Goal: Task Accomplishment & Management: Use online tool/utility

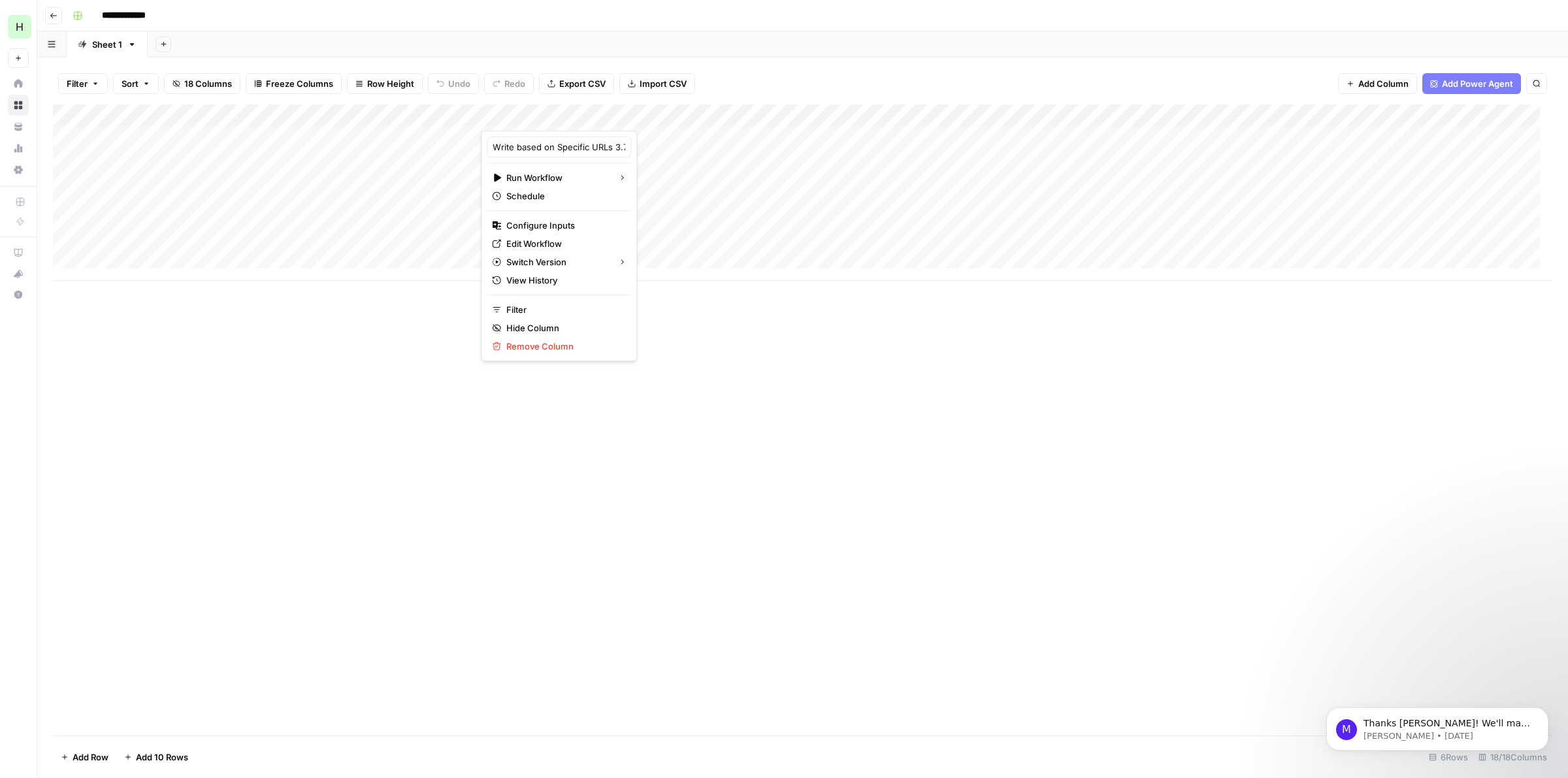
click at [305, 380] on div "Add Column" at bounding box center [802, 420] width 1499 height 631
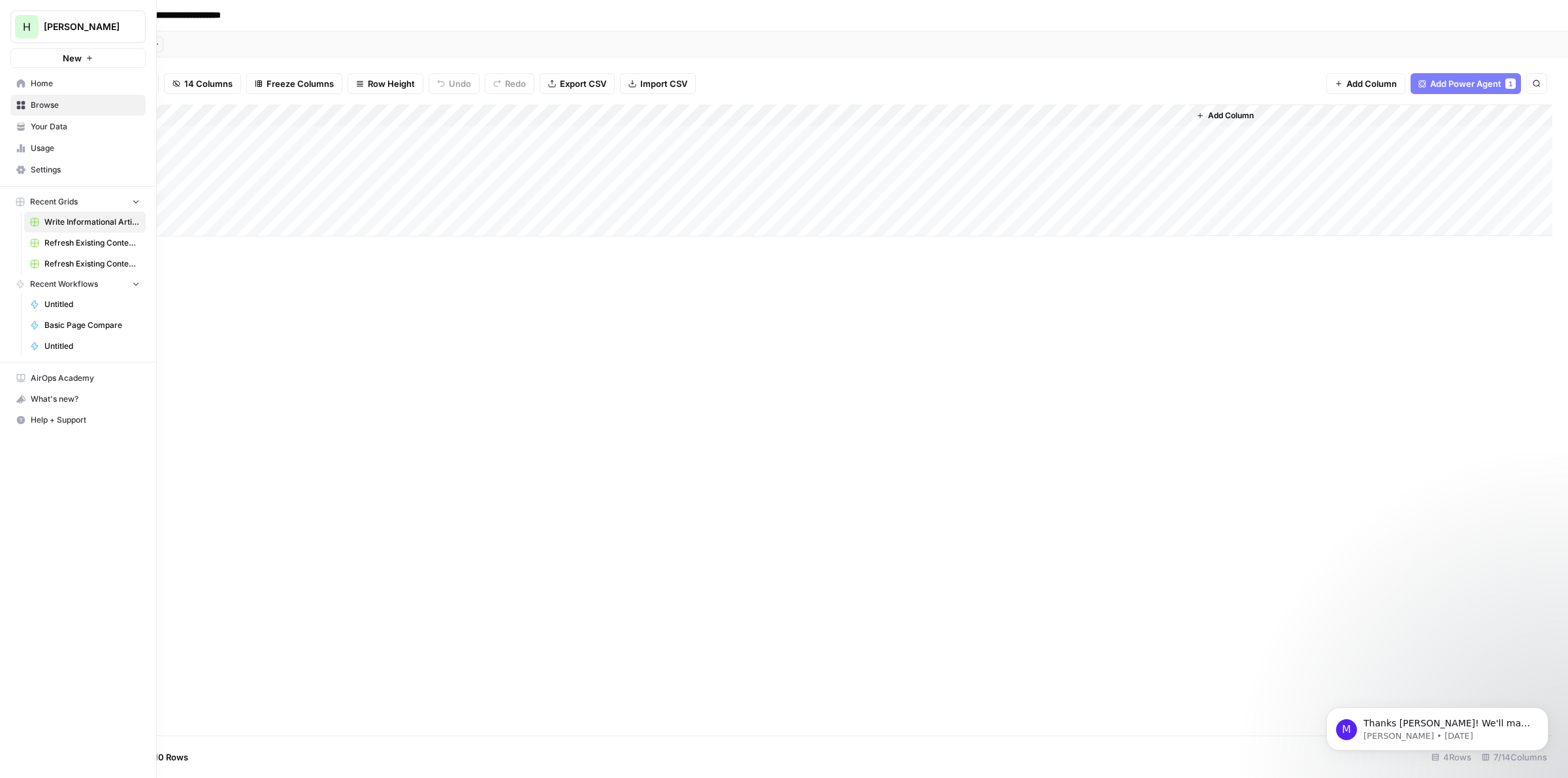
click at [31, 89] on link "Home" at bounding box center [78, 84] width 136 height 21
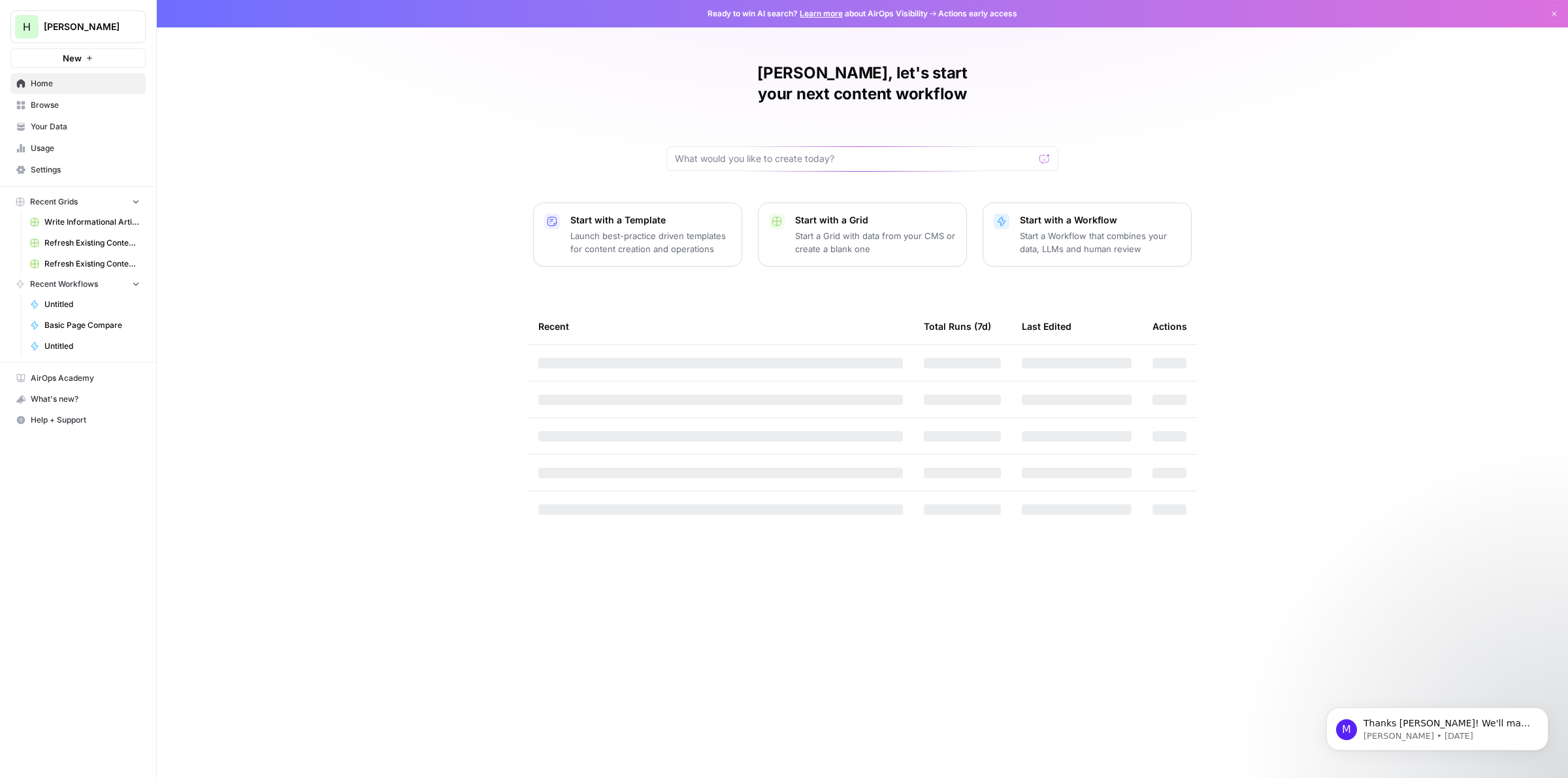
click at [1078, 214] on p "Start with a Workflow" at bounding box center [1100, 220] width 161 height 13
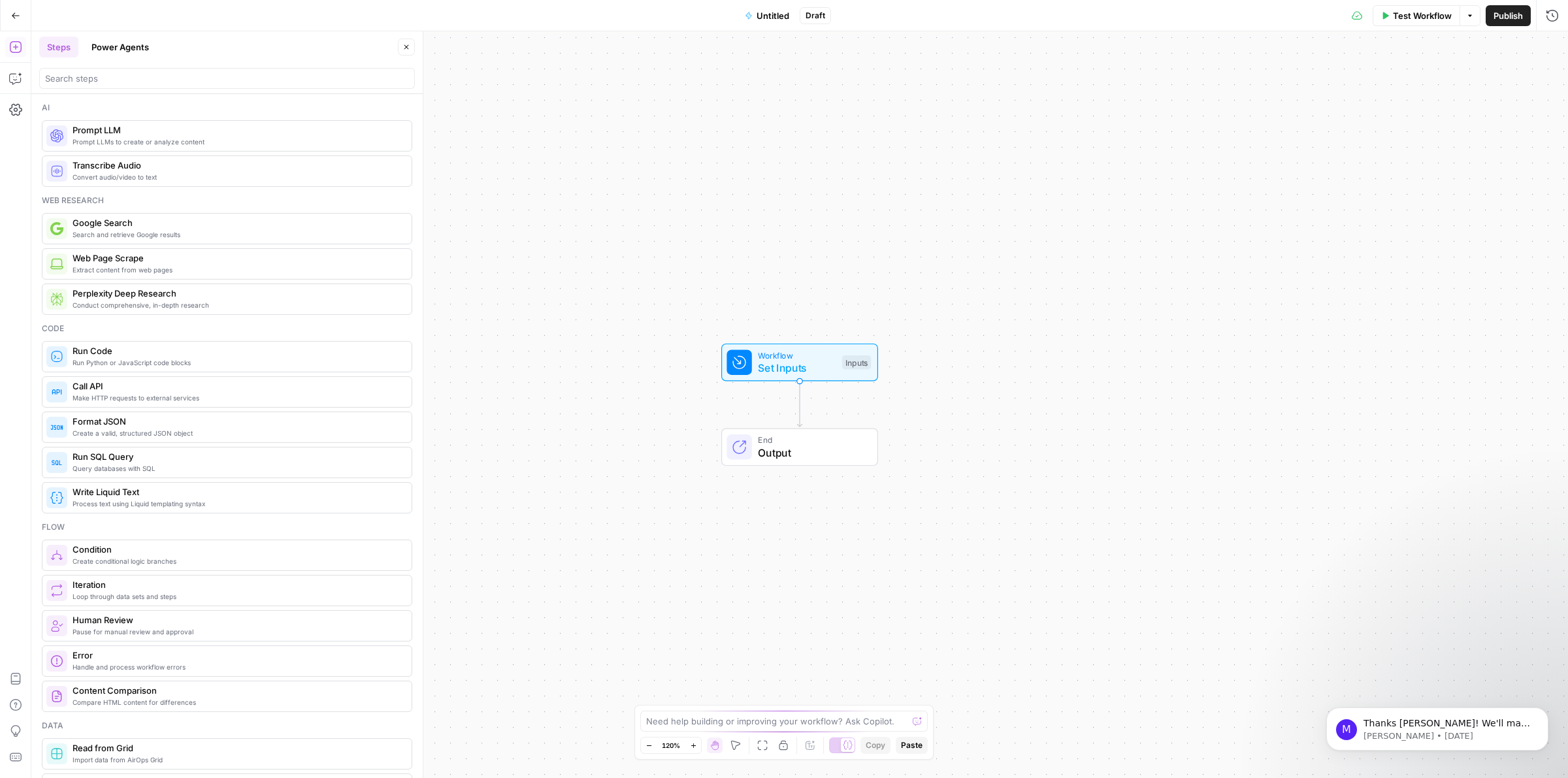
click at [770, 18] on span "Untitled" at bounding box center [773, 16] width 33 height 13
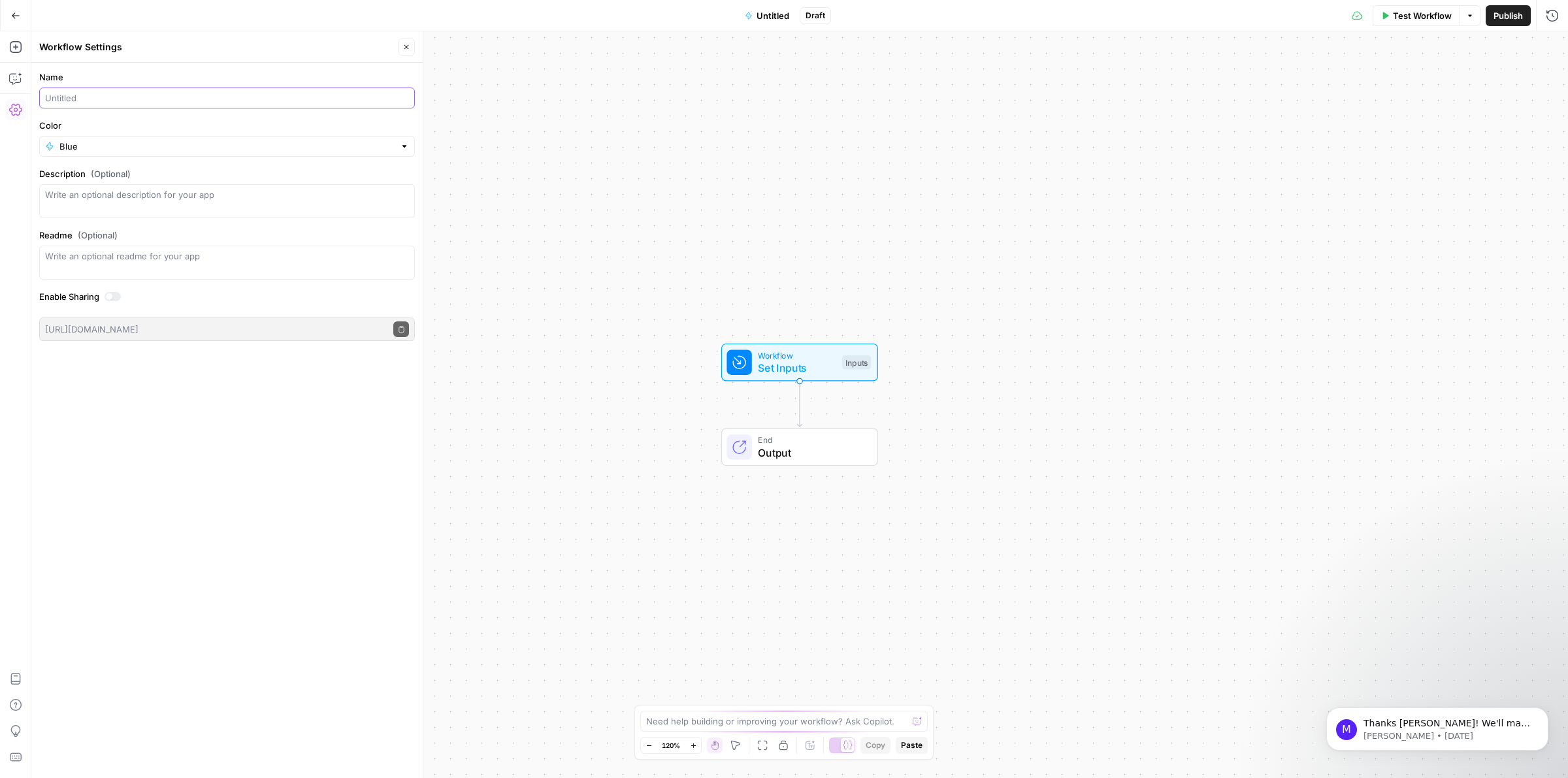
click at [161, 100] on input "Name" at bounding box center [227, 98] width 364 height 13
type input "Basic Writer 8 25 2025"
click at [404, 46] on icon "button" at bounding box center [407, 47] width 8 height 8
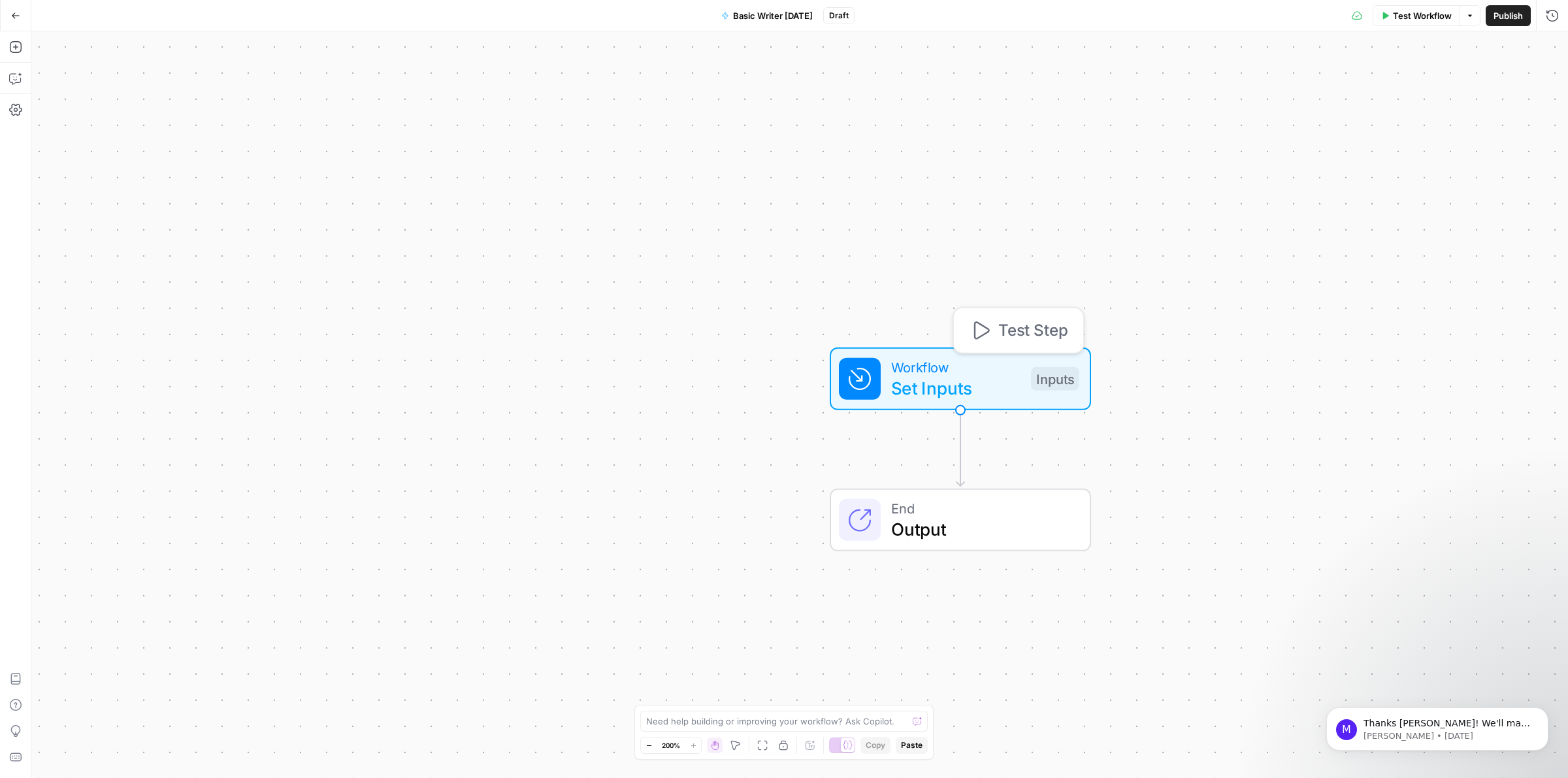
click at [914, 373] on span "Workflow" at bounding box center [955, 367] width 129 height 21
click at [1272, 87] on span "Add Field" at bounding box center [1290, 88] width 38 height 13
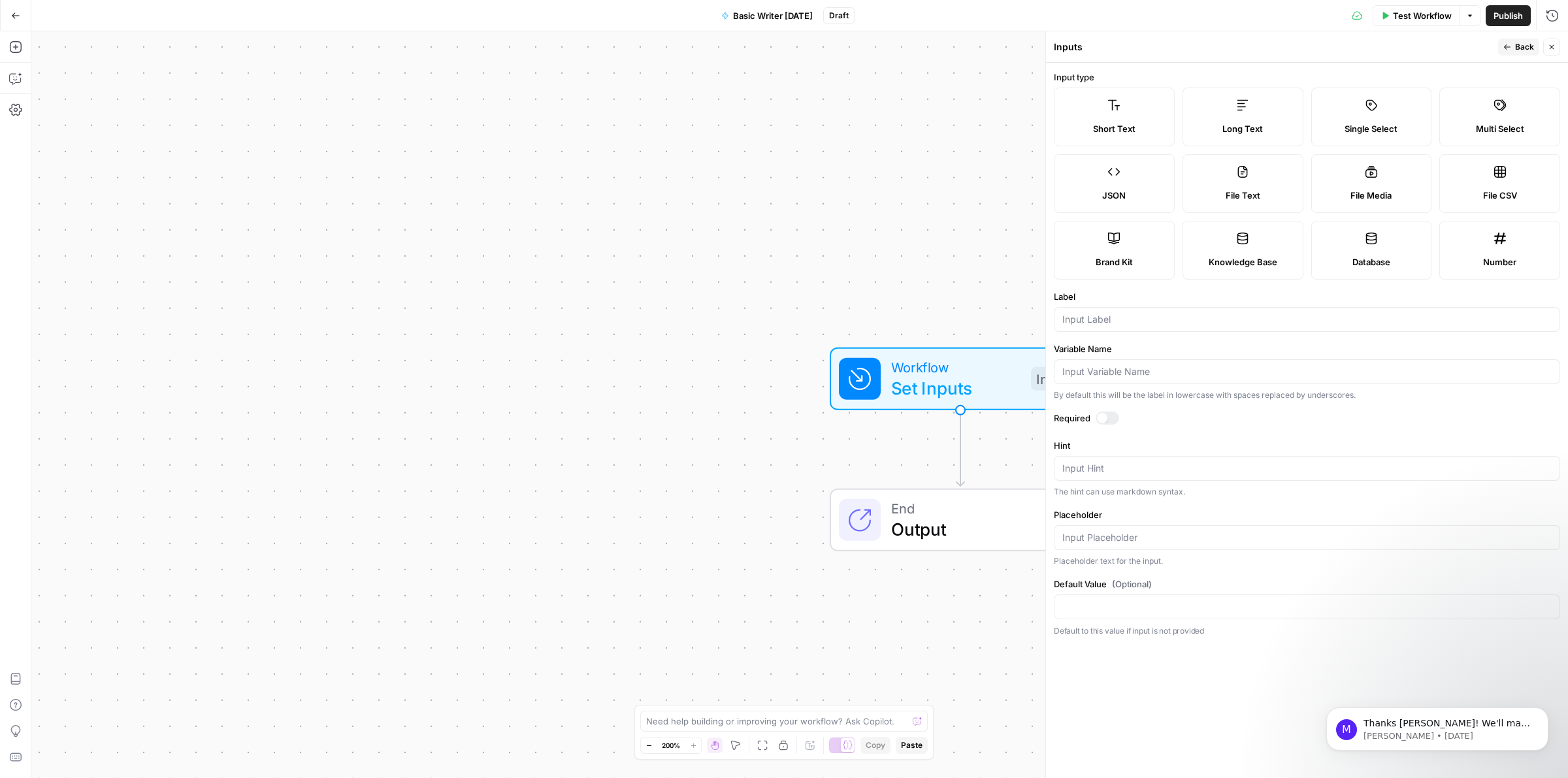
click at [1264, 122] on div "Long Text" at bounding box center [1242, 129] width 99 height 13
click at [1138, 124] on div "Short Text" at bounding box center [1114, 129] width 99 height 13
click at [1131, 315] on input "Label" at bounding box center [1307, 320] width 489 height 13
type input "Title"
click at [1503, 43] on icon "button" at bounding box center [1507, 47] width 8 height 8
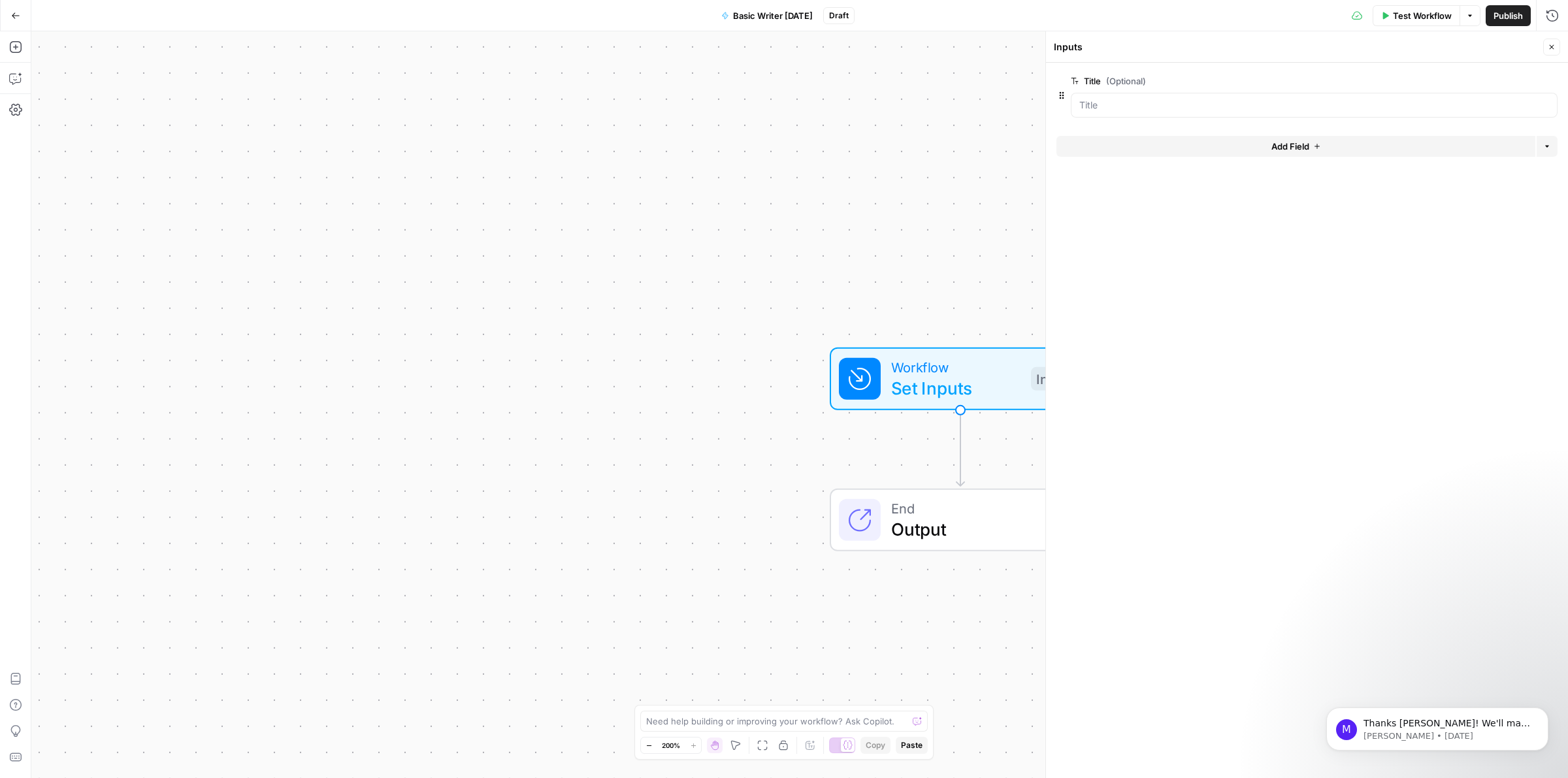
click at [1225, 142] on button "Add Field" at bounding box center [1296, 146] width 479 height 21
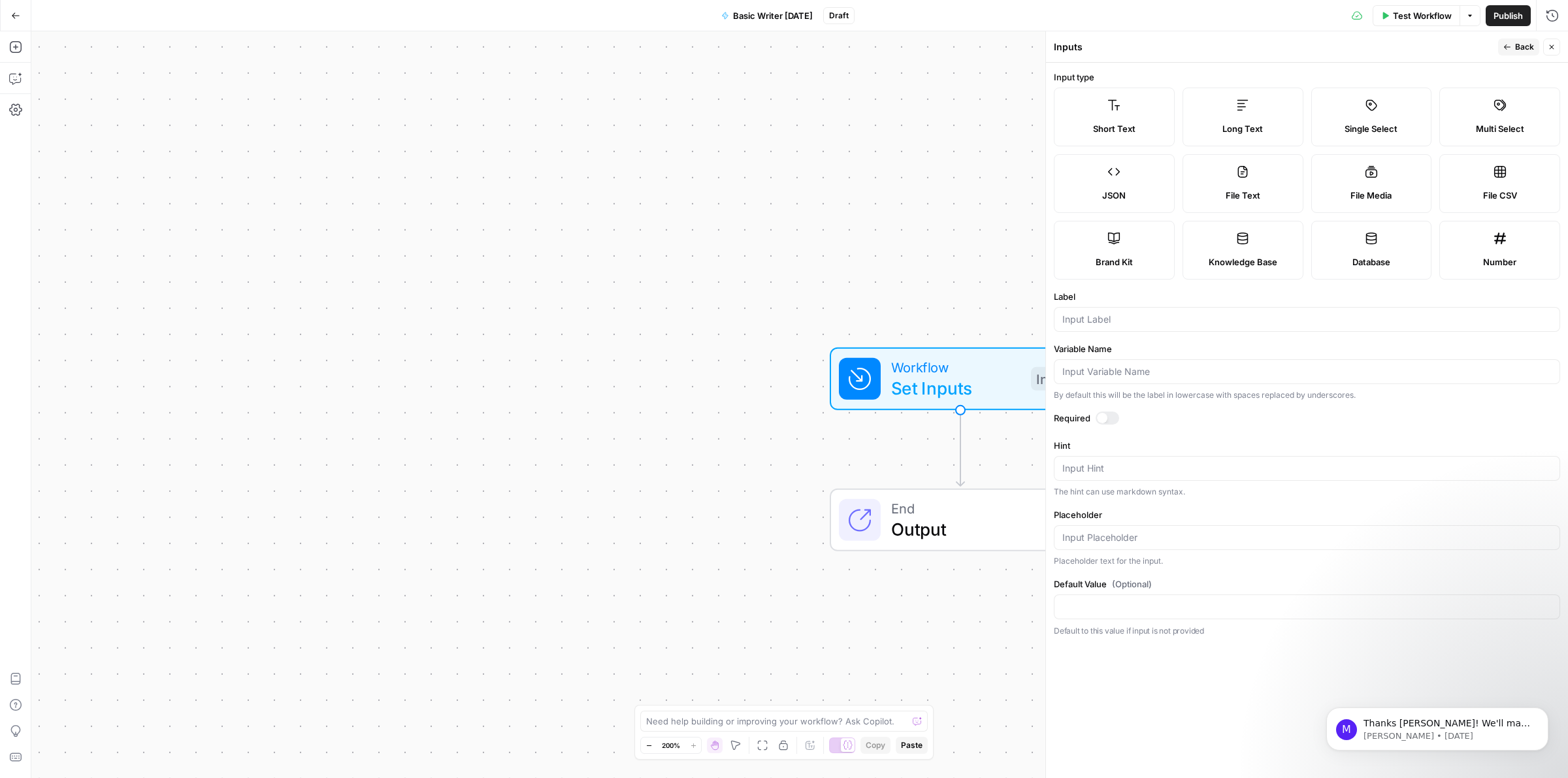
click at [1239, 110] on icon at bounding box center [1243, 104] width 11 height 10
click at [1148, 317] on input "Label" at bounding box center [1307, 320] width 489 height 13
type input "URLS to analyze"
click at [1512, 44] on button "Back" at bounding box center [1519, 47] width 41 height 17
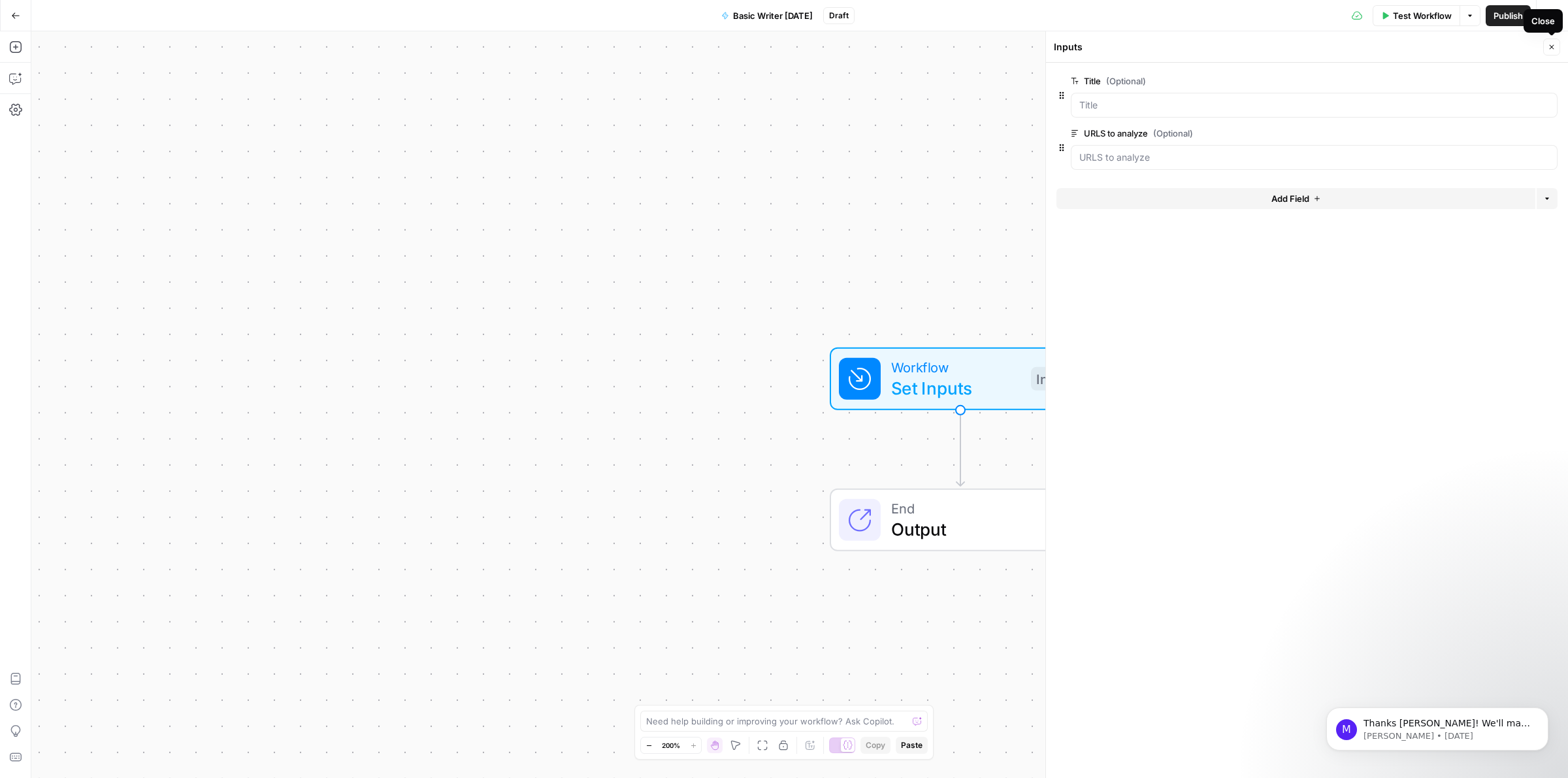
click at [1545, 44] on button "Close" at bounding box center [1552, 47] width 17 height 17
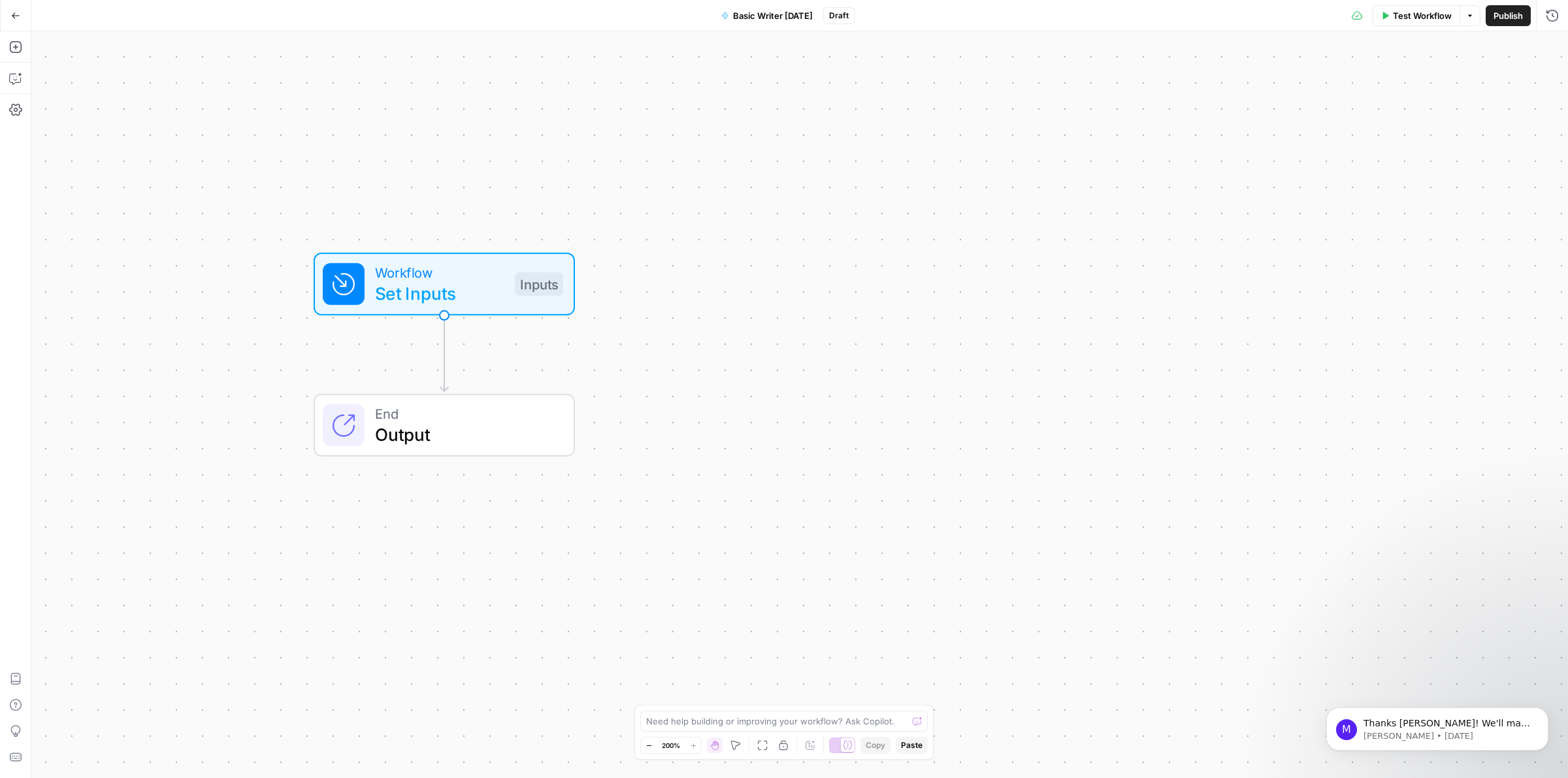
drag, startPoint x: 850, startPoint y: 232, endPoint x: 412, endPoint y: 134, distance: 448.8
click at [412, 134] on div "Workflow Set Inputs Inputs End Output" at bounding box center [799, 405] width 1537 height 747
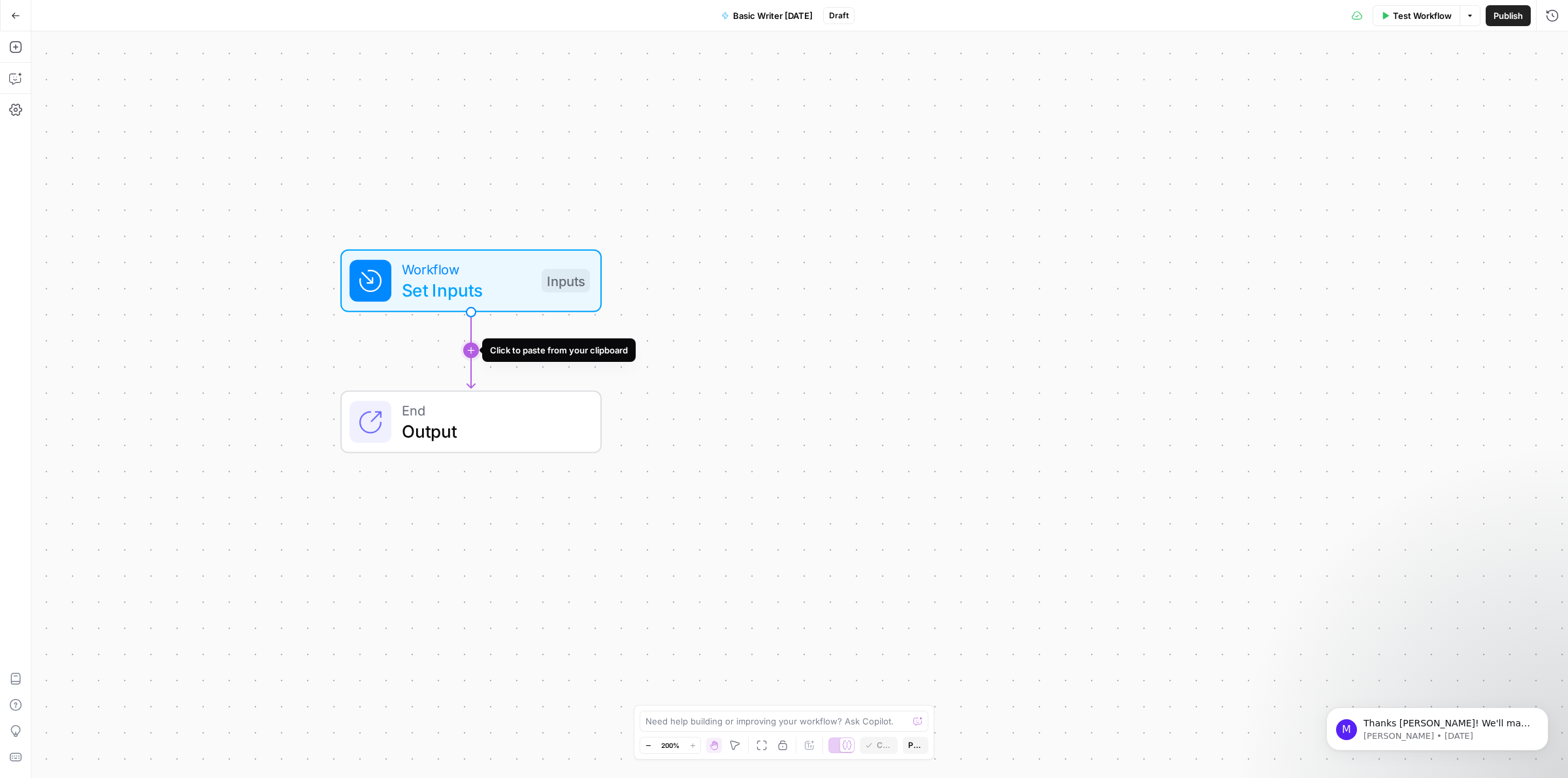
click at [469, 347] on icon "Edge from start to end" at bounding box center [471, 351] width 8 height 75
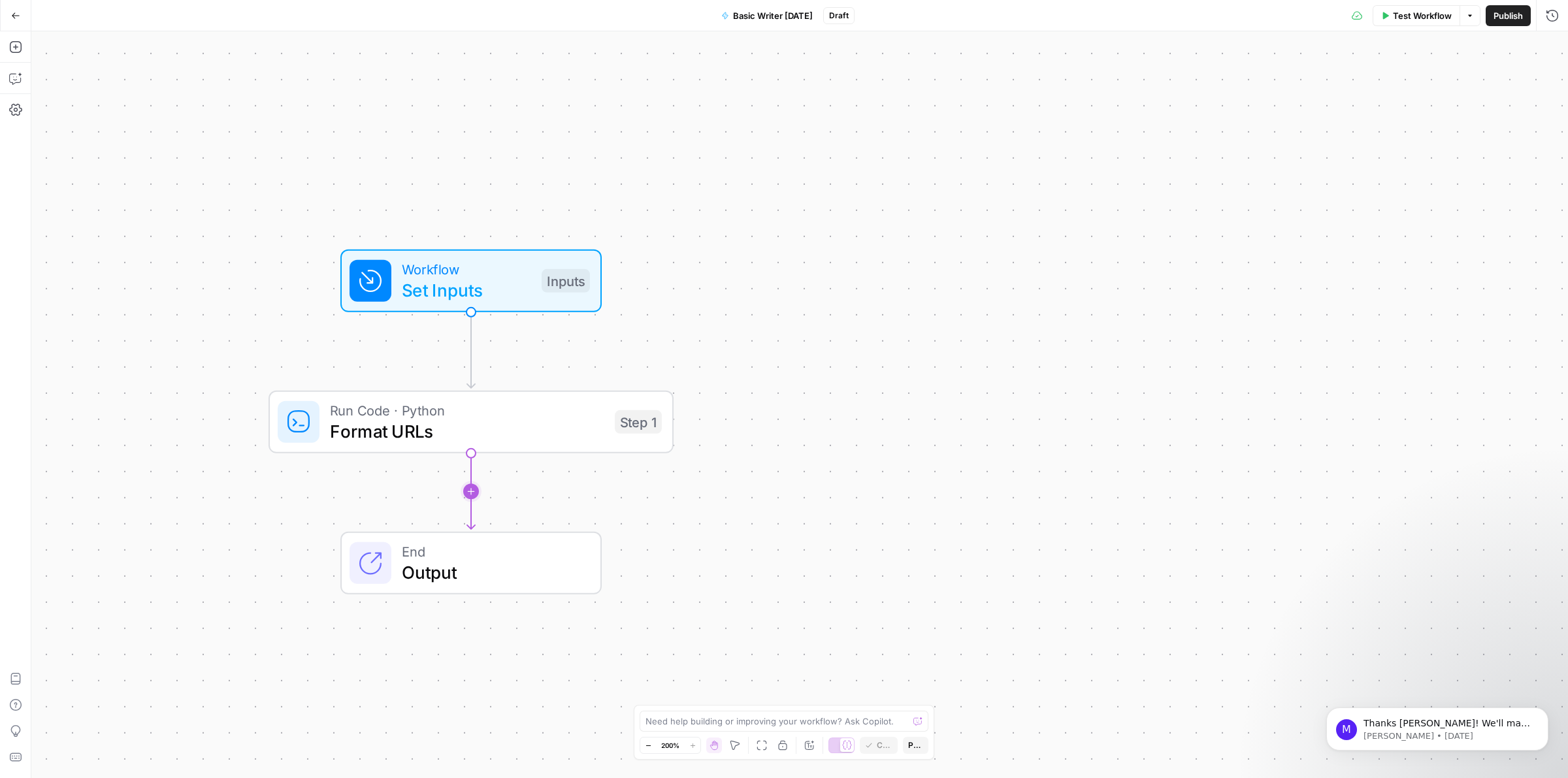
click at [468, 497] on icon "Edge from step_1 to end" at bounding box center [471, 491] width 8 height 75
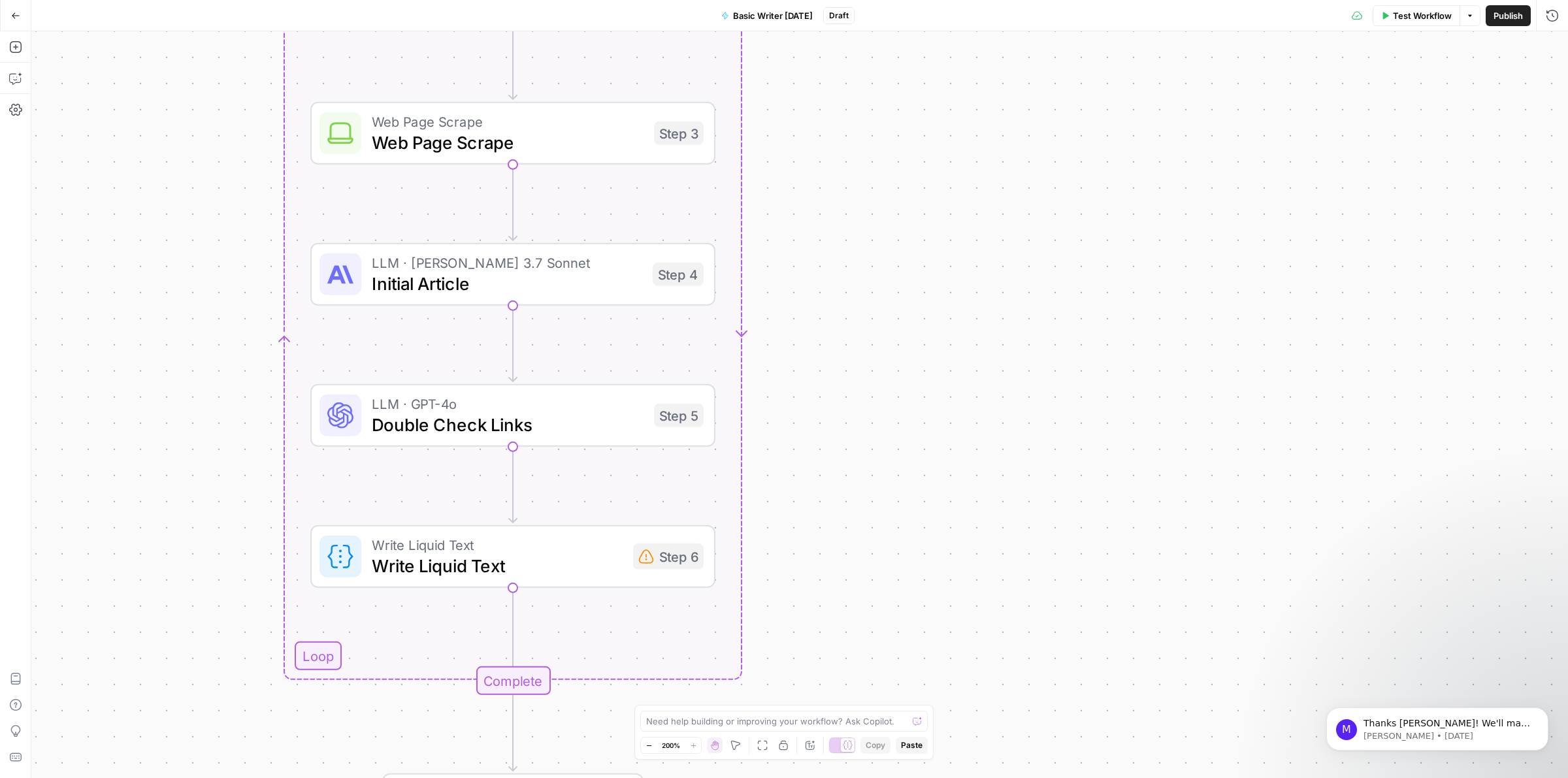
drag, startPoint x: 191, startPoint y: 492, endPoint x: 232, endPoint y: -71, distance: 564.5
click at [232, 0] on html "H Hasbrook New Home Browse Your Data Usage Settings Recent Grids Write Informat…" at bounding box center [784, 389] width 1568 height 778
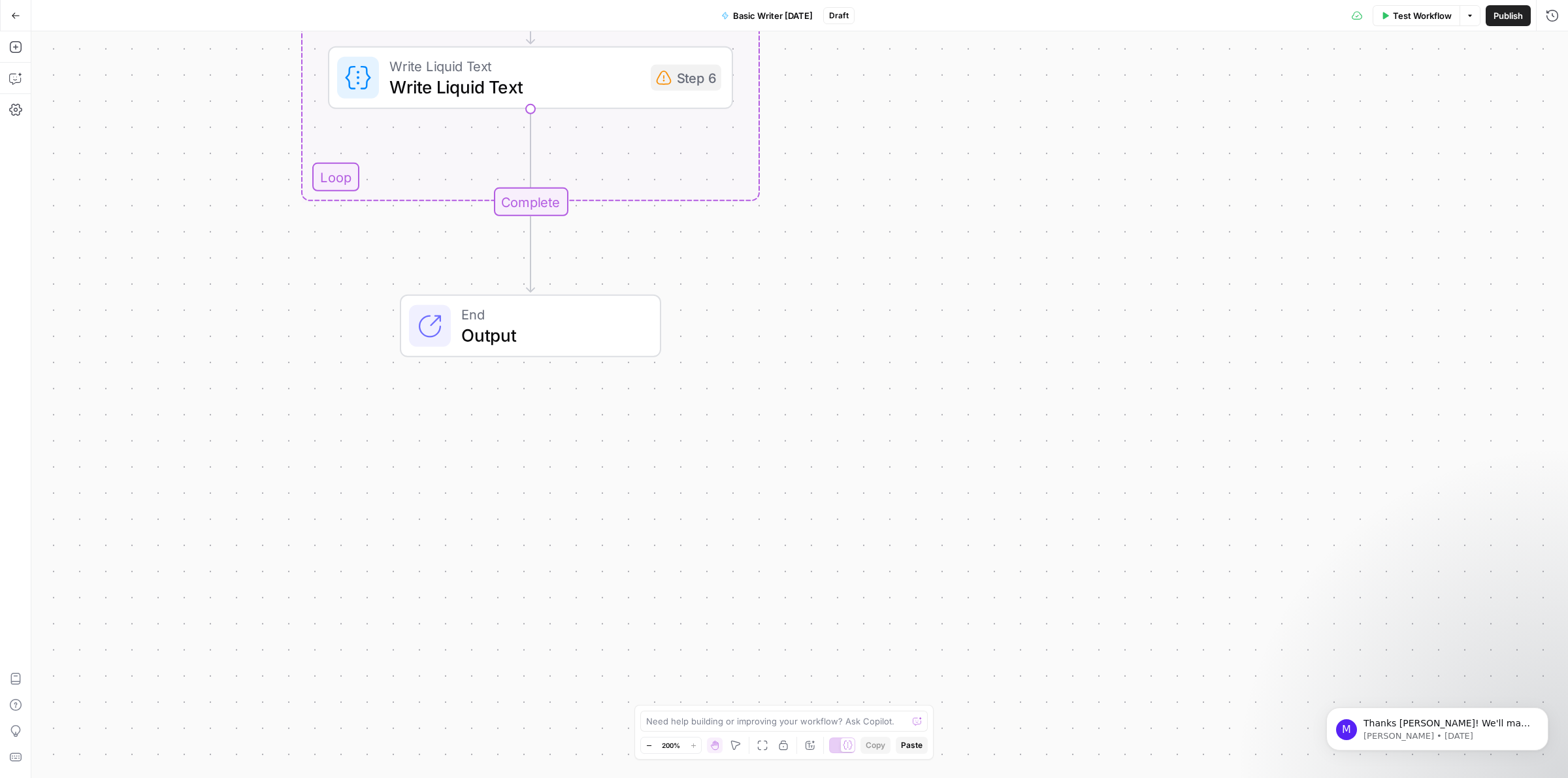
drag, startPoint x: 213, startPoint y: 508, endPoint x: 229, endPoint y: 147, distance: 361.4
click at [229, 147] on div "Workflow Set Inputs Inputs Run Code · Python Format URLs Step 1 Loop Iteration …" at bounding box center [799, 405] width 1537 height 747
click at [530, 257] on icon "Edge from step_2-iteration-end to end" at bounding box center [531, 254] width 8 height 75
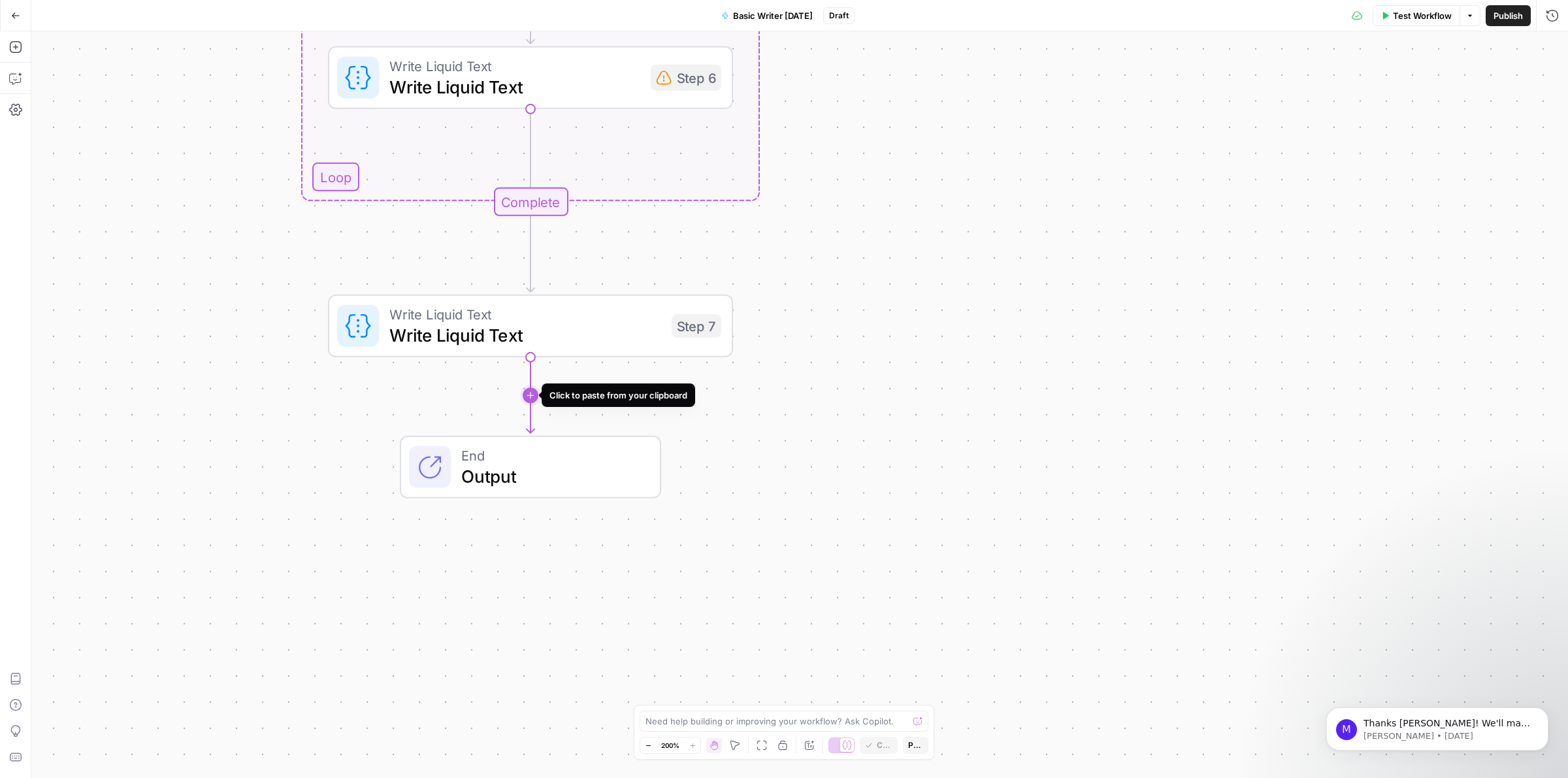
click at [527, 396] on icon "Edge from step_7 to end" at bounding box center [531, 395] width 8 height 75
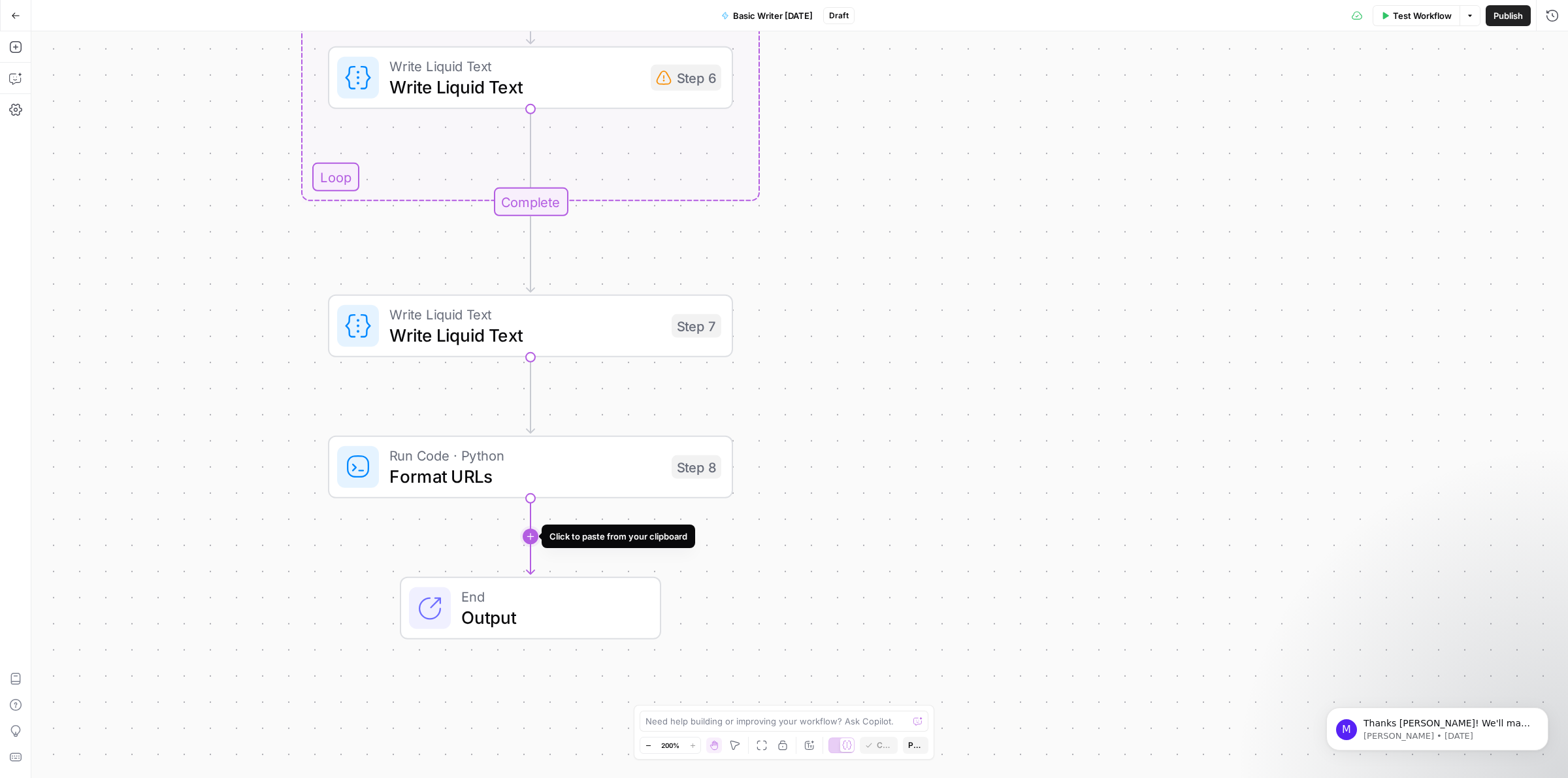
click at [533, 532] on icon "Edge from step_8 to end" at bounding box center [531, 536] width 8 height 75
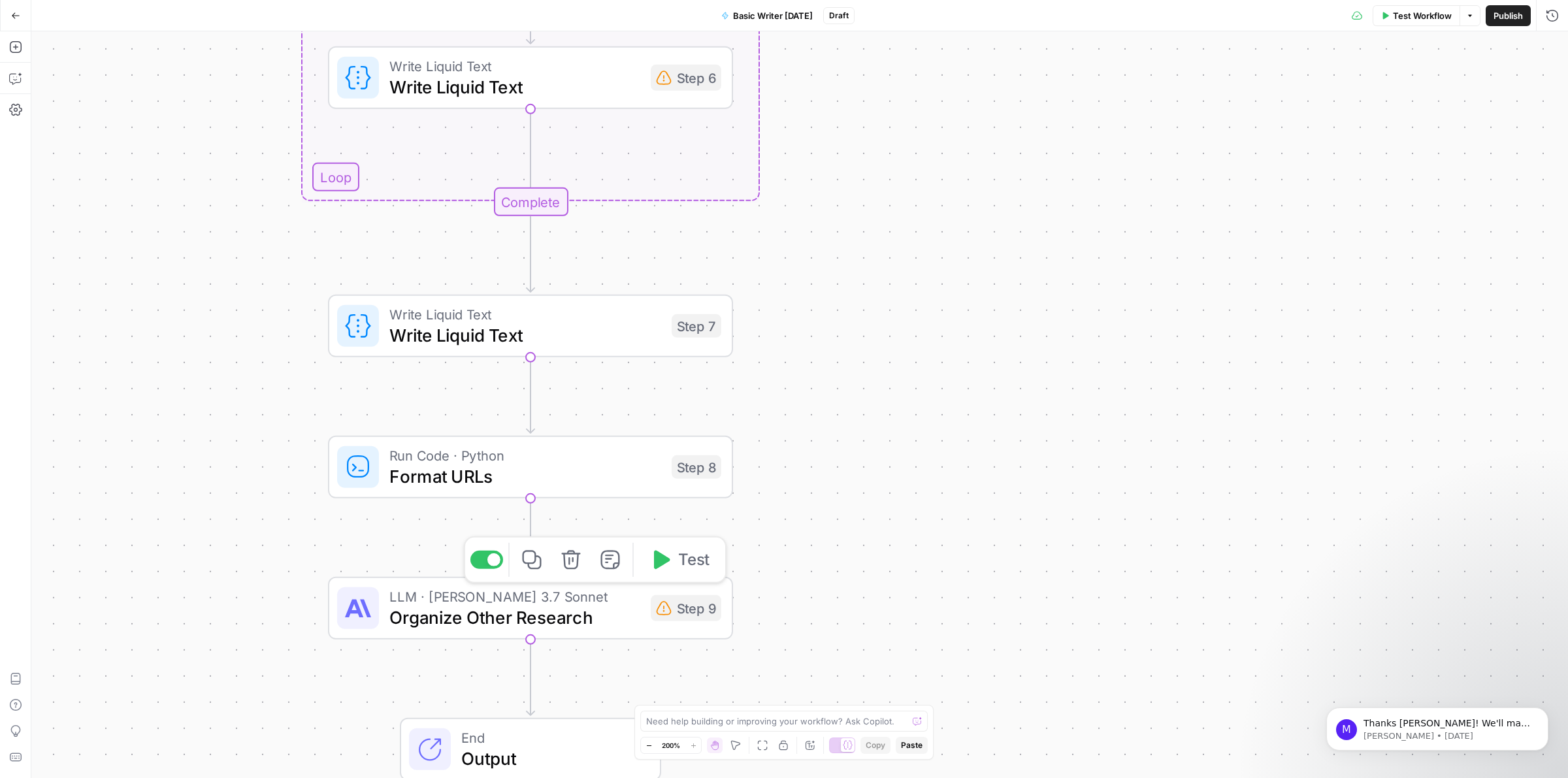
click at [441, 629] on span "Organize Other Research" at bounding box center [515, 617] width 251 height 26
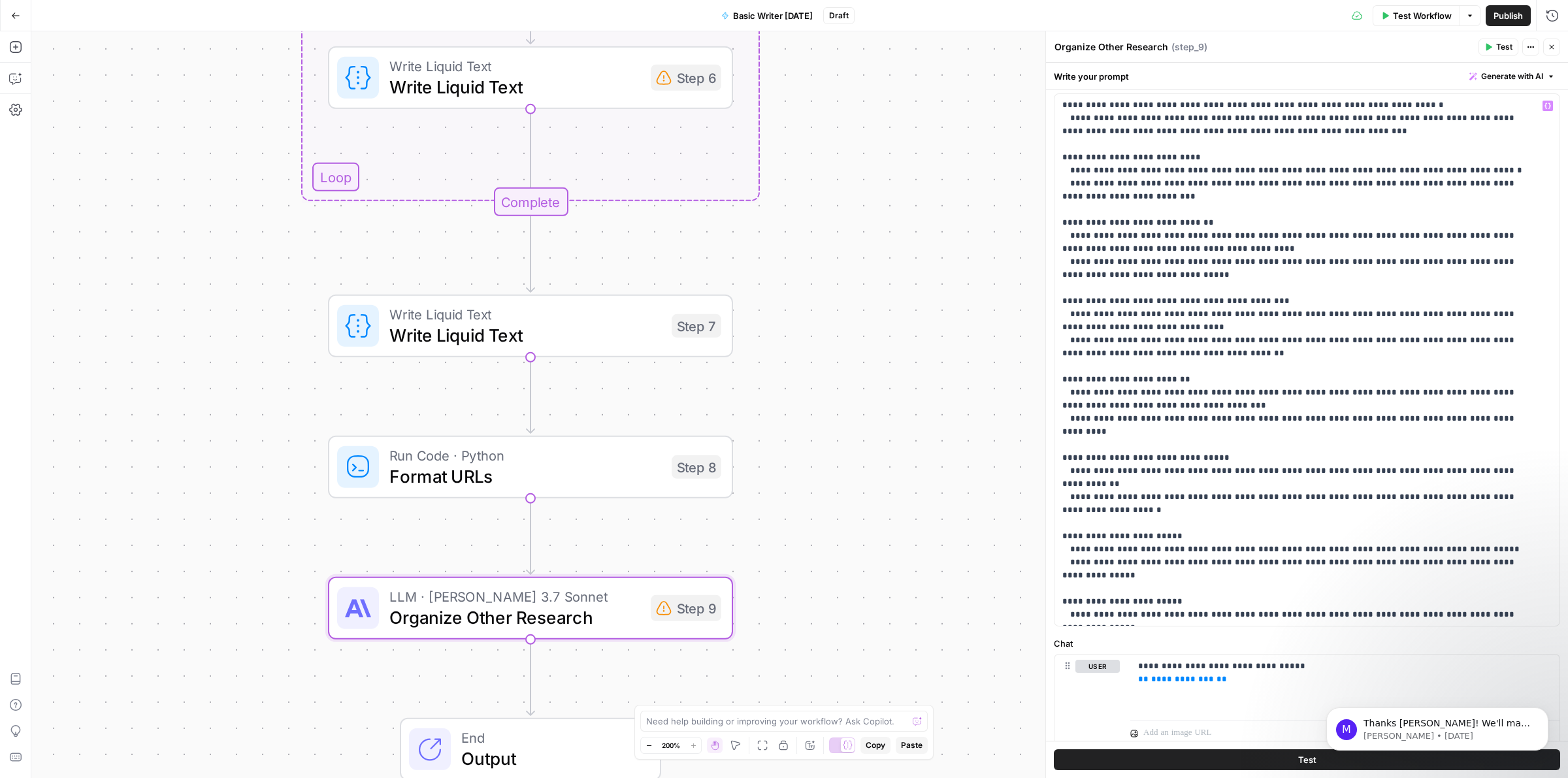
scroll to position [102, 0]
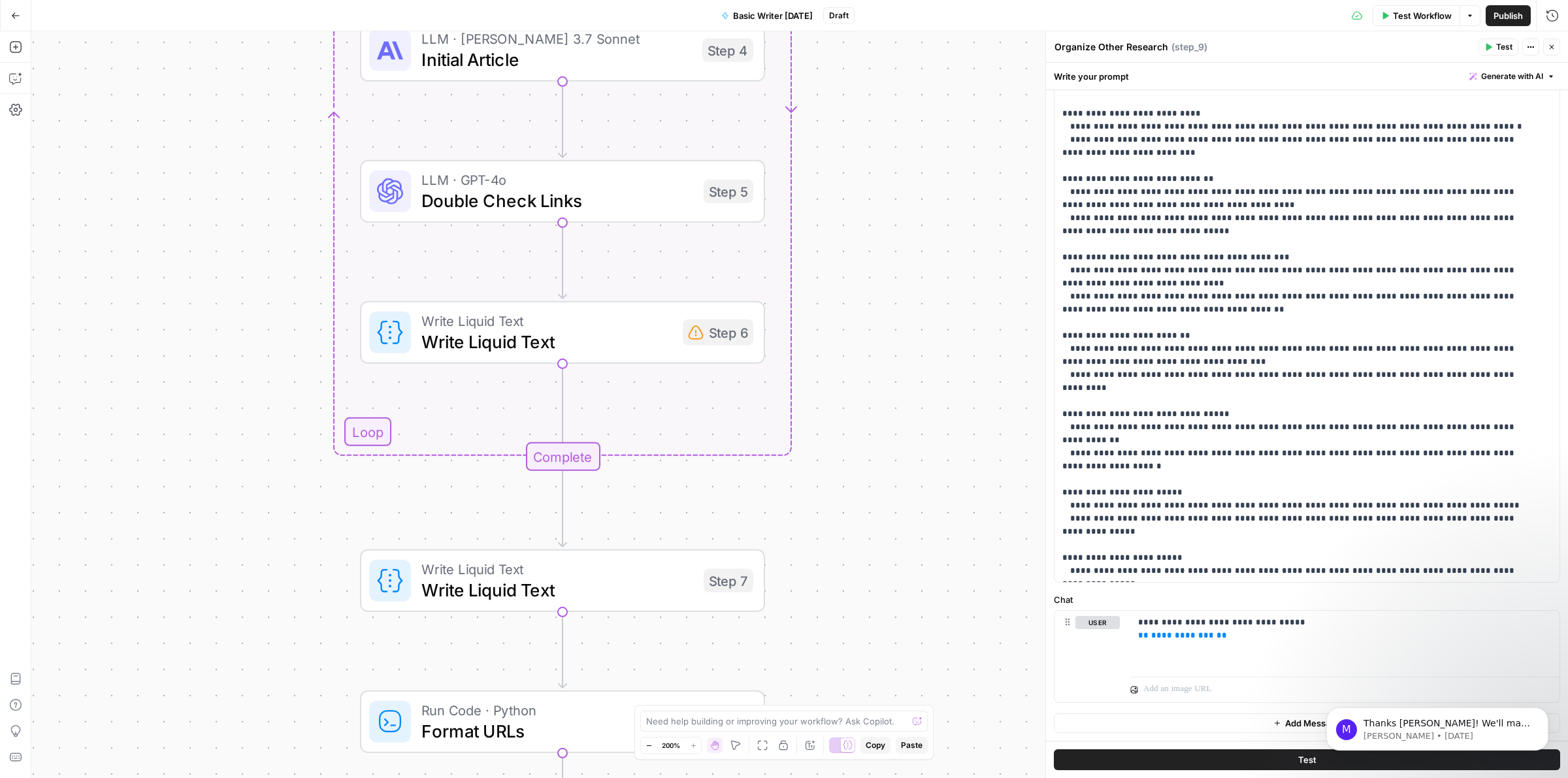
drag, startPoint x: 928, startPoint y: 285, endPoint x: 909, endPoint y: 472, distance: 188.0
click at [961, 553] on div "Workflow Set Inputs Inputs Run Code · Python Format URLs Step 1 Loop Iteration …" at bounding box center [799, 405] width 1537 height 747
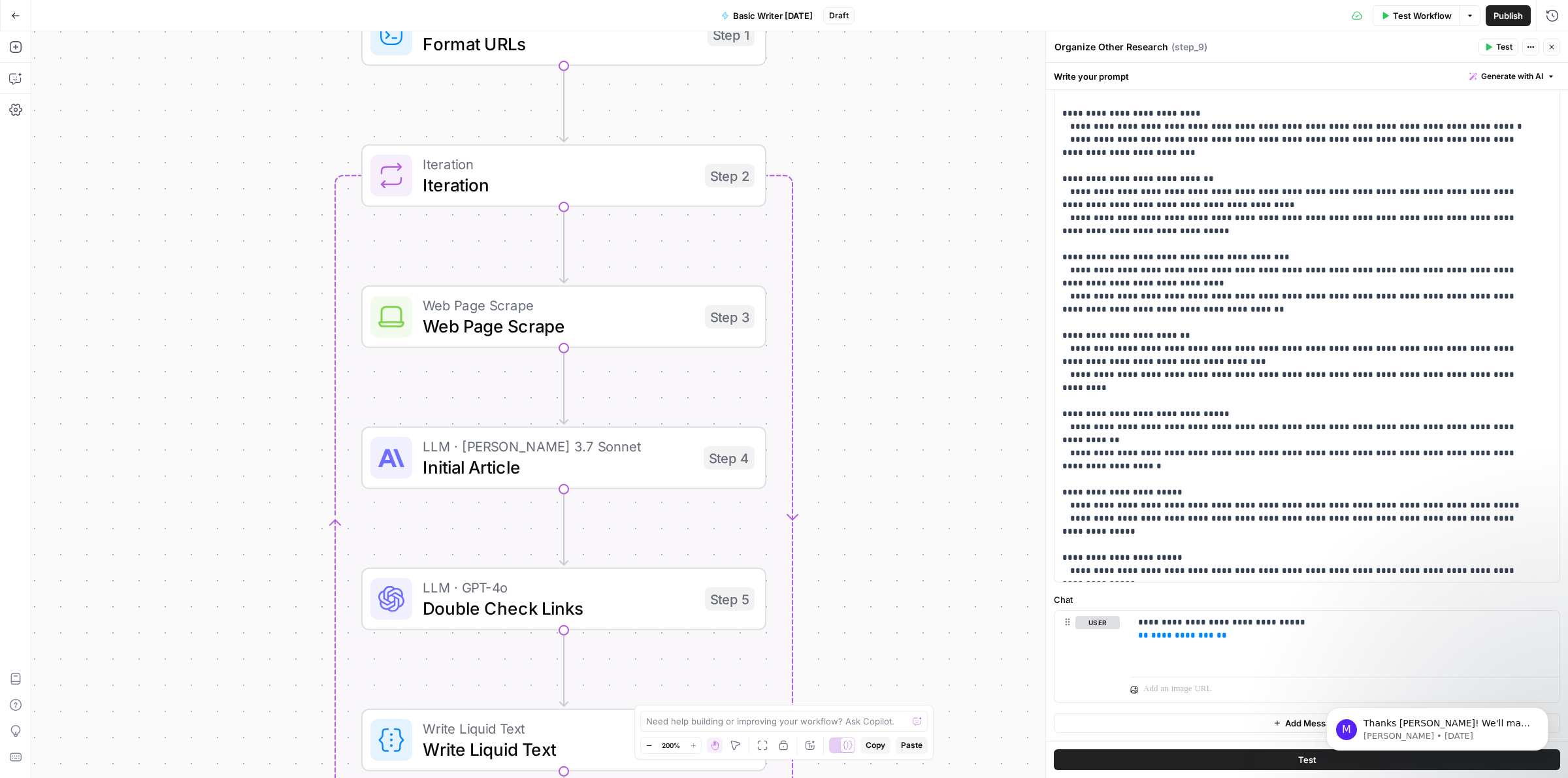
drag, startPoint x: 805, startPoint y: 216, endPoint x: 798, endPoint y: 624, distance: 408.1
click at [792, 632] on div "Workflow Set Inputs Inputs Run Code · Python Format URLs Step 1 Loop Iteration …" at bounding box center [799, 405] width 1537 height 747
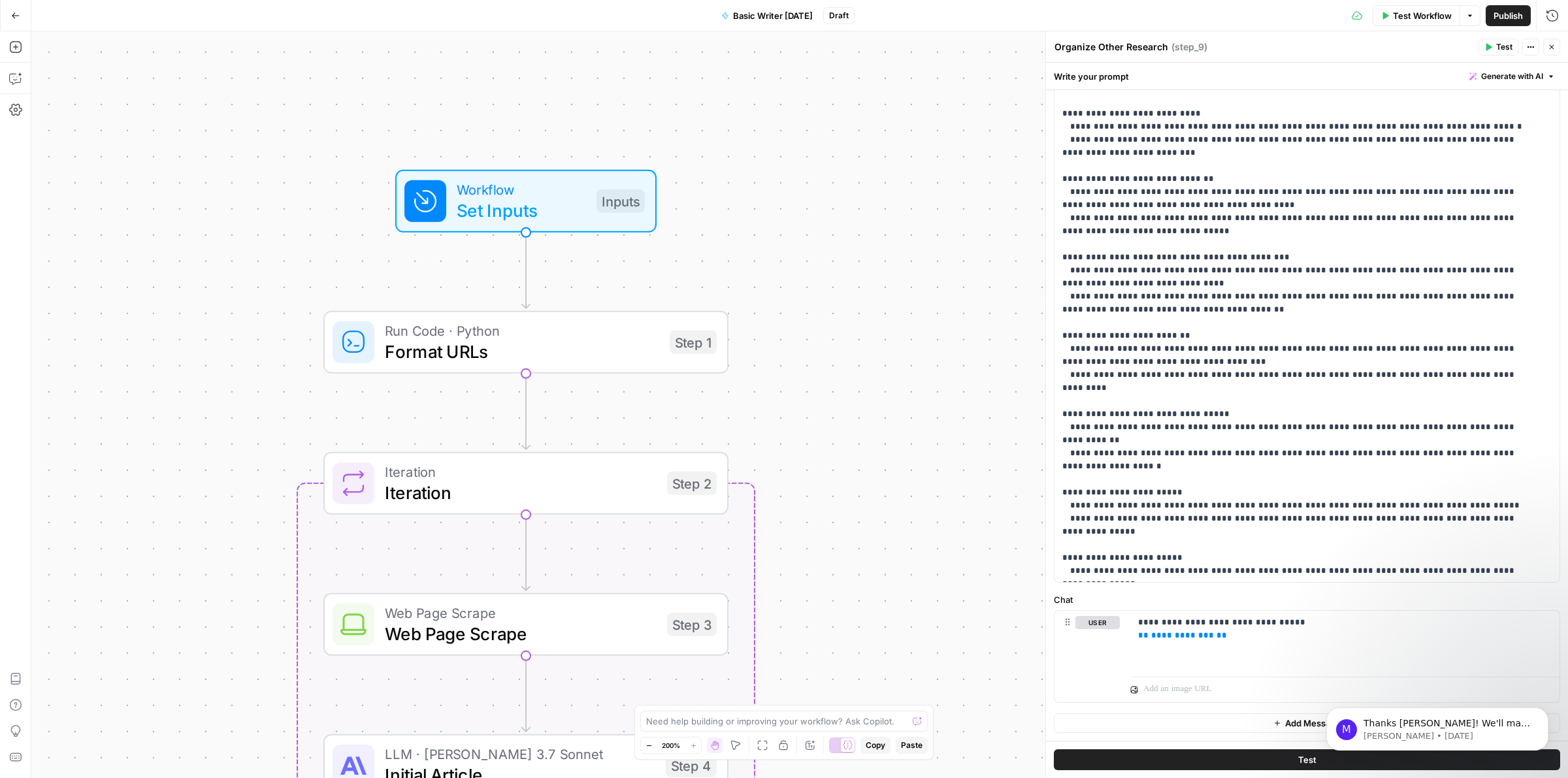
click at [845, 506] on div "Workflow Set Inputs Inputs Run Code · Python Format URLs Step 1 Loop Iteration …" at bounding box center [799, 405] width 1537 height 747
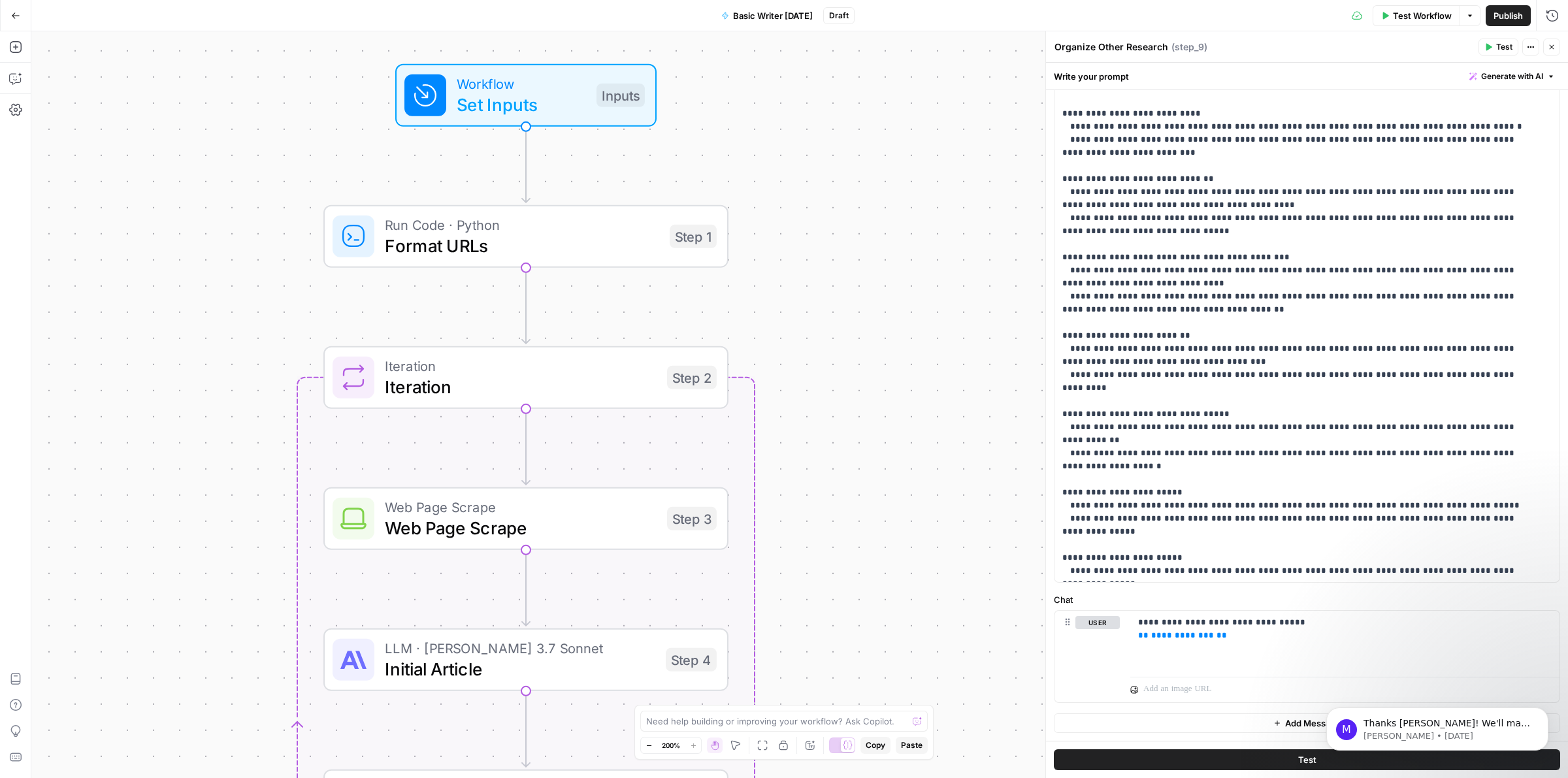
drag, startPoint x: 848, startPoint y: 382, endPoint x: 848, endPoint y: 281, distance: 101.0
click at [848, 281] on div "Workflow Set Inputs Inputs Run Code · Python Format URLs Step 1 Loop Iteration …" at bounding box center [799, 405] width 1537 height 747
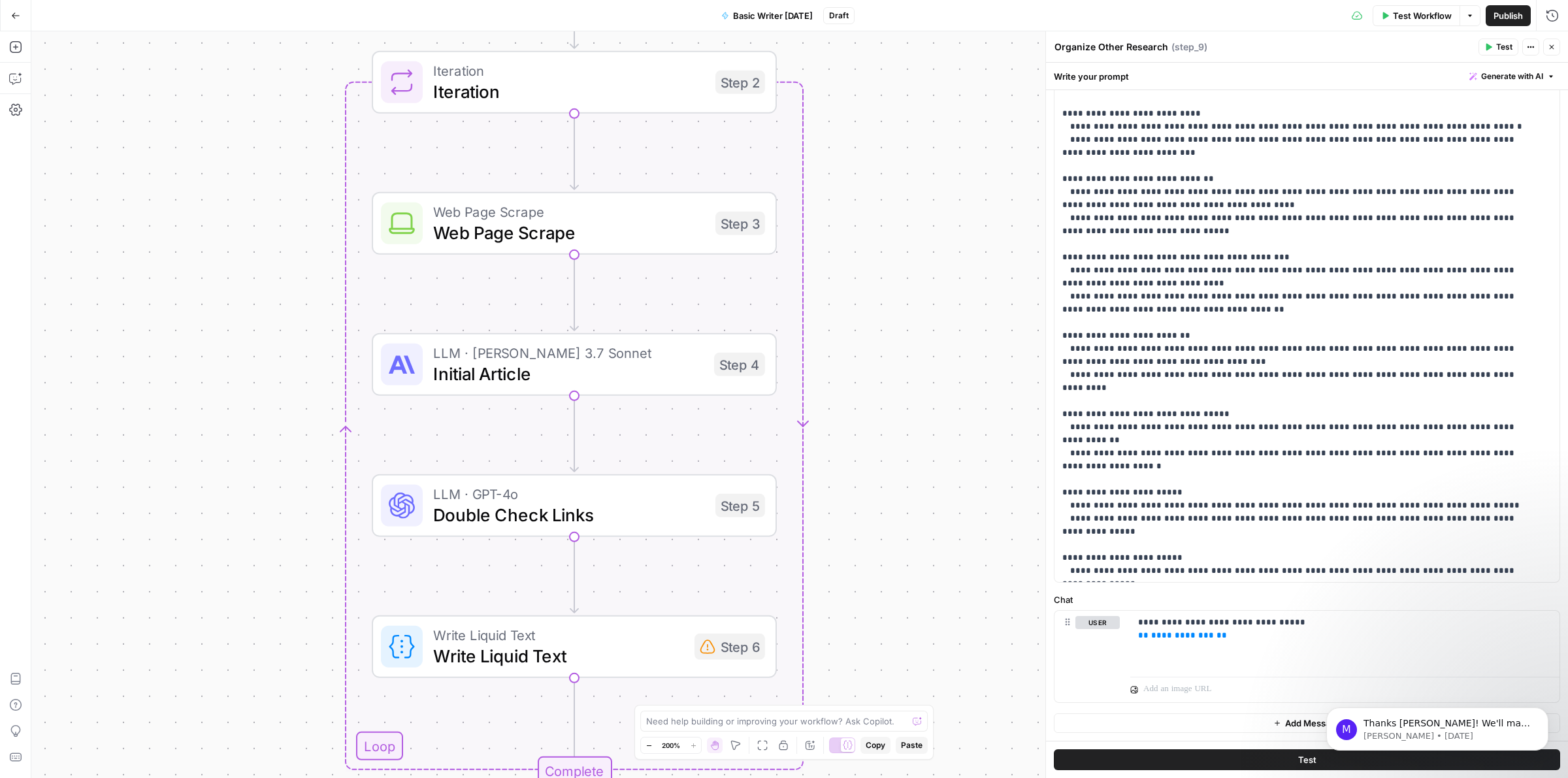
drag, startPoint x: 854, startPoint y: 437, endPoint x: 902, endPoint y: 226, distance: 216.4
click at [902, 226] on div "Workflow Set Inputs Inputs Run Code · Python Format URLs Step 1 Loop Iteration …" at bounding box center [799, 405] width 1537 height 747
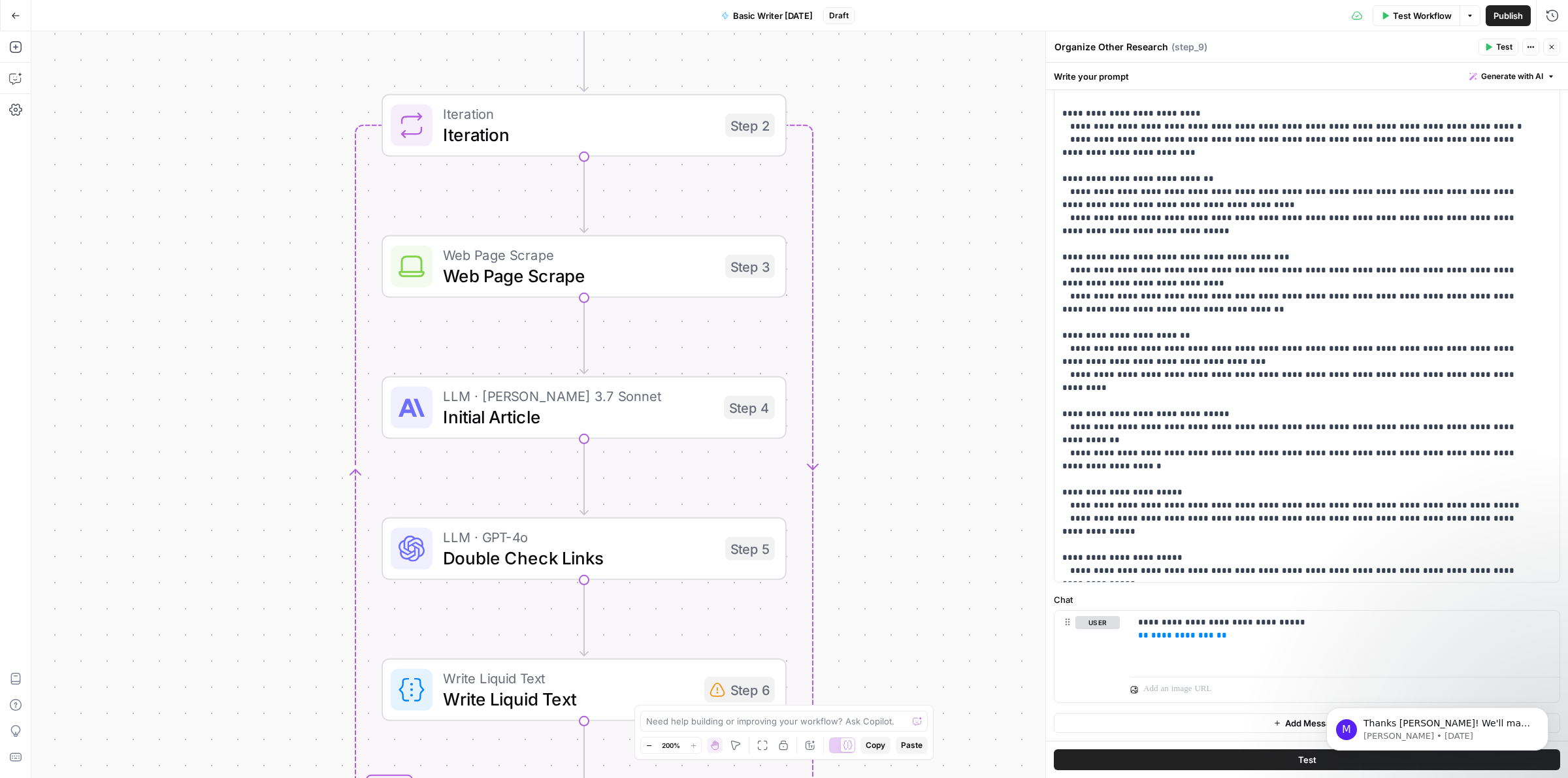
drag, startPoint x: 879, startPoint y: 394, endPoint x: 892, endPoint y: 467, distance: 74.1
click at [892, 467] on div "Workflow Set Inputs Inputs Run Code · Python Format URLs Step 1 Loop Iteration …" at bounding box center [799, 405] width 1537 height 747
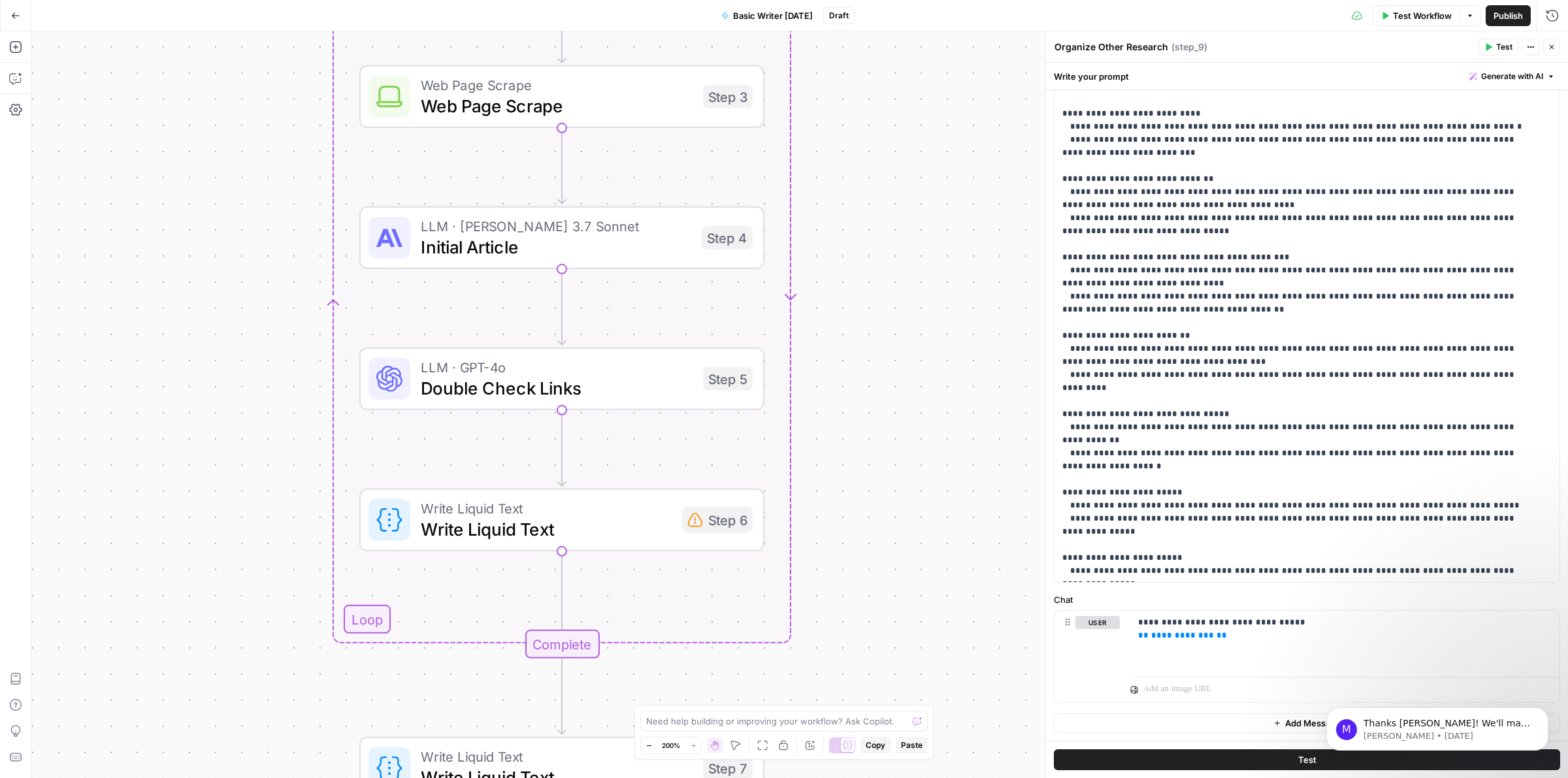
drag, startPoint x: 890, startPoint y: 416, endPoint x: 871, endPoint y: 286, distance: 131.4
click at [871, 286] on div "Workflow Set Inputs Inputs Run Code · Python Format URLs Step 1 Loop Iteration …" at bounding box center [799, 405] width 1537 height 747
click at [514, 529] on span "Write Liquid Text" at bounding box center [546, 529] width 251 height 26
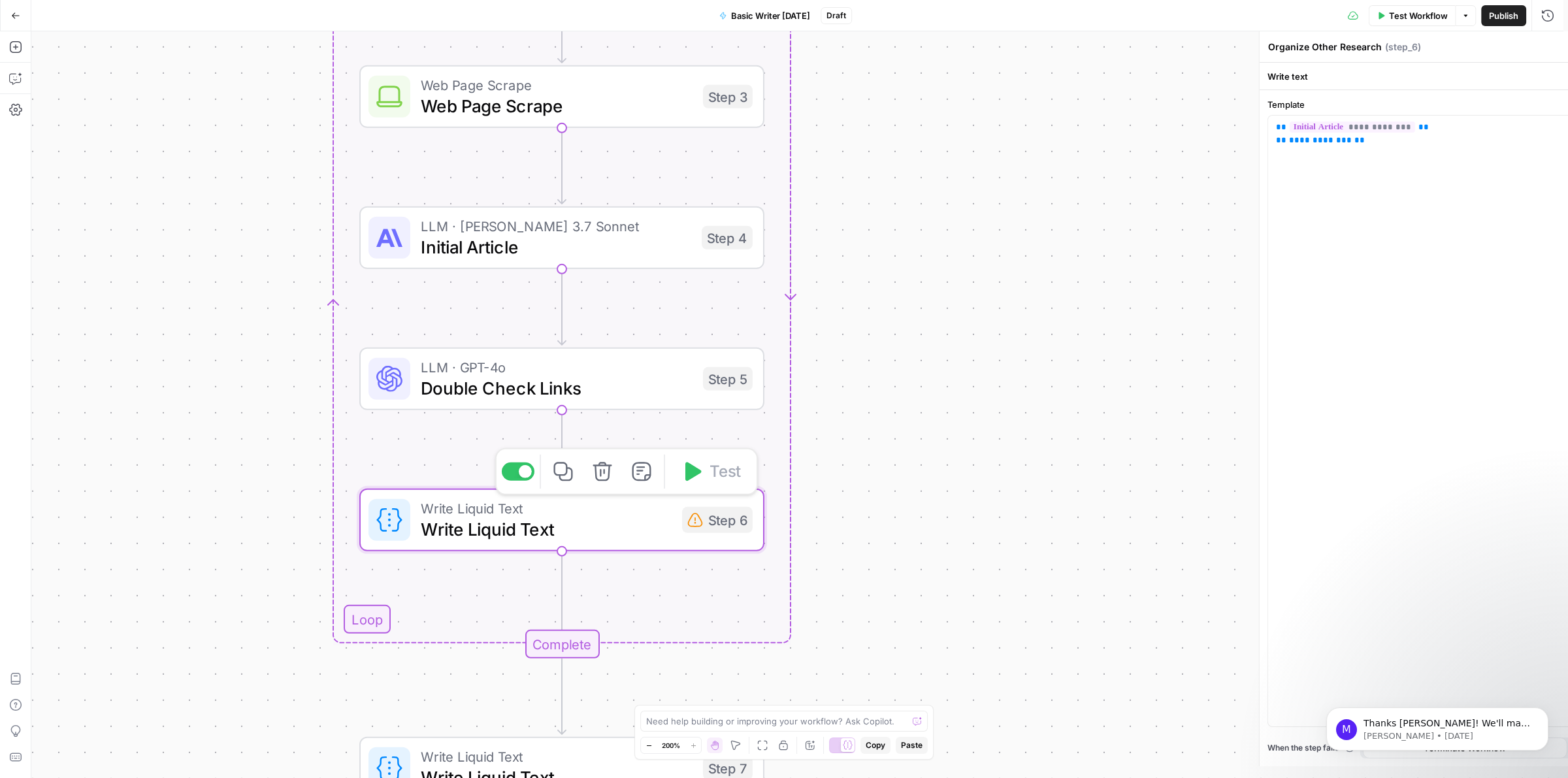
type textarea "Write Liquid Text"
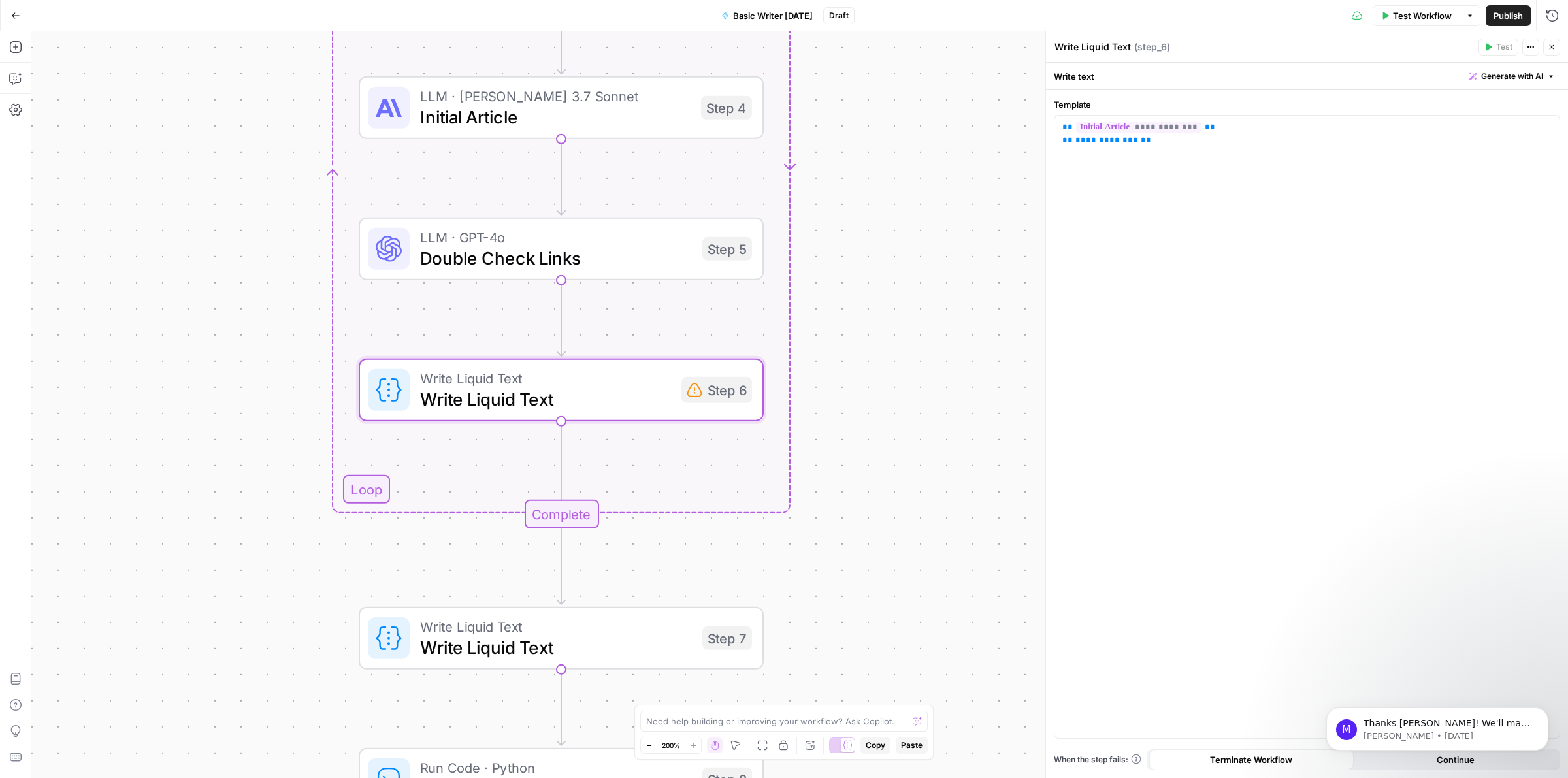
drag, startPoint x: 929, startPoint y: 448, endPoint x: 929, endPoint y: 371, distance: 77.0
click at [929, 371] on div "Workflow Set Inputs Inputs Run Code · Python Format URLs Step 1 Loop Iteration …" at bounding box center [799, 405] width 1537 height 747
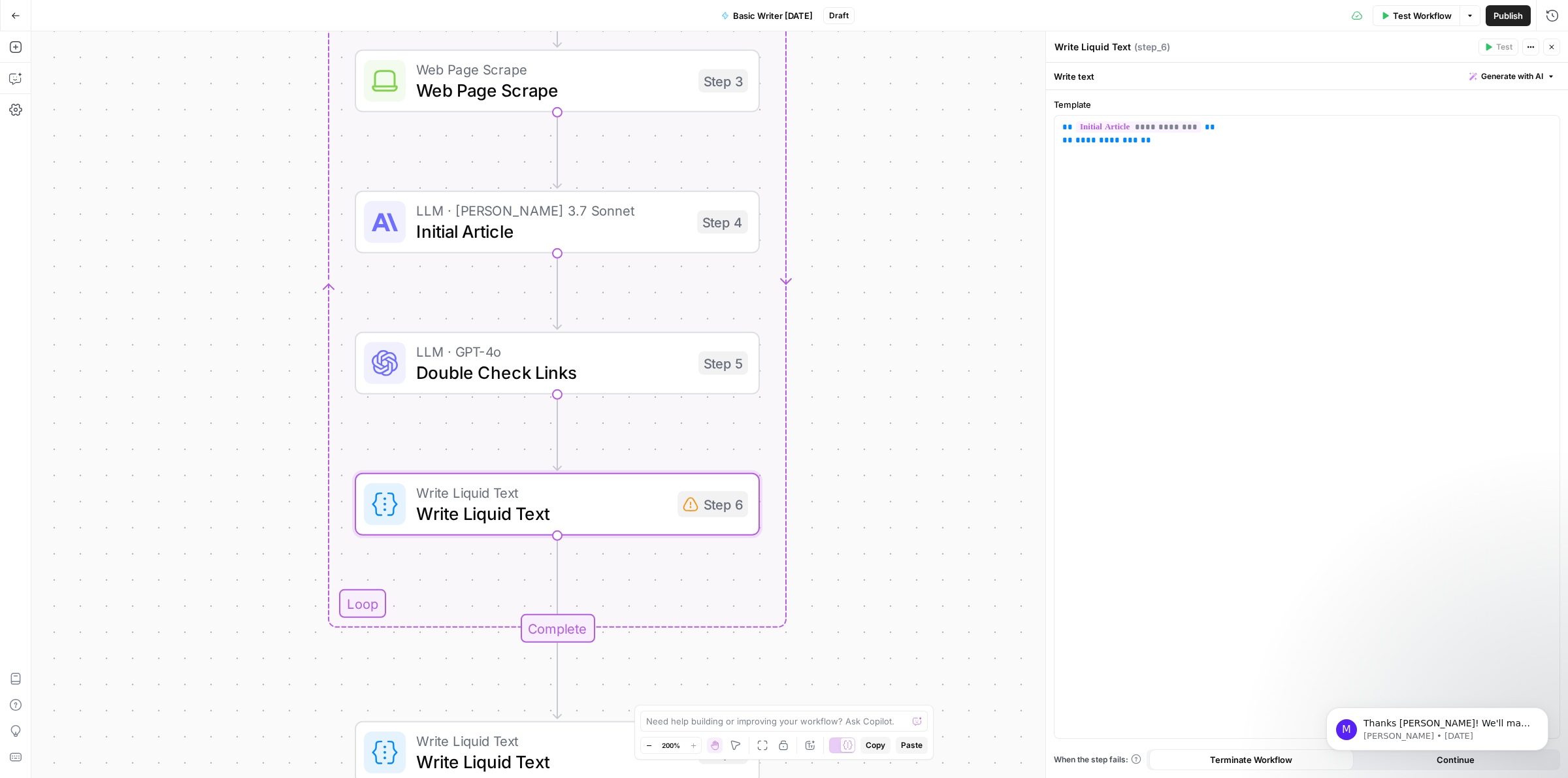
drag, startPoint x: 928, startPoint y: 277, endPoint x: 924, endPoint y: 384, distance: 107.1
click at [924, 384] on div "Workflow Set Inputs Inputs Run Code · Python Format URLs Step 1 Loop Iteration …" at bounding box center [799, 405] width 1537 height 747
click at [1093, 140] on span "**********" at bounding box center [1107, 139] width 63 height 8
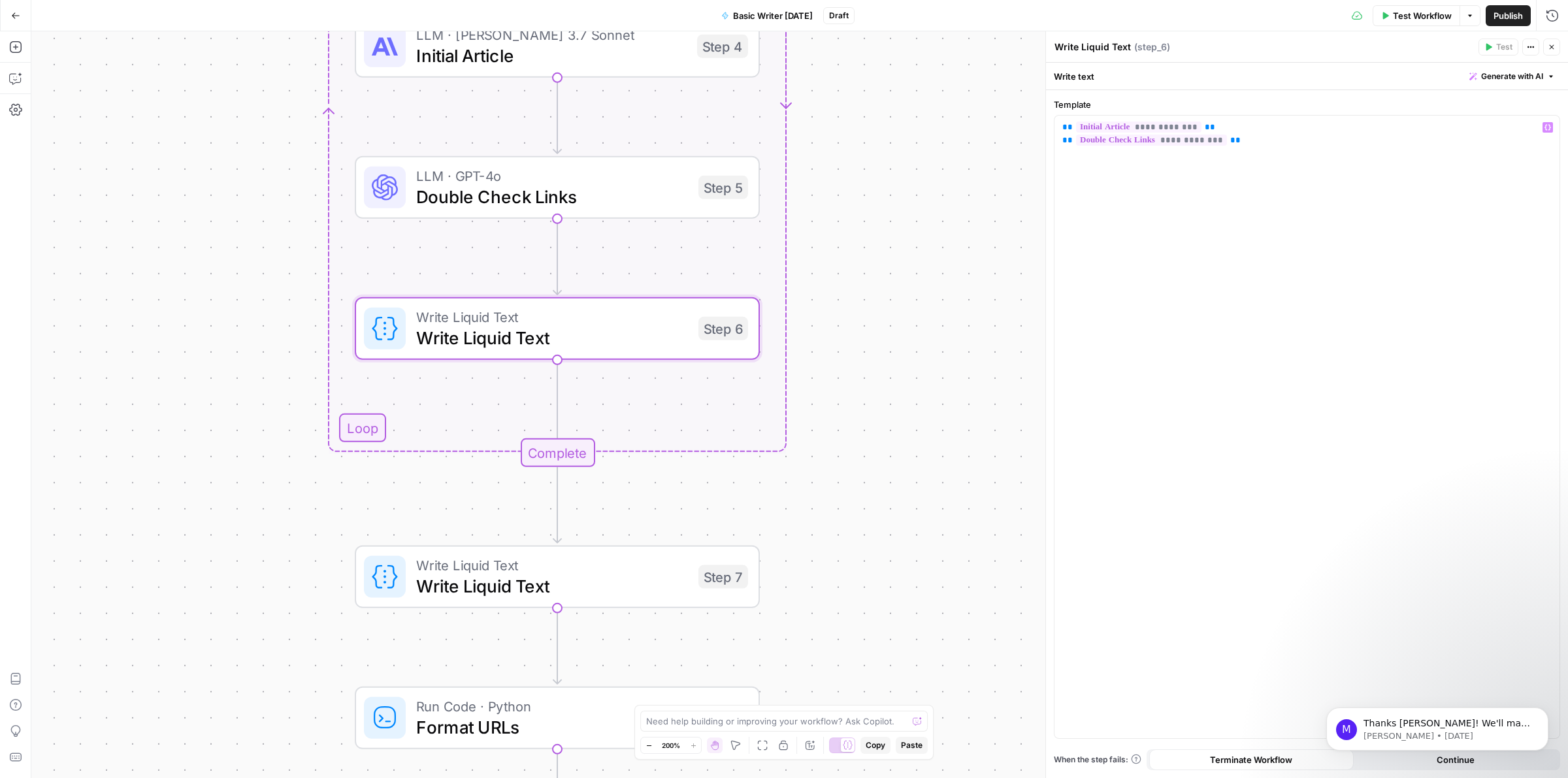
drag, startPoint x: 890, startPoint y: 567, endPoint x: 871, endPoint y: 223, distance: 344.5
click at [871, 223] on div "Workflow Set Inputs Inputs Run Code · Python Format URLs Step 1 Loop Iteration …" at bounding box center [799, 405] width 1537 height 747
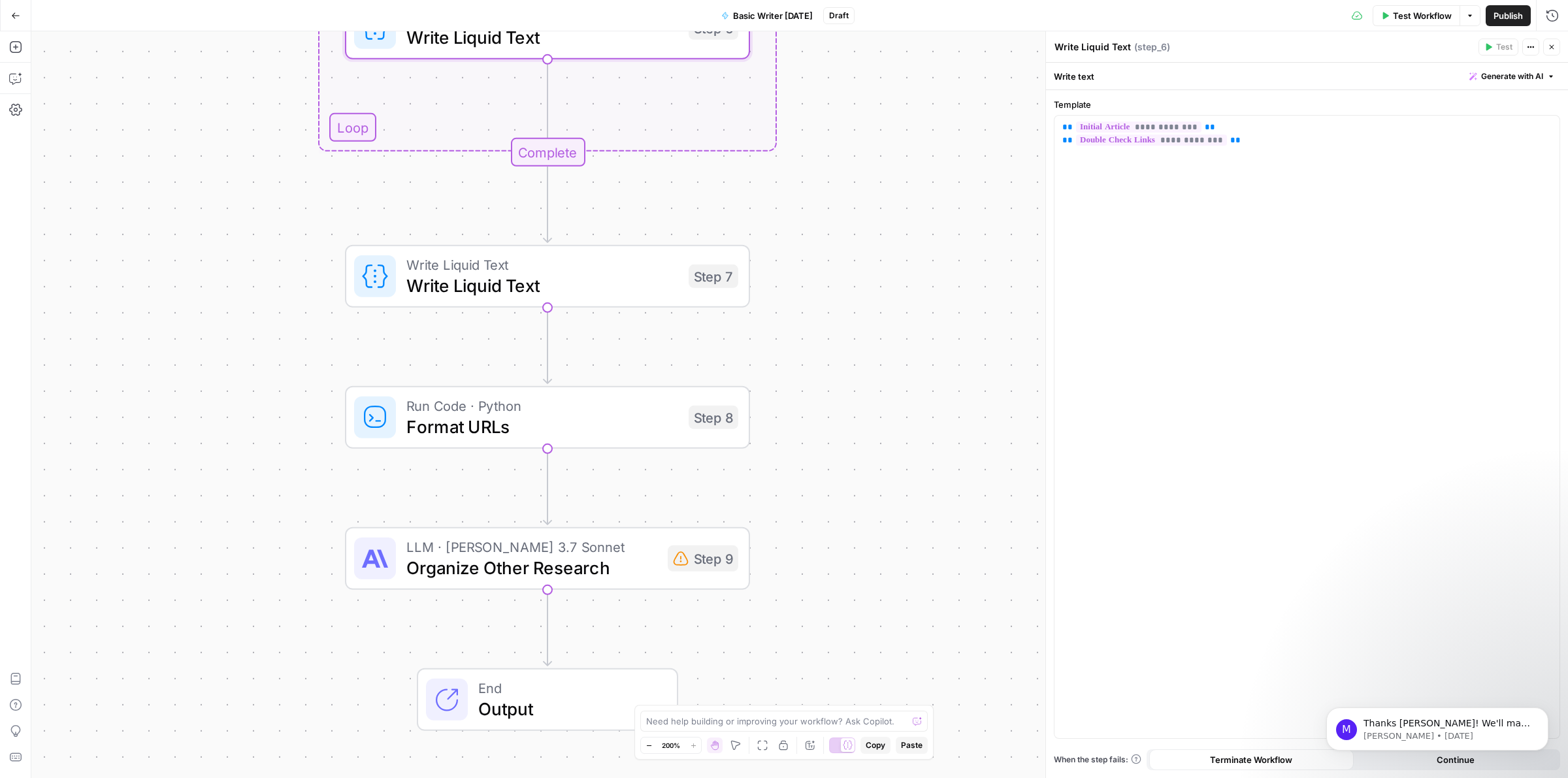
drag, startPoint x: 822, startPoint y: 470, endPoint x: 831, endPoint y: 388, distance: 82.5
click at [831, 388] on div "Workflow Set Inputs Inputs Run Code · Python Format URLs Step 1 Loop Iteration …" at bounding box center [799, 405] width 1537 height 747
click at [507, 282] on span "Write Liquid Text" at bounding box center [542, 283] width 272 height 26
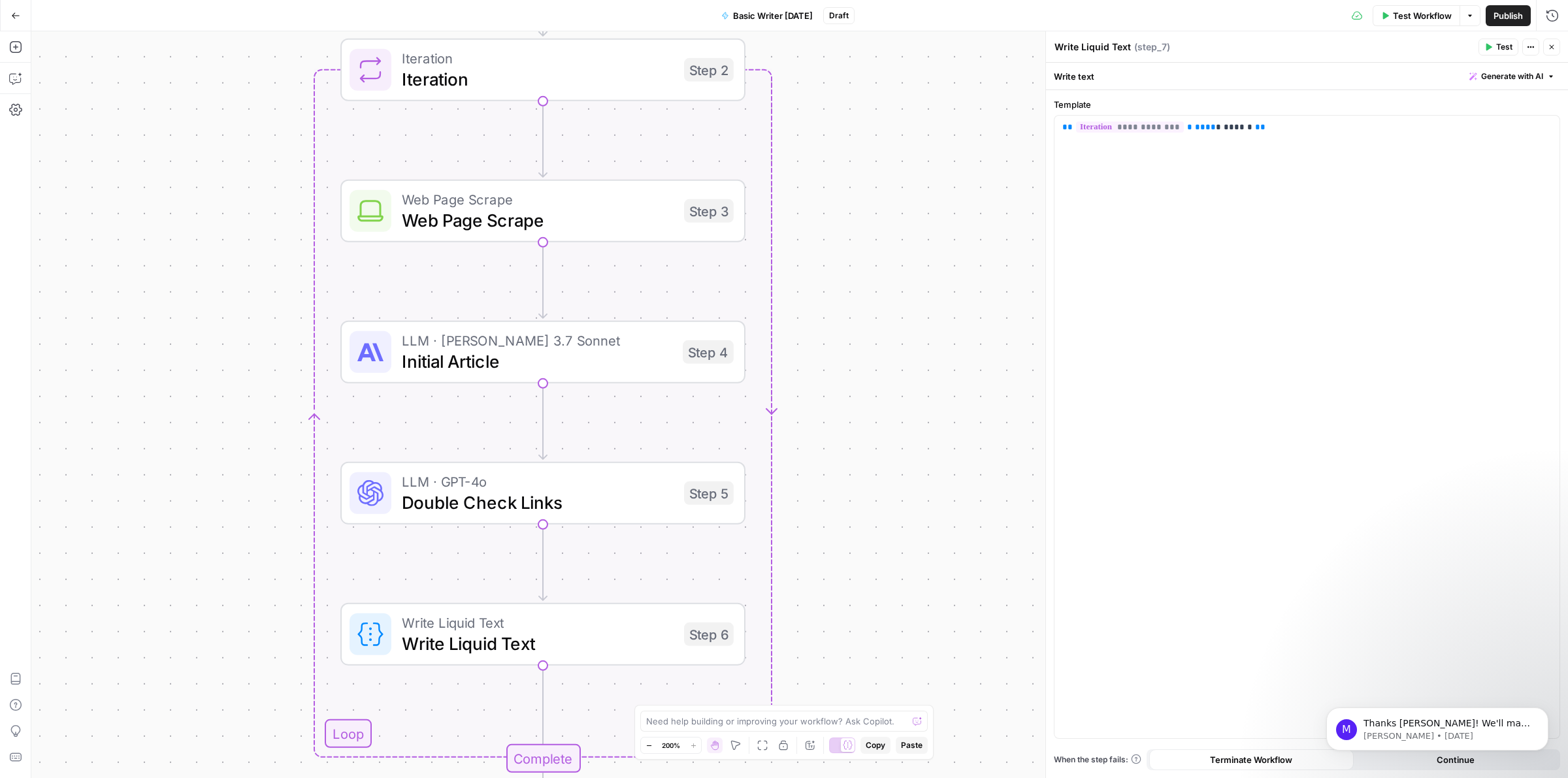
drag, startPoint x: 933, startPoint y: 257, endPoint x: 928, endPoint y: 752, distance: 495.0
click at [928, 752] on body "H Hasbrook New Home Browse Your Data Usage Settings Recent Grids Write Informat…" at bounding box center [784, 389] width 1568 height 778
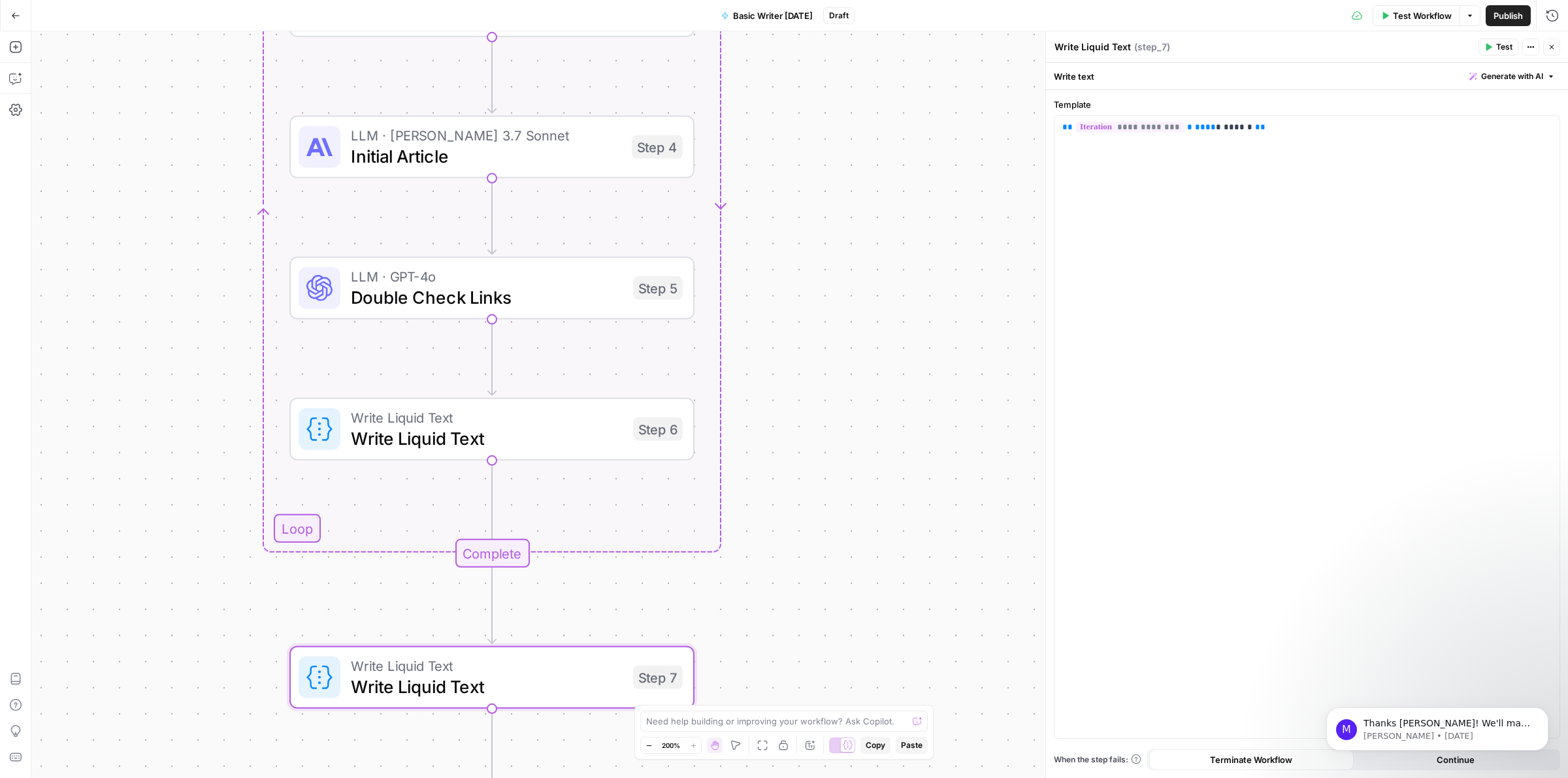
drag, startPoint x: 904, startPoint y: 294, endPoint x: 888, endPoint y: 281, distance: 20.6
click at [853, 88] on div "Workflow Set Inputs Inputs Run Code · Python Format URLs Step 1 Loop Iteration …" at bounding box center [799, 405] width 1537 height 747
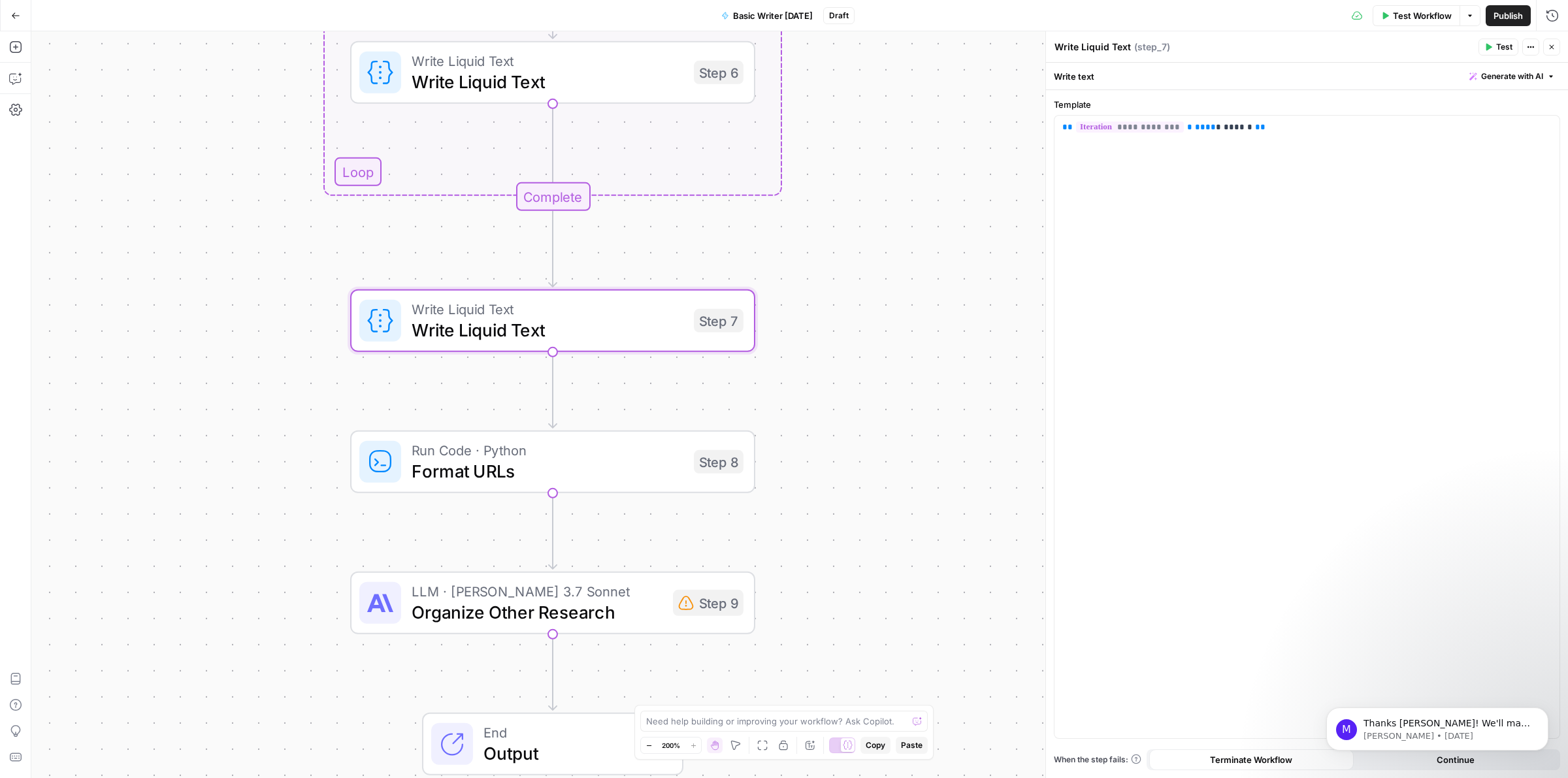
drag, startPoint x: 874, startPoint y: 428, endPoint x: 922, endPoint y: 135, distance: 296.9
click at [922, 135] on div "Workflow Set Inputs Inputs Run Code · Python Format URLs Step 1 Loop Iteration …" at bounding box center [799, 405] width 1537 height 747
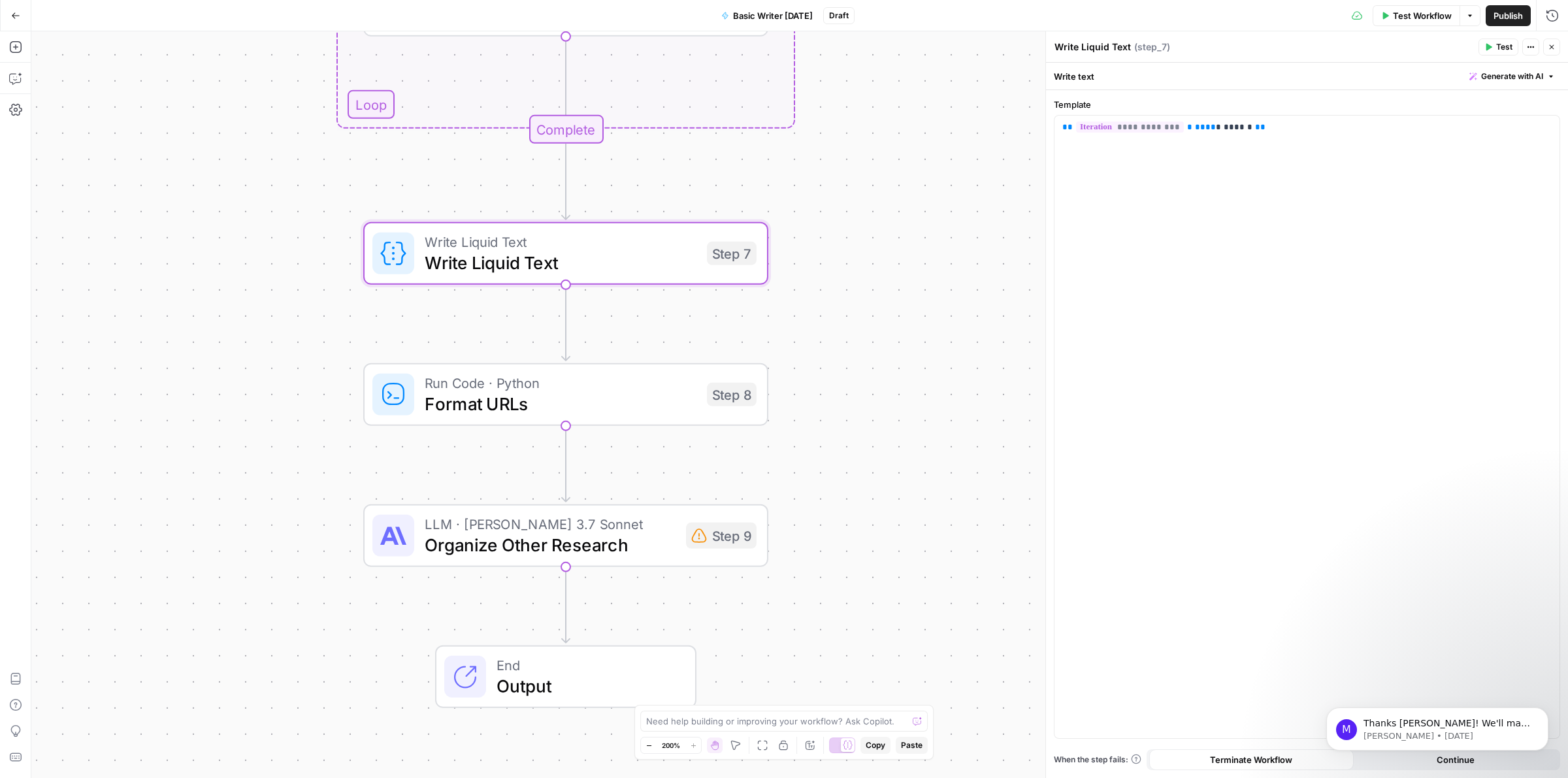
click at [859, 409] on div "Workflow Set Inputs Inputs Run Code · Python Format URLs Step 1 Loop Iteration …" at bounding box center [799, 405] width 1537 height 747
click at [552, 396] on span "Format URLs" at bounding box center [562, 400] width 272 height 26
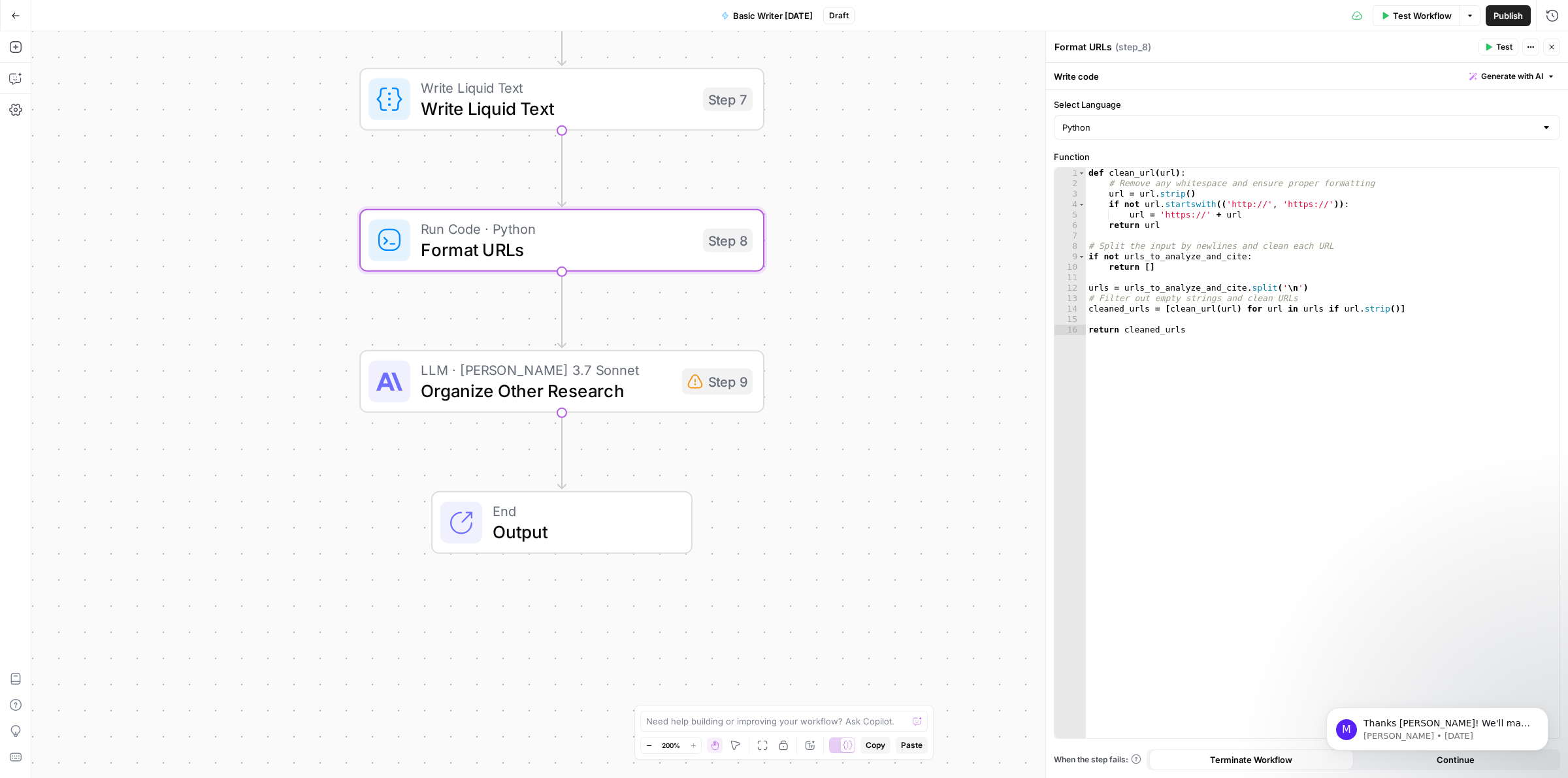
drag, startPoint x: 916, startPoint y: 409, endPoint x: 913, endPoint y: 379, distance: 30.1
click at [913, 379] on div "Workflow Set Inputs Inputs Run Code · Python Format URLs Step 1 Loop Iteration …" at bounding box center [799, 405] width 1537 height 747
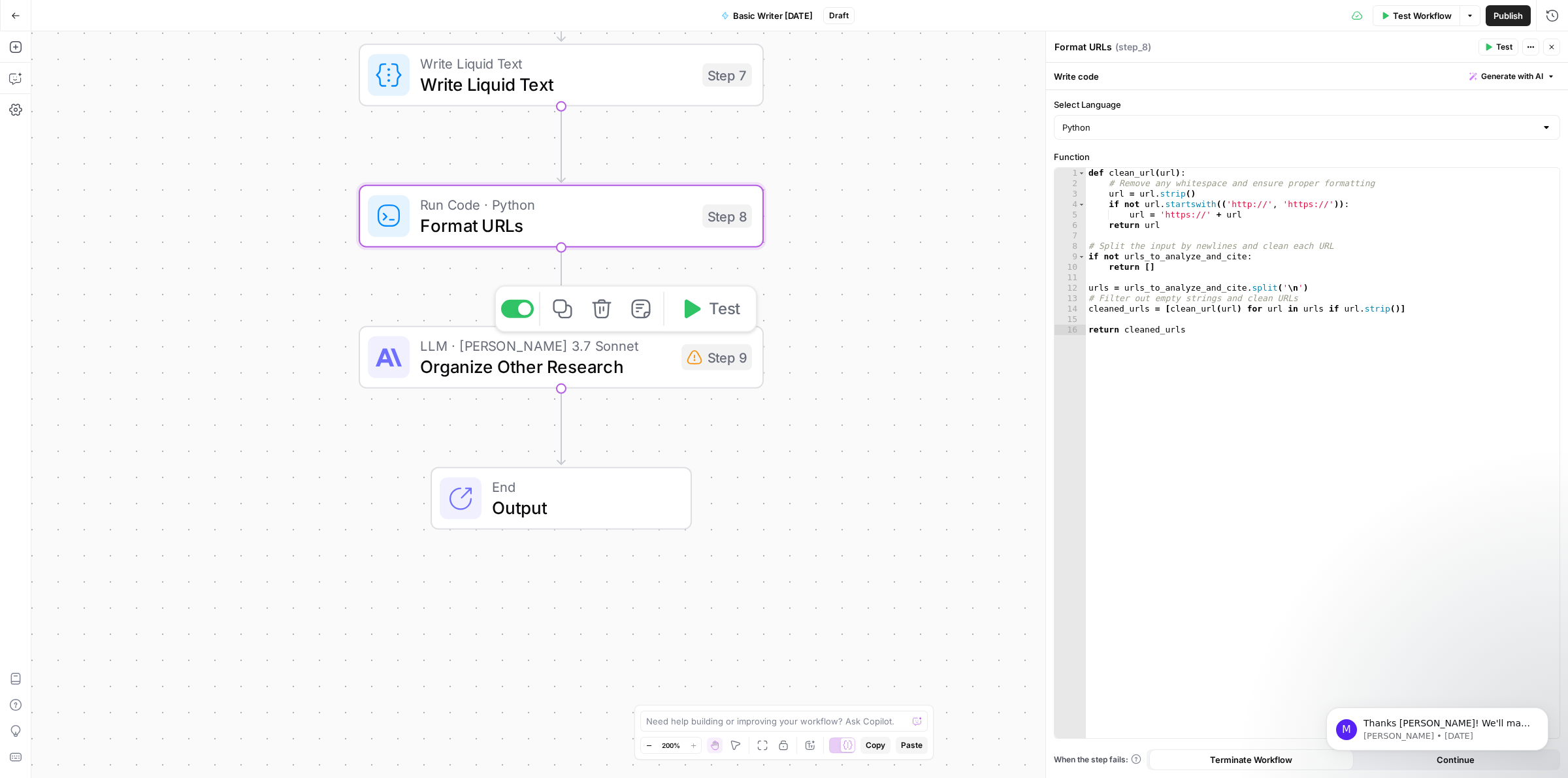
click at [524, 366] on span "Organize Other Research" at bounding box center [545, 367] width 251 height 26
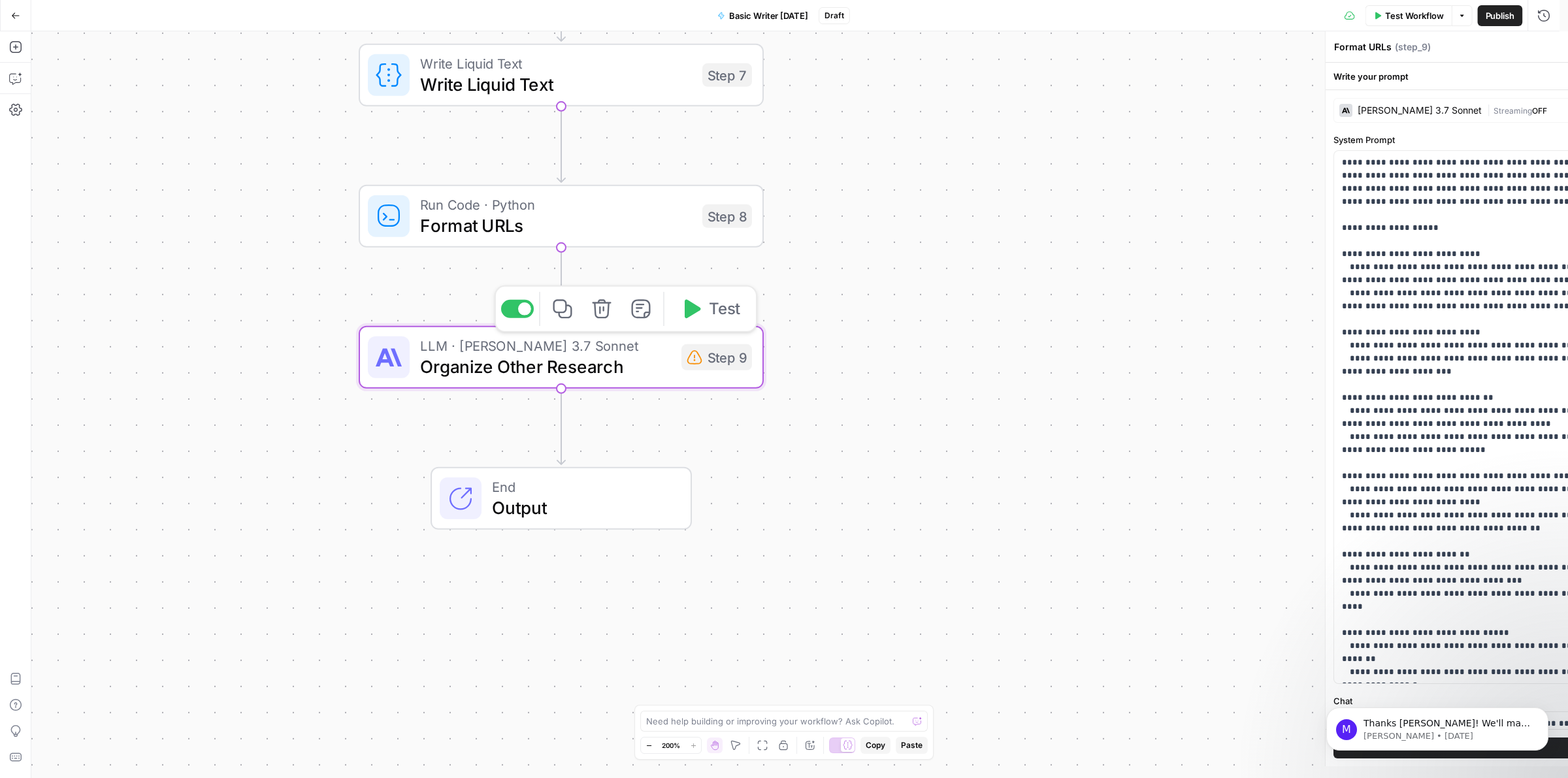
type textarea "Organize Other Research"
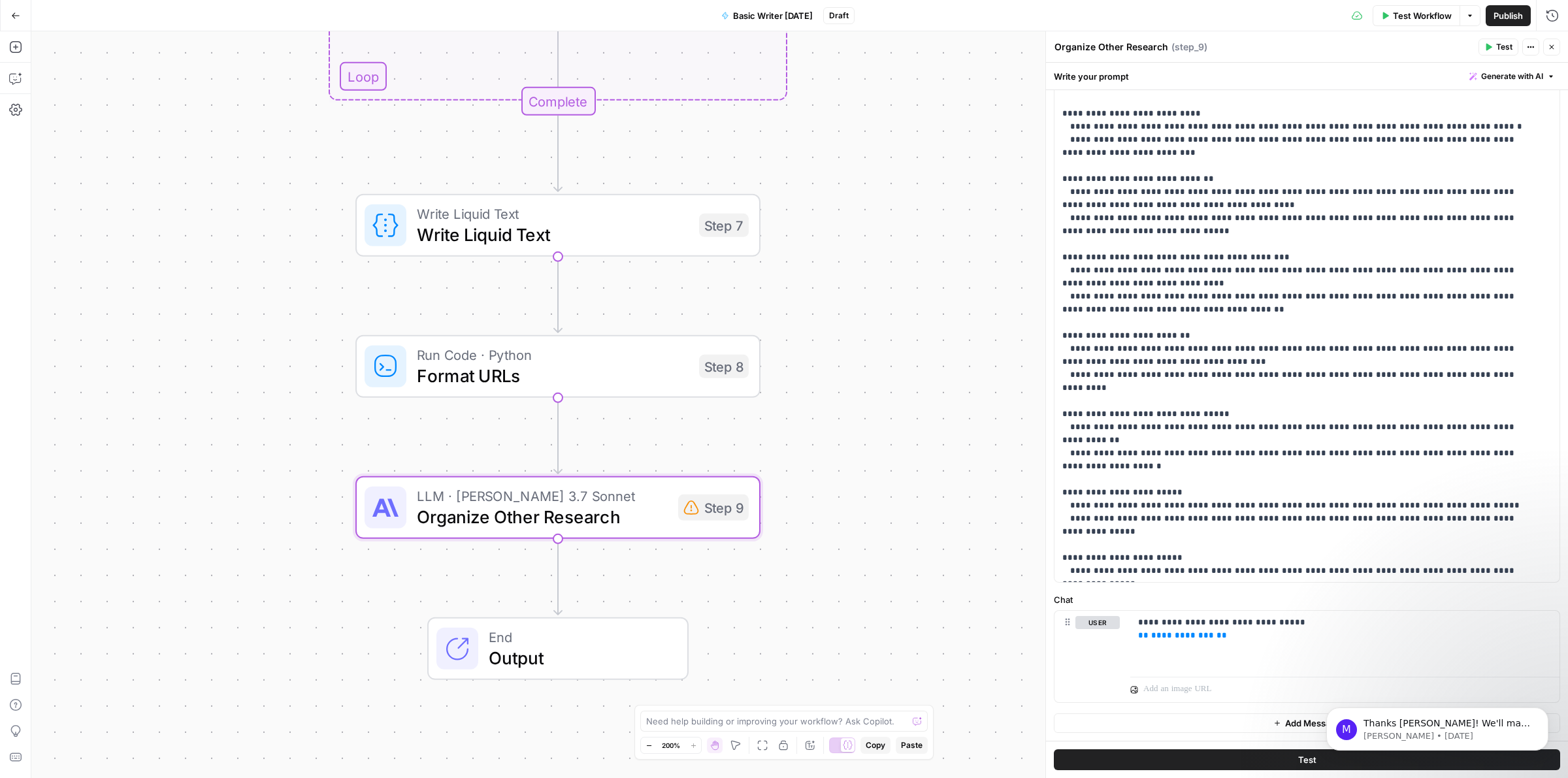
drag, startPoint x: 886, startPoint y: 255, endPoint x: 883, endPoint y: 405, distance: 150.0
click at [883, 405] on div "Workflow Set Inputs Inputs Run Code · Python Format URLs Step 1 Loop Iteration …" at bounding box center [799, 405] width 1537 height 747
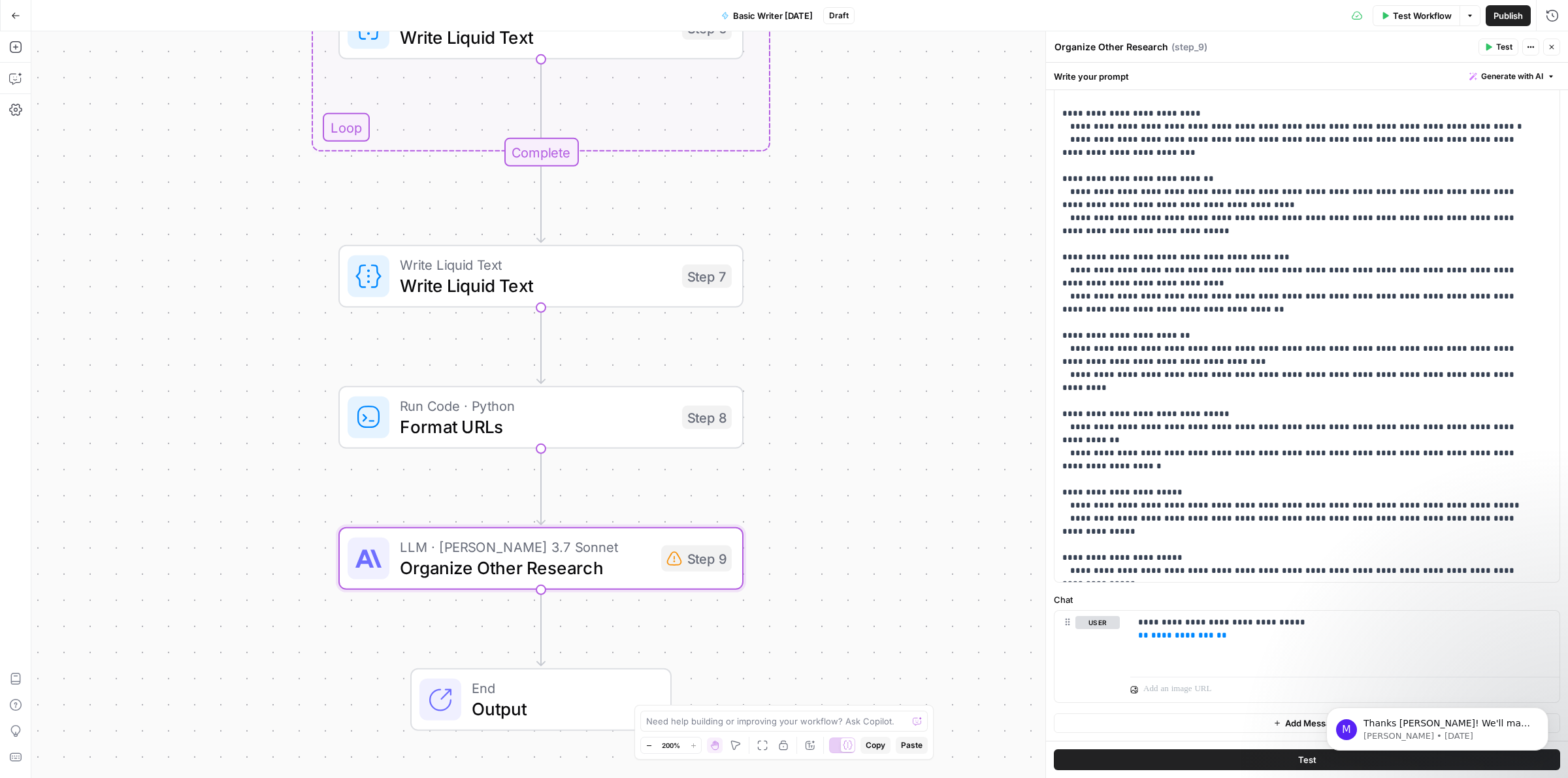
click at [866, 332] on div "Workflow Set Inputs Inputs Run Code · Python Format URLs Step 1 Loop Iteration …" at bounding box center [799, 405] width 1537 height 747
click at [617, 278] on span "Write Liquid Text" at bounding box center [536, 285] width 272 height 26
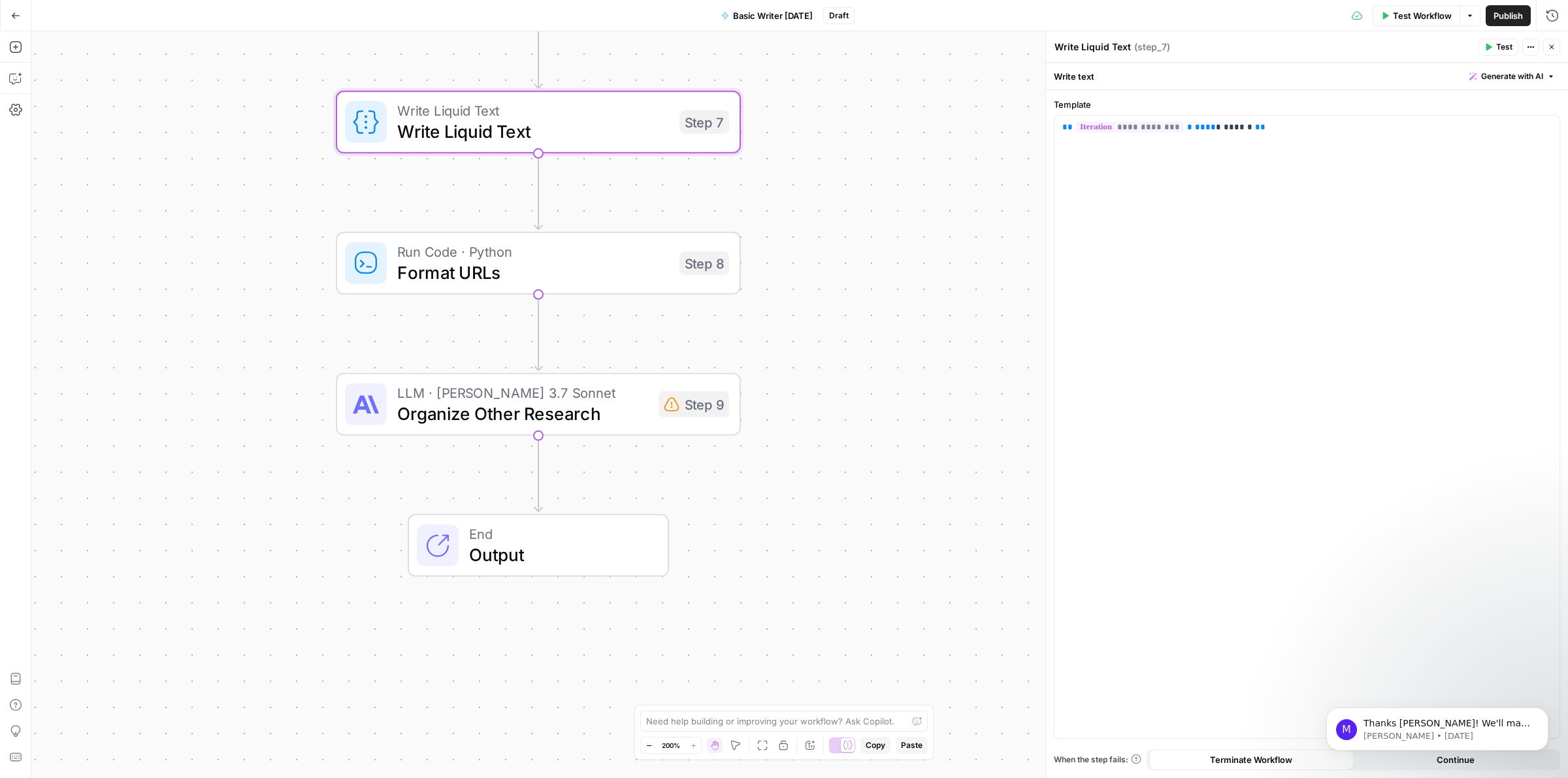
drag, startPoint x: 879, startPoint y: 510, endPoint x: 876, endPoint y: 356, distance: 154.0
click at [876, 356] on div "Workflow Set Inputs Inputs Run Code · Python Format URLs Step 1 Loop Iteration …" at bounding box center [799, 405] width 1537 height 747
click at [453, 416] on span "Organize Other Research" at bounding box center [522, 414] width 251 height 26
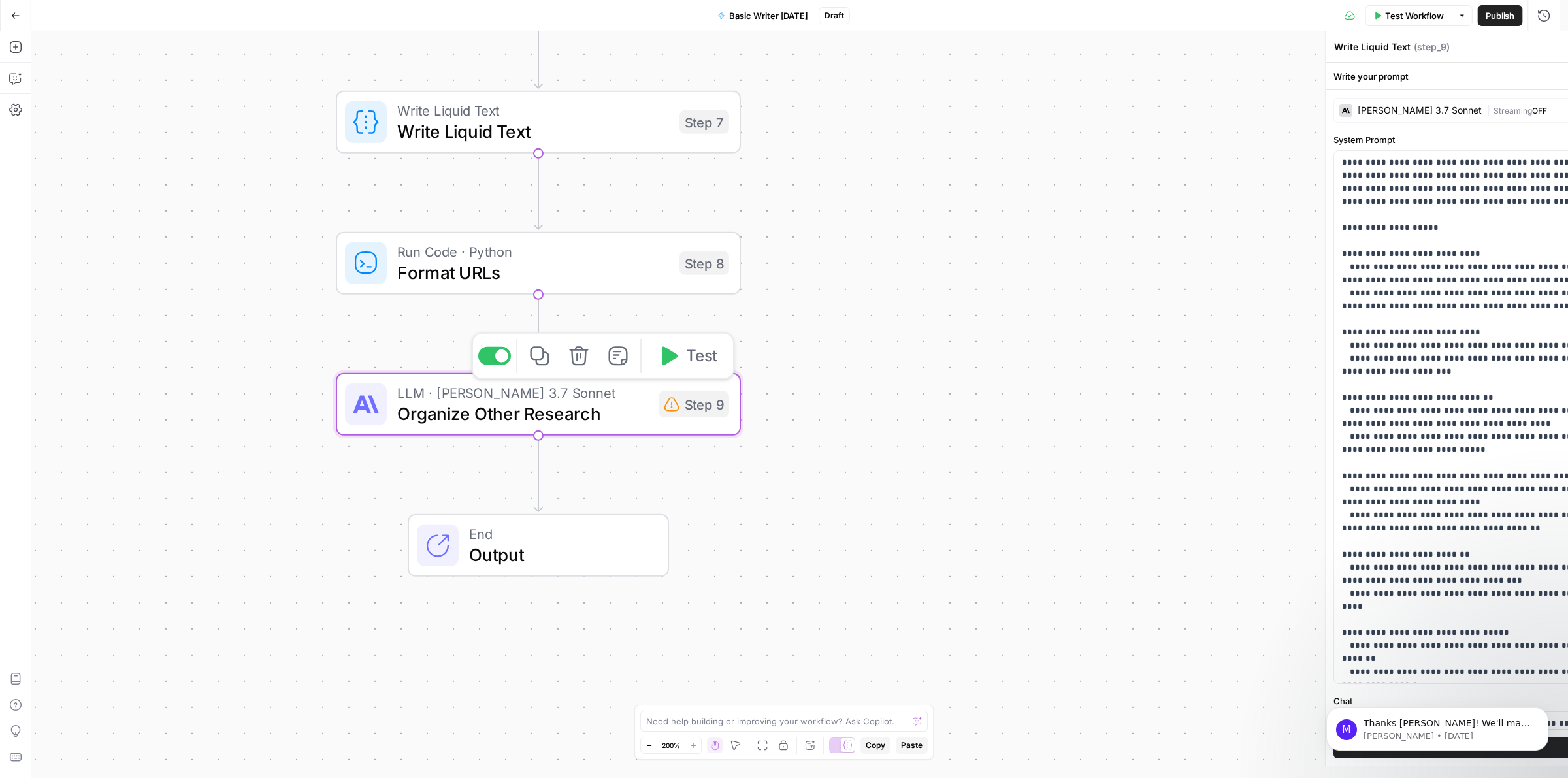
type textarea "Organize Other Research"
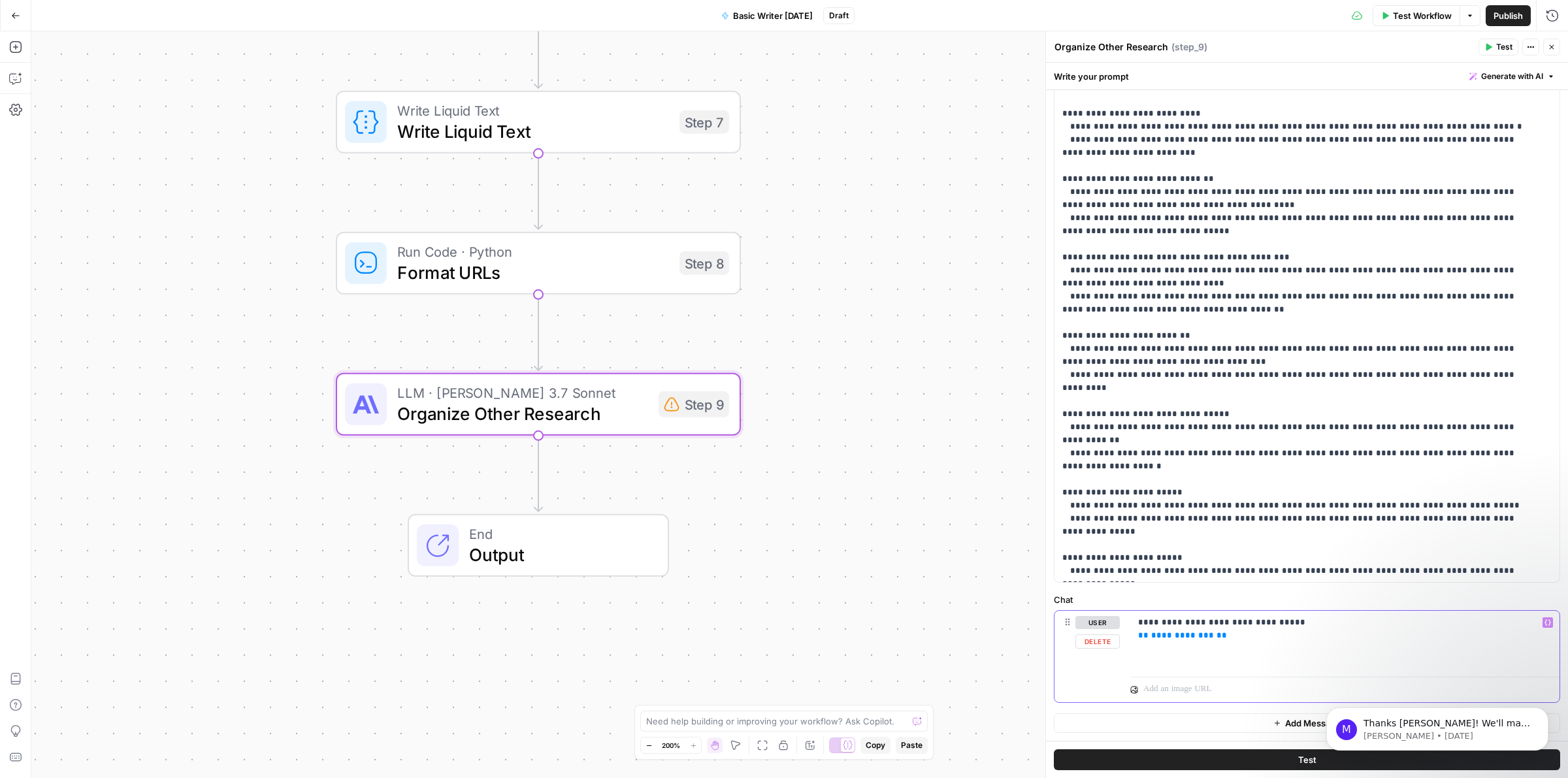
drag, startPoint x: 1151, startPoint y: 635, endPoint x: 1066, endPoint y: 642, distance: 85.3
click at [1066, 642] on div "**********" at bounding box center [1306, 656] width 505 height 91
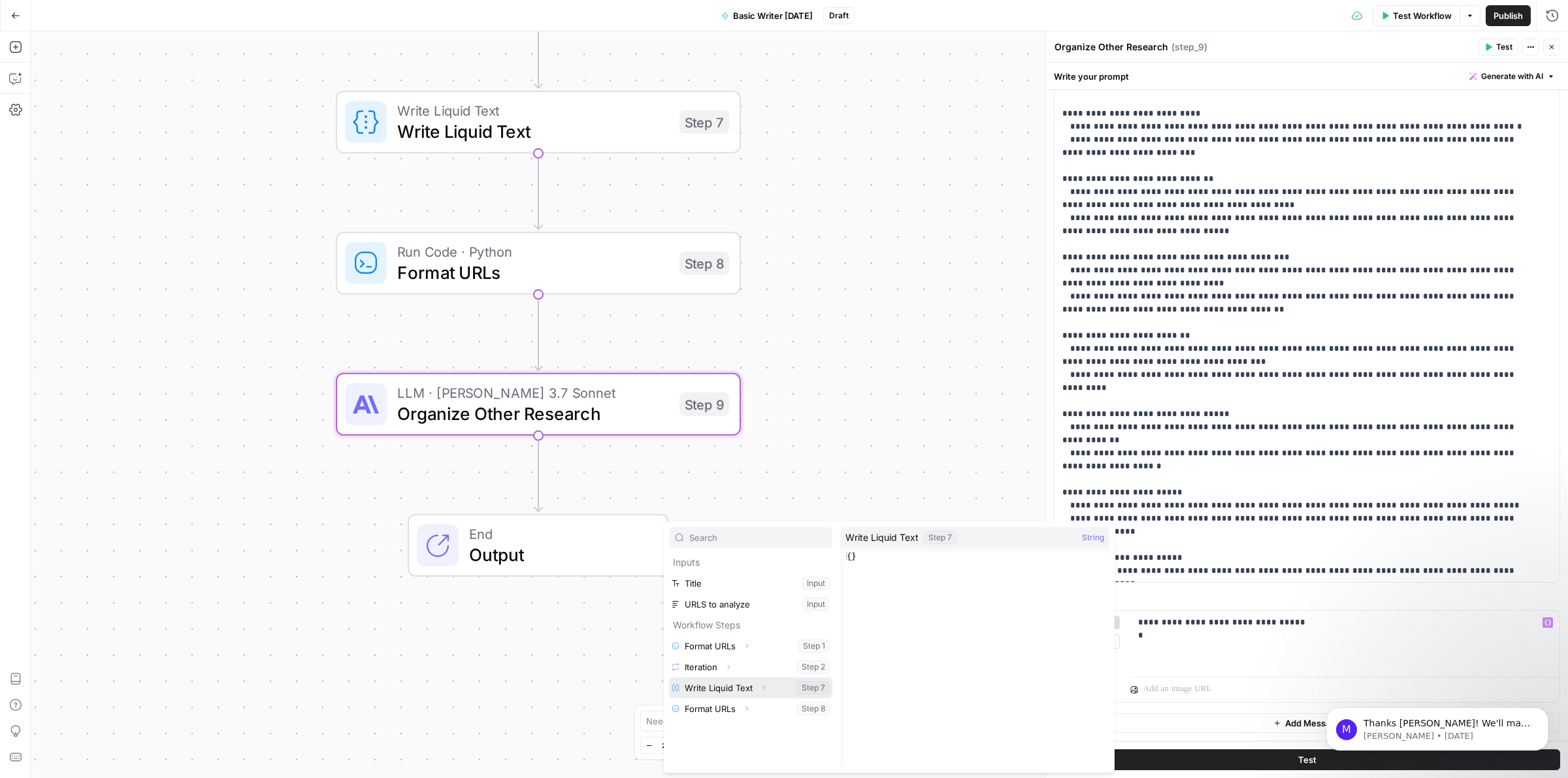
click at [727, 689] on button "Select variable Write Liquid Text" at bounding box center [751, 688] width 164 height 21
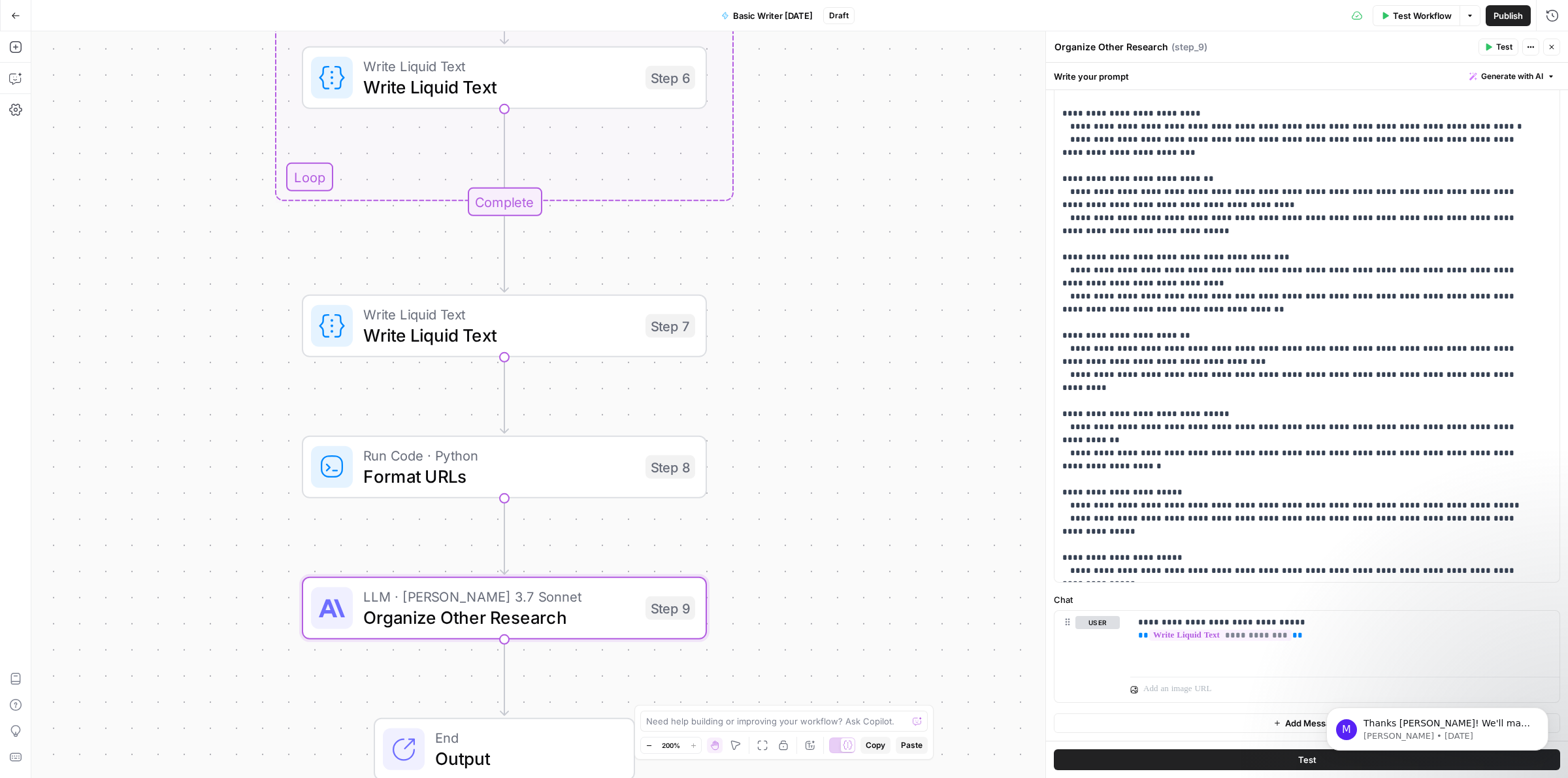
drag, startPoint x: 846, startPoint y: 222, endPoint x: 812, endPoint y: 424, distance: 204.8
click at [812, 424] on div "Workflow Set Inputs Inputs Run Code · Python Format URLs Step 1 Loop Iteration …" at bounding box center [799, 405] width 1537 height 747
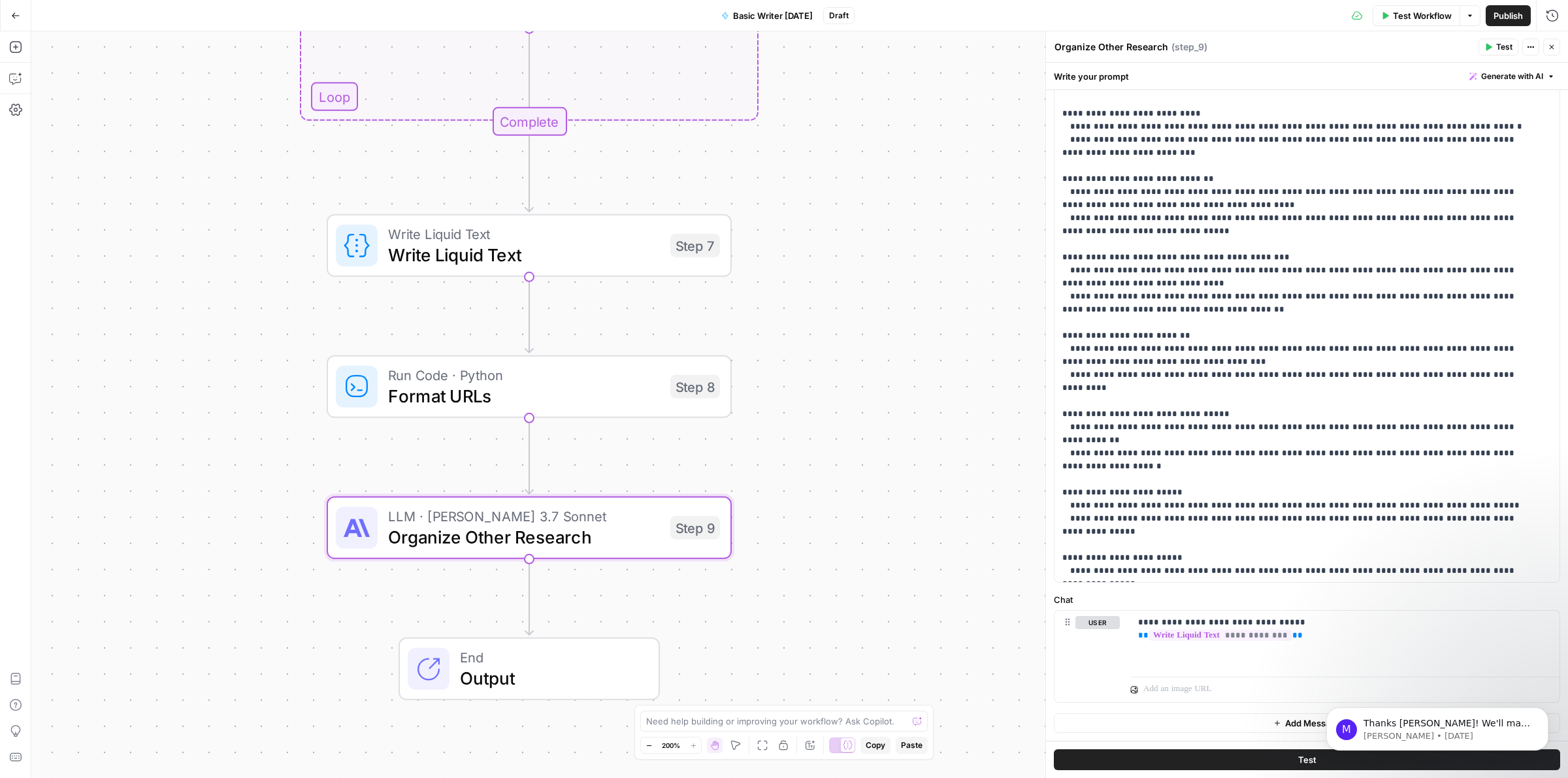
drag, startPoint x: 824, startPoint y: 465, endPoint x: 848, endPoint y: 384, distance: 84.5
click at [848, 384] on div "Workflow Set Inputs Inputs Run Code · Python Format URLs Step 1 Loop Iteration …" at bounding box center [799, 405] width 1537 height 747
drag, startPoint x: 1324, startPoint y: 635, endPoint x: 1325, endPoint y: 627, distance: 8.1
click at [1323, 634] on p "**********" at bounding box center [1338, 636] width 401 height 40
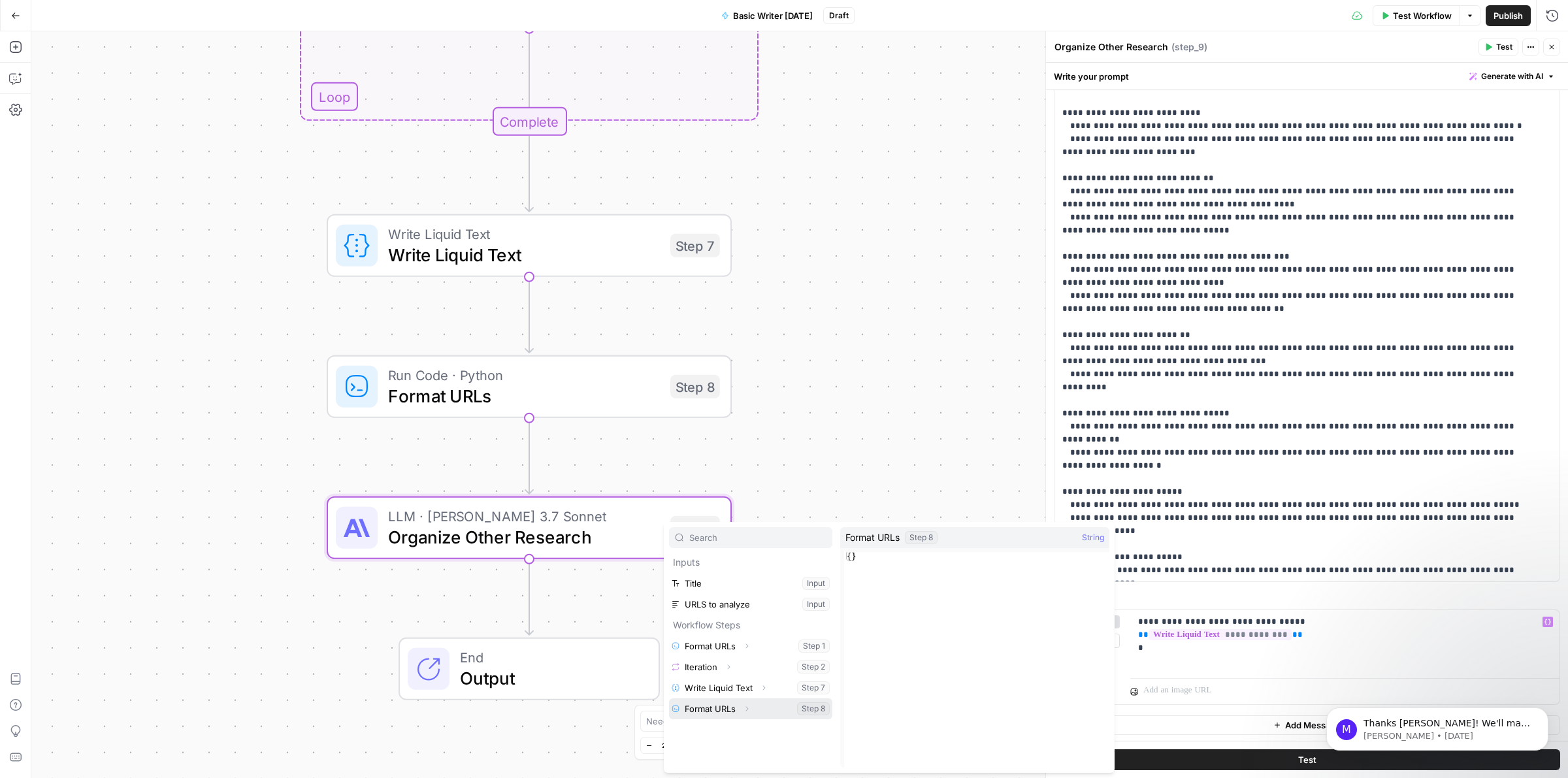
click at [704, 707] on button "Select variable Format URLs" at bounding box center [751, 708] width 164 height 21
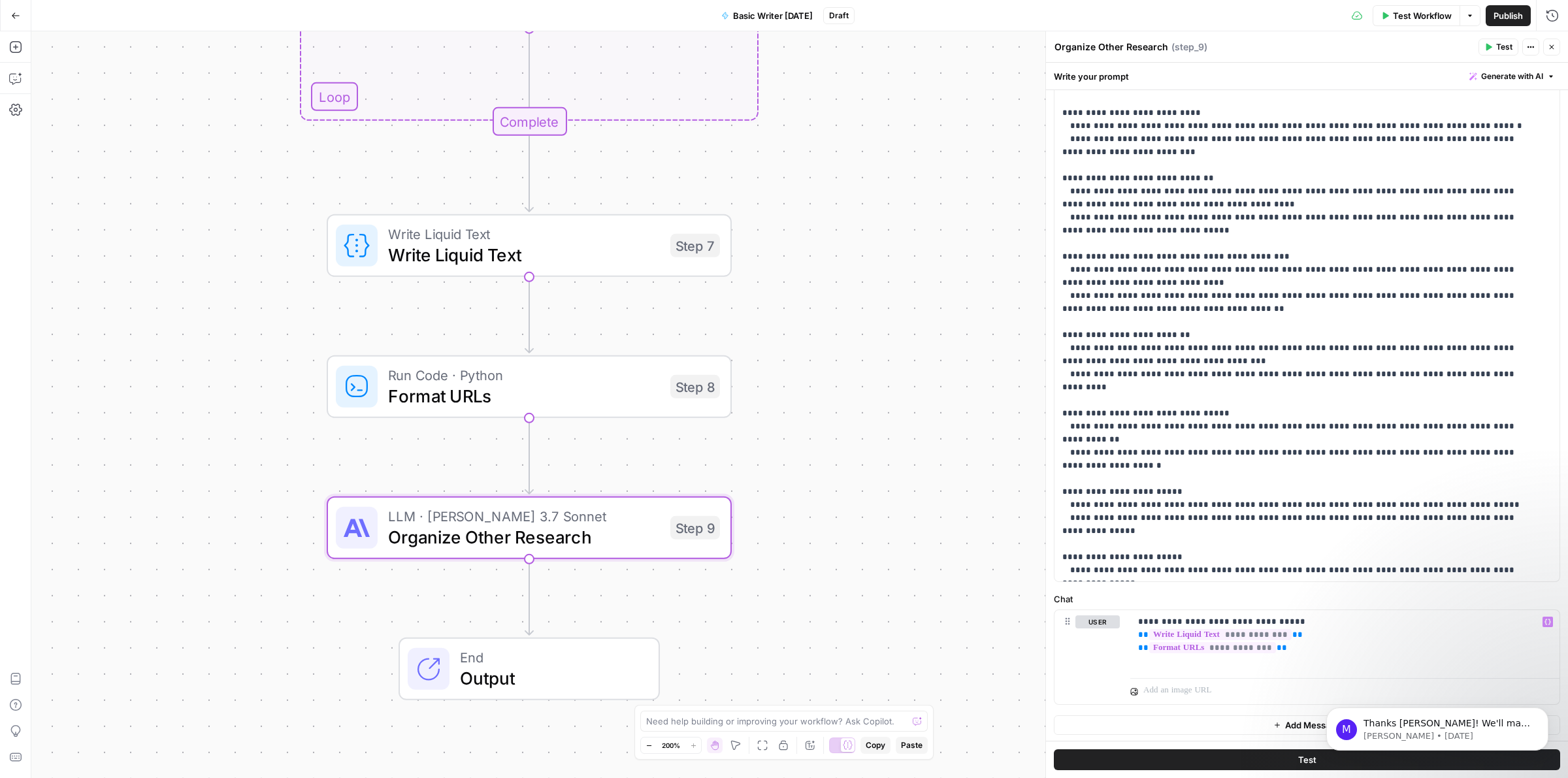
click at [1554, 50] on icon "button" at bounding box center [1552, 47] width 8 height 8
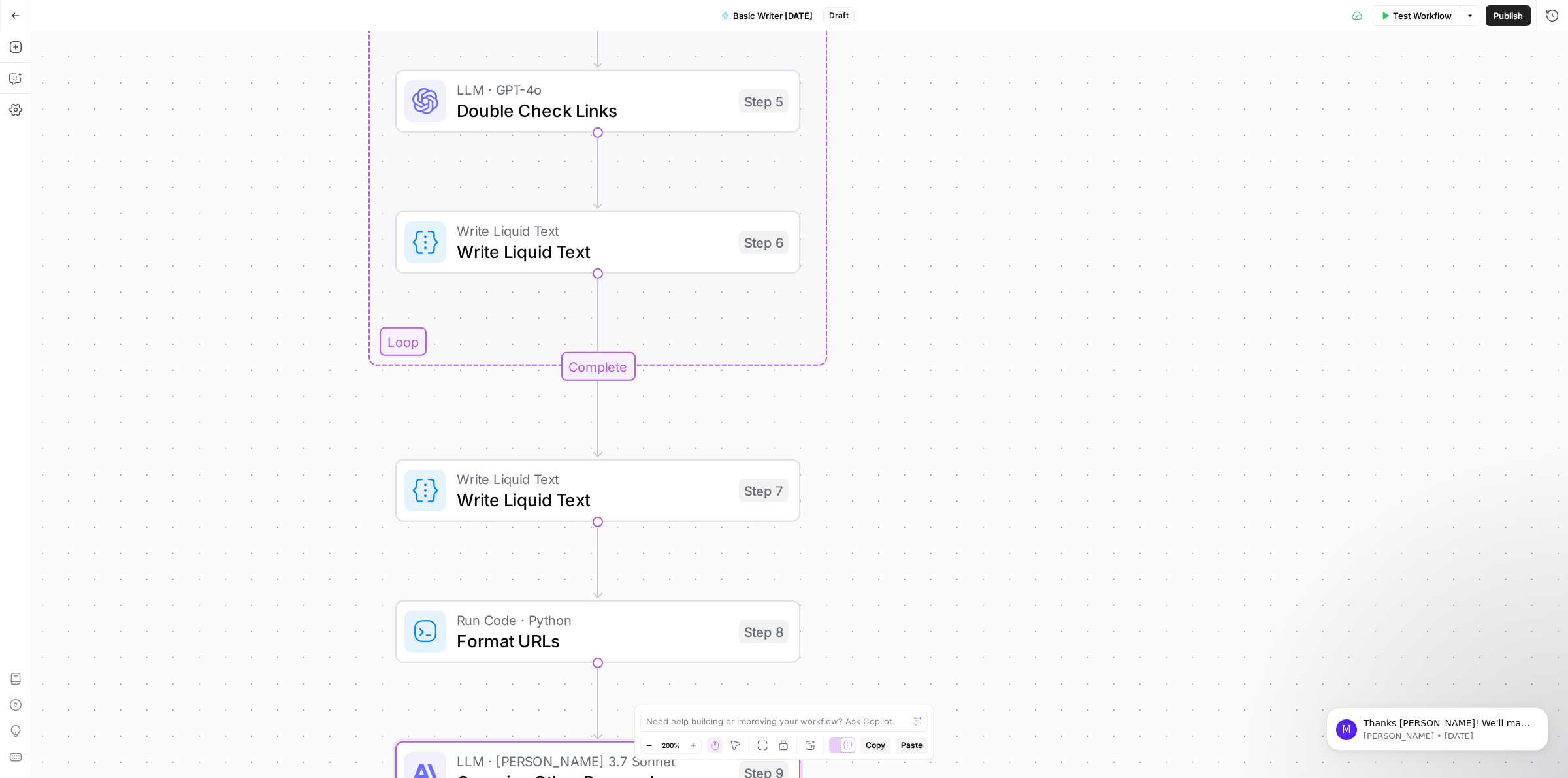
drag, startPoint x: 1088, startPoint y: 315, endPoint x: 1176, endPoint y: 614, distance: 311.7
click at [1177, 612] on div "Workflow Set Inputs Inputs Run Code · Python Format URLs Step 1 Loop Iteration …" at bounding box center [799, 405] width 1537 height 747
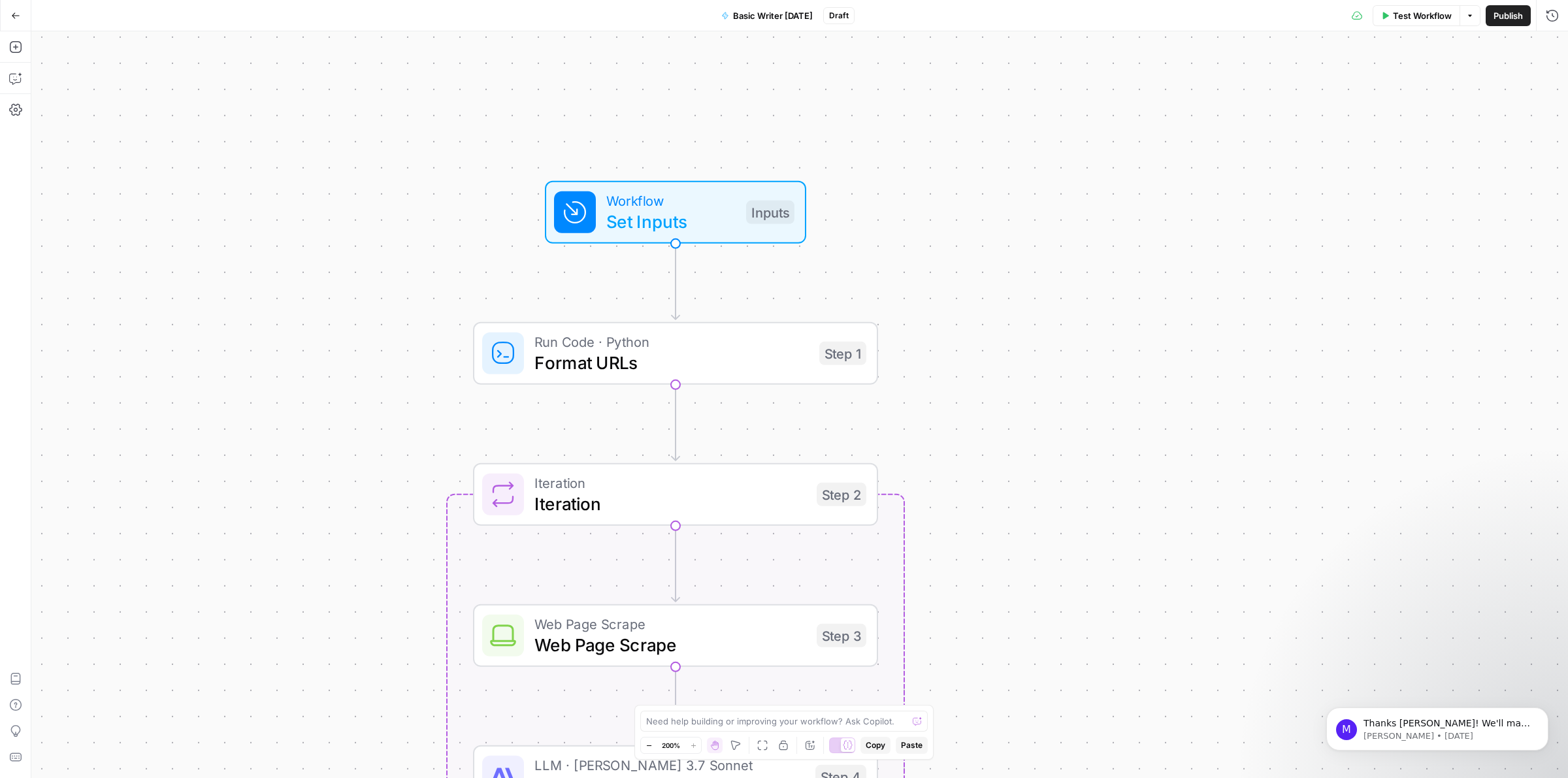
drag, startPoint x: 1085, startPoint y: 650, endPoint x: 1085, endPoint y: 755, distance: 105.0
click at [1085, 755] on div "Workflow Set Inputs Inputs Run Code · Python Format URLs Step 1 Loop Iteration …" at bounding box center [799, 405] width 1537 height 747
click at [664, 191] on span "Workflow" at bounding box center [670, 200] width 129 height 21
click at [1144, 109] on input "Title (Optional)" at bounding box center [1314, 105] width 470 height 13
click at [1557, 53] on button "Close" at bounding box center [1552, 47] width 17 height 17
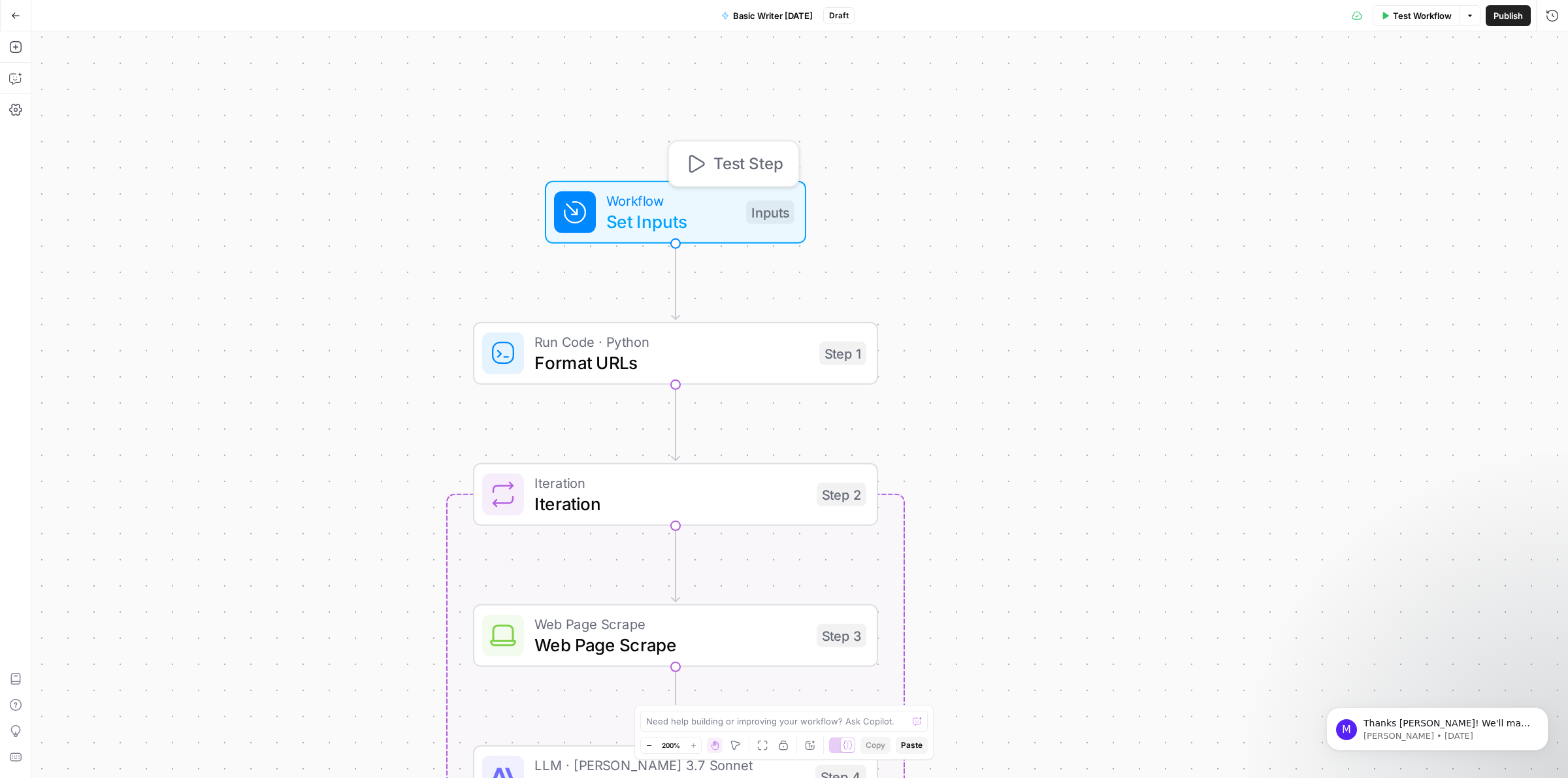
click at [741, 167] on span "Test Step" at bounding box center [748, 164] width 70 height 24
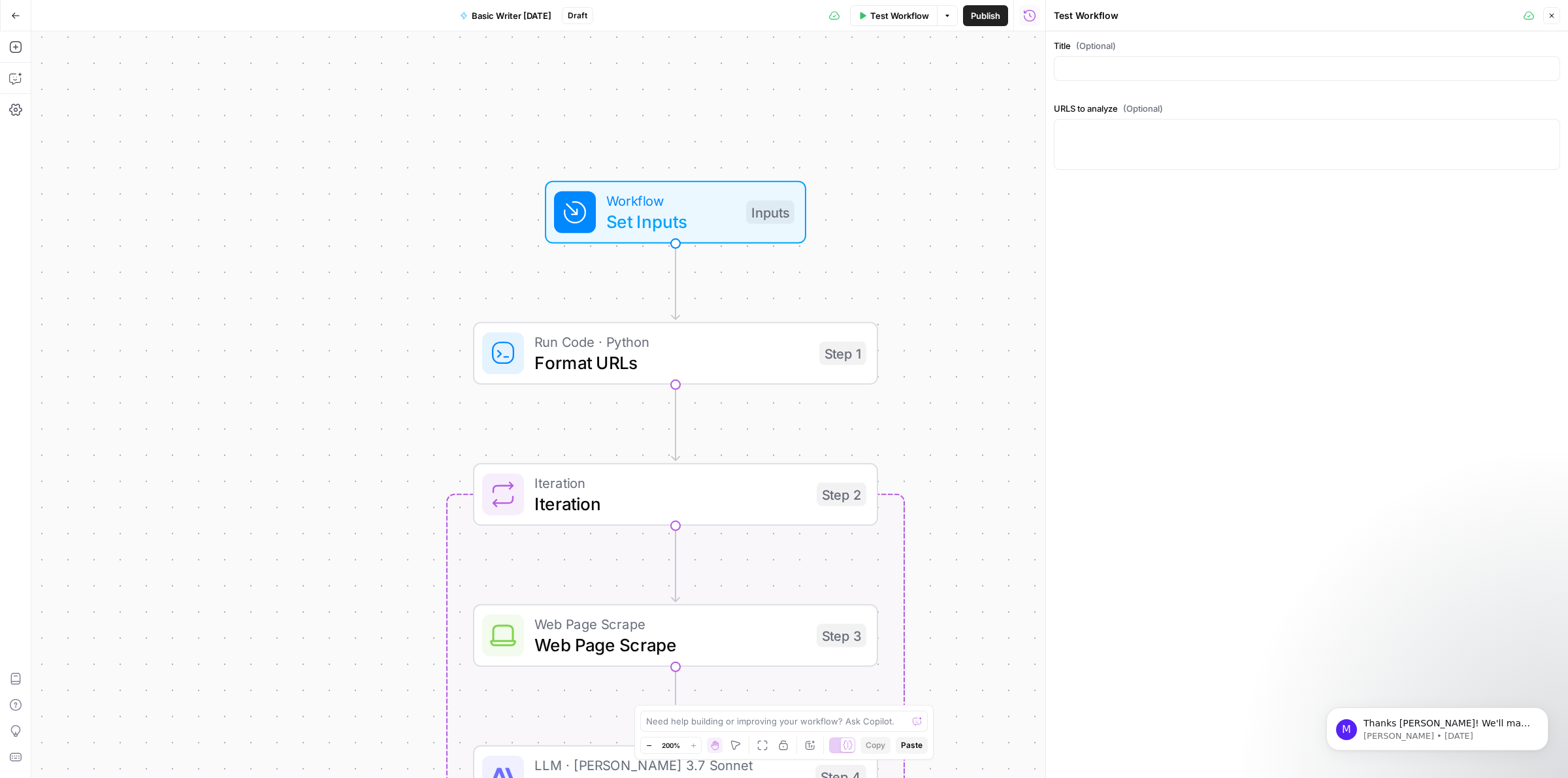
click at [1186, 78] on div at bounding box center [1307, 69] width 506 height 24
type input "What are examples of punitive damages in Oklahoma personal injury cases?"
click at [1134, 125] on textarea "URLS to analyze (Optional)" at bounding box center [1307, 132] width 489 height 13
paste textarea "https://www.lhllaw.com/personal-injury-resources/what-are-punitive-damages/"
click at [1178, 145] on div "https://www.lhllaw.com/personal-injury-resources/what-are-punitive-damages/ htt…" at bounding box center [1307, 144] width 506 height 51
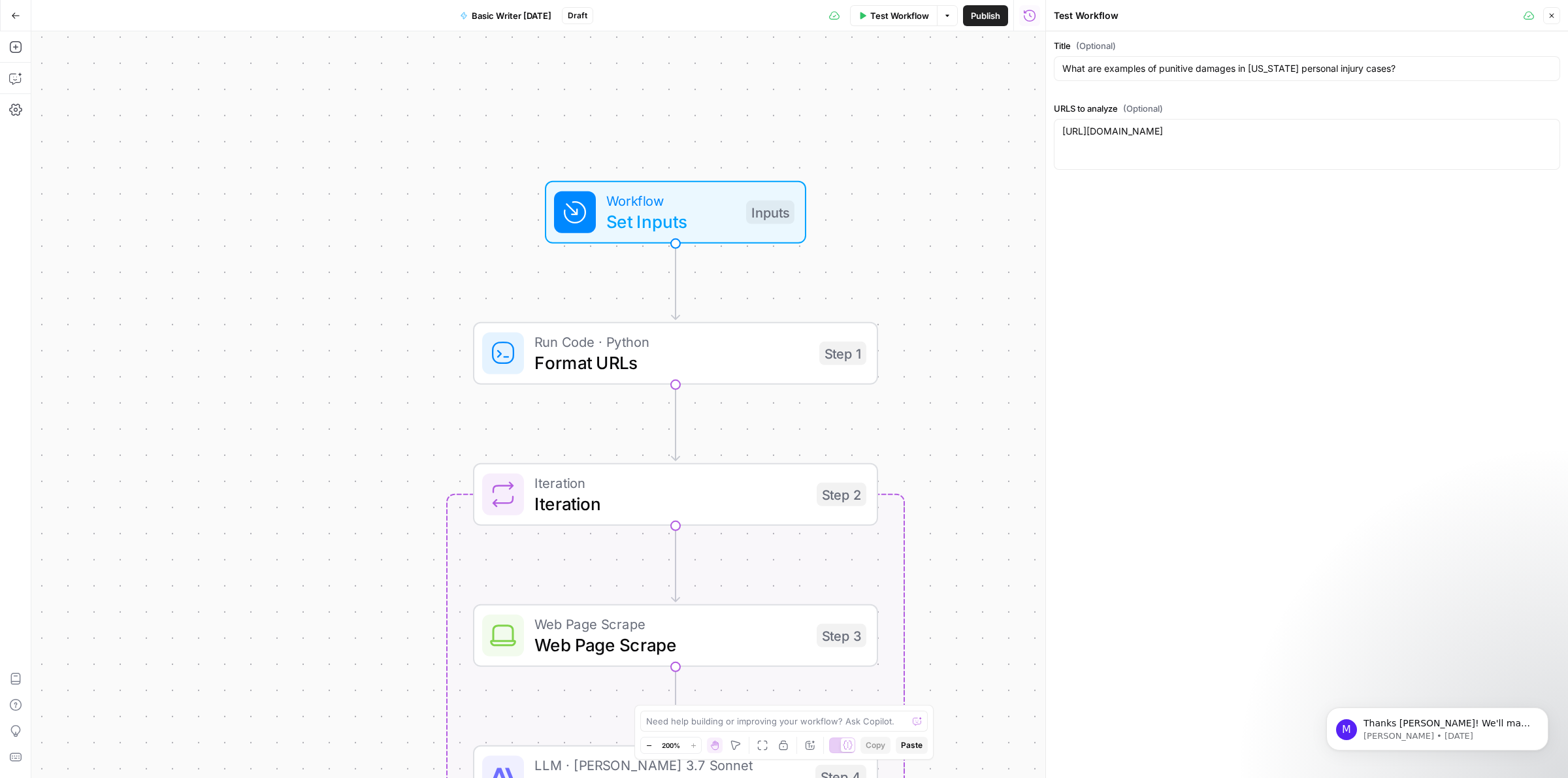
click at [1425, 139] on div "https://www.lhllaw.com/personal-injury-resources/what-are-punitive-damages/ htt…" at bounding box center [1307, 144] width 506 height 51
click at [1416, 133] on textarea "https://www.lhllaw.com/personal-injury-resources/what-are-punitive-damages/" at bounding box center [1307, 132] width 489 height 13
paste textarea "https://www.kentmcguirelaw.com/oklahoma-city-punitive-damage-lawyer/"
click at [1246, 151] on textarea "https://www.lhllaw.com/personal-injury-resources/what-are-punitive-damages/ htt…" at bounding box center [1307, 138] width 489 height 26
paste textarea "https://www.abellawfirm.com/blog/compensatory-vs-punitive-damages/"
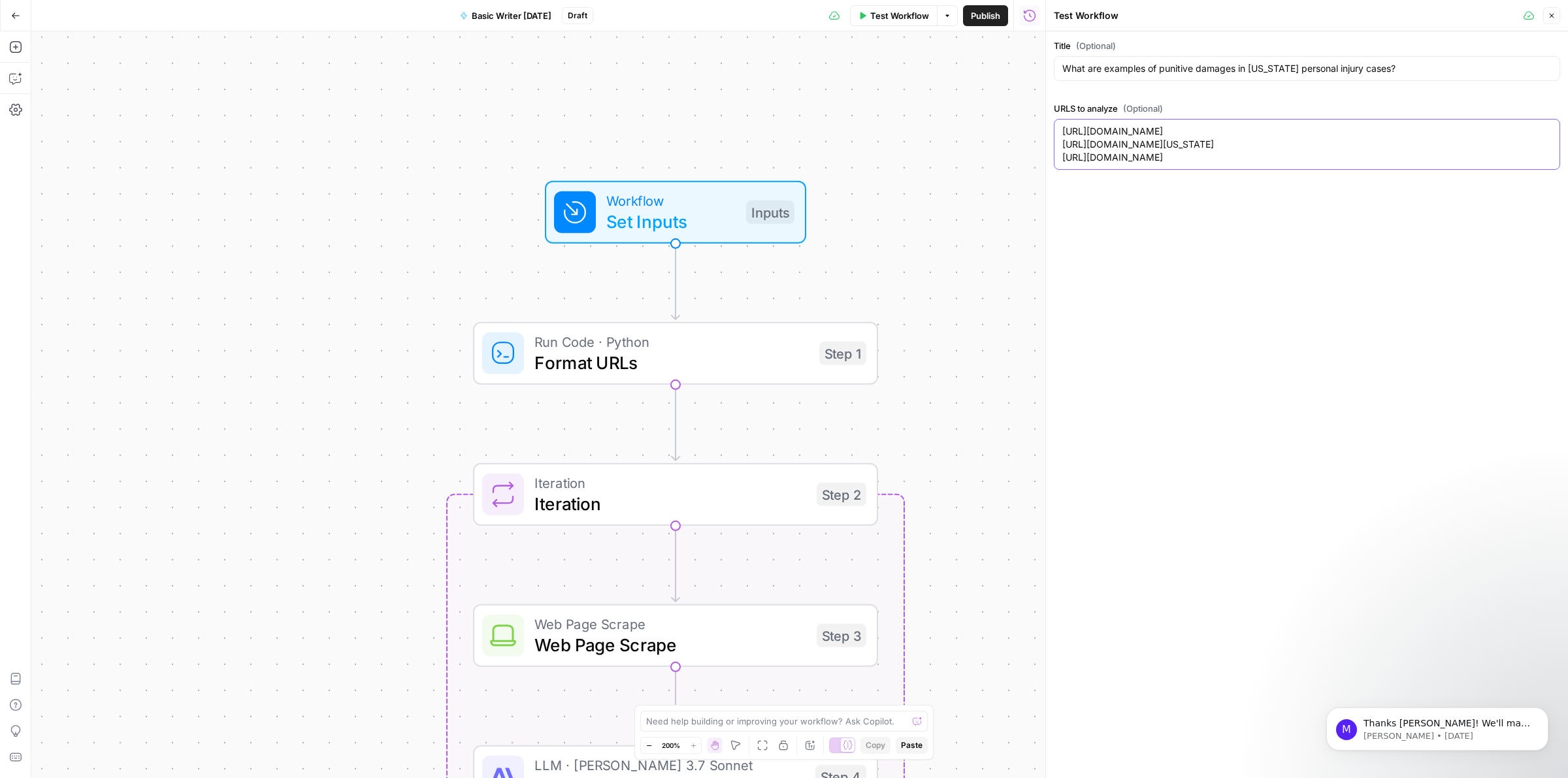
click at [1072, 164] on textarea "https://www.lhllaw.com/personal-injury-resources/what-are-punitive-damages/ htt…" at bounding box center [1307, 145] width 489 height 40
paste textarea "https://www.edwardspattersonlaw.com/blog/does-oklahoma-limit-punitive-damages-i…"
type textarea "https://www.lhllaw.com/personal-injury-resources/what-are-punitive-damages/ htt…"
click at [1549, 21] on button "Close" at bounding box center [1552, 16] width 17 height 17
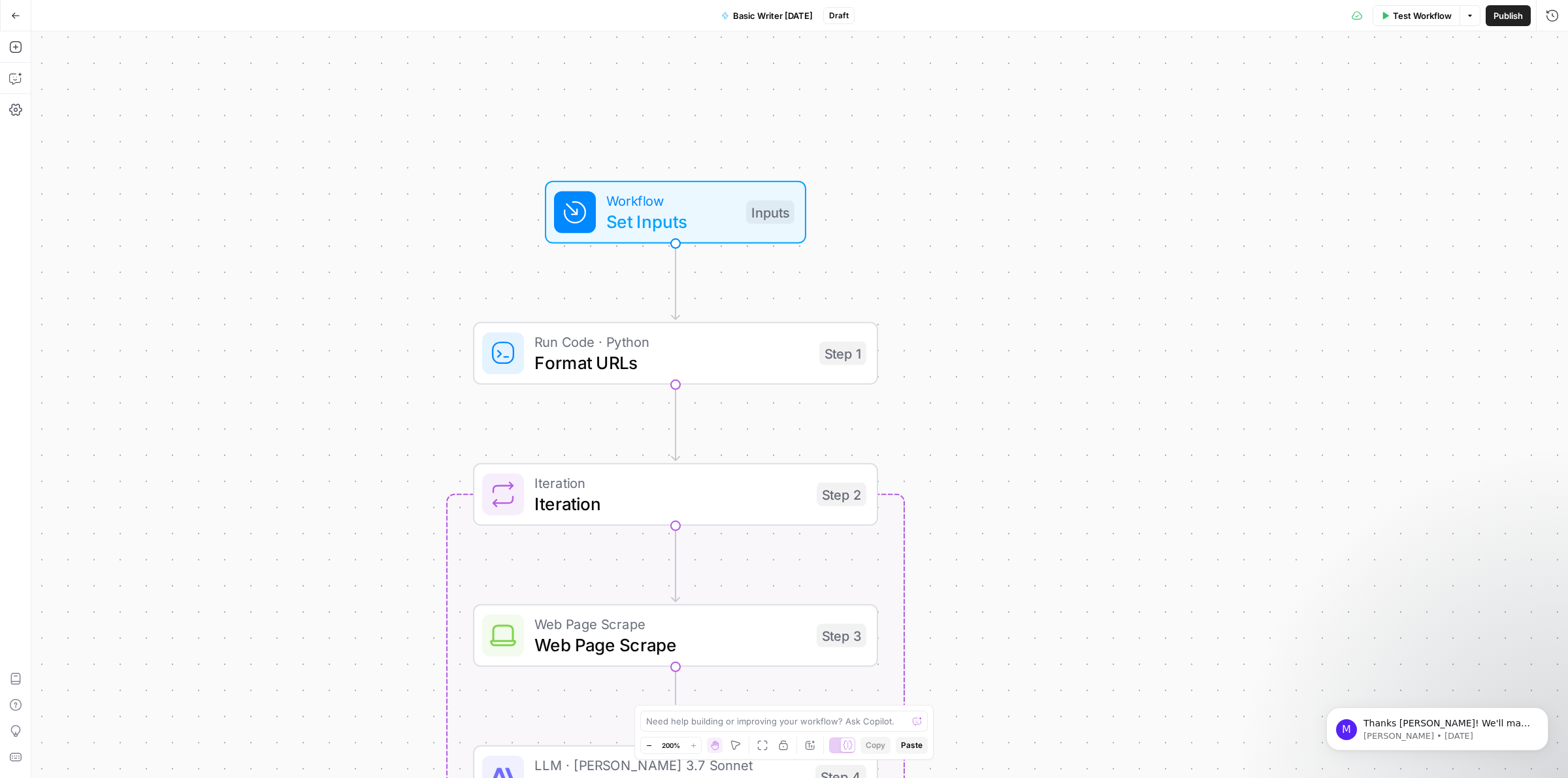
click at [1386, 16] on icon "button" at bounding box center [1385, 15] width 8 height 8
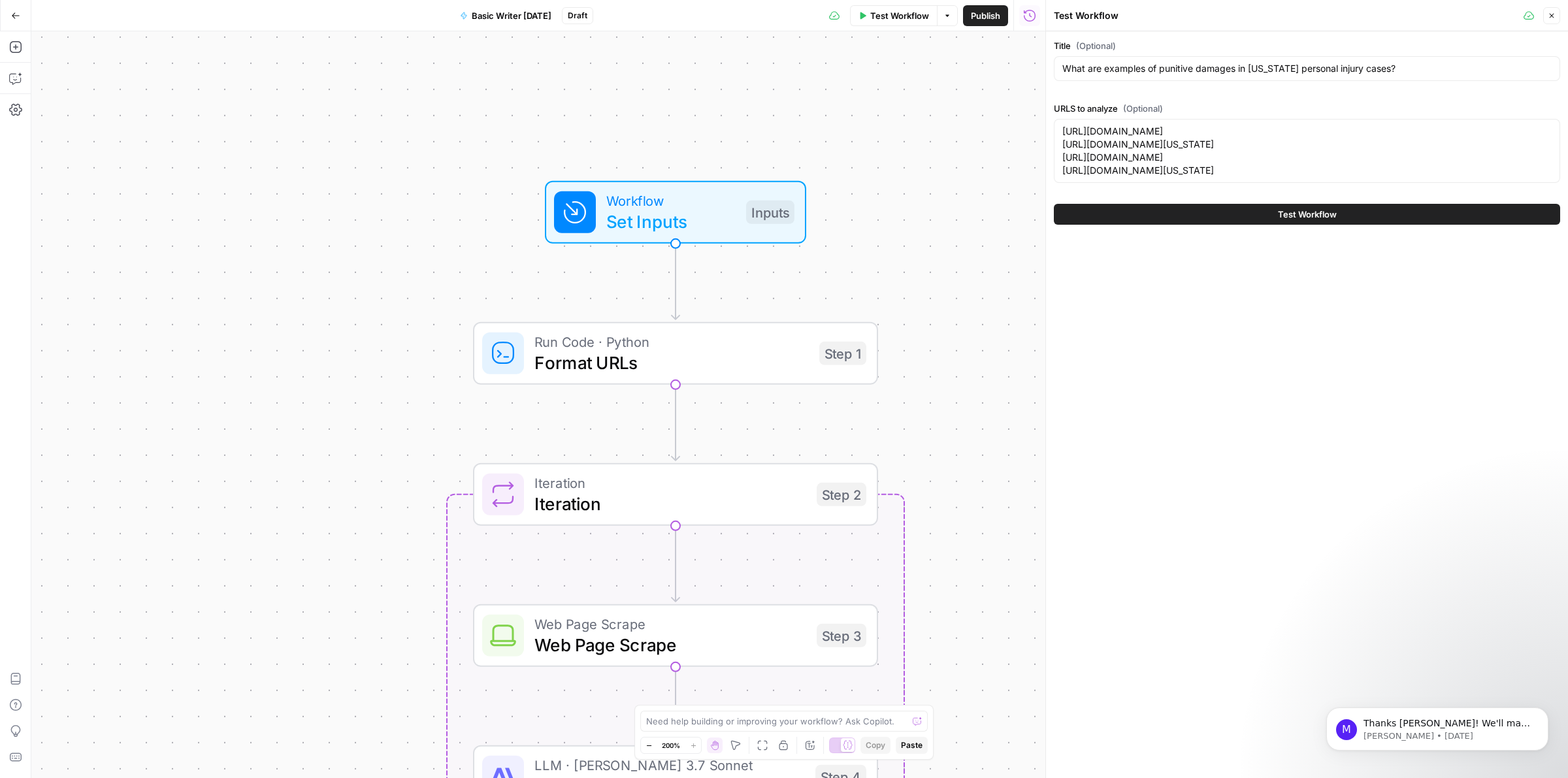
click at [1212, 225] on button "Test Workflow" at bounding box center [1307, 214] width 506 height 21
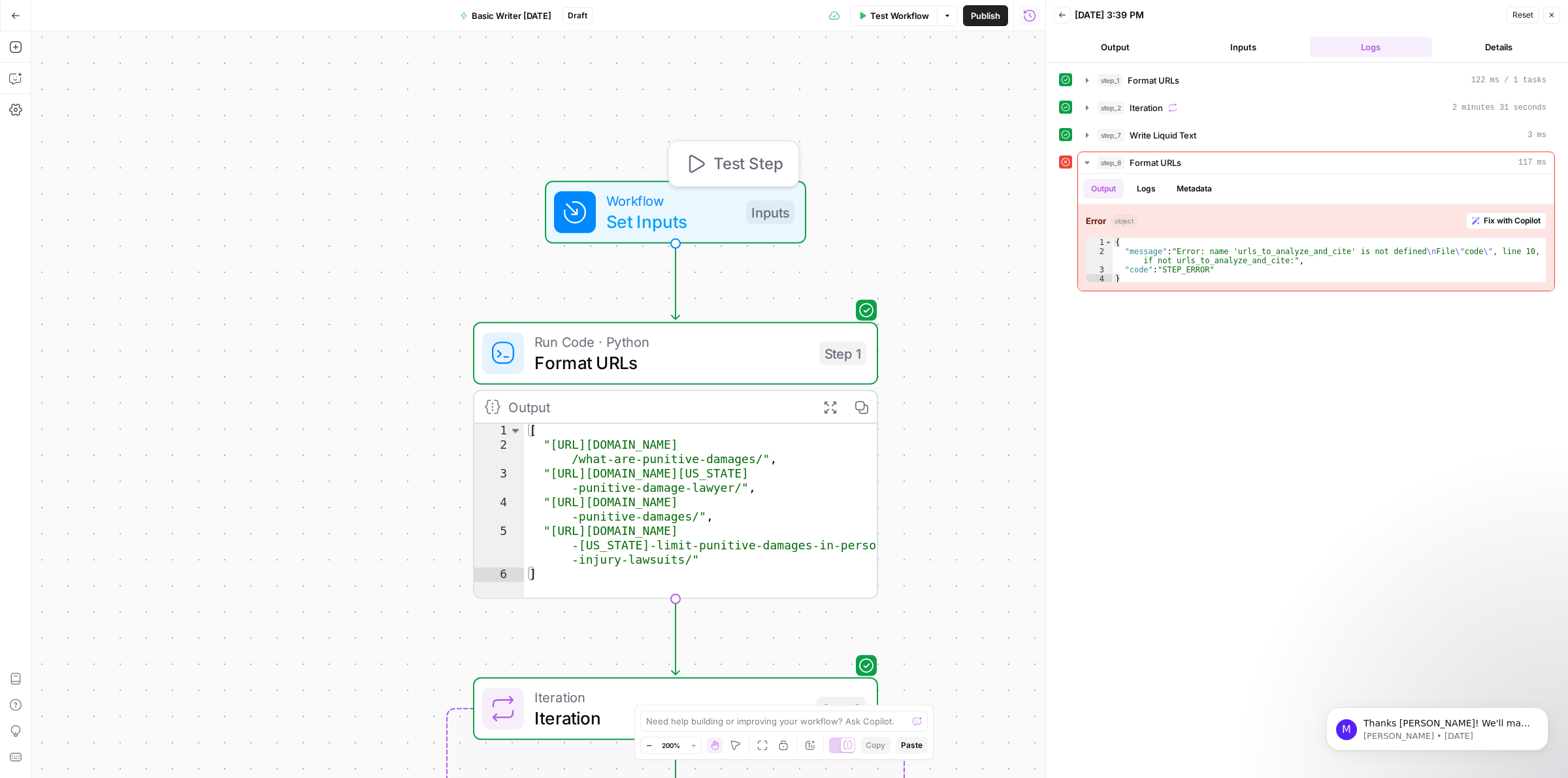
click at [736, 162] on span "Test Step" at bounding box center [748, 164] width 70 height 24
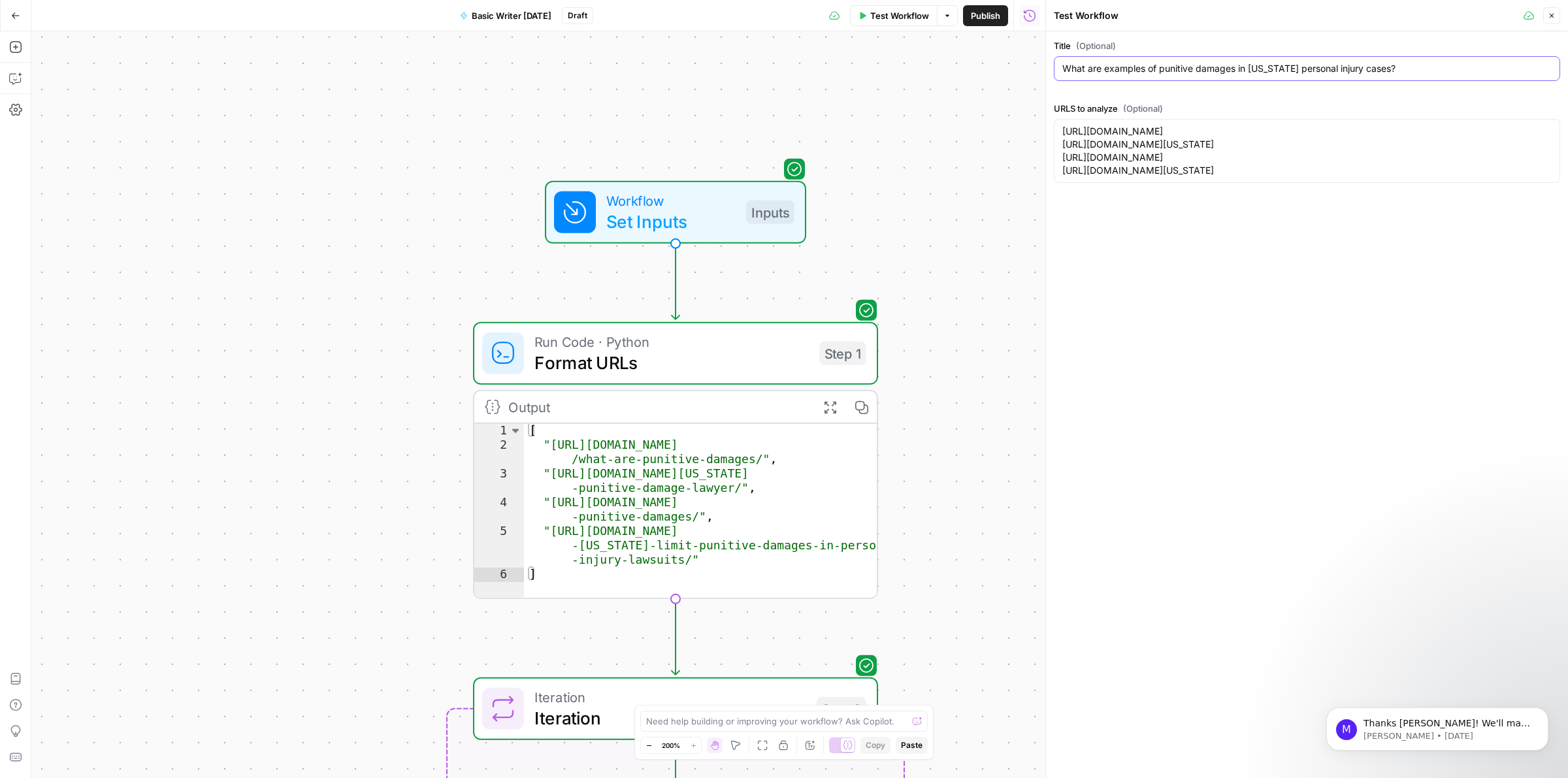
click at [1138, 71] on input "What are examples of punitive damages in Oklahoma personal injury cases?" at bounding box center [1307, 69] width 489 height 13
click at [1266, 125] on textarea "https://www.lhllaw.com/personal-injury-resources/what-are-punitive-damages/ htt…" at bounding box center [1307, 151] width 489 height 53
click at [26, 14] on button "Go Back" at bounding box center [15, 15] width 24 height 24
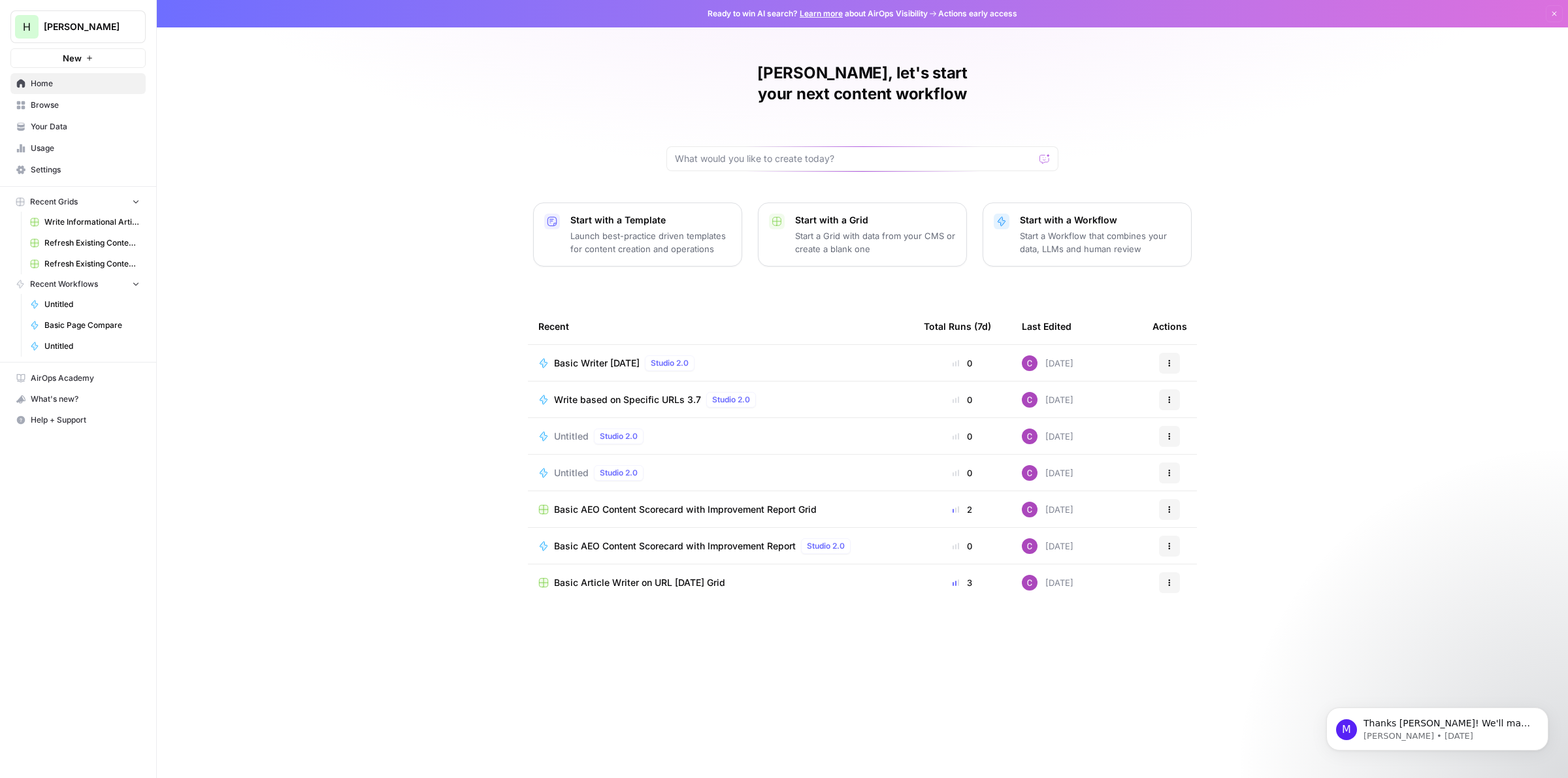
click at [1044, 214] on p "Start with a Workflow" at bounding box center [1100, 220] width 161 height 13
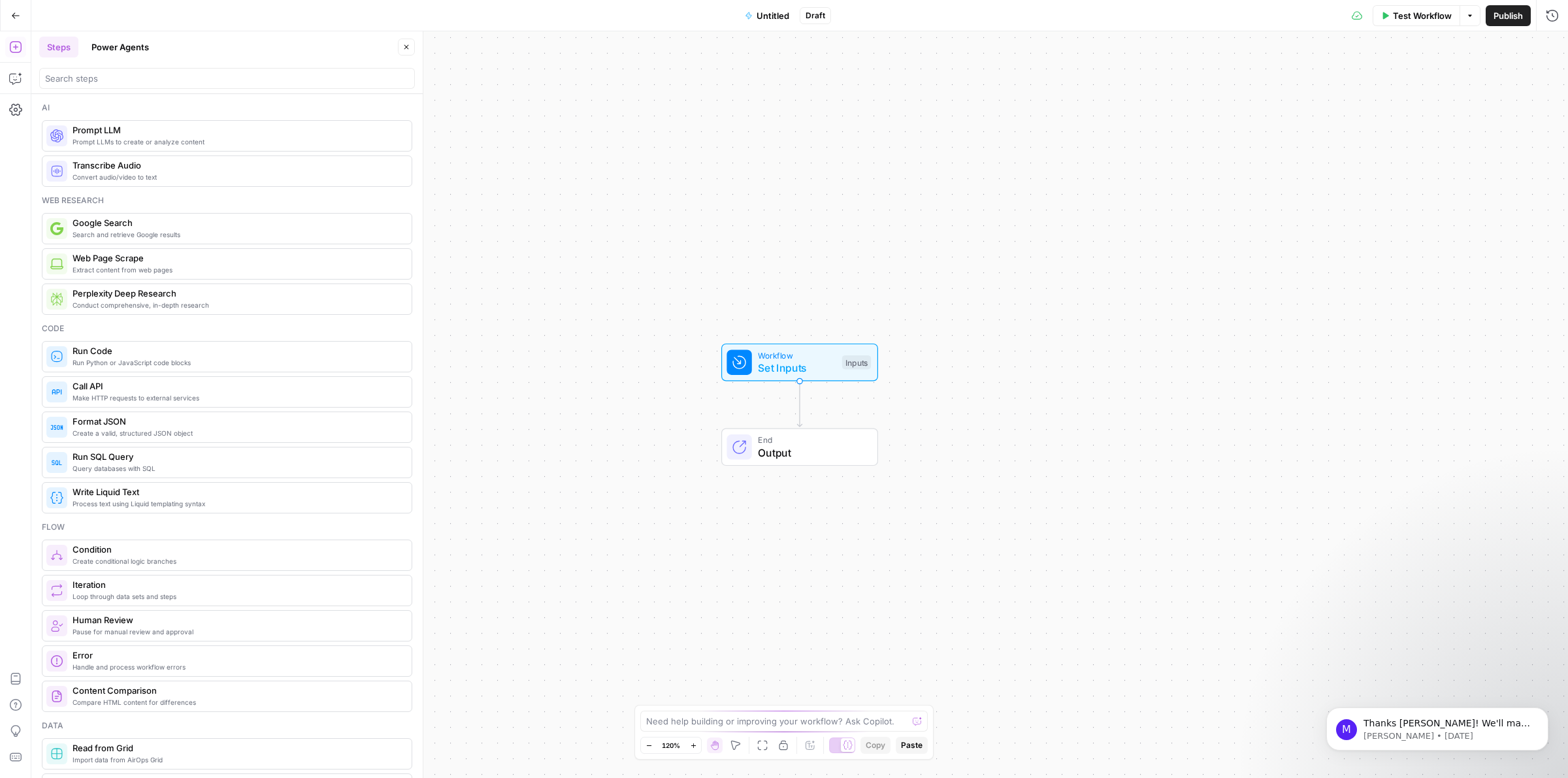
click at [776, 15] on span "Untitled" at bounding box center [773, 16] width 33 height 13
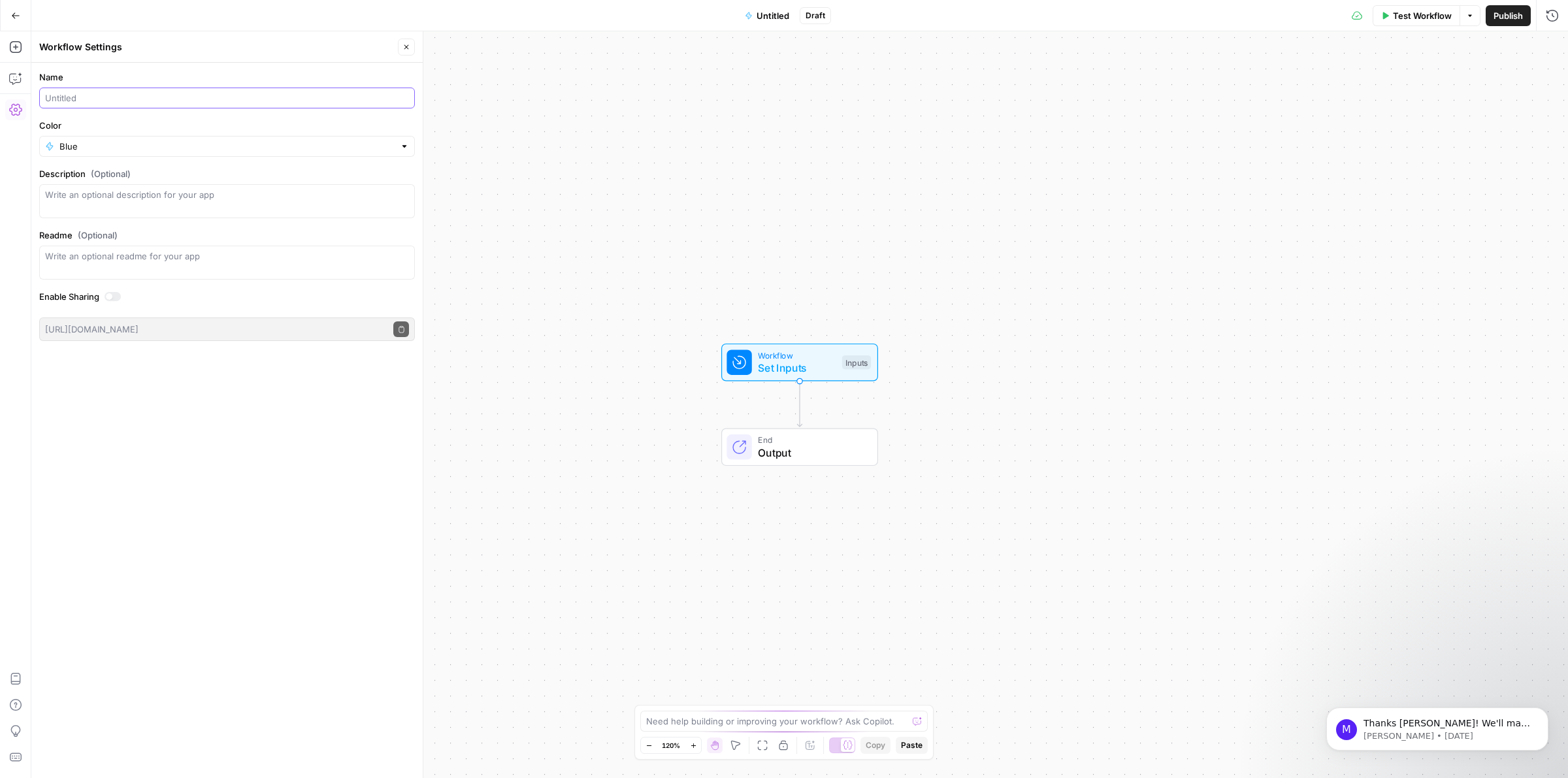
click at [206, 102] on input "Name" at bounding box center [227, 98] width 364 height 13
type input "Add Internal Links"
click at [408, 44] on icon "button" at bounding box center [407, 47] width 8 height 8
click at [786, 368] on span "Set Inputs" at bounding box center [796, 368] width 78 height 16
click at [1252, 95] on button "Add Field" at bounding box center [1296, 88] width 479 height 21
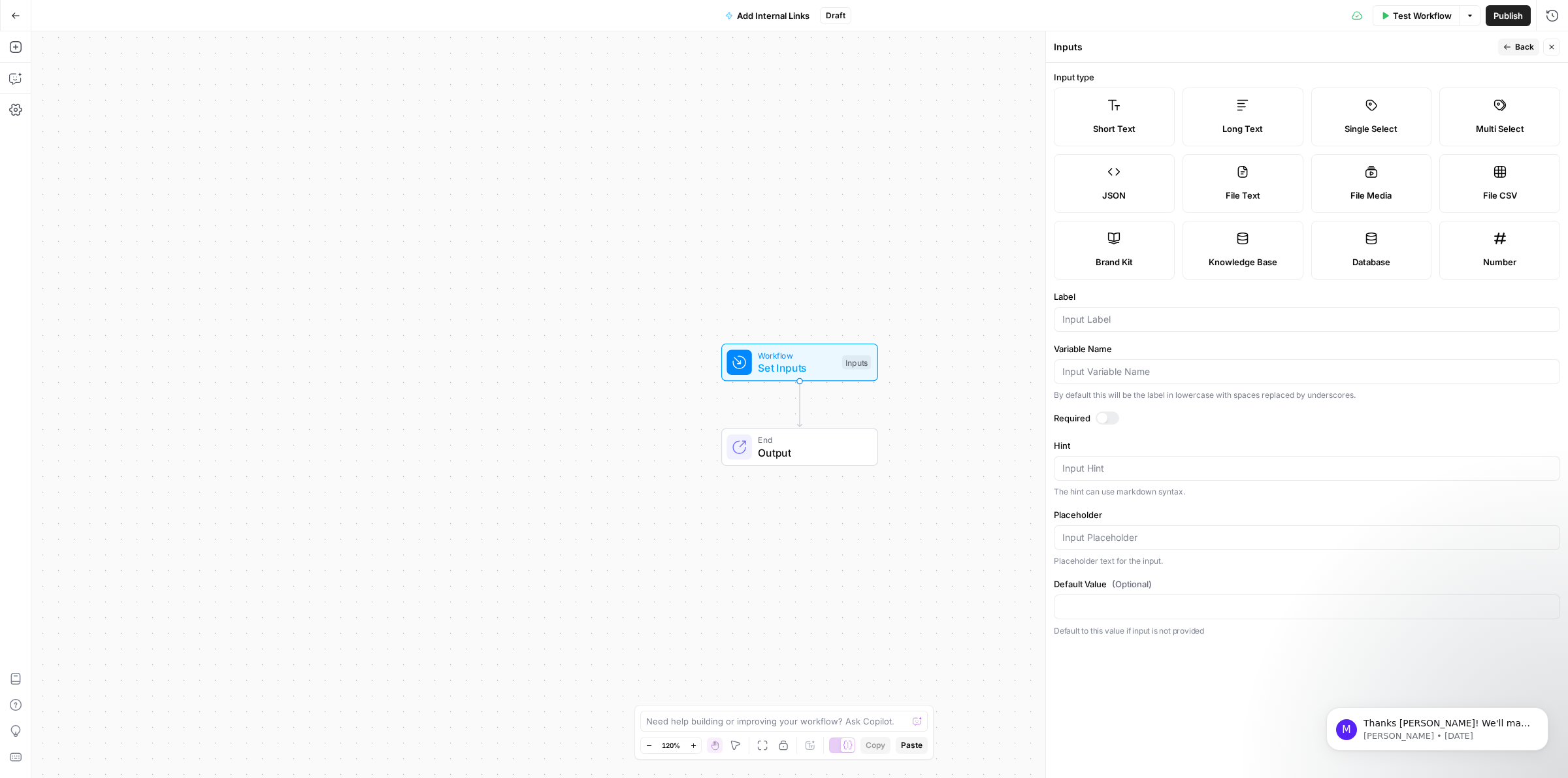
click at [1256, 114] on label "Long Text" at bounding box center [1243, 117] width 120 height 58
click at [1121, 317] on input "Label" at bounding box center [1307, 320] width 489 height 13
type input "Article"
click at [1518, 36] on header "Inputs Back Close" at bounding box center [1306, 46] width 522 height 31
click at [1512, 44] on button "Back" at bounding box center [1519, 47] width 41 height 17
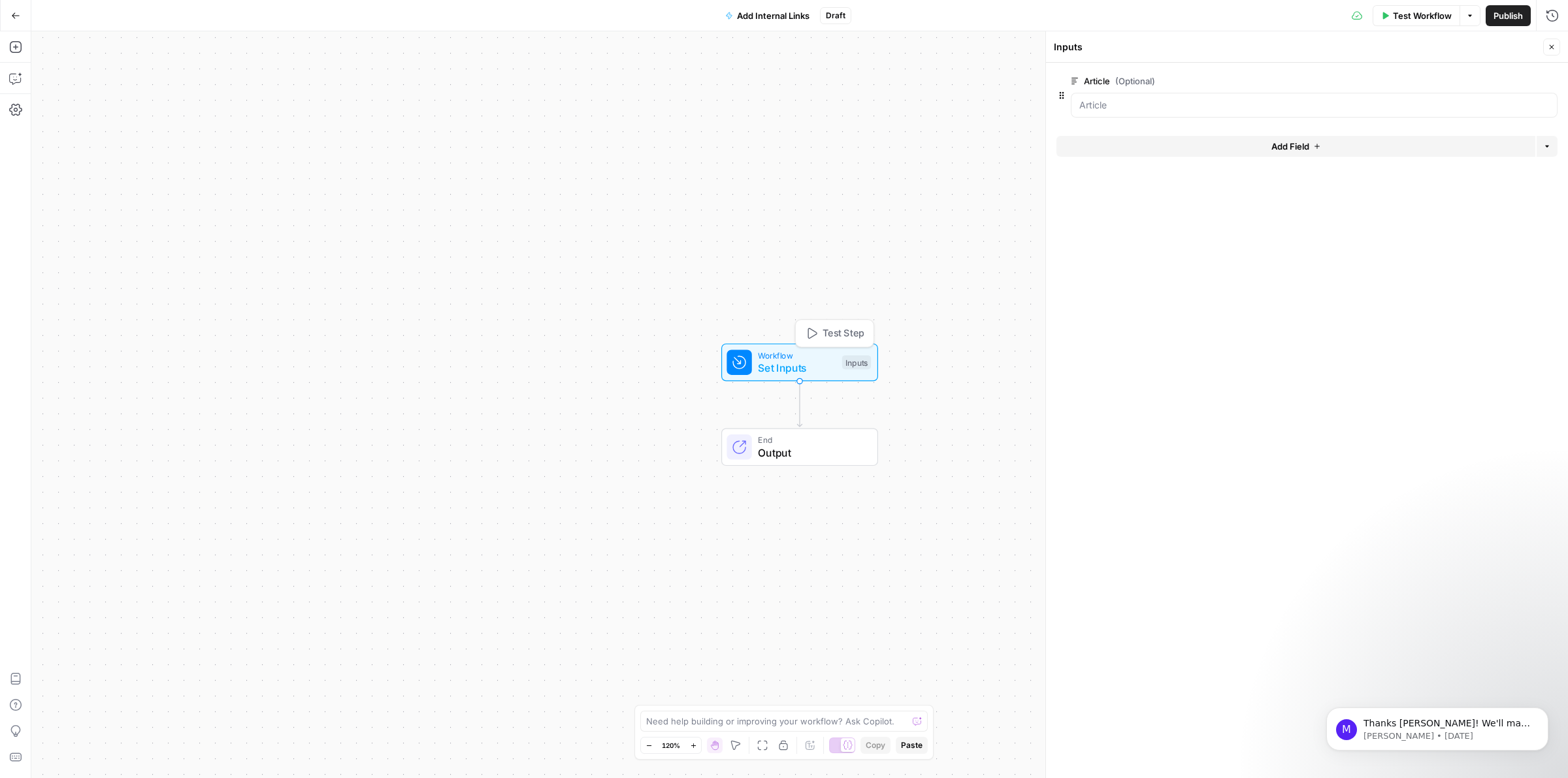
click at [834, 338] on span "Test Step" at bounding box center [843, 333] width 41 height 14
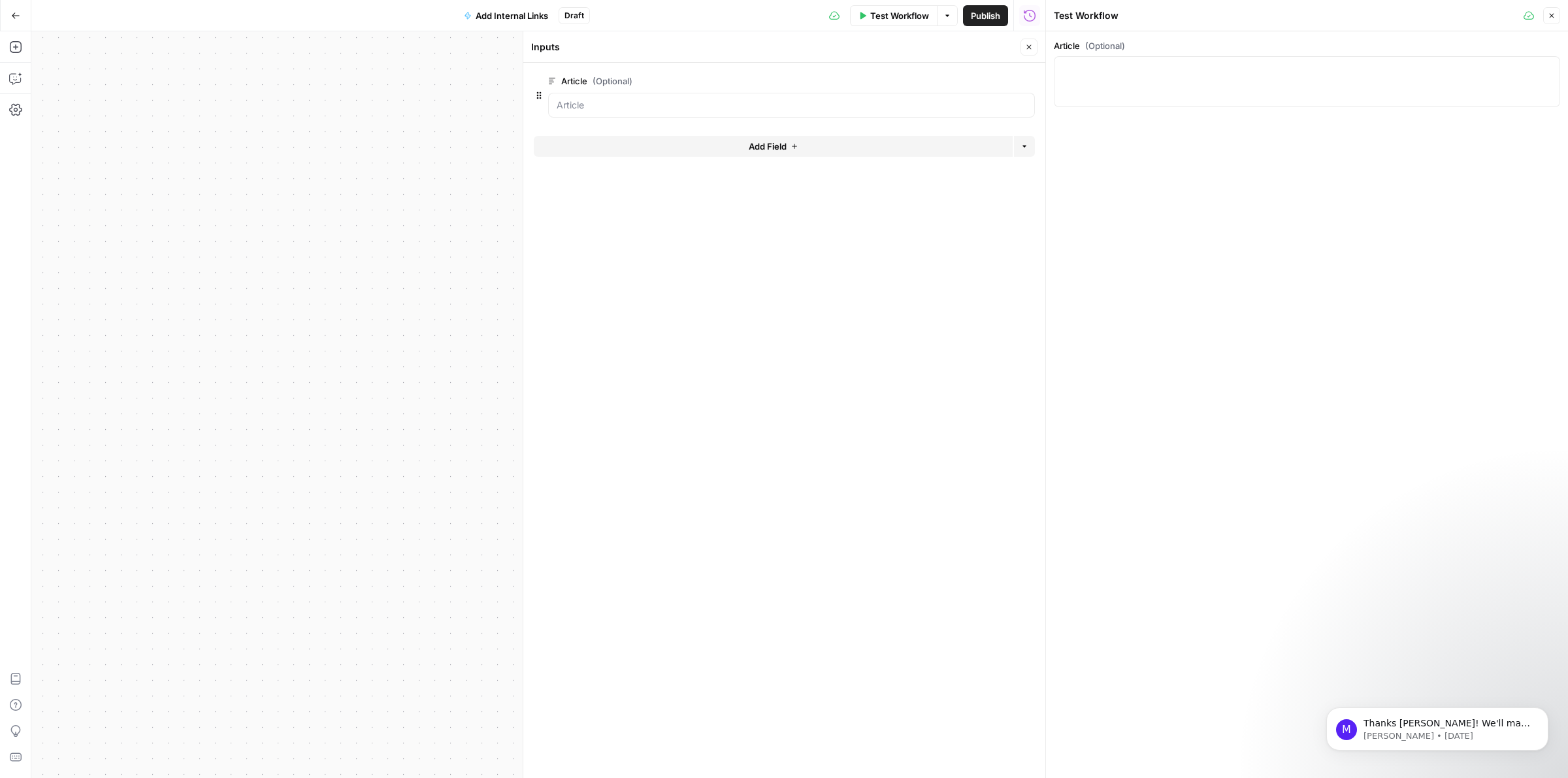
click at [1175, 77] on div at bounding box center [1307, 82] width 506 height 51
paste textarea "# What are examples of punitive damages in Oklahoma personal injury cases? When…"
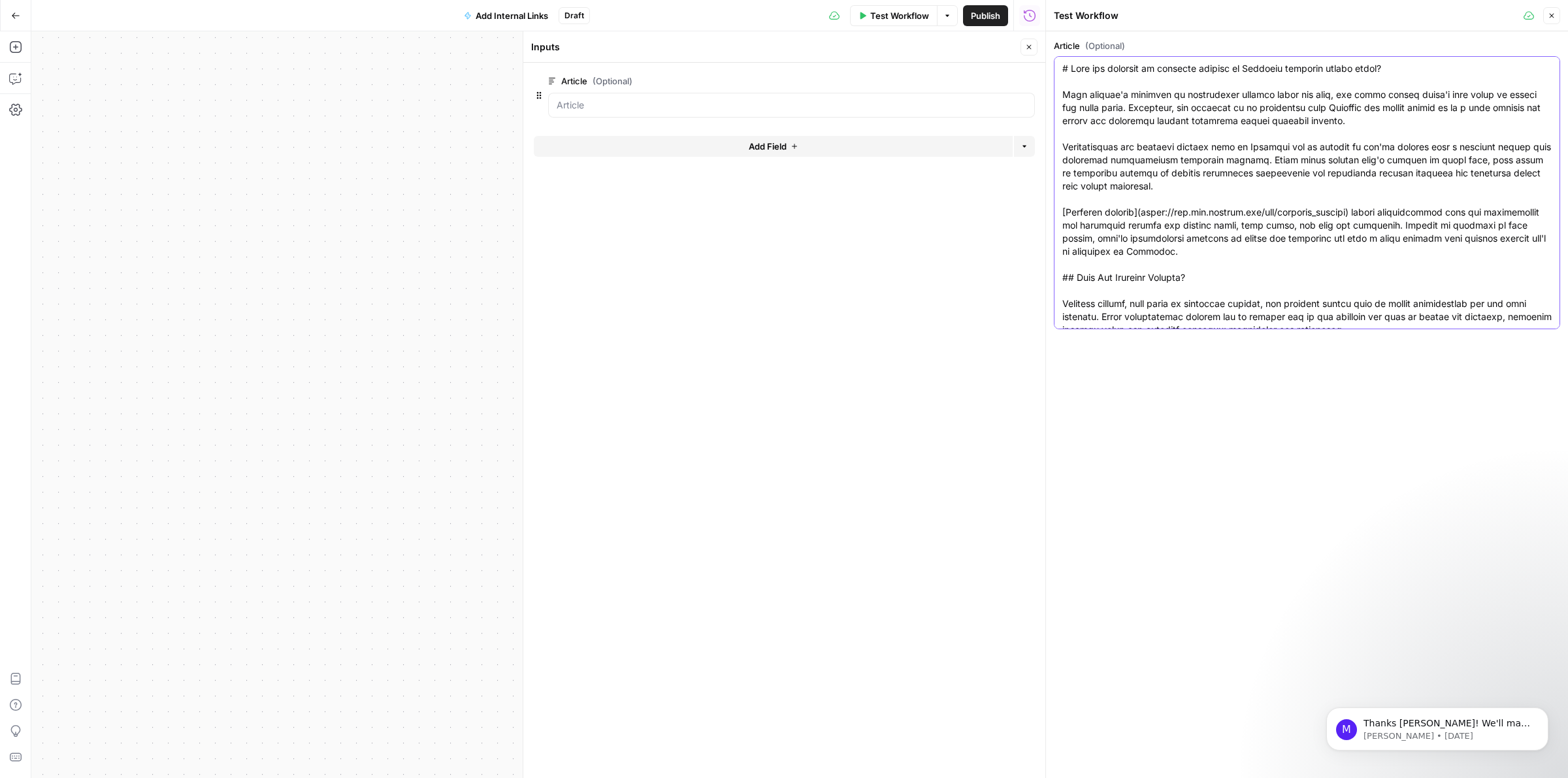
type textarea "# What are examples of punitive damages in Oklahoma personal injury cases? When…"
click at [1559, 14] on button "Close" at bounding box center [1552, 16] width 17 height 17
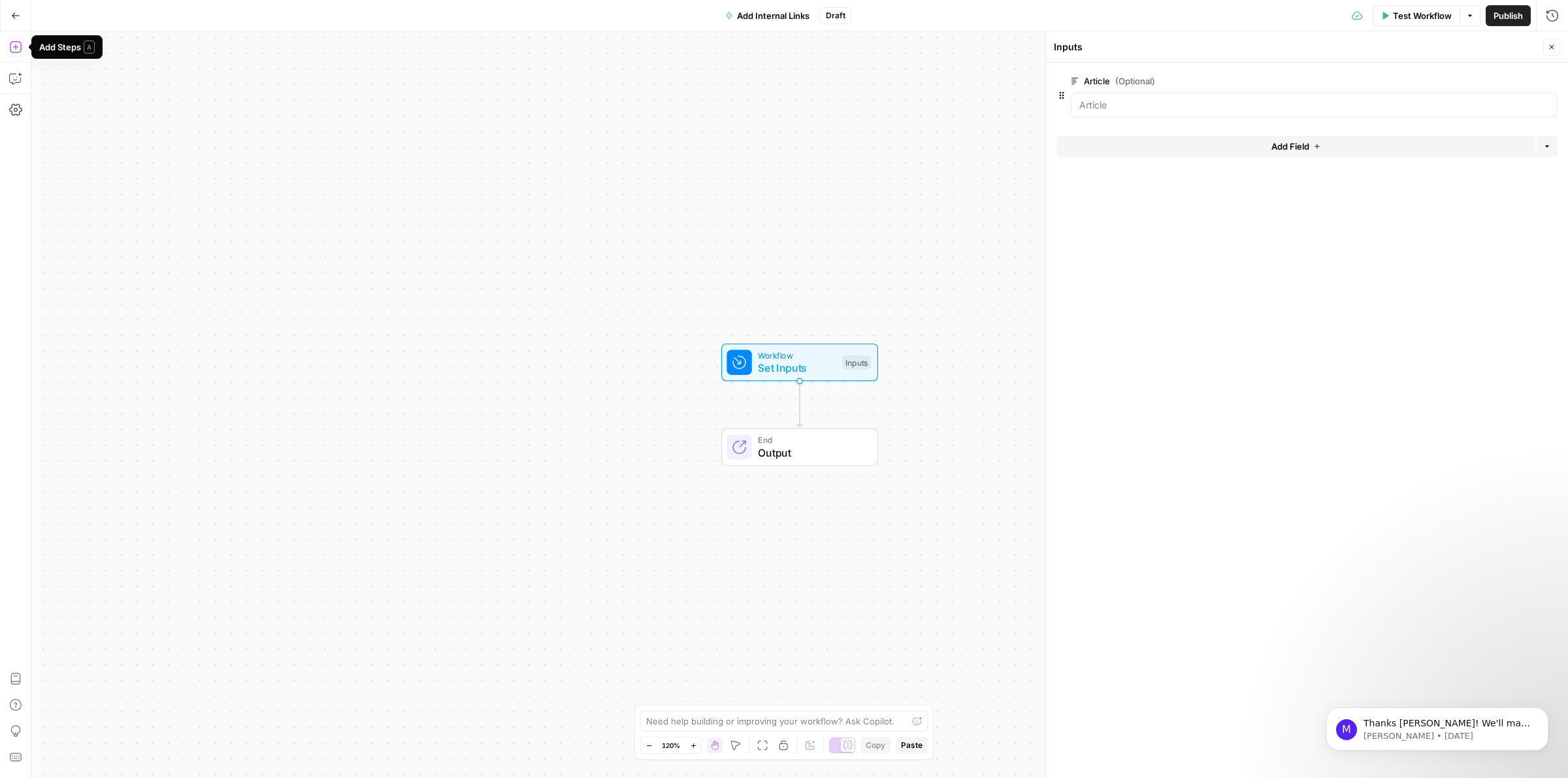
click at [14, 44] on icon "button" at bounding box center [16, 47] width 13 height 13
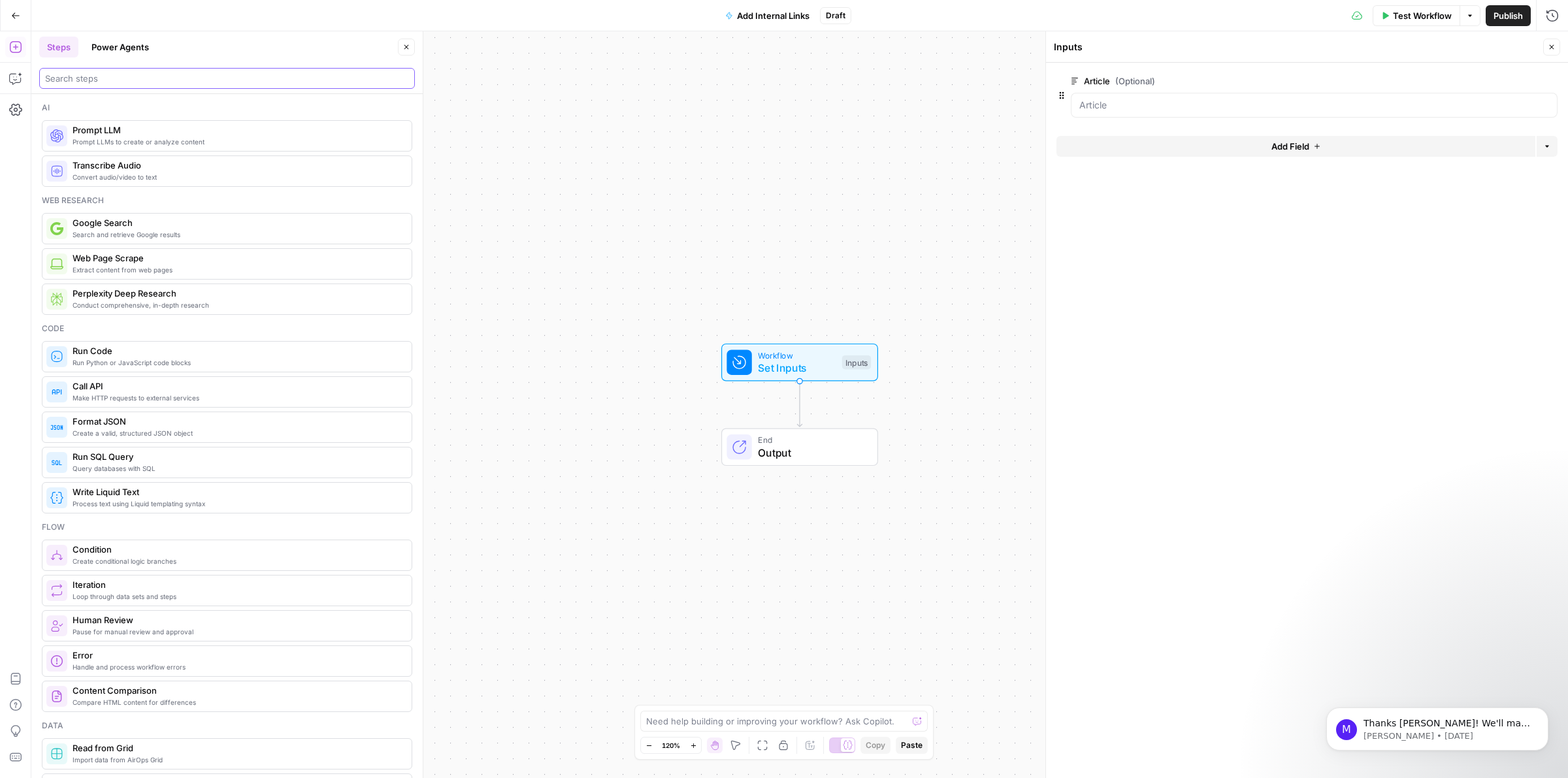
click at [73, 76] on input "search" at bounding box center [227, 78] width 364 height 13
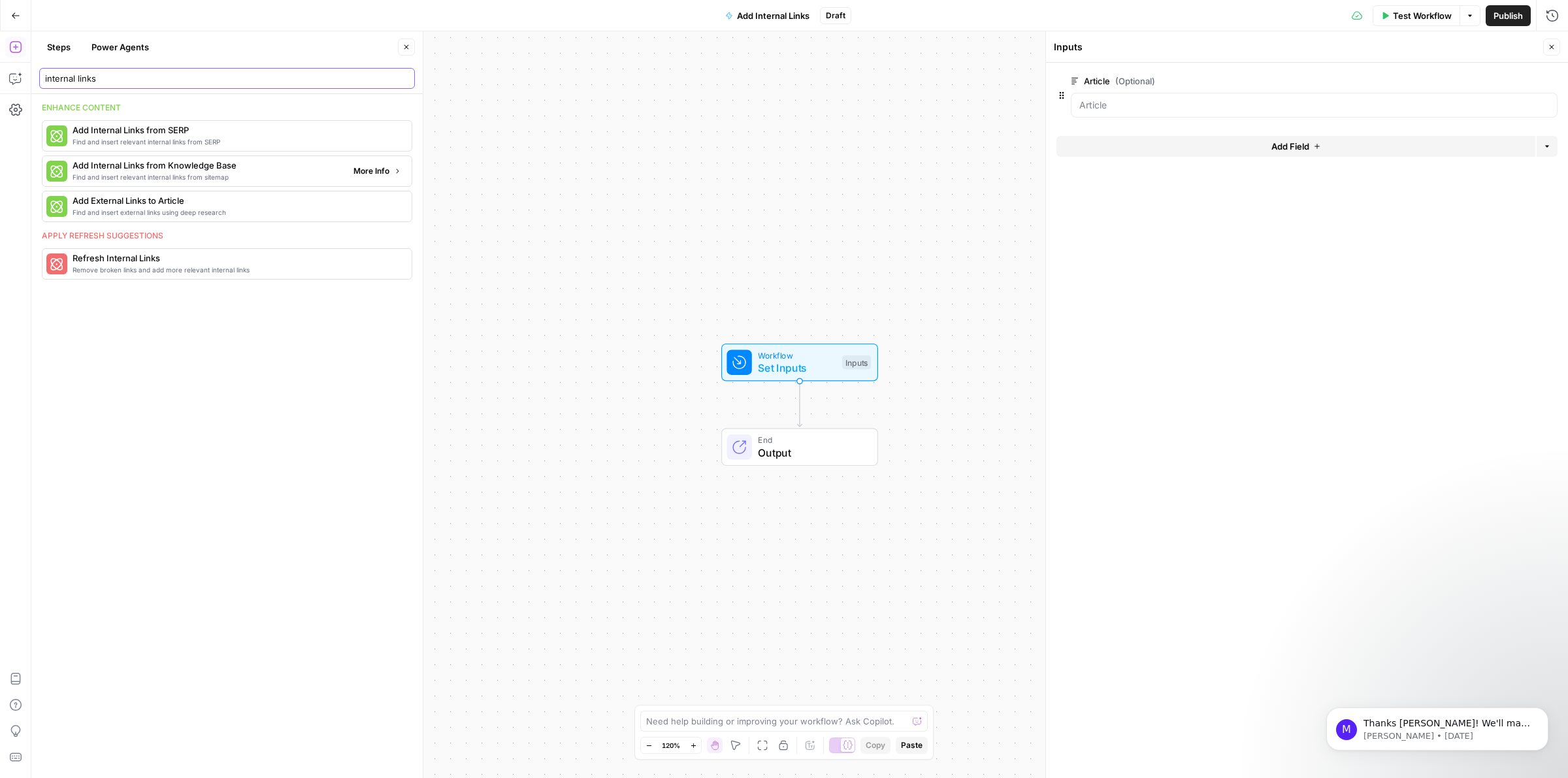
type input "internal links"
click at [142, 180] on span "Find and insert relevant internal links from sitemap" at bounding box center [207, 177] width 270 height 10
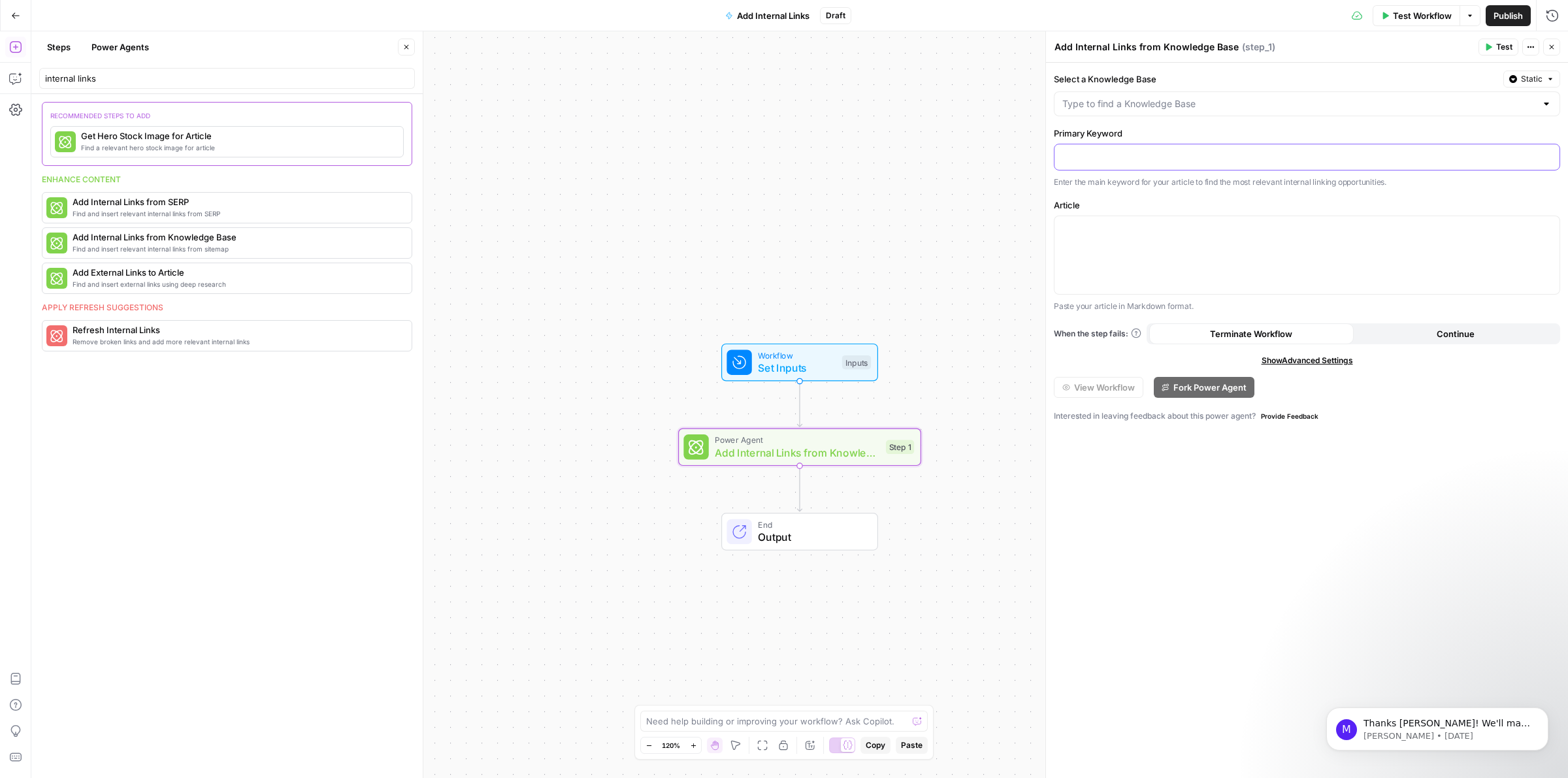
click at [1089, 159] on p at bounding box center [1307, 156] width 489 height 13
click at [1131, 103] on input "Select a Knowledge Base" at bounding box center [1299, 103] width 473 height 13
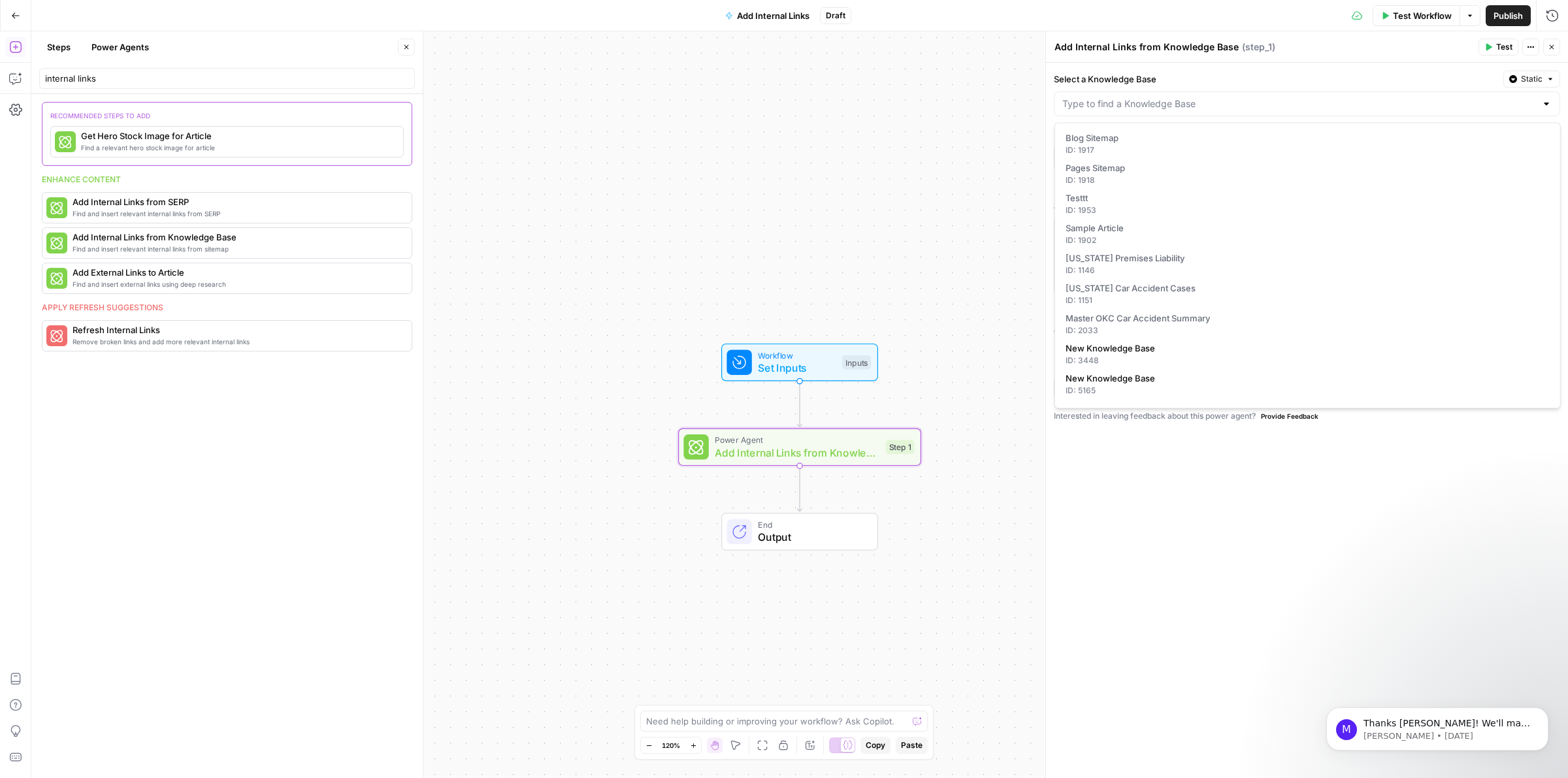
scroll to position [326, 0]
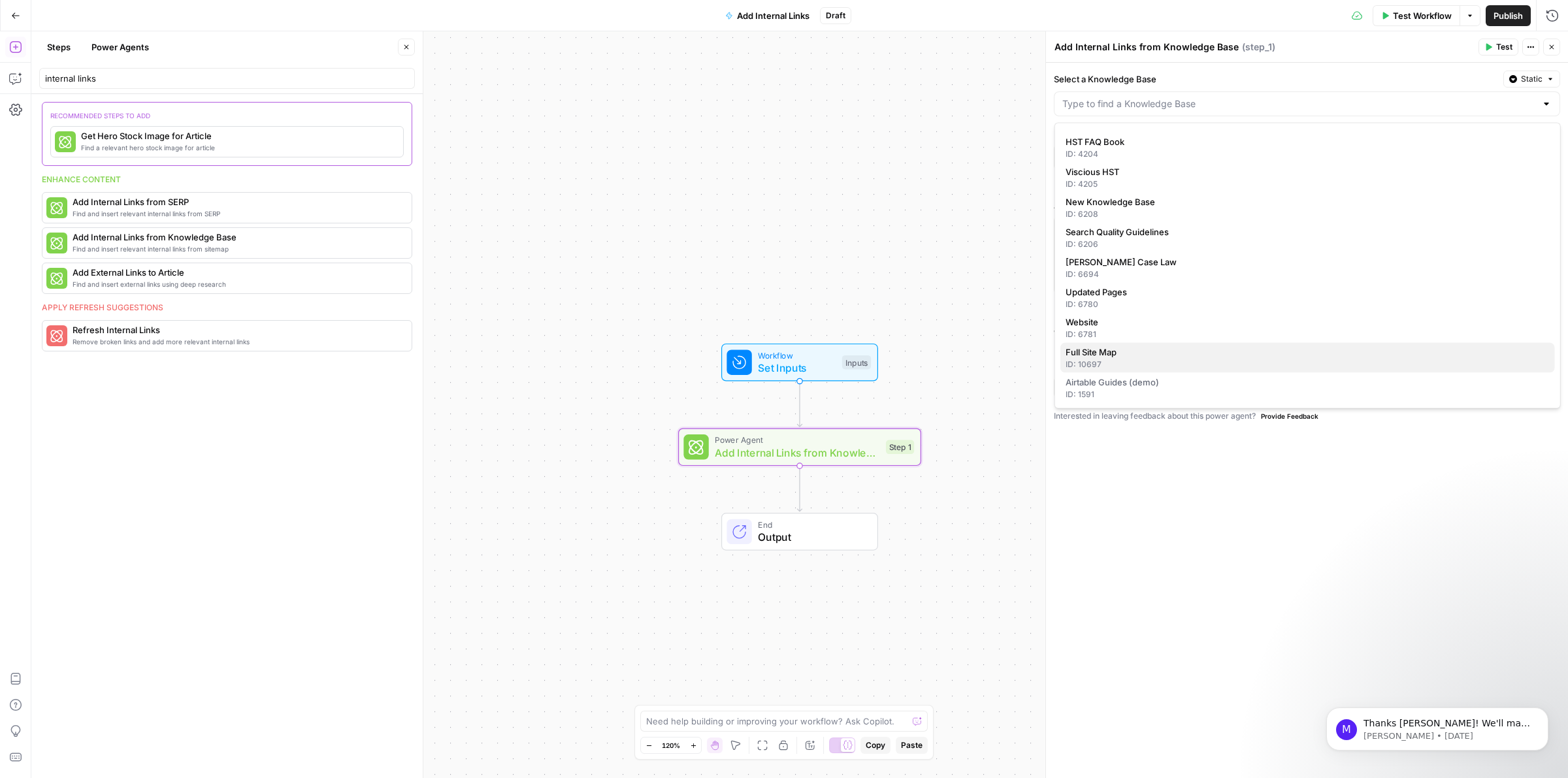
click at [1128, 358] on div "ID: 10697" at bounding box center [1307, 364] width 484 height 11
type input "Full Site Map"
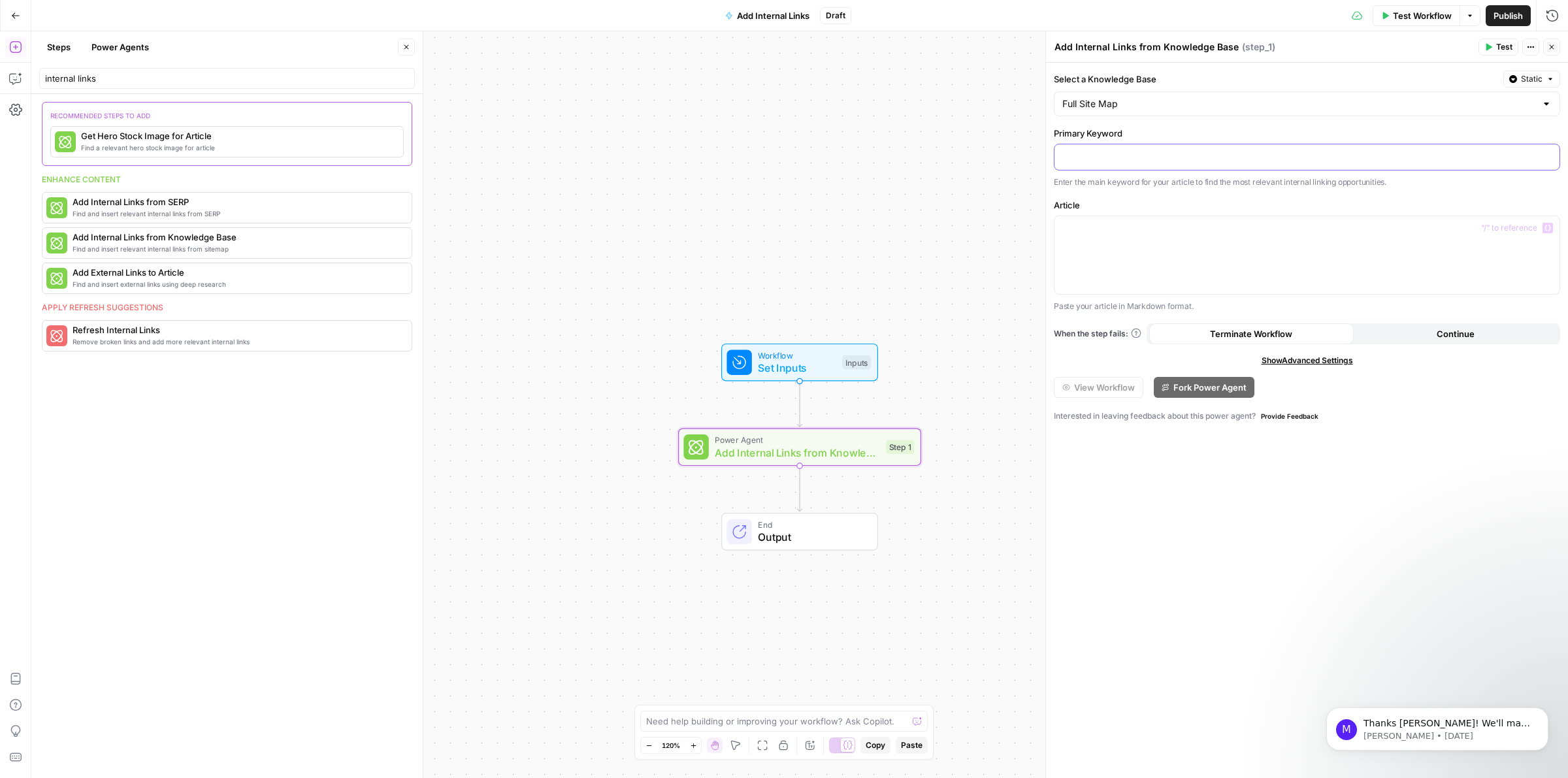
click at [1121, 157] on p at bounding box center [1307, 156] width 489 height 13
click at [1141, 238] on div at bounding box center [1306, 255] width 505 height 78
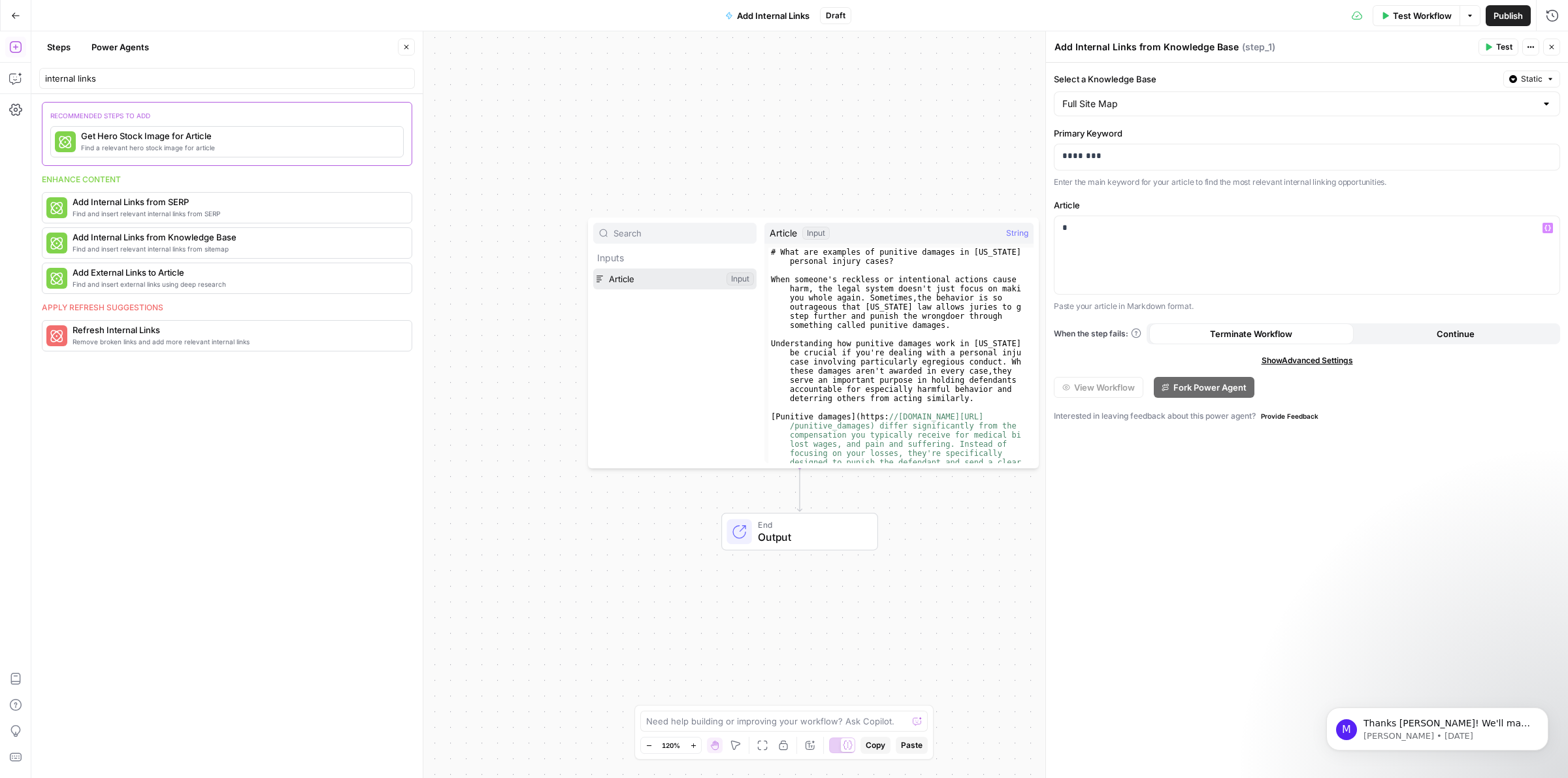
click at [655, 278] on button "Select variable Article" at bounding box center [675, 278] width 164 height 21
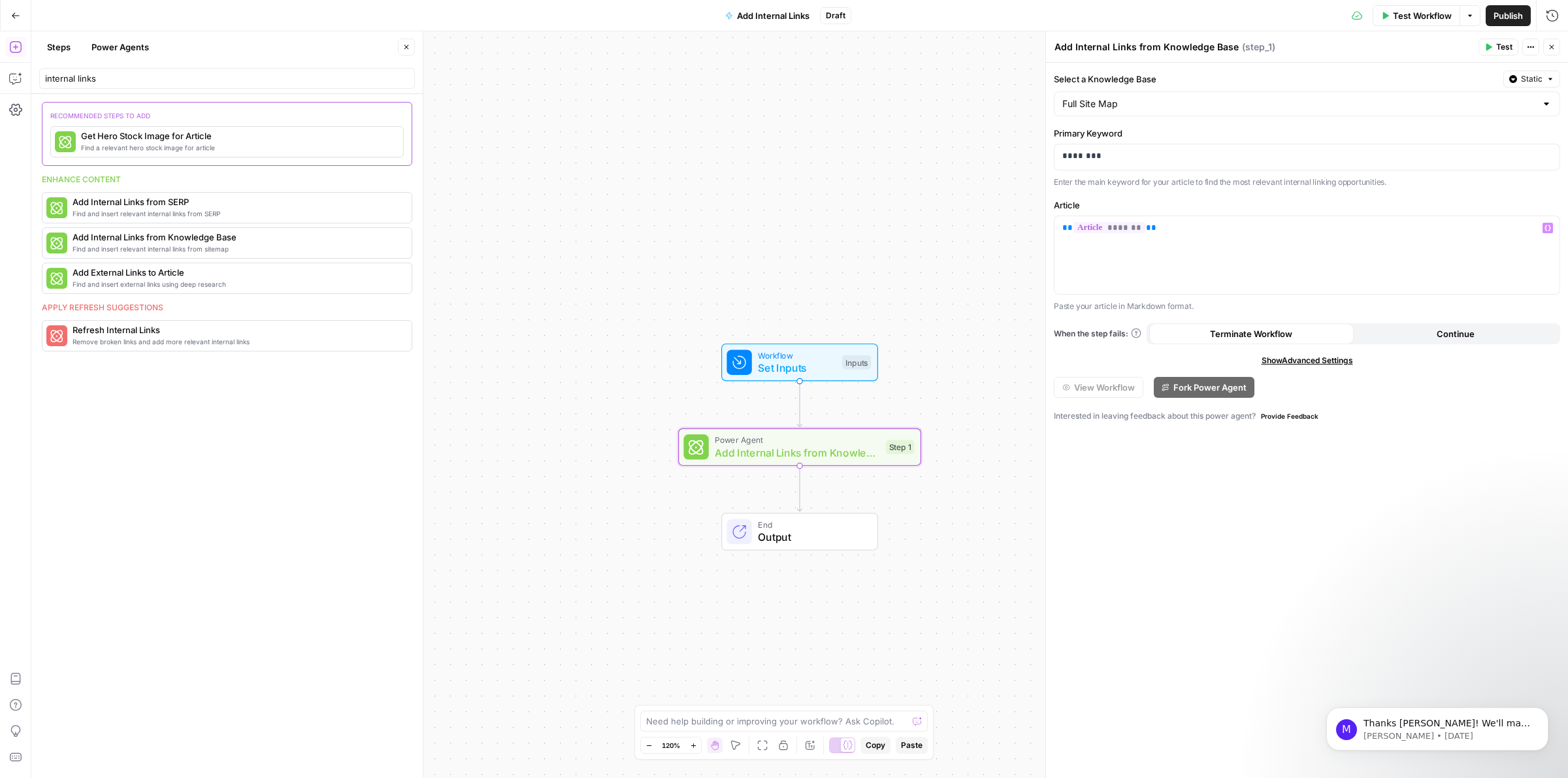
click at [1495, 50] on button "Test" at bounding box center [1498, 47] width 40 height 17
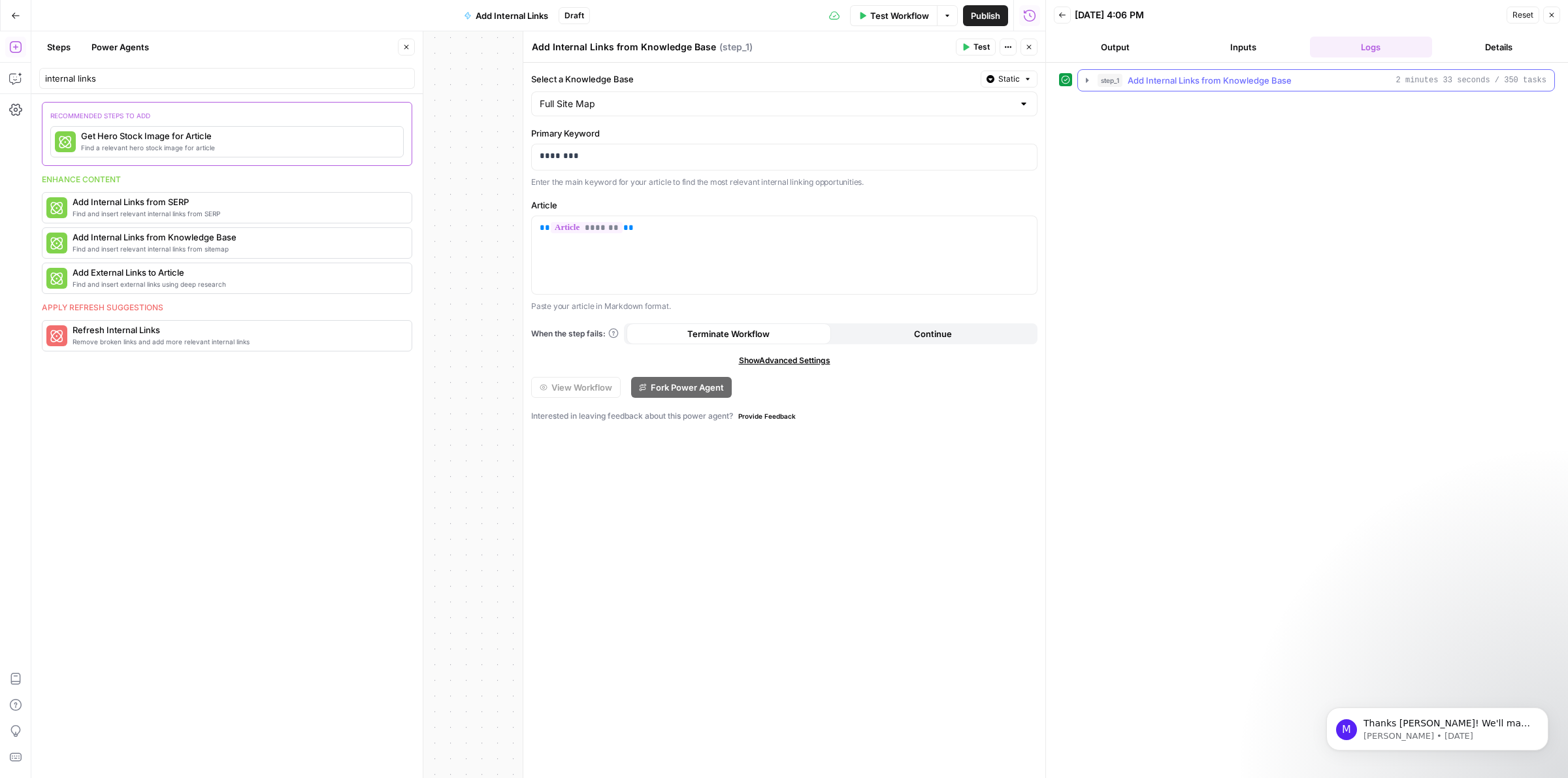
click at [1084, 79] on icon "button" at bounding box center [1087, 80] width 10 height 10
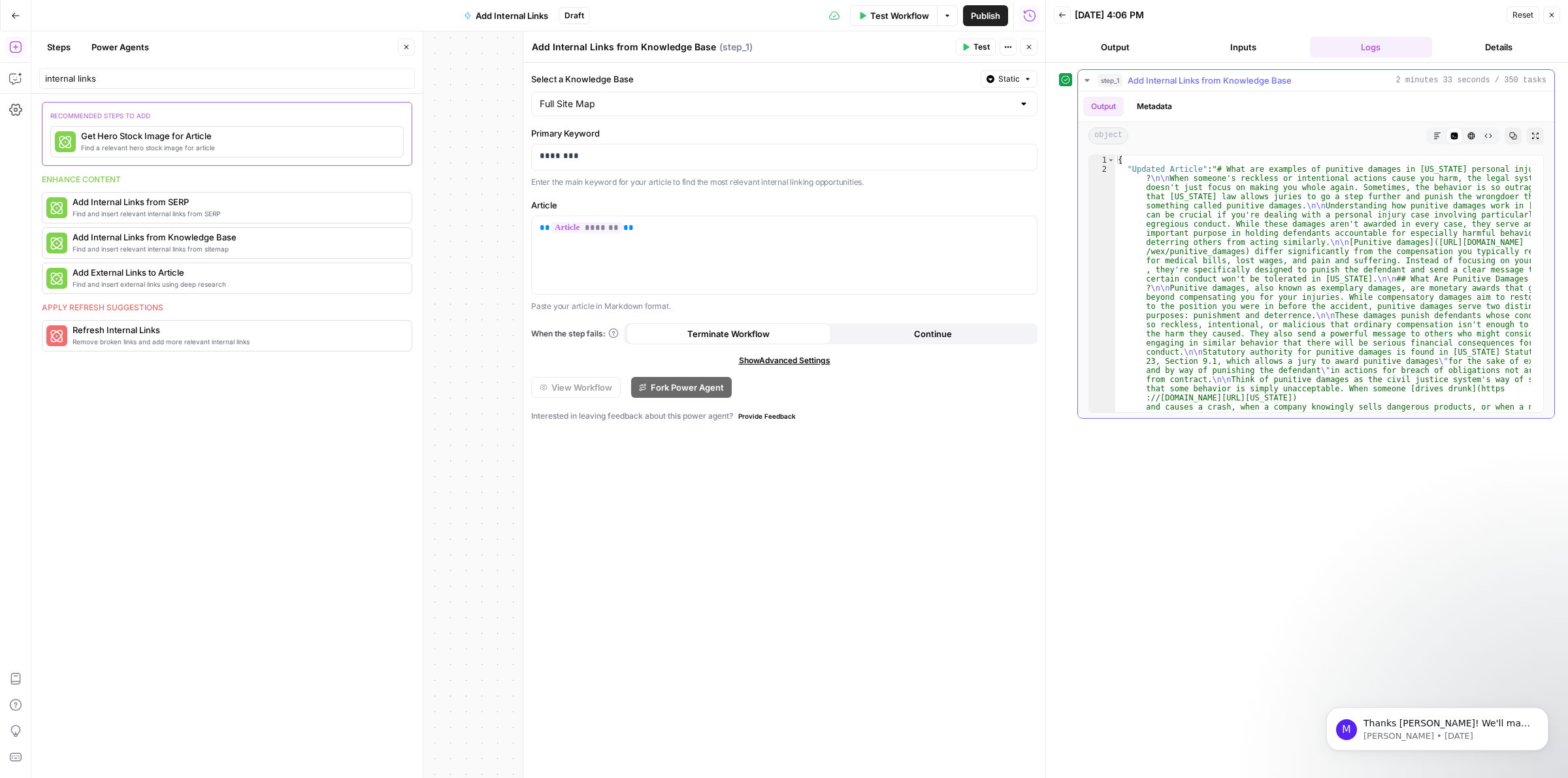
click at [1436, 137] on icon "button" at bounding box center [1437, 135] width 7 height 7
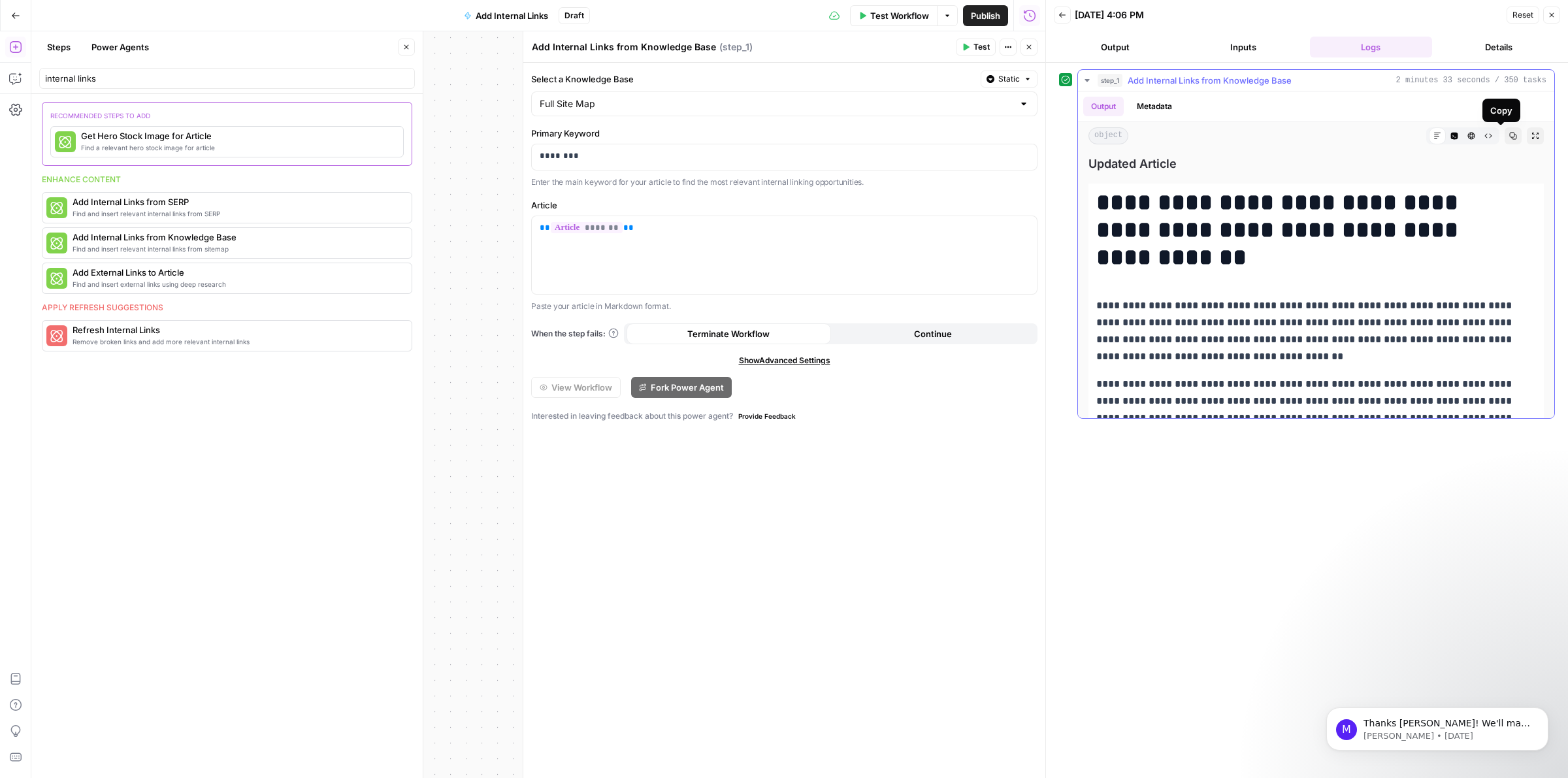
click at [1505, 138] on button "Copy" at bounding box center [1513, 135] width 17 height 17
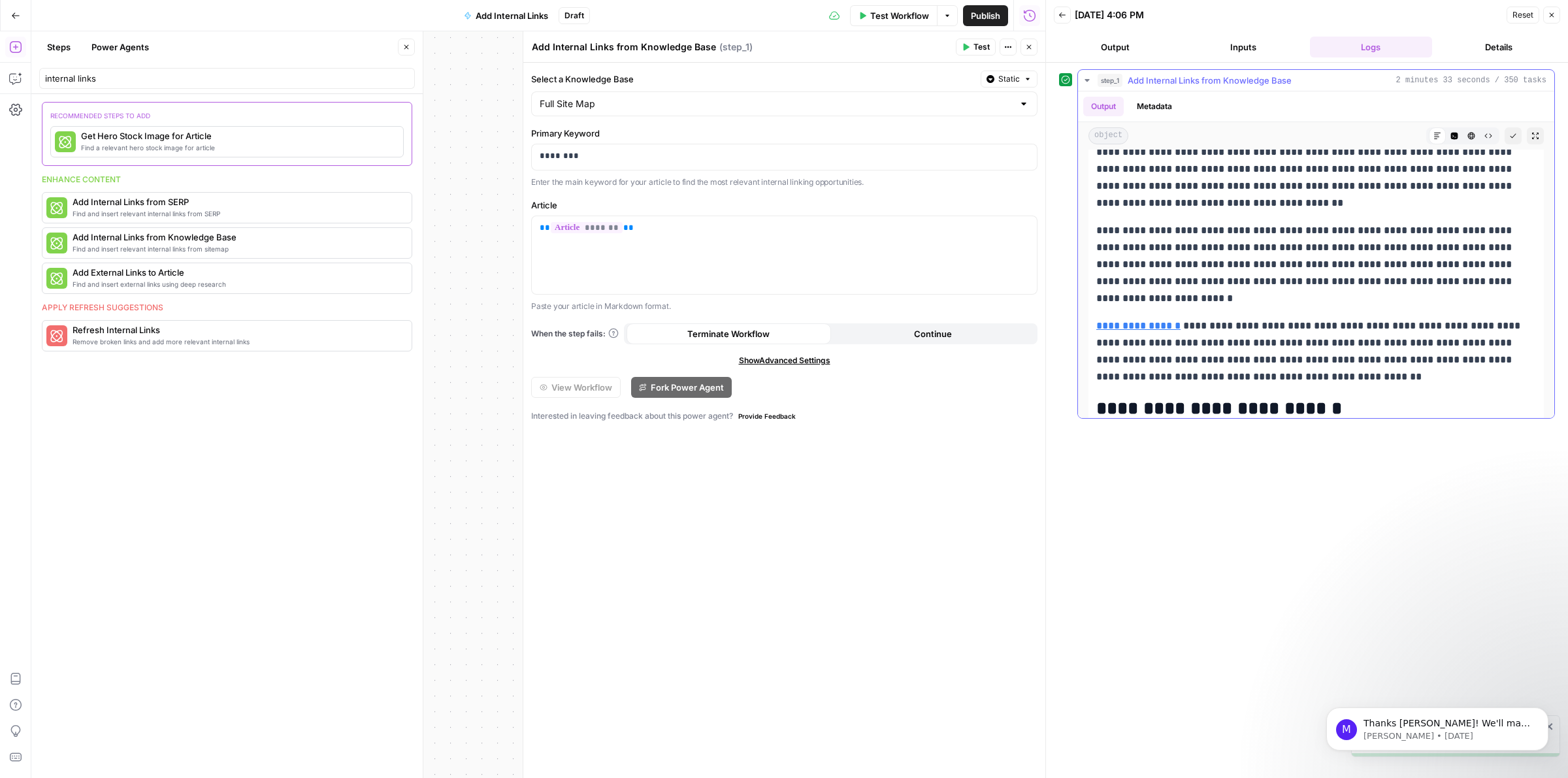
scroll to position [190, 0]
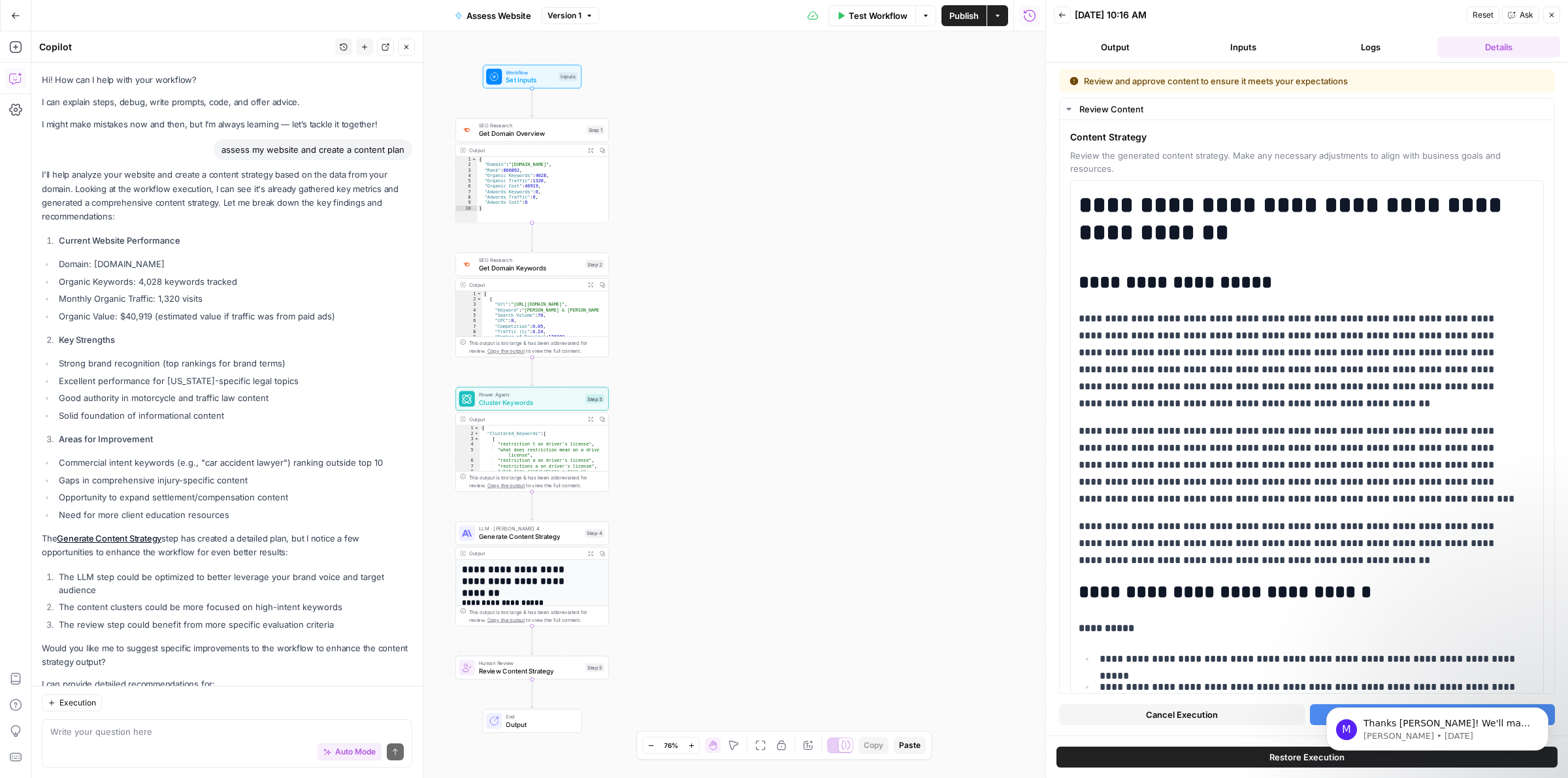
scroll to position [134, 0]
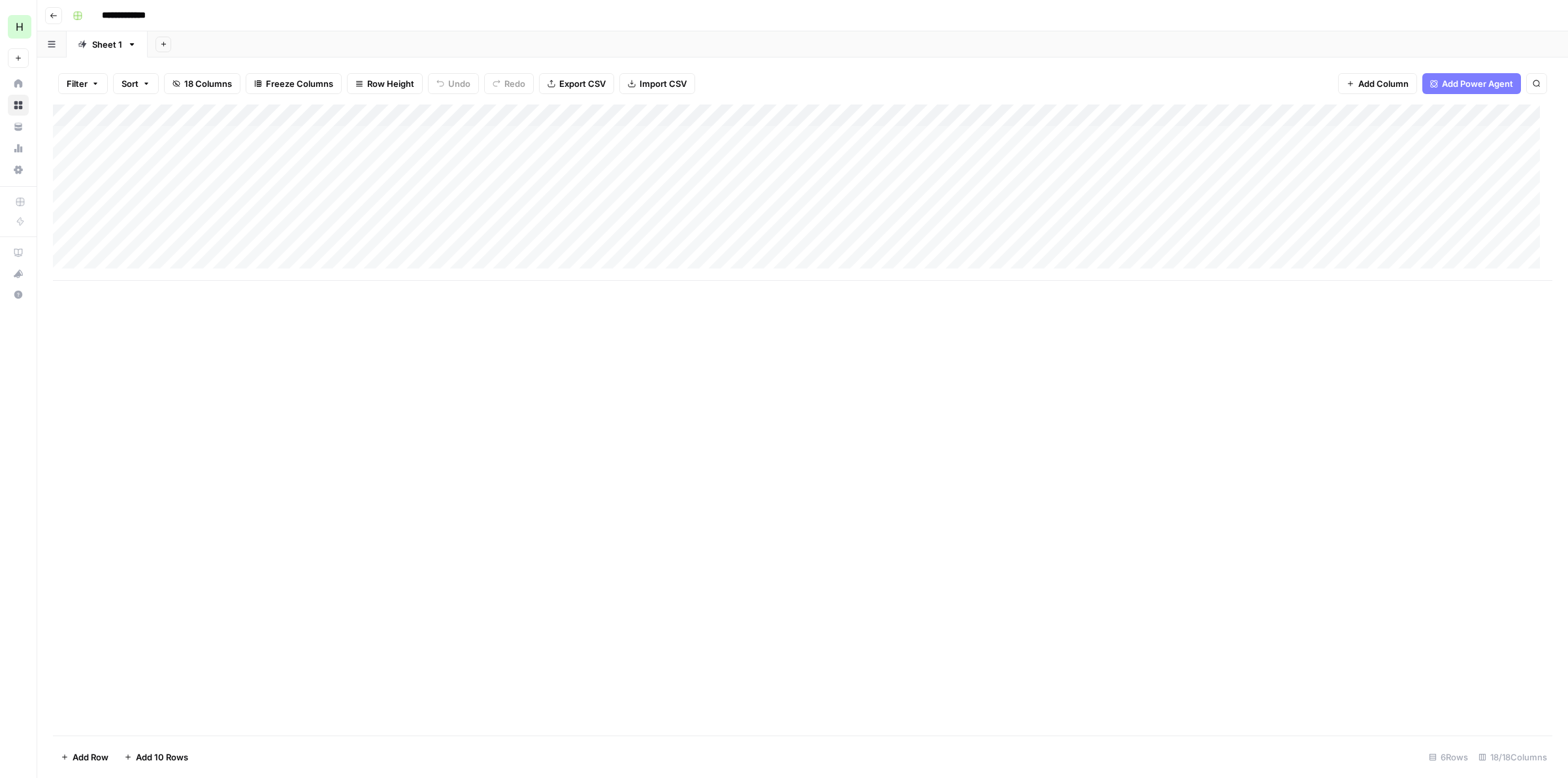
click at [563, 114] on div "Add Column" at bounding box center [802, 192] width 1499 height 176
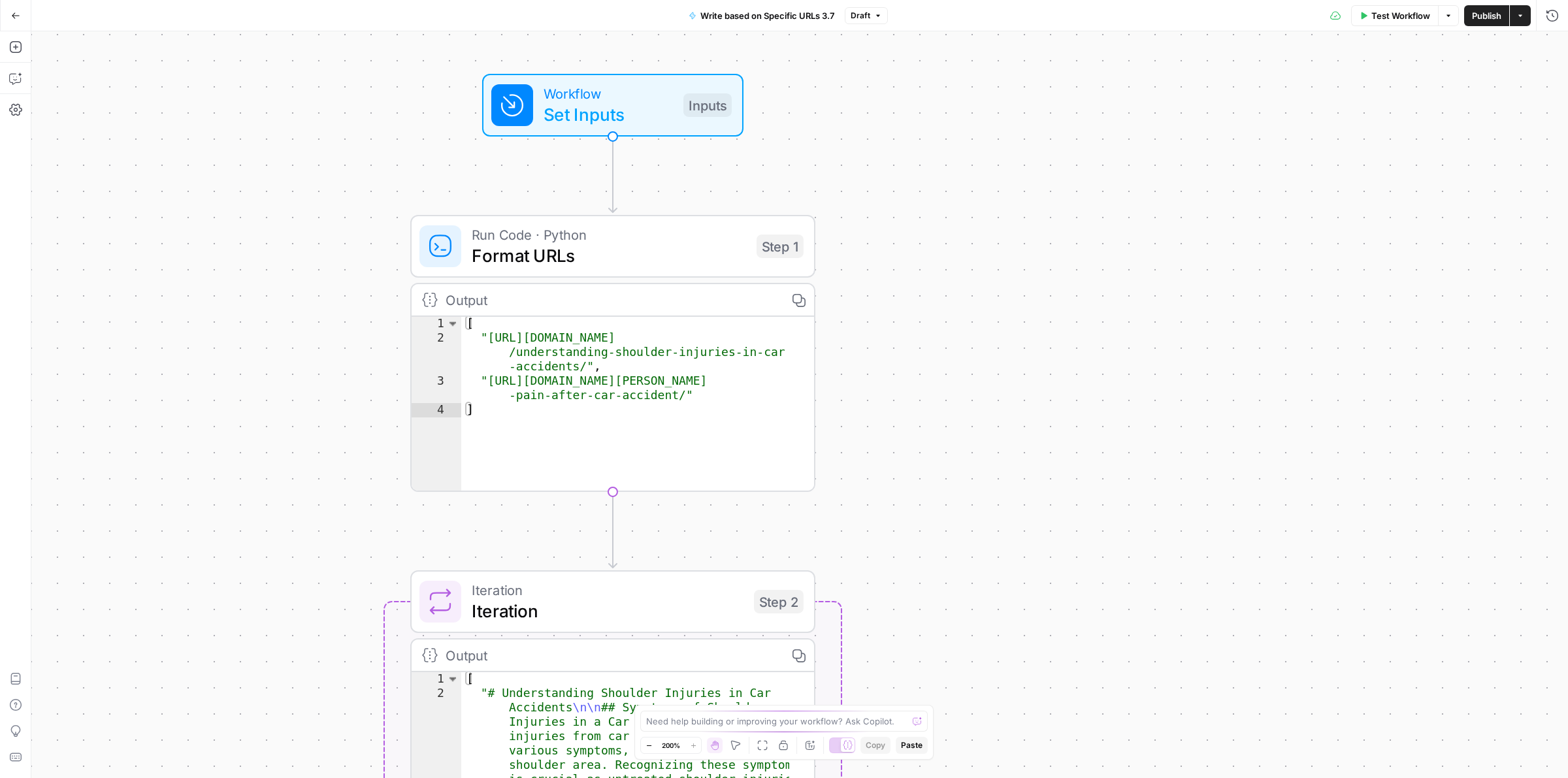
drag, startPoint x: 608, startPoint y: 338, endPoint x: 262, endPoint y: -20, distance: 497.9
click at [262, 0] on html "H [PERSON_NAME] New Home Browse Your Data Usage Settings Recent Grids Mo Money …" at bounding box center [784, 389] width 1568 height 778
click at [630, 99] on span "Workflow" at bounding box center [608, 93] width 129 height 21
drag, startPoint x: 615, startPoint y: 199, endPoint x: 631, endPoint y: 216, distance: 23.3
click at [615, 199] on icon "button" at bounding box center [614, 198] width 19 height 19
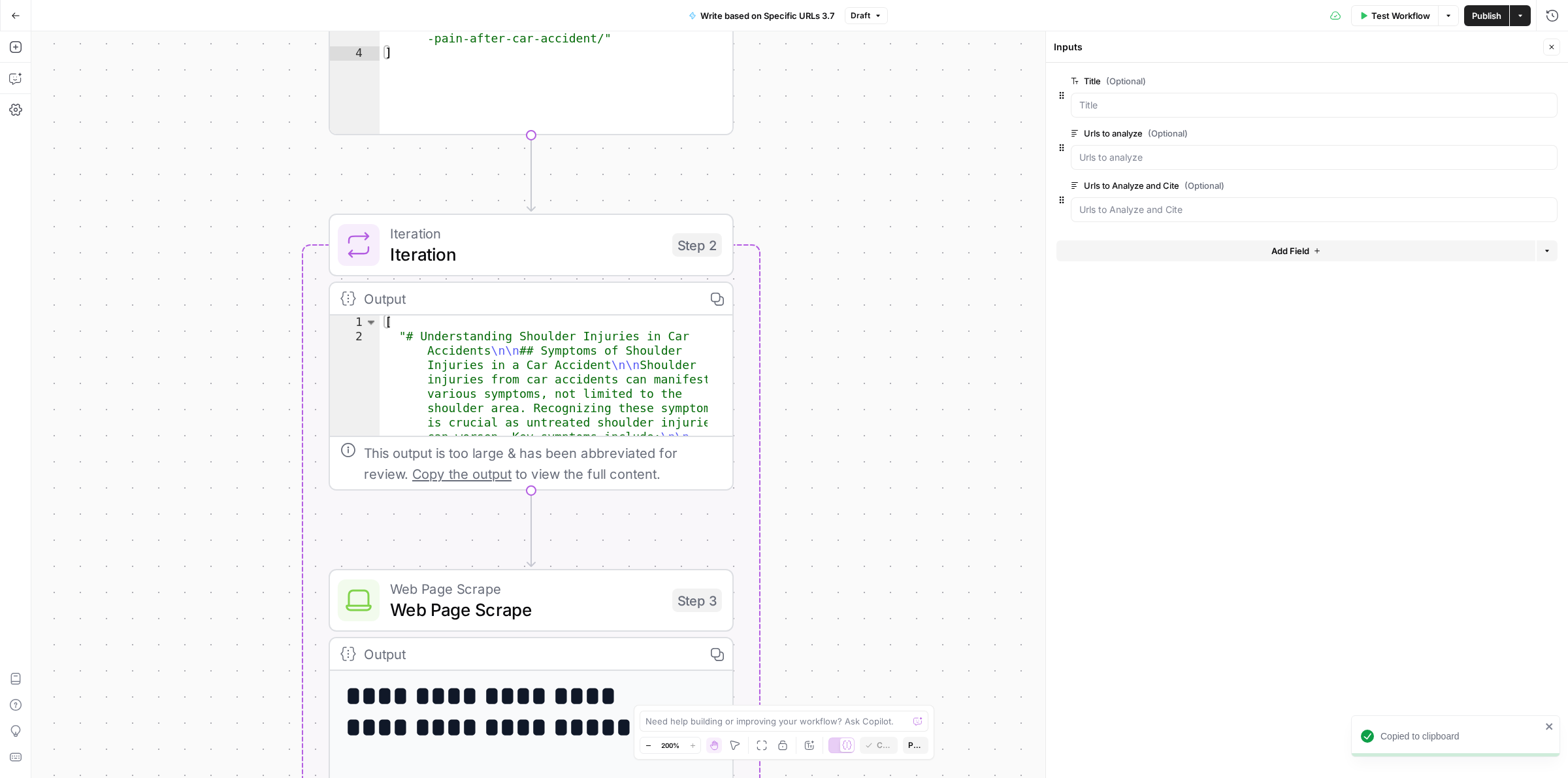
drag, startPoint x: 854, startPoint y: 422, endPoint x: 773, endPoint y: 140, distance: 293.4
click at [773, 140] on div "Workflow Set Inputs Inputs Run Code · Python Format URLs Step 1 Output Copy 1 2…" at bounding box center [799, 405] width 1537 height 747
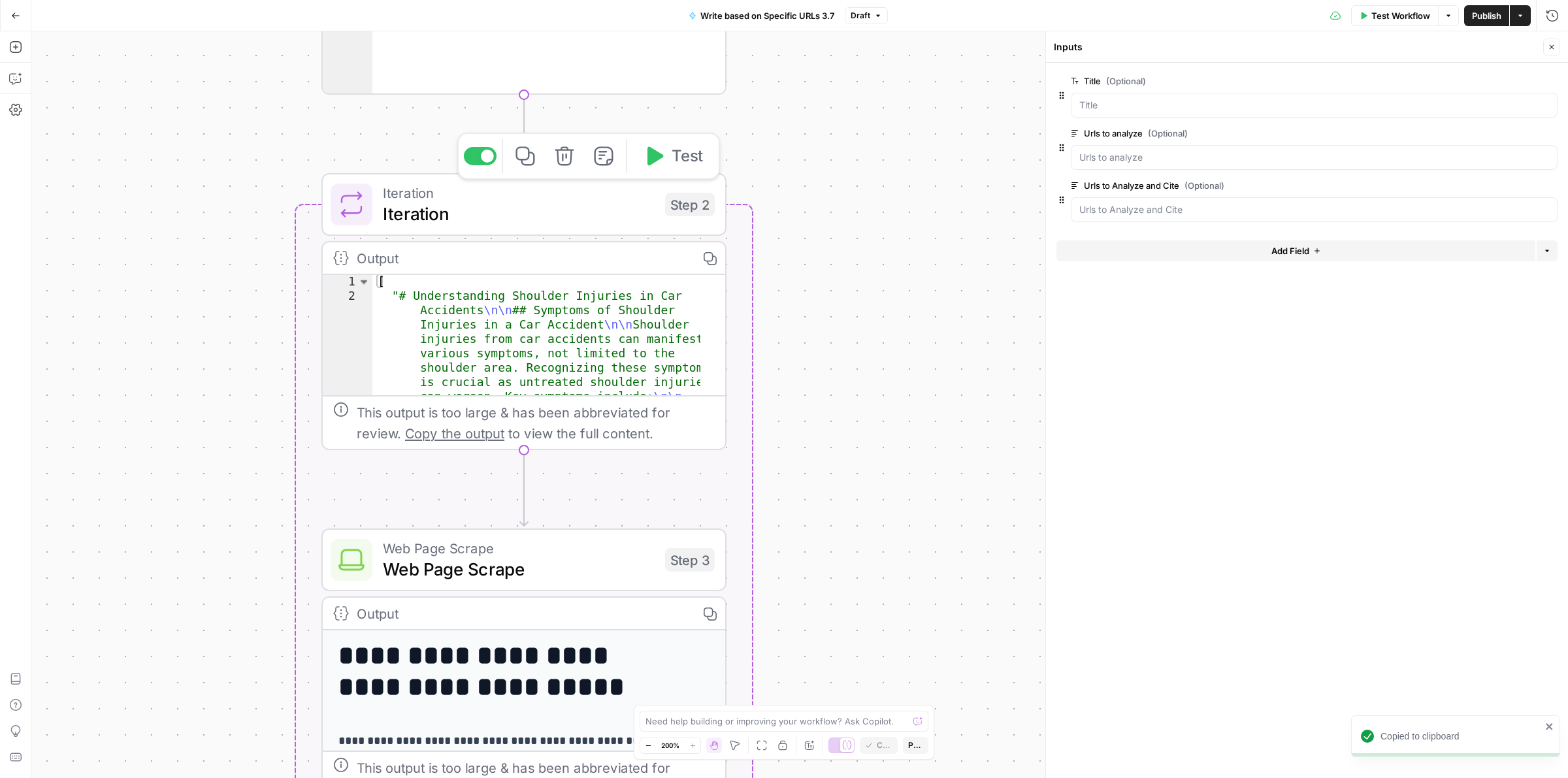
click at [520, 160] on icon "button" at bounding box center [525, 156] width 19 height 19
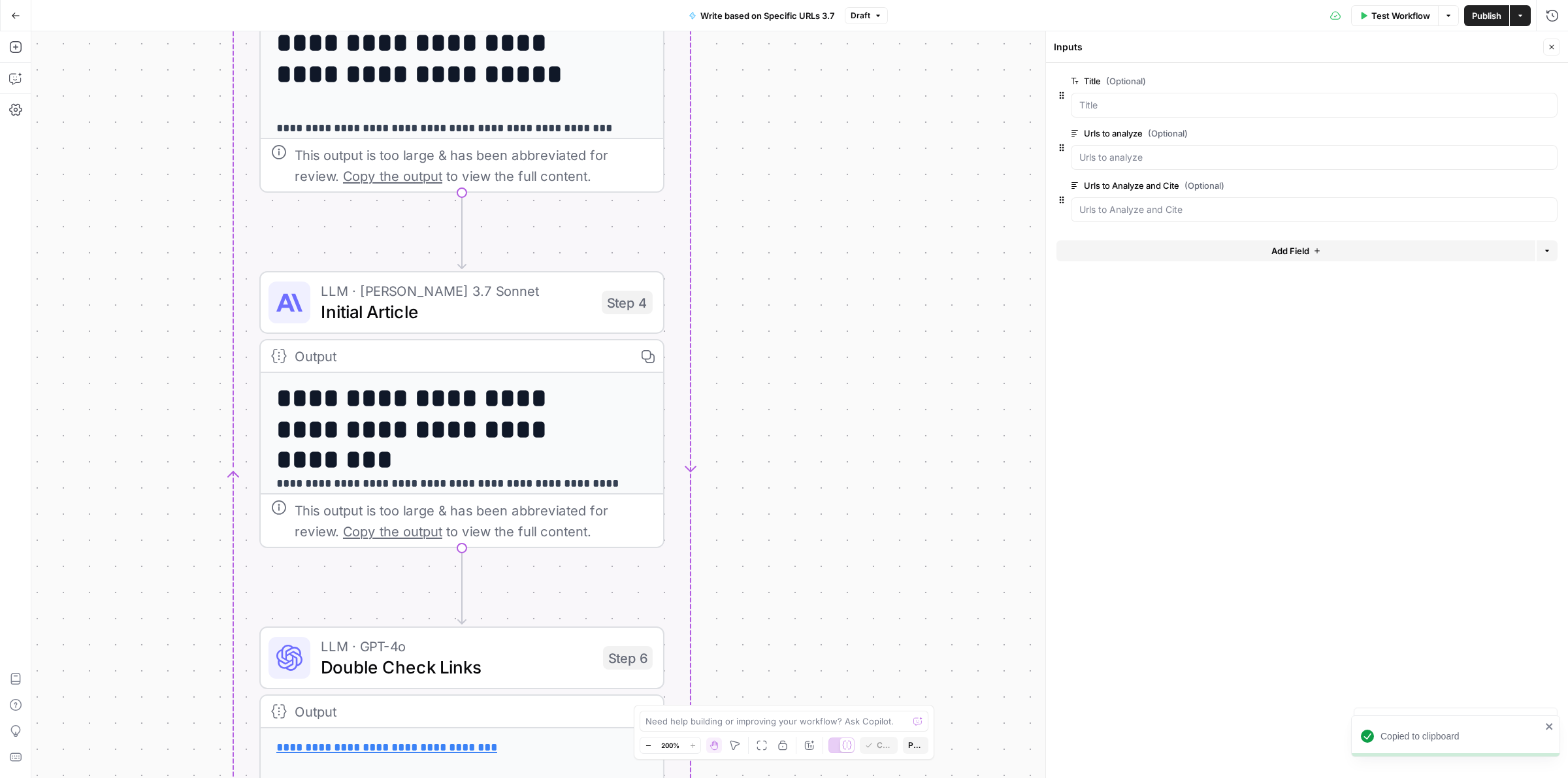
drag, startPoint x: 917, startPoint y: 565, endPoint x: 861, endPoint y: -48, distance: 615.6
click at [861, 0] on html "Copied to clipboard Copied to clipboard H Hasbrook New Home Browse Your Data Us…" at bounding box center [784, 389] width 1568 height 778
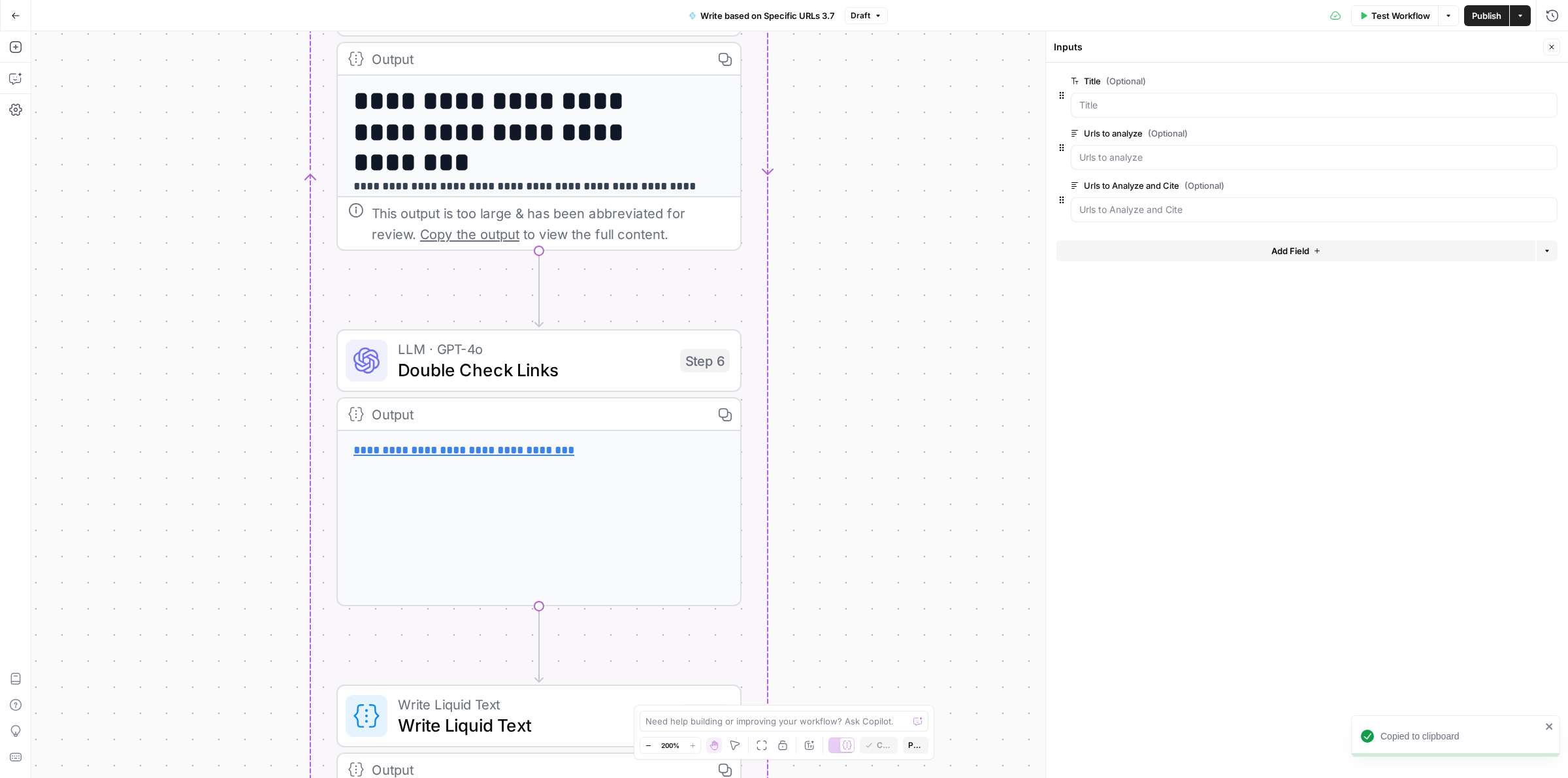
drag, startPoint x: 770, startPoint y: 478, endPoint x: 830, endPoint y: 165, distance: 318.7
click at [830, 165] on div "Workflow Set Inputs Inputs Run Code · Python Format URLs Step 1 Output Copy 1 2…" at bounding box center [799, 405] width 1537 height 747
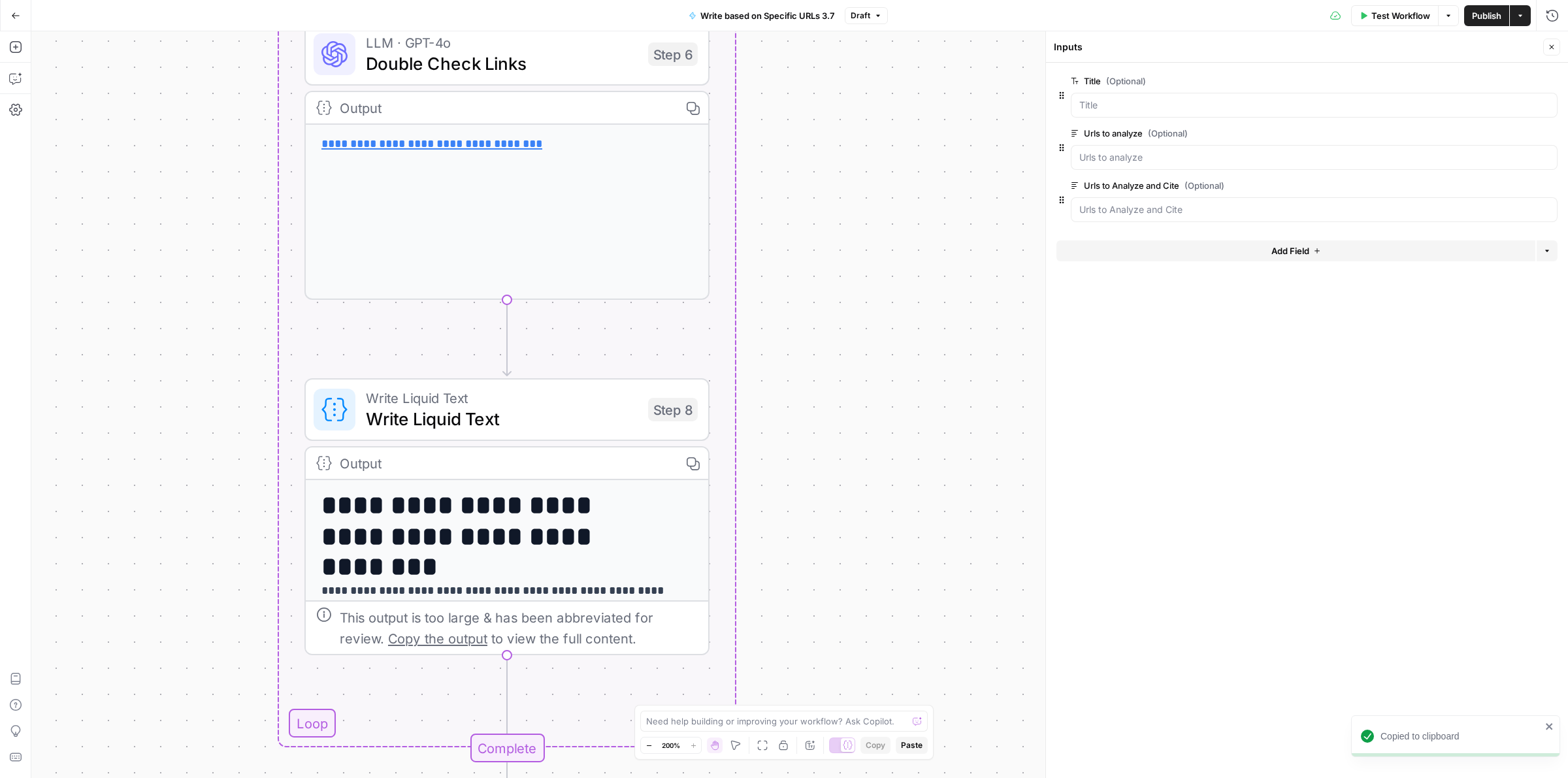
drag, startPoint x: 824, startPoint y: 468, endPoint x: 811, endPoint y: 249, distance: 219.4
click at [811, 249] on div "Workflow Set Inputs Inputs Run Code · Python Format URLs Step 1 Output Copy 1 2…" at bounding box center [799, 405] width 1537 height 747
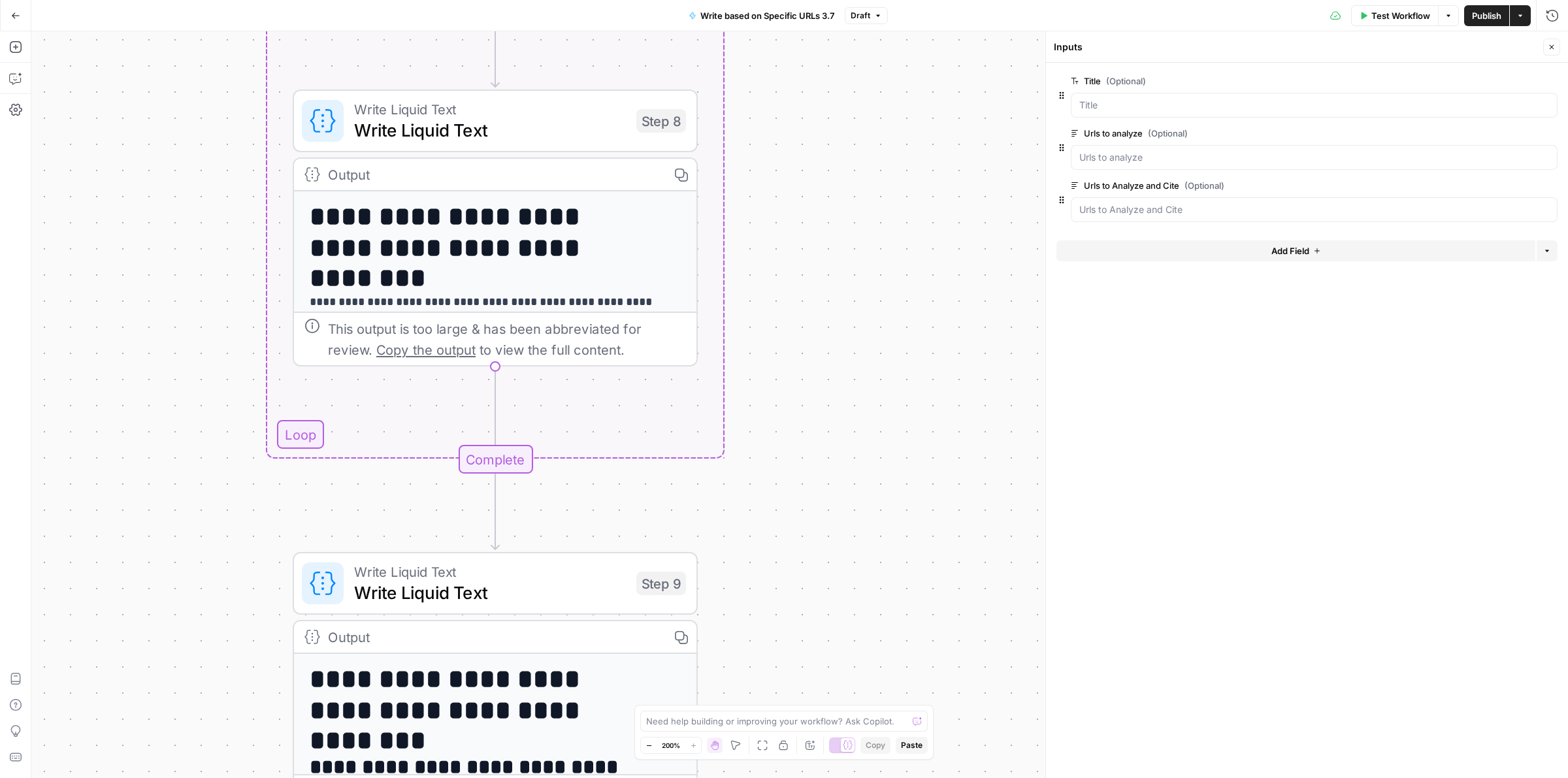
drag, startPoint x: 817, startPoint y: 488, endPoint x: 806, endPoint y: 199, distance: 289.2
click at [806, 199] on div "Workflow Set Inputs Inputs Run Code · Python Format URLs Step 1 Output Copy 1 2…" at bounding box center [799, 405] width 1537 height 747
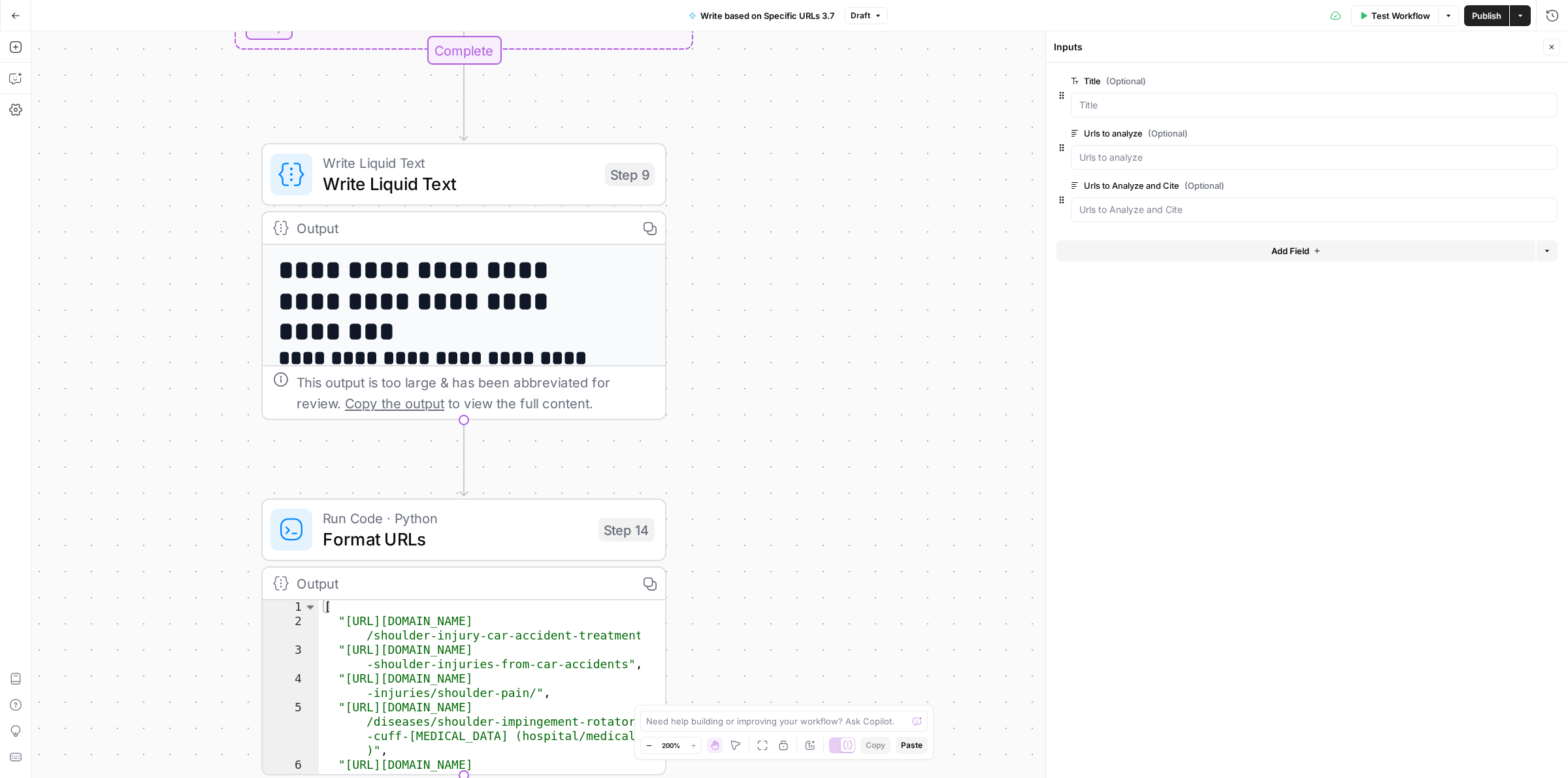
drag, startPoint x: 821, startPoint y: 539, endPoint x: 790, endPoint y: 157, distance: 383.3
click at [790, 157] on div "Workflow Set Inputs Inputs Run Code · Python Format URLs Step 1 Output Copy 1 2…" at bounding box center [799, 405] width 1537 height 747
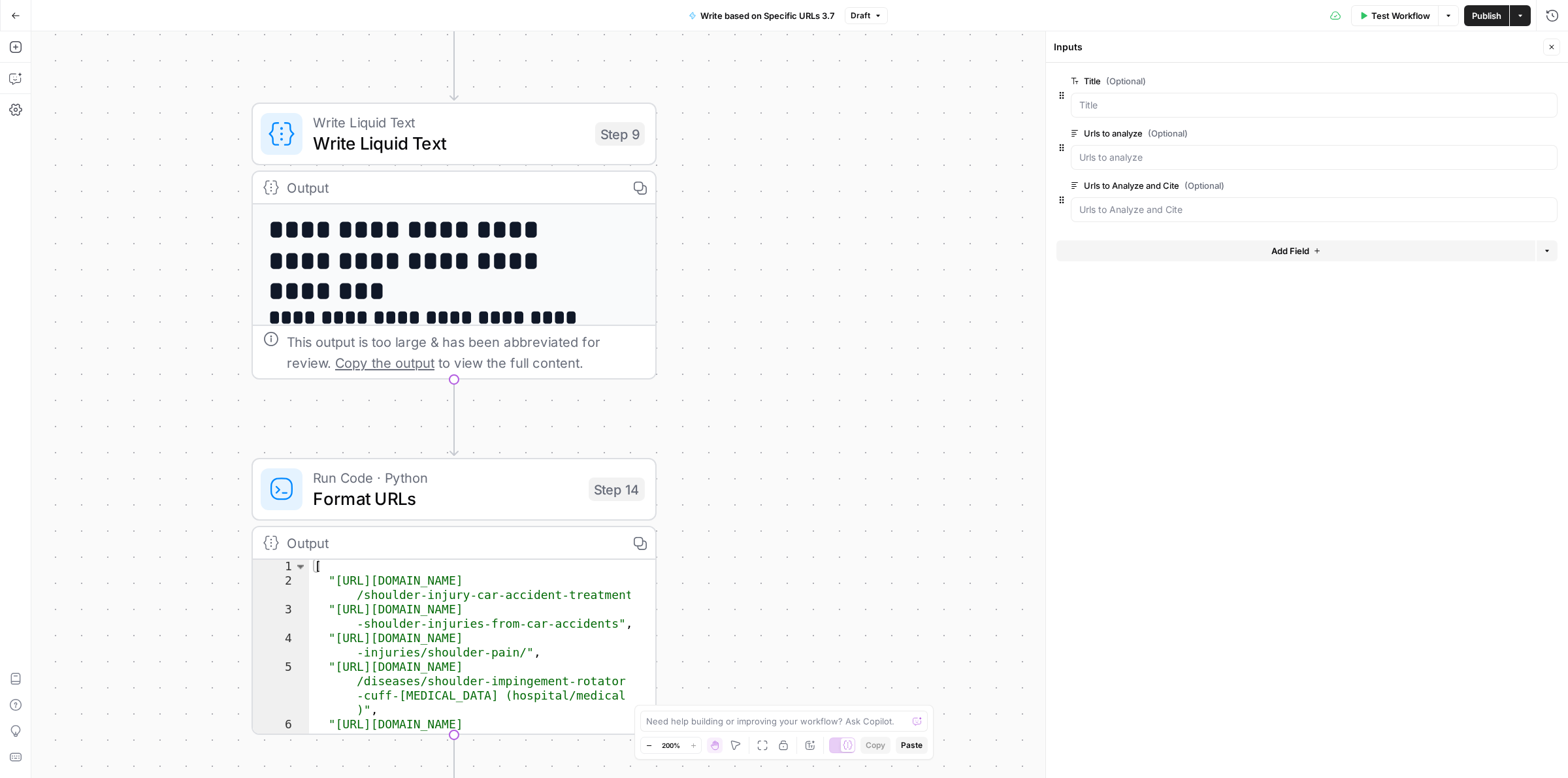
drag, startPoint x: 826, startPoint y: 477, endPoint x: 825, endPoint y: 468, distance: 9.1
click at [825, 468] on div "Workflow Set Inputs Inputs Run Code · Python Format URLs Step 1 Output Copy 1 2…" at bounding box center [799, 405] width 1537 height 747
click at [458, 87] on icon "button" at bounding box center [456, 86] width 21 height 21
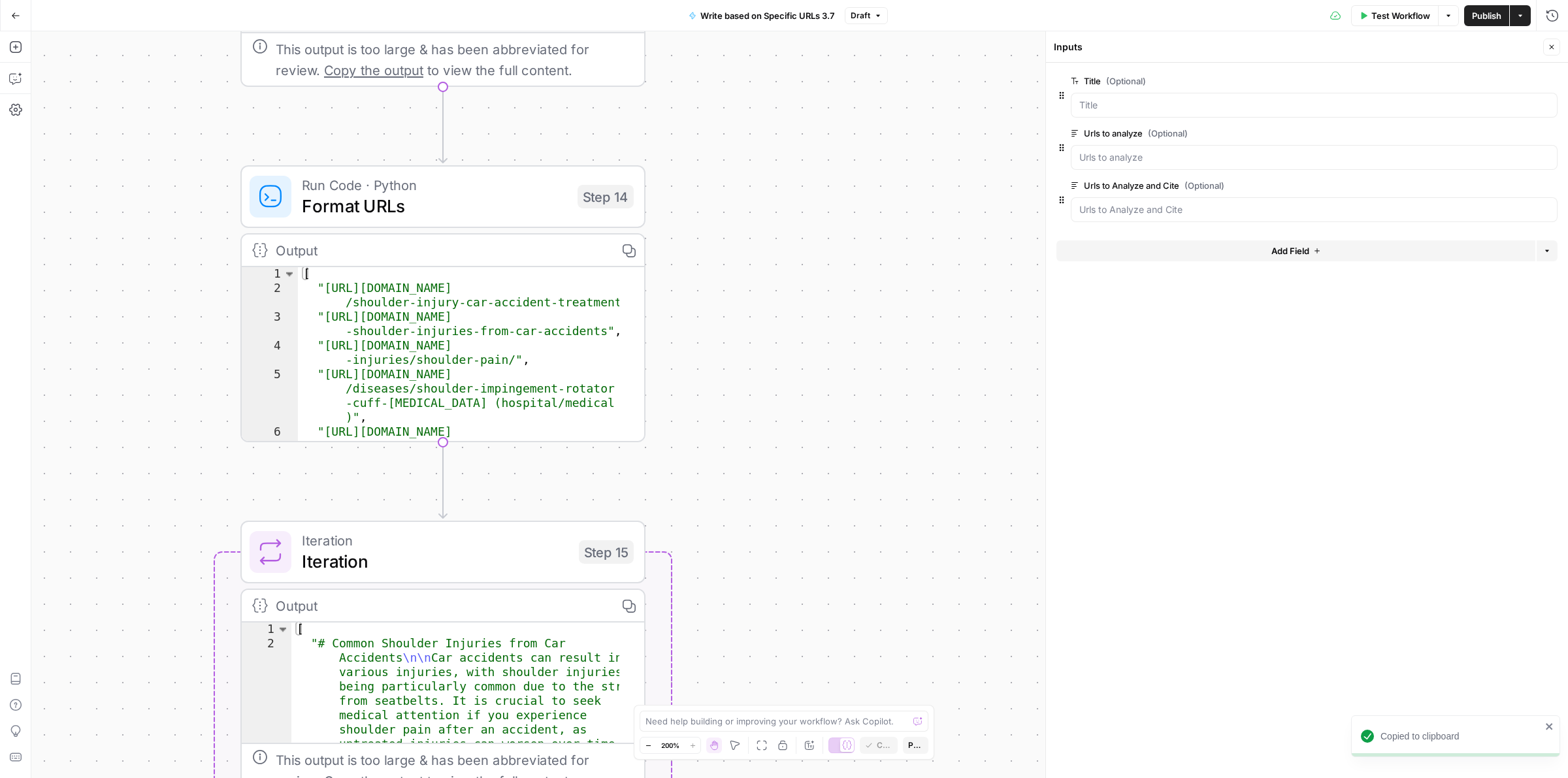
drag, startPoint x: 821, startPoint y: 395, endPoint x: 815, endPoint y: 321, distance: 74.2
click at [815, 321] on div "Workflow Set Inputs Inputs Run Code · Python Format URLs Step 1 Output Copy 1 2…" at bounding box center [799, 405] width 1537 height 747
click at [444, 147] on icon "button" at bounding box center [444, 148] width 21 height 21
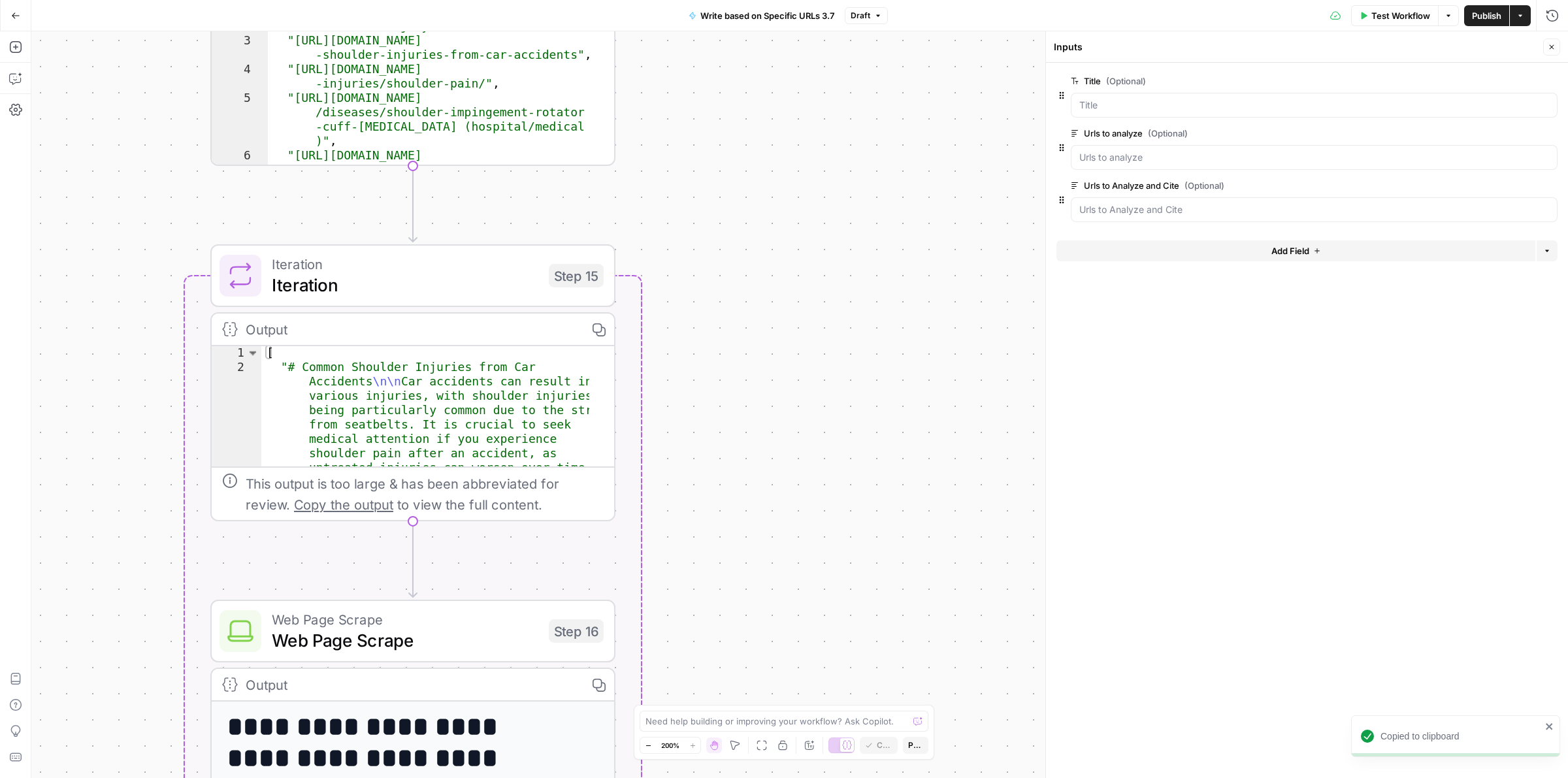
drag, startPoint x: 832, startPoint y: 494, endPoint x: 861, endPoint y: 309, distance: 187.3
click at [861, 309] on div "Workflow Set Inputs Inputs Run Code · Python Format URLs Step 1 Output Copy 1 2…" at bounding box center [799, 405] width 1537 height 747
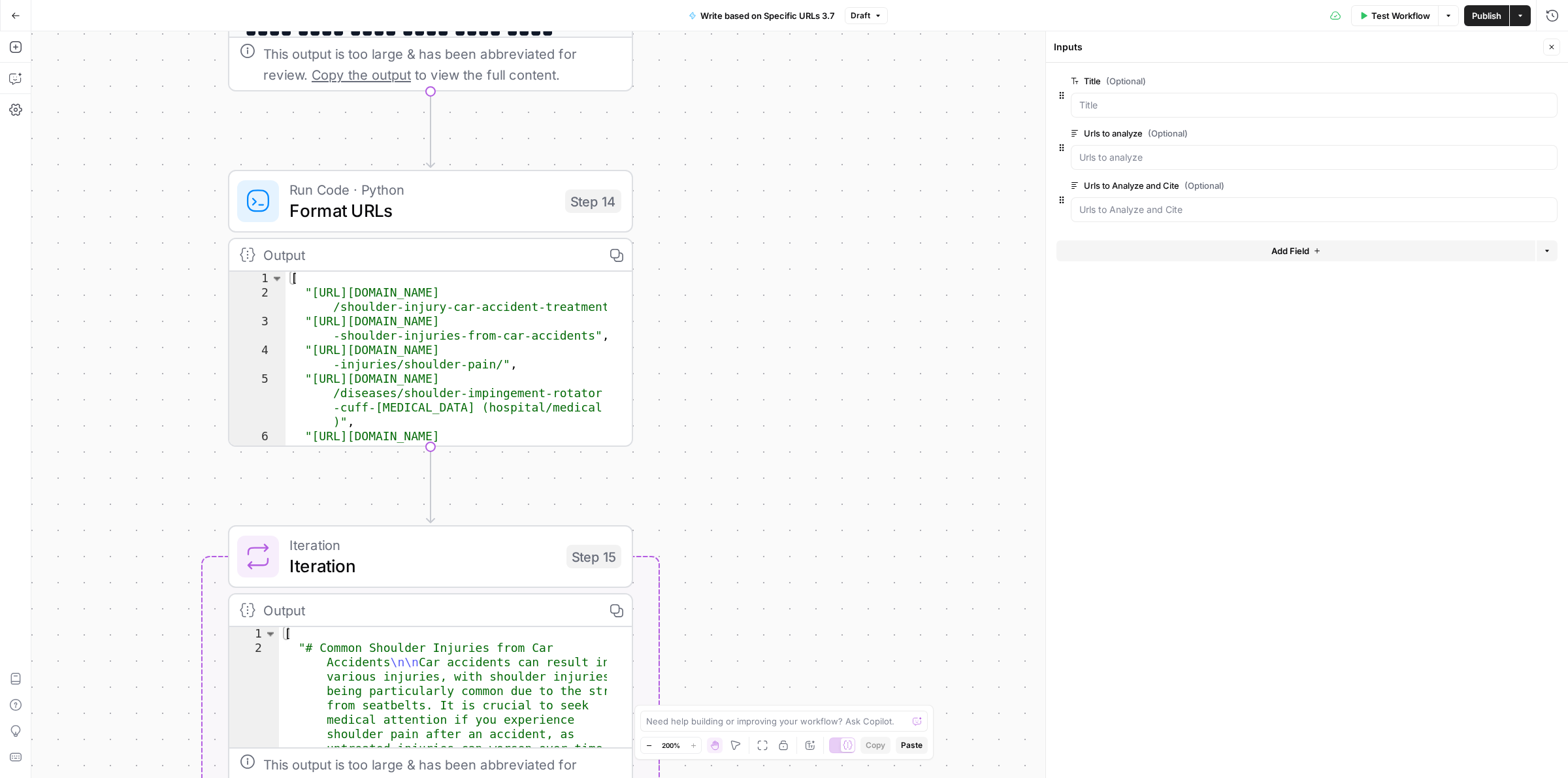
drag, startPoint x: 837, startPoint y: 498, endPoint x: 839, endPoint y: 557, distance: 59.0
click at [839, 557] on div "Workflow Set Inputs Inputs Run Code · Python Format URLs Step 1 Output Copy 1 2…" at bounding box center [799, 405] width 1537 height 747
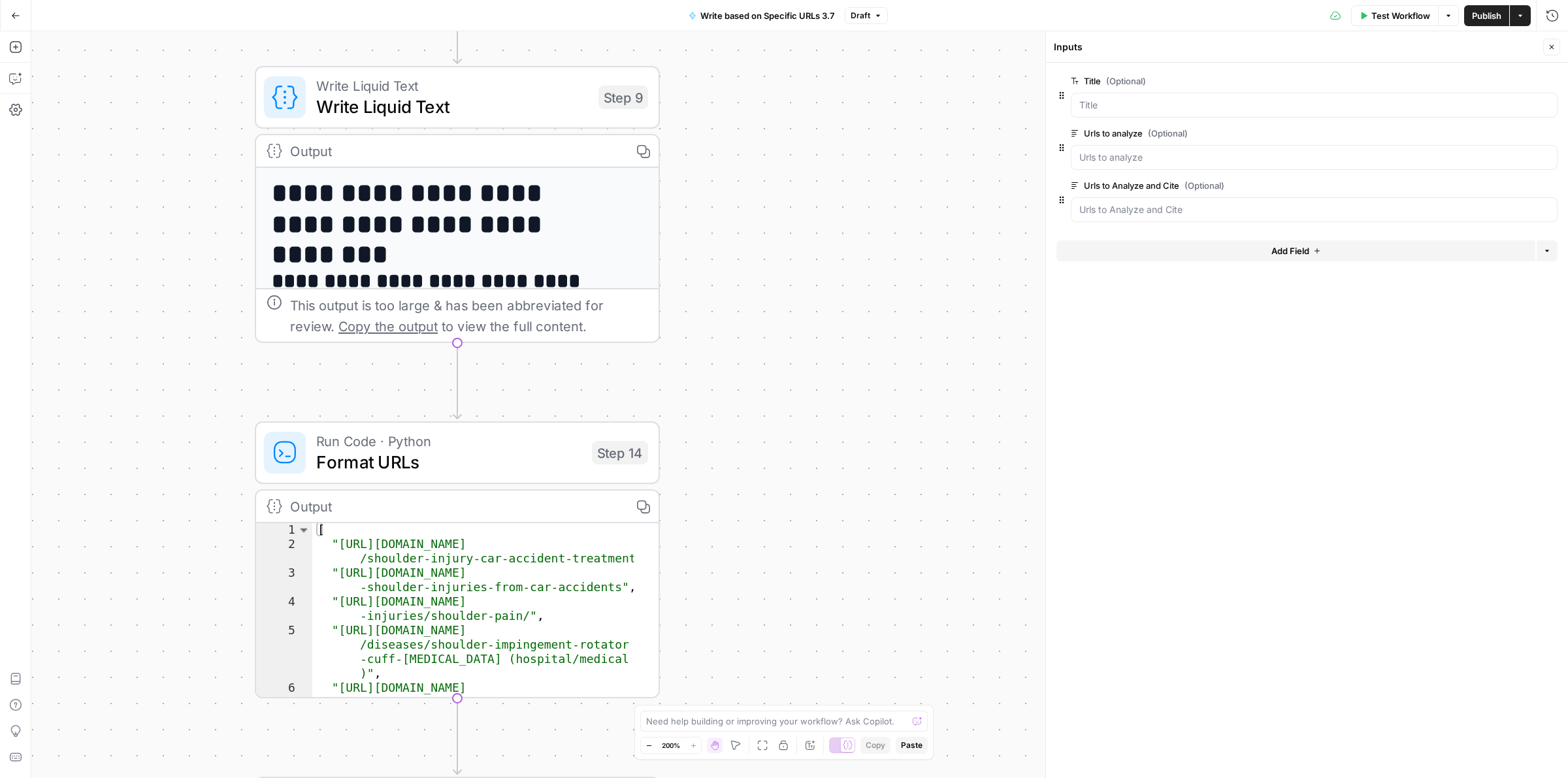
drag, startPoint x: 818, startPoint y: 503, endPoint x: 824, endPoint y: 569, distance: 66.3
click at [824, 569] on div "Workflow Set Inputs Inputs Run Code · Python Format URLs Step 1 Output Copy 1 2…" at bounding box center [799, 405] width 1537 height 747
click at [426, 102] on span "Write Liquid Text" at bounding box center [452, 106] width 272 height 26
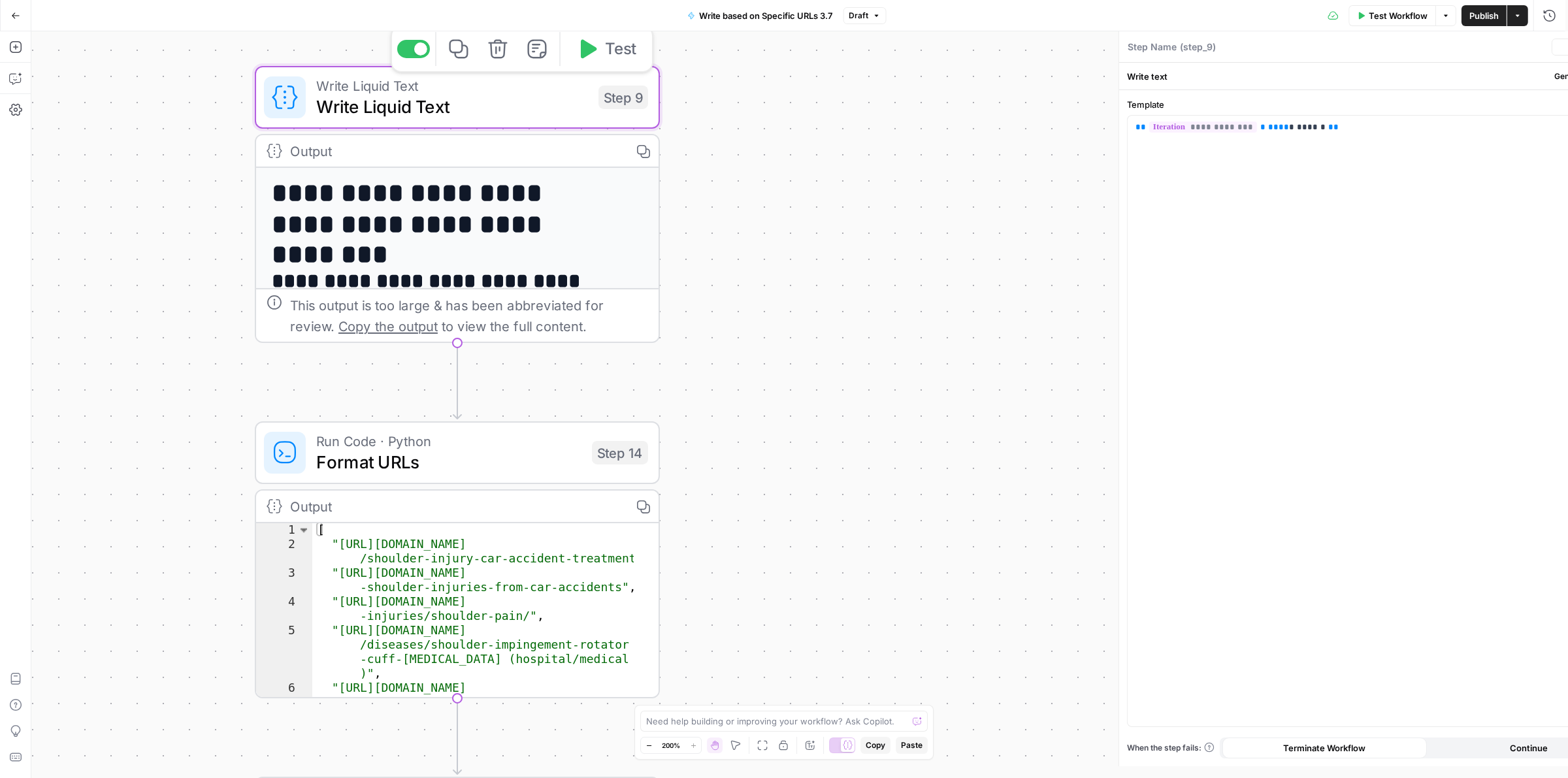
type textarea "Write Liquid Text"
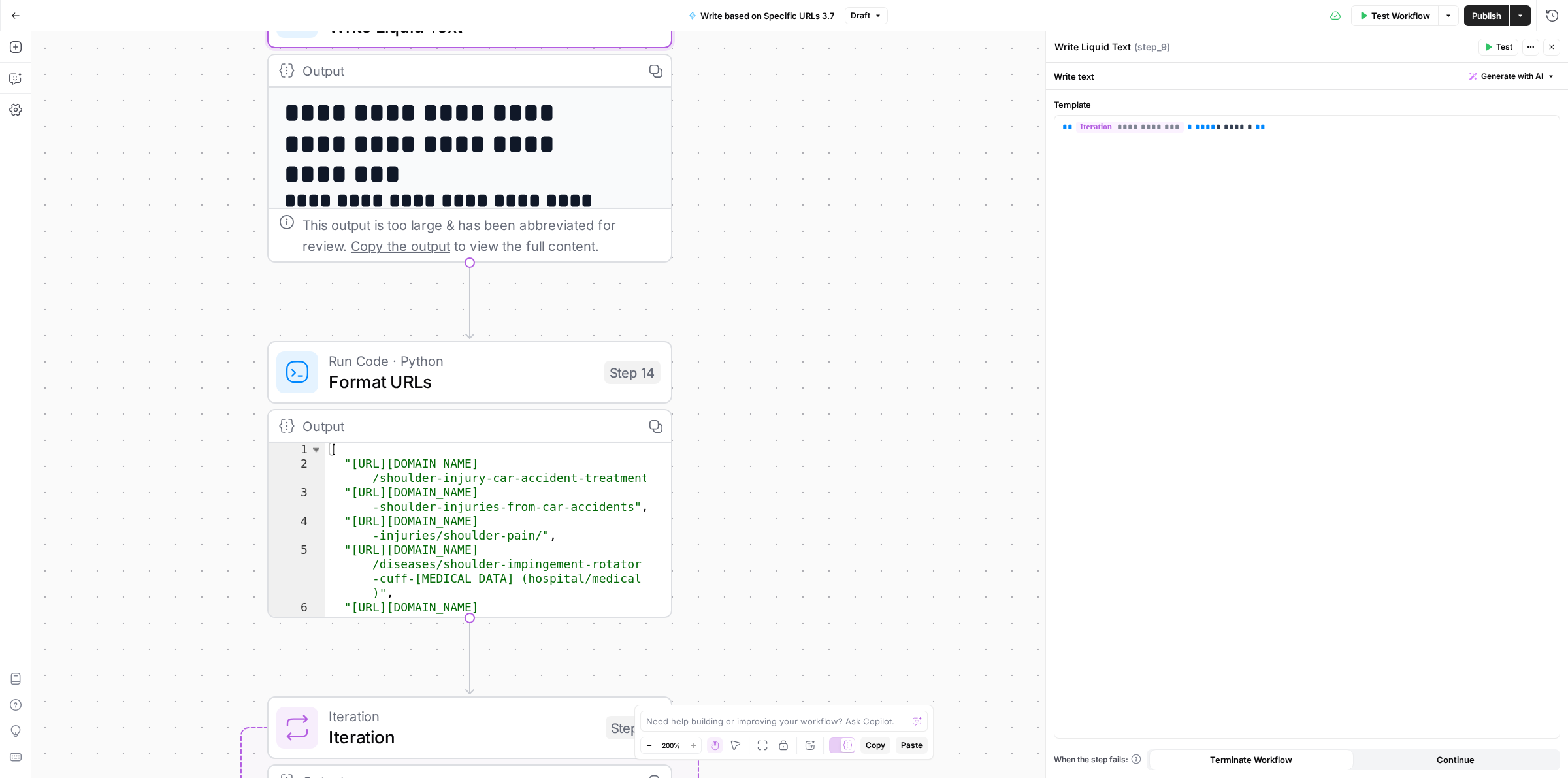
drag, startPoint x: 810, startPoint y: 334, endPoint x: 828, endPoint y: 162, distance: 172.9
click at [828, 162] on div "Workflow Set Inputs Inputs Run Code · Python Format URLs Step 1 Output Copy 1 2…" at bounding box center [799, 405] width 1537 height 747
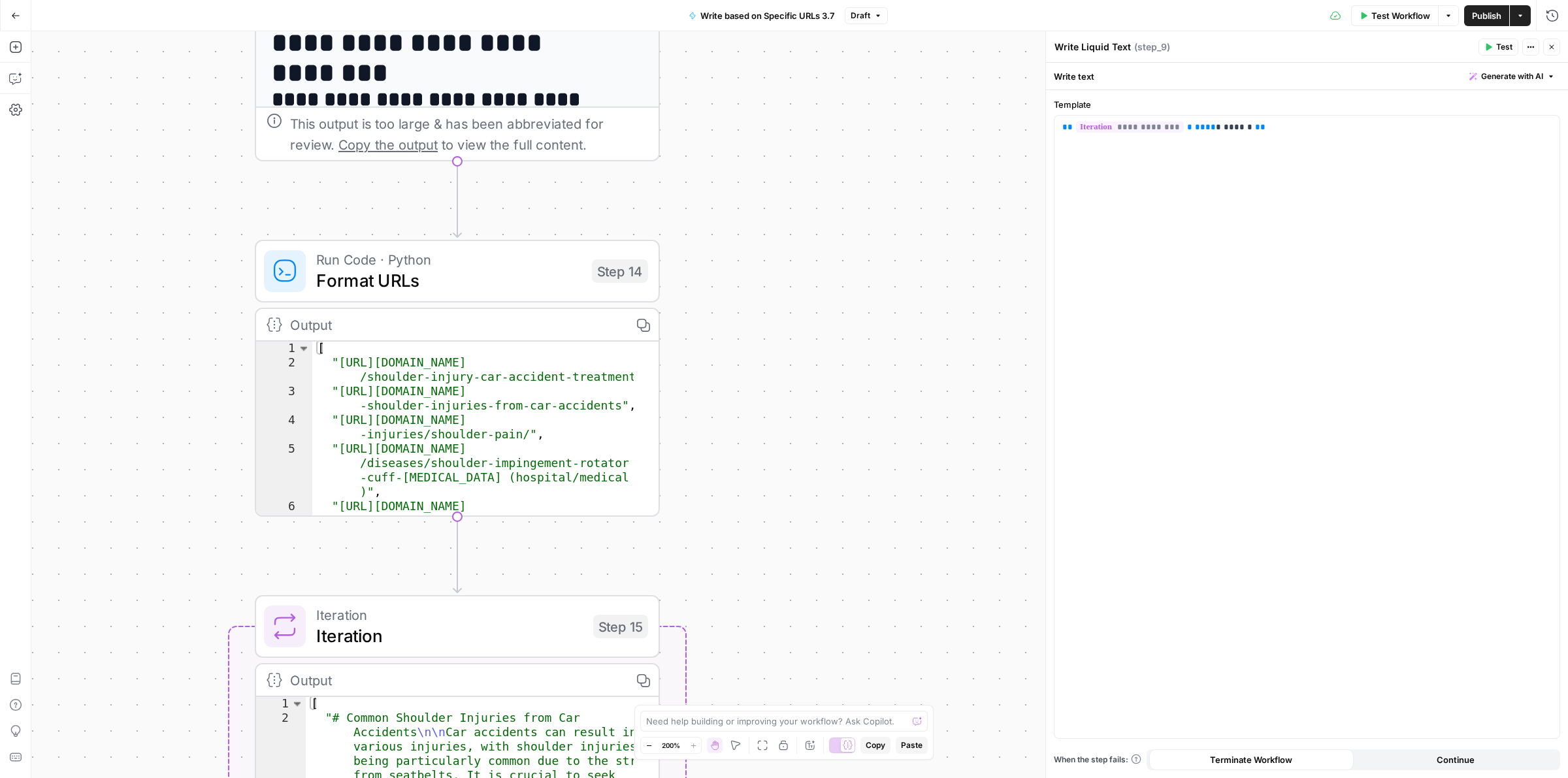
drag, startPoint x: 785, startPoint y: 445, endPoint x: 773, endPoint y: 346, distance: 99.7
click at [773, 346] on div "Workflow Set Inputs Inputs Run Code · Python Format URLs Step 1 Output Copy 1 2…" at bounding box center [799, 405] width 1537 height 747
click at [393, 275] on span "Format URLs" at bounding box center [449, 280] width 265 height 26
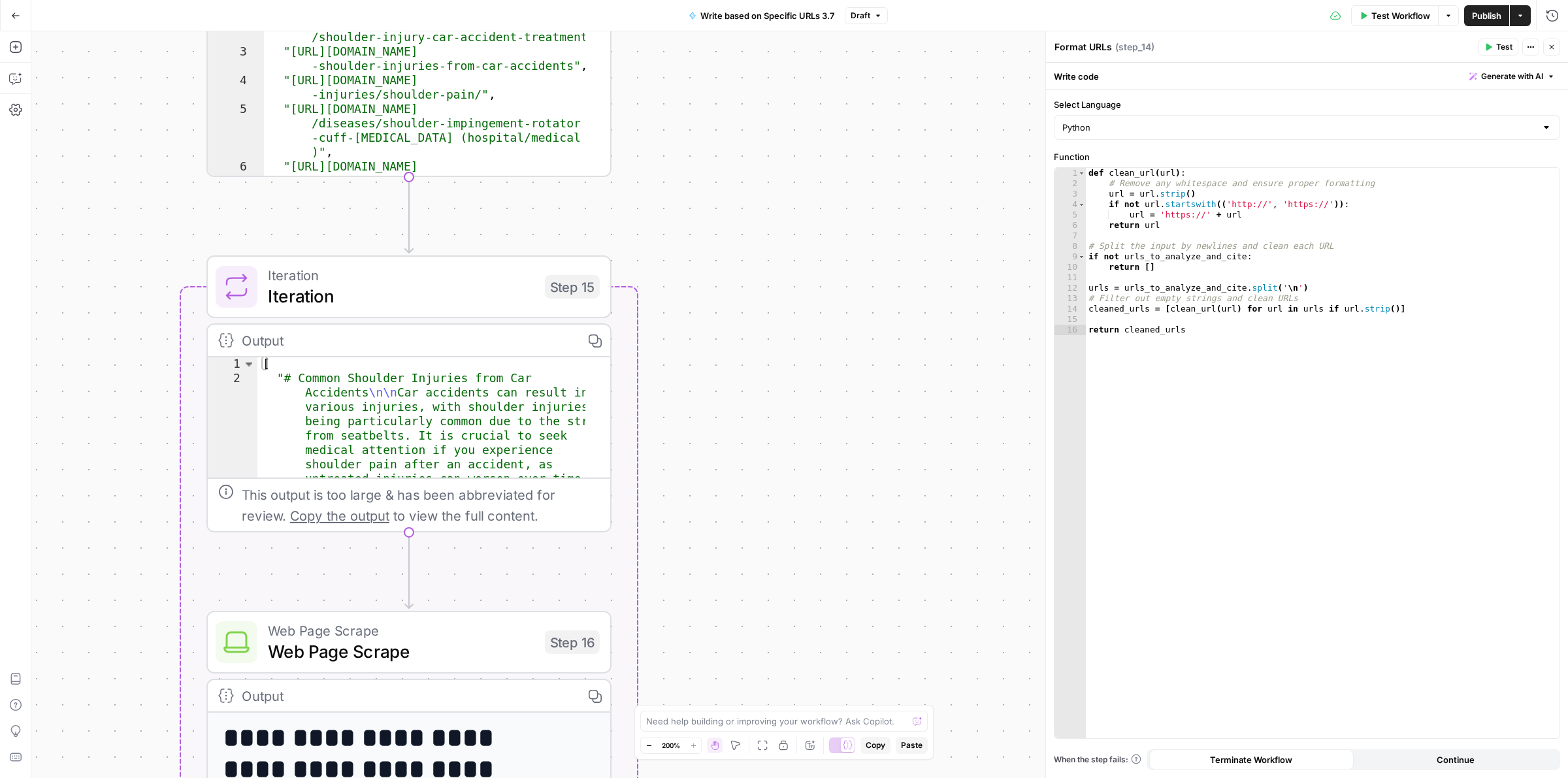
drag, startPoint x: 867, startPoint y: 595, endPoint x: 835, endPoint y: 275, distance: 321.6
click at [835, 275] on div "Workflow Set Inputs Inputs Run Code · Python Format URLs Step 1 Output Copy 1 2…" at bounding box center [799, 405] width 1537 height 747
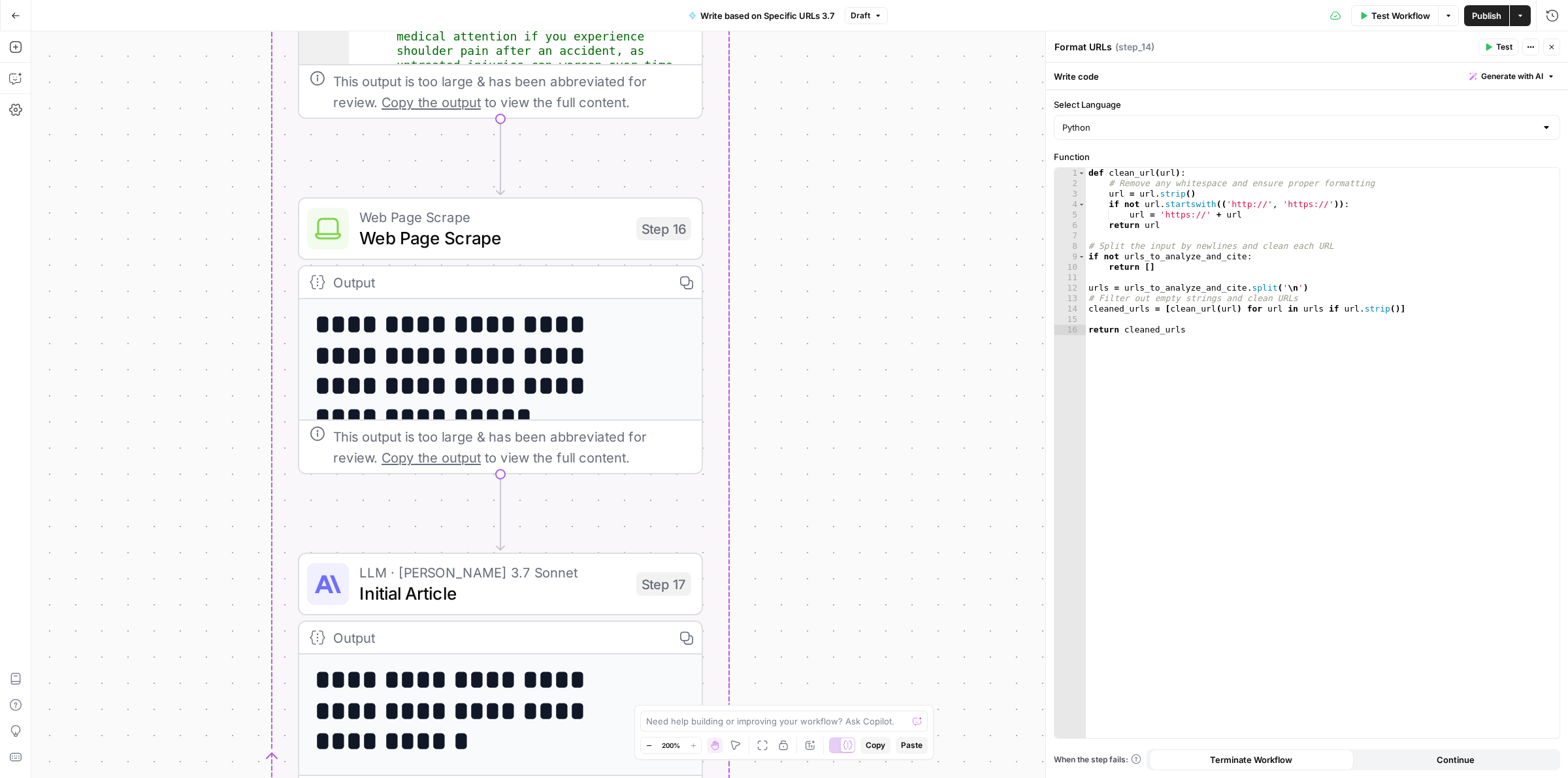
drag, startPoint x: 791, startPoint y: 528, endPoint x: 881, endPoint y: 114, distance: 423.7
click at [881, 114] on div "Workflow Set Inputs Inputs Run Code · Python Format URLs Step 1 Output Copy 1 2…" at bounding box center [799, 405] width 1537 height 747
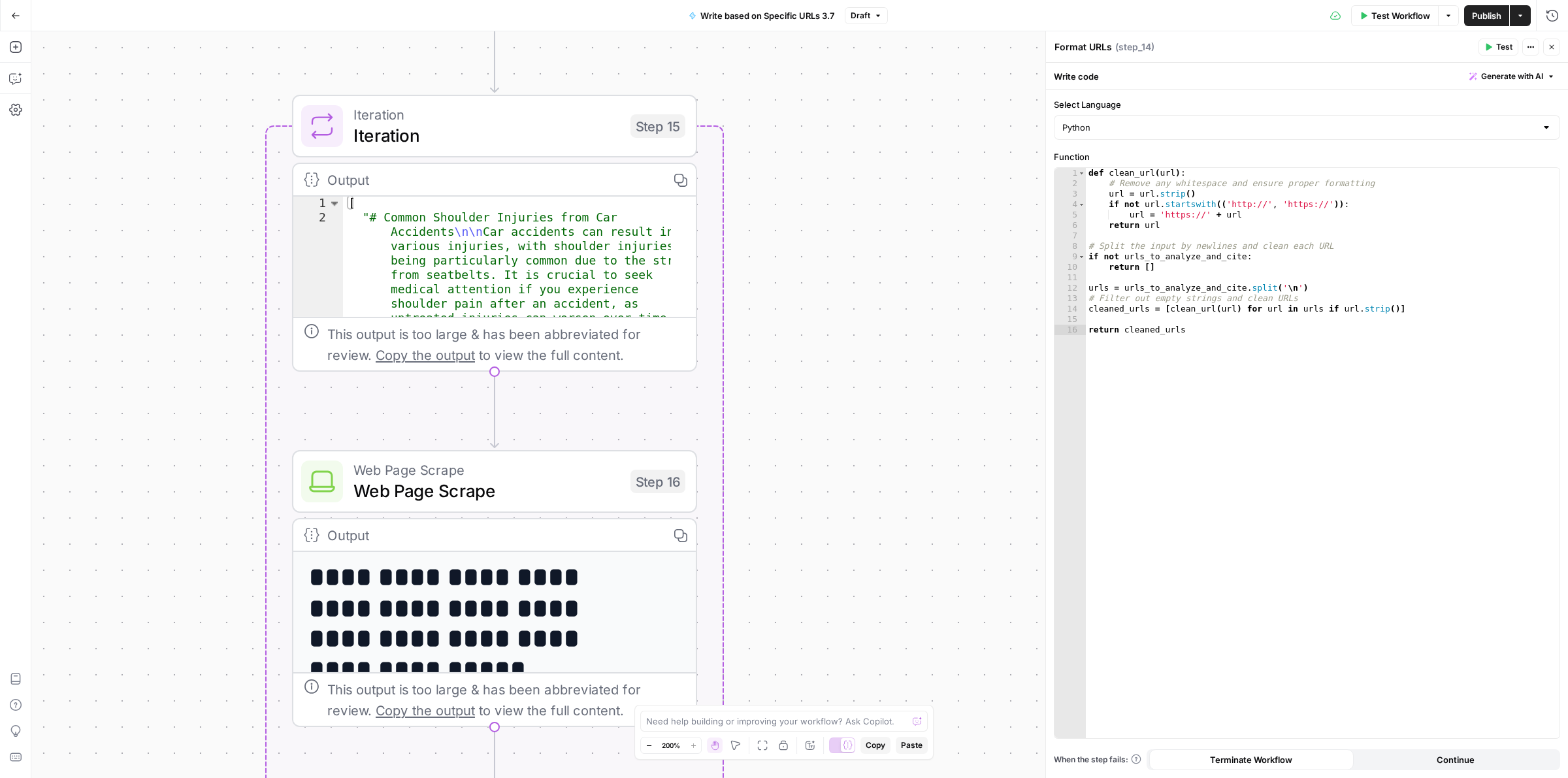
drag, startPoint x: 843, startPoint y: 354, endPoint x: 808, endPoint y: 641, distance: 289.1
click at [824, 704] on body "H Hasbrook New Home Browse Your Data Usage Settings Recent Grids Mo Money 2025 …" at bounding box center [784, 389] width 1568 height 778
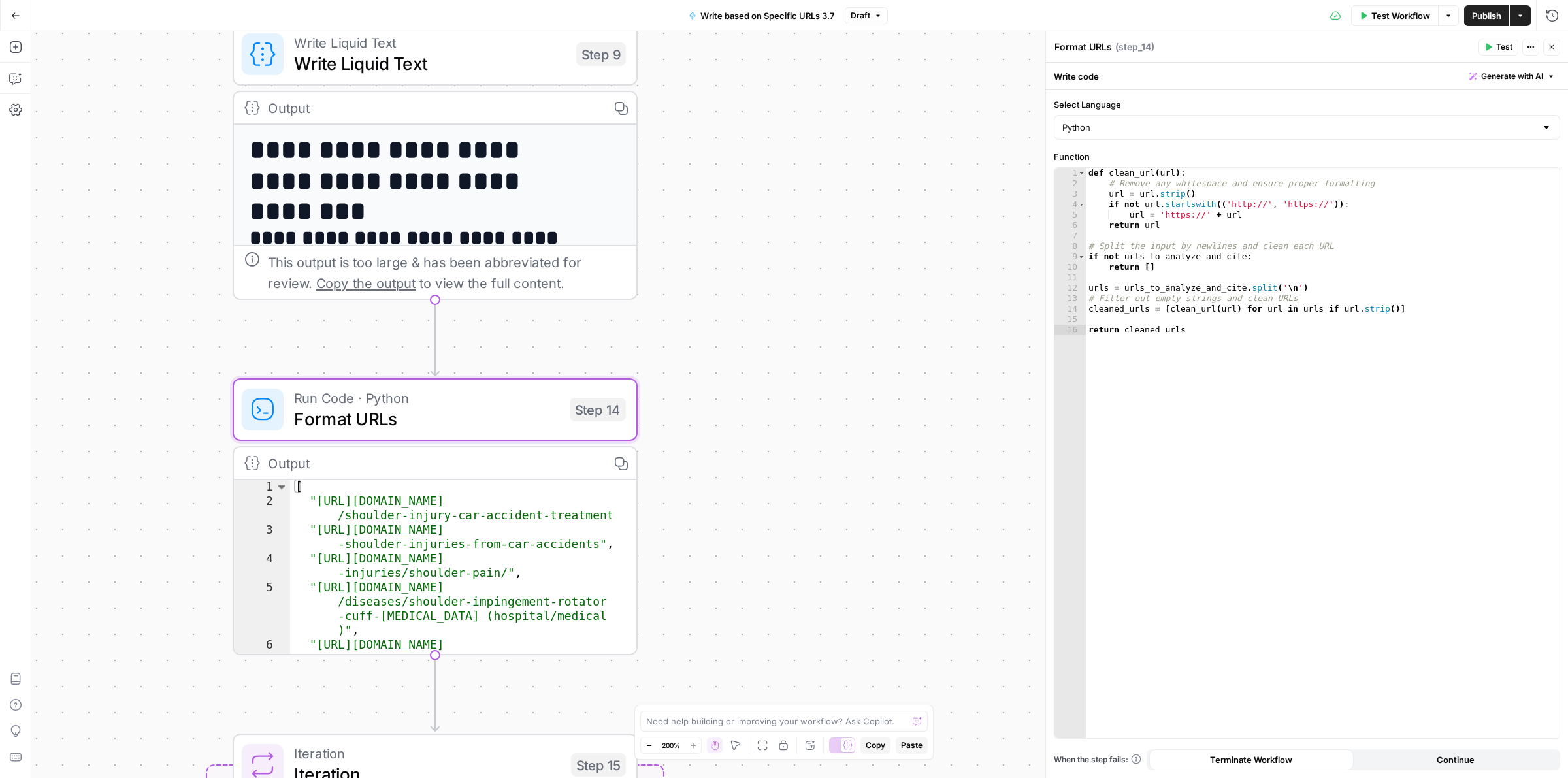
drag, startPoint x: 778, startPoint y: 498, endPoint x: 777, endPoint y: 633, distance: 135.0
click at [777, 633] on div "Workflow Set Inputs Inputs Run Code · Python Format URLs Step 1 Output Copy 1 2…" at bounding box center [799, 405] width 1537 height 747
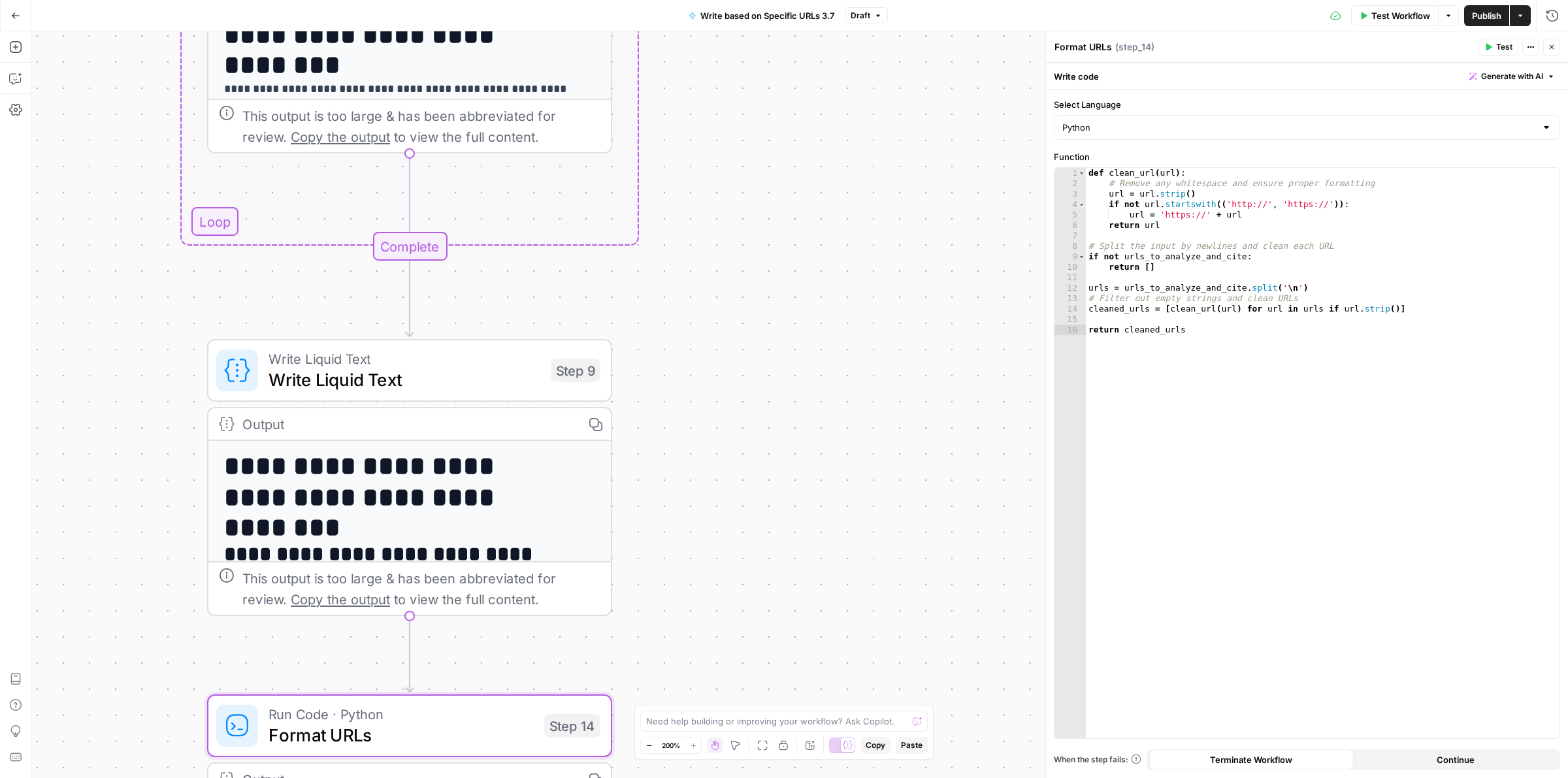
drag, startPoint x: 794, startPoint y: 377, endPoint x: 783, endPoint y: 332, distance: 46.3
click at [778, 665] on div "Workflow Set Inputs Inputs Run Code · Python Format URLs Step 1 Output Copy 1 2…" at bounding box center [799, 405] width 1537 height 747
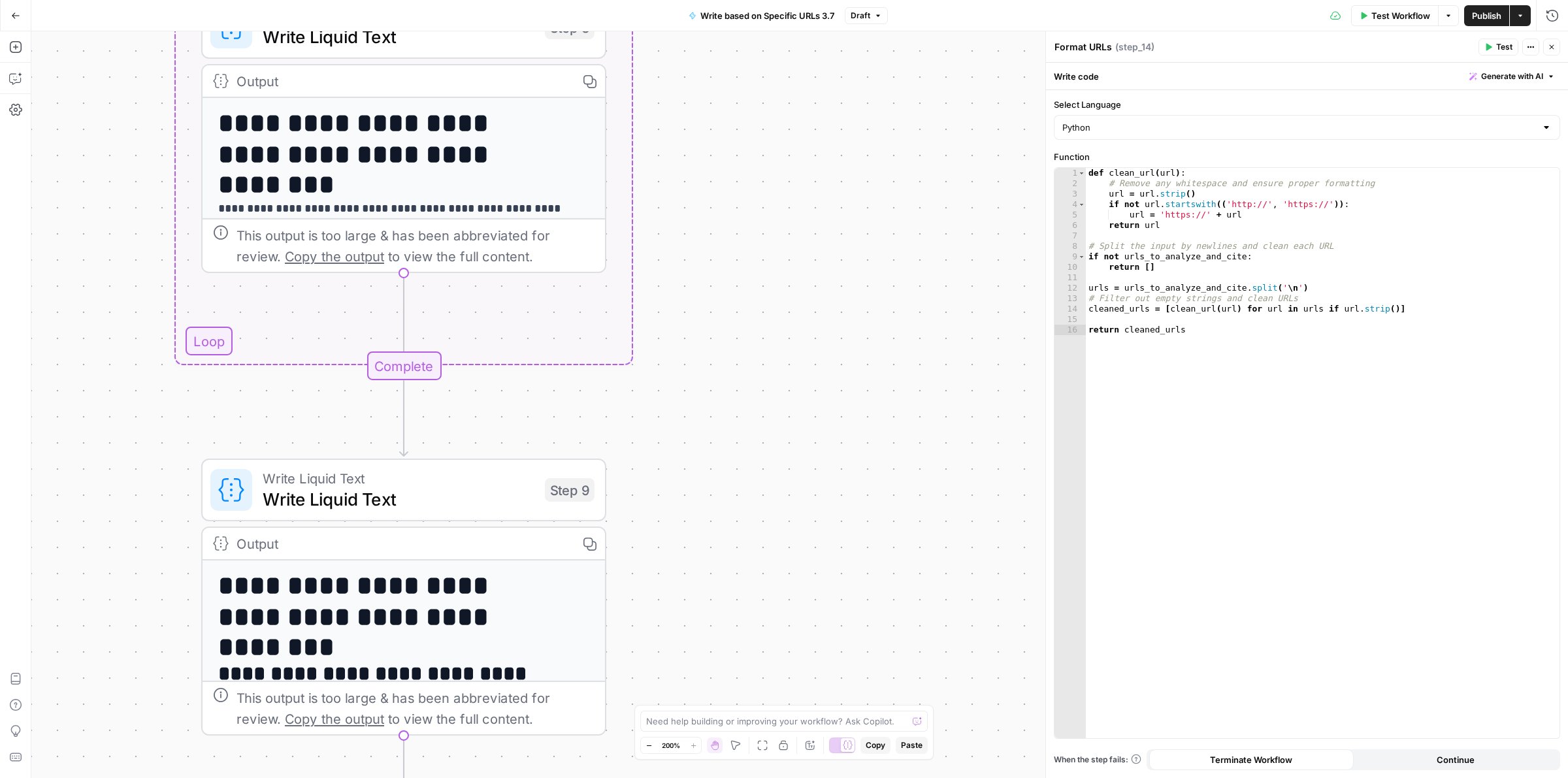
drag, startPoint x: 792, startPoint y: 299, endPoint x: 773, endPoint y: 529, distance: 230.8
click at [773, 530] on div "Workflow Set Inputs Inputs Run Code · Python Format URLs Step 1 Output Copy 1 2…" at bounding box center [799, 405] width 1537 height 747
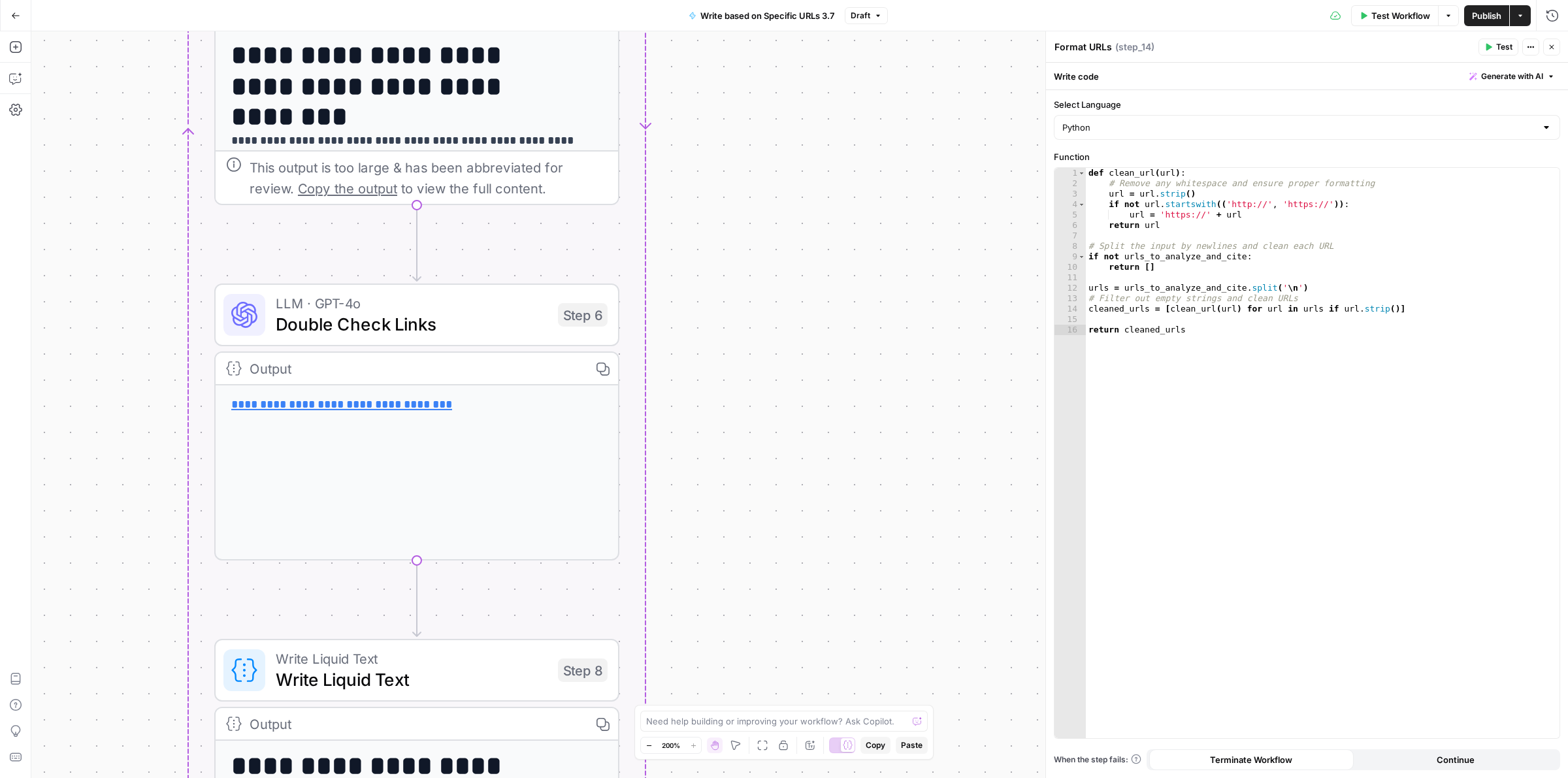
drag, startPoint x: 775, startPoint y: 181, endPoint x: 826, endPoint y: 422, distance: 246.3
click at [808, 589] on div "Workflow Set Inputs Inputs Run Code · Python Format URLs Step 1 Output Copy 1 2…" at bounding box center [799, 405] width 1537 height 747
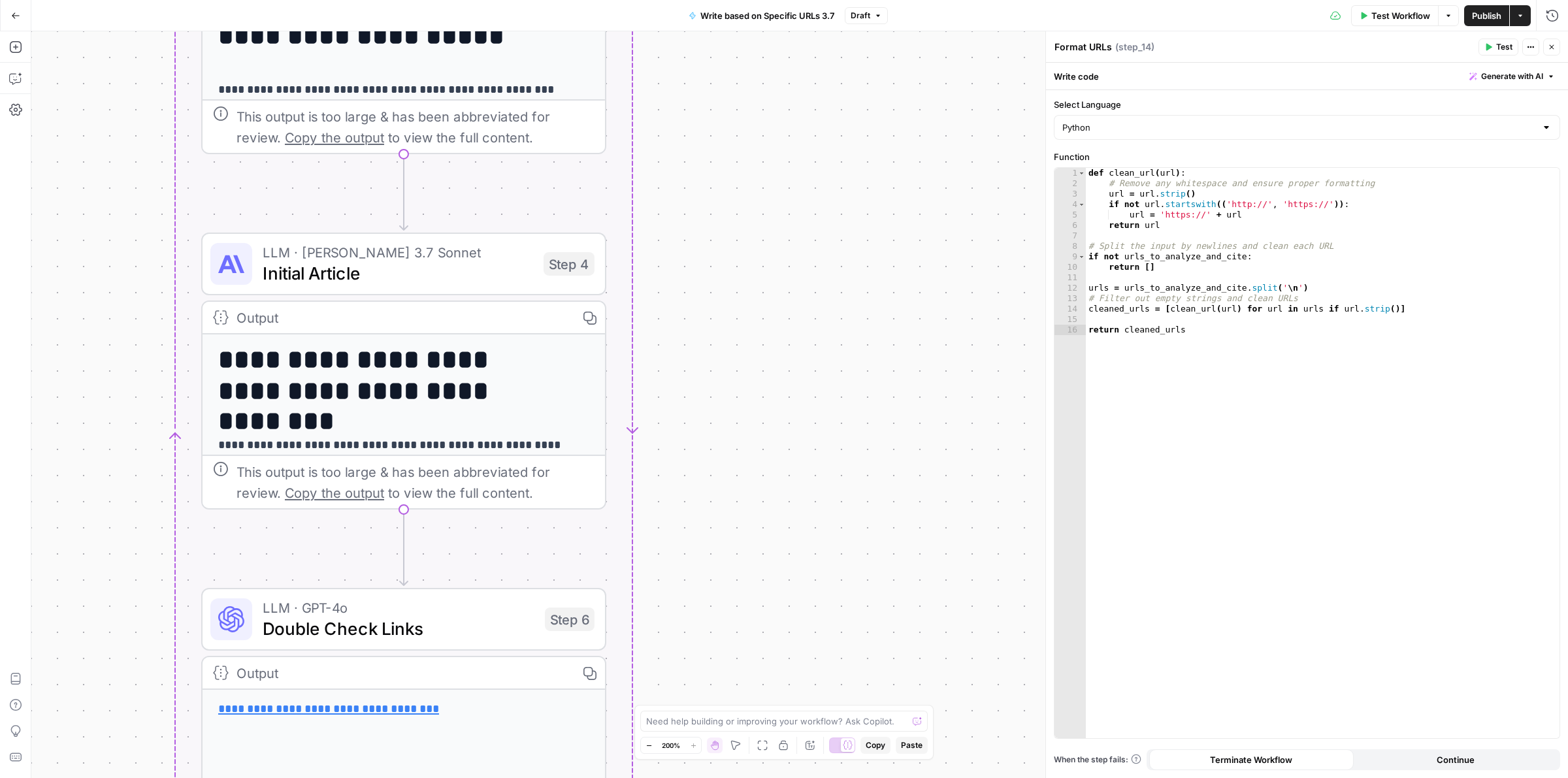
drag, startPoint x: 817, startPoint y: 164, endPoint x: 804, endPoint y: 471, distance: 307.3
click at [804, 471] on div "Workflow Set Inputs Inputs Run Code · Python Format URLs Step 1 Output Copy 1 2…" at bounding box center [799, 405] width 1537 height 747
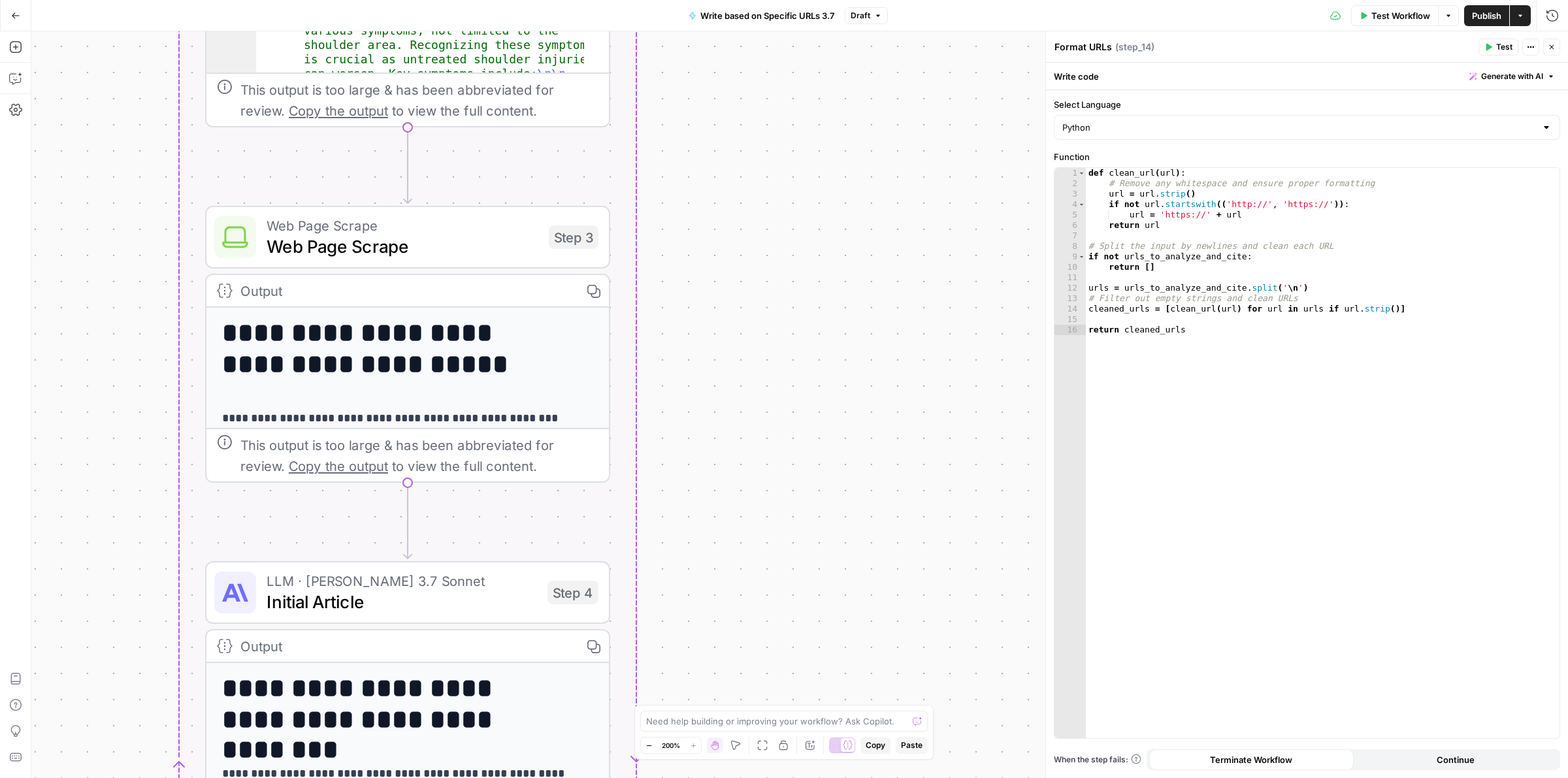
drag, startPoint x: 807, startPoint y: 363, endPoint x: 812, endPoint y: 561, distance: 198.1
click at [812, 561] on div "Workflow Set Inputs Inputs Run Code · Python Format URLs Step 1 Output Copy 1 2…" at bounding box center [799, 405] width 1537 height 747
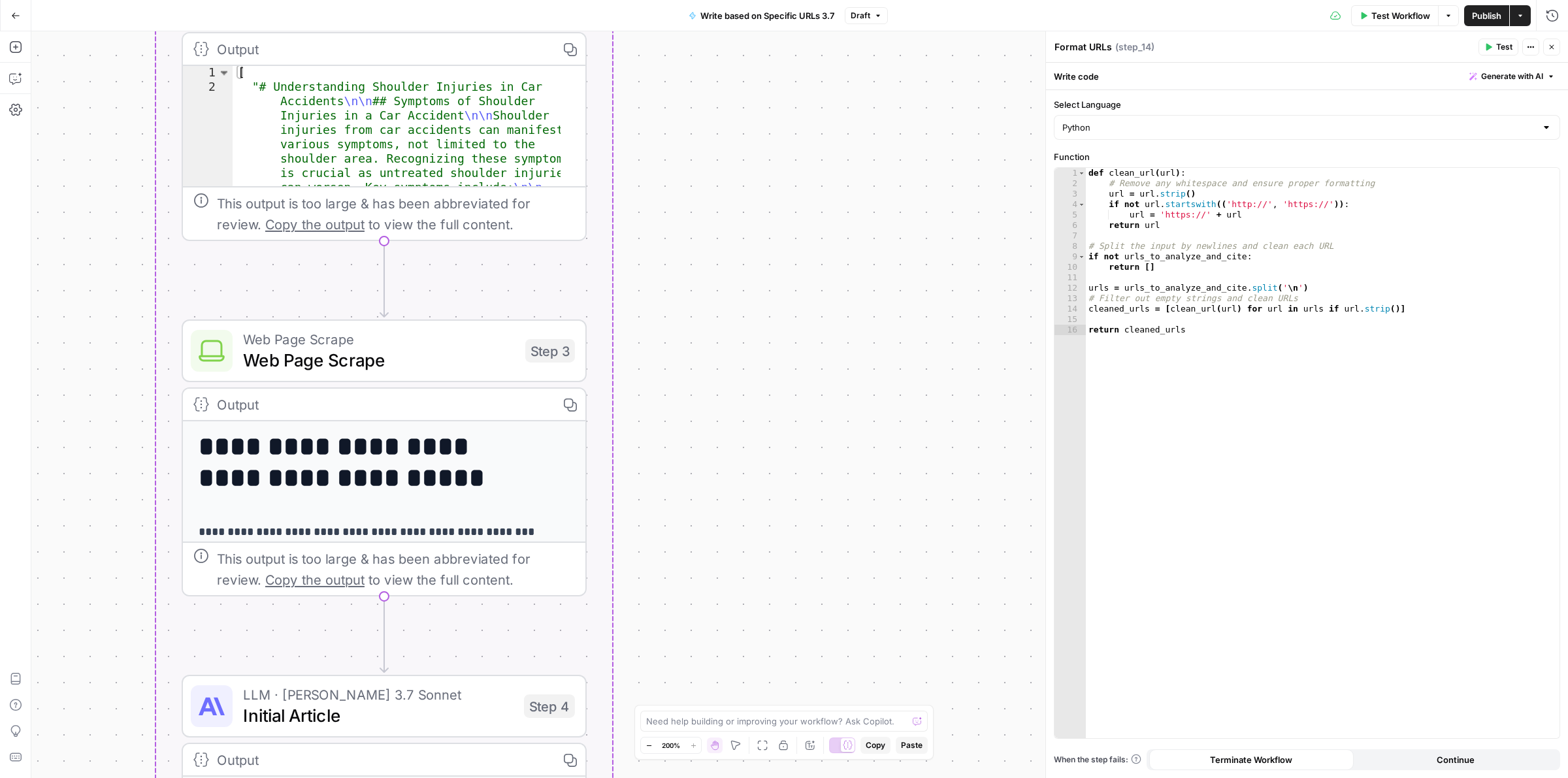
drag, startPoint x: 788, startPoint y: 403, endPoint x: 815, endPoint y: 614, distance: 212.7
click at [815, 614] on div "Workflow Set Inputs Inputs Run Code · Python Format URLs Step 1 Output Copy 1 2…" at bounding box center [799, 405] width 1537 height 747
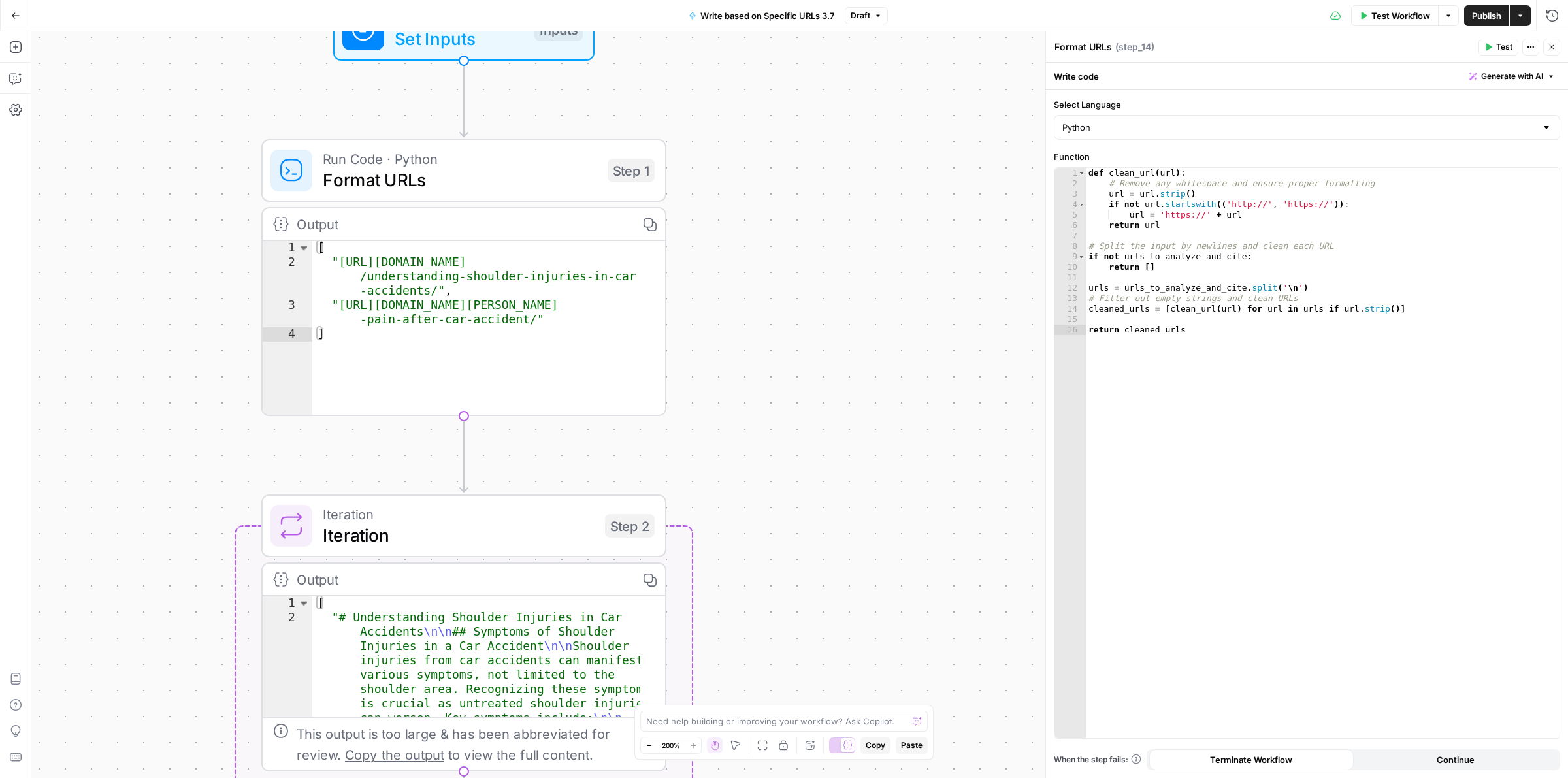
drag, startPoint x: 824, startPoint y: 595, endPoint x: 831, endPoint y: 625, distance: 30.8
click at [832, 641] on div "Workflow Set Inputs Inputs Run Code · Python Format URLs Step 1 Output Copy 1 2…" at bounding box center [799, 405] width 1537 height 747
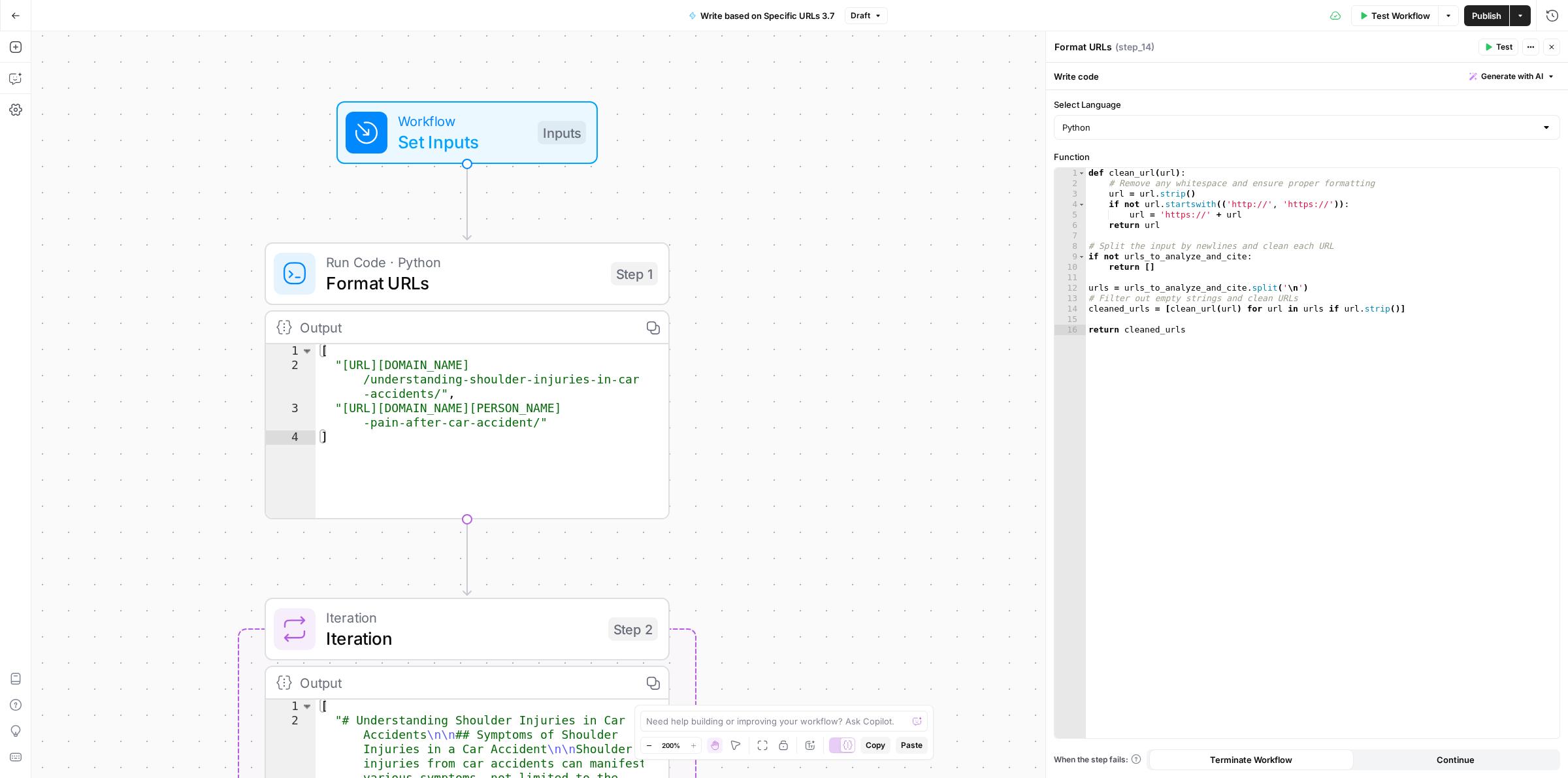
drag, startPoint x: 802, startPoint y: 381, endPoint x: 802, endPoint y: 542, distance: 161.0
click at [802, 542] on div "Workflow Set Inputs Inputs Run Code · Python Format URLs Step 1 Output Copy 1 2…" at bounding box center [799, 405] width 1537 height 747
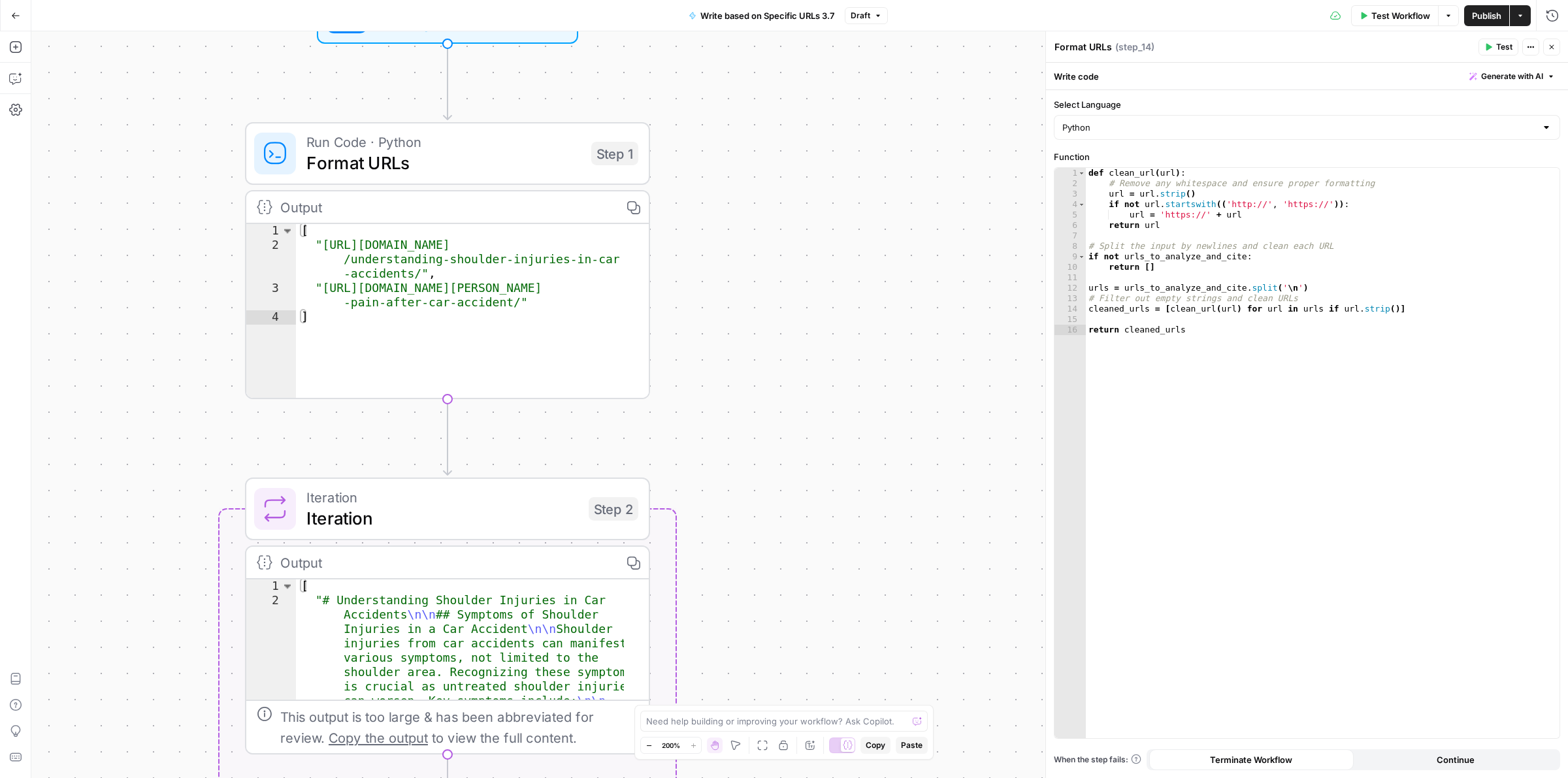
drag, startPoint x: 792, startPoint y: 580, endPoint x: 773, endPoint y: 354, distance: 226.8
click at [773, 354] on div "Workflow Set Inputs Inputs Run Code · Python Format URLs Step 1 Output Copy 1 2…" at bounding box center [799, 405] width 1537 height 747
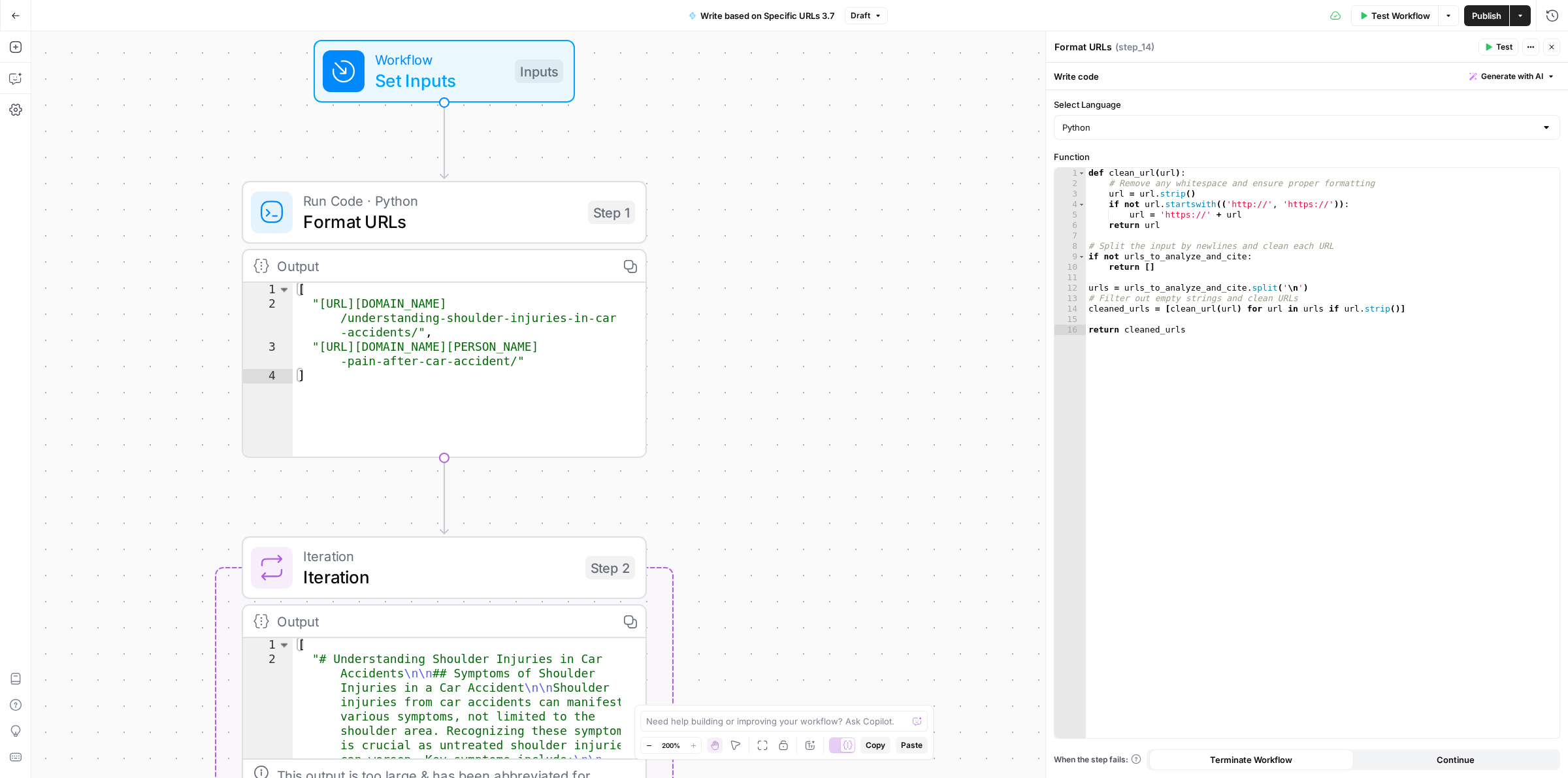
drag, startPoint x: 773, startPoint y: 380, endPoint x: 771, endPoint y: 436, distance: 56.0
click at [771, 436] on div "Workflow Set Inputs Inputs Run Code · Python Format URLs Step 1 Output Copy 1 2…" at bounding box center [799, 405] width 1537 height 747
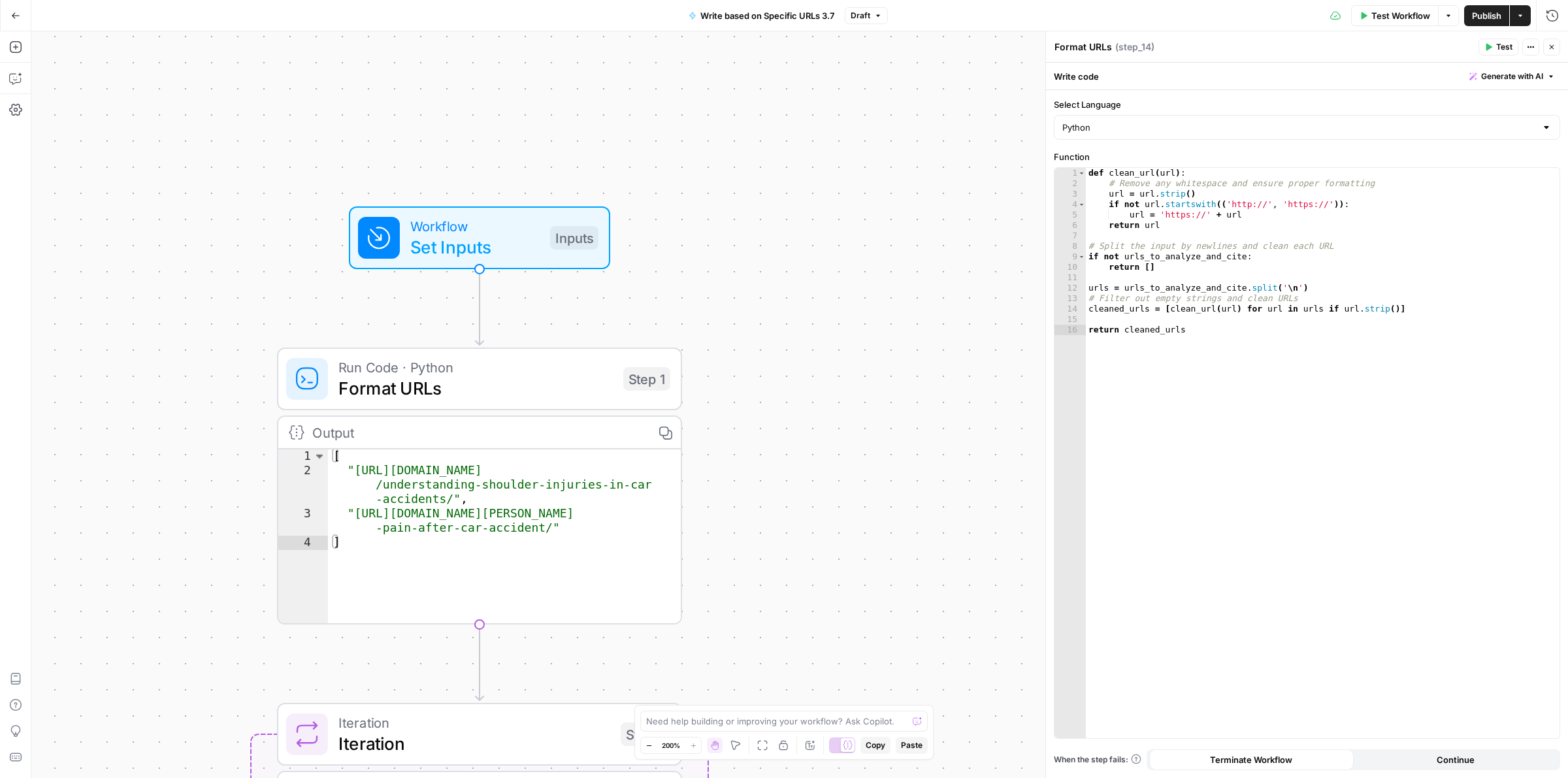
drag, startPoint x: 743, startPoint y: 173, endPoint x: 775, endPoint y: 340, distance: 170.0
click at [775, 340] on div "Workflow Set Inputs Inputs Run Code · Python Format URLs Step 1 Output Copy 1 2…" at bounding box center [799, 405] width 1537 height 747
click at [542, 187] on span "Test Step" at bounding box center [552, 189] width 70 height 24
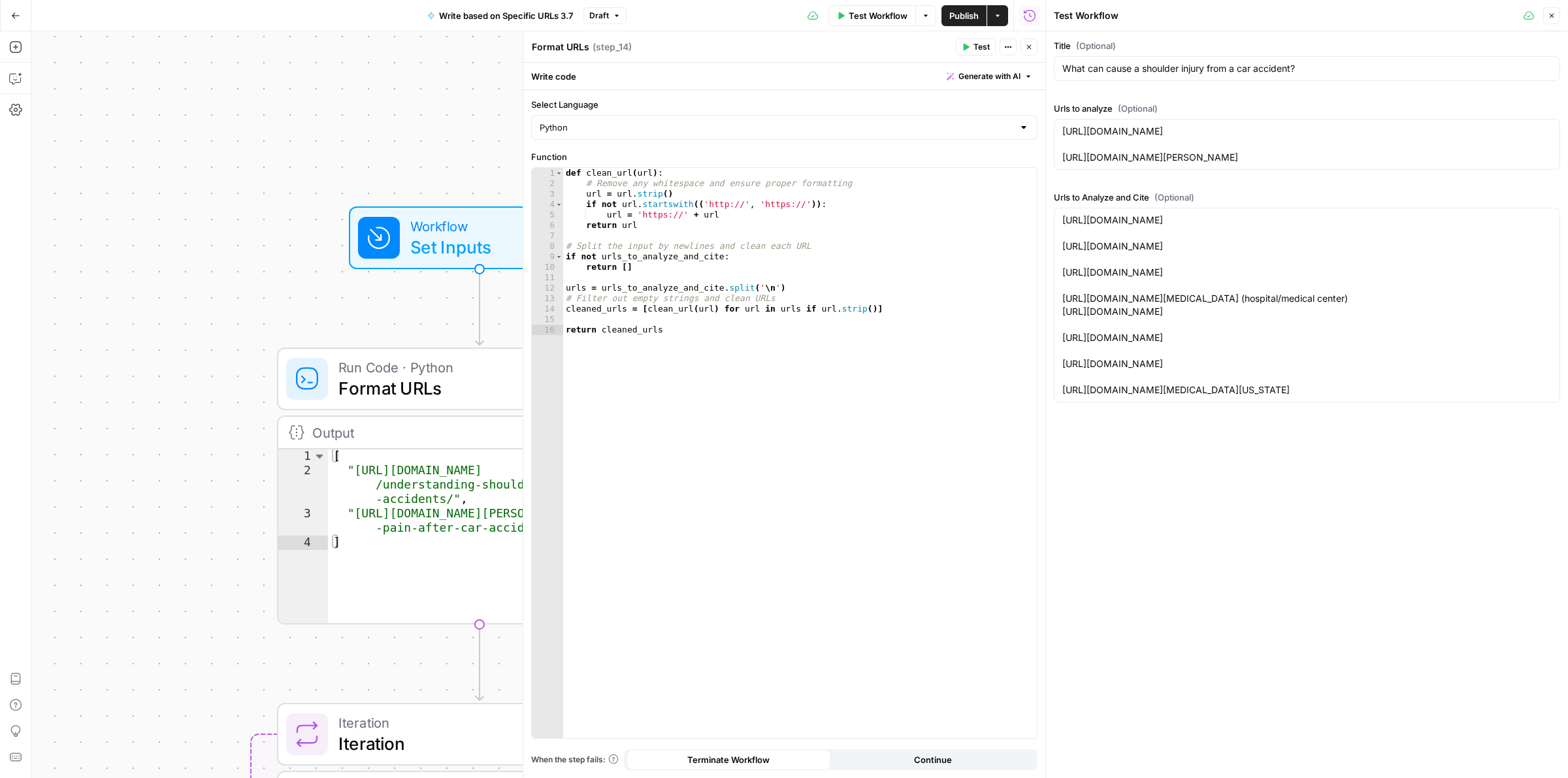
click at [1546, 20] on button "Close" at bounding box center [1552, 16] width 17 height 17
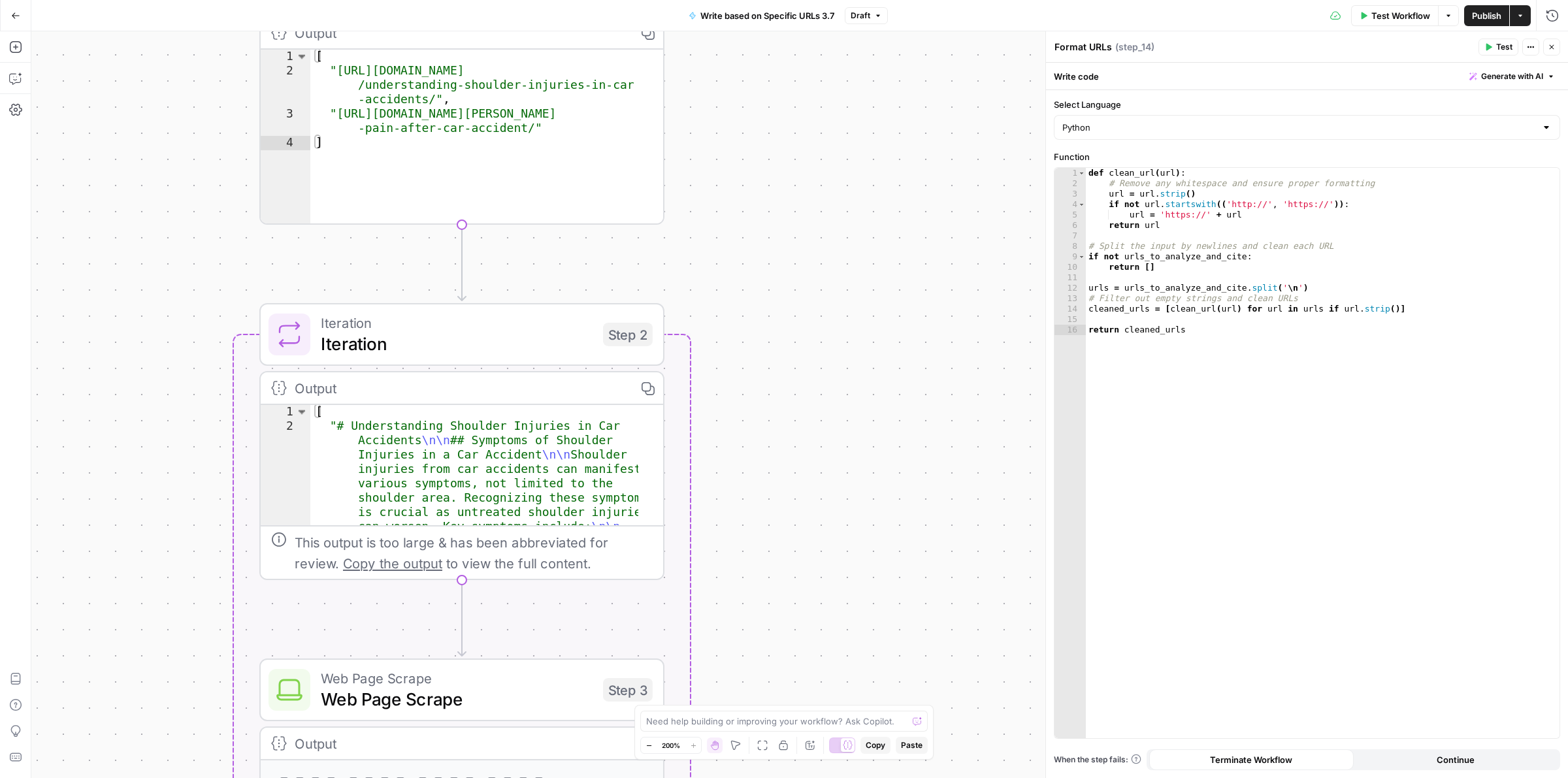
drag, startPoint x: 839, startPoint y: 637, endPoint x: 821, endPoint y: 235, distance: 402.4
click at [821, 235] on div "Workflow Set Inputs Inputs Run Code · Python Format URLs Step 1 Output Copy 1 2…" at bounding box center [799, 405] width 1537 height 747
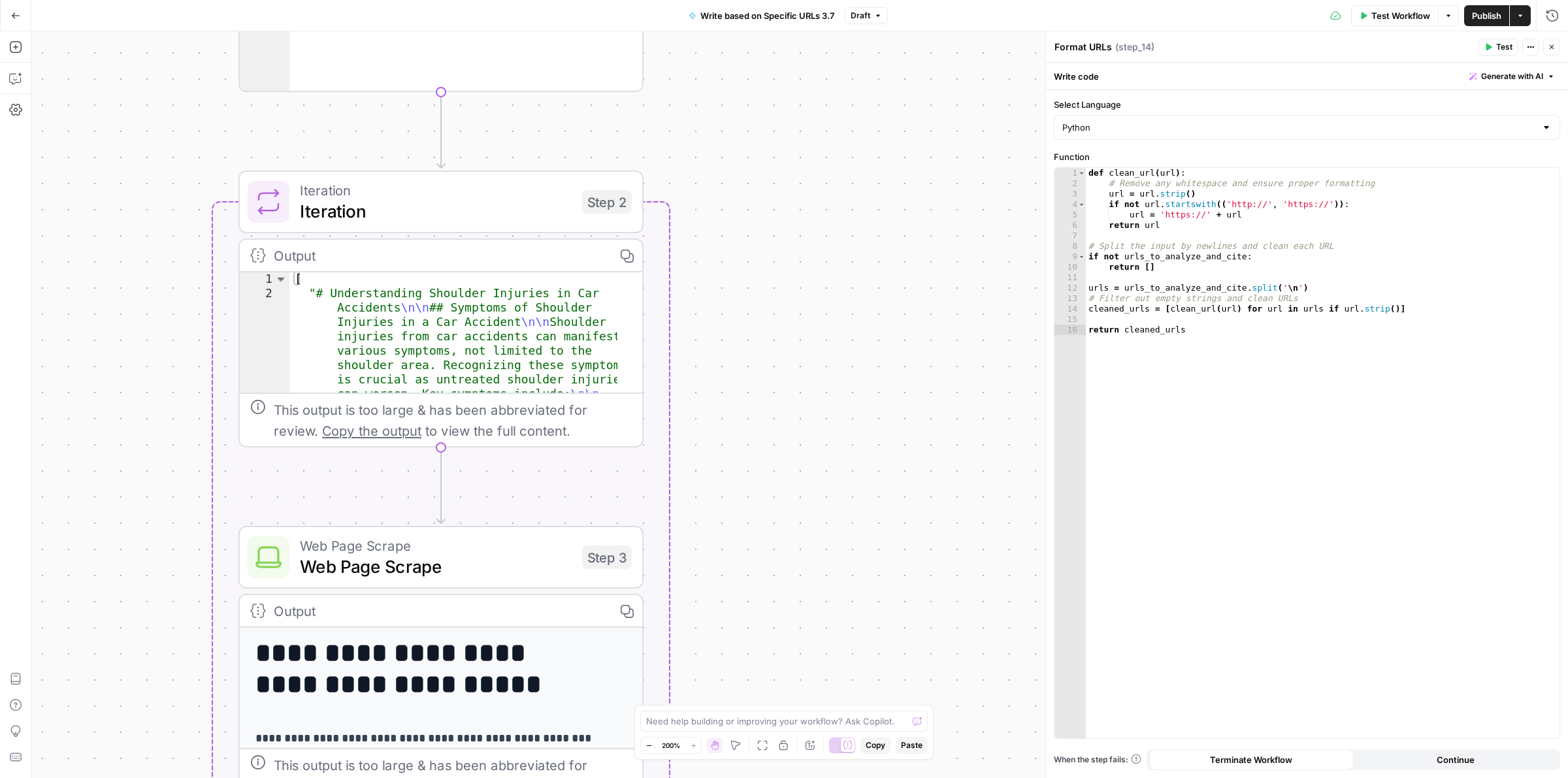
drag, startPoint x: 817, startPoint y: 448, endPoint x: 820, endPoint y: 397, distance: 51.1
click at [817, 402] on div "Workflow Set Inputs Inputs Run Code · Python Format URLs Step 1 Output Copy 1 2…" at bounding box center [799, 405] width 1537 height 747
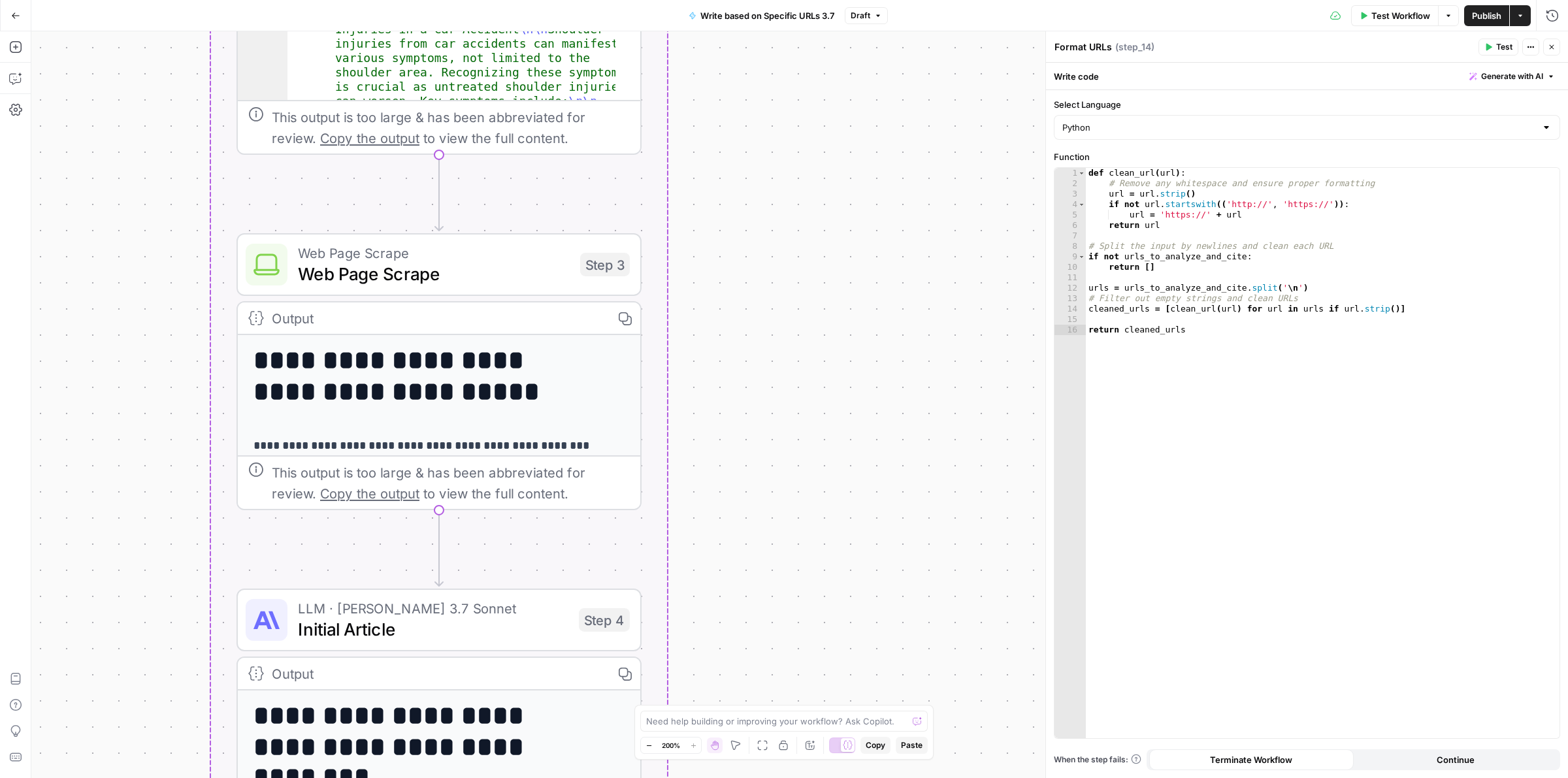
drag, startPoint x: 830, startPoint y: 546, endPoint x: 828, endPoint y: 298, distance: 248.0
click at [828, 298] on div "Workflow Set Inputs Inputs Run Code · Python Format URLs Step 1 Output Copy 1 2…" at bounding box center [799, 405] width 1537 height 747
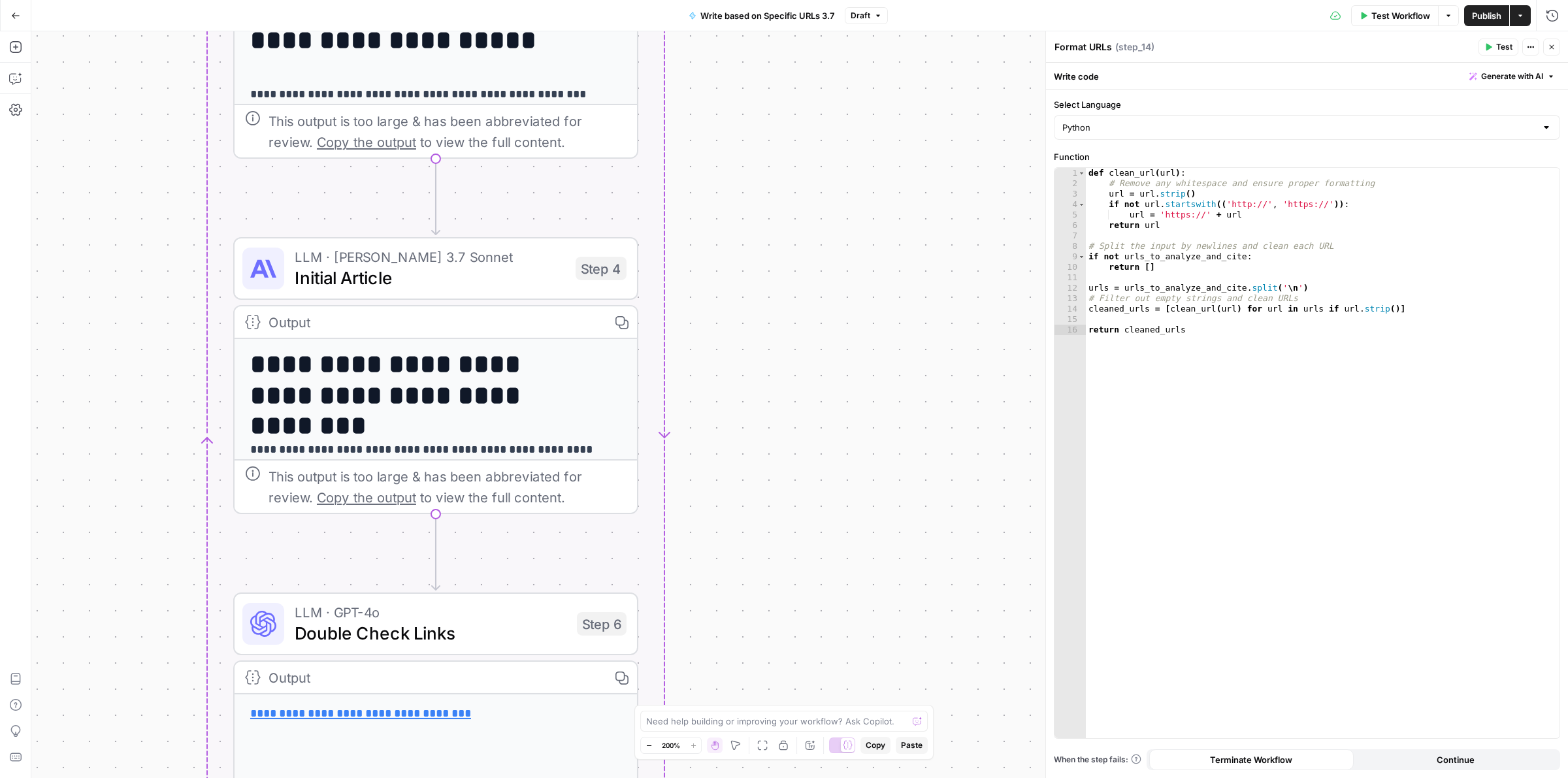
drag, startPoint x: 801, startPoint y: 586, endPoint x: 797, endPoint y: 196, distance: 390.0
click at [797, 202] on div "Workflow Set Inputs Inputs Run Code · Python Format URLs Step 1 Output Copy 1 2…" at bounding box center [799, 405] width 1537 height 747
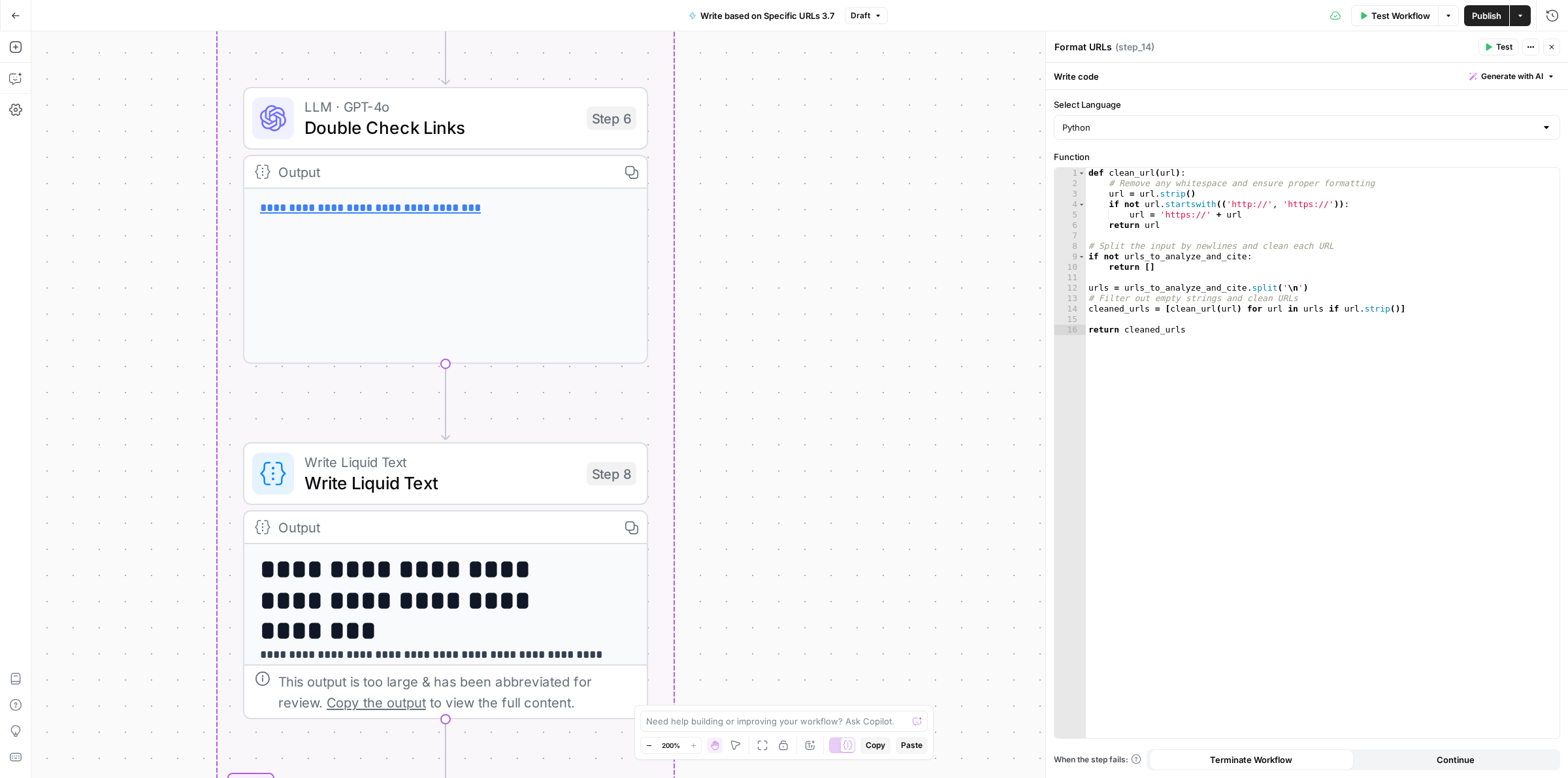
drag, startPoint x: 790, startPoint y: 583, endPoint x: 800, endPoint y: 122, distance: 461.1
click at [800, 122] on div "Workflow Set Inputs Inputs Run Code · Python Format URLs Step 1 Output Copy 1 2…" at bounding box center [799, 405] width 1537 height 747
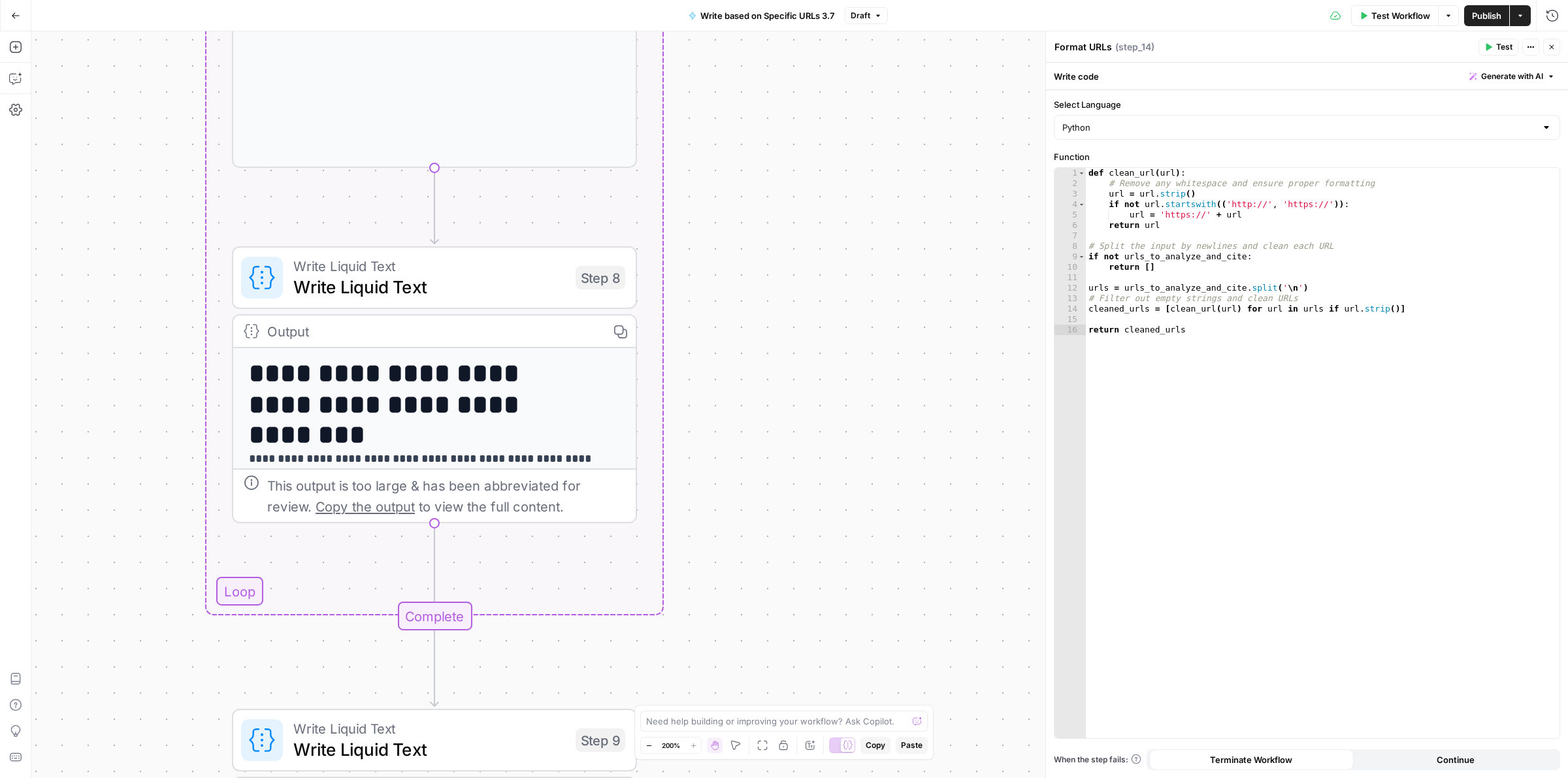
drag, startPoint x: 776, startPoint y: 337, endPoint x: 776, endPoint y: 73, distance: 264.0
click at [776, 73] on div "Workflow Set Inputs Inputs Run Code · Python Format URLs Step 1 Output Copy 1 2…" at bounding box center [799, 405] width 1537 height 747
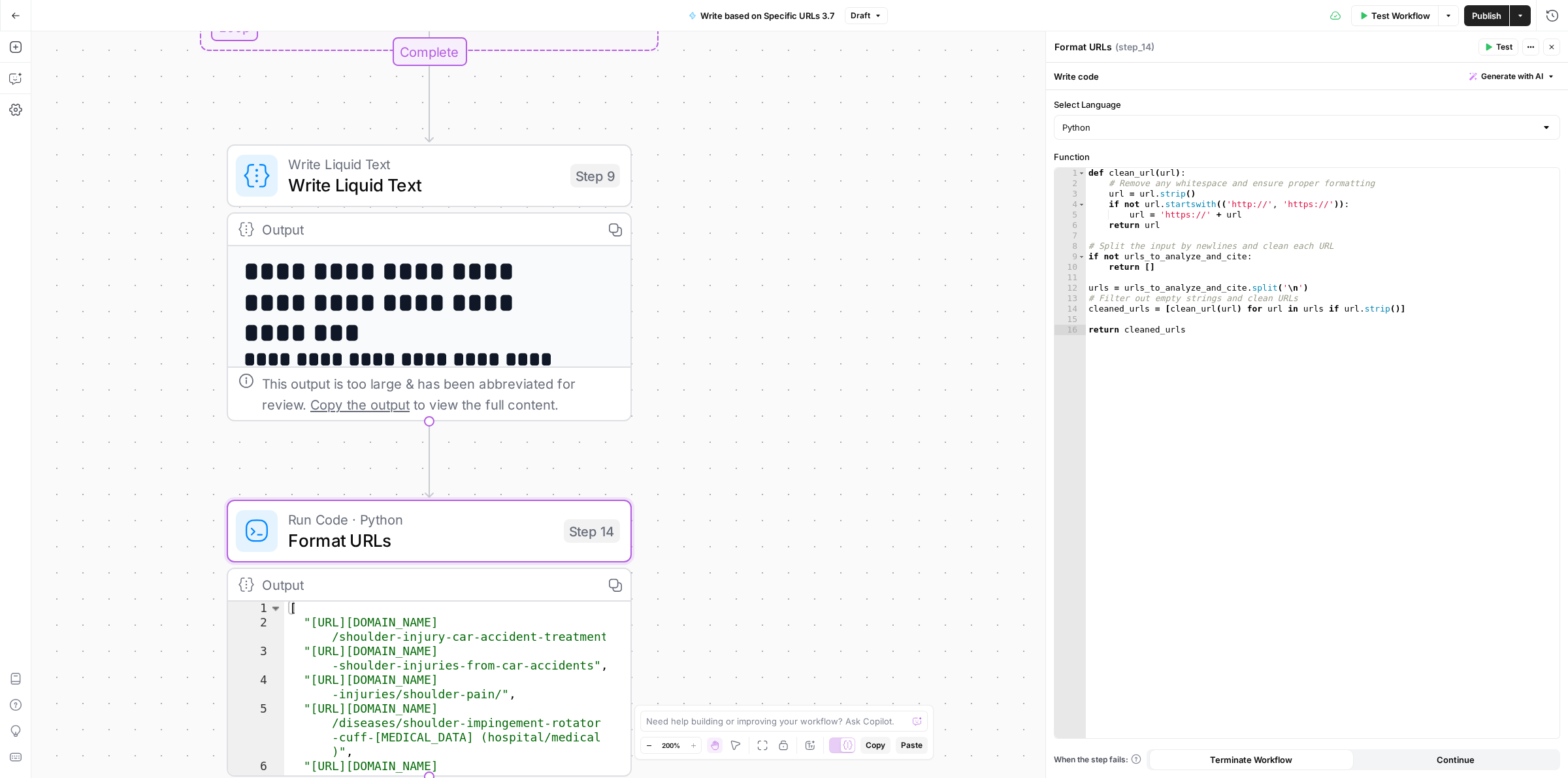
drag, startPoint x: 781, startPoint y: 355, endPoint x: 784, endPoint y: 144, distance: 211.0
click at [784, 144] on div "Workflow Set Inputs Inputs Run Code · Python Format URLs Step 1 Output Copy 1 2…" at bounding box center [799, 405] width 1537 height 747
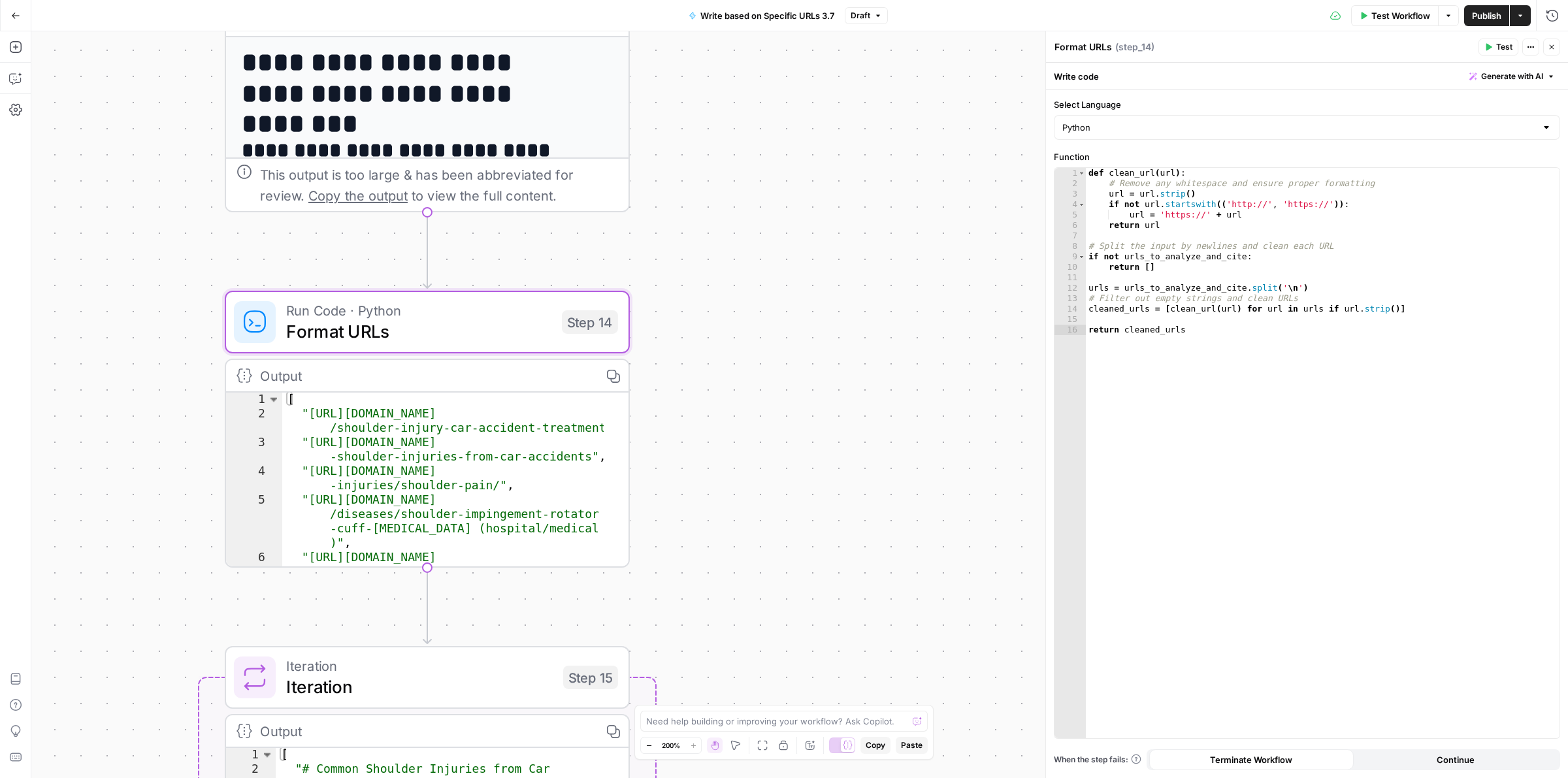
drag, startPoint x: 782, startPoint y: 521, endPoint x: 778, endPoint y: 397, distance: 124.1
click at [778, 397] on div "Workflow Set Inputs Inputs Run Code · Python Format URLs Step 1 Output Copy 1 2…" at bounding box center [799, 405] width 1537 height 747
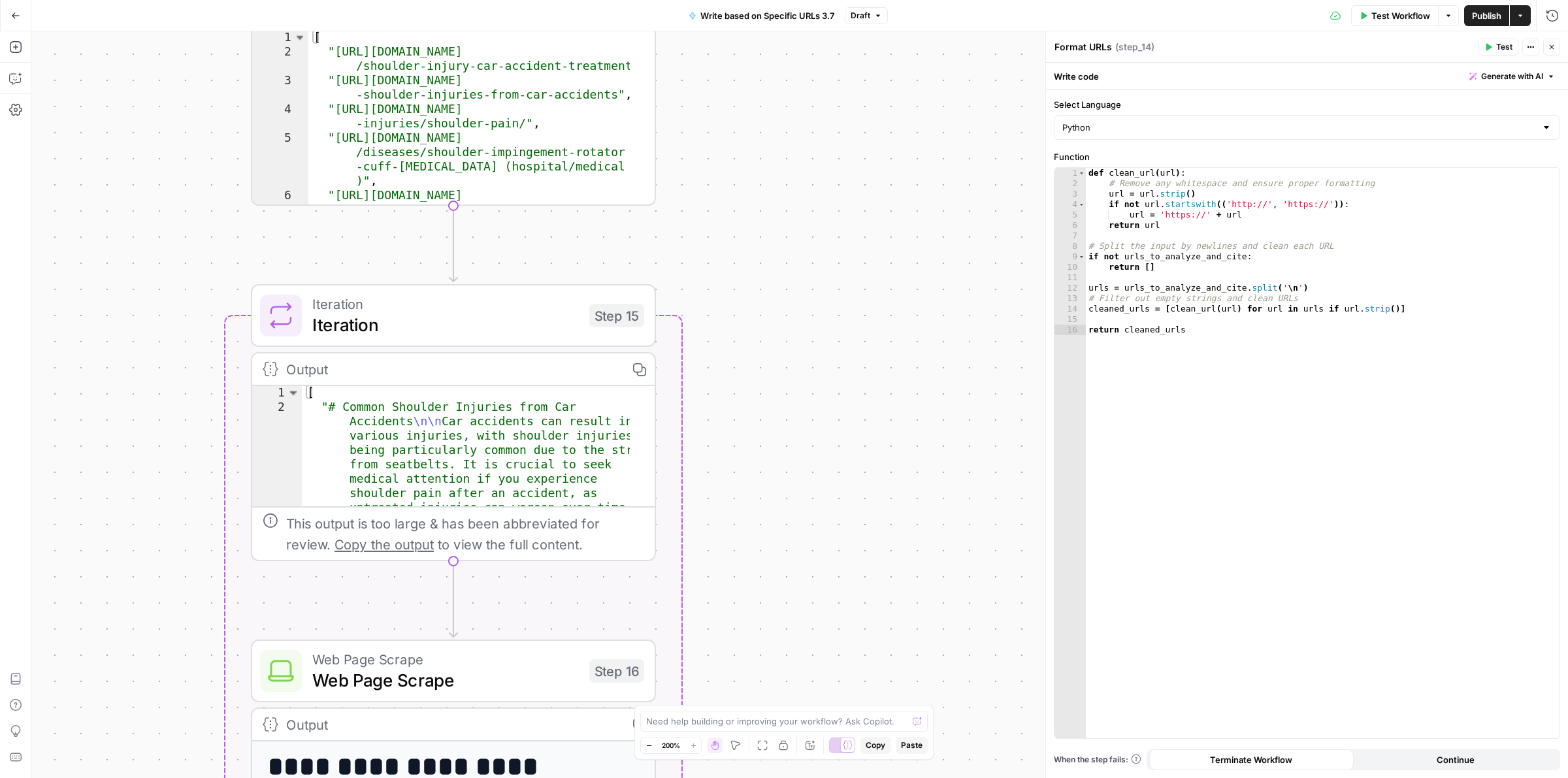
drag, startPoint x: 795, startPoint y: 584, endPoint x: 821, endPoint y: 221, distance: 363.9
click at [821, 221] on div "Workflow Set Inputs Inputs Run Code · Python Format URLs Step 1 Output Copy 1 2…" at bounding box center [799, 405] width 1537 height 747
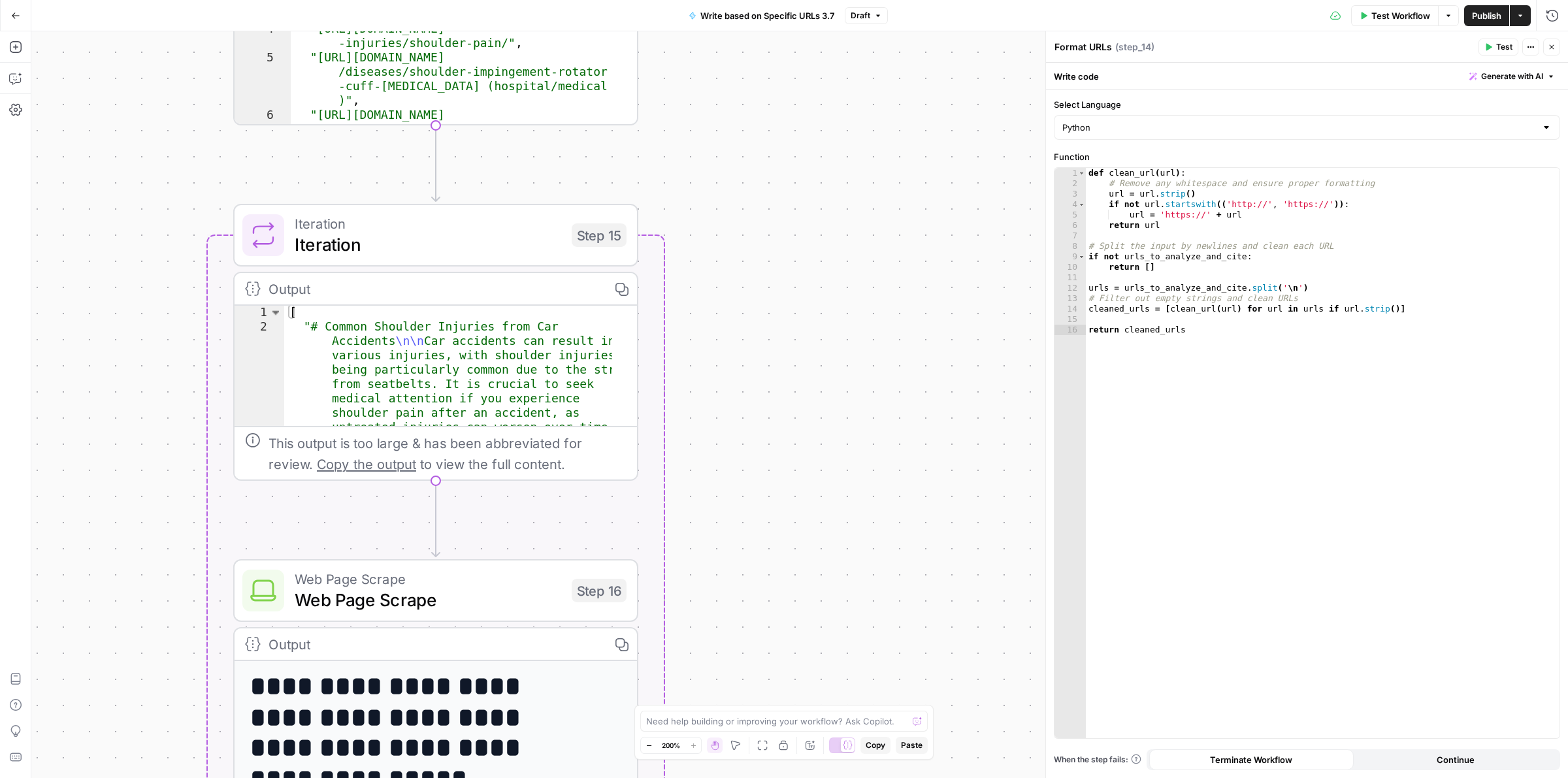
drag
click at [785, 435] on div "Workflow Set Inputs Inputs Run Code · Python Format URLs Step 1 Output Copy 1 2…" at bounding box center [799, 405] width 1537 height 747
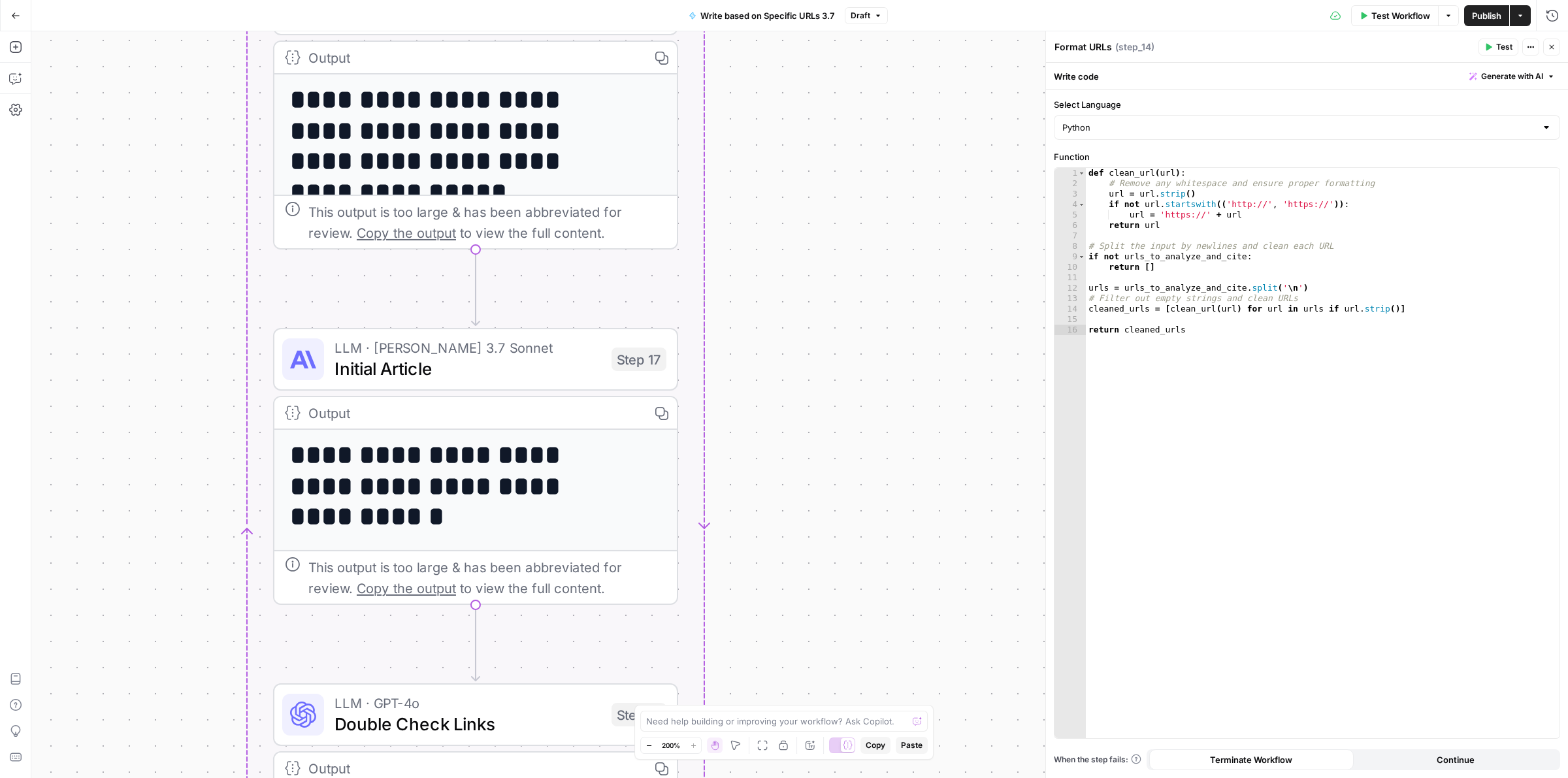
click at [848, 28] on div "Go Back Write based on Specific URLs 3.7 Draft Test Workflow Options Publish Ac…" at bounding box center [784, 389] width 1568 height 778
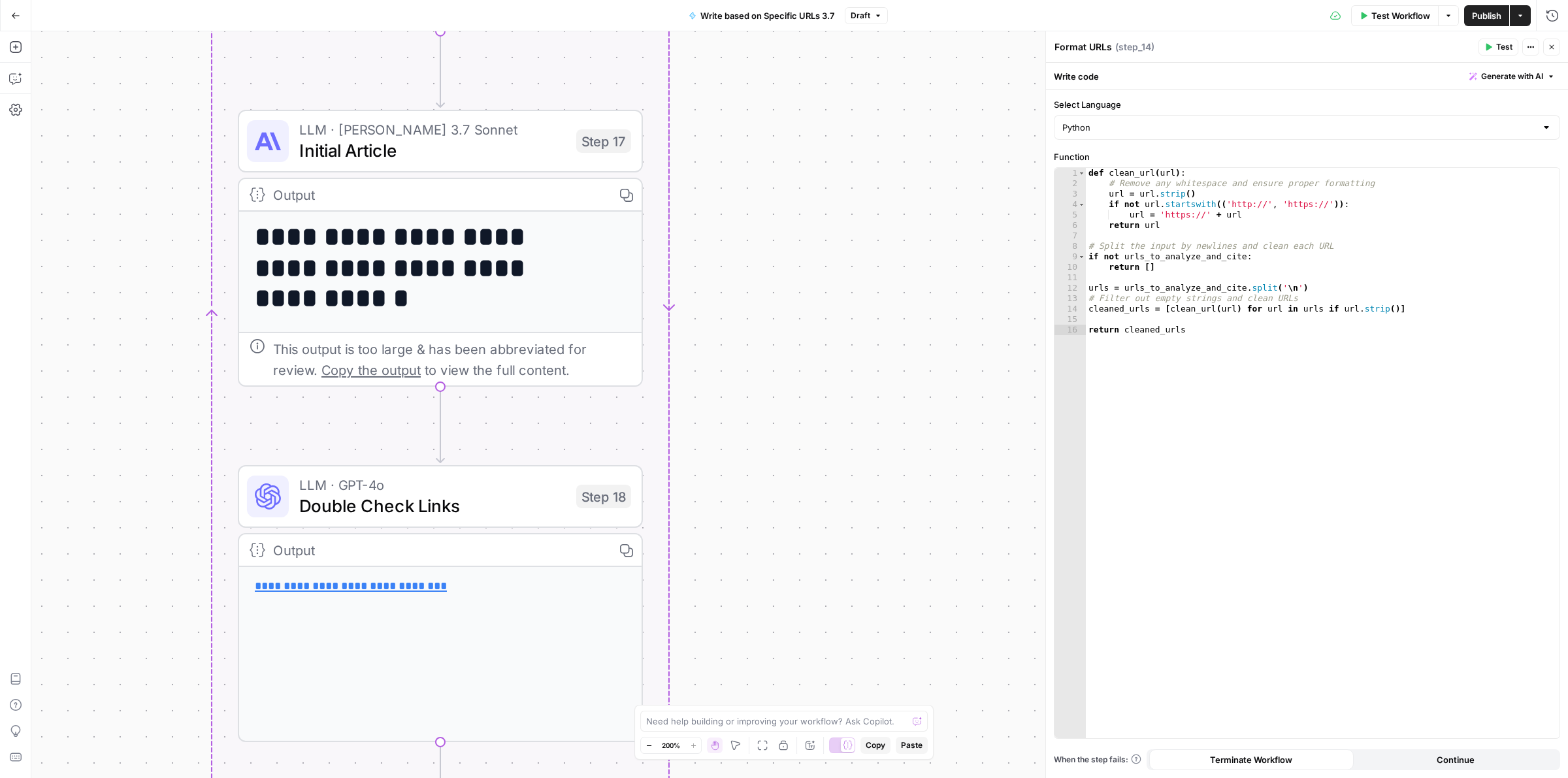
click at [737, 40] on div "Workflow Set Inputs Inputs Run Code · Python Format URLs Step 1 Output Copy 1 2…" at bounding box center [799, 405] width 1537 height 747
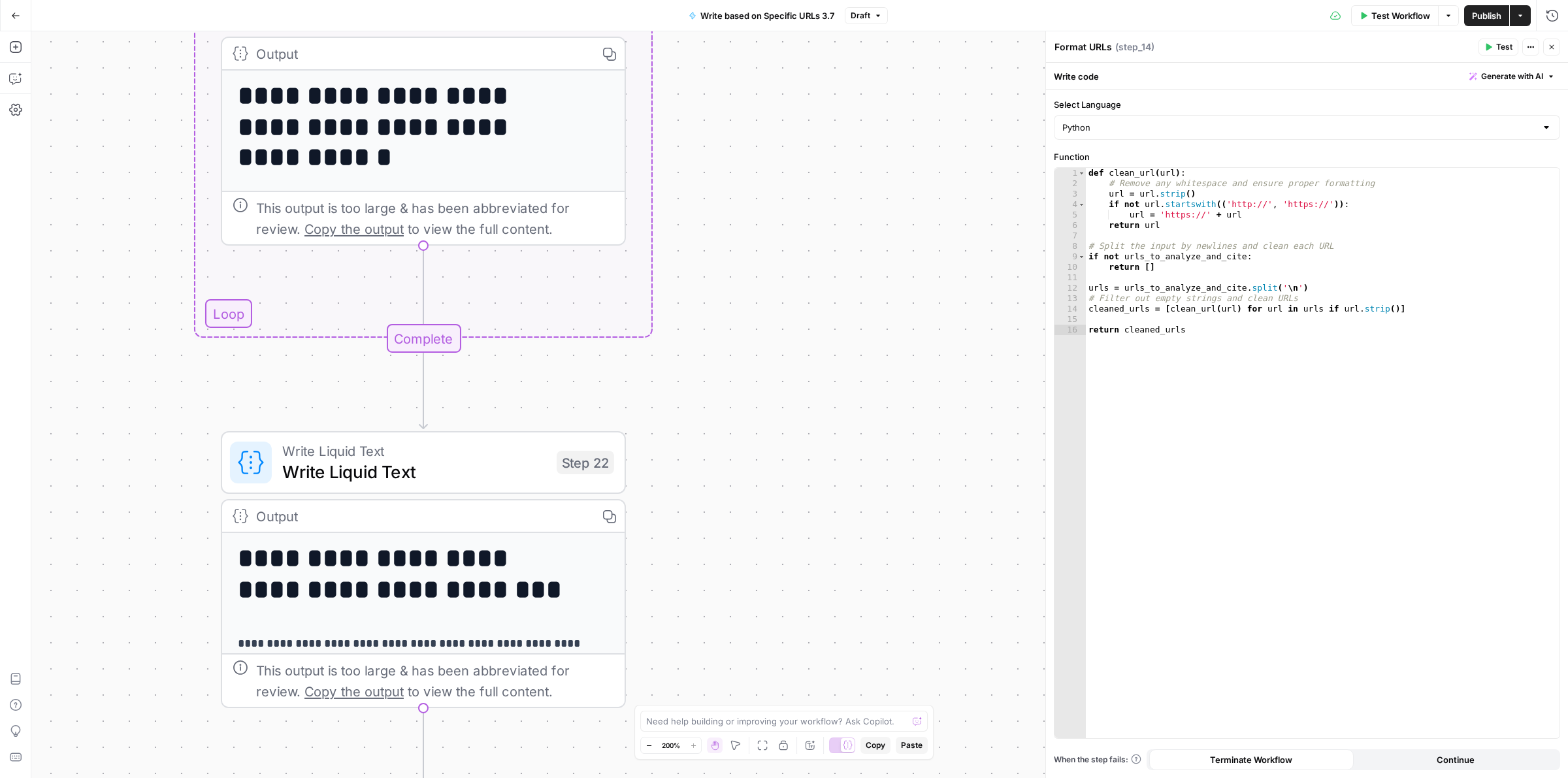
click at [800, 72] on div "Workflow Set Inputs Inputs Run Code · Python Format URLs Step 1 Output Copy 1 2…" at bounding box center [799, 405] width 1537 height 747
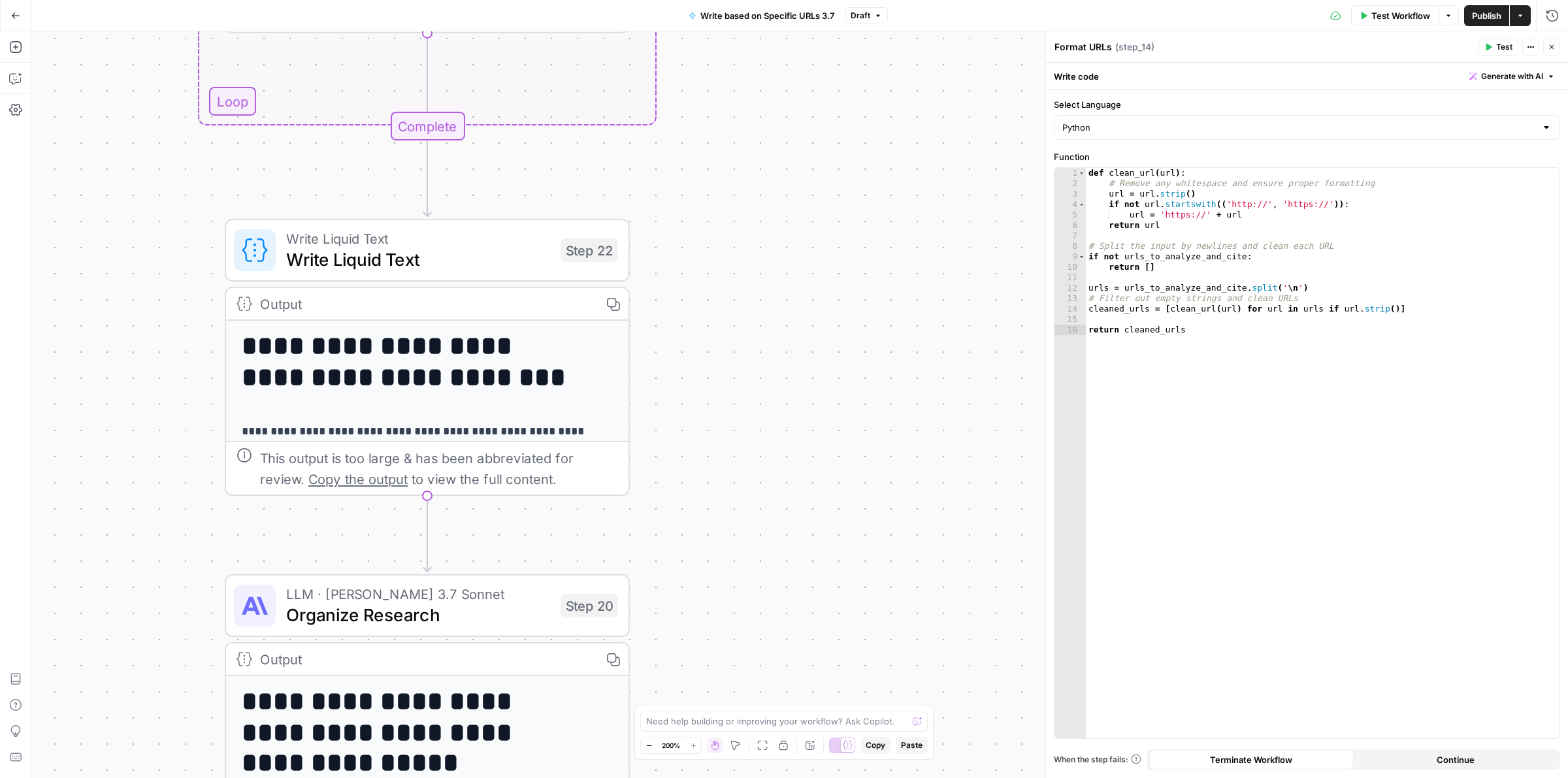
click at [769, 318] on div "Workflow Set Inputs Inputs Run Code · Python Format URLs Step 1 Output Copy 1 2…" at bounding box center [799, 405] width 1537 height 747
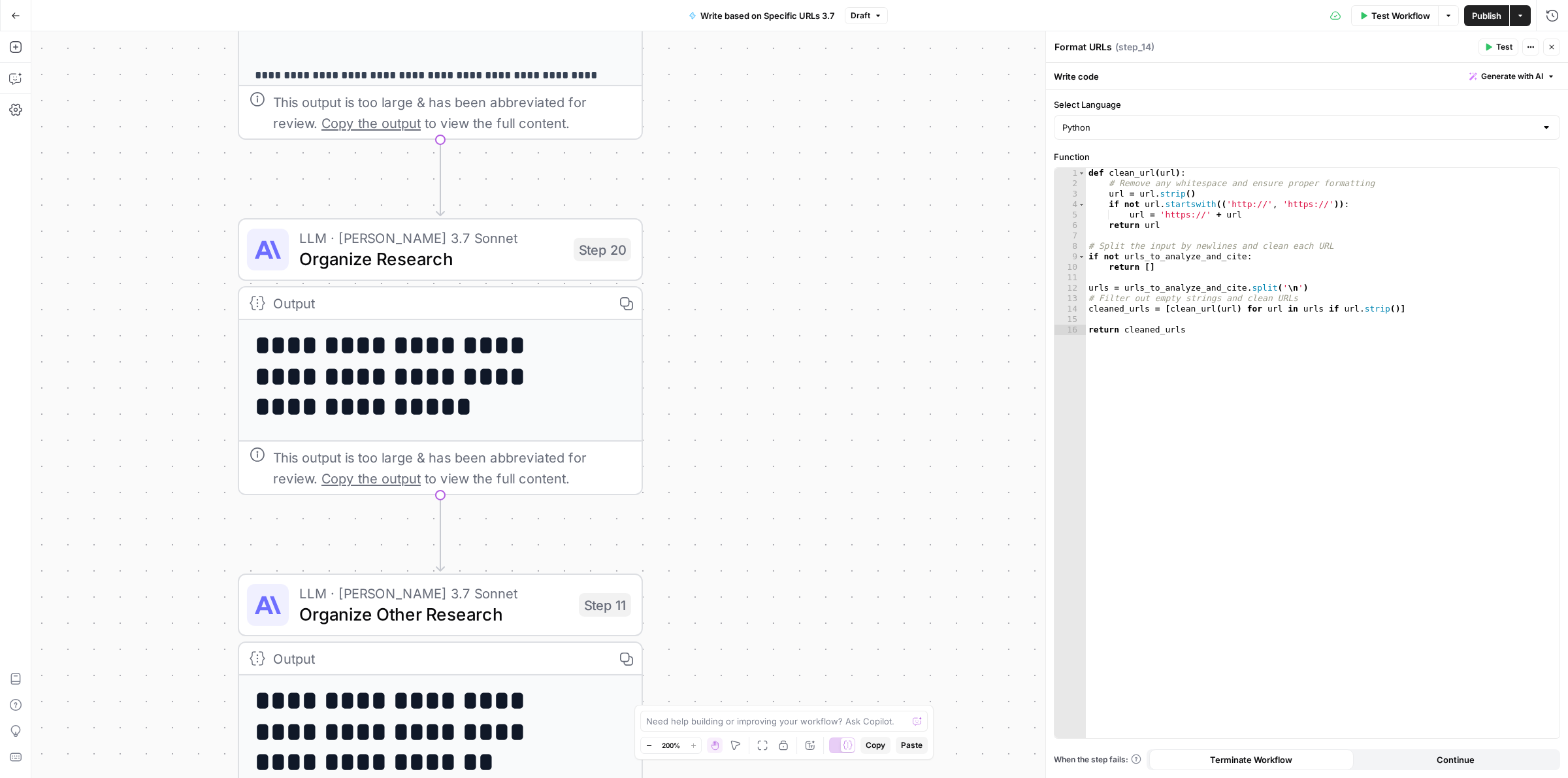
click at [827, 80] on div "Workflow Set Inputs Inputs Run Code · Python Format URLs Step 1 Output Copy 1 2…" at bounding box center [799, 405] width 1537 height 747
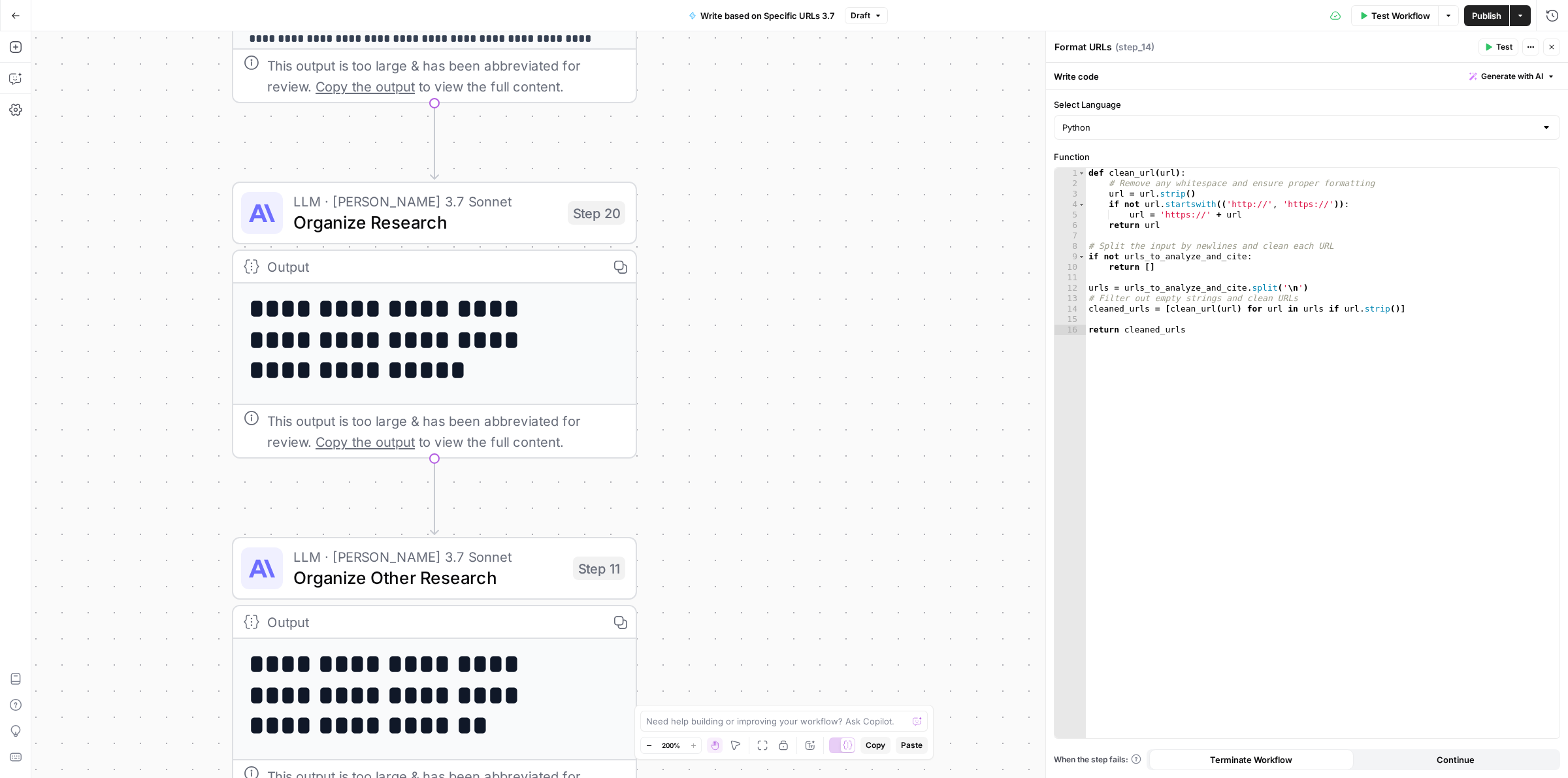
click at [795, 413] on div "Workflow Set Inputs Inputs Run Code · Python Format URLs Step 1 Output Copy 1 2…" at bounding box center [799, 405] width 1537 height 747
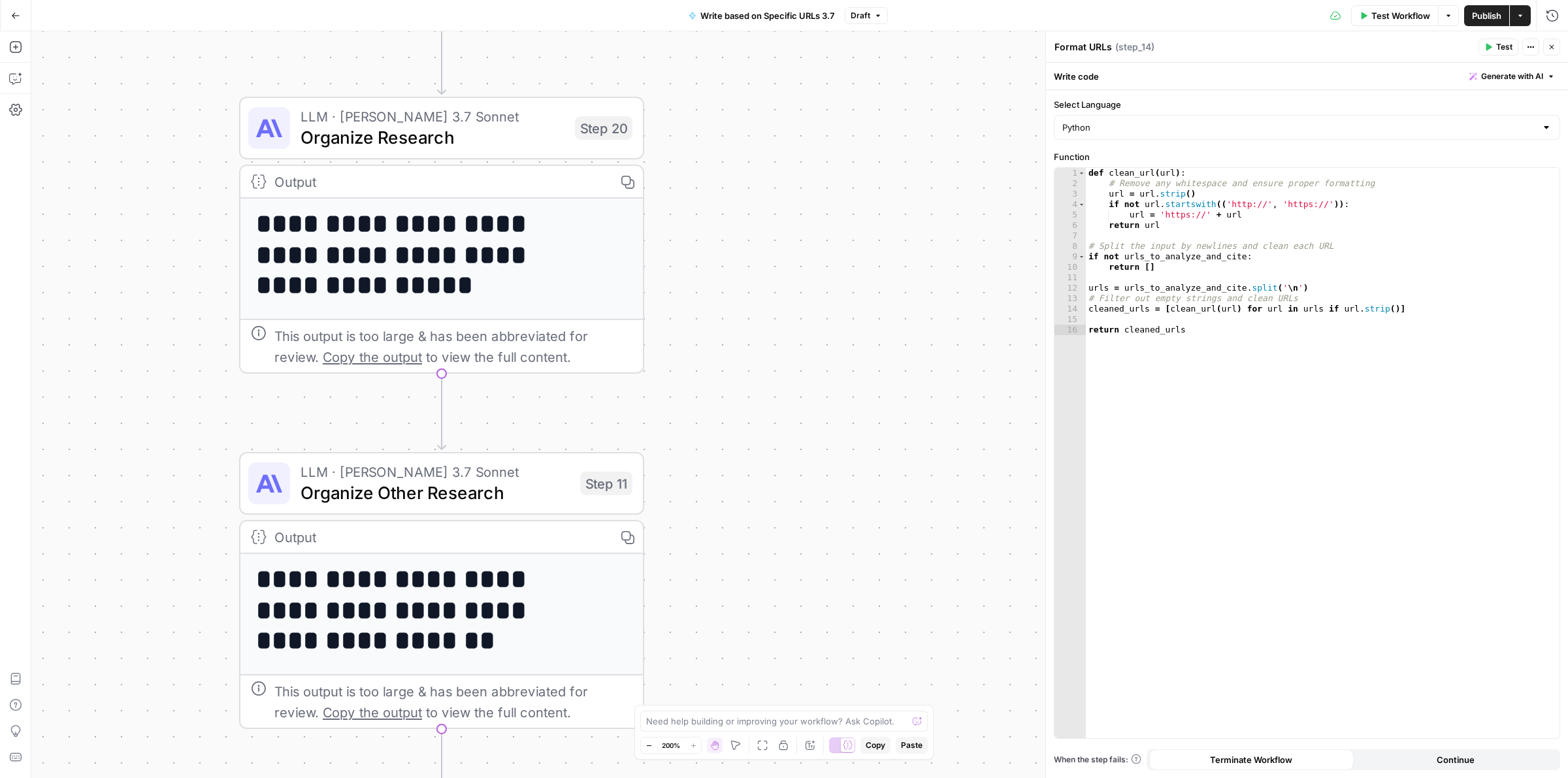
click at [815, 433] on div "Workflow Set Inputs Inputs Run Code · Python Format URLs Step 1 Output Copy 1 2…" at bounding box center [799, 405] width 1537 height 747
click at [443, 134] on span "Organize Research" at bounding box center [432, 137] width 264 height 26
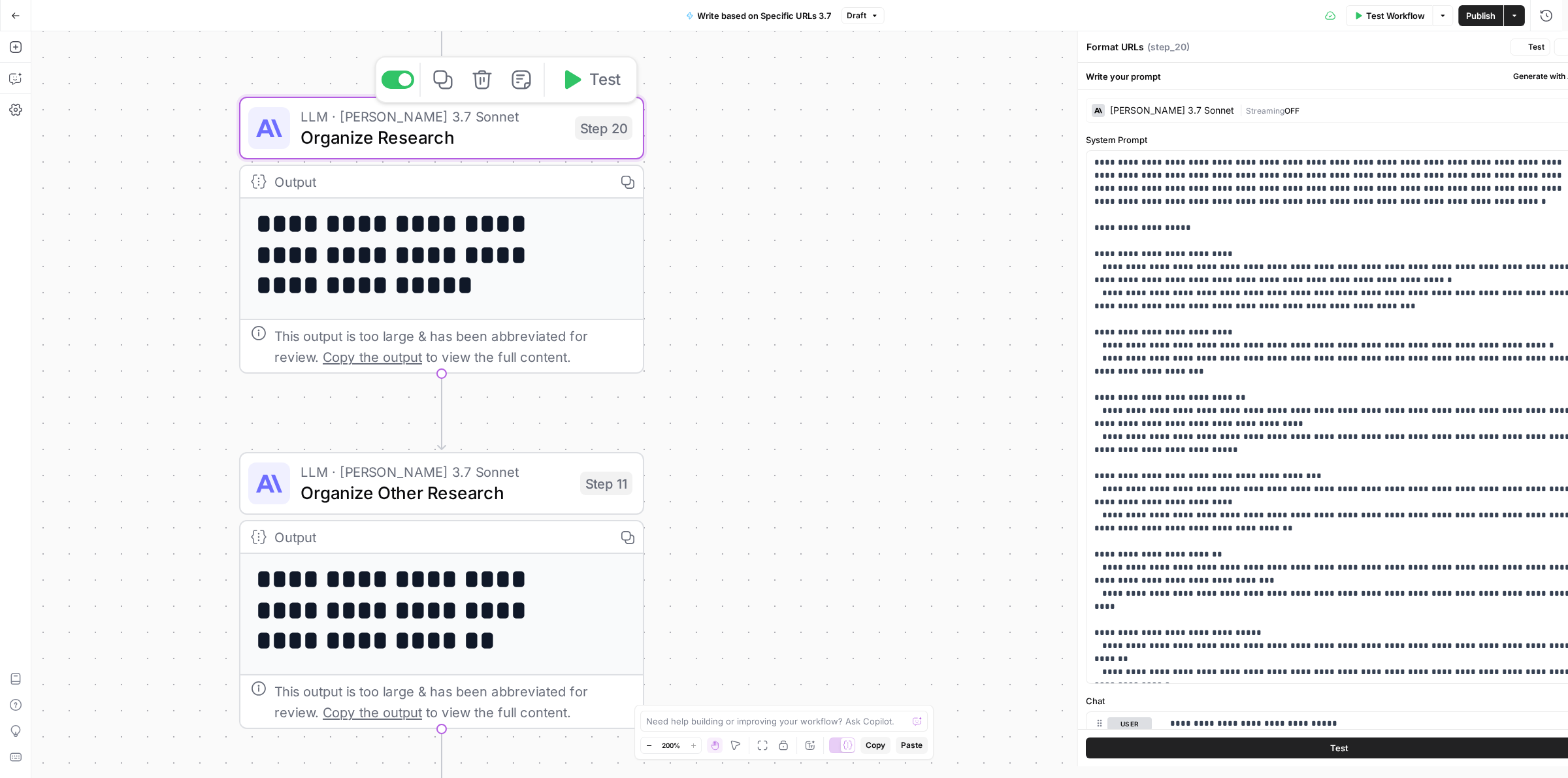
type textarea "Organize Research"
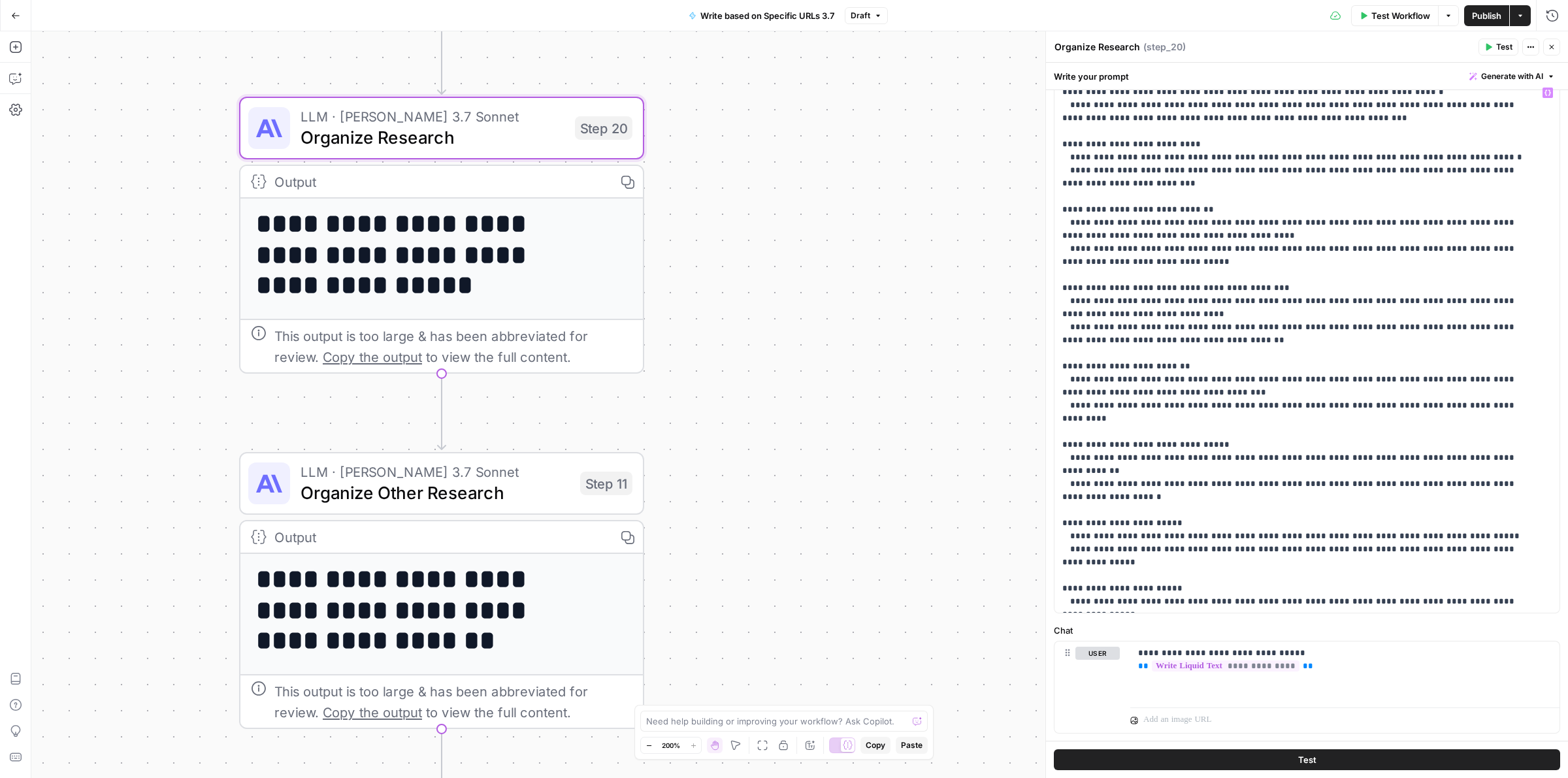
scroll to position [102, 0]
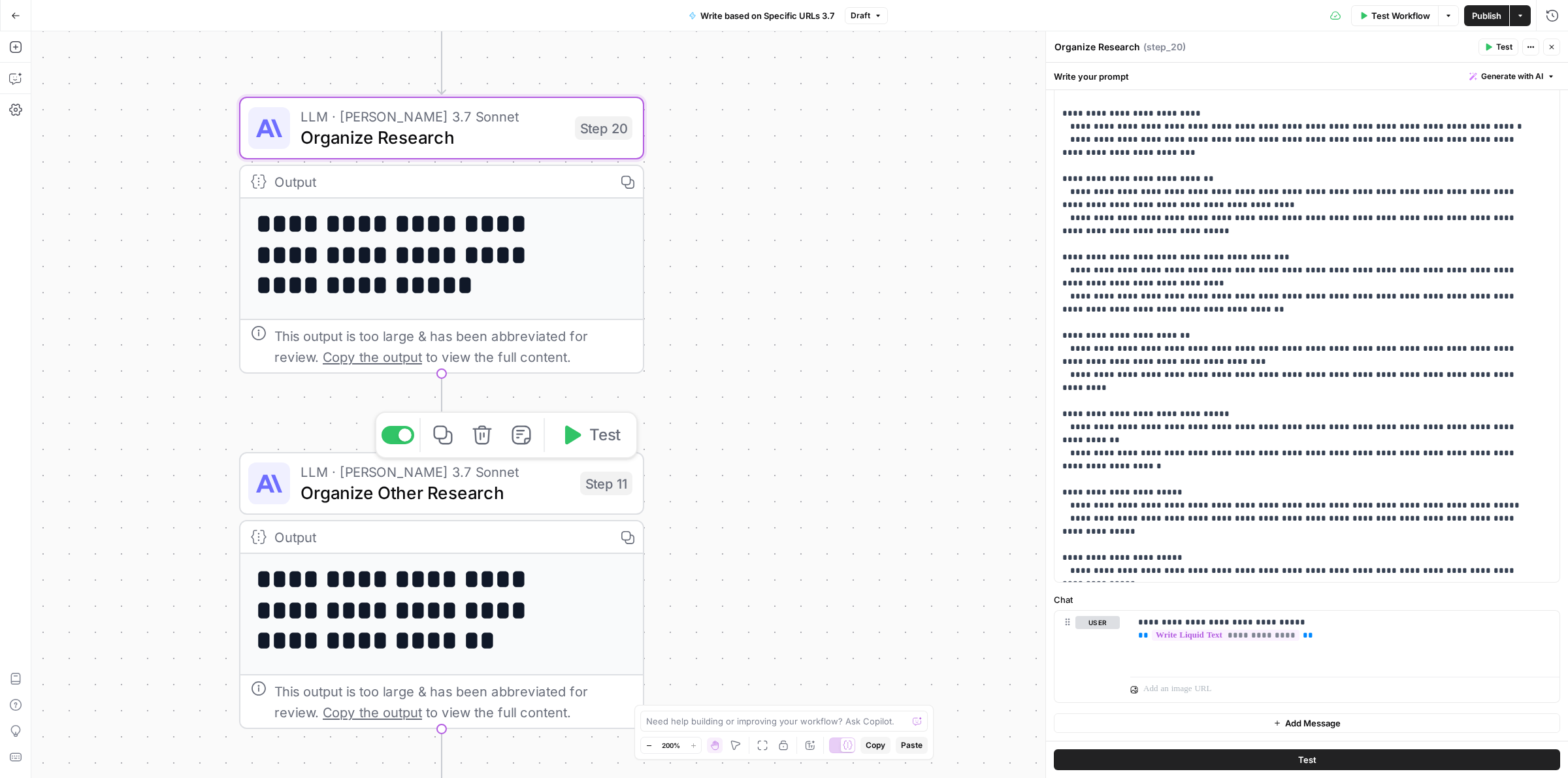
click at [457, 473] on span "LLM · Claude 3.7 Sonnet" at bounding box center [435, 471] width 269 height 21
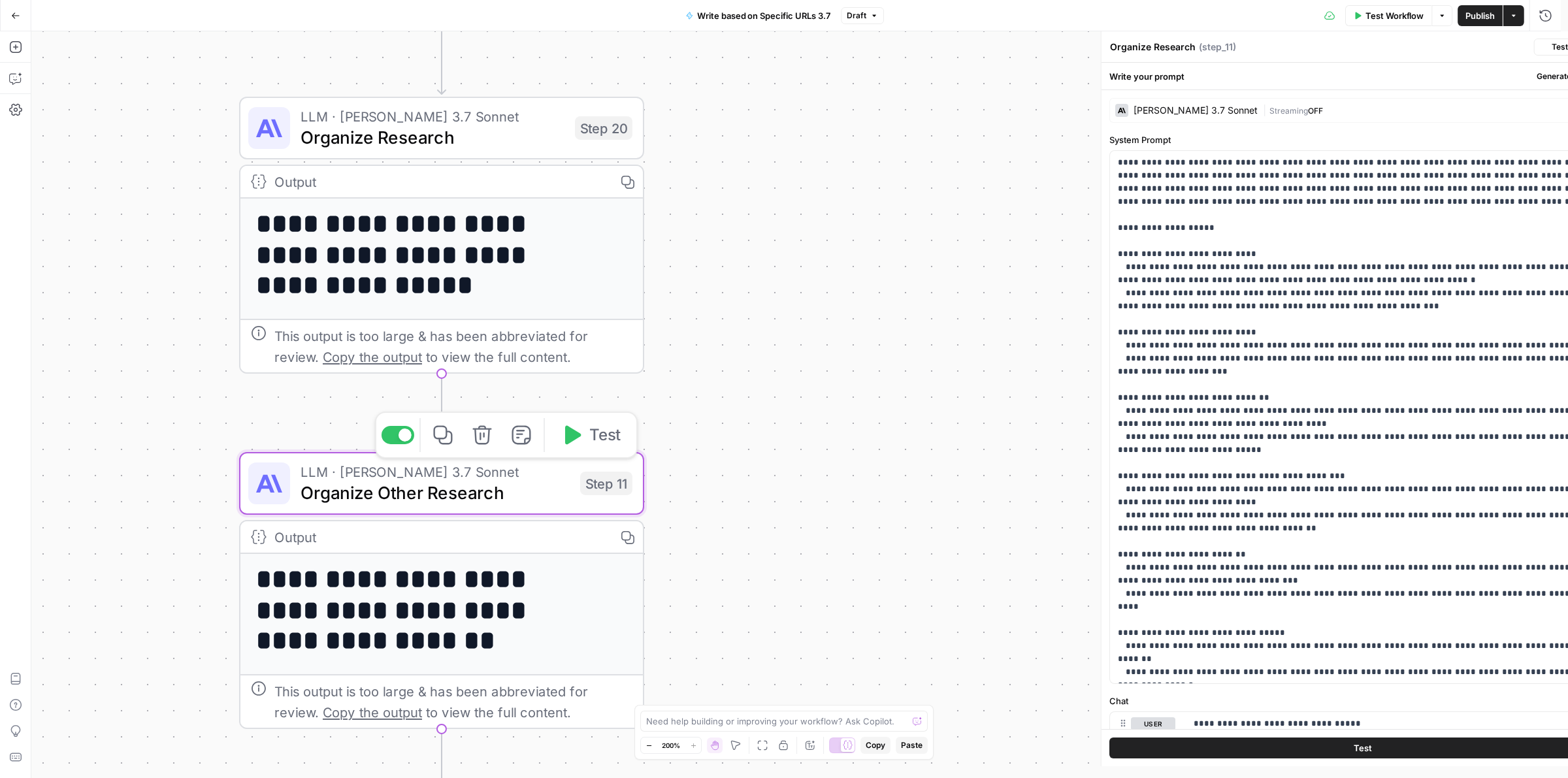
type textarea "Organize Other Research"
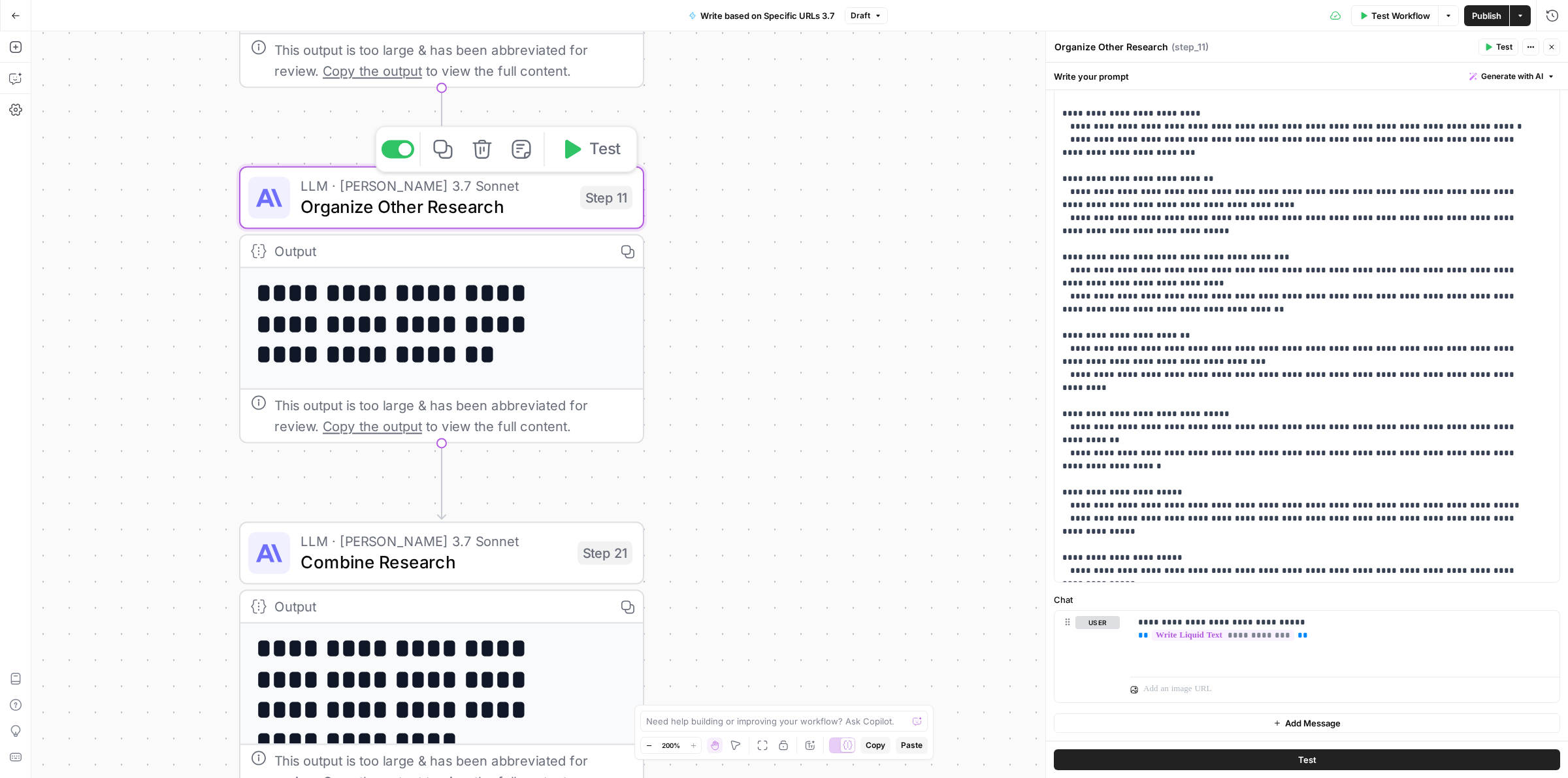
click at [442, 147] on icon "button" at bounding box center [443, 149] width 21 height 21
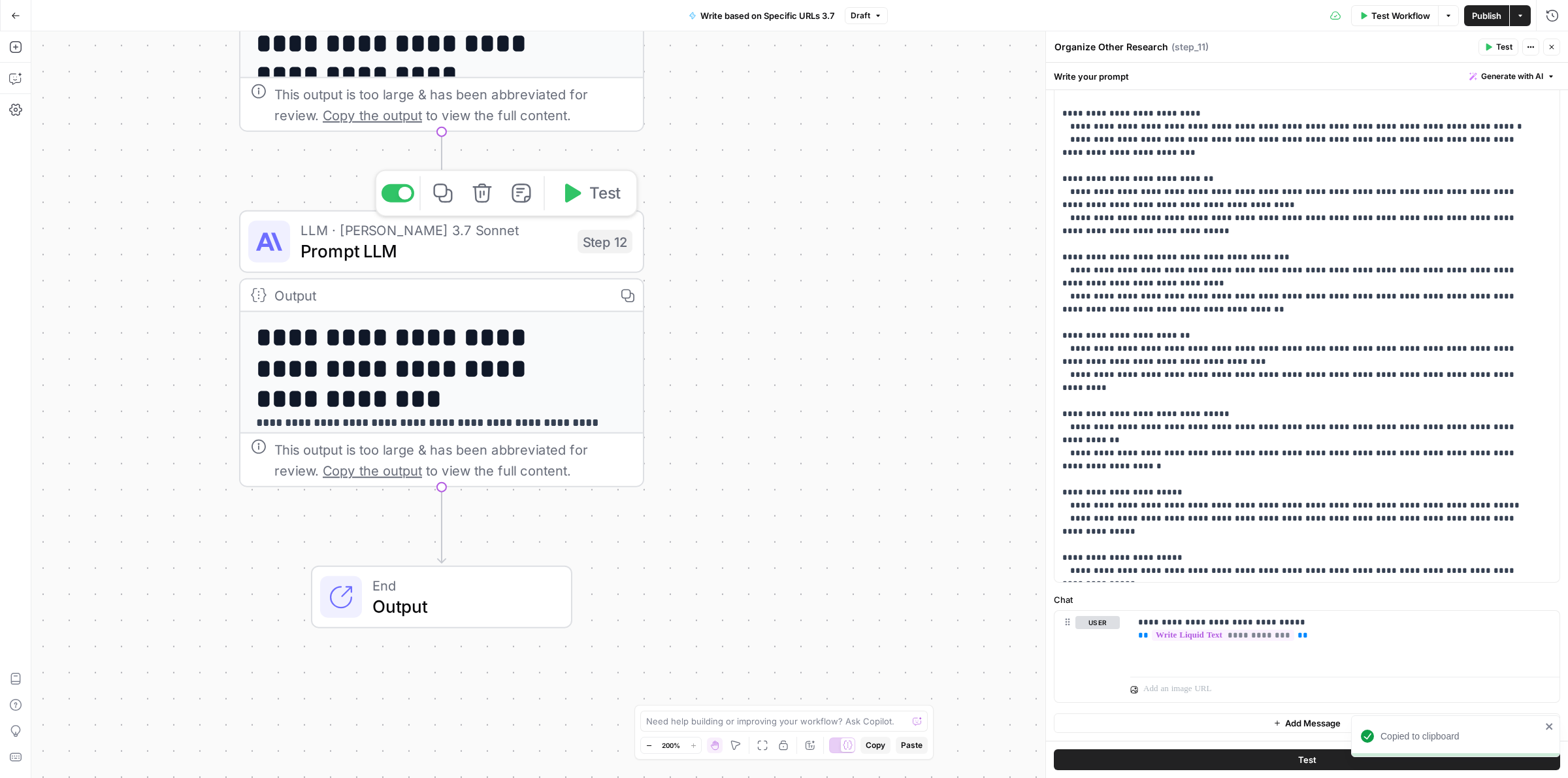
click at [424, 249] on span "Prompt LLM" at bounding box center [433, 251] width 266 height 26
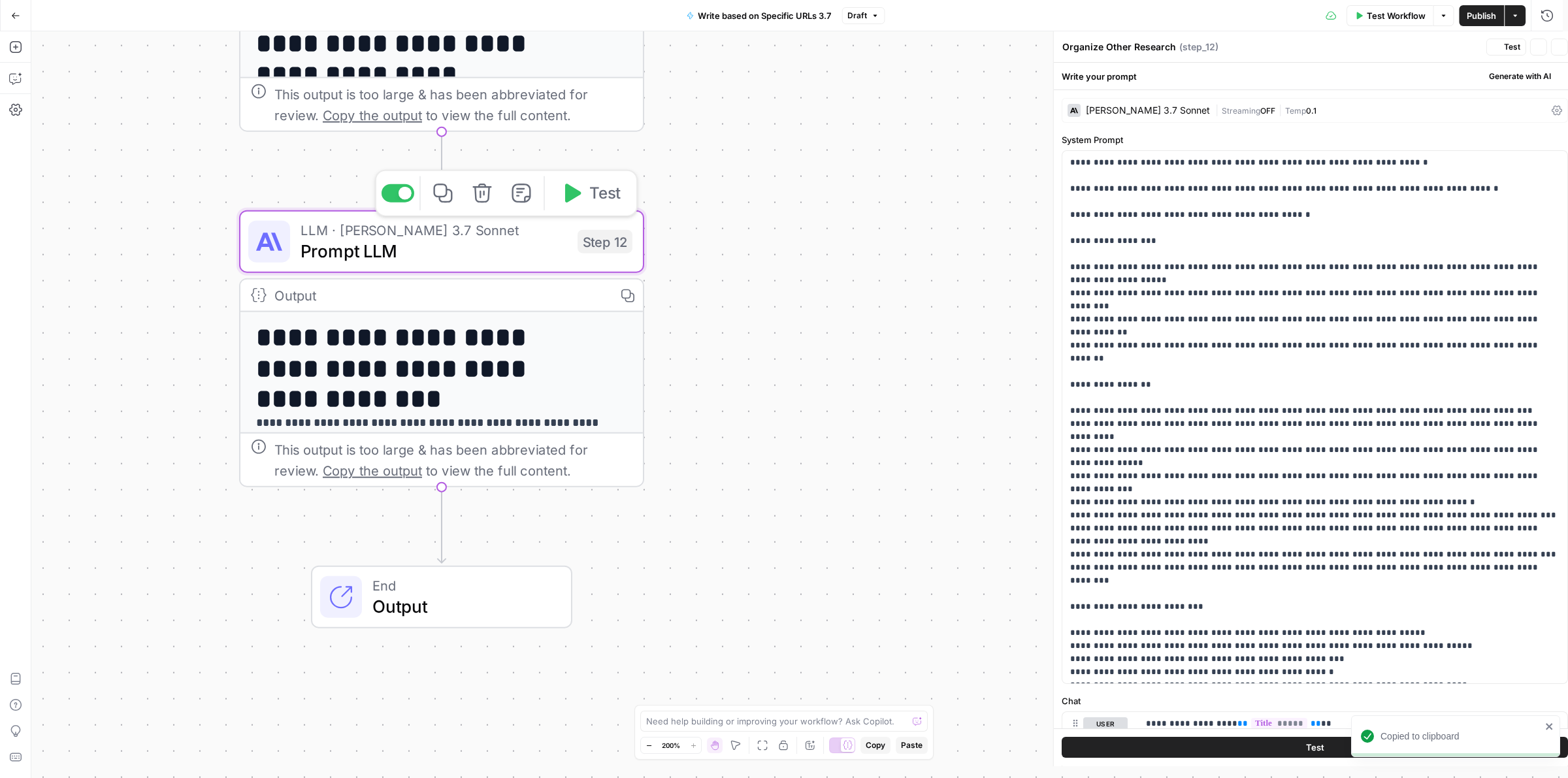
type textarea "Prompt LLM"
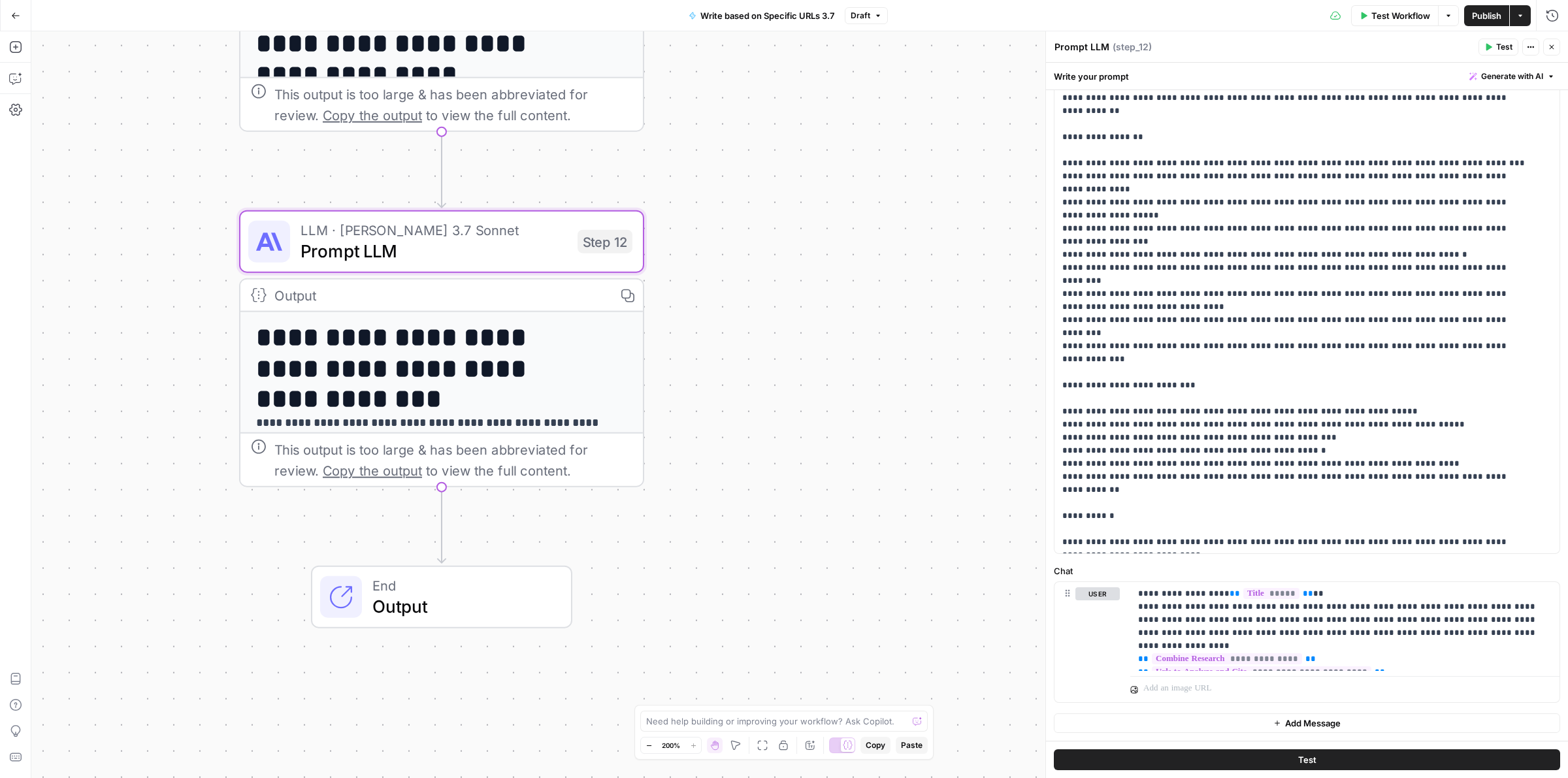
scroll to position [0, 0]
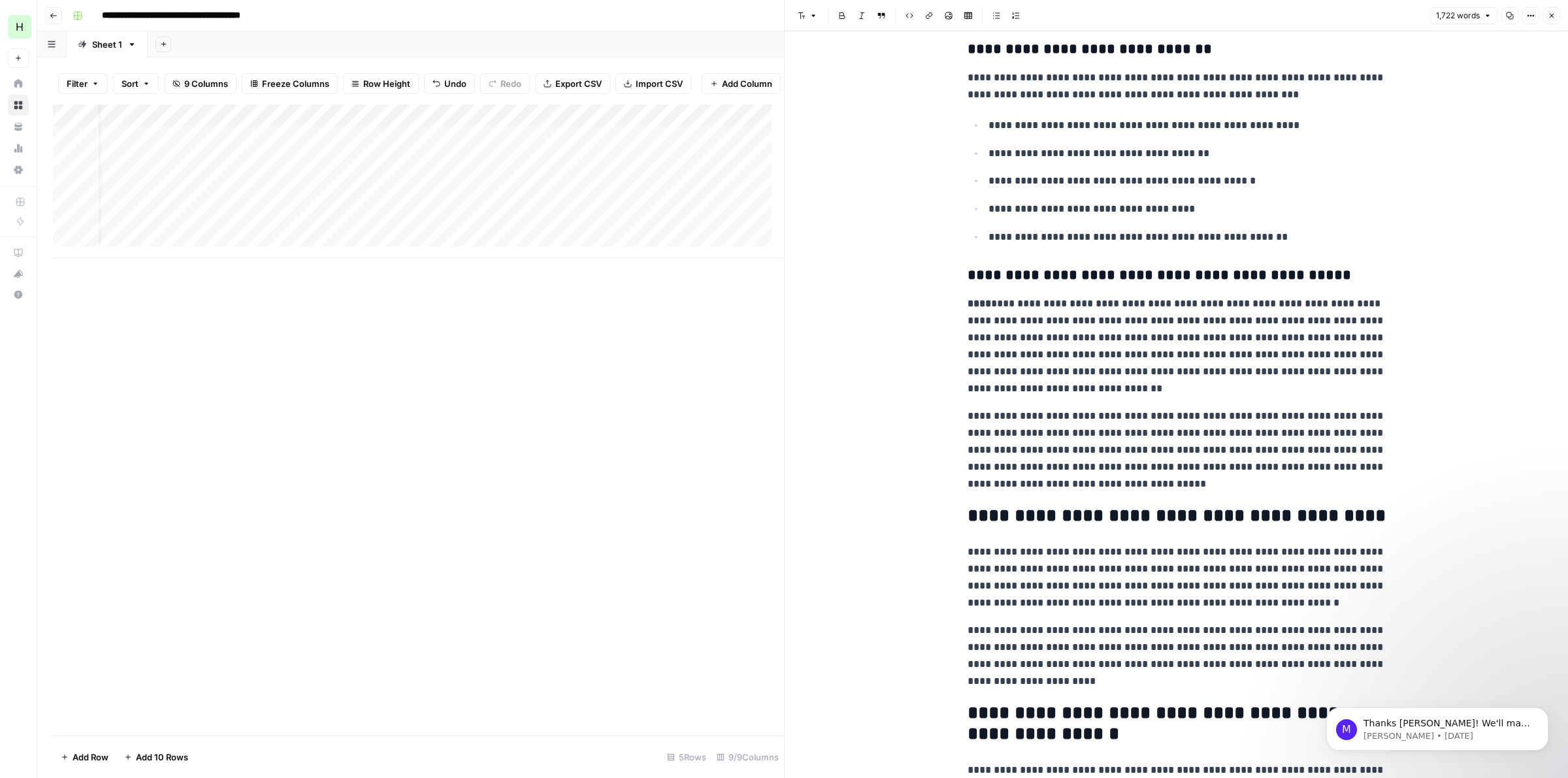
scroll to position [3753, 0]
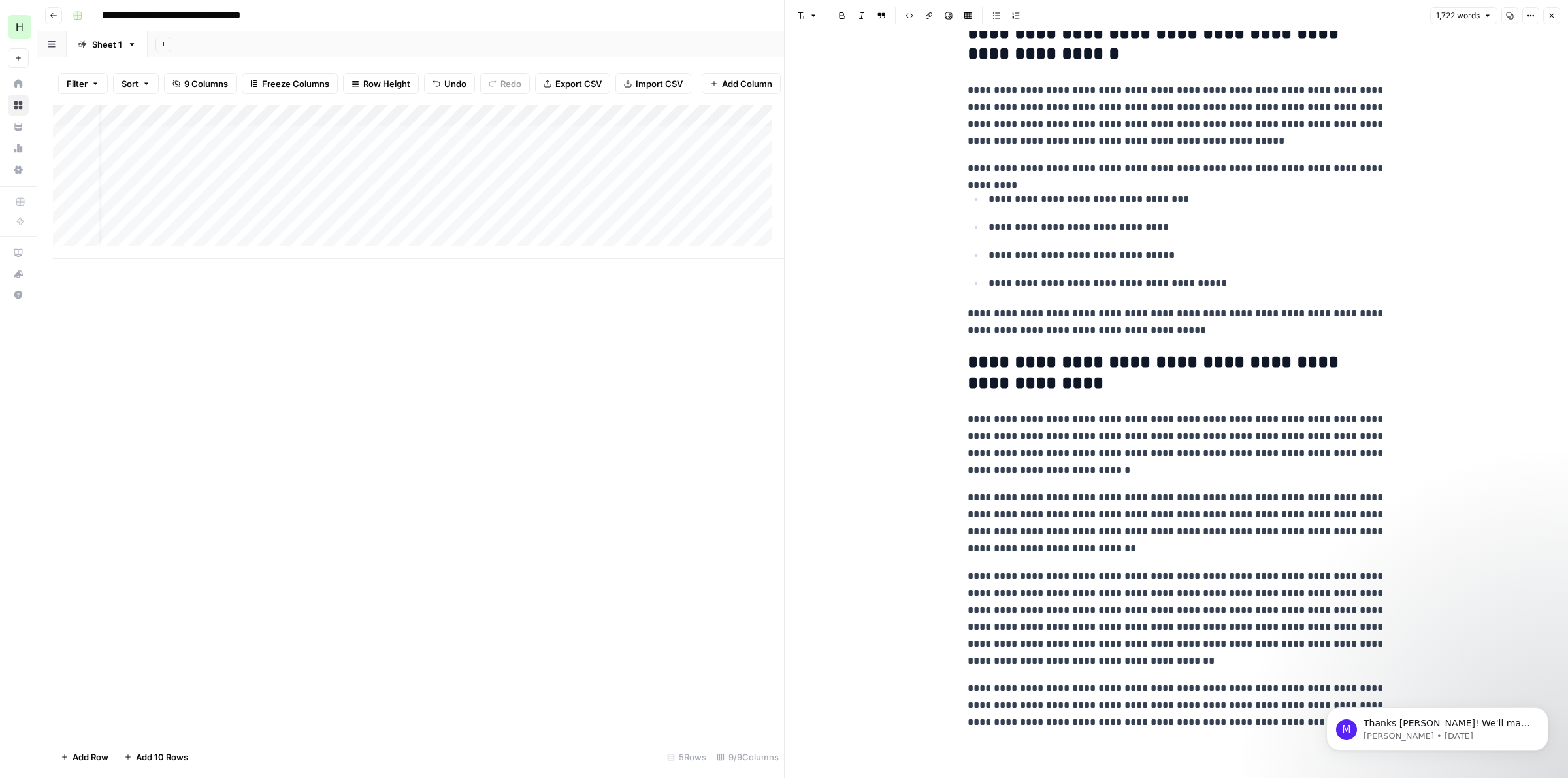
drag, startPoint x: 1141, startPoint y: 389, endPoint x: 1128, endPoint y: 458, distance: 70.2
click at [1549, 18] on icon "button" at bounding box center [1552, 15] width 8 height 8
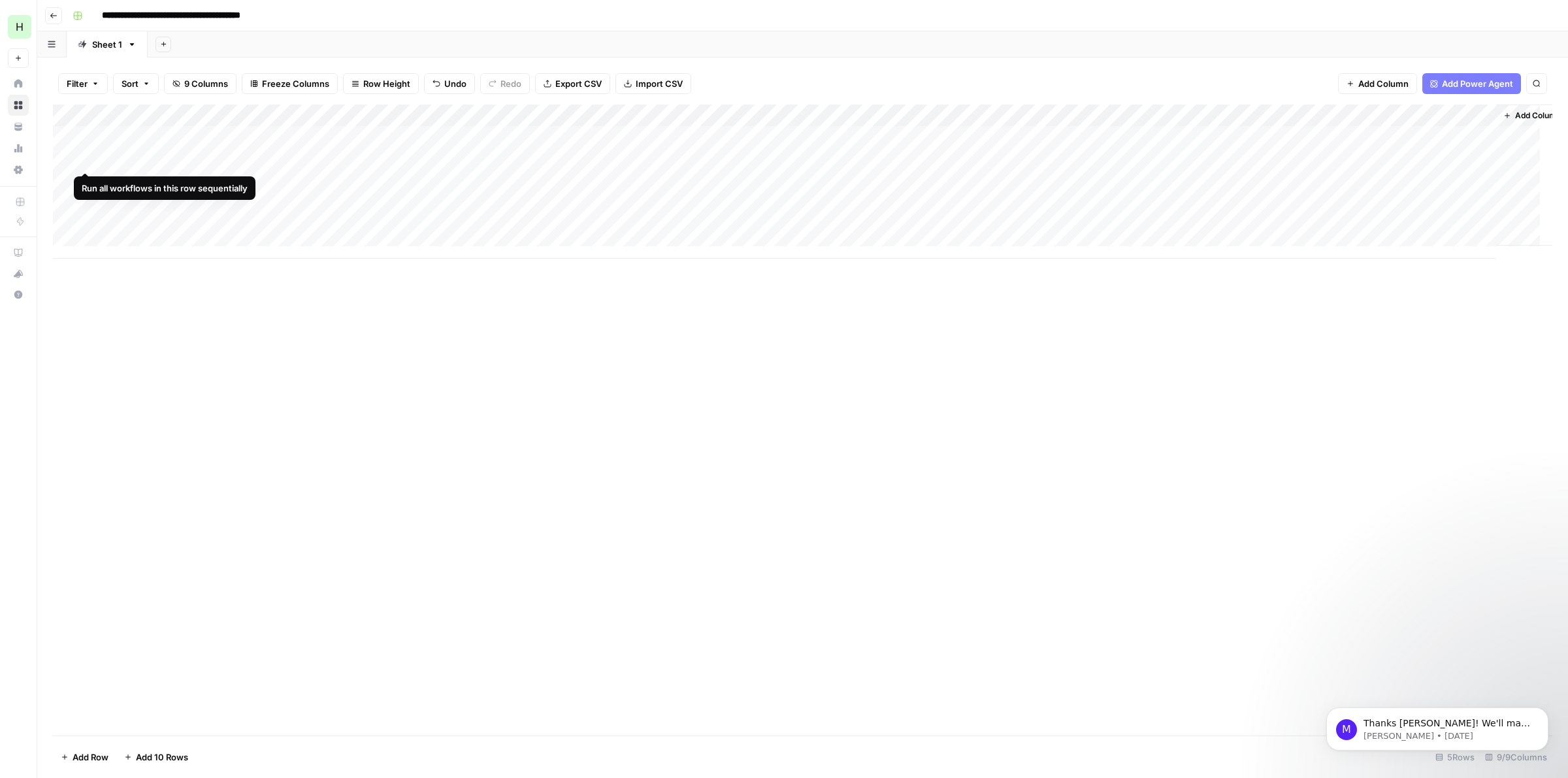
click at [103, 157] on div "Add Column" at bounding box center [802, 182] width 1499 height 154
type textarea "**********"
click at [354, 159] on div "Add Column" at bounding box center [802, 182] width 1499 height 154
click at [354, 159] on textarea at bounding box center [391, 159] width 209 height 18
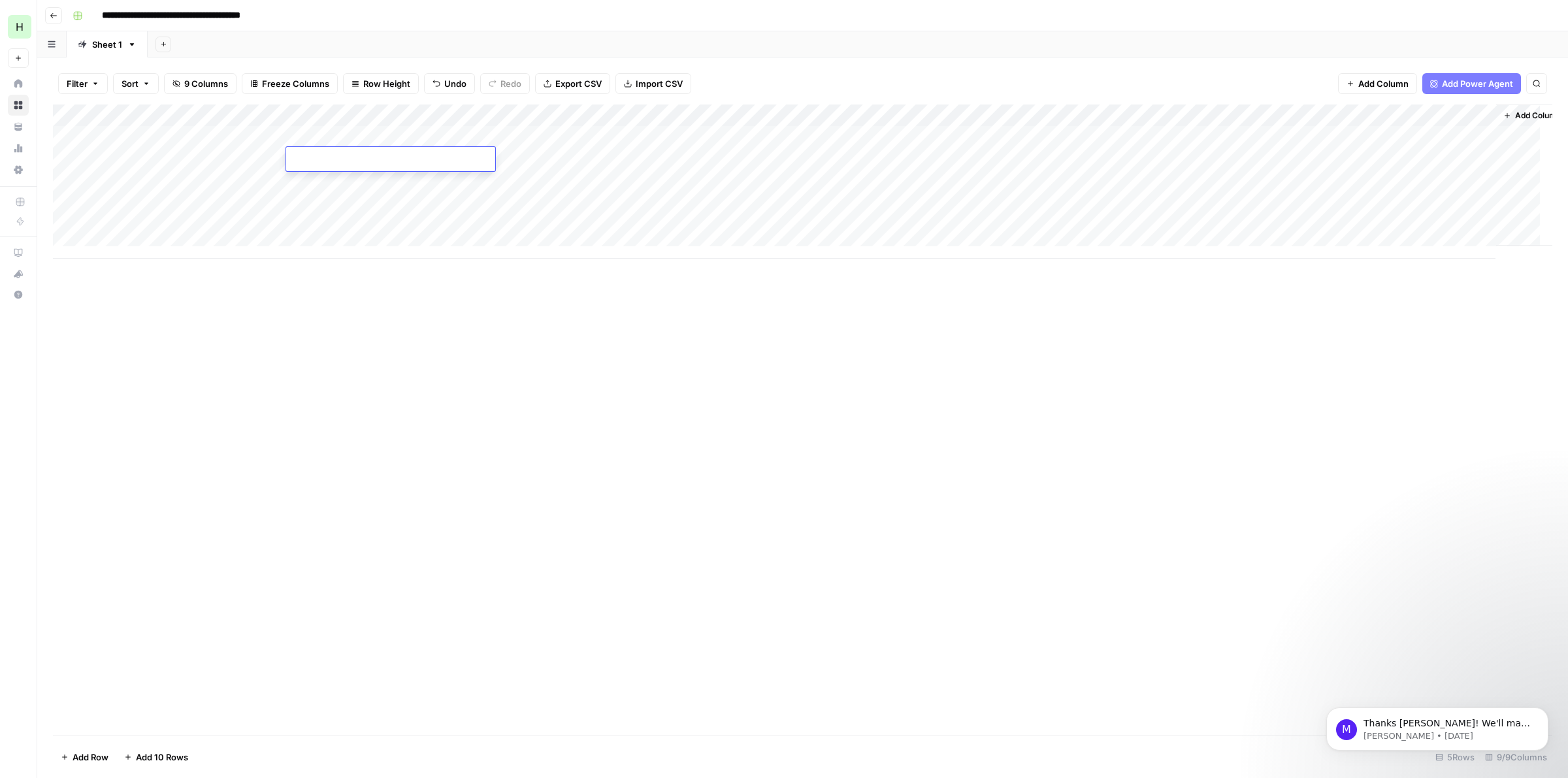
type textarea "**********"
click at [575, 158] on div "Add Column" at bounding box center [802, 182] width 1499 height 154
click at [844, 154] on div "Add Column" at bounding box center [802, 182] width 1499 height 154
type textarea "**********"
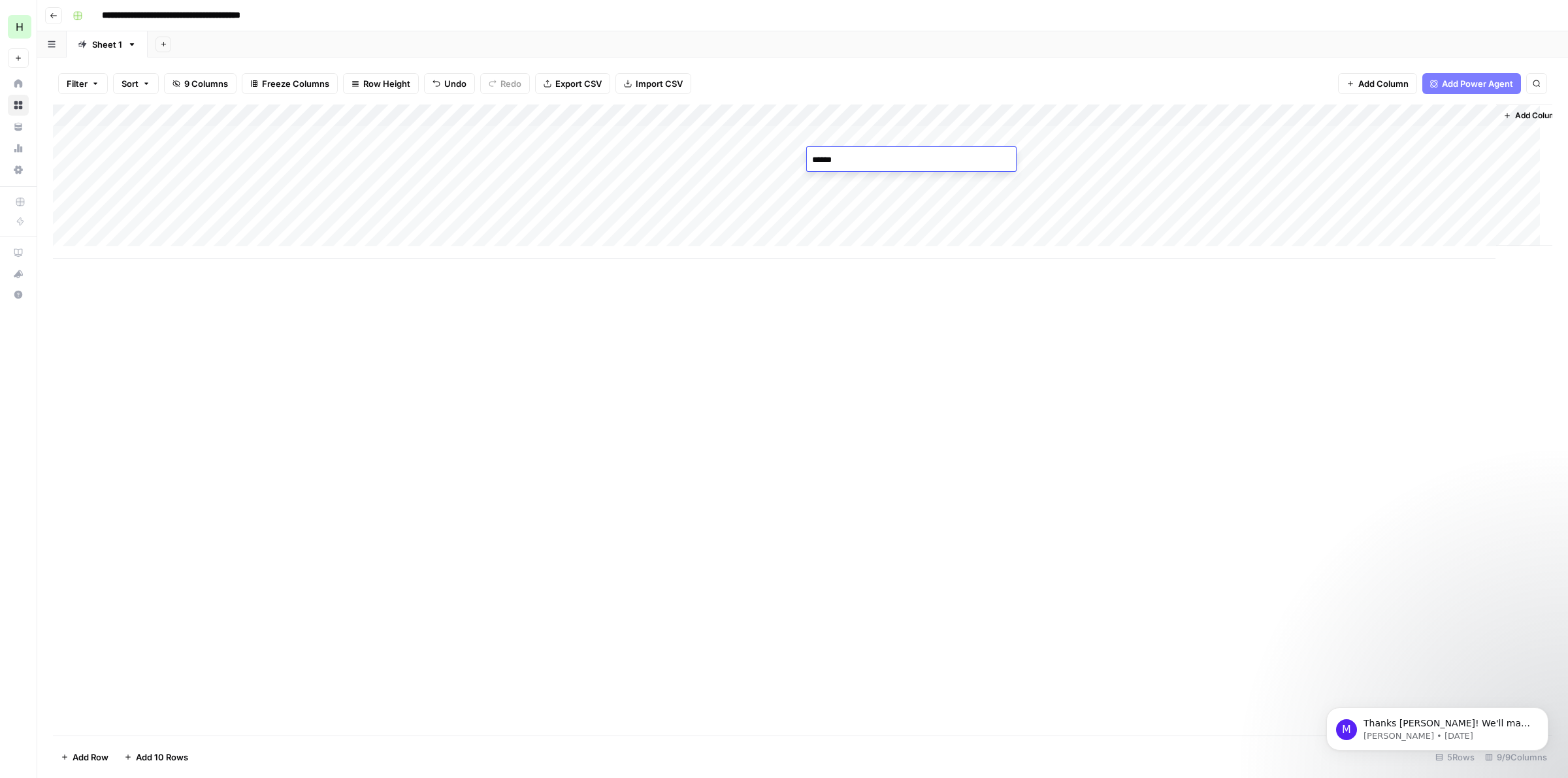
scroll to position [1105, 0]
click at [1057, 157] on div "Add Column" at bounding box center [802, 182] width 1499 height 154
click at [1230, 155] on div "Add Column" at bounding box center [802, 182] width 1499 height 154
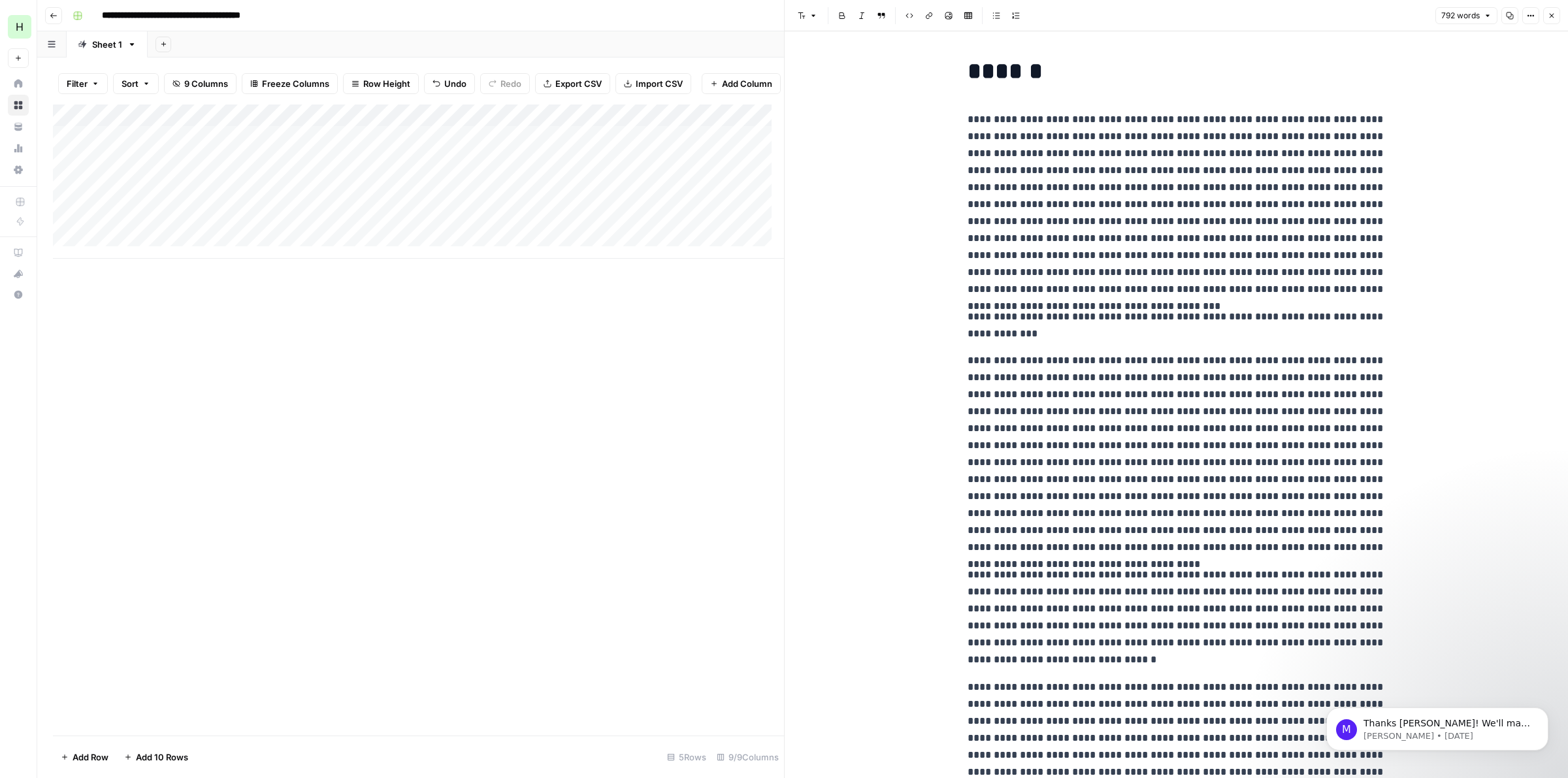
click at [1549, 11] on icon "button" at bounding box center [1552, 15] width 8 height 8
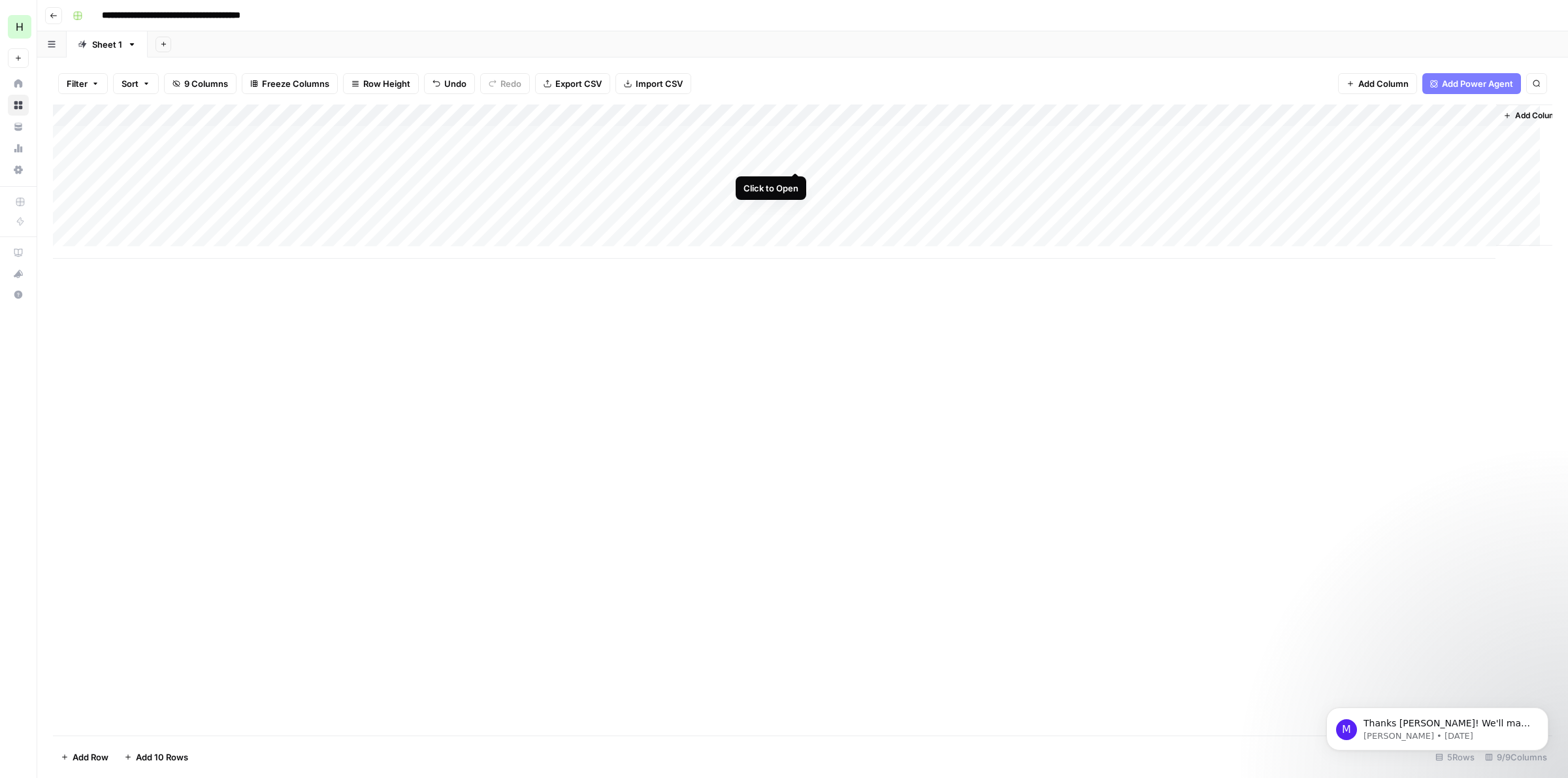
click at [795, 158] on div "Add Column" at bounding box center [802, 182] width 1499 height 154
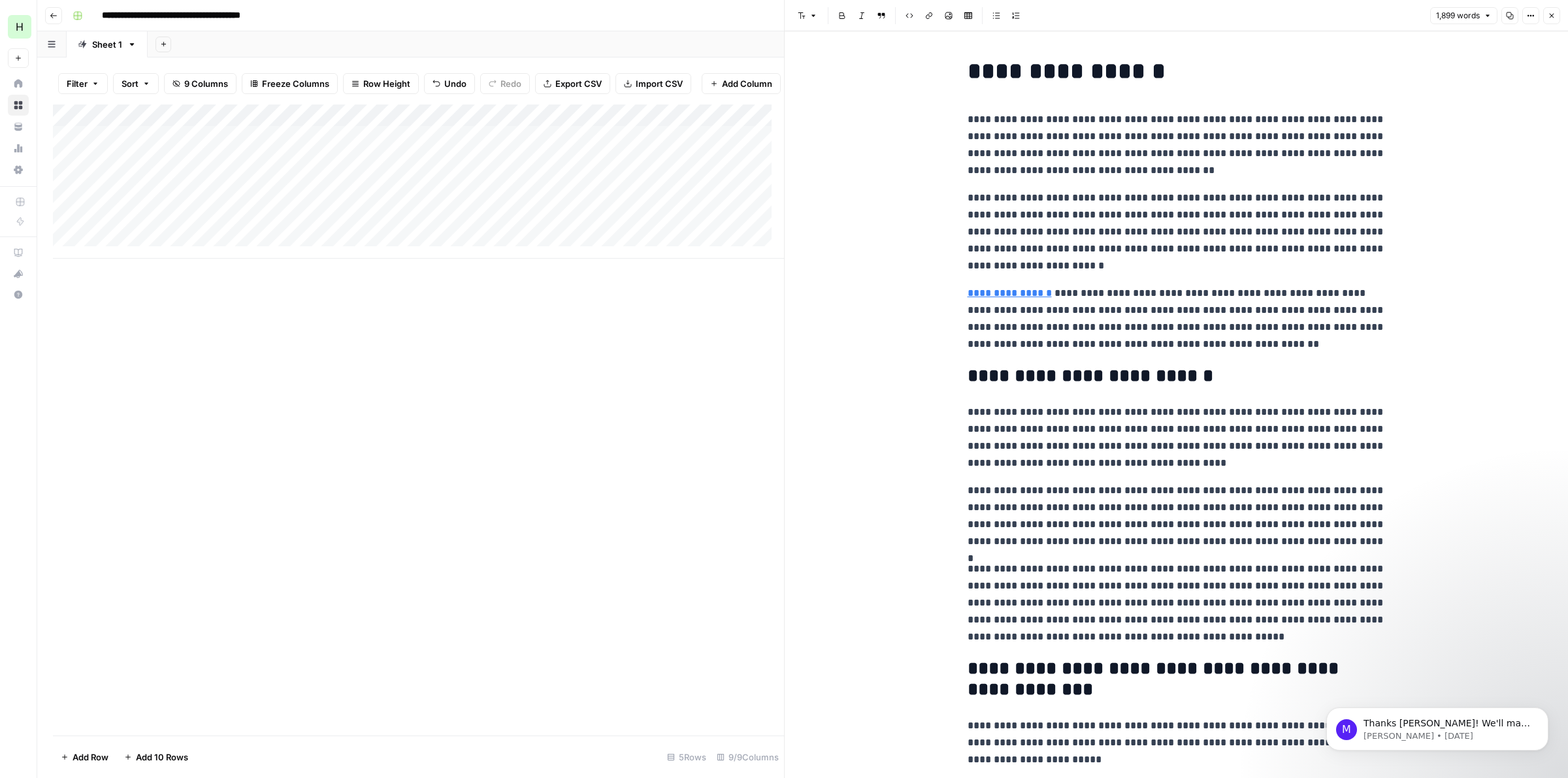
drag, startPoint x: 1228, startPoint y: 436, endPoint x: 1222, endPoint y: 180, distance: 256.1
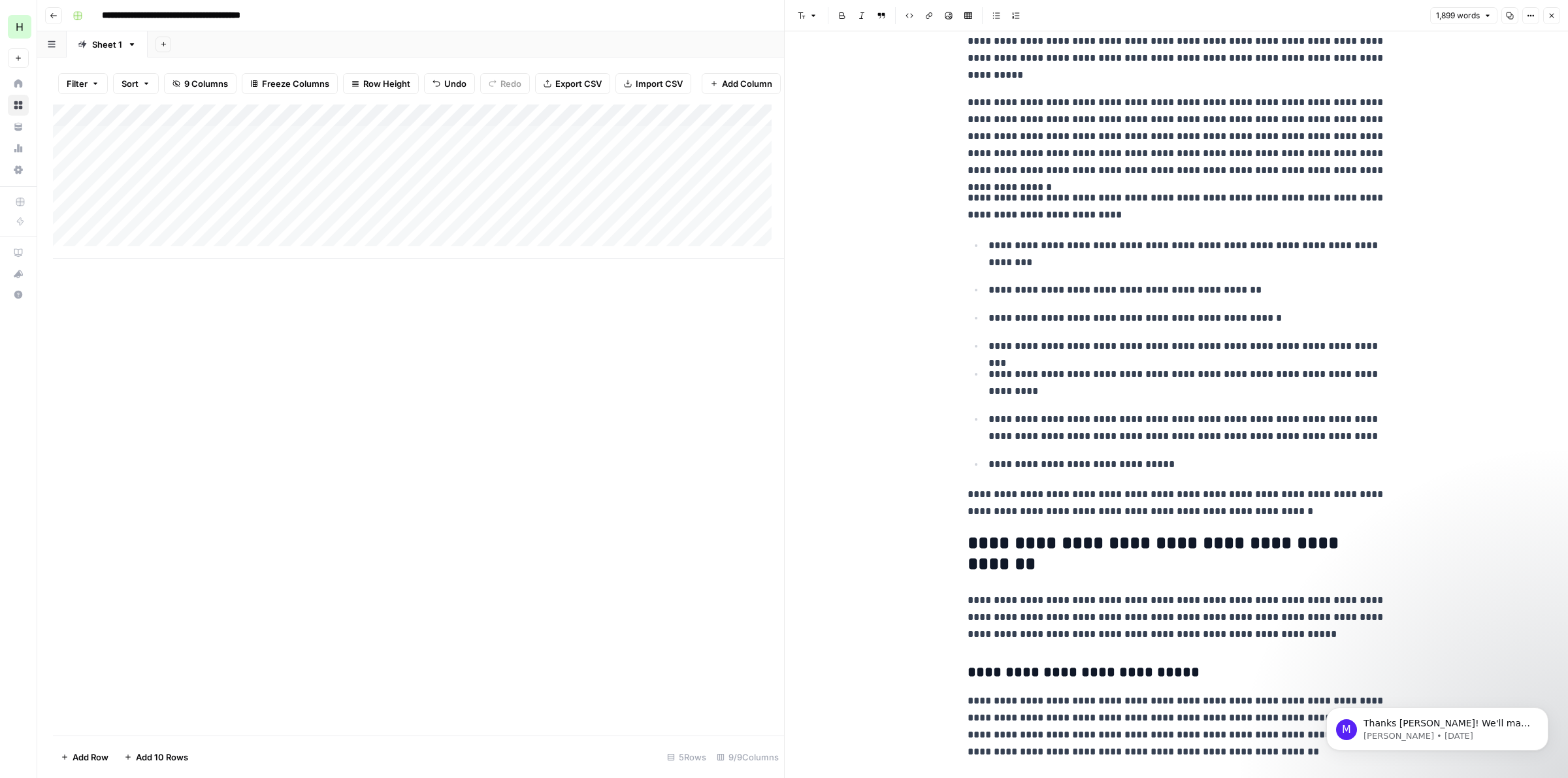
drag, startPoint x: 1216, startPoint y: 355, endPoint x: 1217, endPoint y: 340, distance: 15.0
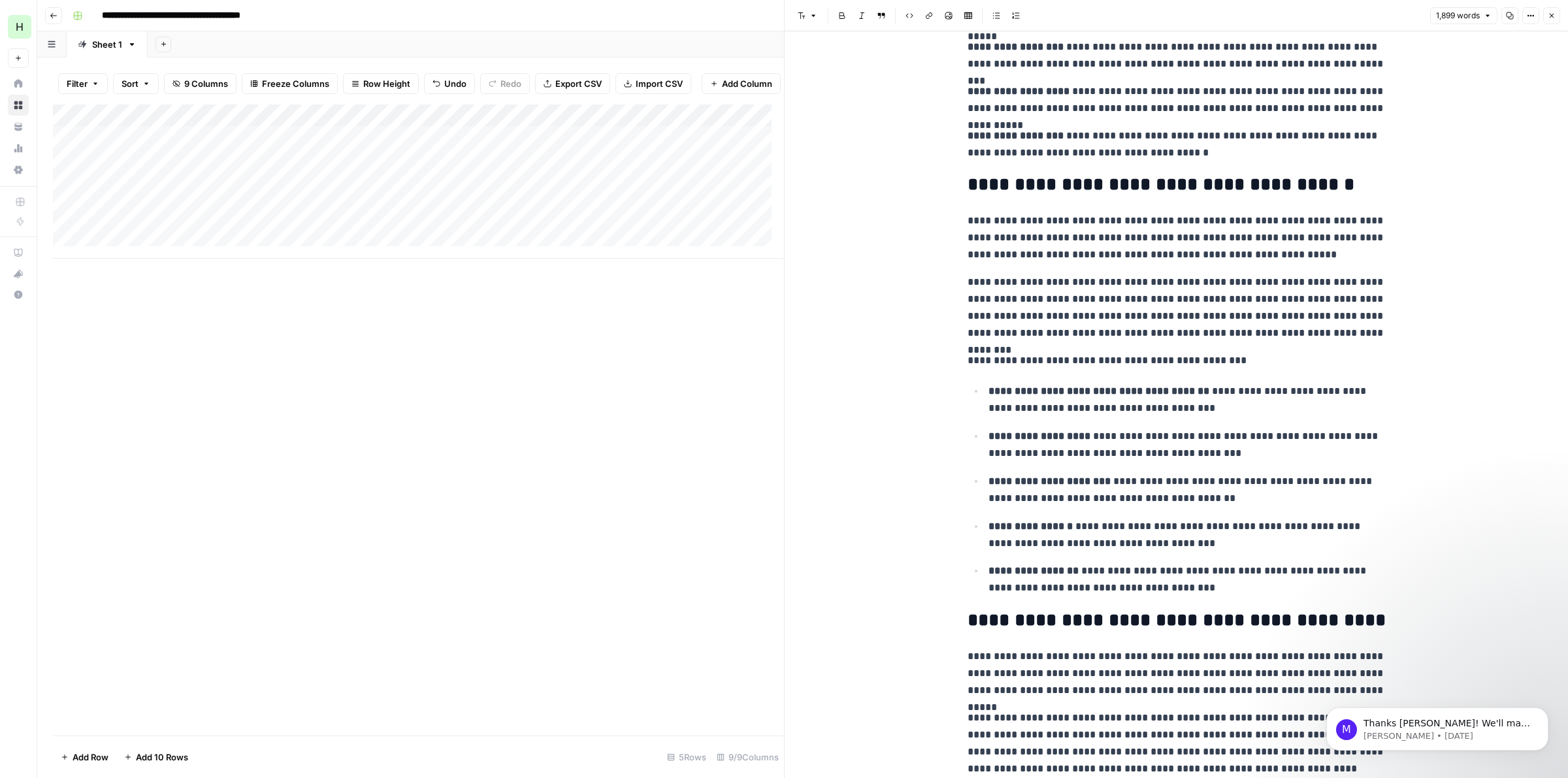
scroll to position [3019, 0]
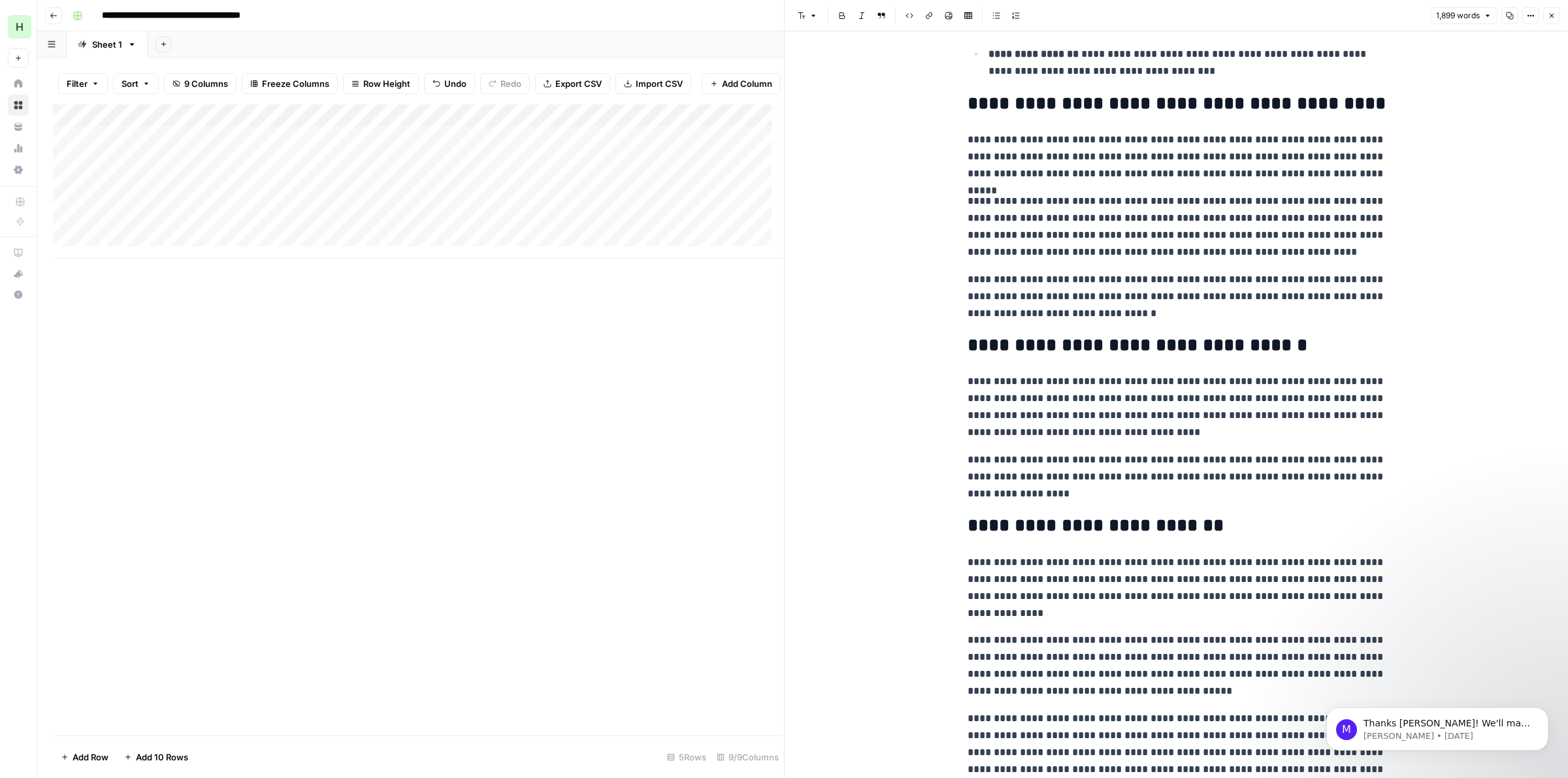
drag, startPoint x: 1229, startPoint y: 353, endPoint x: 1183, endPoint y: 478, distance: 133.2
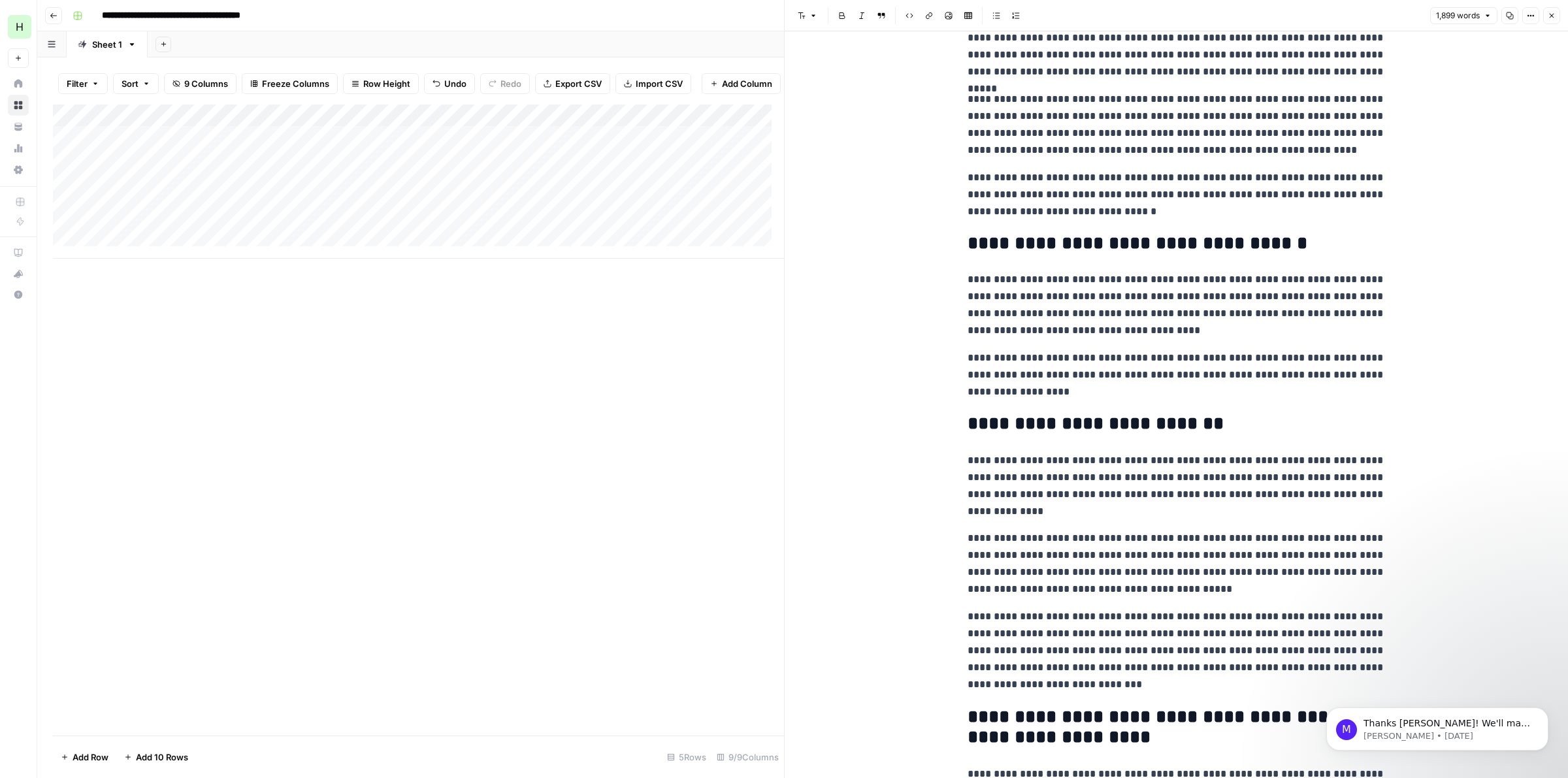
drag, startPoint x: 1236, startPoint y: 449, endPoint x: 1208, endPoint y: 532, distance: 87.6
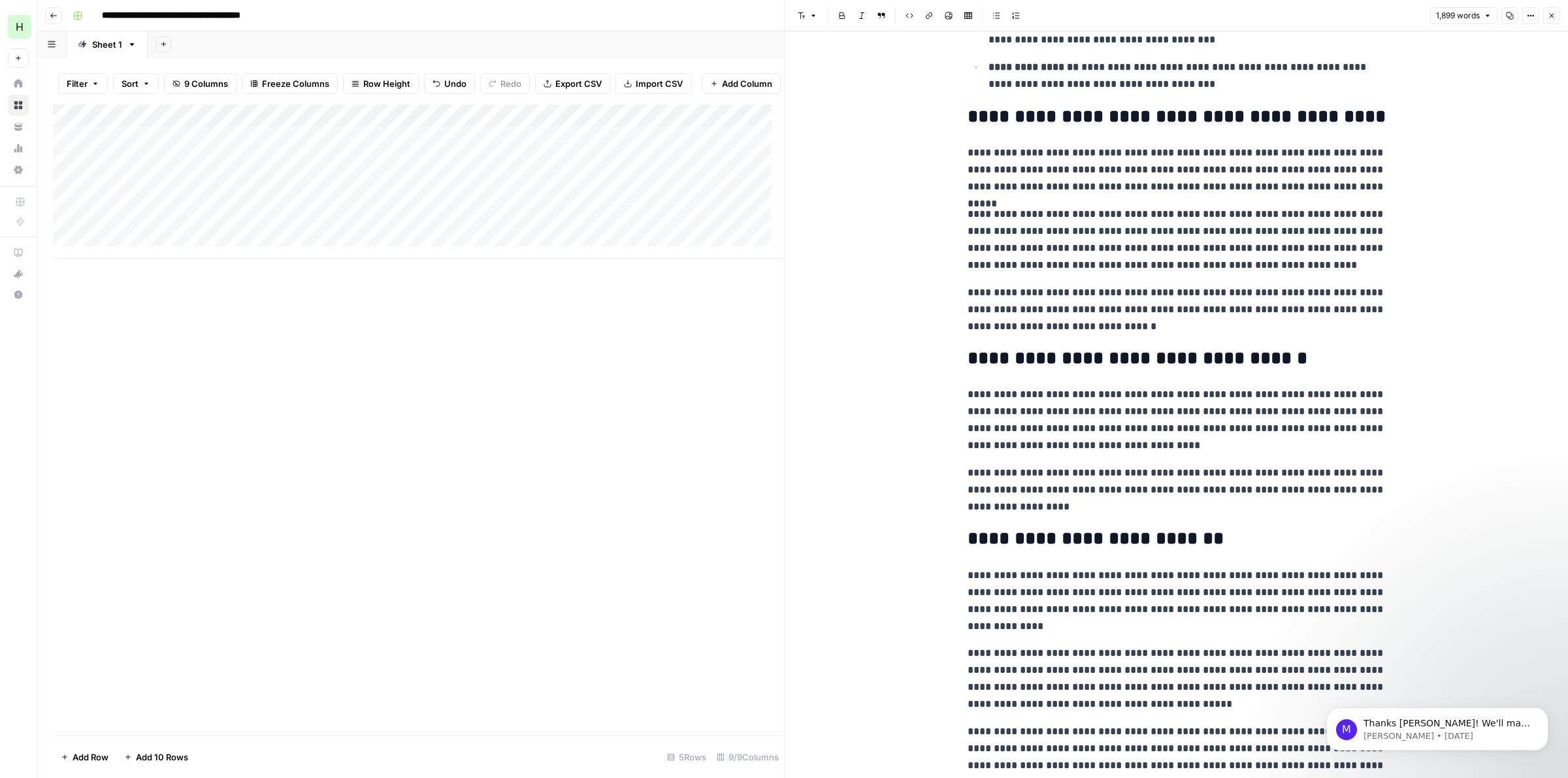
scroll to position [0, 0]
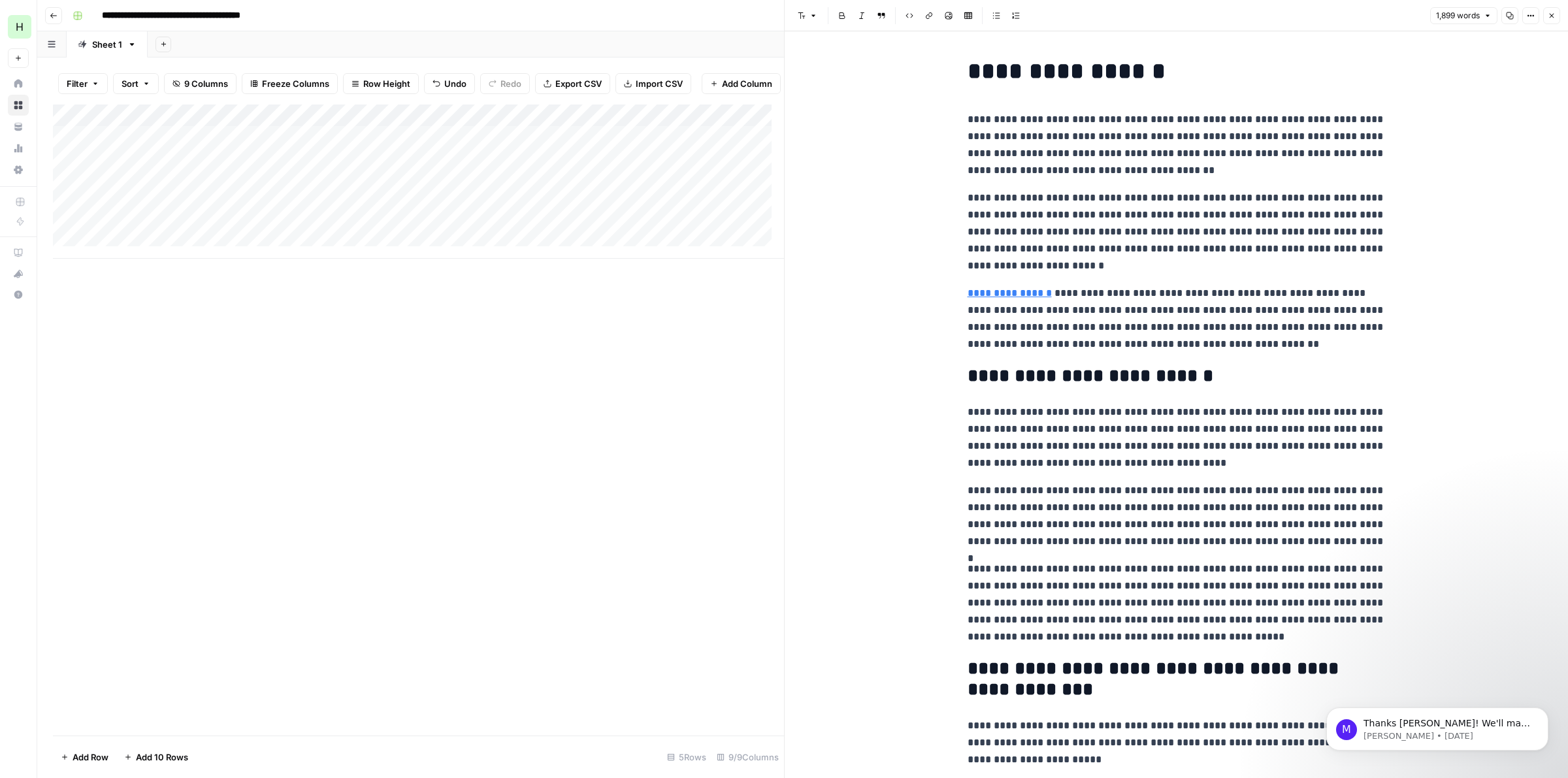
drag, startPoint x: 1210, startPoint y: 406, endPoint x: 1207, endPoint y: 200, distance: 206.0
click at [1516, 17] on button "Copy" at bounding box center [1510, 16] width 17 height 17
click at [170, 168] on div "Add Column" at bounding box center [418, 182] width 731 height 154
click at [1550, 16] on icon "button" at bounding box center [1552, 16] width 5 height 5
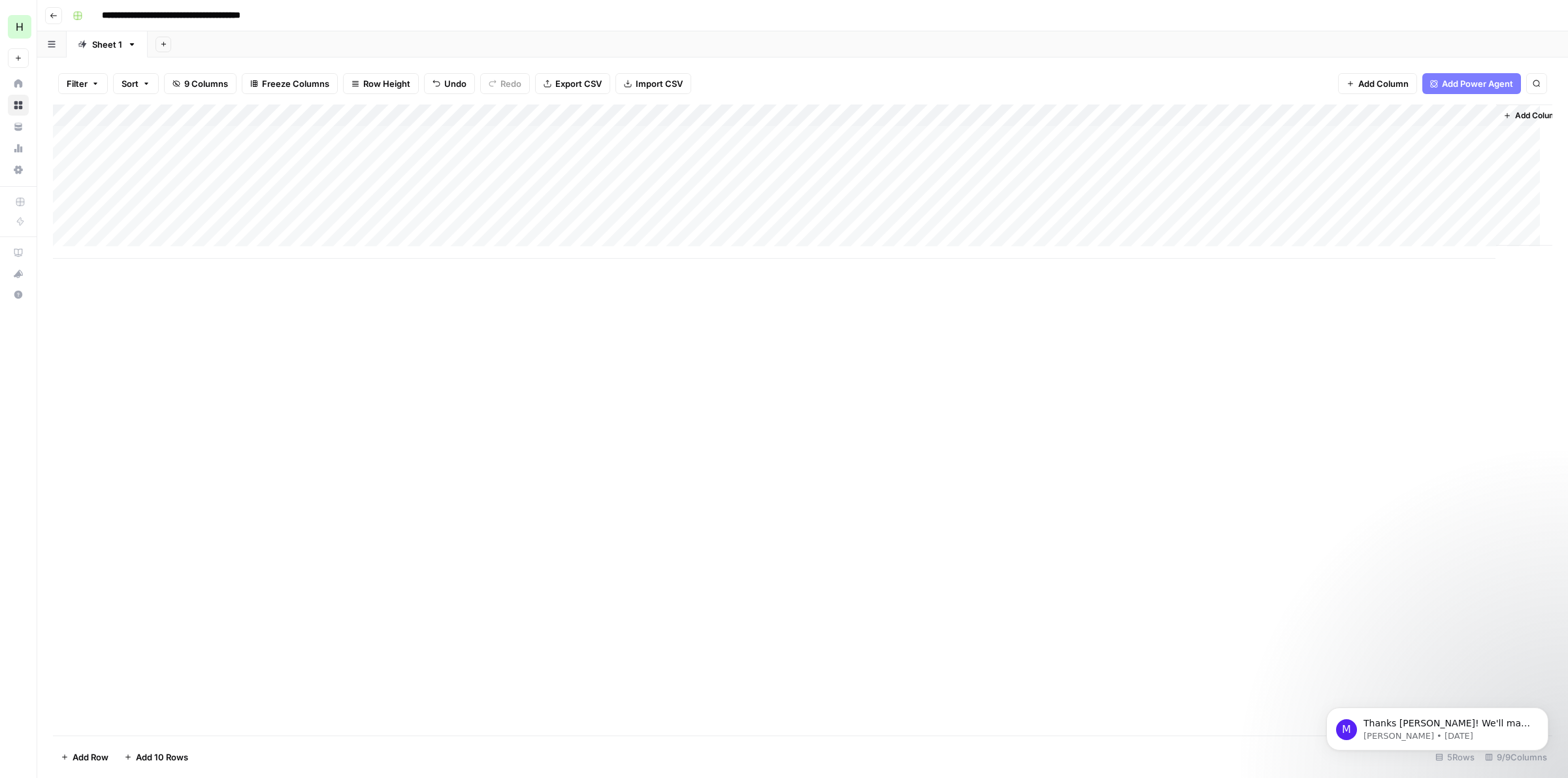
click at [1229, 154] on div "Add Column" at bounding box center [802, 182] width 1499 height 154
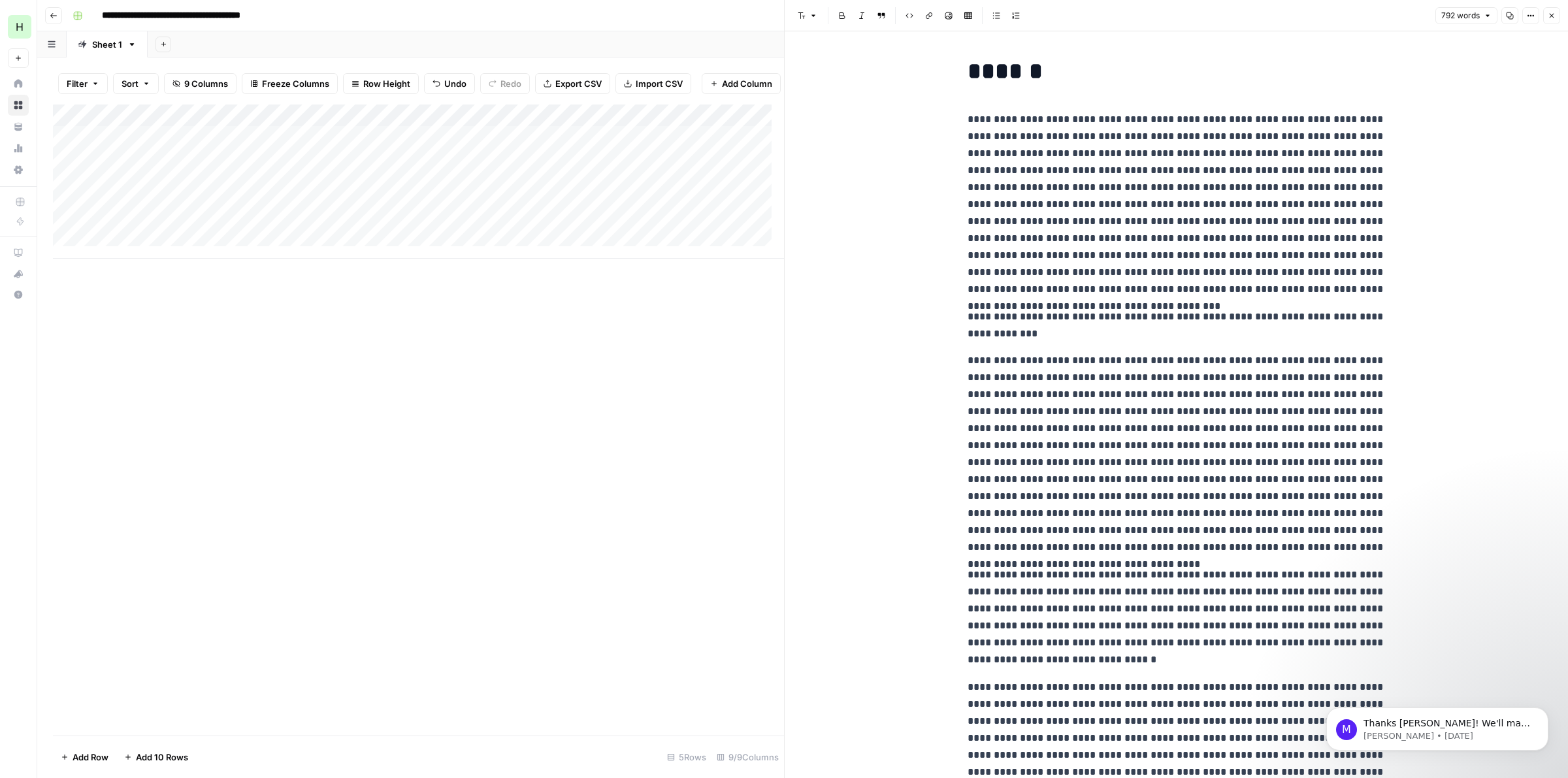
click at [990, 71] on h1 "******" at bounding box center [1176, 71] width 418 height 27
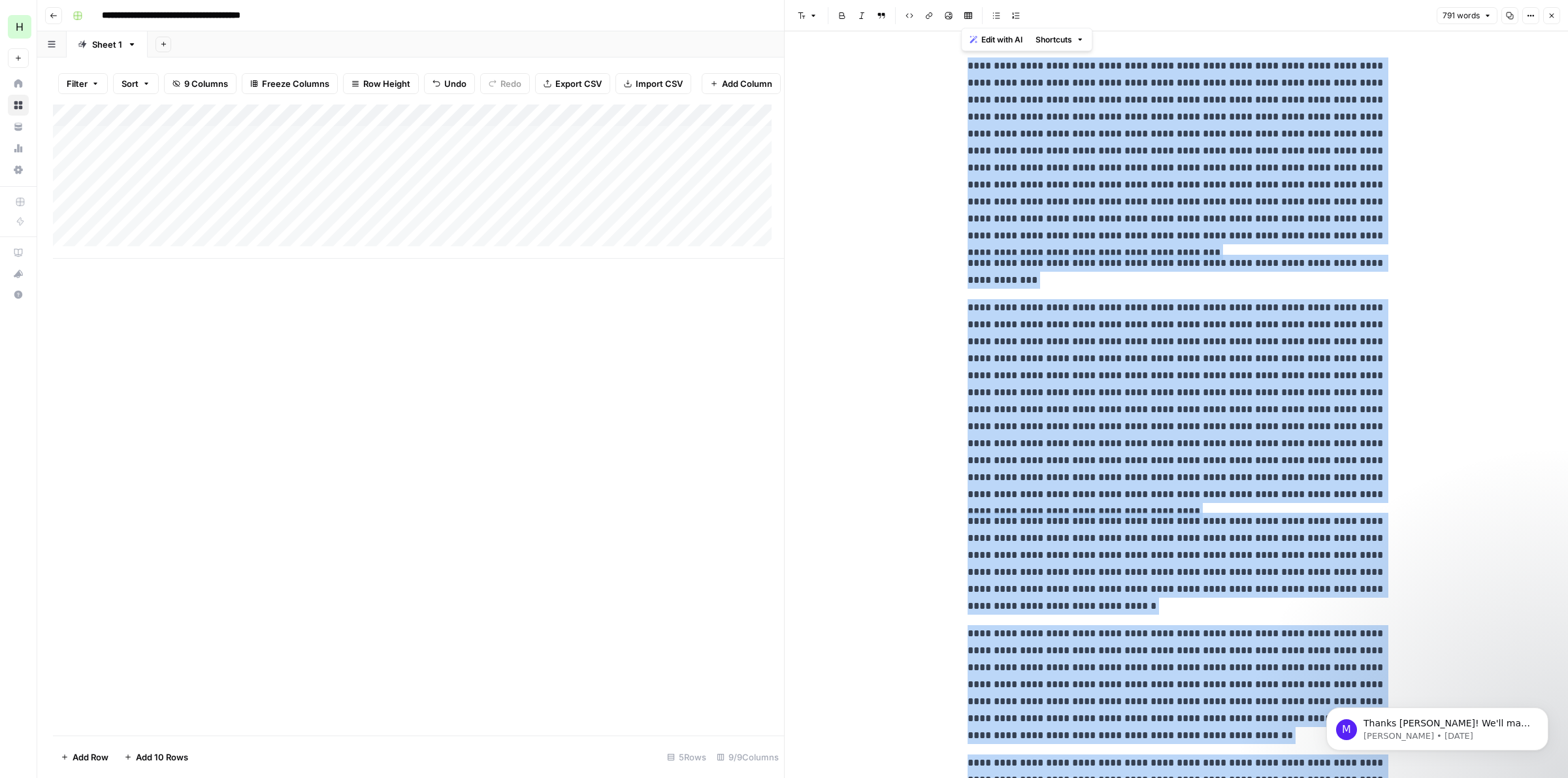
copy div "**********"
click at [1557, 17] on button "Close" at bounding box center [1552, 16] width 17 height 17
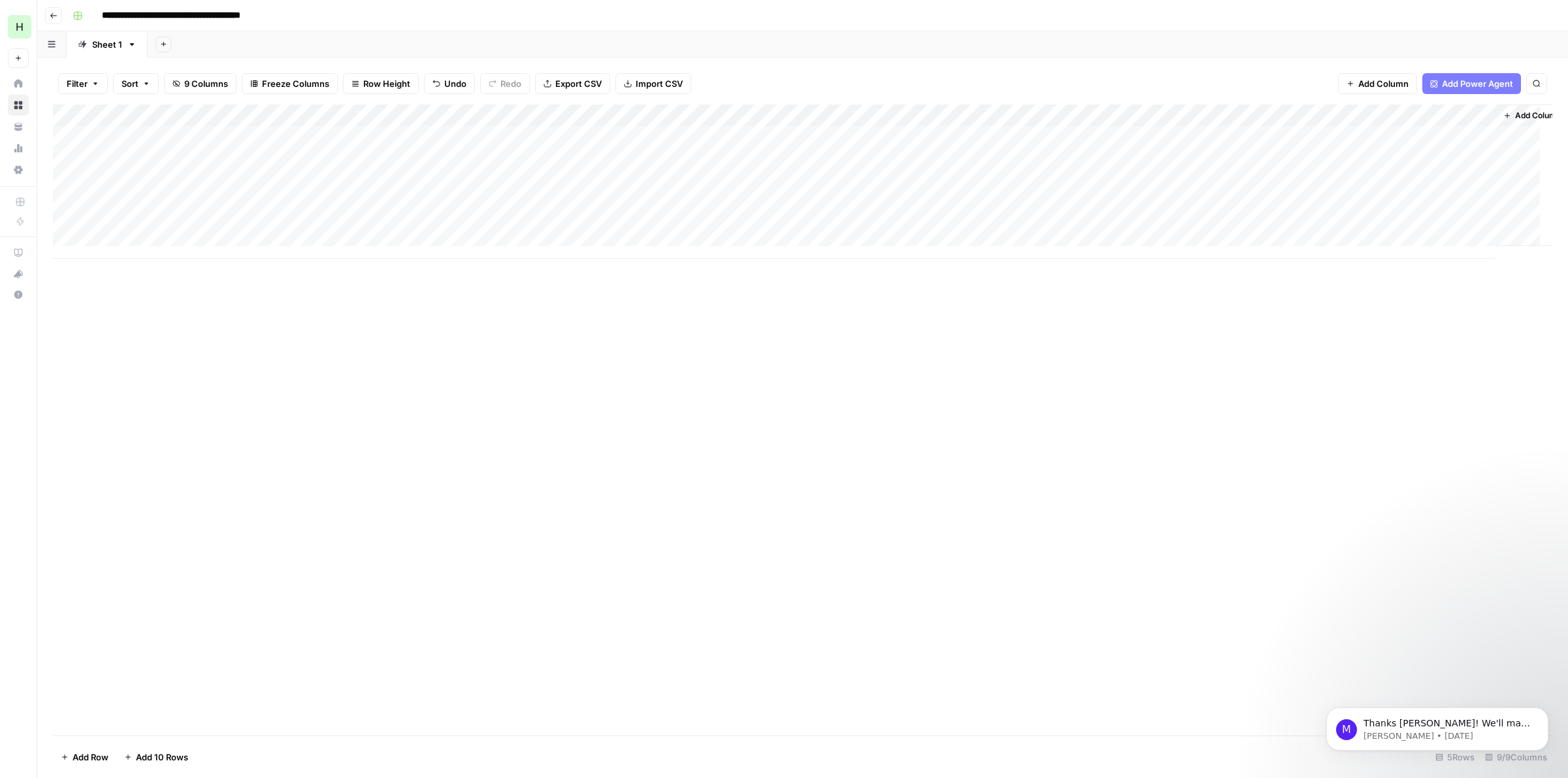
click at [1158, 179] on div "Add Column" at bounding box center [802, 182] width 1499 height 154
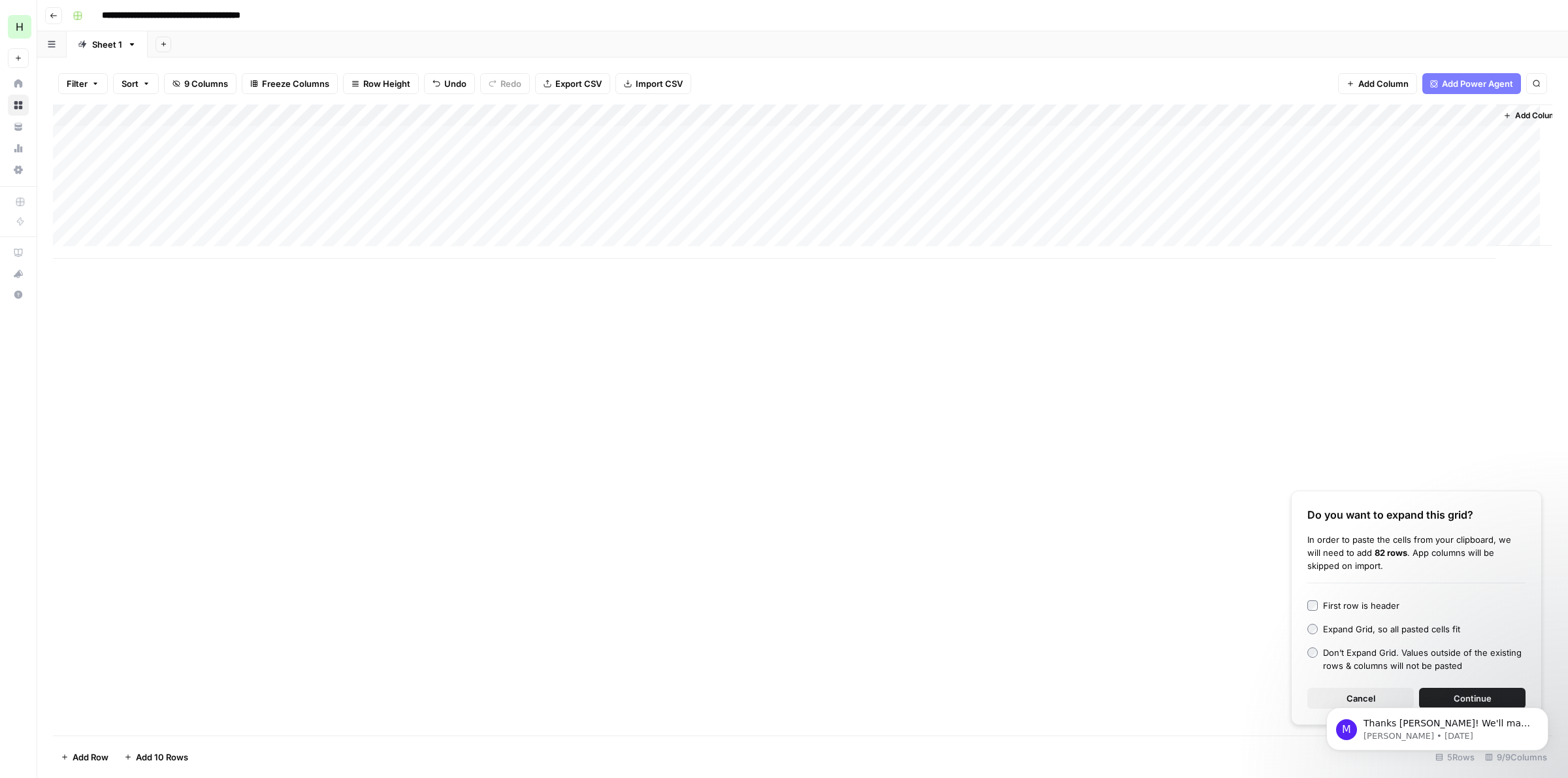
drag, startPoint x: 1368, startPoint y: 696, endPoint x: 2634, endPoint y: 1203, distance: 1363.7
click at [1368, 696] on div "M Thanks Clayton! We'll make sure to take that into account for your demo next …" at bounding box center [1437, 669] width 240 height 164
click at [1340, 695] on div "M Thanks Clayton! We'll make sure to take that into account for your demo next …" at bounding box center [1437, 669] width 240 height 164
click at [1339, 704] on div "M Thanks Clayton! We'll make sure to take that into account for your demo next …" at bounding box center [1437, 669] width 240 height 164
click at [1544, 711] on icon "Dismiss notification" at bounding box center [1544, 710] width 5 height 5
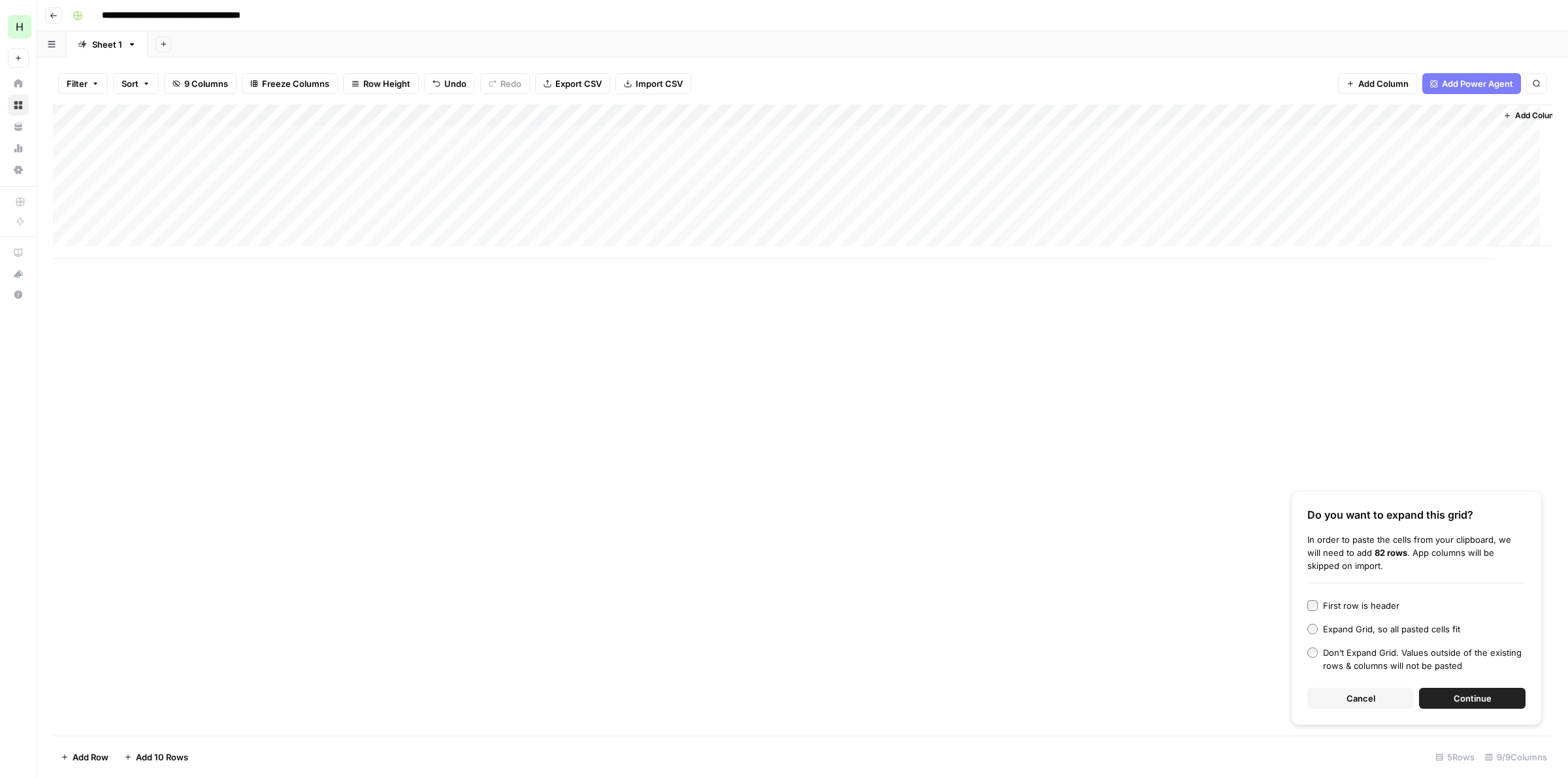
click at [1373, 693] on span "Cancel" at bounding box center [1361, 698] width 29 height 13
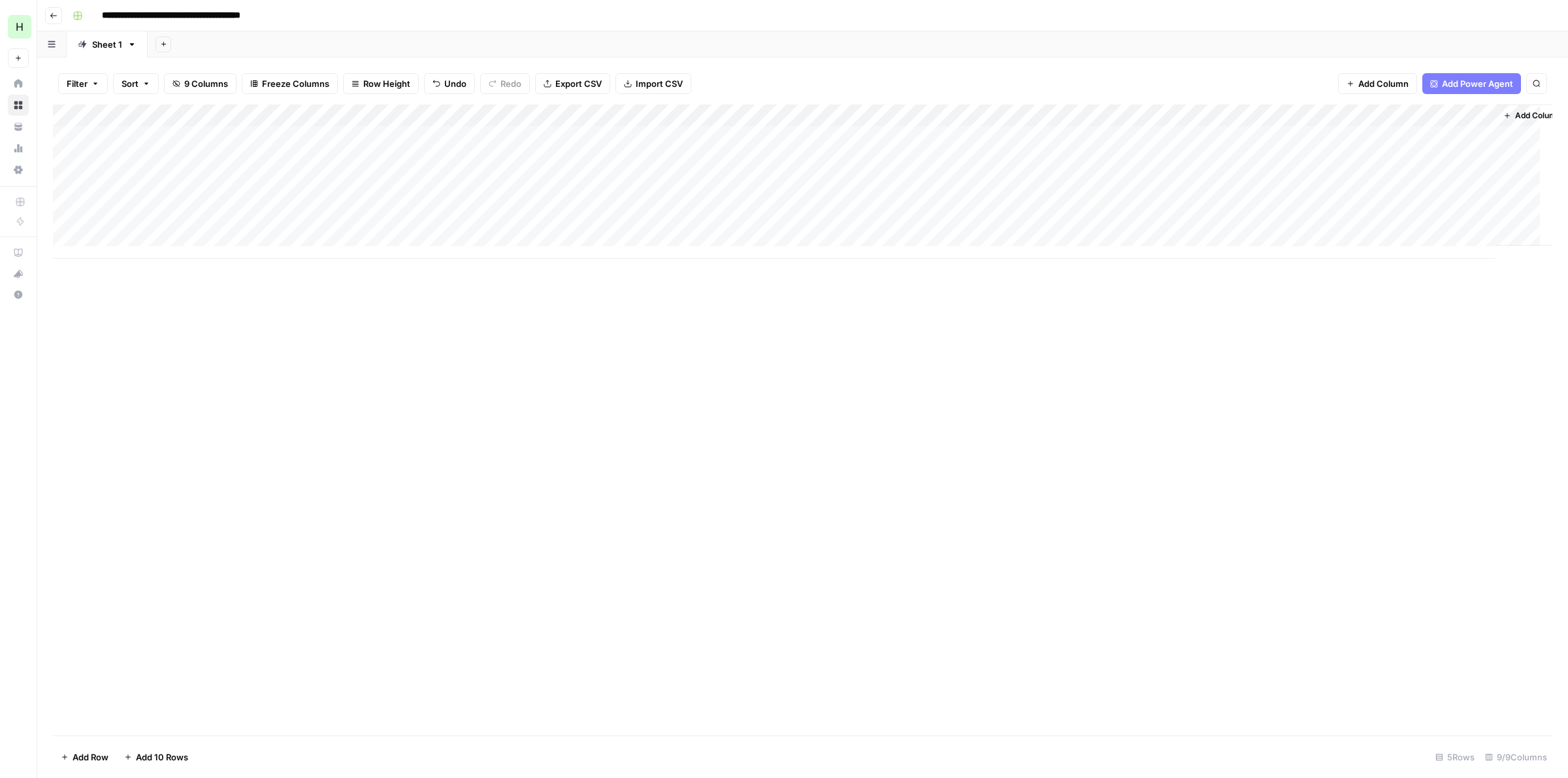
click at [1193, 180] on div "Add Column" at bounding box center [802, 182] width 1499 height 154
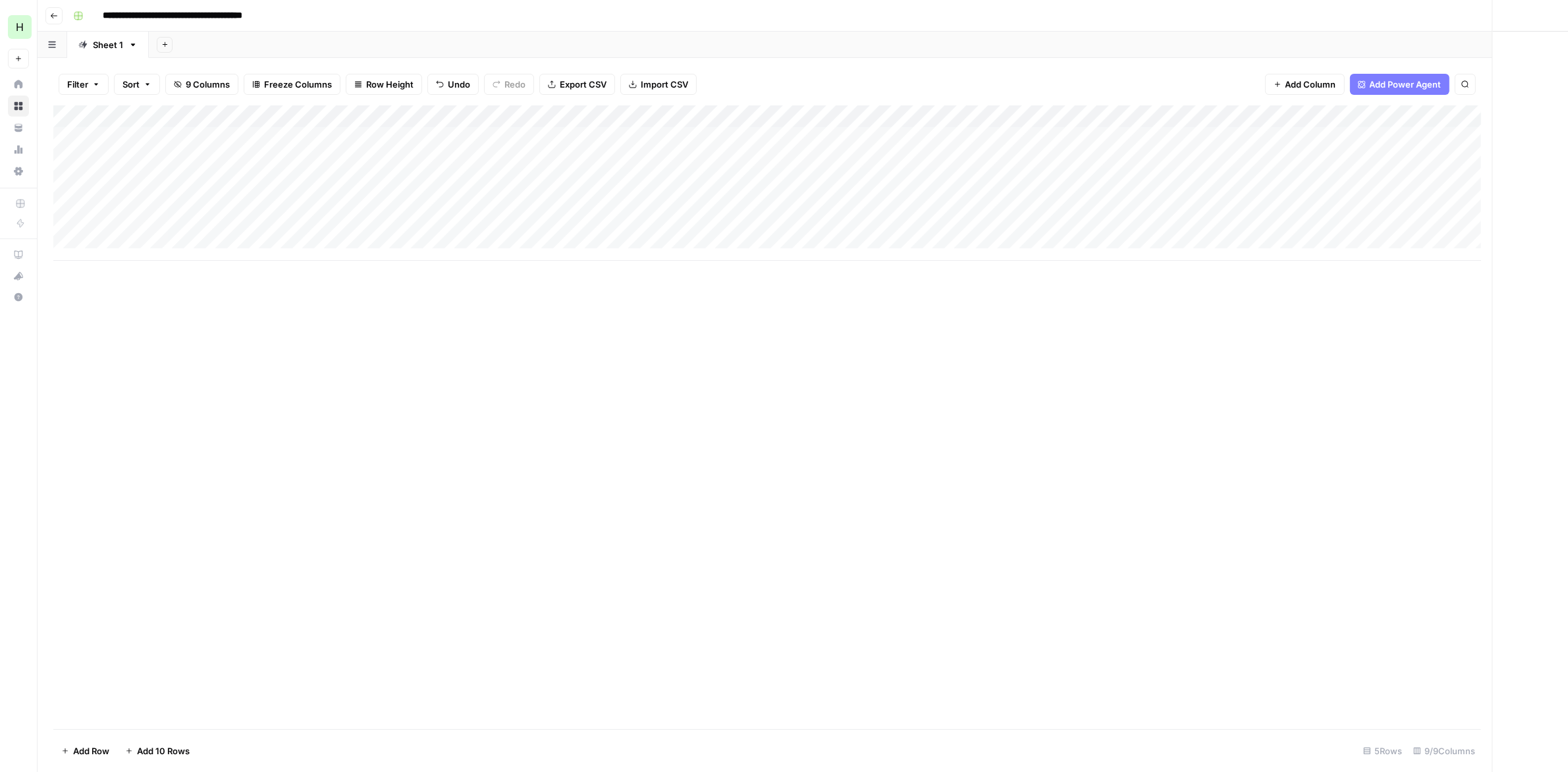
click at [1203, 181] on div at bounding box center [1193, 183] width 120 height 25
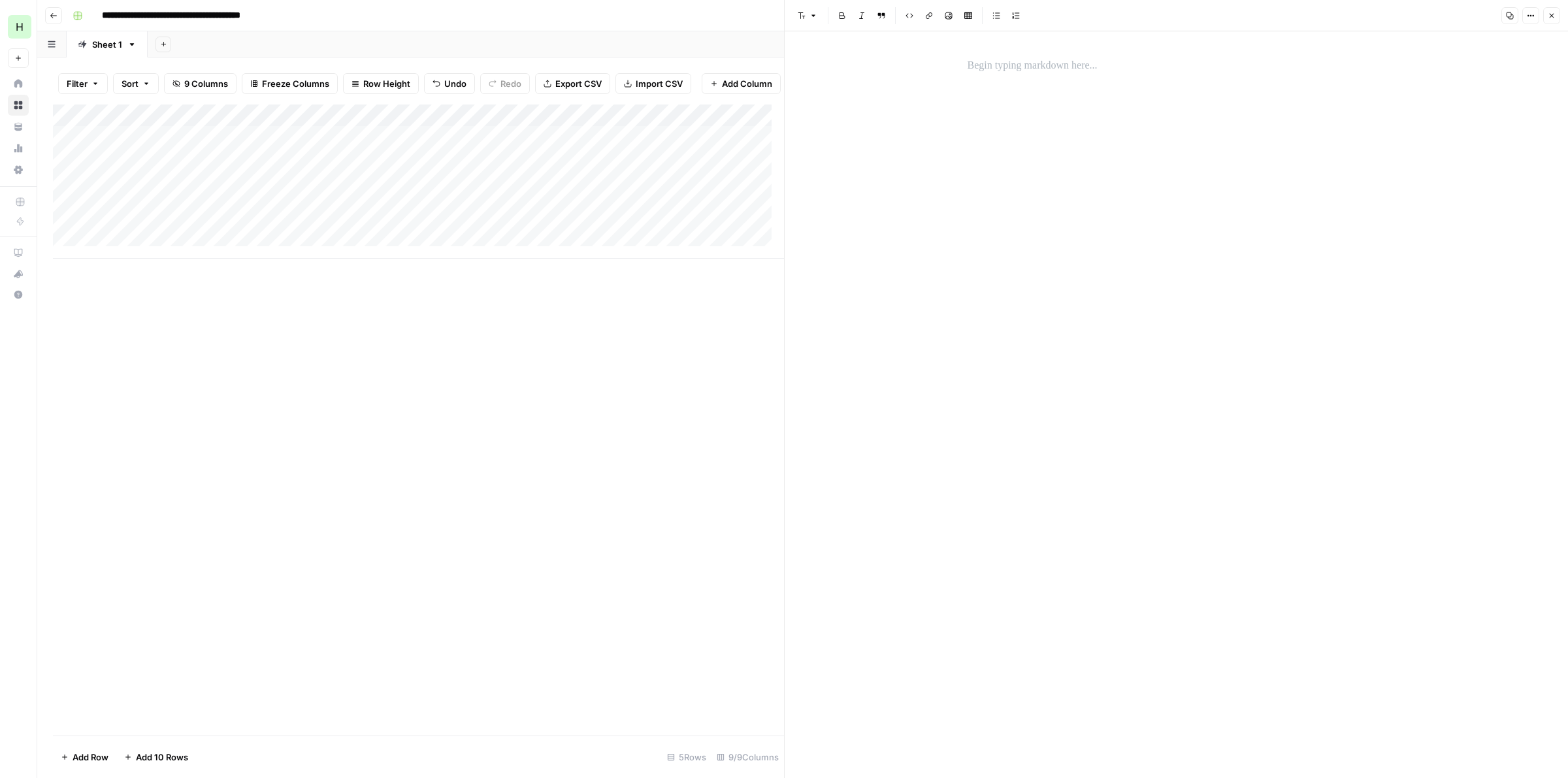
click at [1011, 67] on p at bounding box center [1176, 66] width 418 height 17
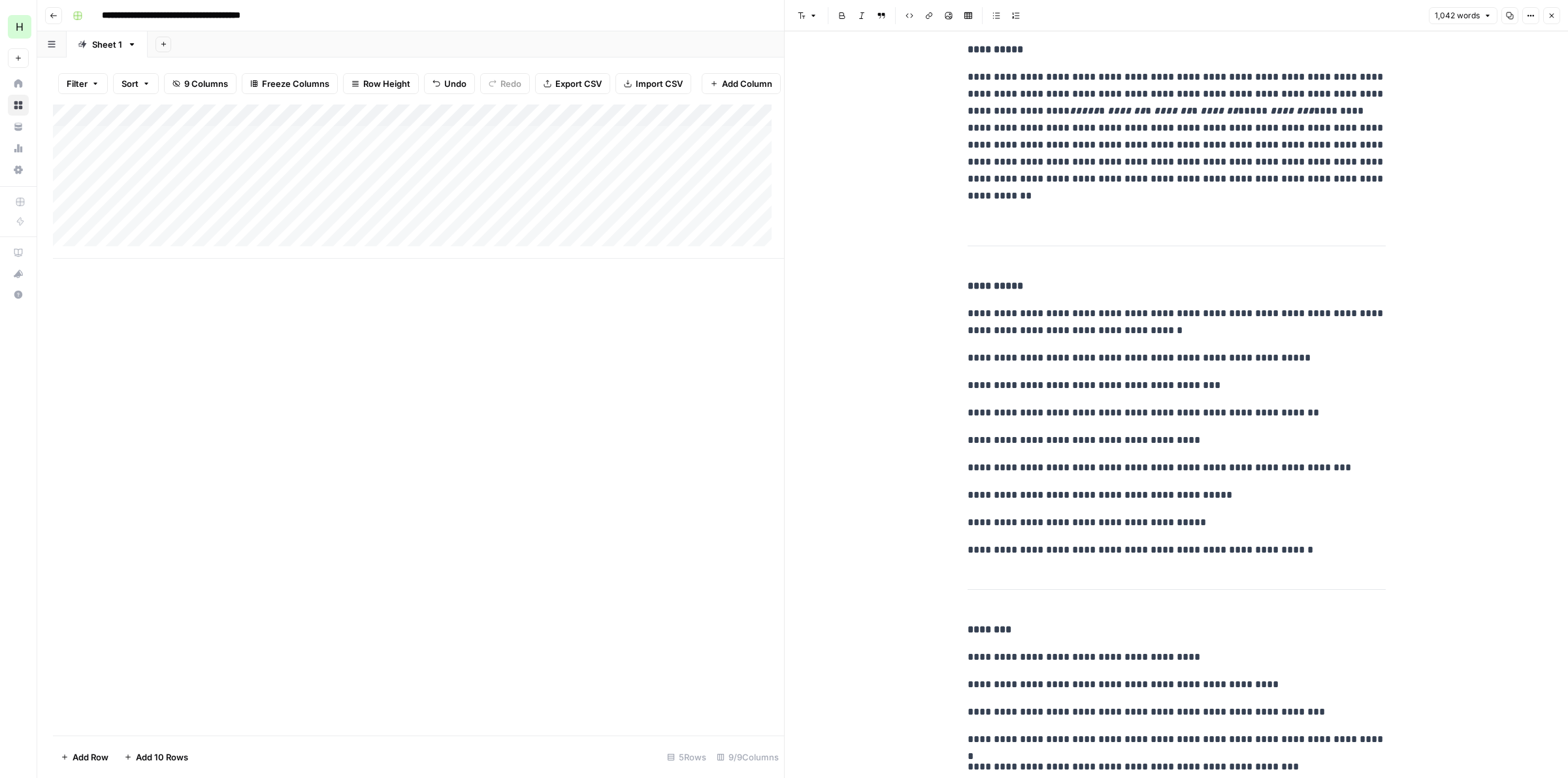
click at [1554, 10] on button "Close" at bounding box center [1552, 16] width 17 height 17
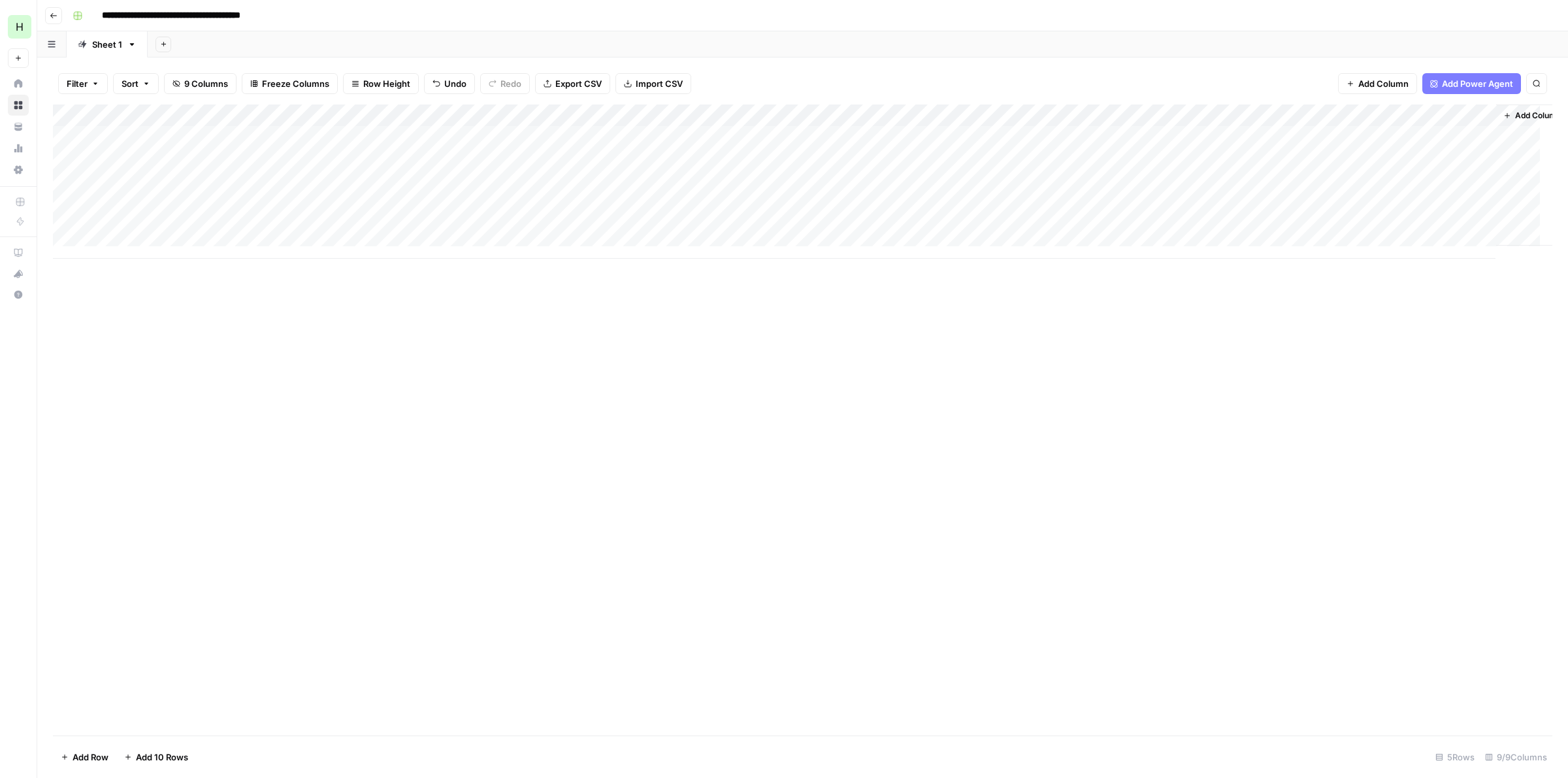
click at [1305, 180] on div "Add Column" at bounding box center [802, 182] width 1499 height 154
click at [1480, 180] on div "Add Column" at bounding box center [802, 182] width 1499 height 154
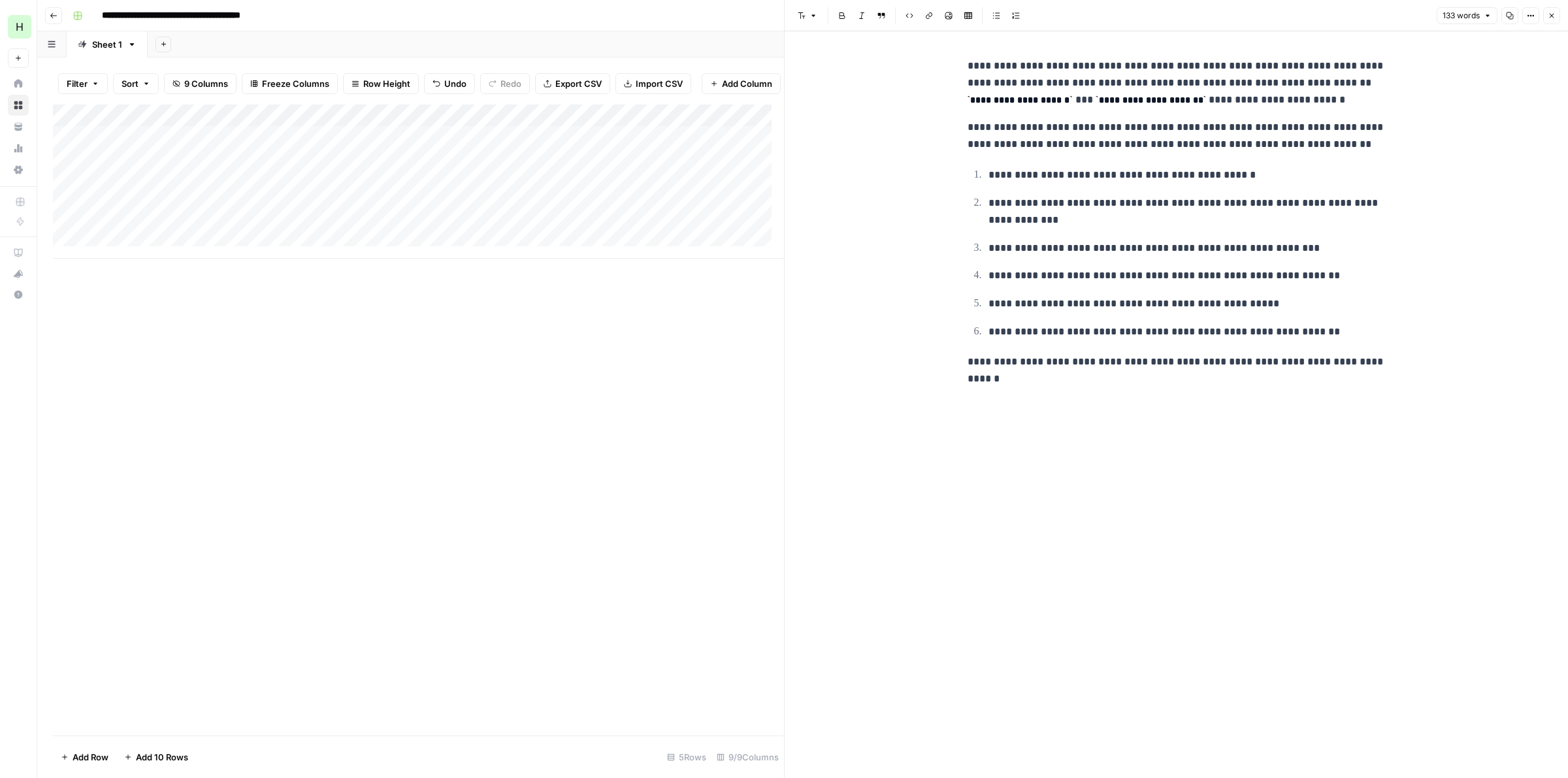
click at [1555, 20] on button "Close" at bounding box center [1552, 16] width 17 height 17
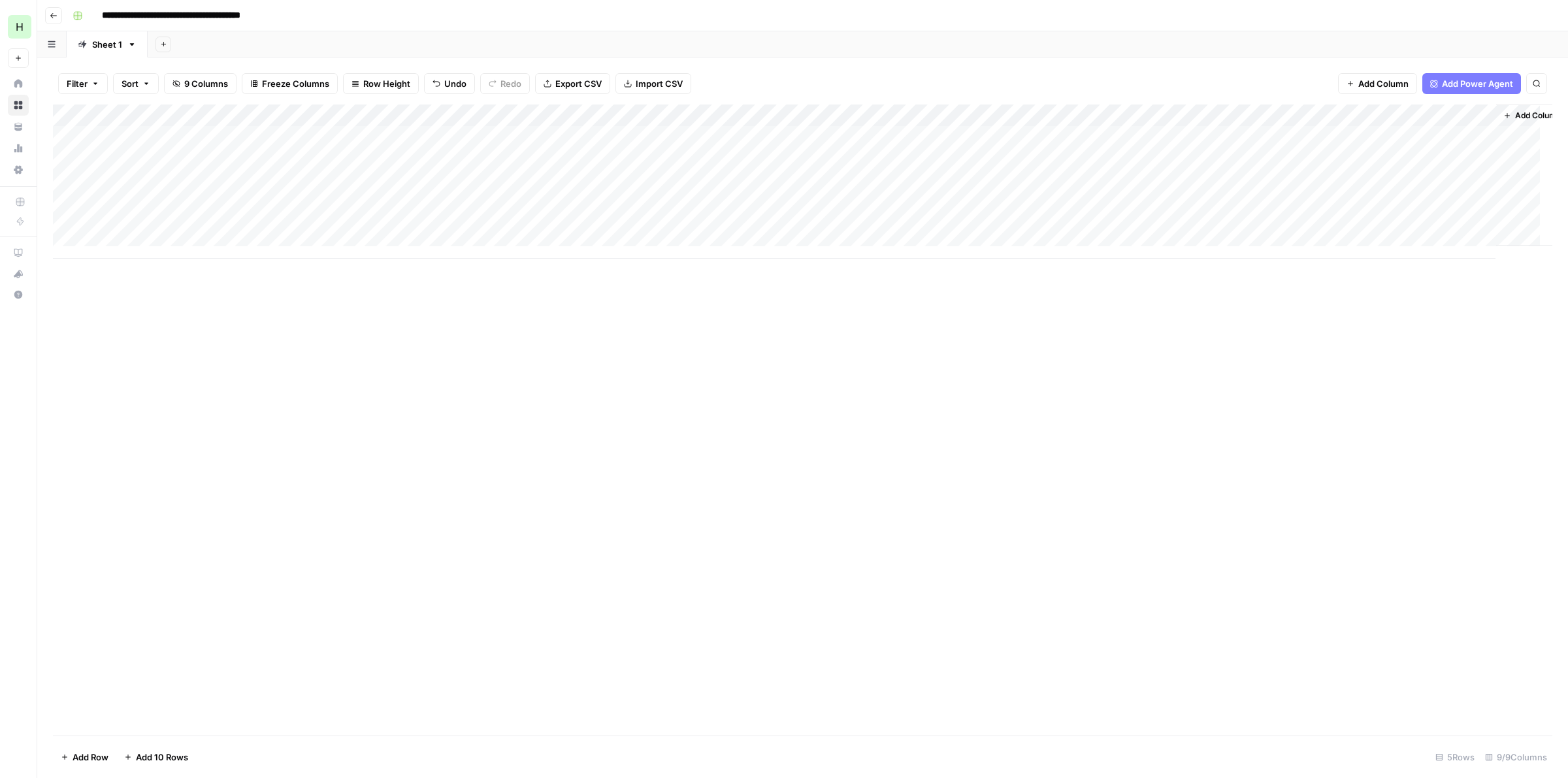
click at [942, 181] on div "Add Column" at bounding box center [802, 182] width 1499 height 154
click at [942, 181] on textarea at bounding box center [911, 182] width 209 height 18
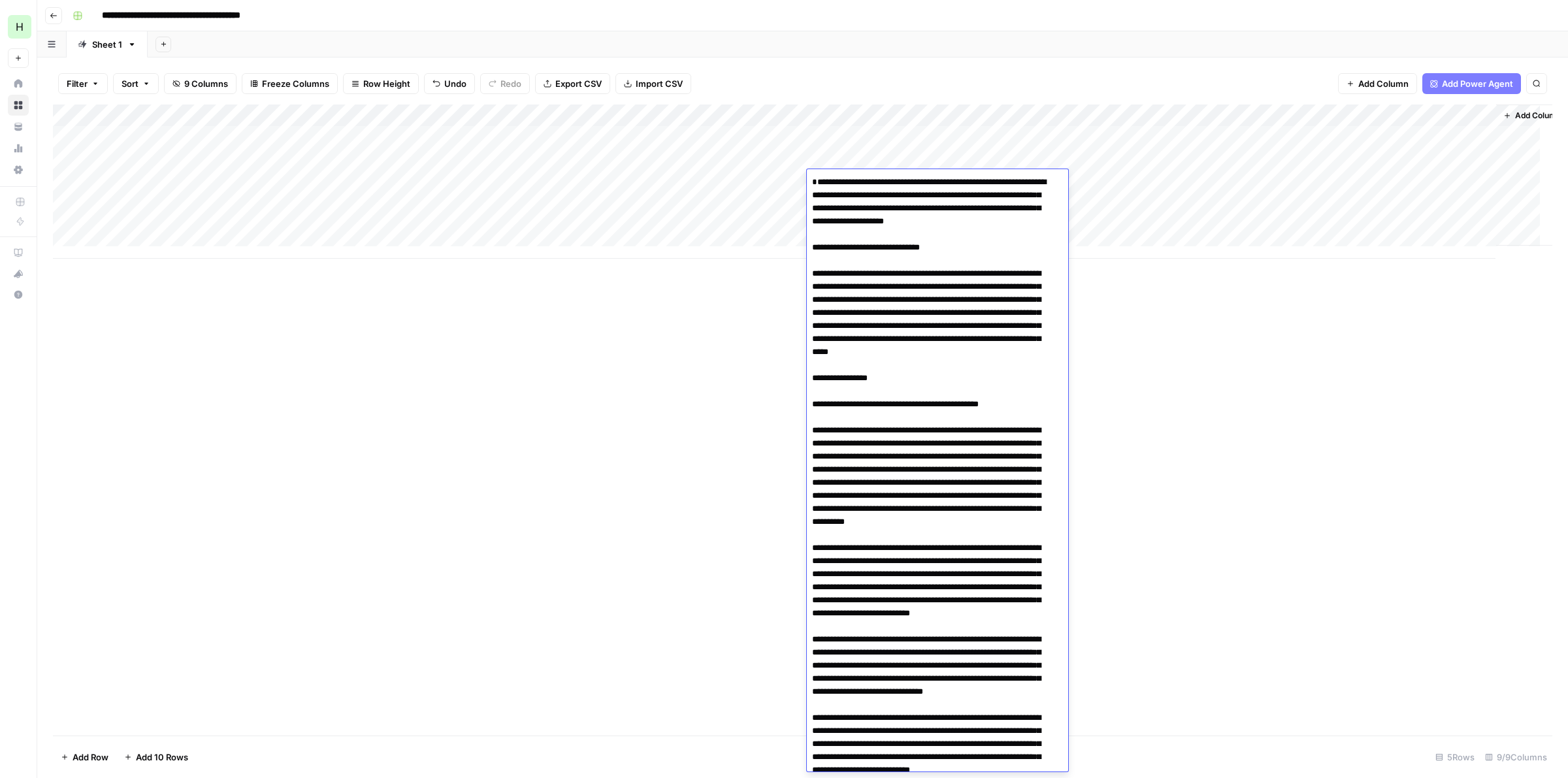
type textarea "**********"
click at [1152, 430] on div "Add Column" at bounding box center [802, 420] width 1499 height 631
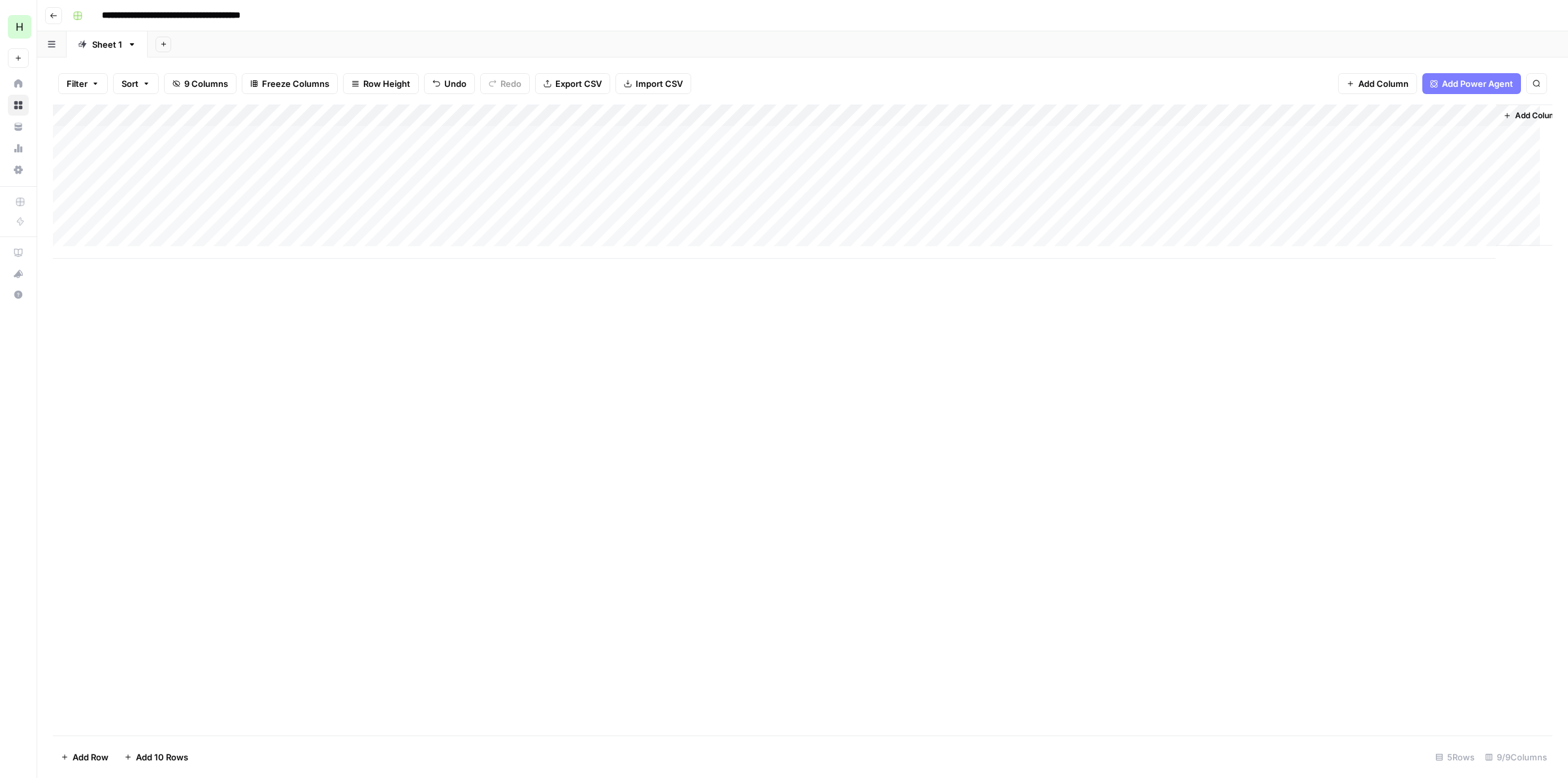
click at [1057, 176] on div "Add Column" at bounding box center [802, 182] width 1499 height 154
click at [1446, 183] on div "Add Column" at bounding box center [802, 182] width 1499 height 154
click at [1486, 129] on div "Add Column" at bounding box center [802, 182] width 1499 height 154
click at [1484, 137] on div "Add Column" at bounding box center [802, 182] width 1499 height 154
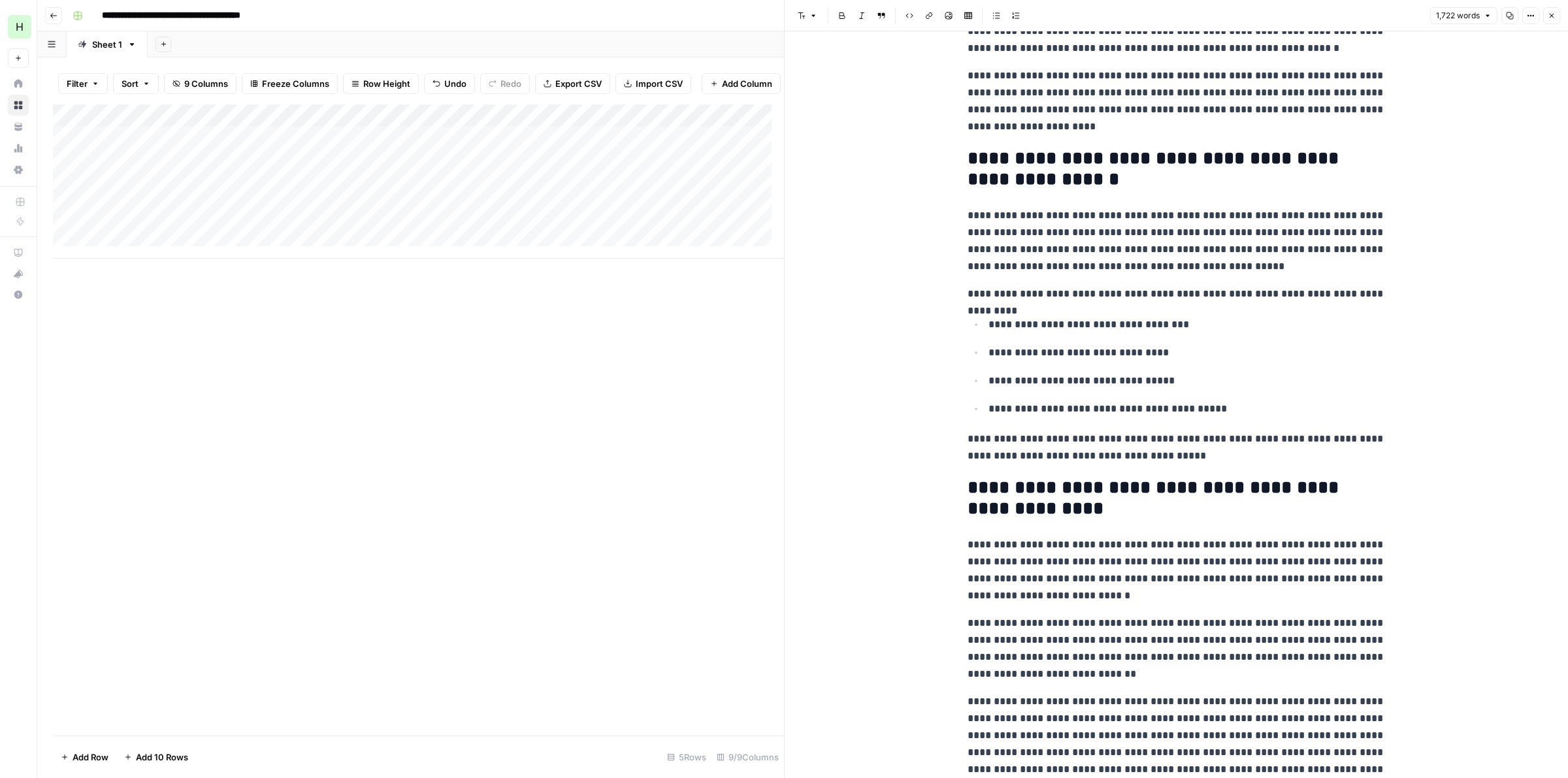
scroll to position [3753, 0]
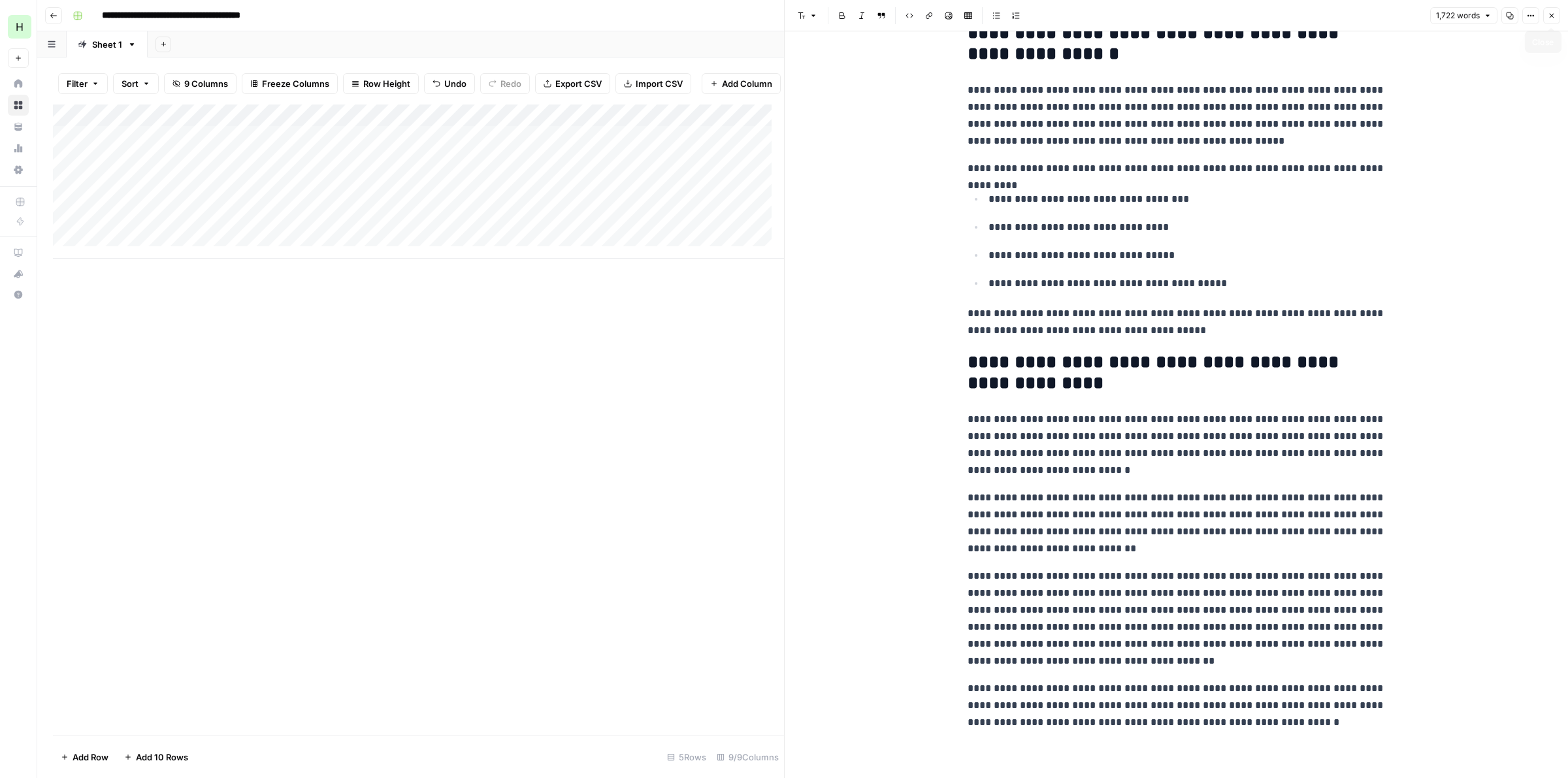
click at [1549, 14] on icon "button" at bounding box center [1552, 15] width 8 height 8
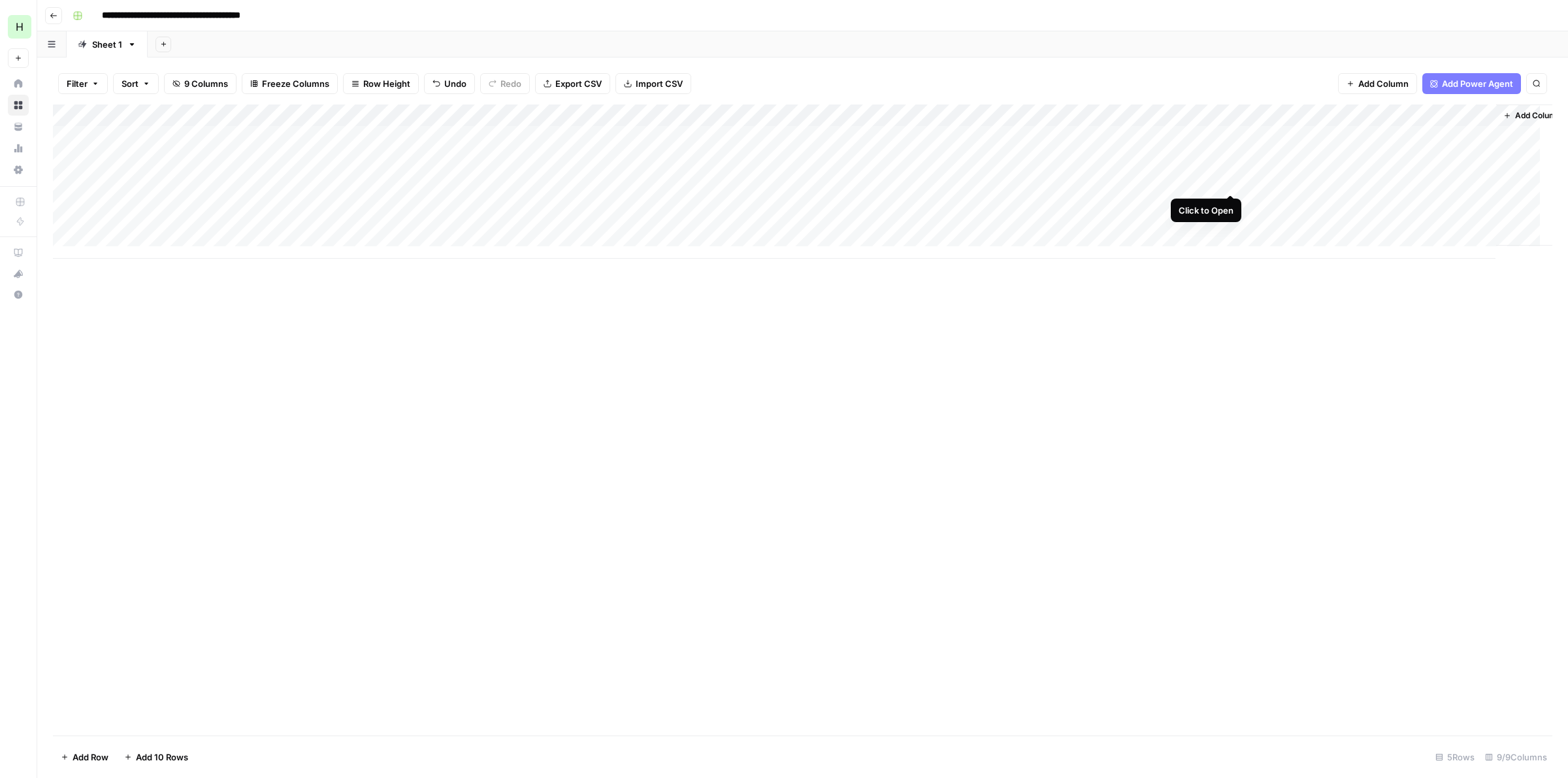
click at [1226, 181] on div "Add Column" at bounding box center [802, 182] width 1499 height 154
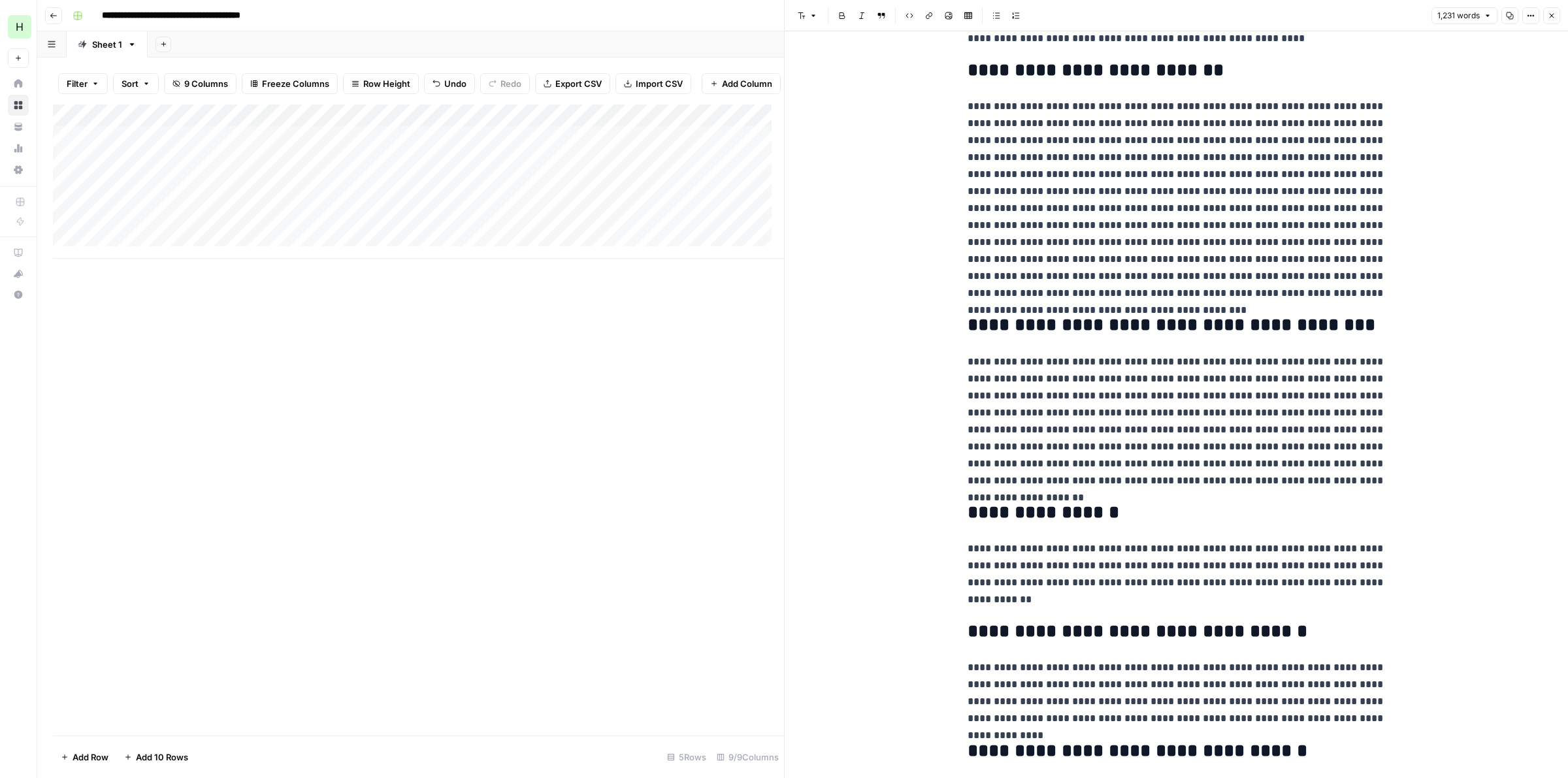
scroll to position [1636, 0]
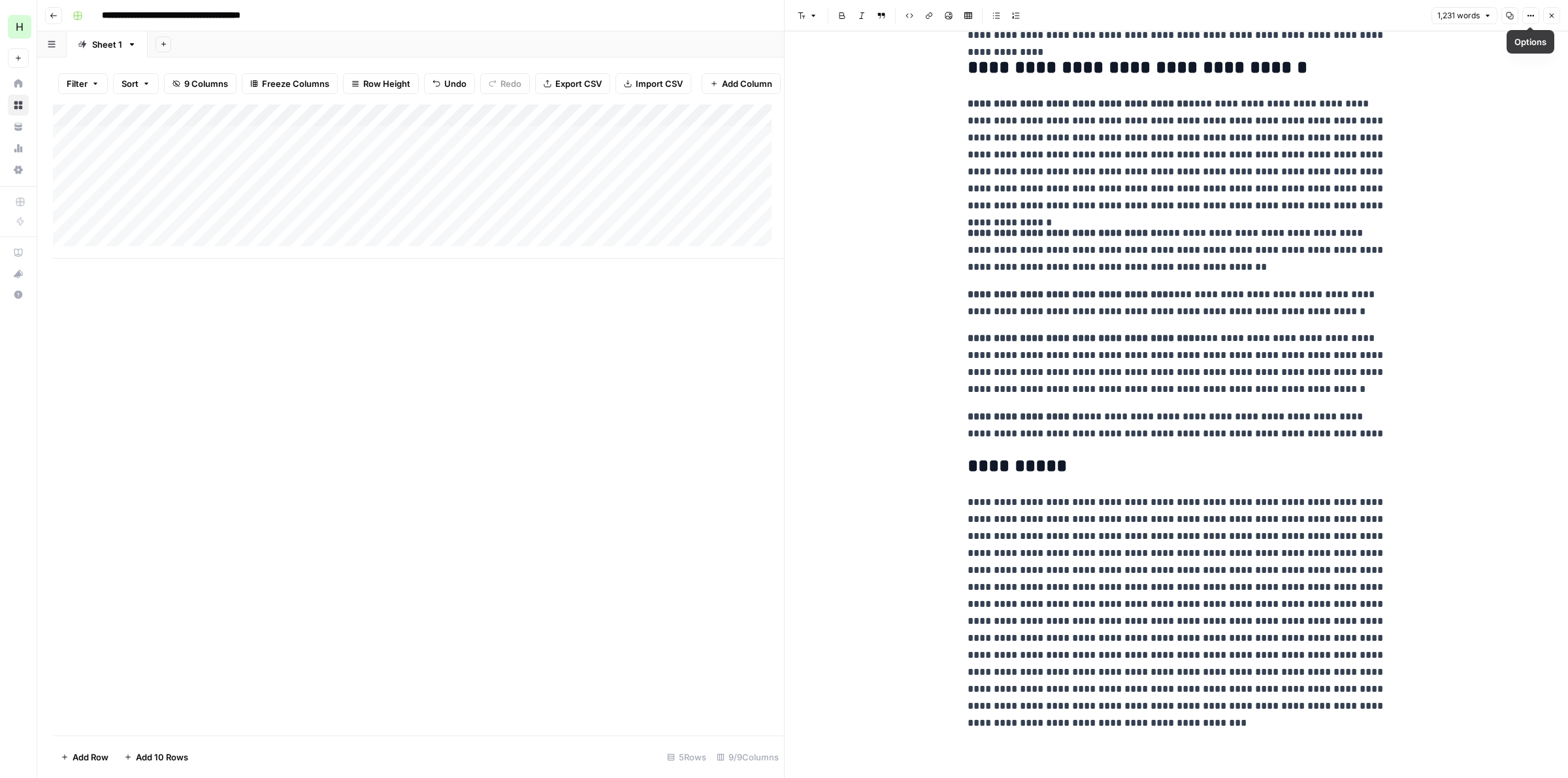
click at [1510, 14] on icon "button" at bounding box center [1510, 15] width 8 height 8
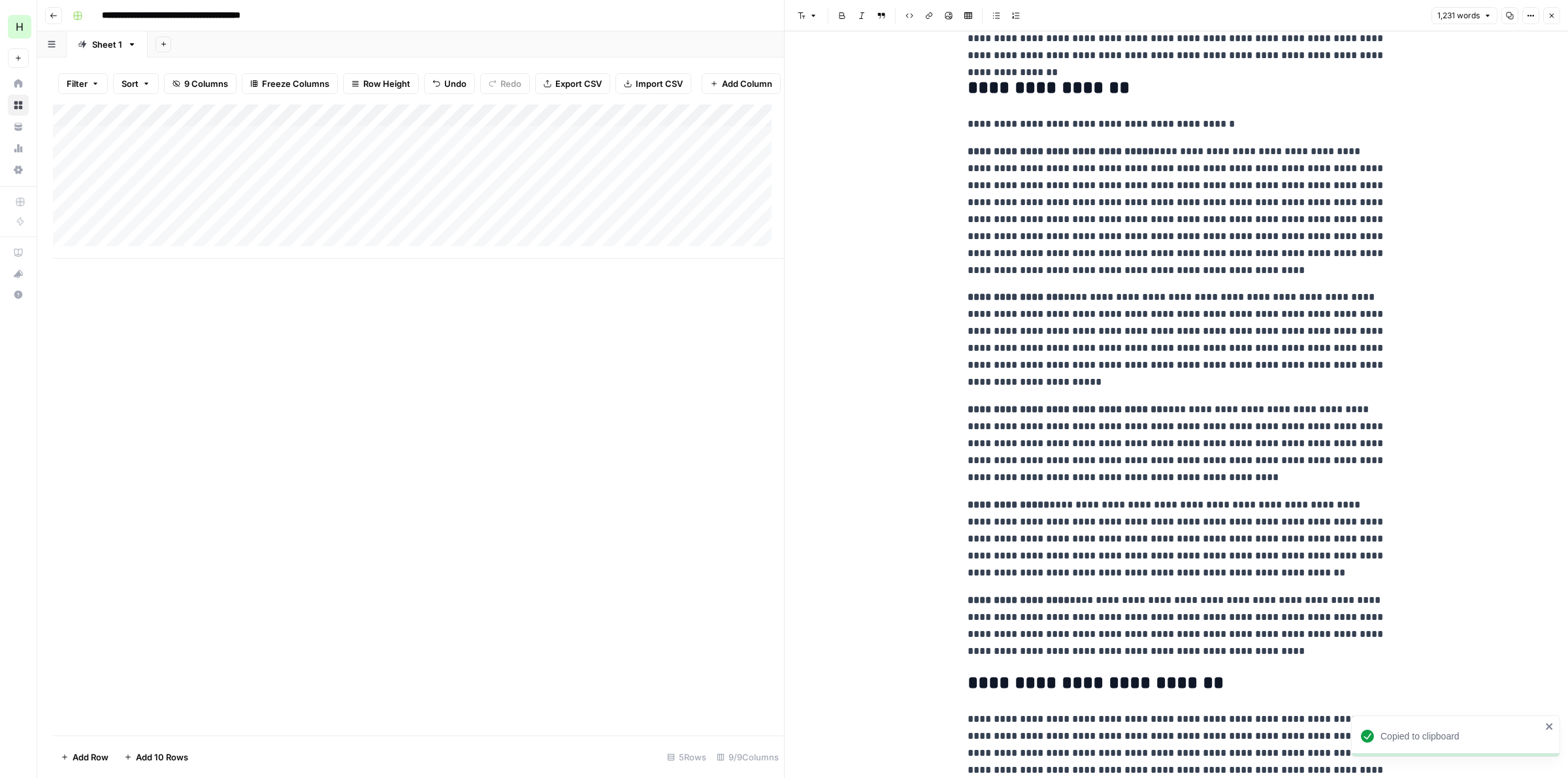
scroll to position [302, 0]
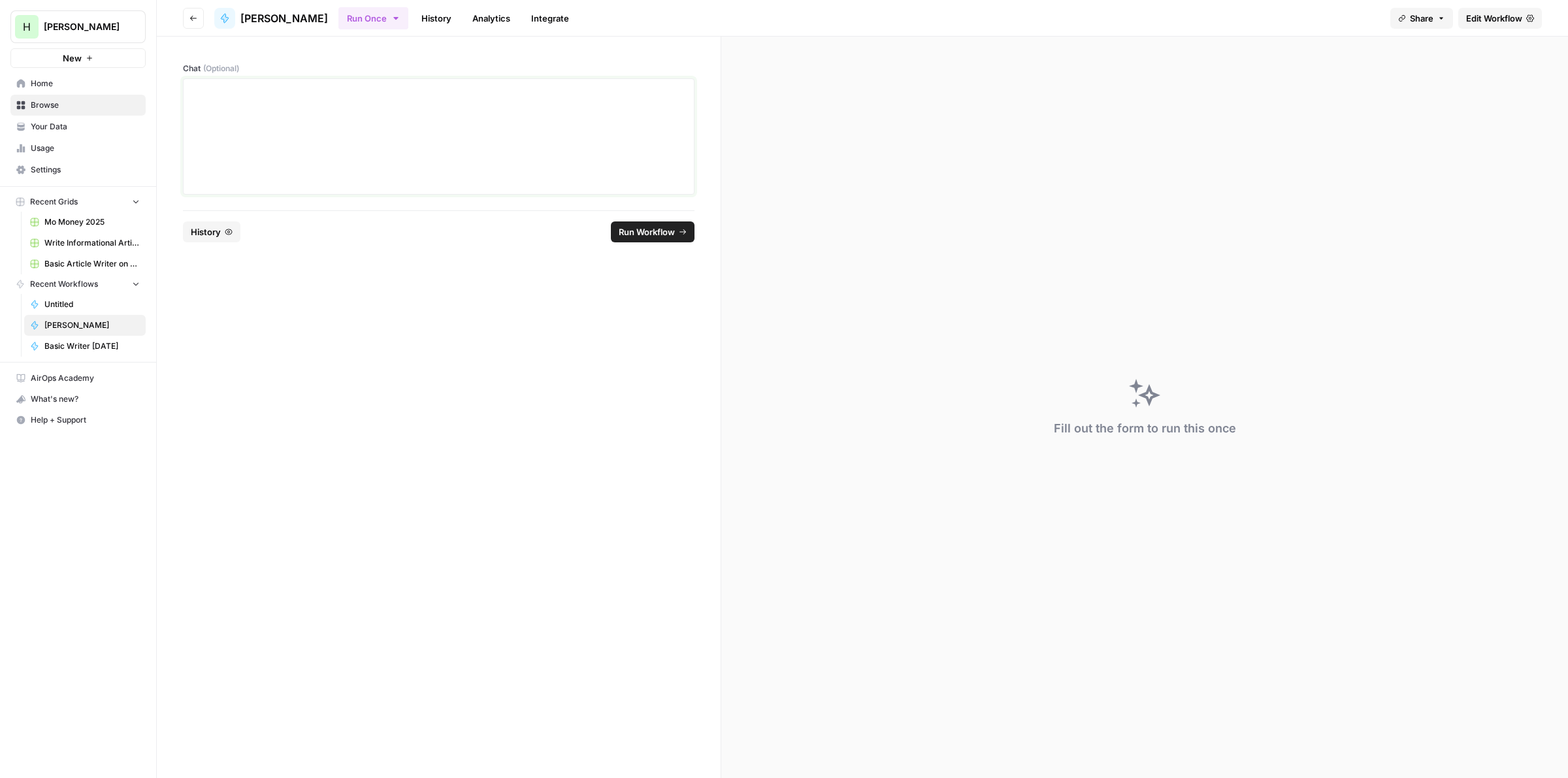
click at [424, 92] on p at bounding box center [439, 91] width 495 height 13
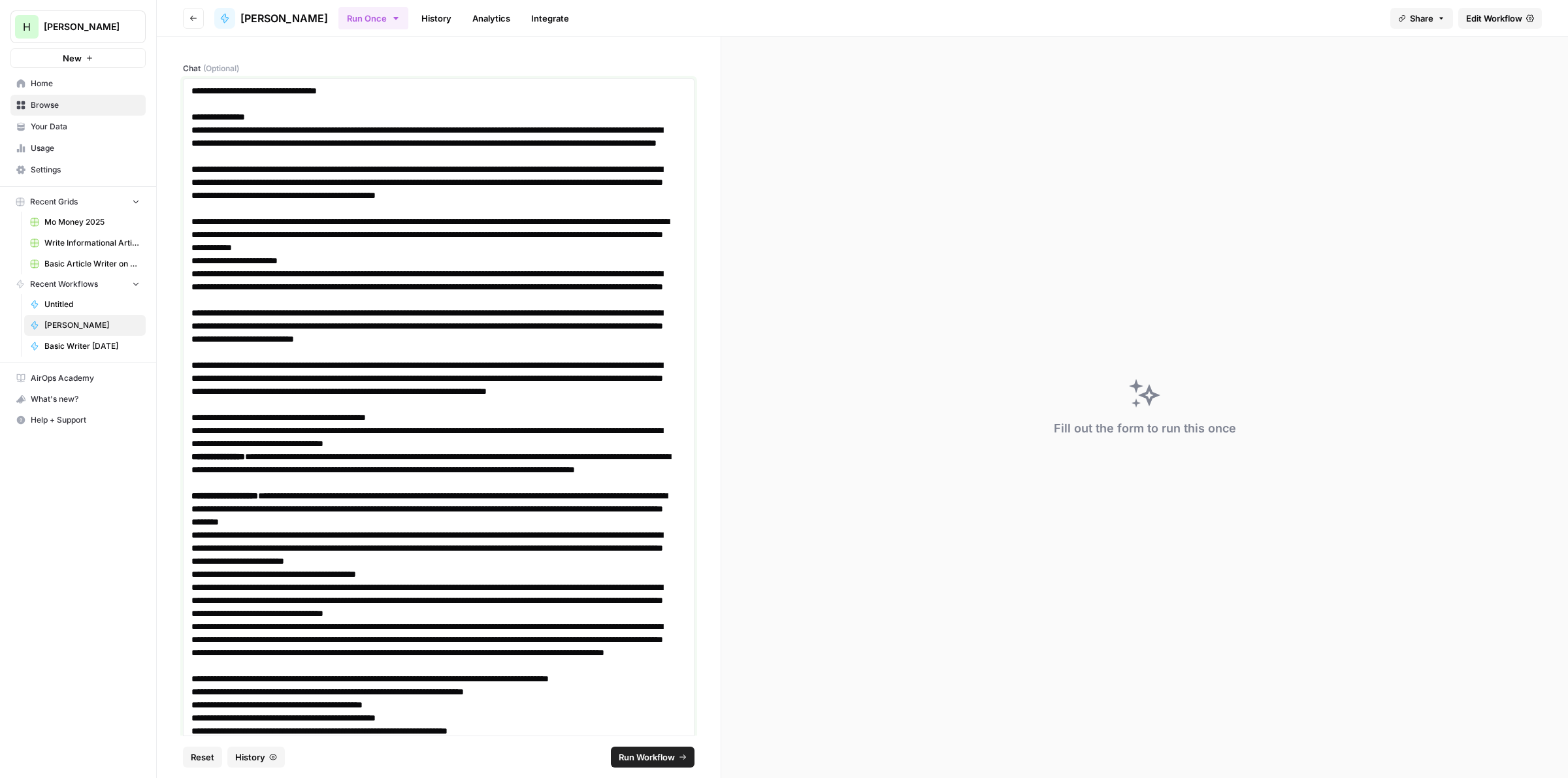
click at [196, 116] on h1 "**********" at bounding box center [432, 117] width 482 height 13
click at [200, 116] on h1 "**********" at bounding box center [432, 117] width 482 height 13
click at [194, 112] on p "**********" at bounding box center [432, 117] width 482 height 13
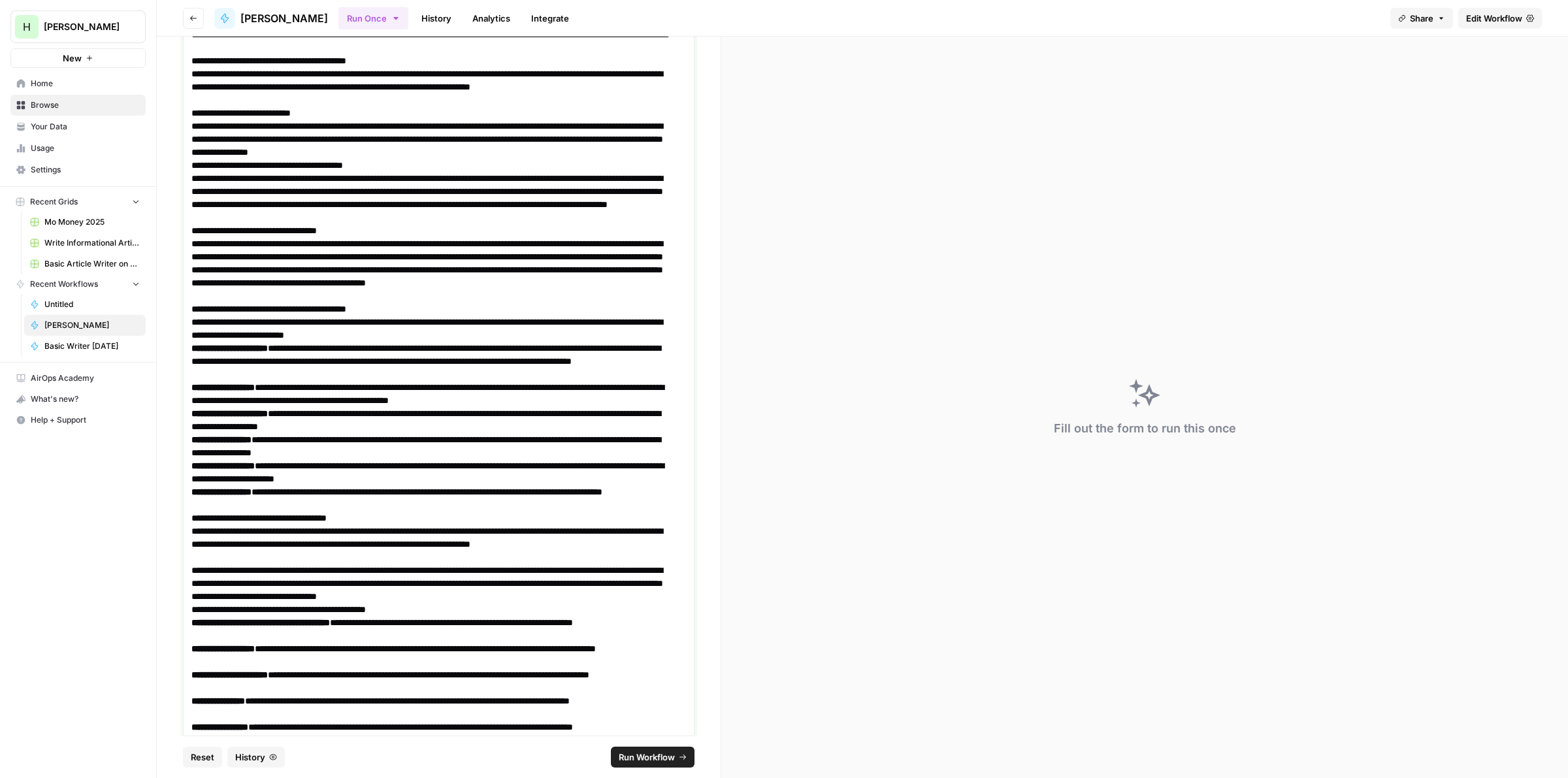
scroll to position [1447, 0]
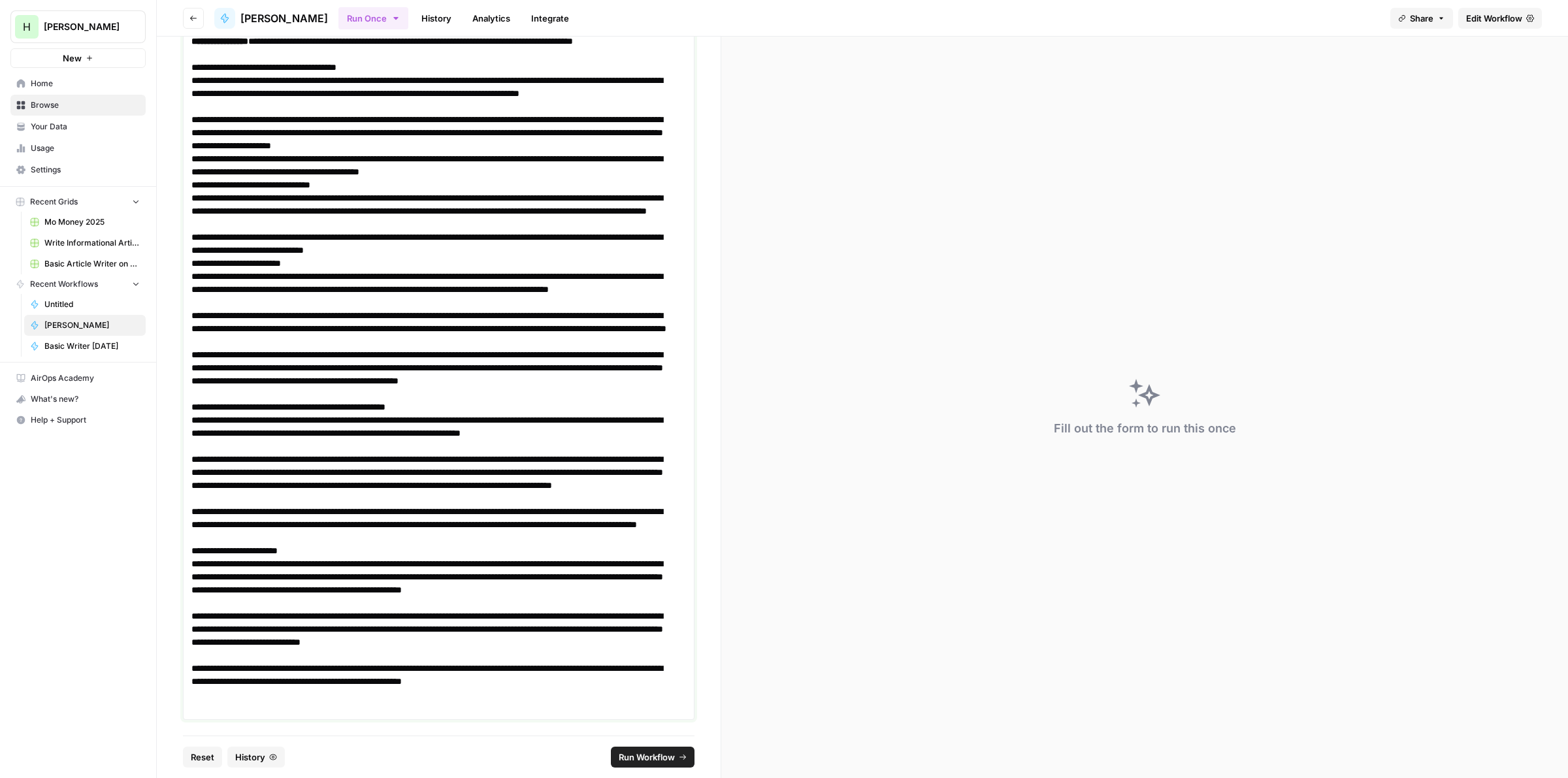
click at [327, 703] on p at bounding box center [439, 707] width 495 height 13
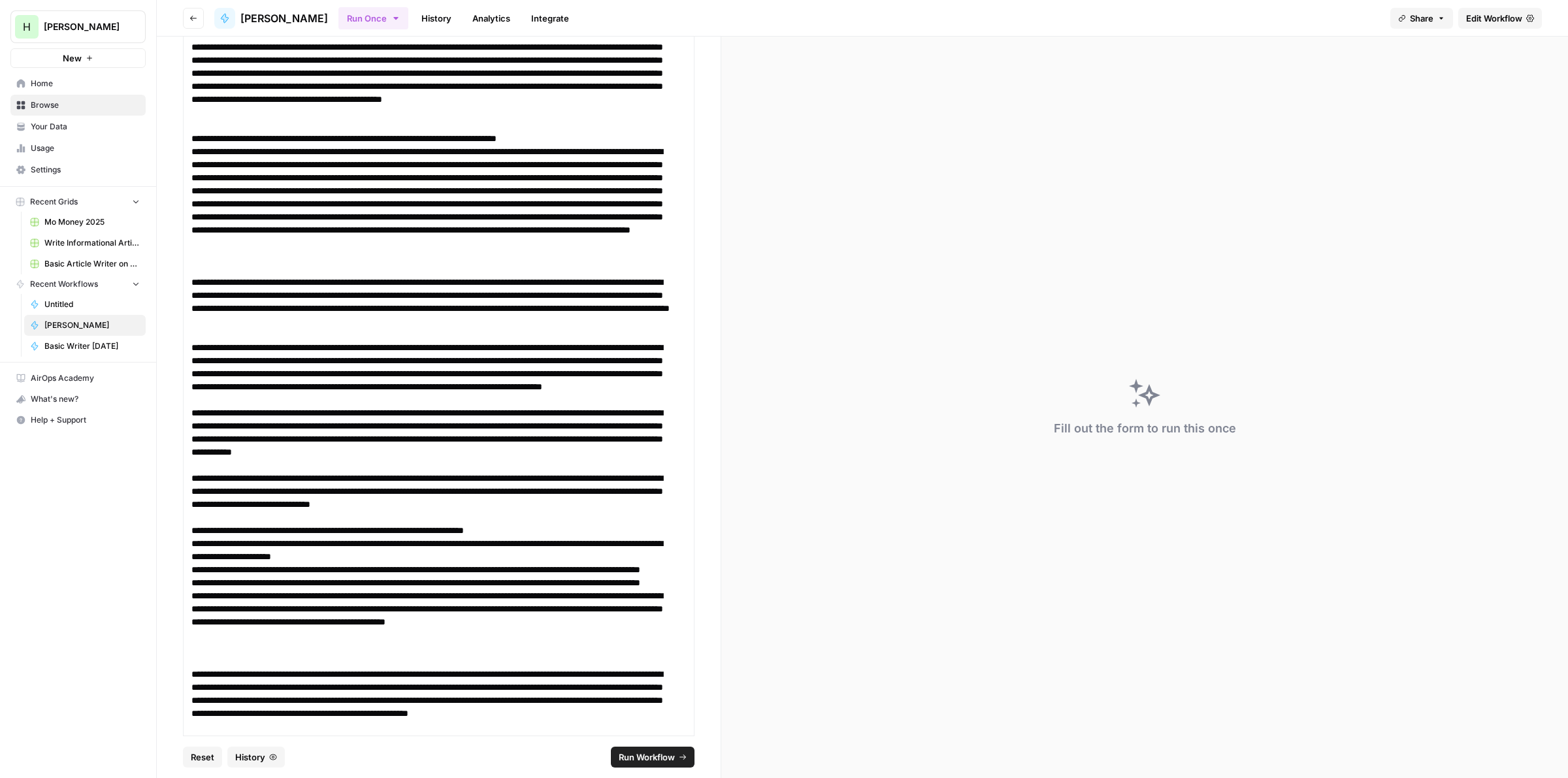
click at [648, 749] on button "Run Workflow" at bounding box center [652, 757] width 84 height 21
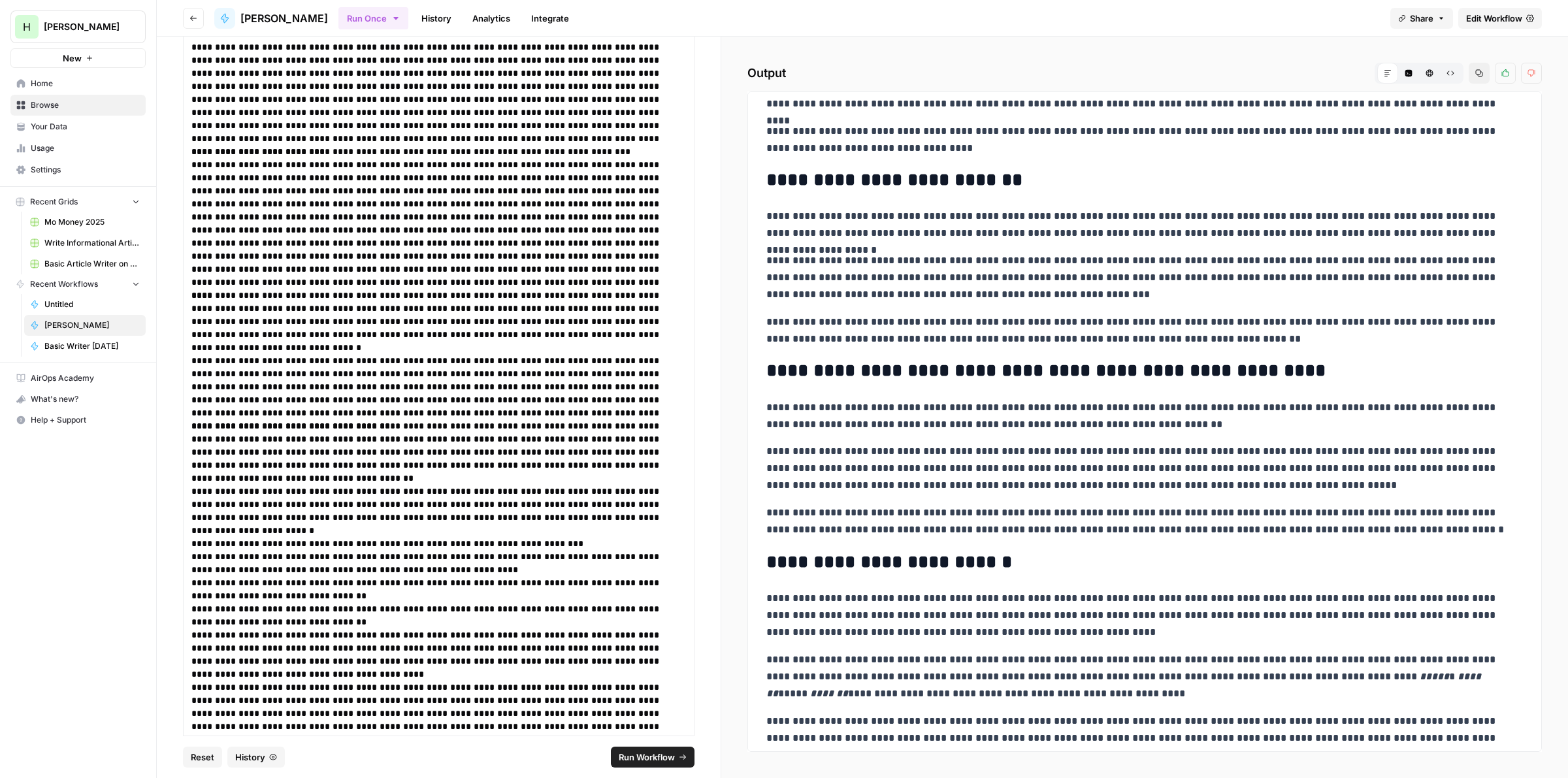
scroll to position [2985, 0]
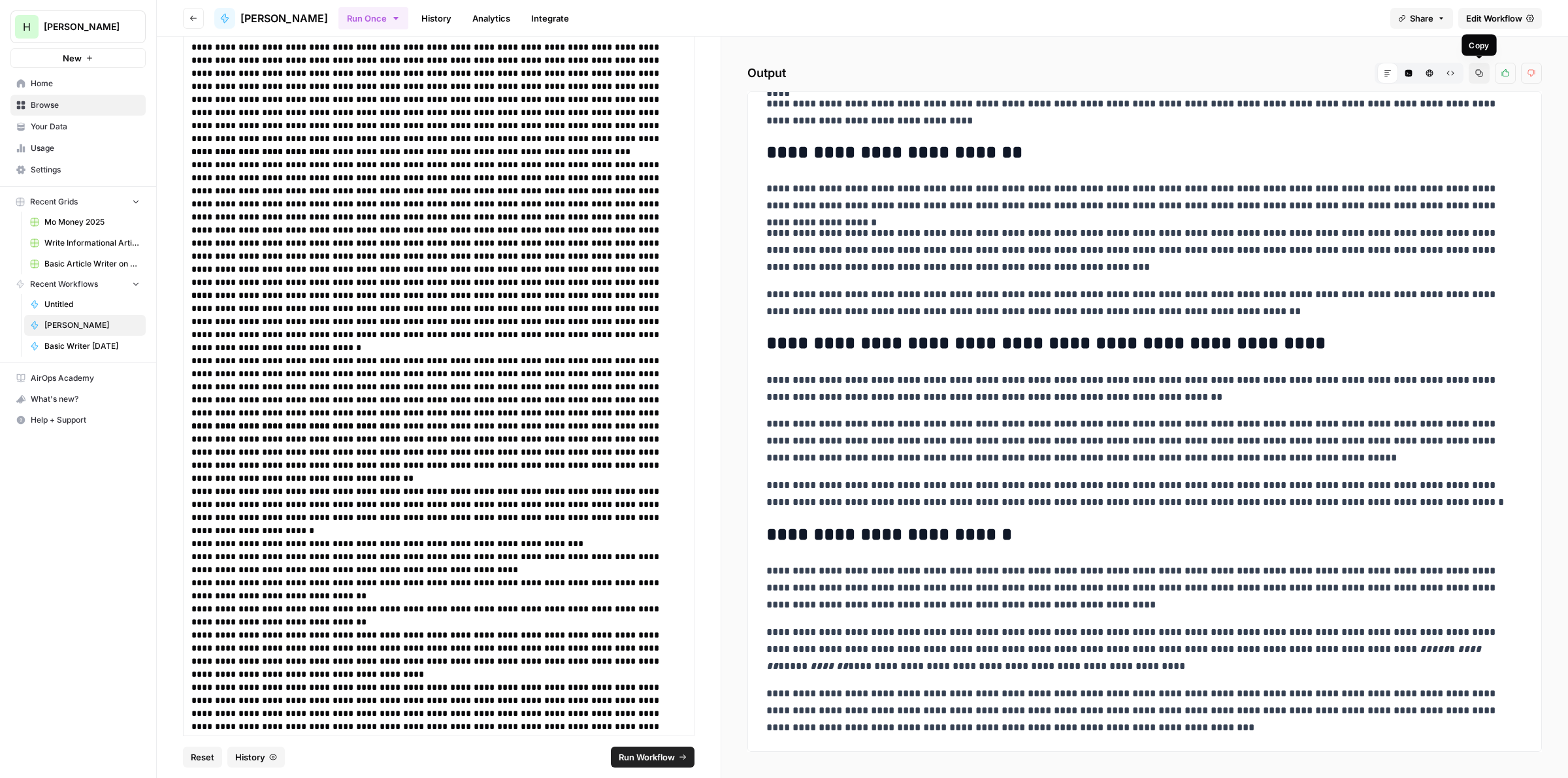
click at [1476, 71] on icon "button" at bounding box center [1480, 73] width 8 height 8
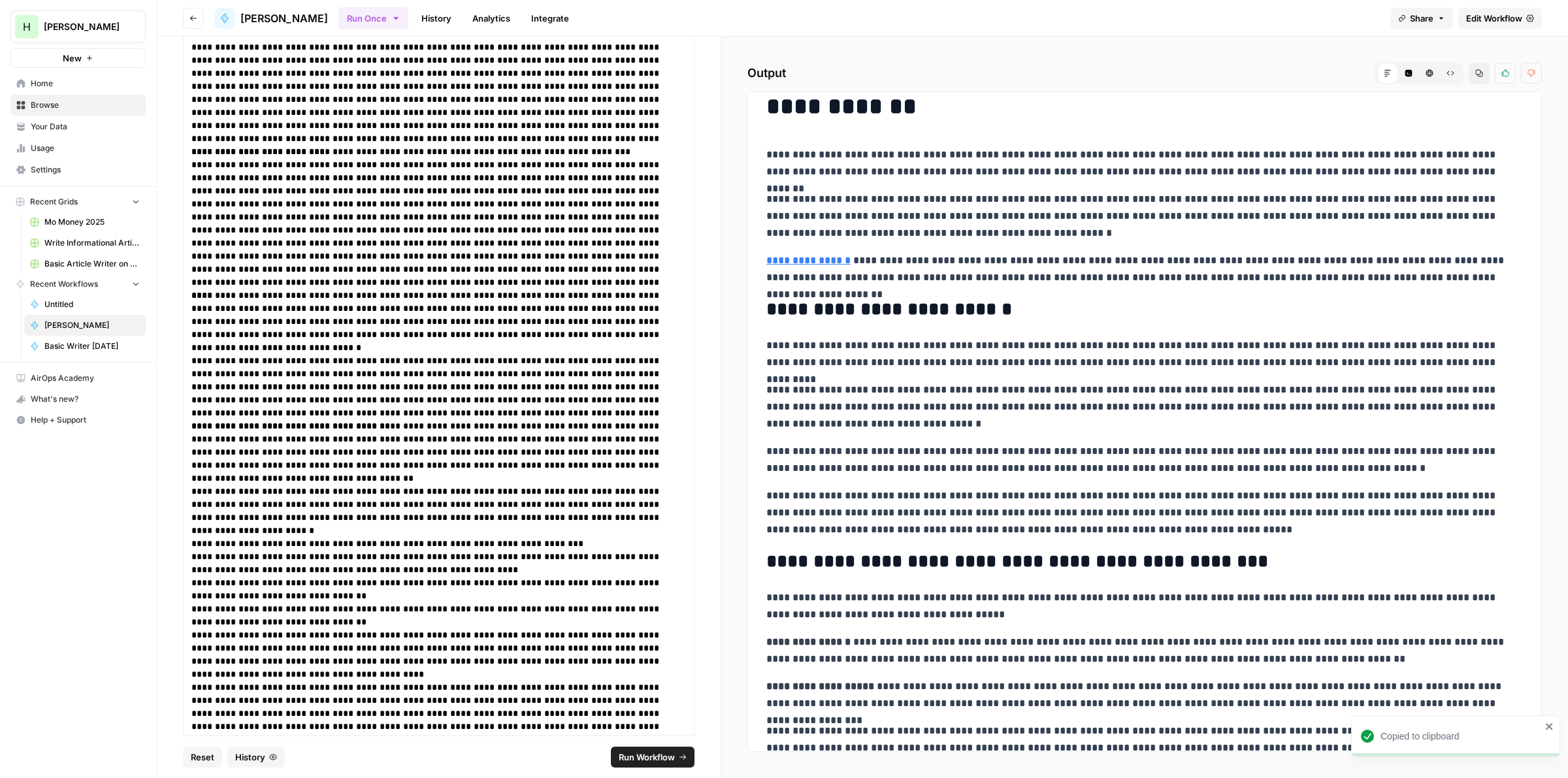
scroll to position [0, 0]
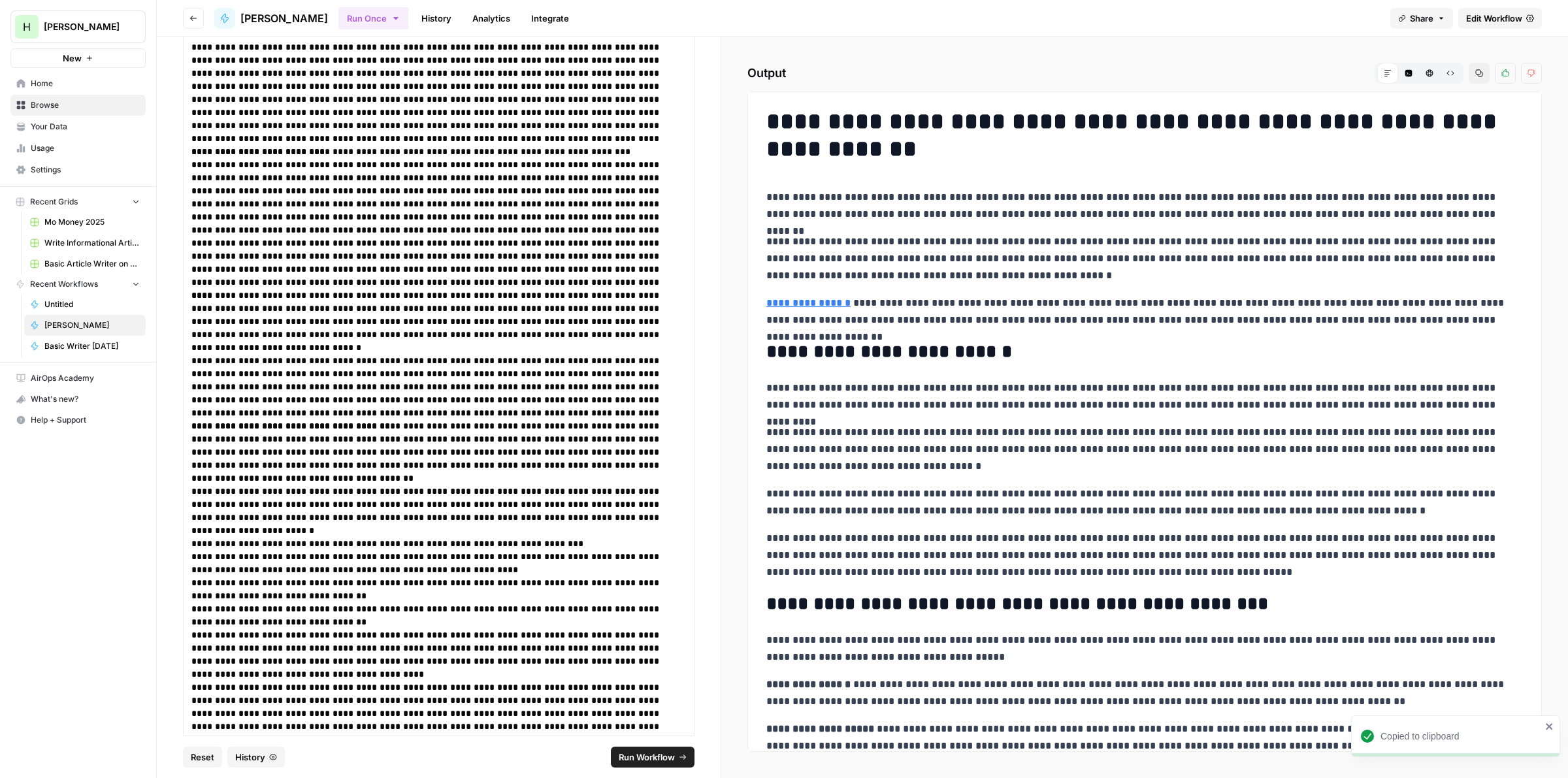
drag, startPoint x: 1479, startPoint y: 71, endPoint x: 1027, endPoint y: 71, distance: 452.0
click at [1478, 71] on icon "button" at bounding box center [1480, 73] width 8 height 8
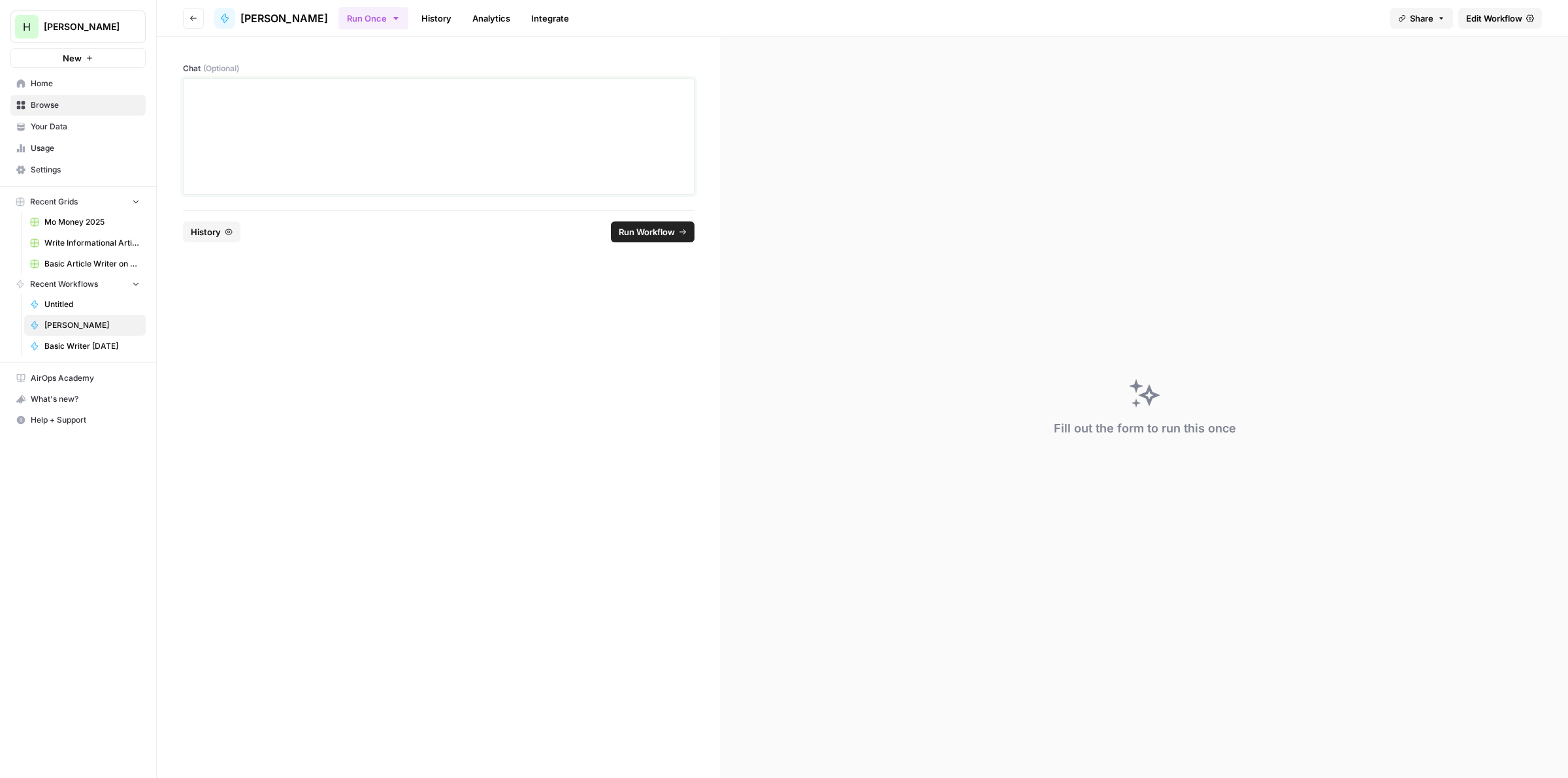
click at [308, 118] on div at bounding box center [439, 136] width 495 height 104
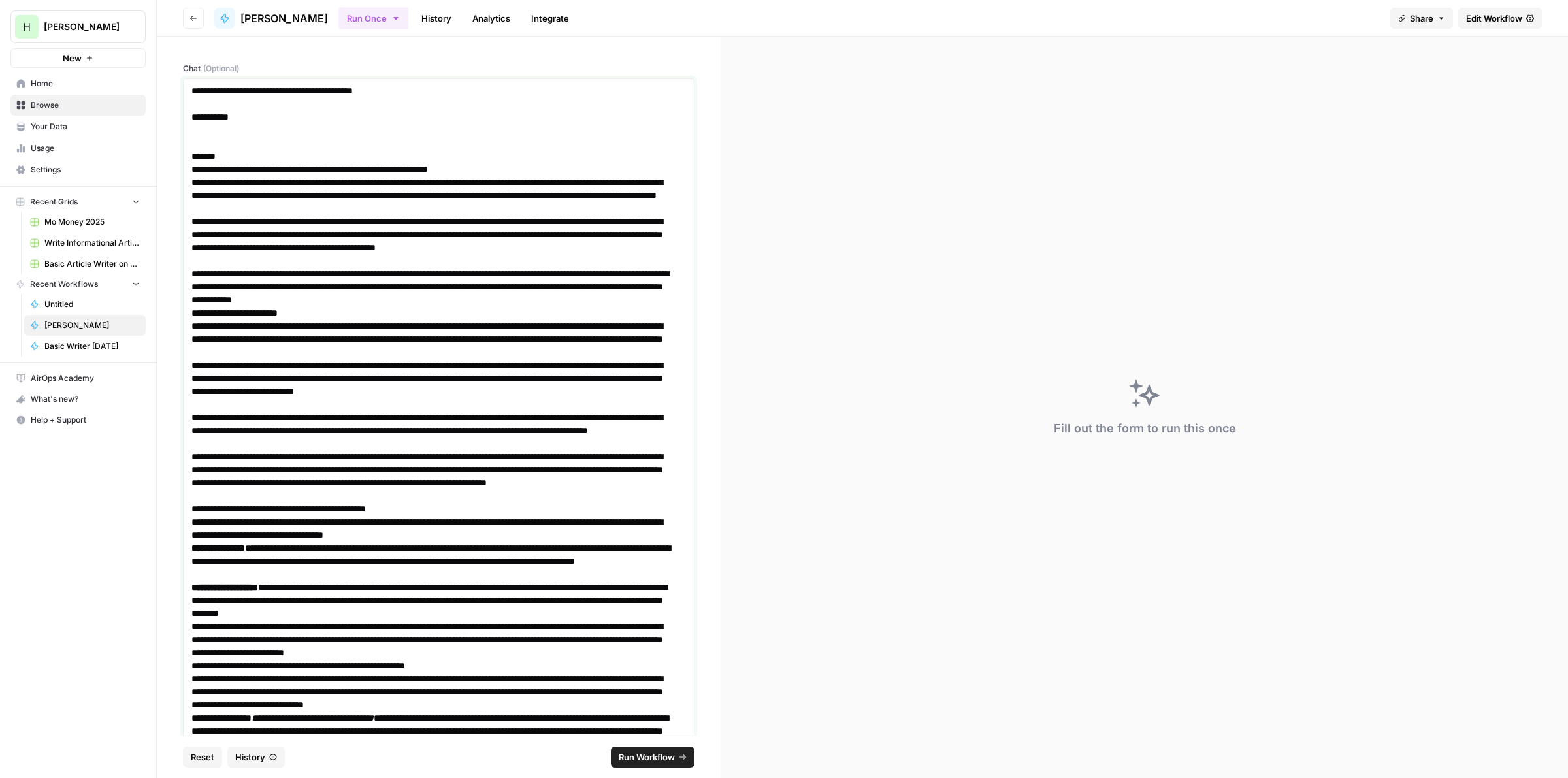
click at [200, 124] on p at bounding box center [439, 130] width 495 height 13
click at [246, 116] on h1 "**********" at bounding box center [432, 117] width 482 height 13
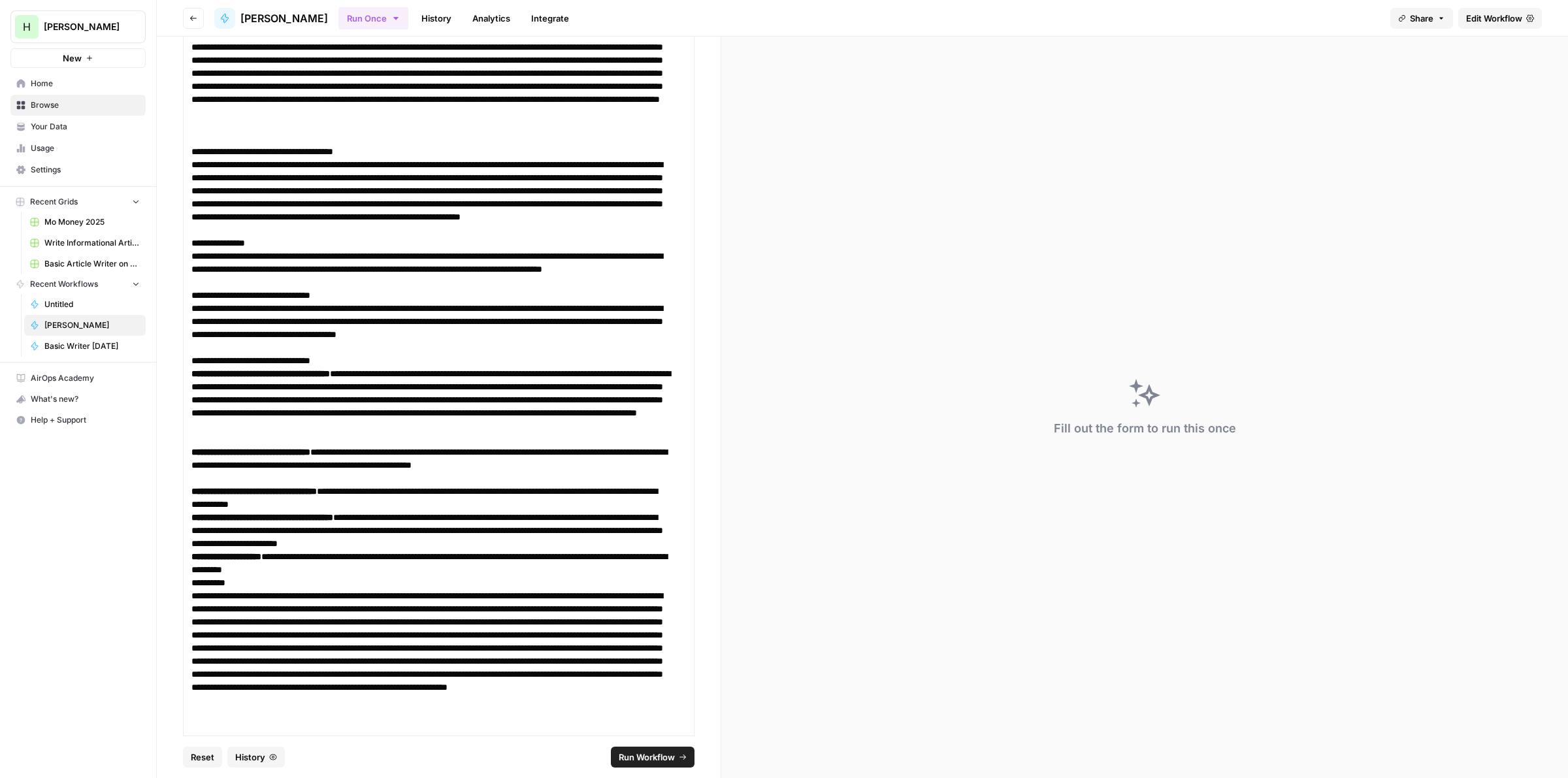
click at [642, 757] on span "Run Workflow" at bounding box center [647, 757] width 56 height 13
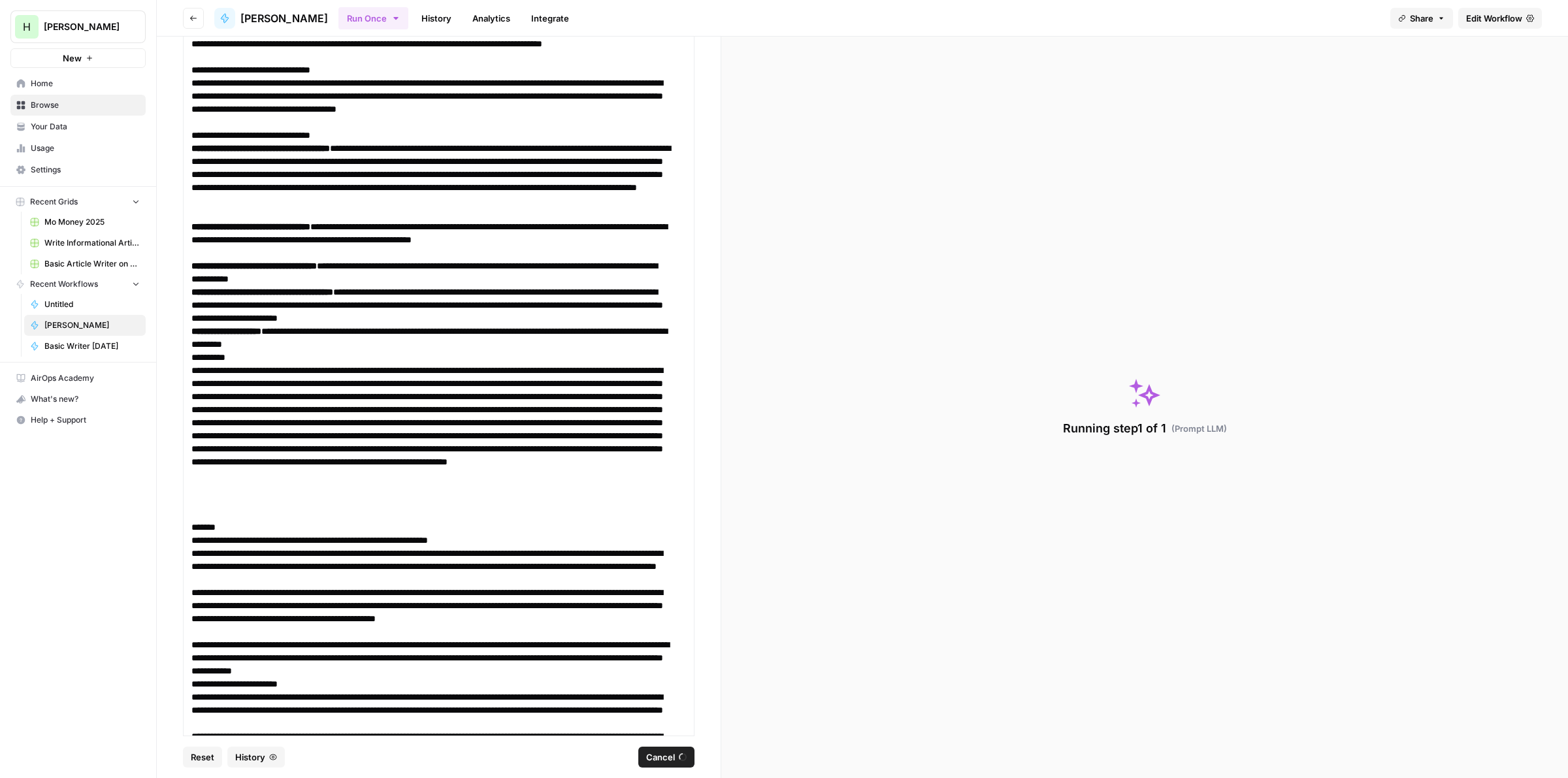
scroll to position [770, 0]
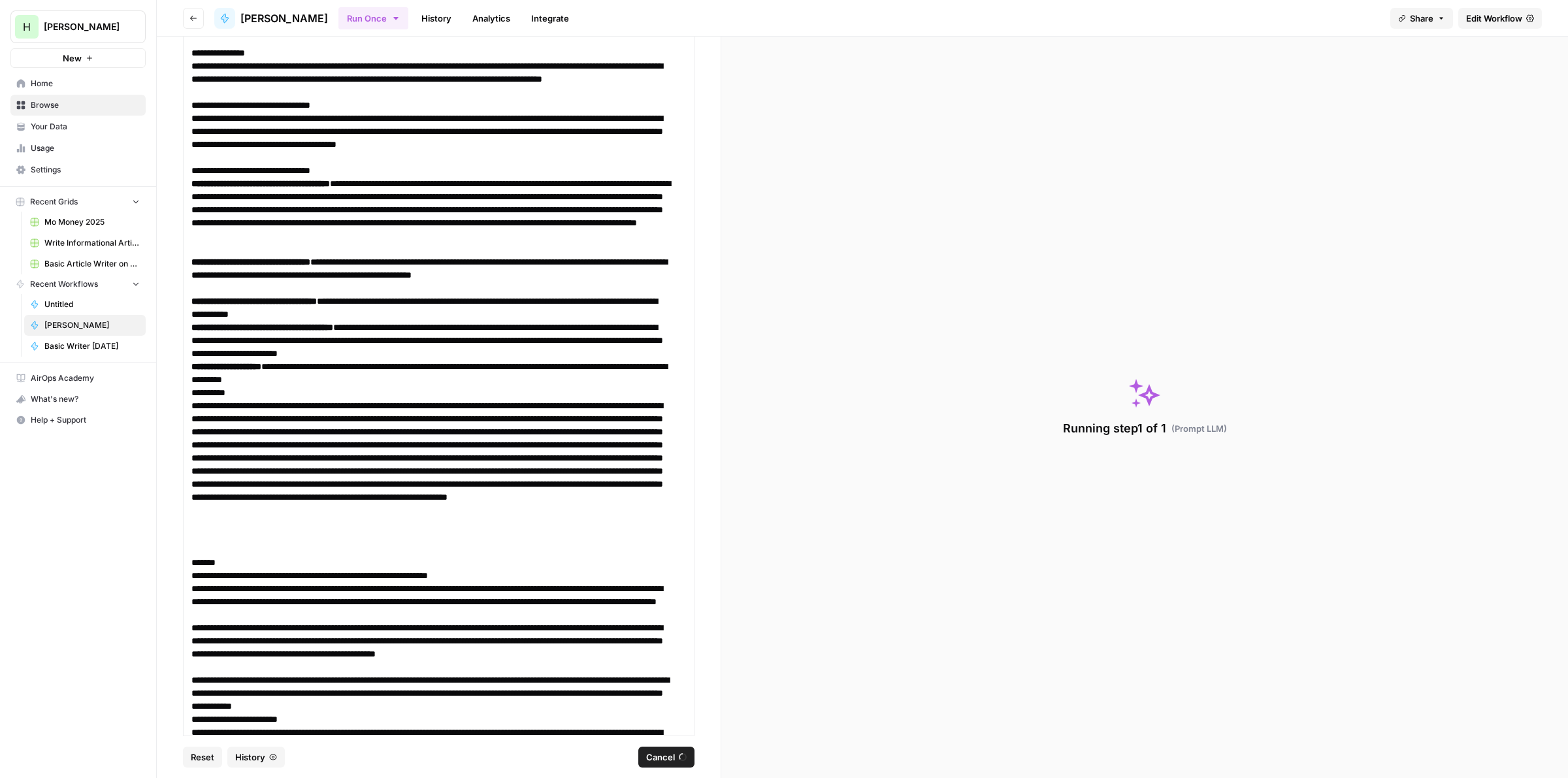
click at [657, 748] on button "Cancel" at bounding box center [666, 757] width 56 height 21
drag, startPoint x: 426, startPoint y: 376, endPoint x: 189, endPoint y: 367, distance: 237.2
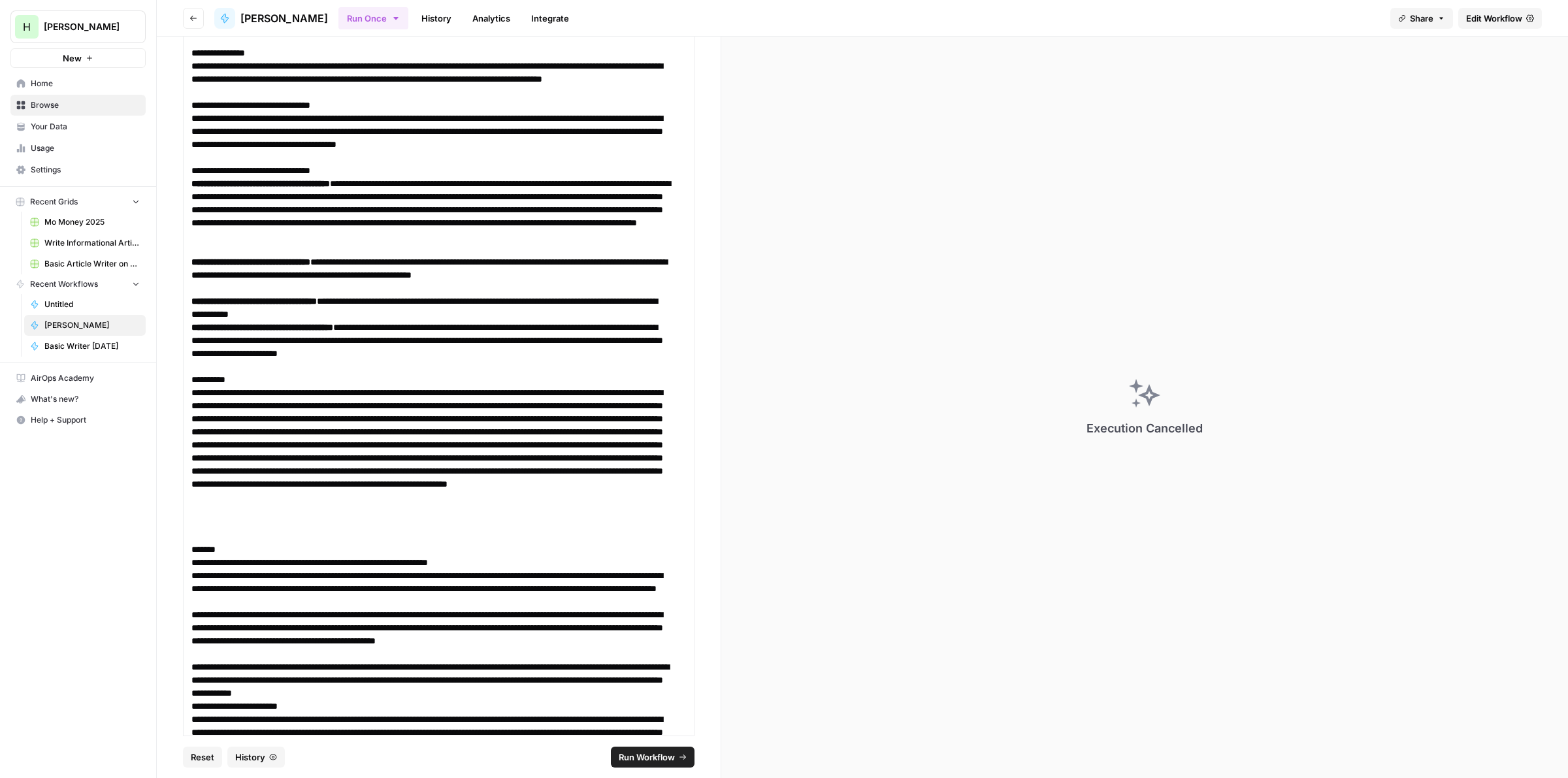
scroll to position [3067, 0]
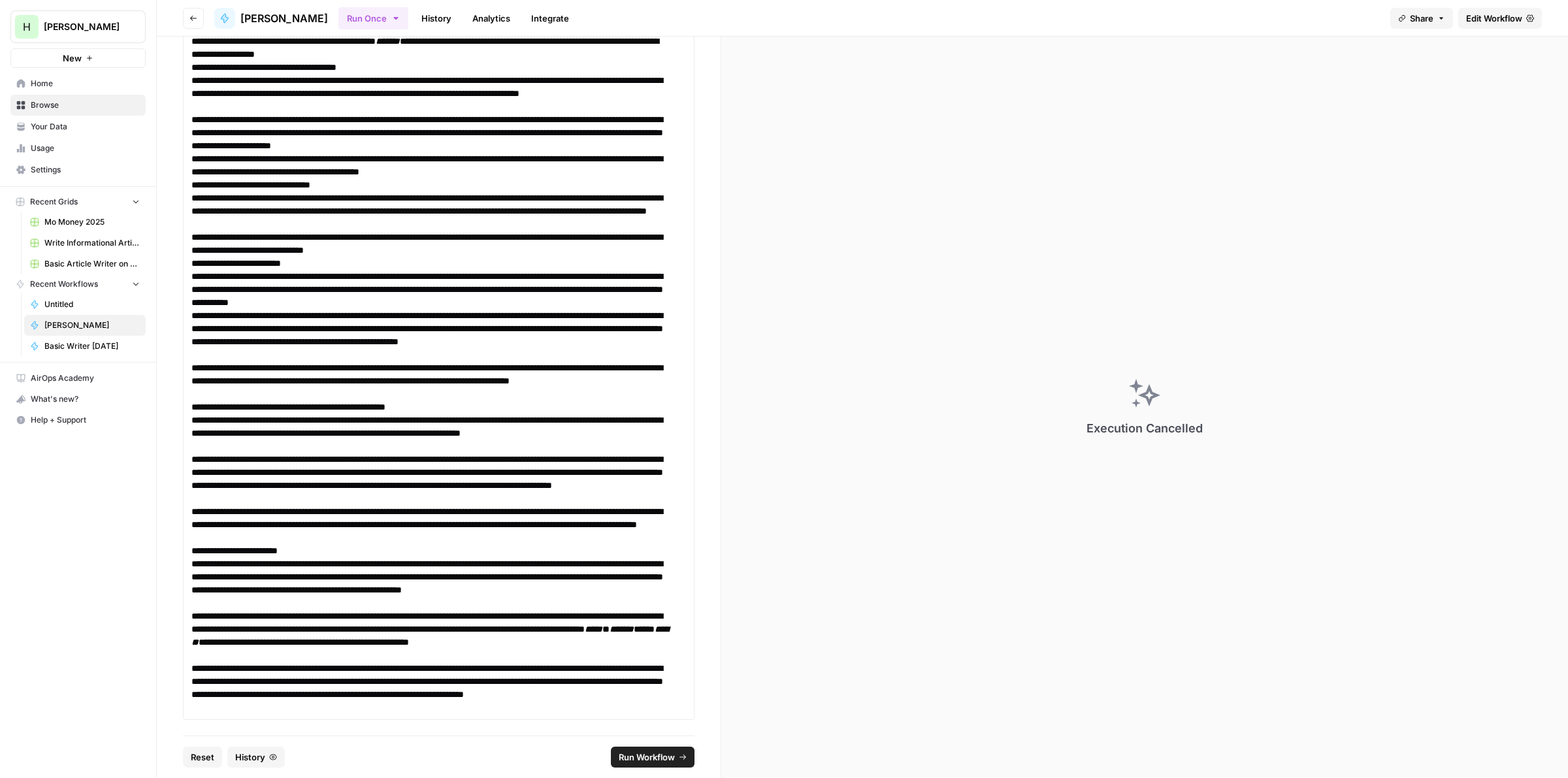
click at [645, 764] on button "Run Workflow" at bounding box center [652, 757] width 84 height 21
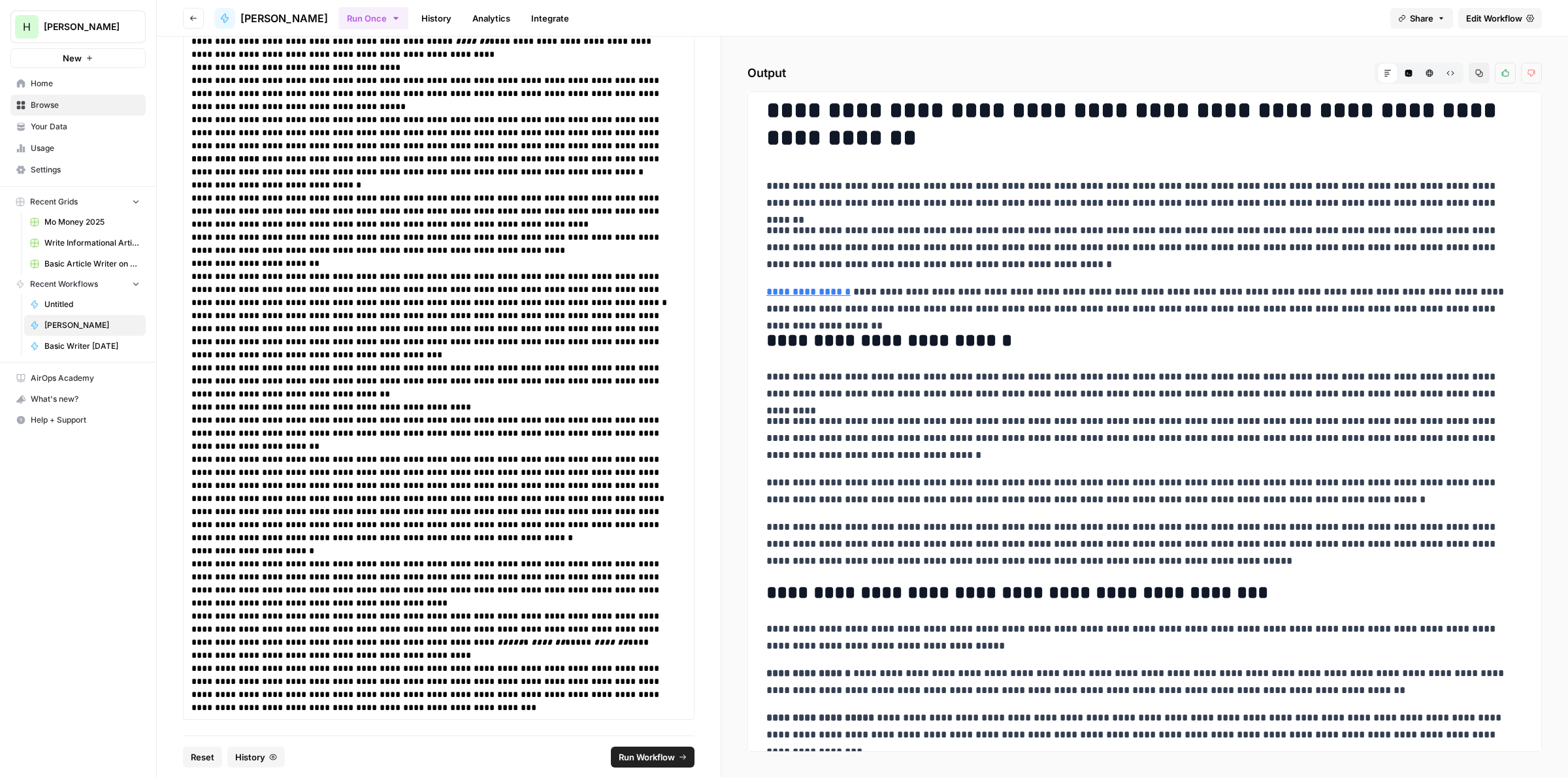
scroll to position [0, 0]
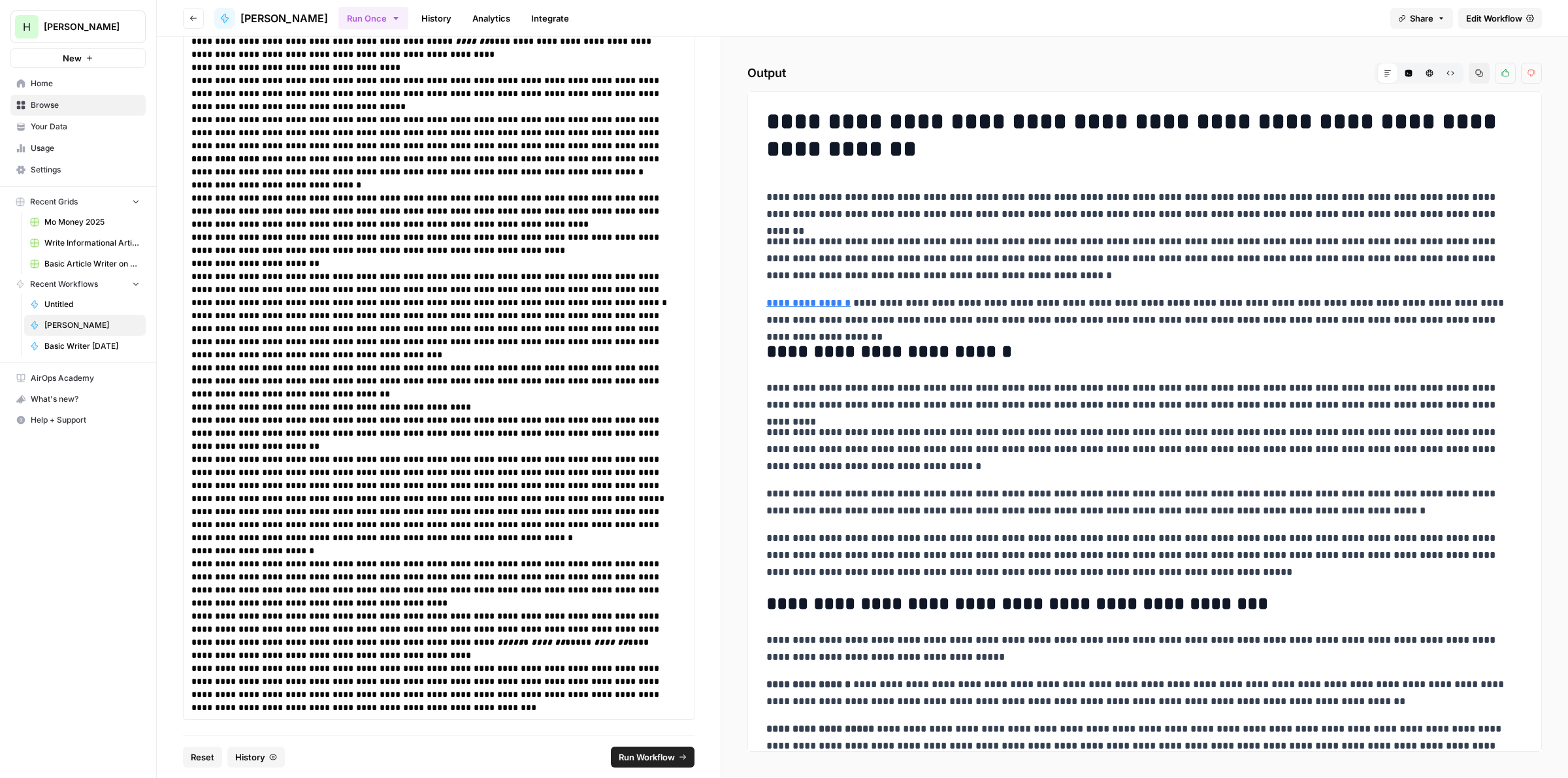
click at [1473, 78] on button "Copy" at bounding box center [1480, 73] width 21 height 21
click at [827, 125] on h1 "**********" at bounding box center [1138, 135] width 744 height 55
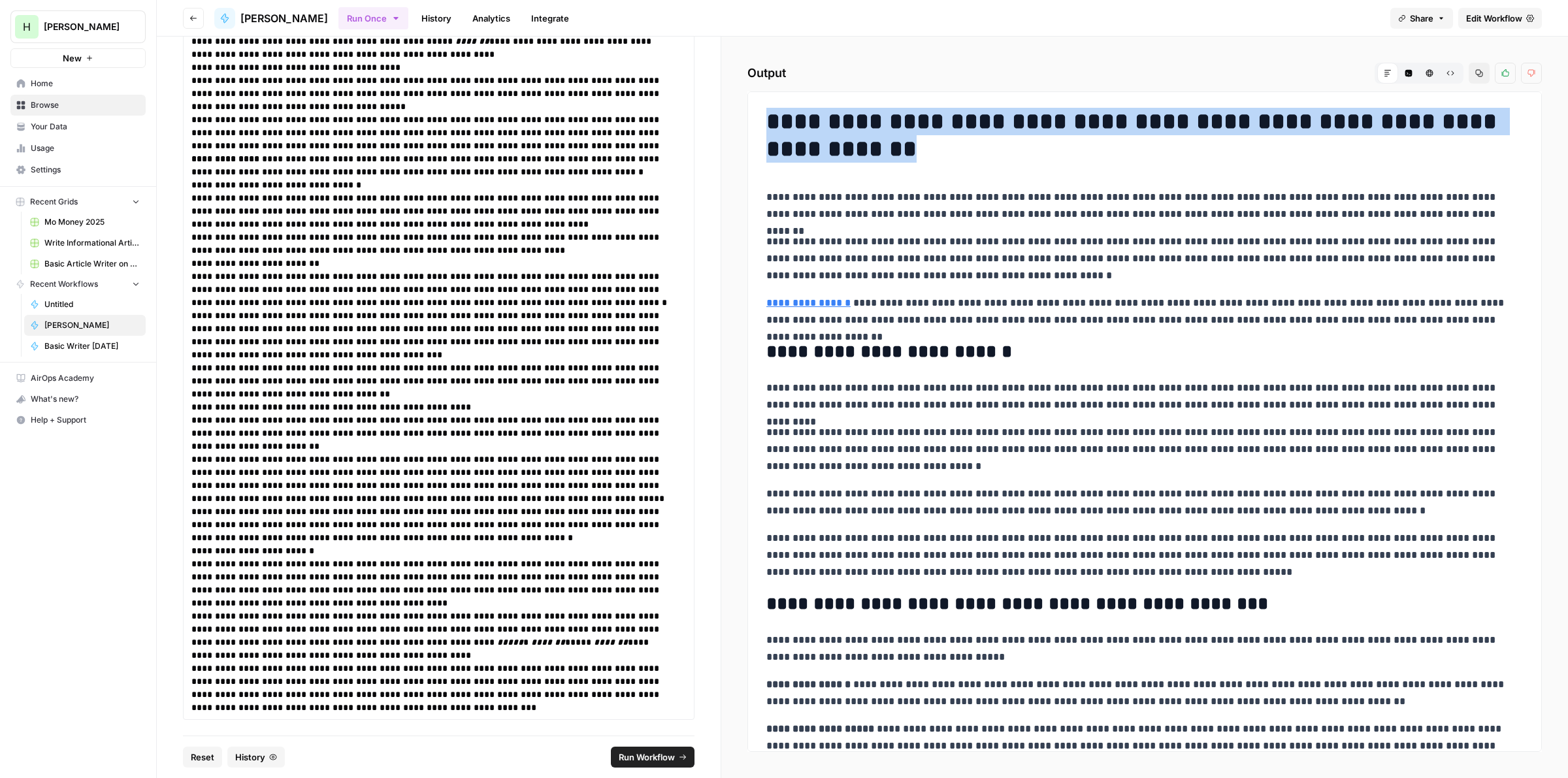
click at [827, 125] on h1 "**********" at bounding box center [1138, 135] width 744 height 55
copy h1 "**********"
click at [78, 223] on span "Mo Money 2025" at bounding box center [91, 222] width 95 height 11
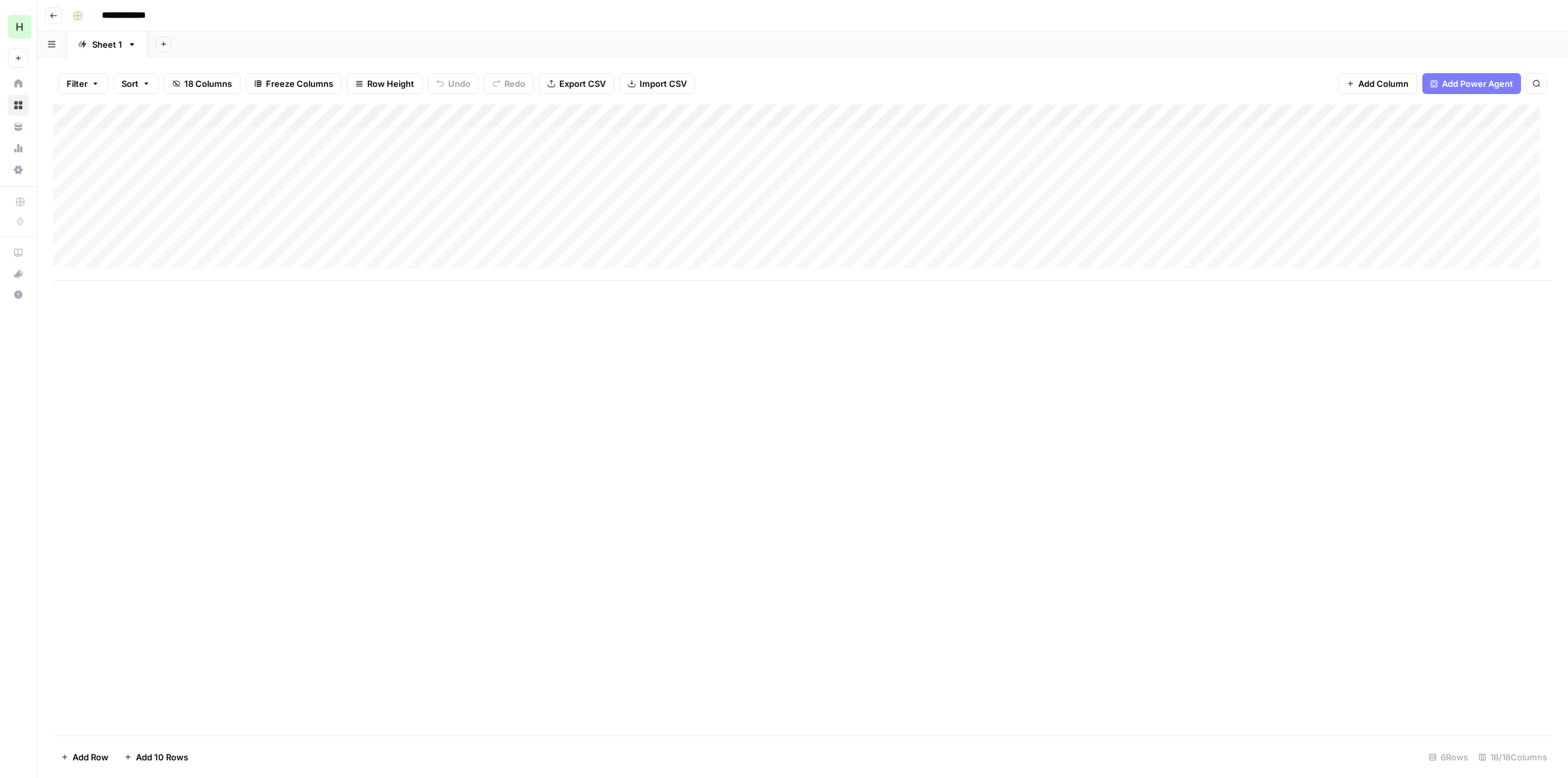
click at [151, 249] on div "Add Column" at bounding box center [802, 192] width 1499 height 176
drag, startPoint x: 948, startPoint y: 302, endPoint x: 1121, endPoint y: 302, distance: 173.0
click at [1121, 302] on div "Add Column" at bounding box center [802, 203] width 1499 height 198
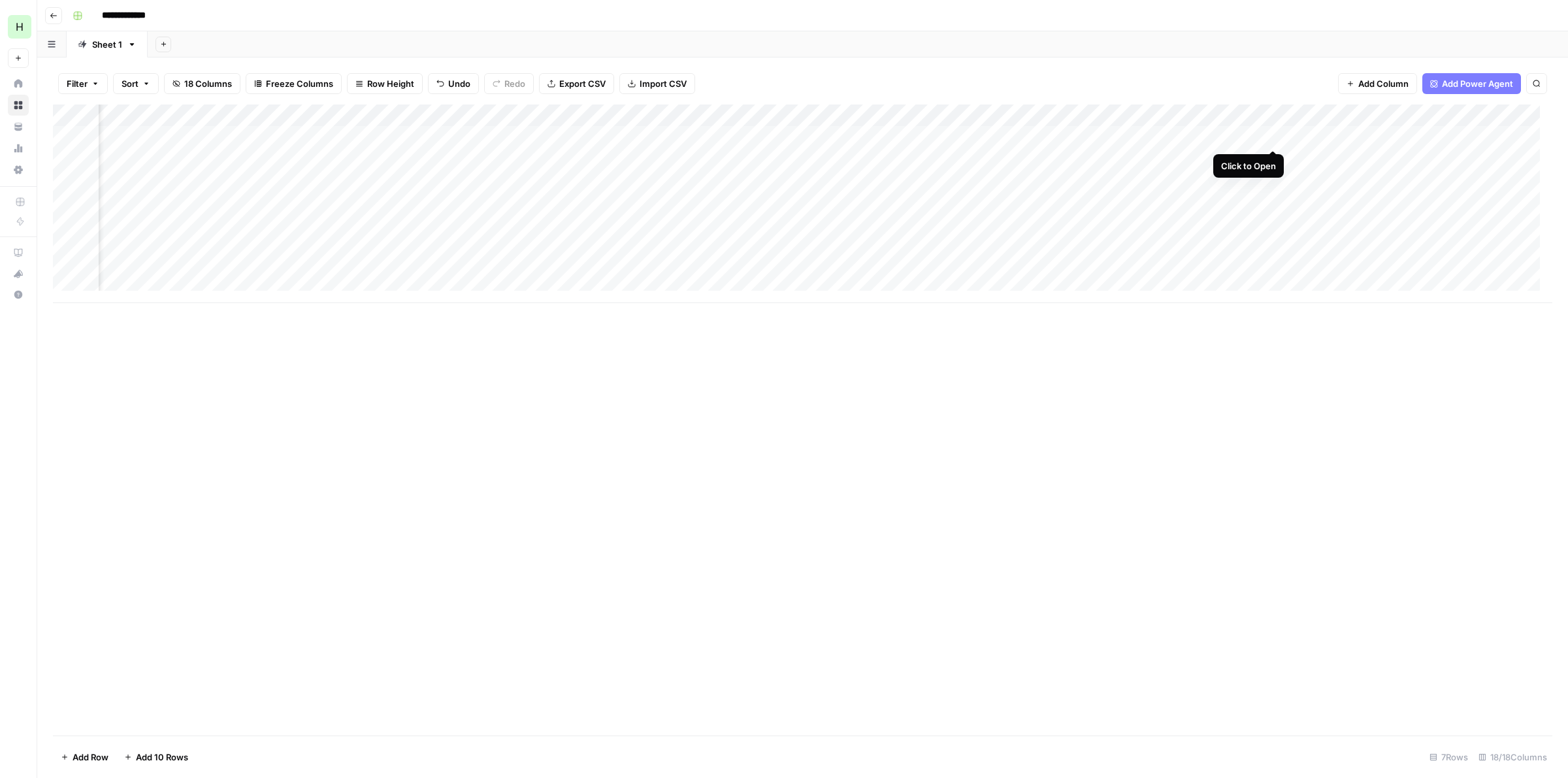
click at [1268, 134] on div "Add Column" at bounding box center [802, 203] width 1499 height 198
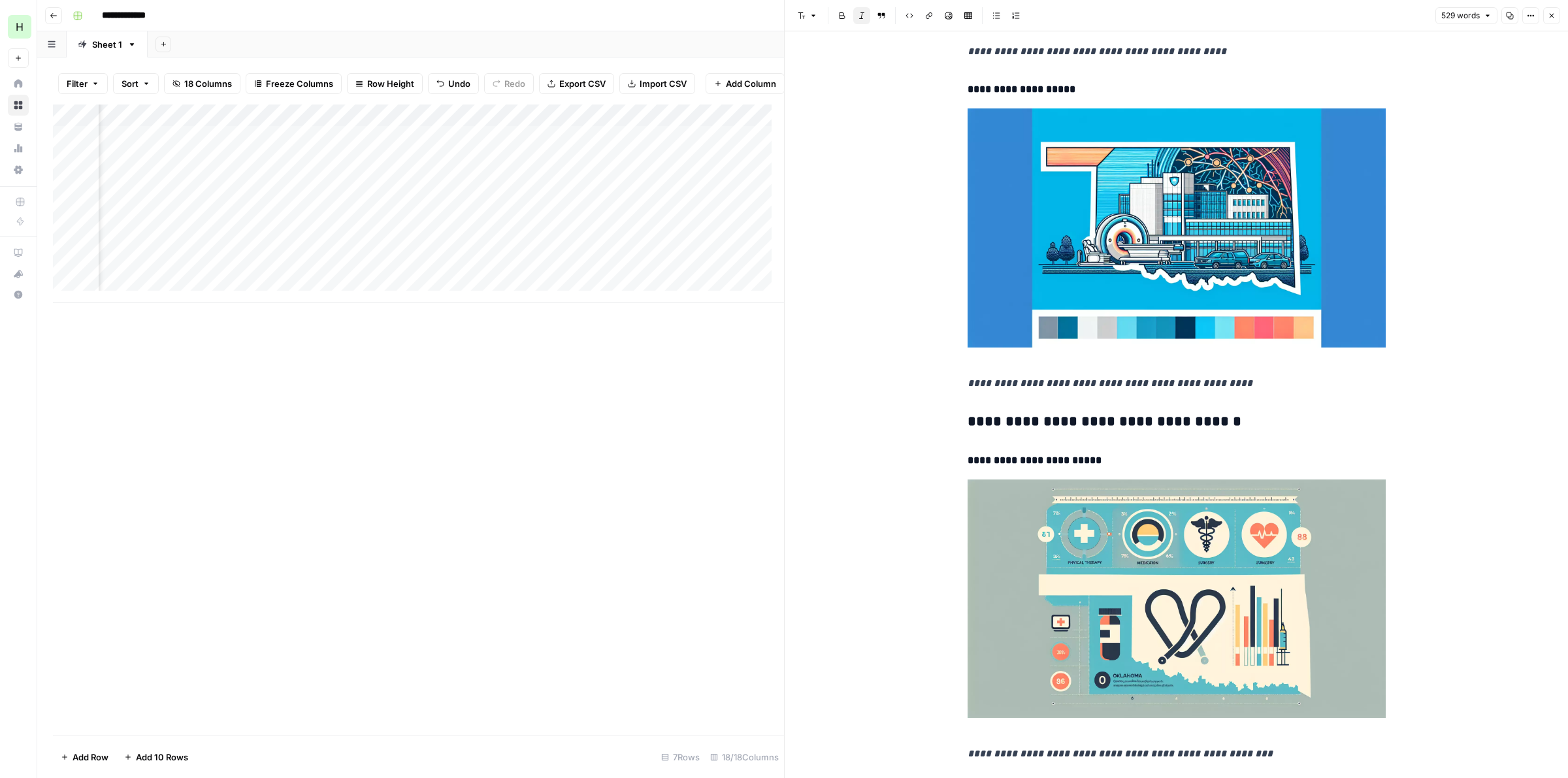
scroll to position [7047, 0]
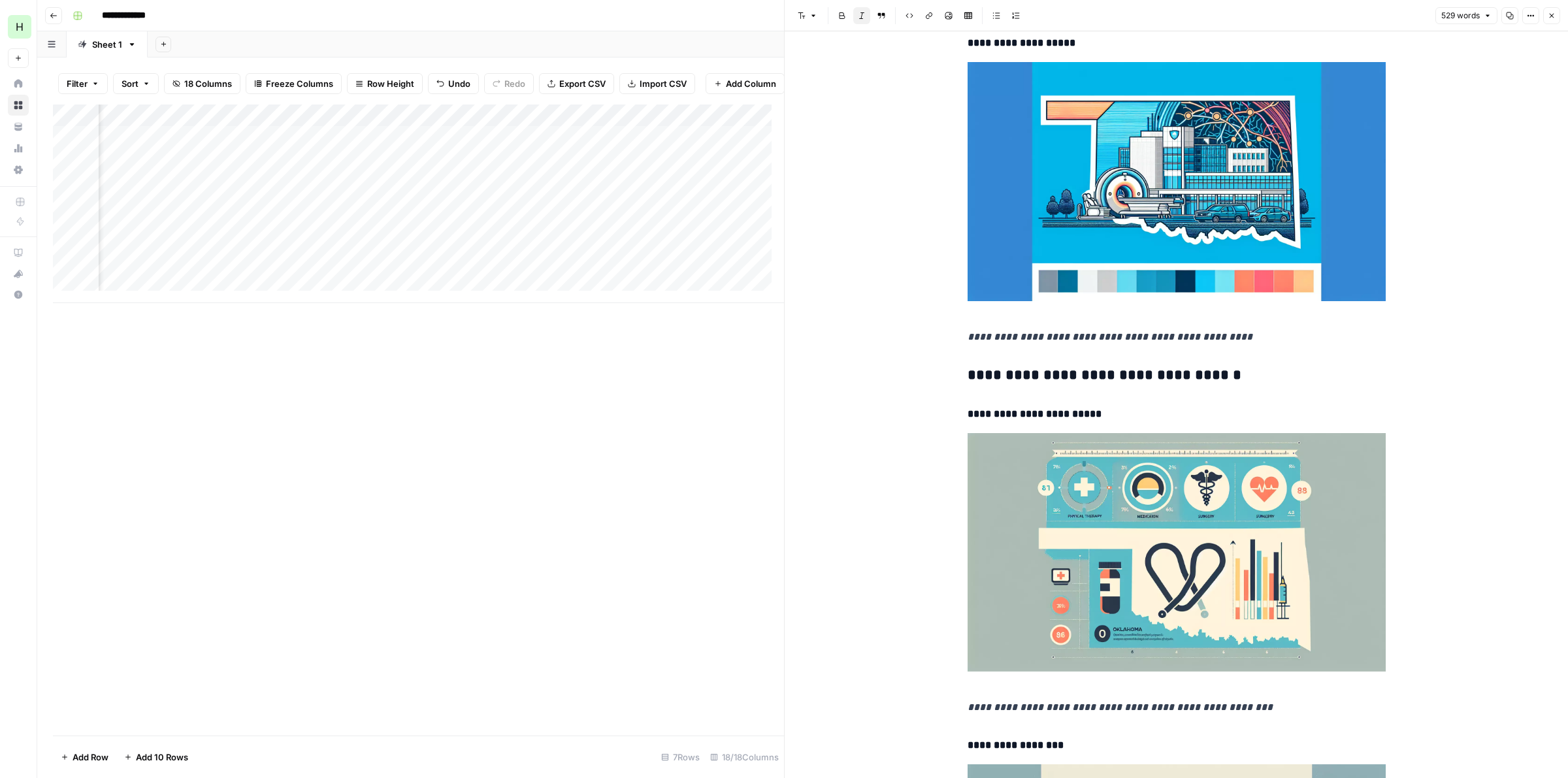
click at [1550, 14] on icon "button" at bounding box center [1552, 15] width 8 height 8
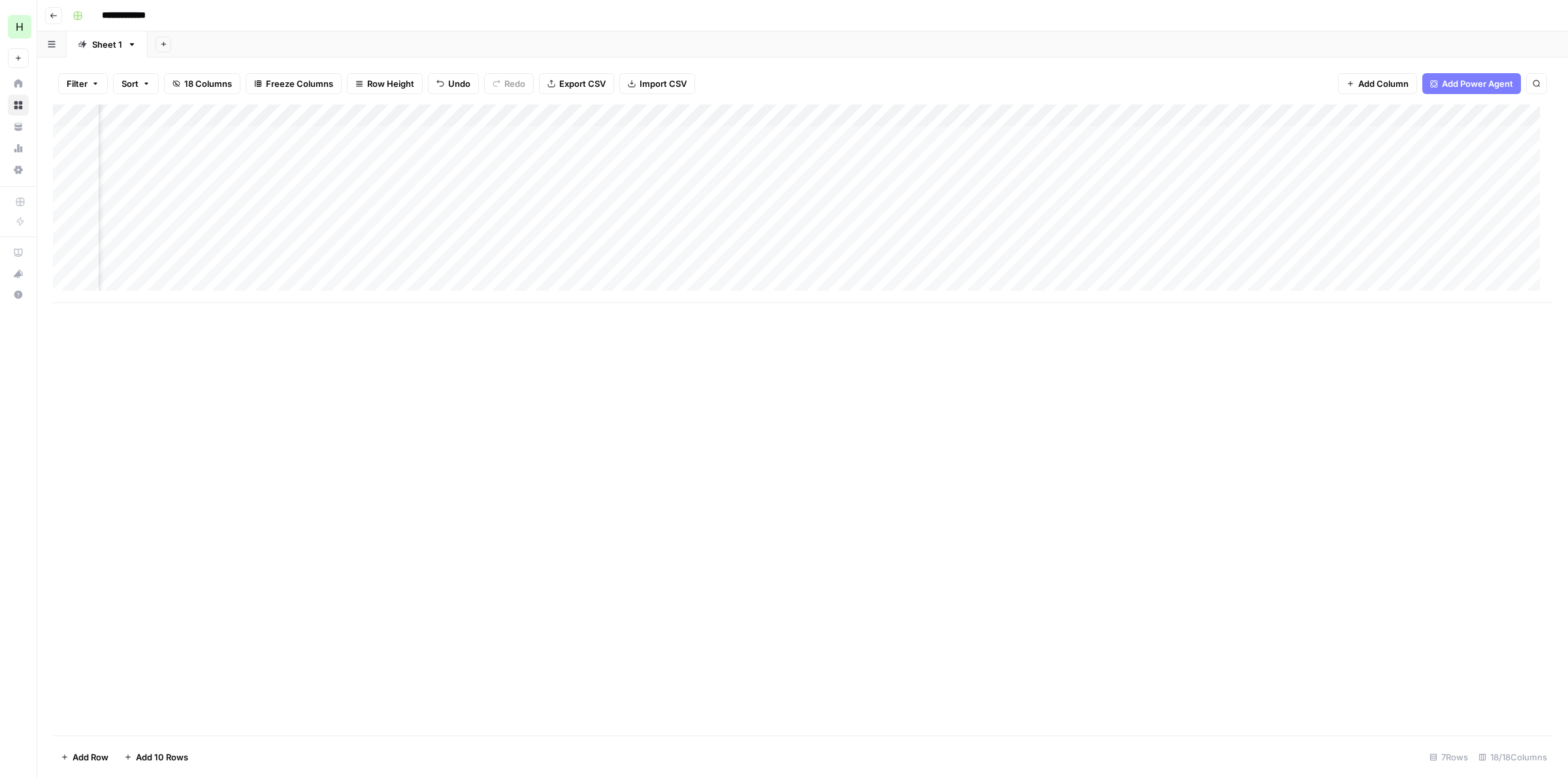
click at [1200, 273] on div "Add Column" at bounding box center [802, 203] width 1499 height 198
click at [1010, 73] on p at bounding box center [1176, 66] width 418 height 17
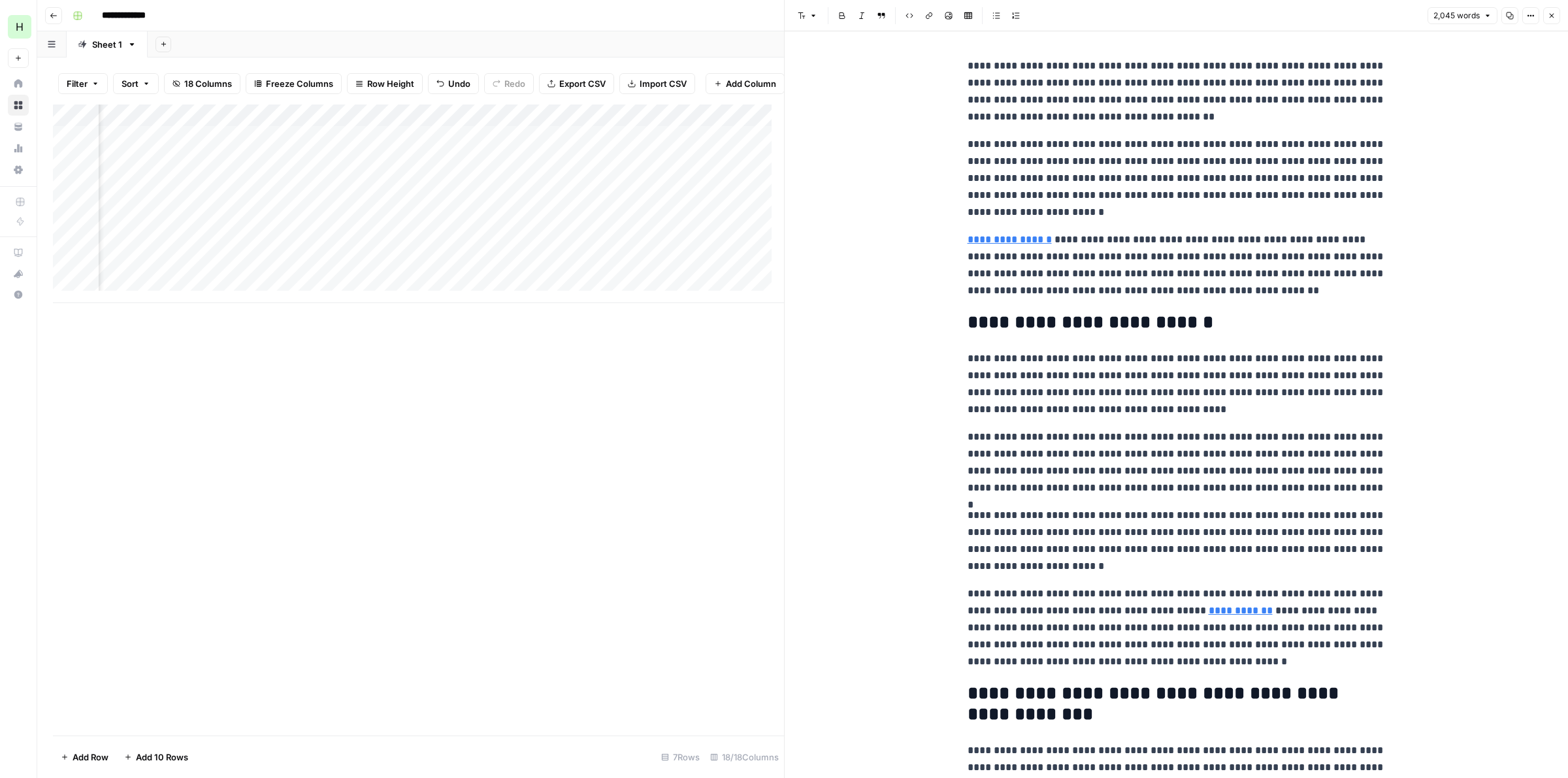
click at [971, 66] on p "**********" at bounding box center [1176, 91] width 418 height 68
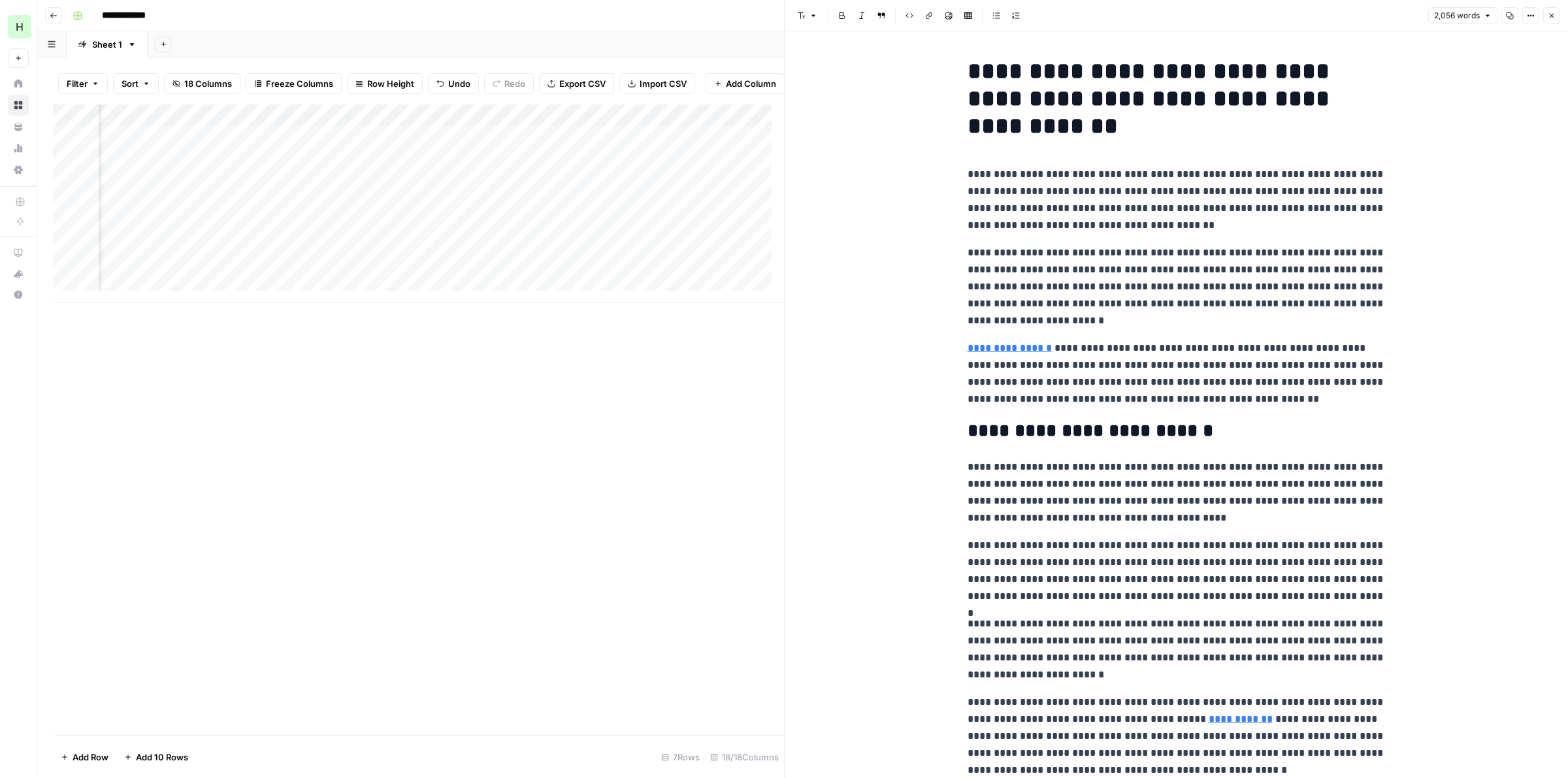
click at [1555, 16] on span "Close" at bounding box center [1555, 16] width 1 height 1
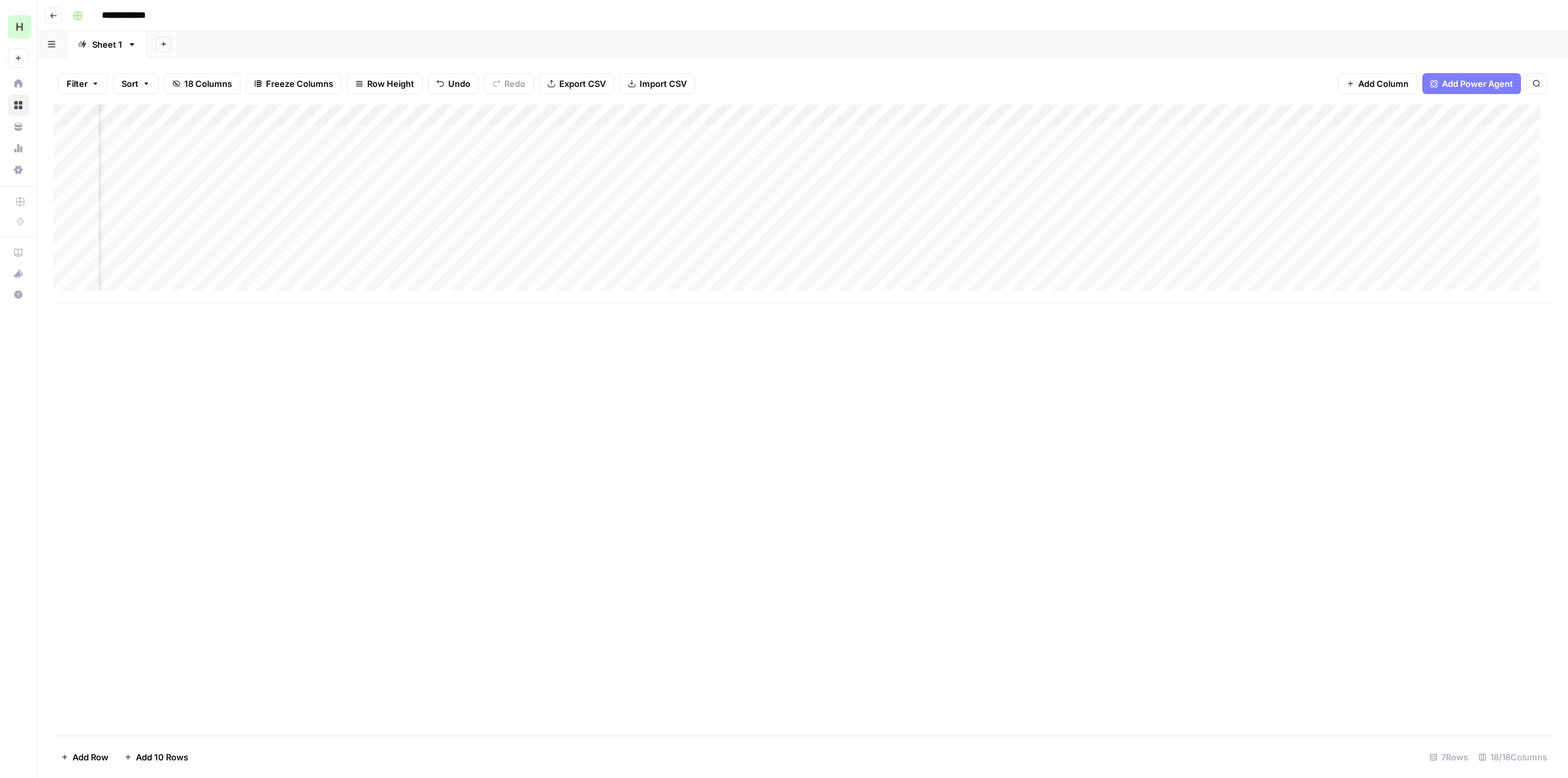
scroll to position [0, 726]
click at [1454, 138] on div "Add Column" at bounding box center [802, 203] width 1499 height 198
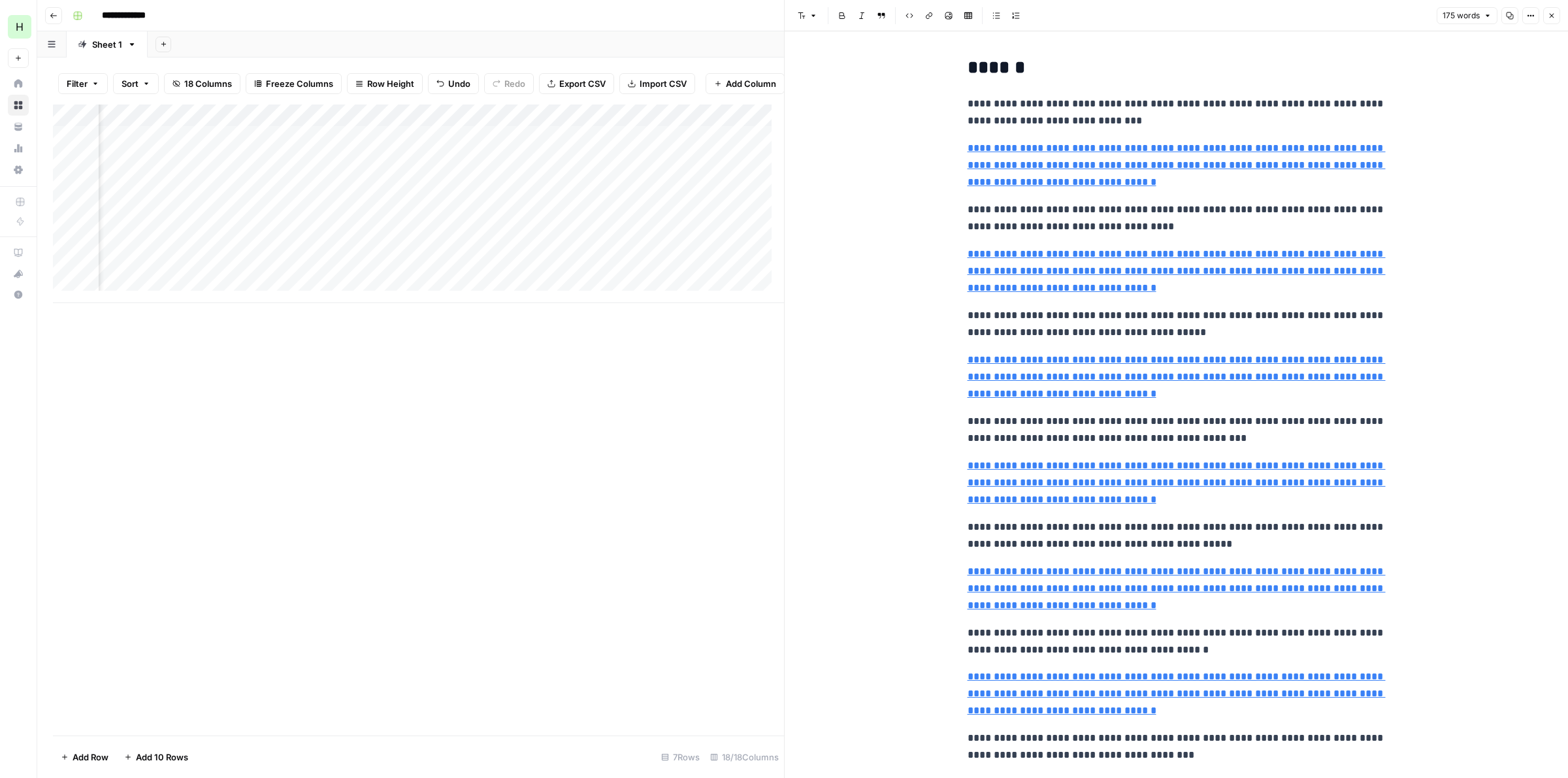
click at [1549, 23] on button "Close" at bounding box center [1552, 16] width 17 height 17
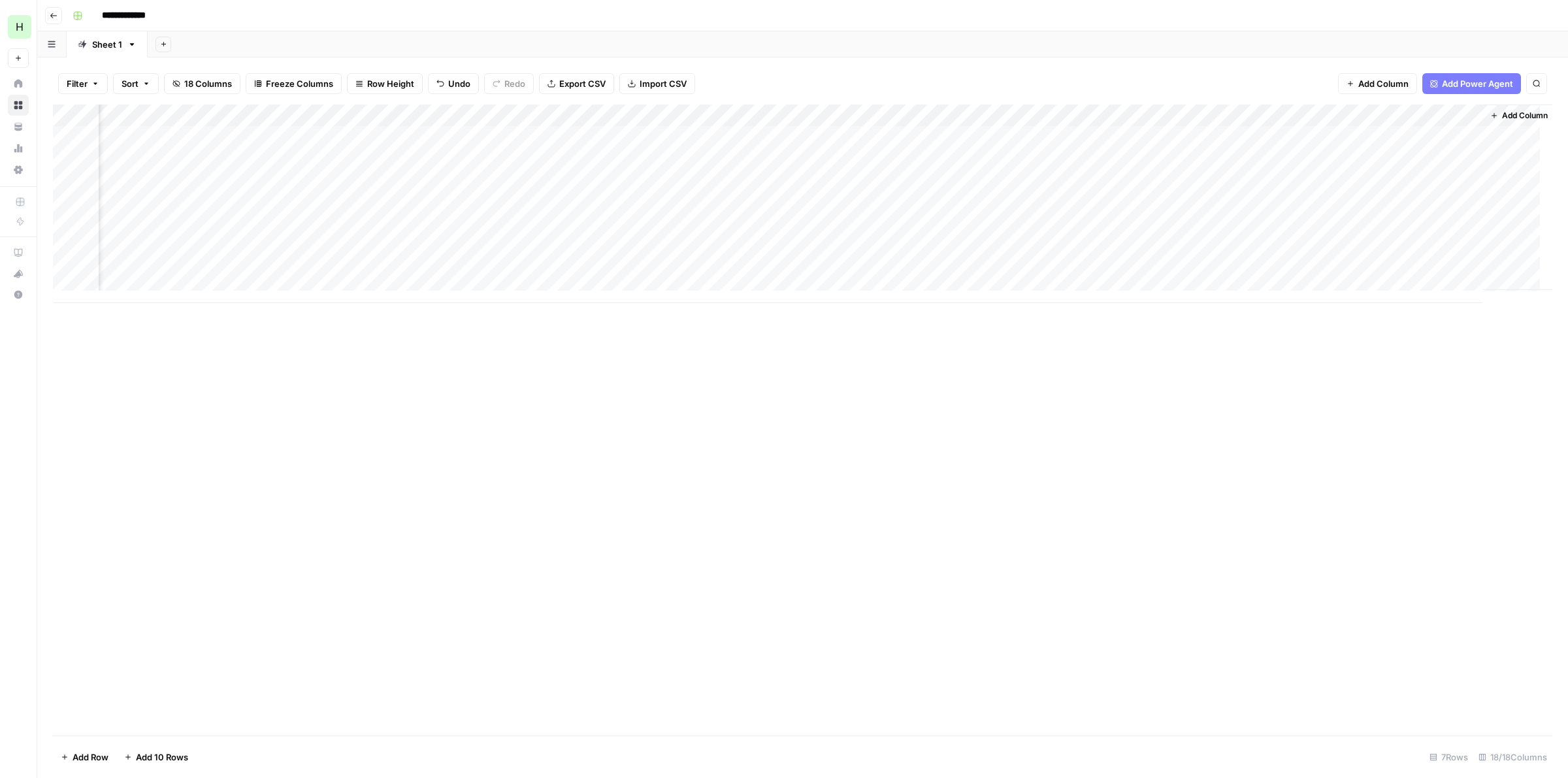
scroll to position [0, 726]
click at [965, 266] on div "Add Column" at bounding box center [802, 203] width 1499 height 198
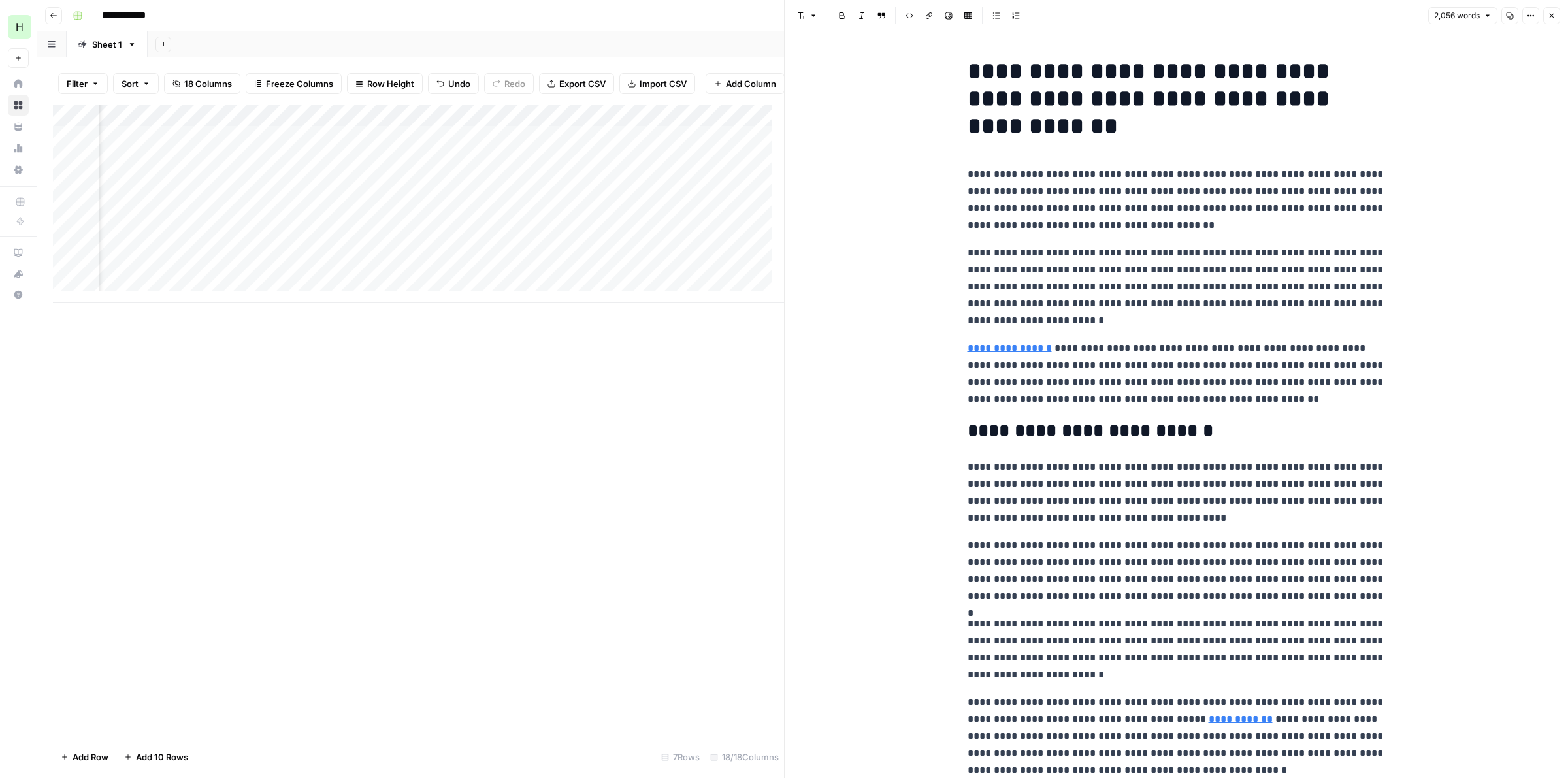
click at [1513, 17] on button "Copy" at bounding box center [1510, 16] width 17 height 17
click at [1552, 15] on icon "button" at bounding box center [1552, 15] width 8 height 8
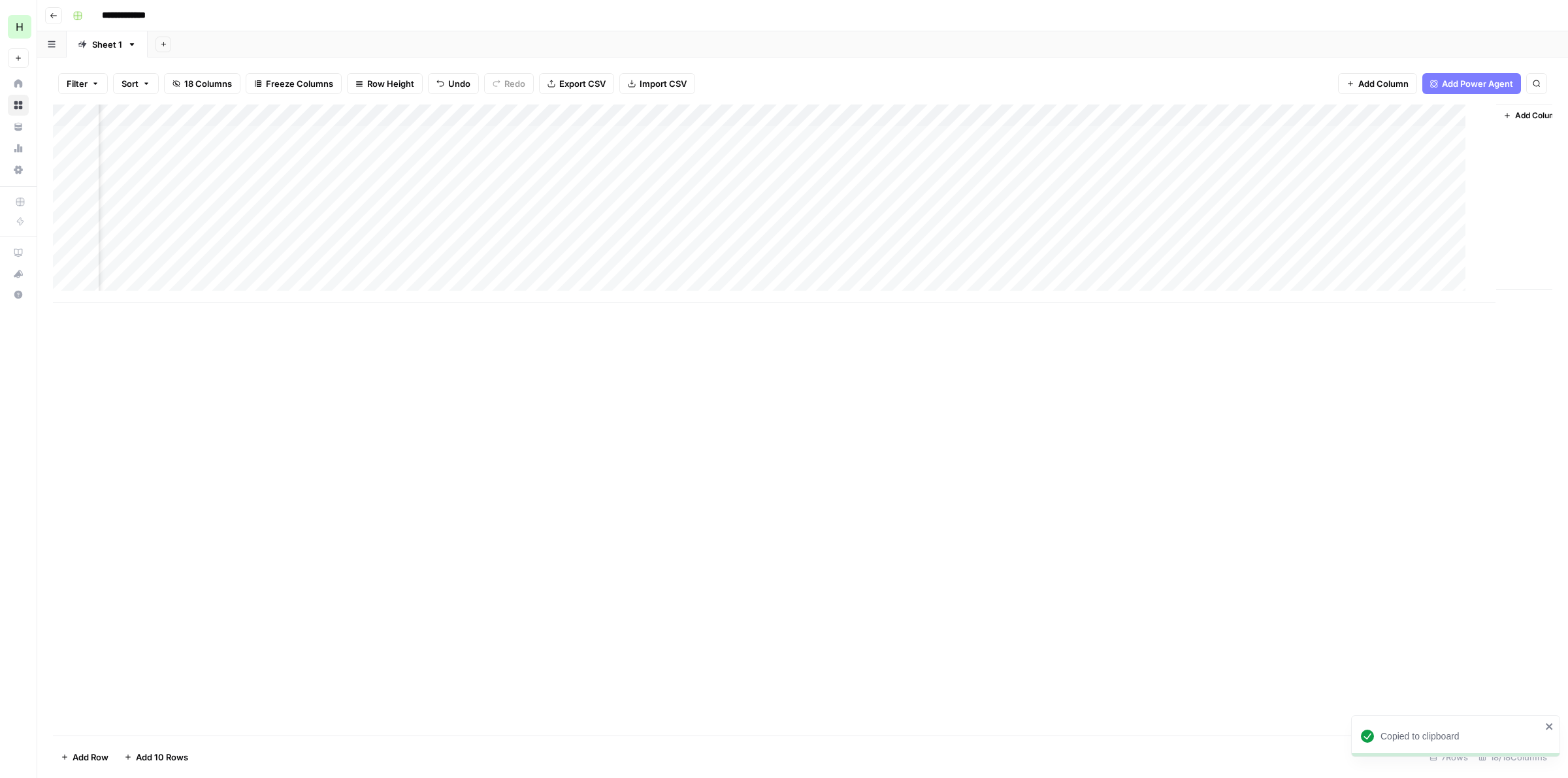
scroll to position [0, 711]
click at [715, 269] on div "Add Column" at bounding box center [802, 203] width 1499 height 198
click at [1042, 85] on div at bounding box center [1176, 405] width 434 height 747
click at [1017, 56] on div at bounding box center [1176, 66] width 434 height 27
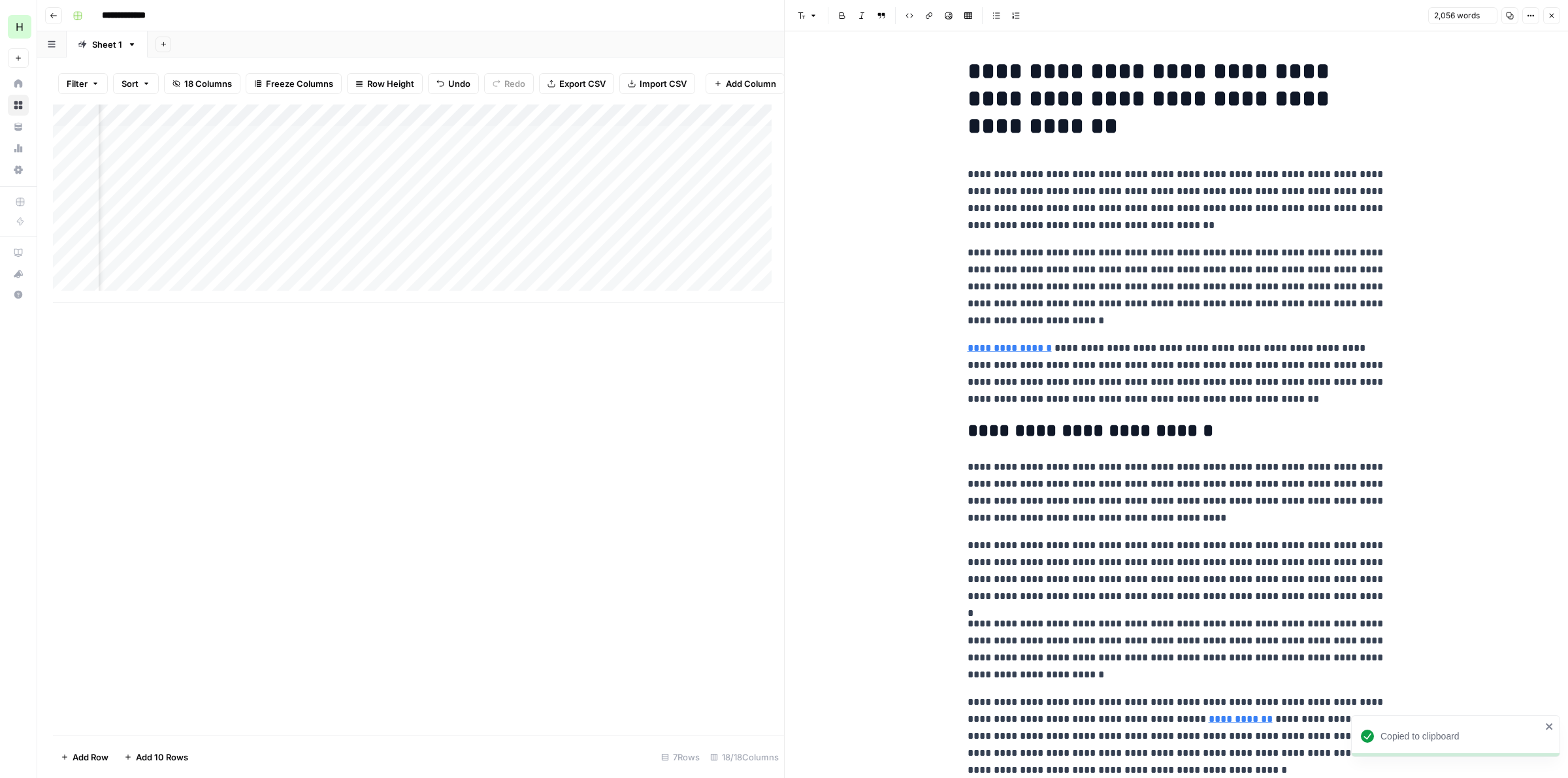
scroll to position [3825, 0]
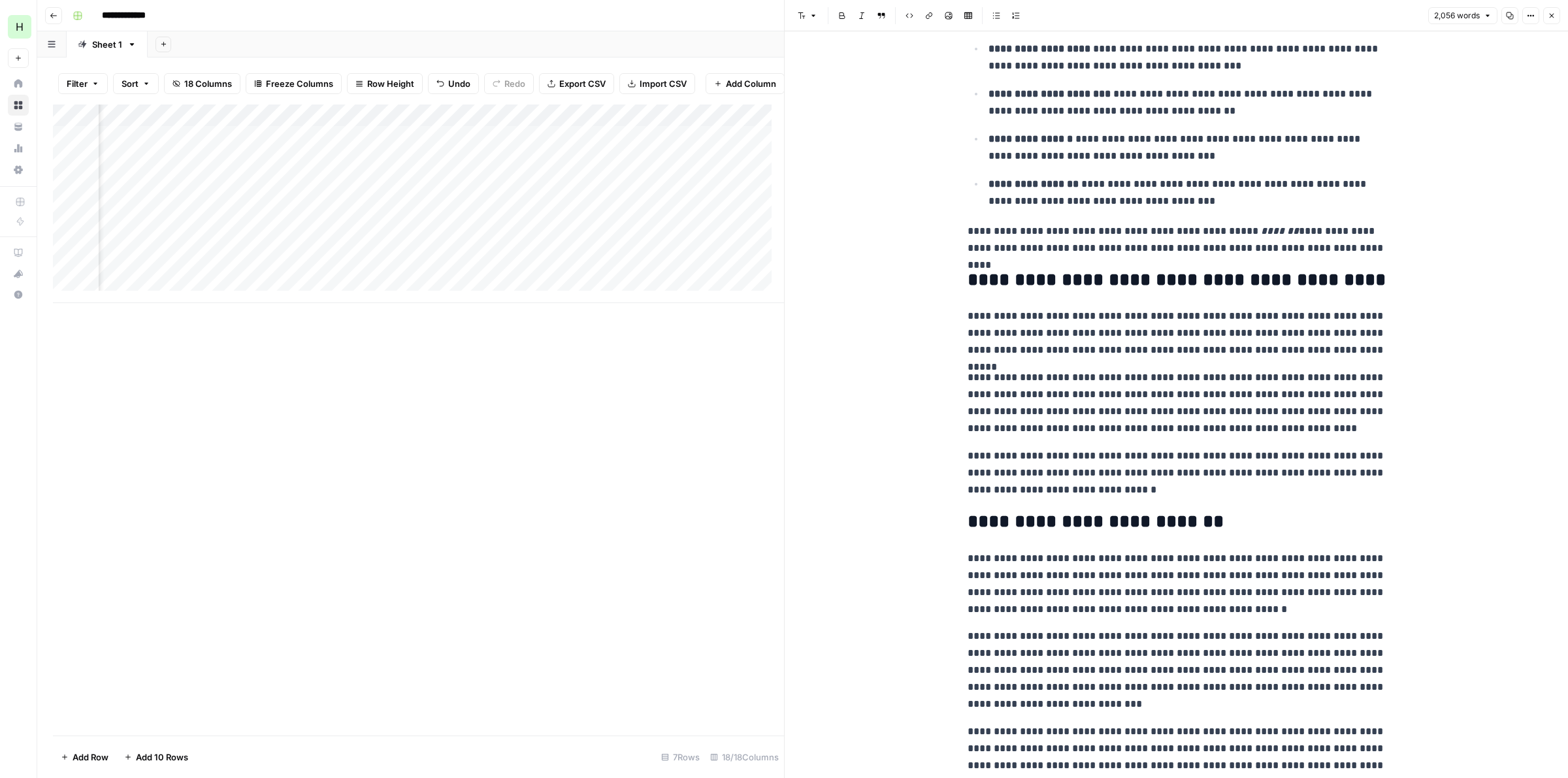
click at [1555, 16] on span "Close" at bounding box center [1555, 16] width 1 height 1
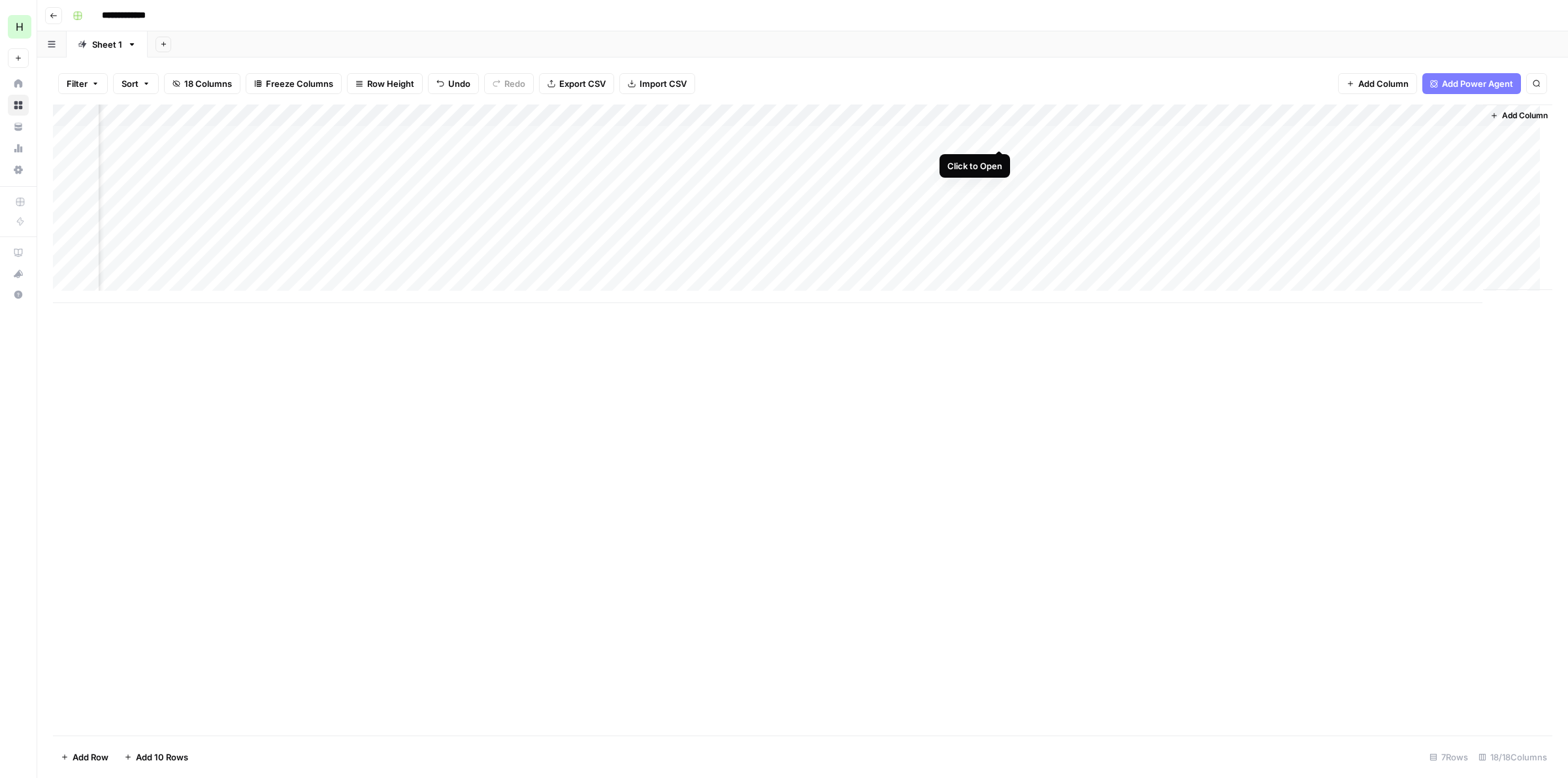
click at [992, 135] on div "Add Column" at bounding box center [802, 203] width 1499 height 198
click at [995, 134] on div "Add Column" at bounding box center [802, 203] width 1499 height 198
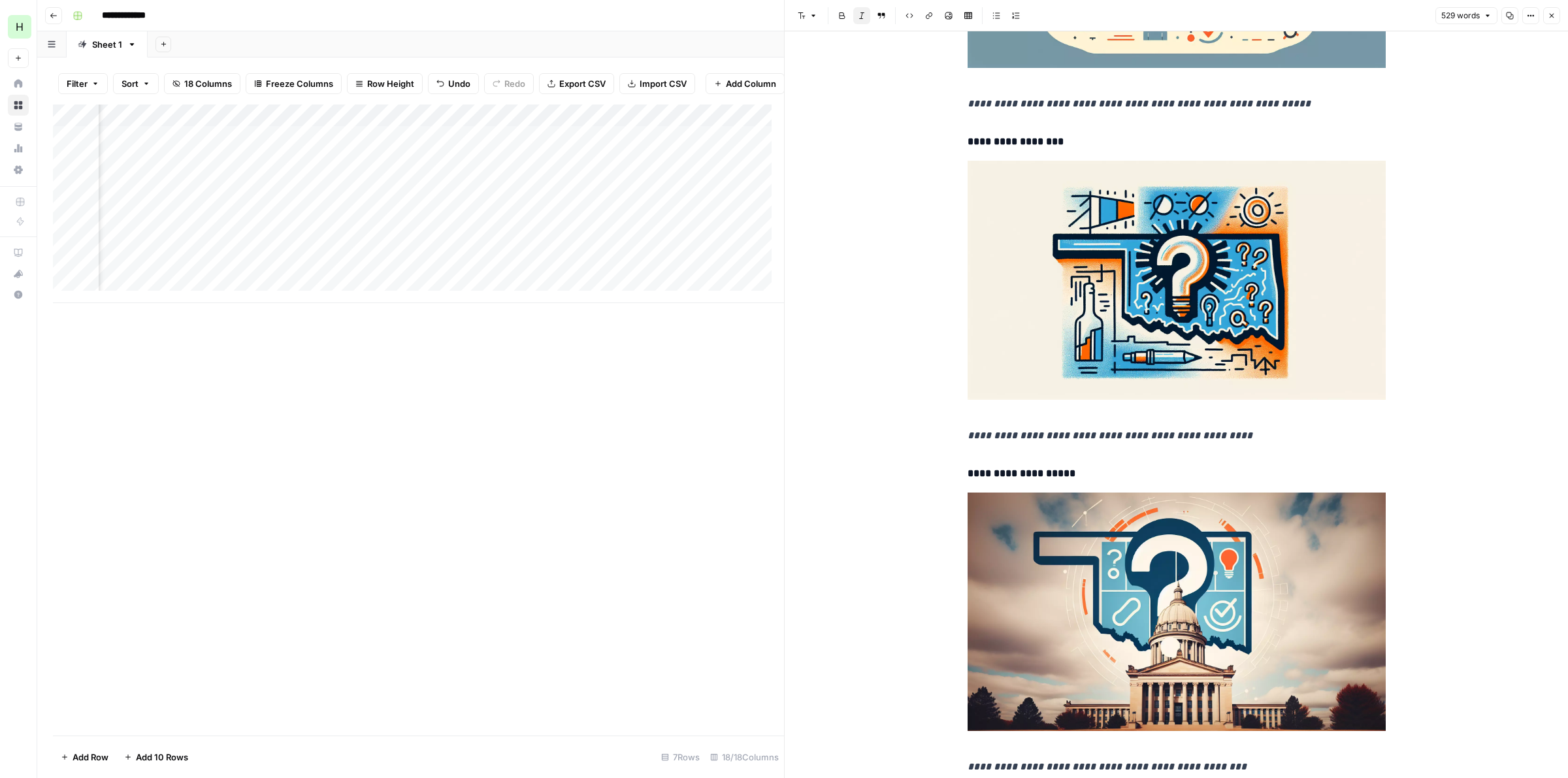
scroll to position [12883, 0]
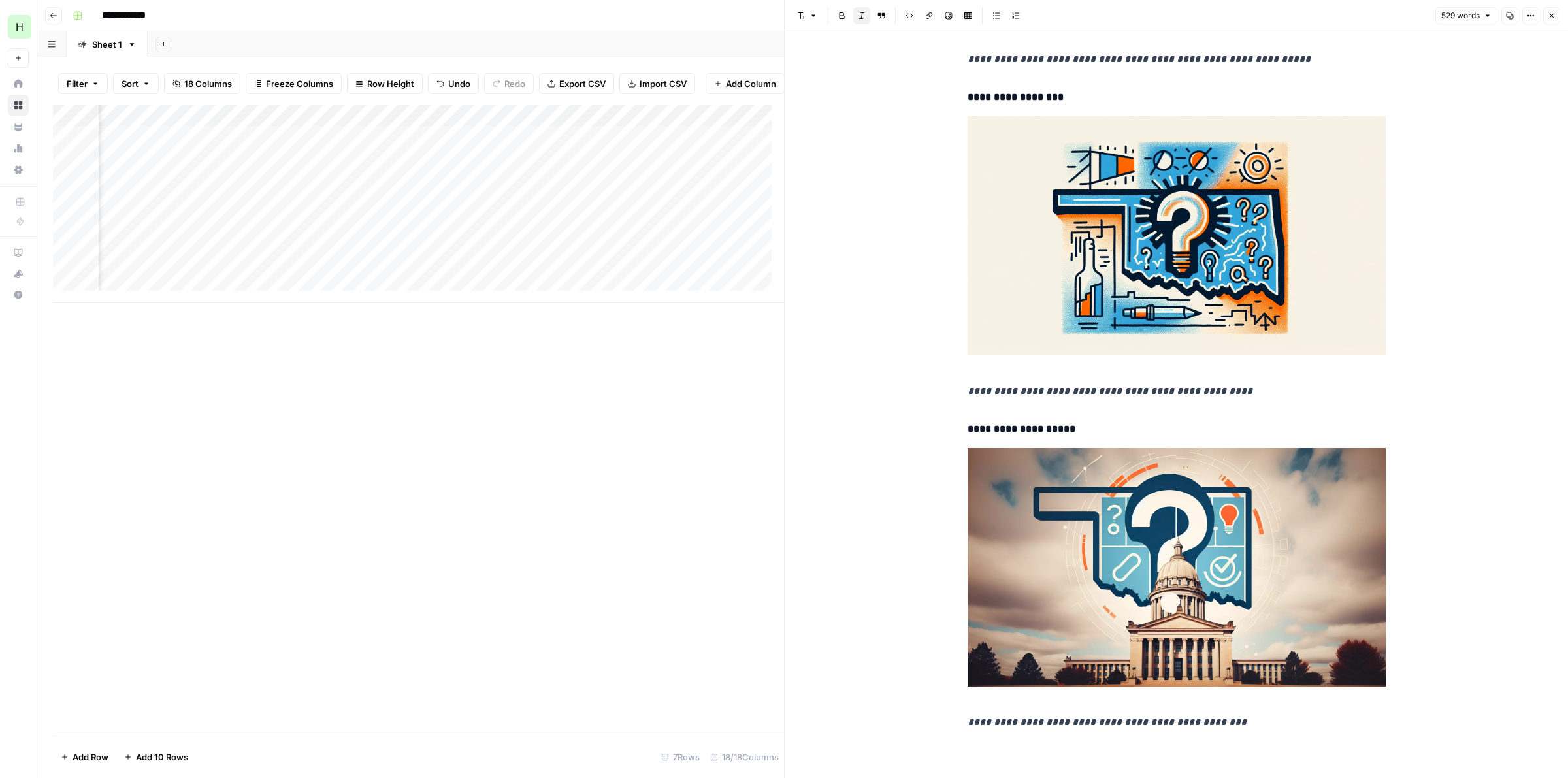
click at [1546, 11] on button "Close" at bounding box center [1552, 16] width 17 height 17
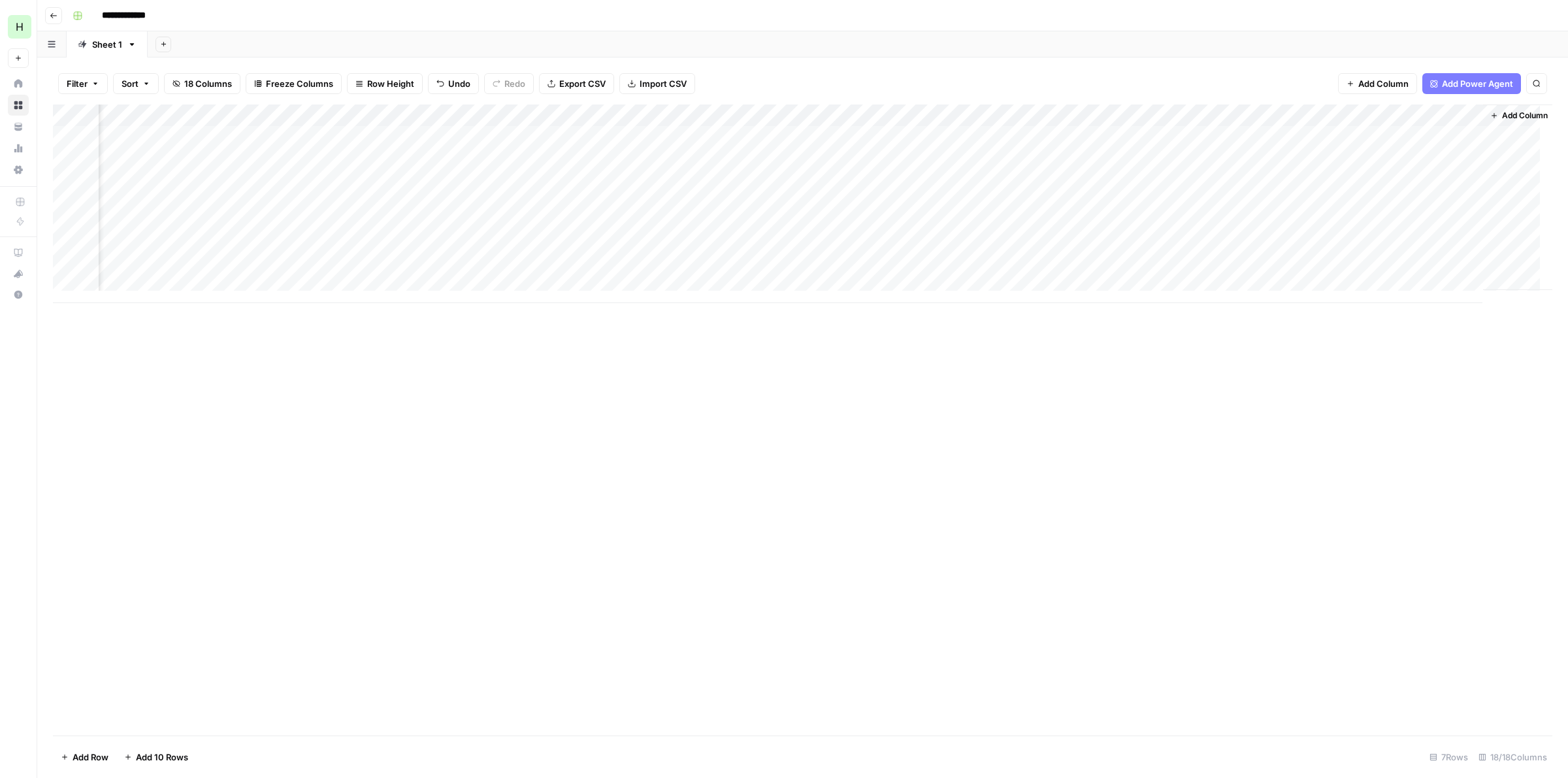
click at [1236, 133] on div "Add Column" at bounding box center [802, 203] width 1499 height 198
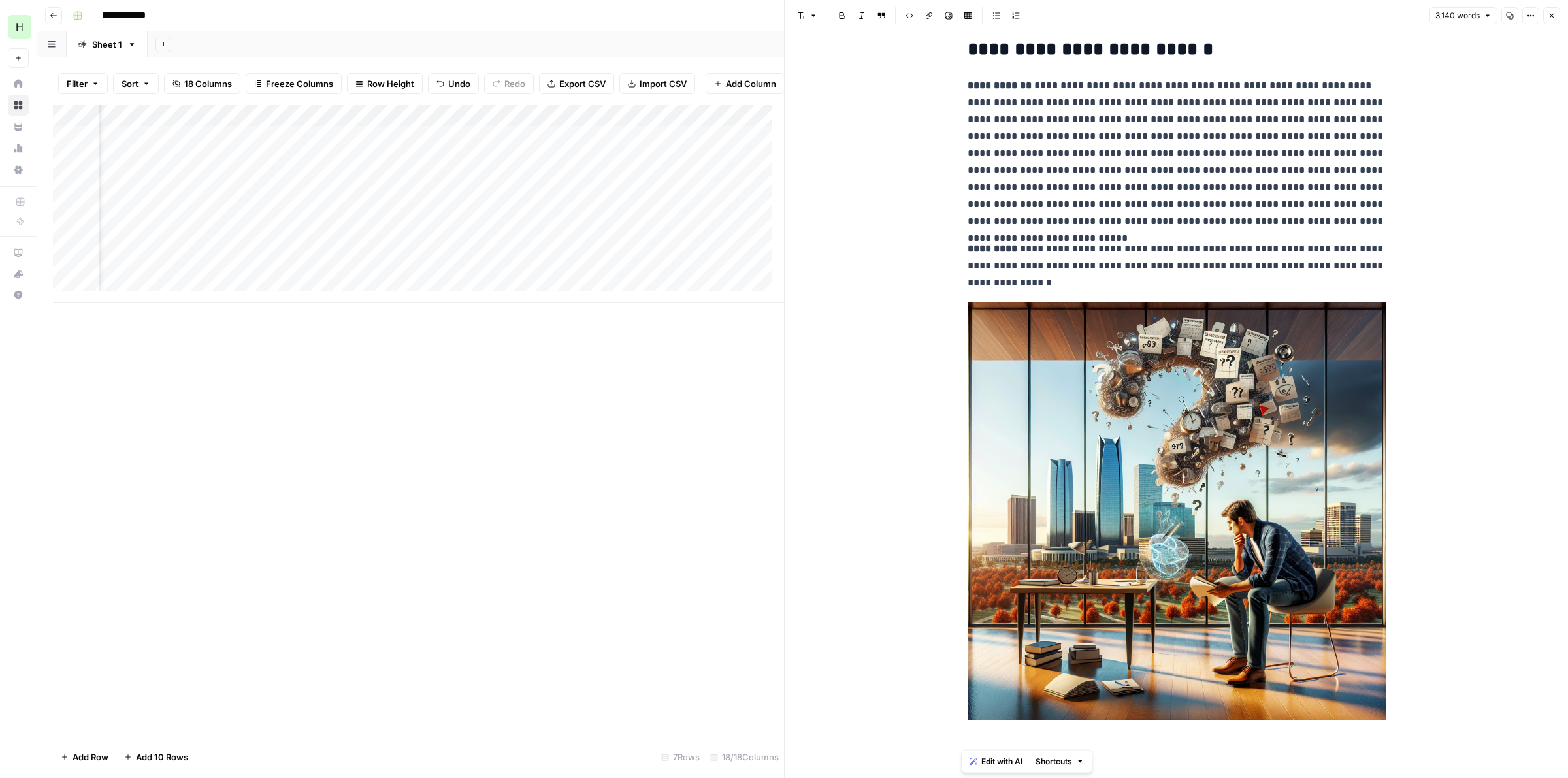
scroll to position [14286, 0]
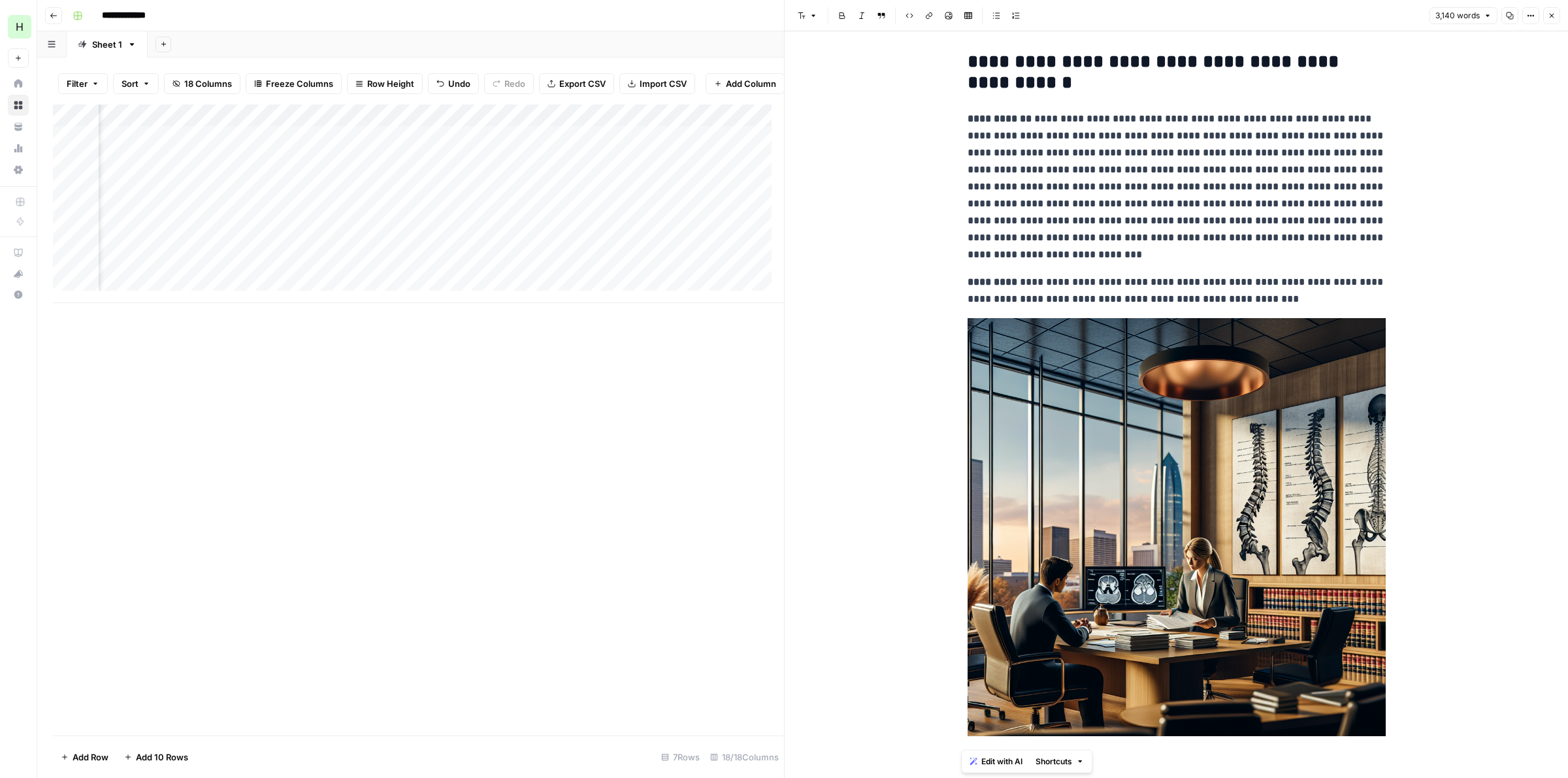
drag, startPoint x: 1500, startPoint y: 127, endPoint x: 1554, endPoint y: 113, distance: 55.8
click at [1554, 11] on icon "button" at bounding box center [1552, 15] width 8 height 8
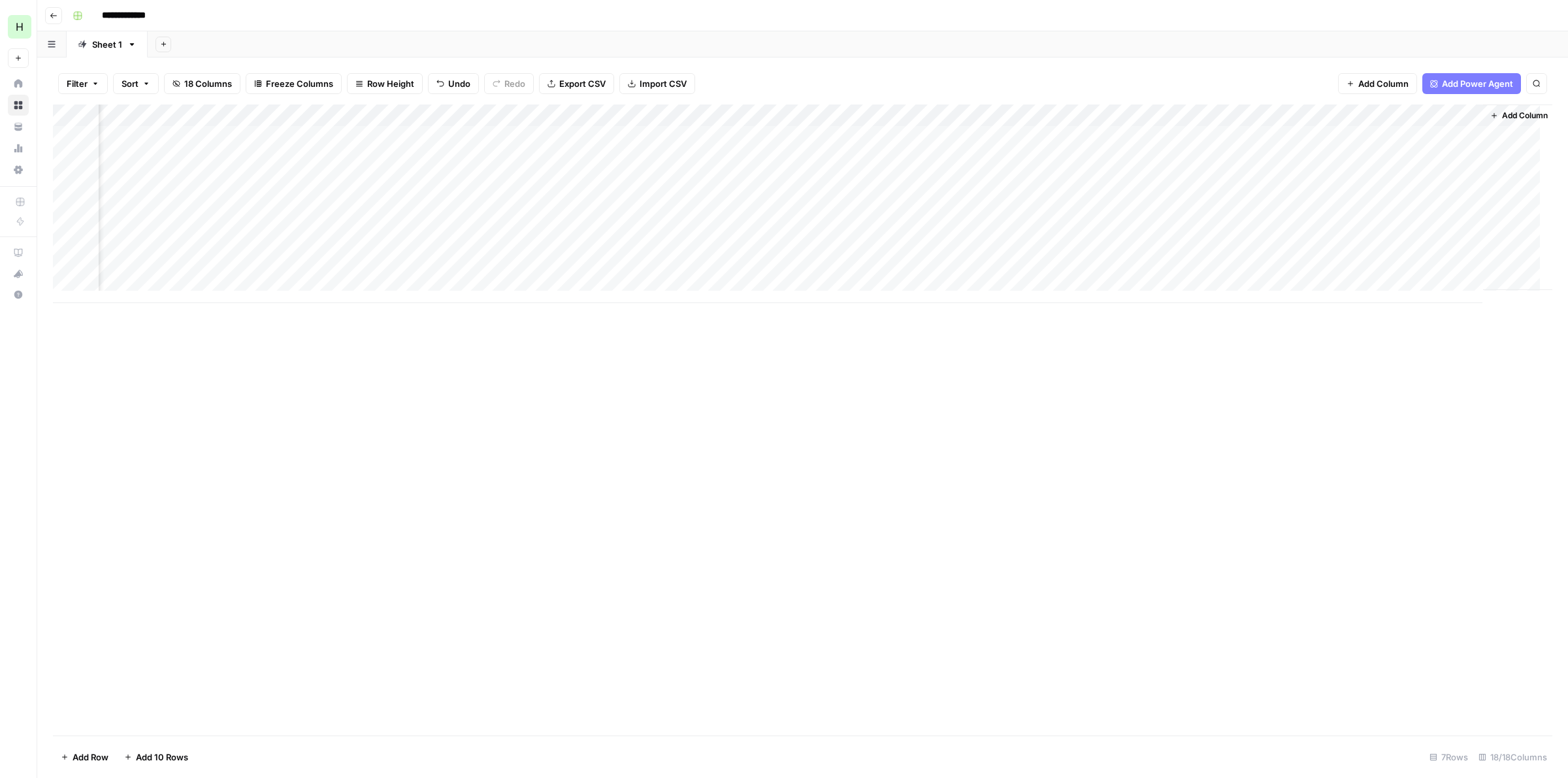
click at [1065, 266] on div "Add Column" at bounding box center [802, 203] width 1499 height 198
click at [1232, 266] on div "Add Column" at bounding box center [802, 203] width 1499 height 198
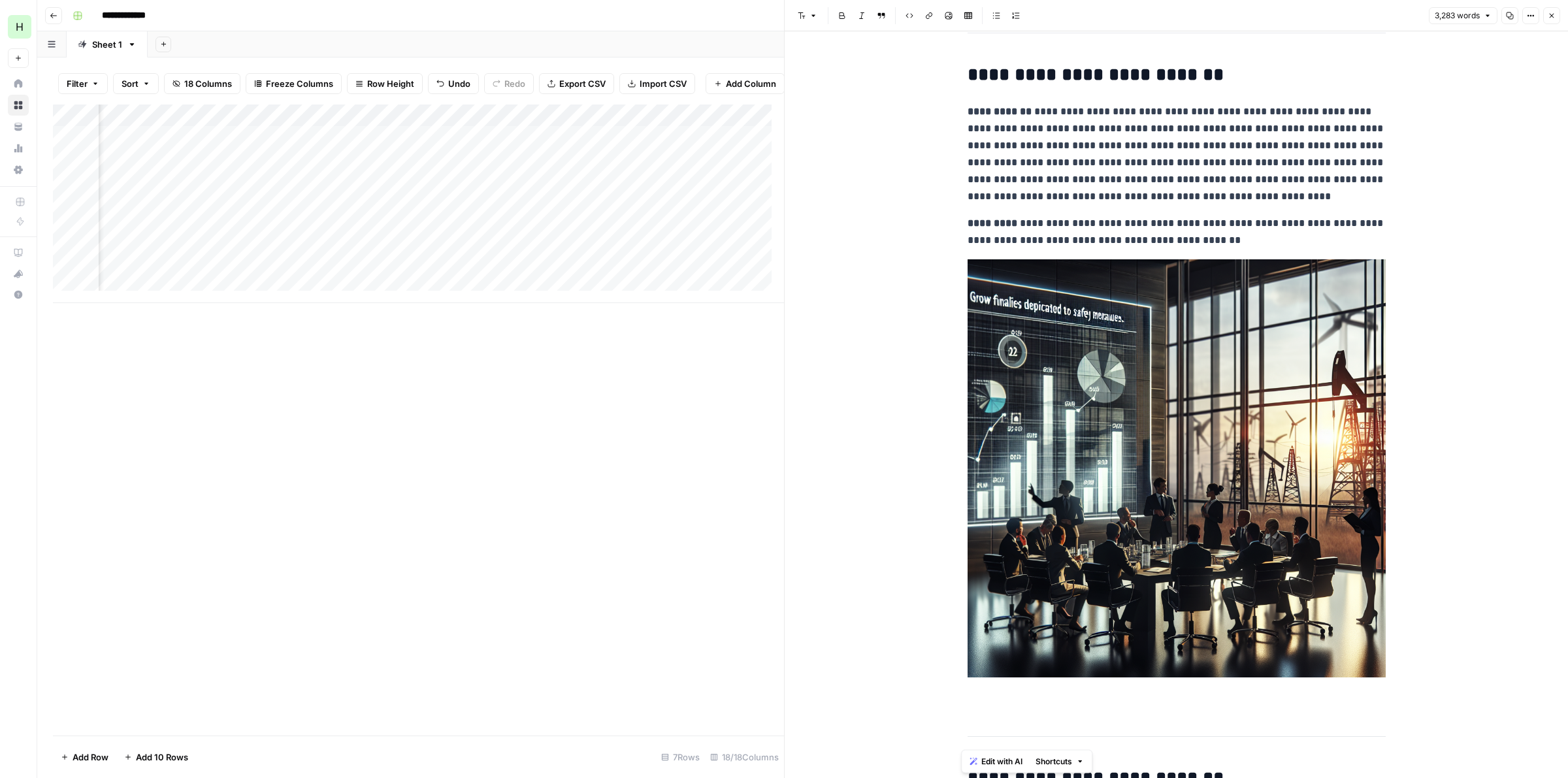
scroll to position [23592, 0]
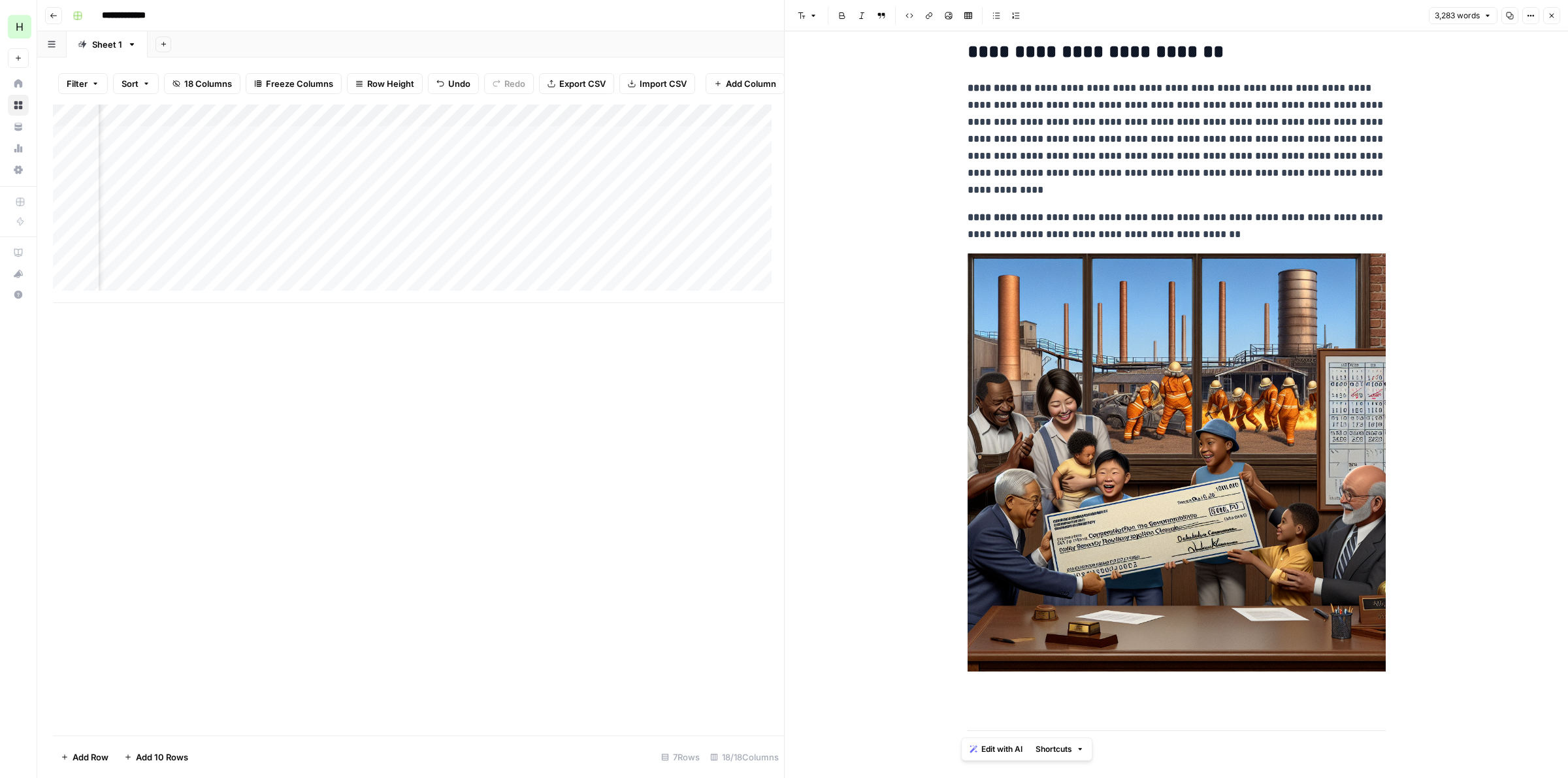
click at [1552, 16] on icon "button" at bounding box center [1552, 16] width 5 height 5
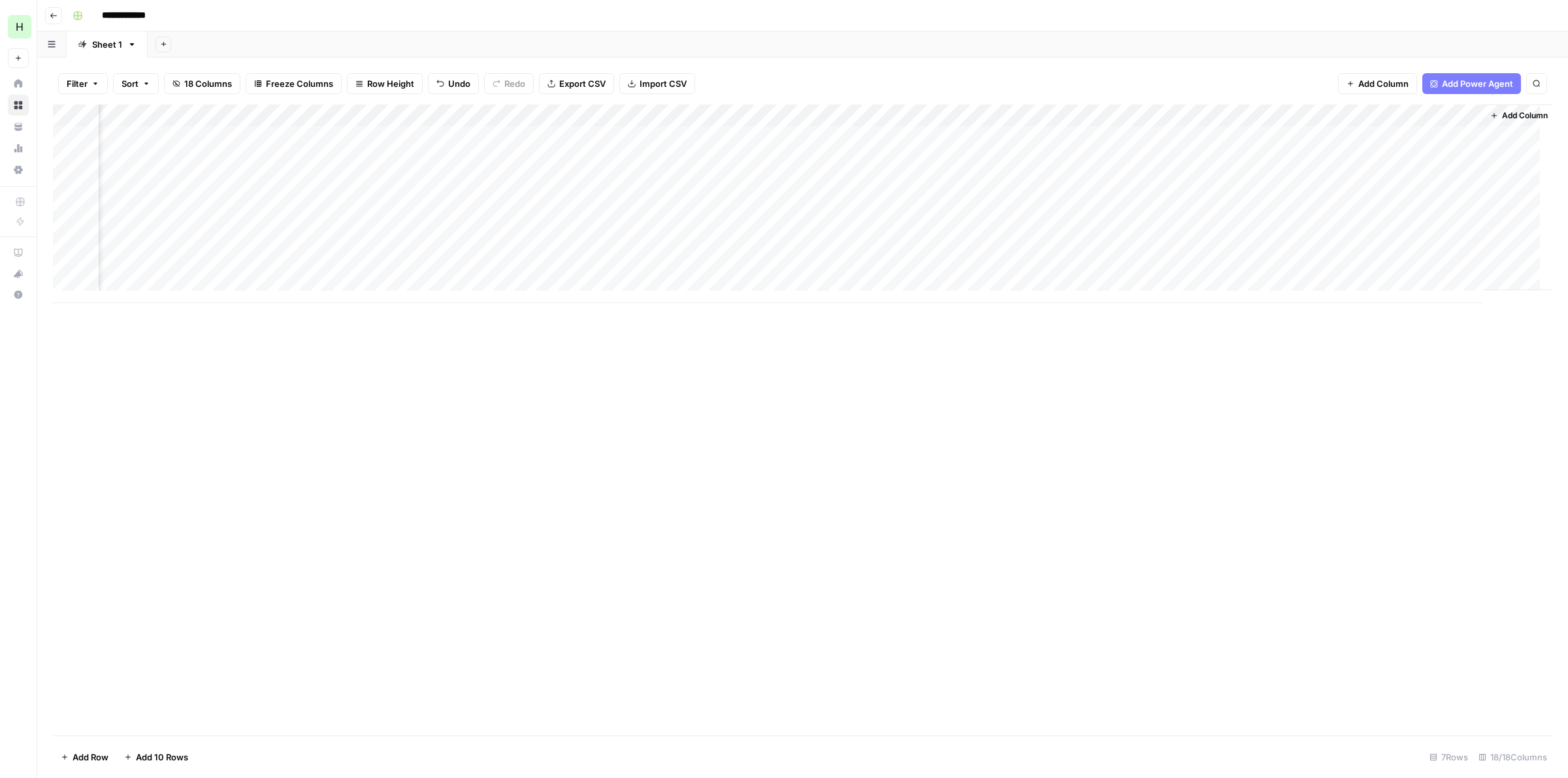
click at [1101, 114] on div "Add Column" at bounding box center [802, 203] width 1499 height 198
click at [902, 482] on div "Add Column" at bounding box center [802, 420] width 1499 height 631
click at [719, 255] on div "Add Column" at bounding box center [802, 203] width 1499 height 198
click at [745, 253] on div "Add Column" at bounding box center [802, 203] width 1499 height 198
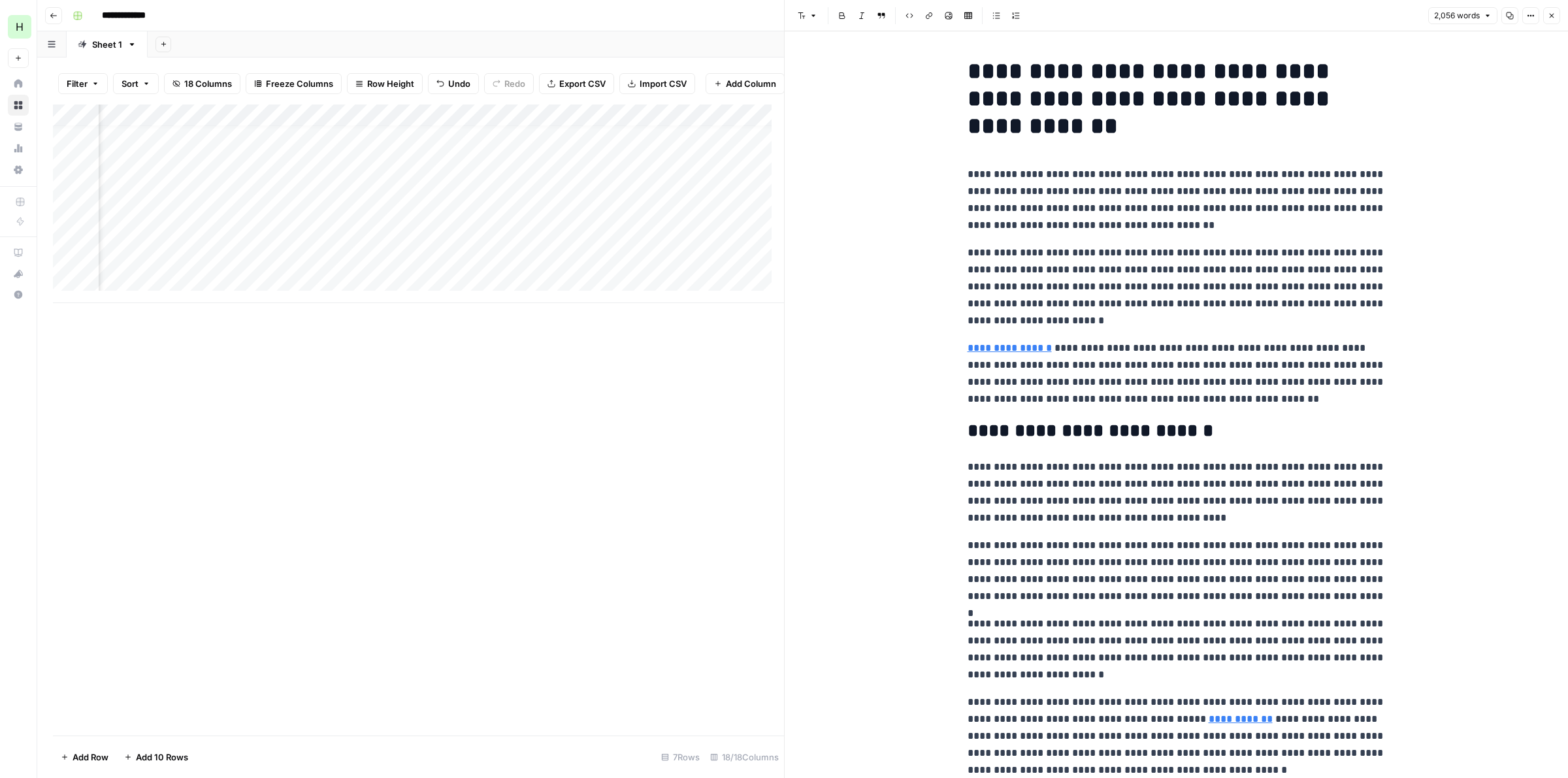
click at [1548, 16] on icon "button" at bounding box center [1552, 15] width 8 height 8
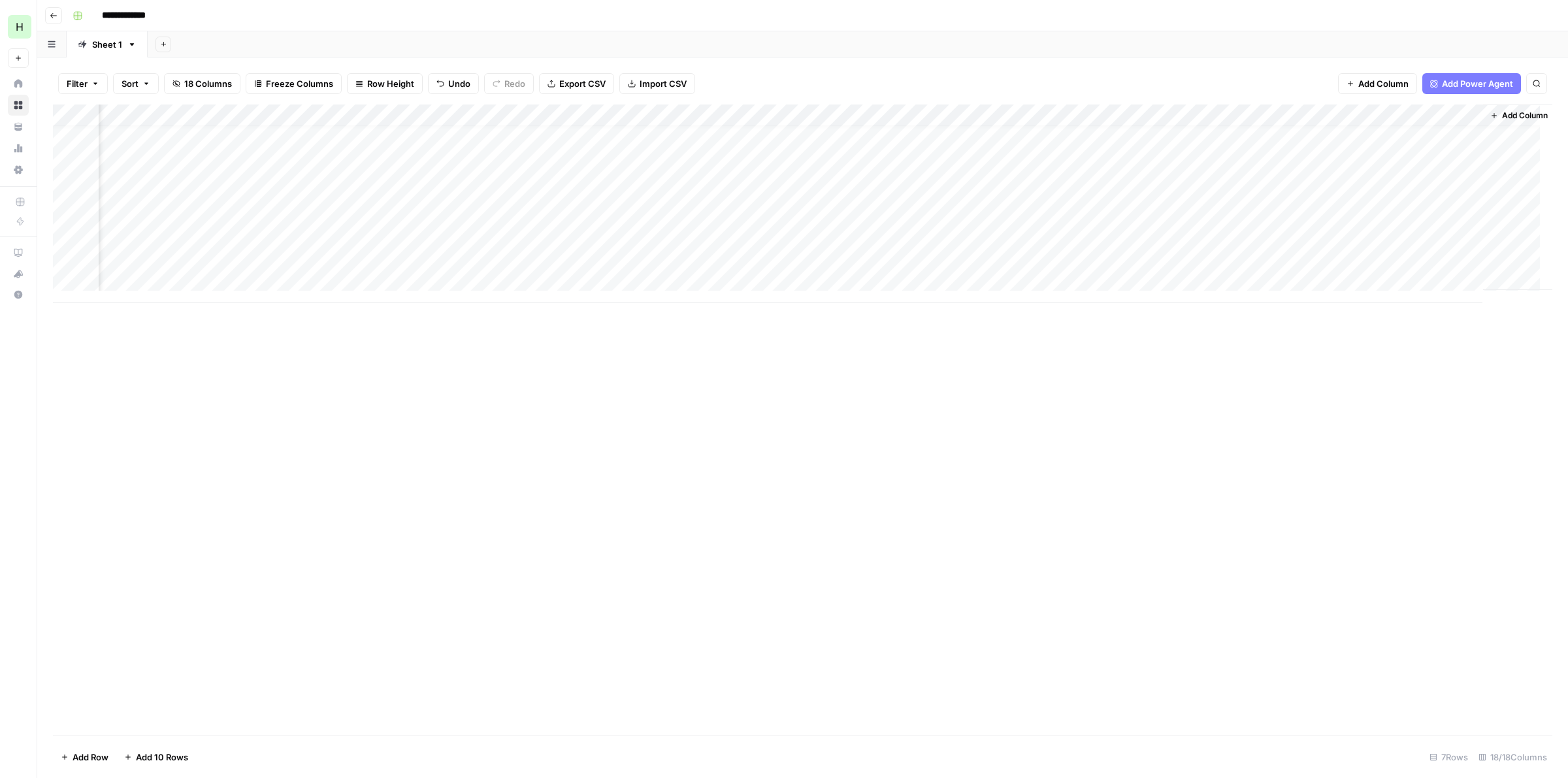
click at [724, 281] on div "Add Column" at bounding box center [802, 203] width 1499 height 198
click at [760, 277] on div "Add Column" at bounding box center [802, 214] width 1499 height 221
click at [1068, 67] on p at bounding box center [1176, 66] width 418 height 17
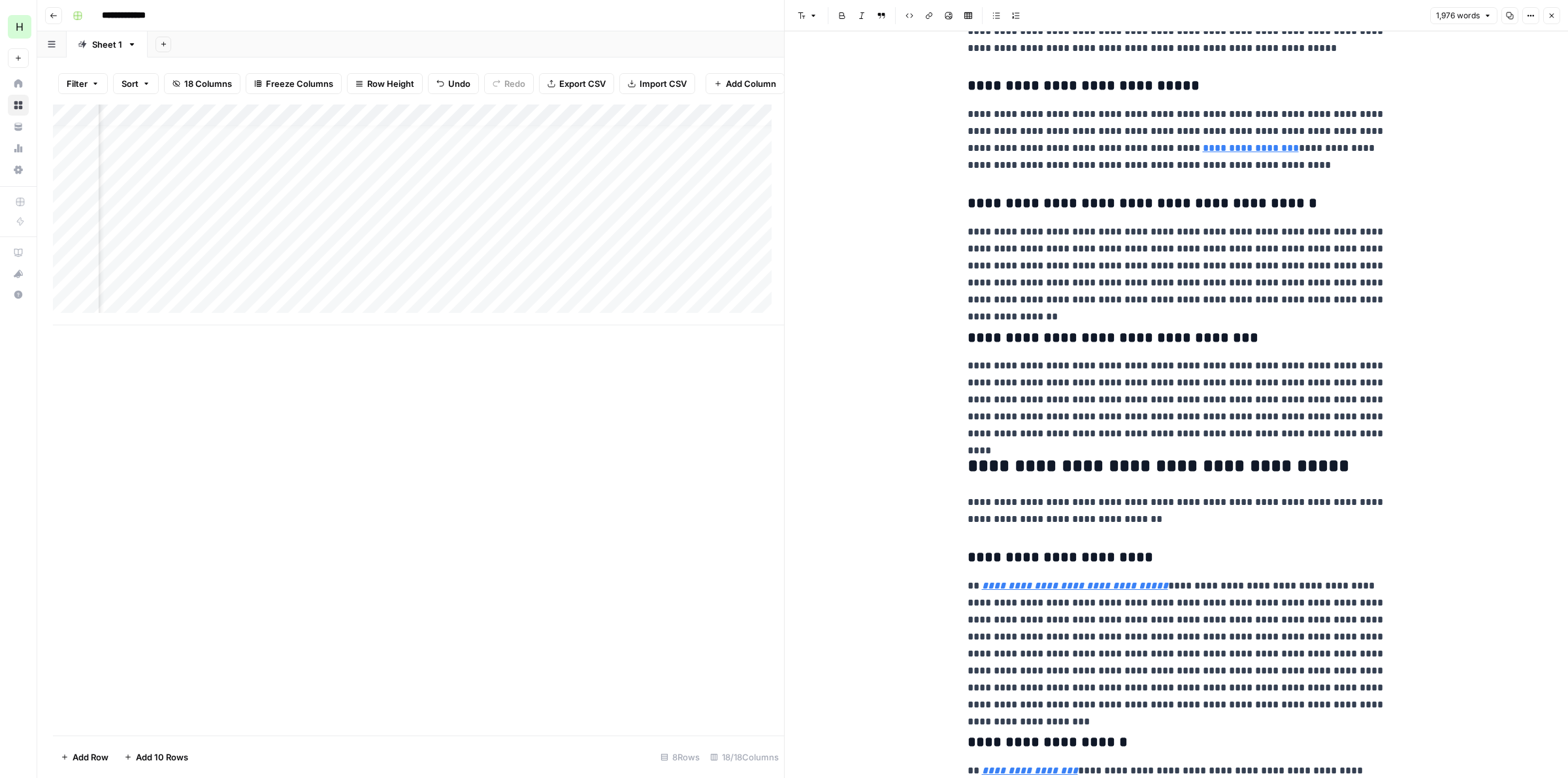
scroll to position [1509, 0]
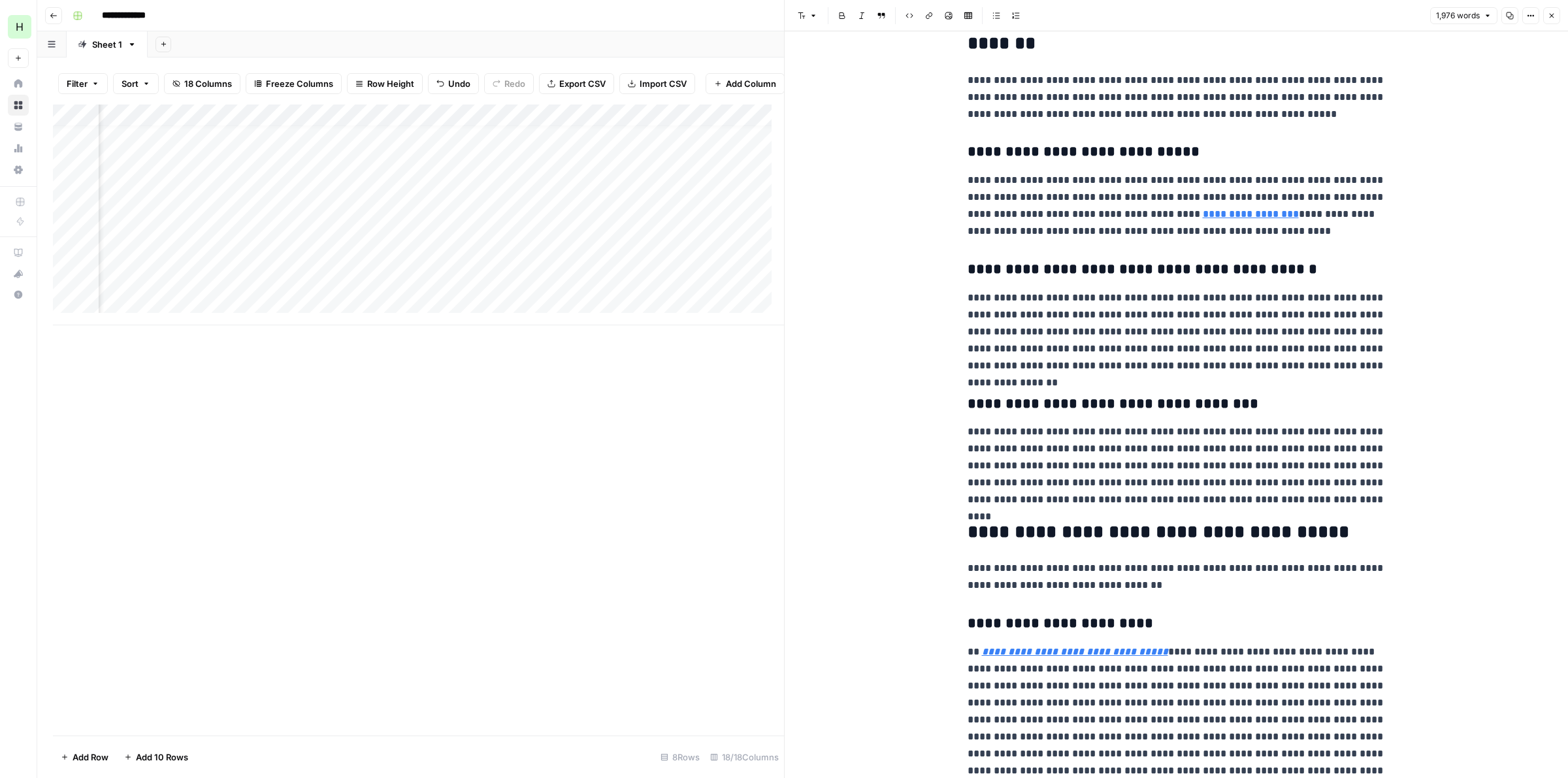
click at [1557, 13] on button "Close" at bounding box center [1552, 16] width 17 height 17
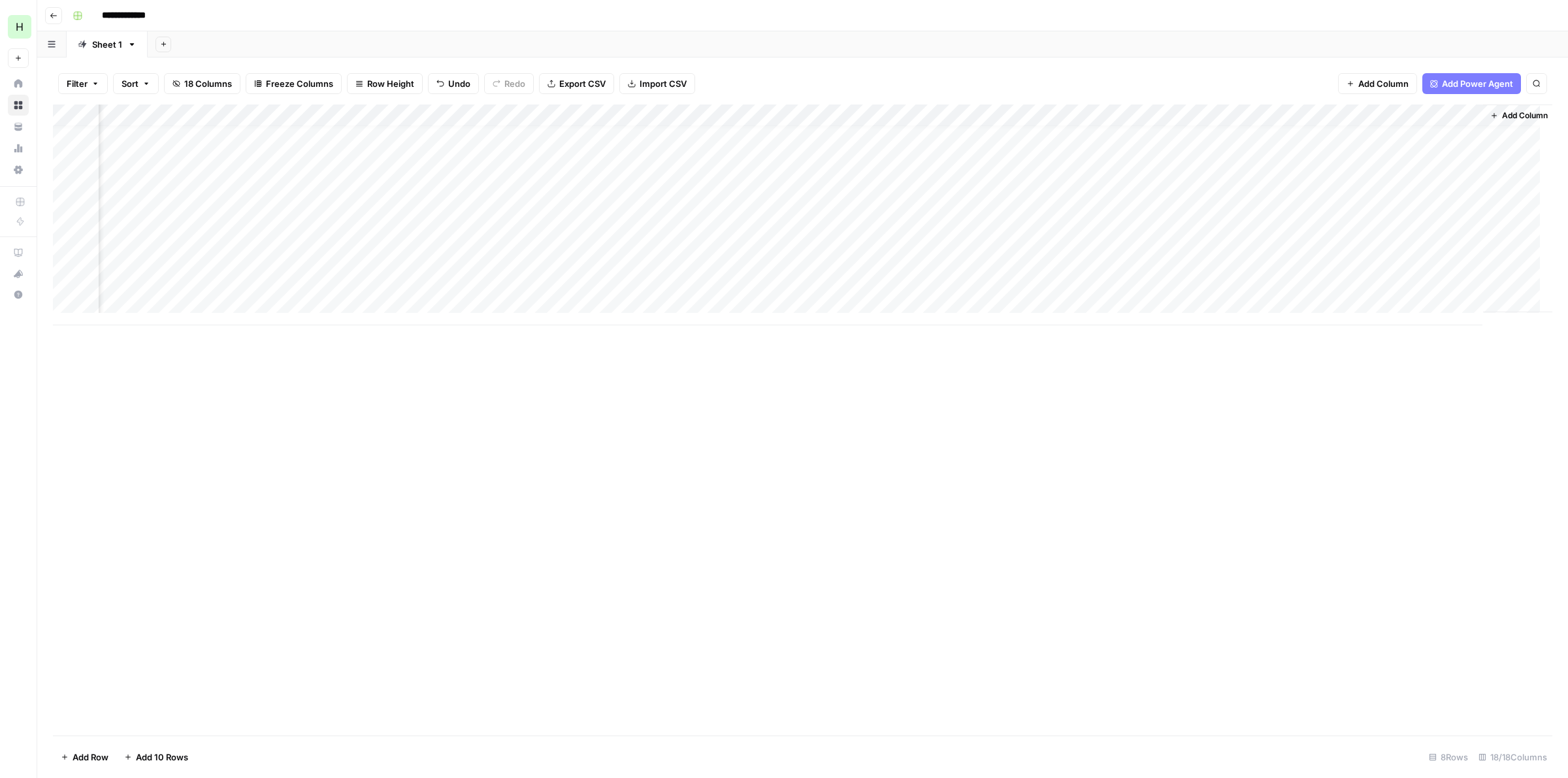
click at [1232, 256] on div "Add Column" at bounding box center [802, 214] width 1499 height 221
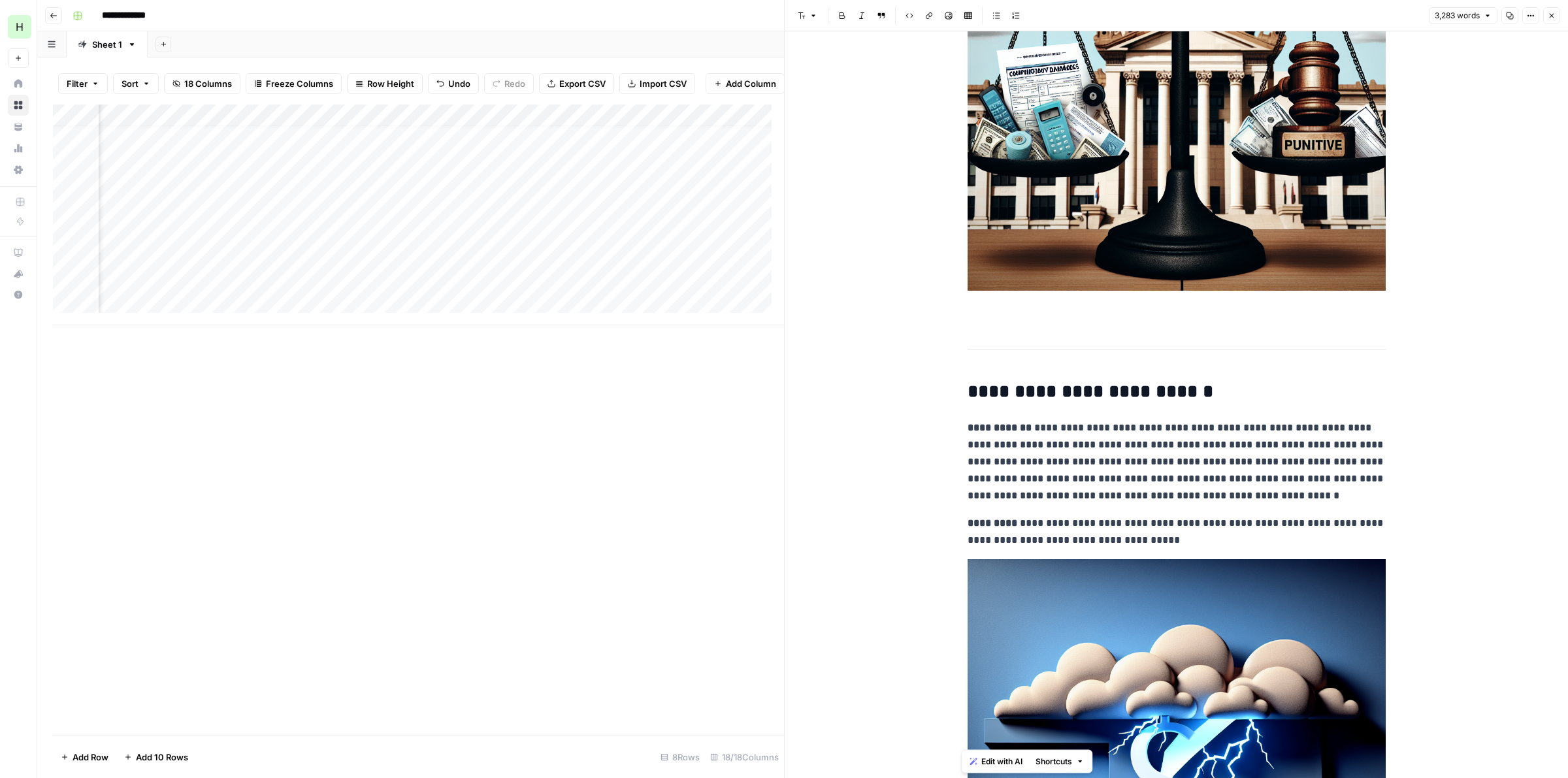
scroll to position [1904, 0]
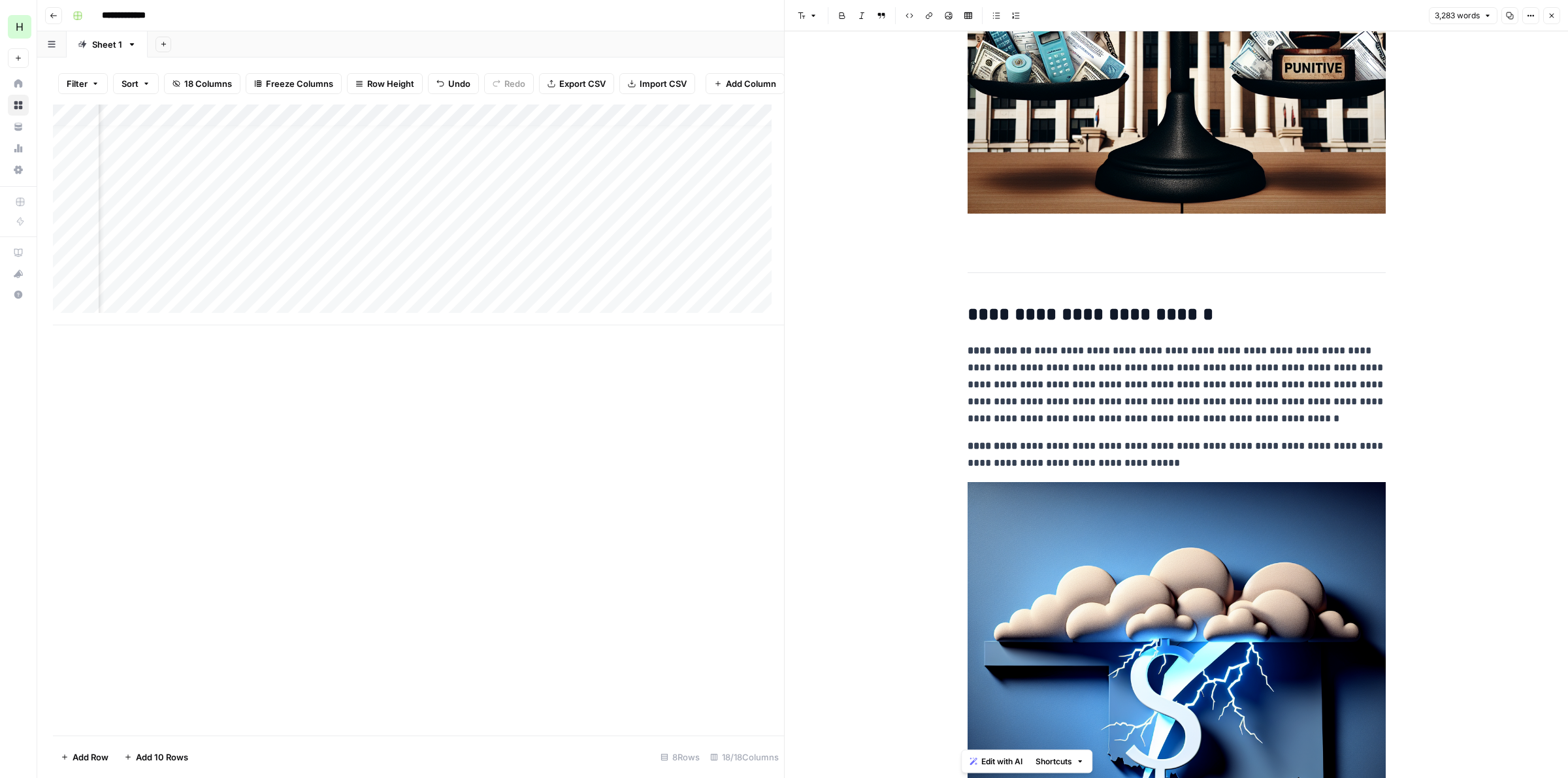
drag, startPoint x: 1397, startPoint y: 433, endPoint x: 1385, endPoint y: 599, distance: 166.4
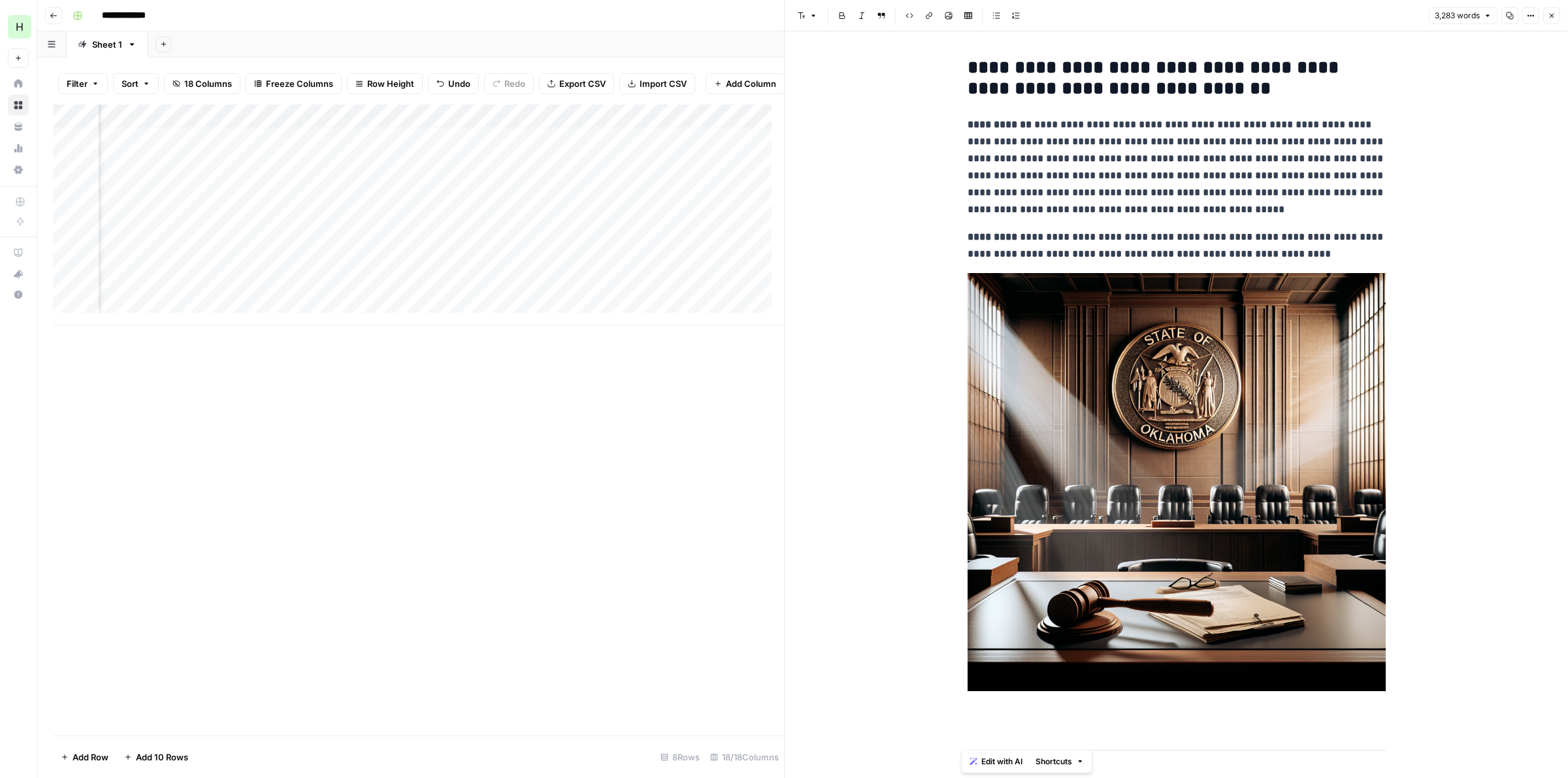
click at [1552, 15] on icon "button" at bounding box center [1552, 15] width 8 height 8
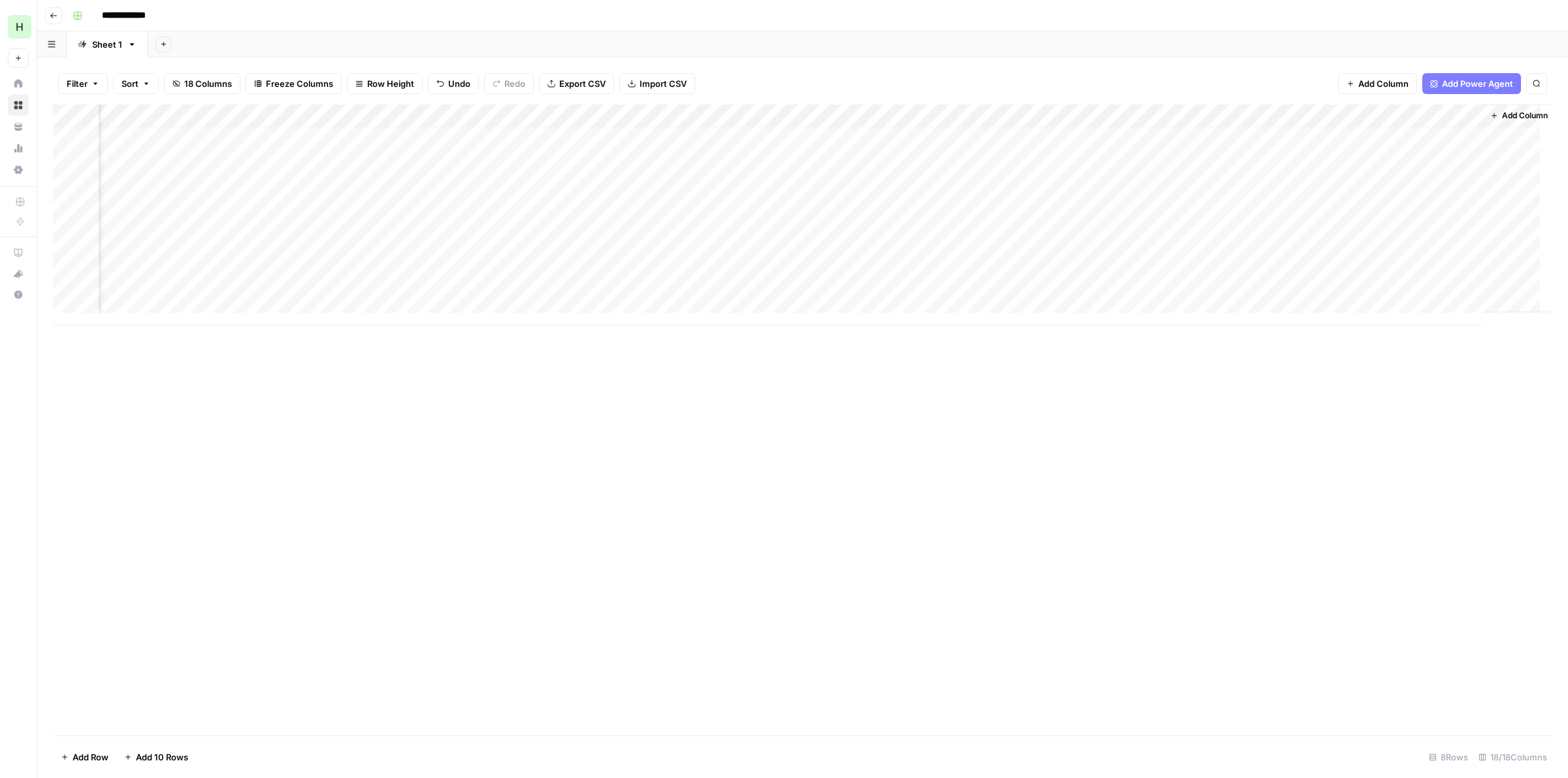
click at [994, 253] on div "Add Column" at bounding box center [802, 214] width 1499 height 221
click at [922, 384] on div "Add Column" at bounding box center [802, 420] width 1499 height 631
click at [840, 278] on div "Add Column" at bounding box center [802, 214] width 1499 height 221
click at [1065, 278] on div "Add Column" at bounding box center [802, 214] width 1499 height 221
click at [879, 279] on div "Add Column" at bounding box center [802, 214] width 1499 height 221
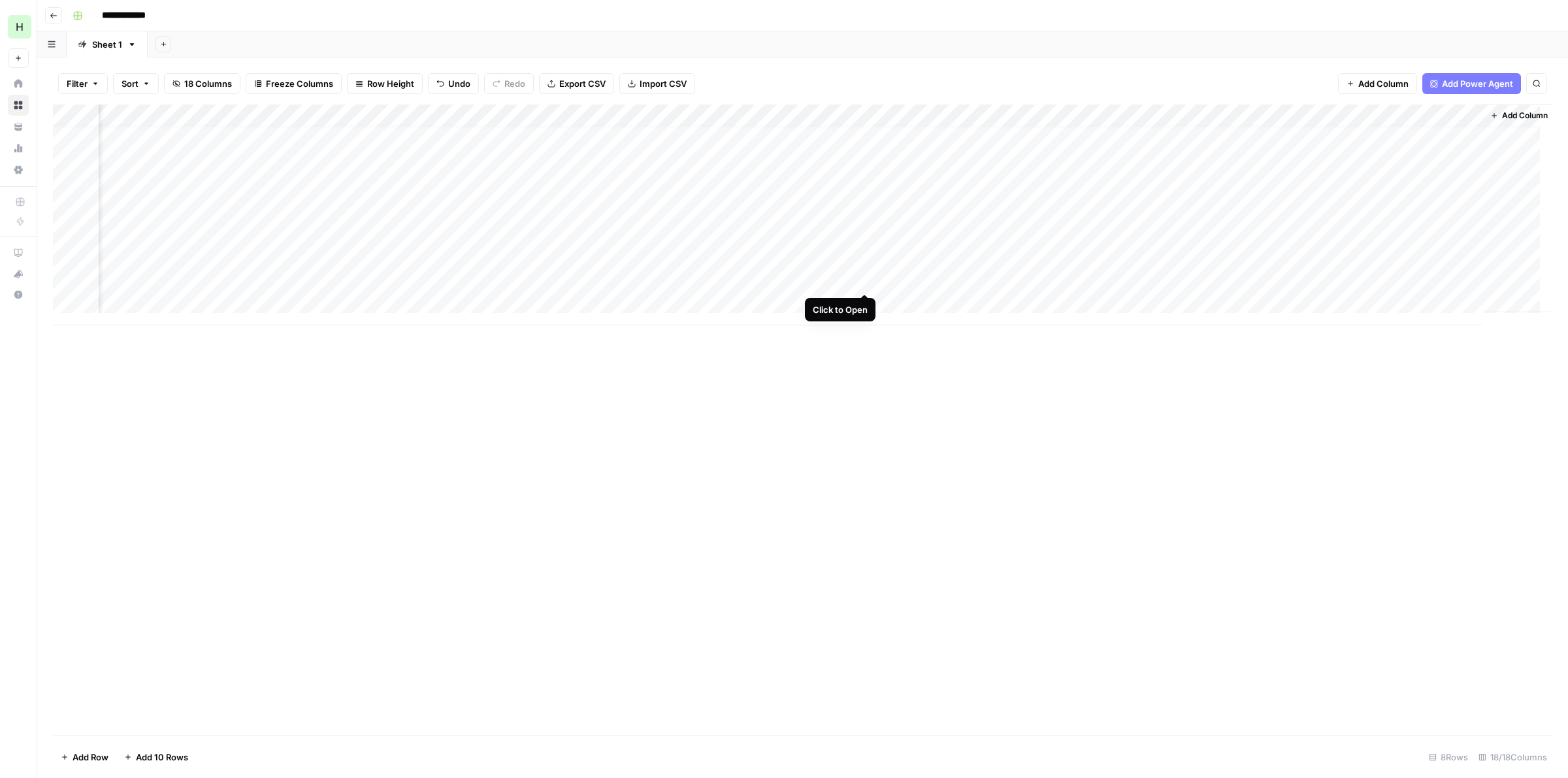
click at [866, 278] on div "Add Column" at bounding box center [802, 214] width 1499 height 221
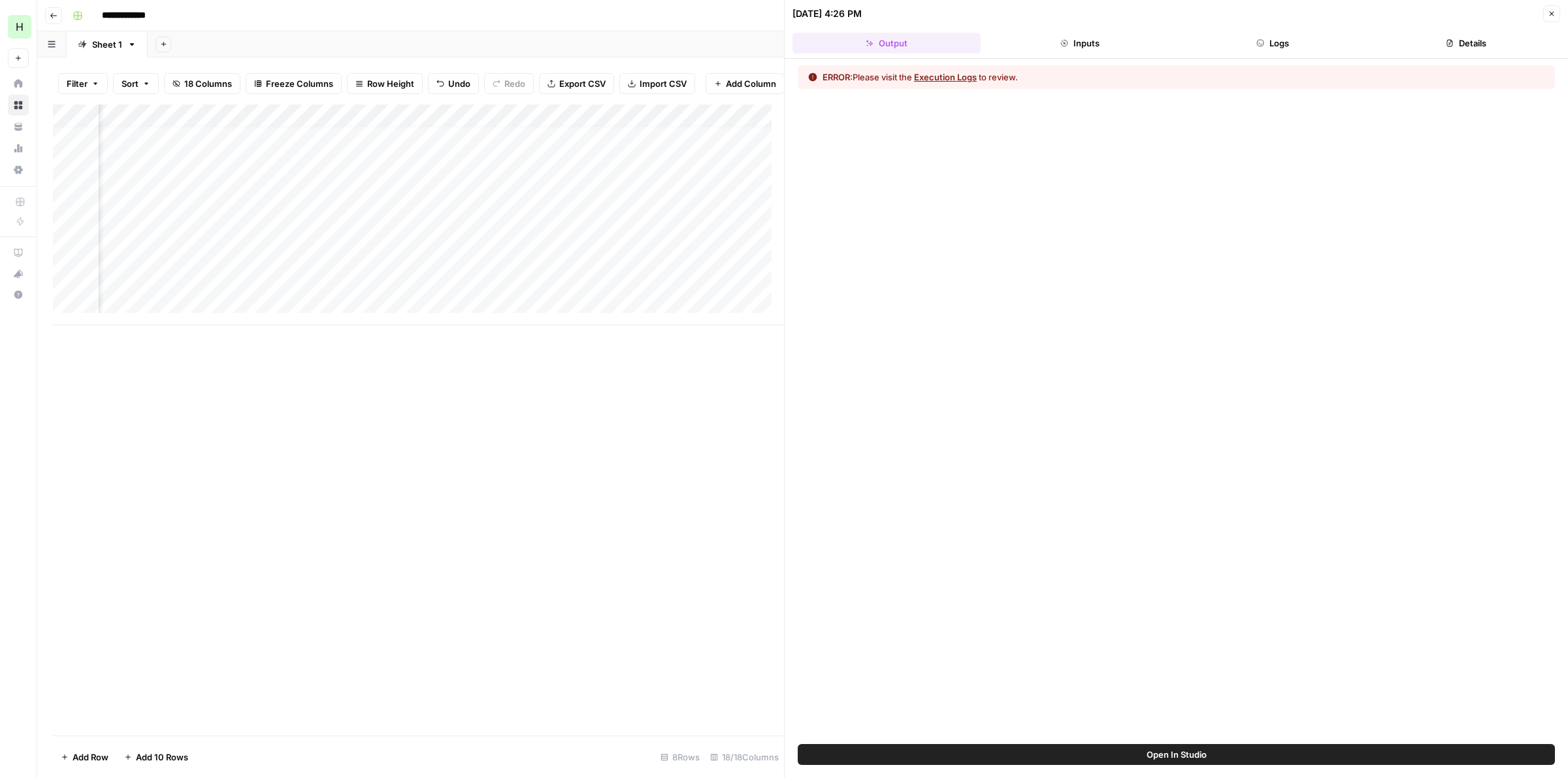
click at [949, 79] on button "Execution Logs" at bounding box center [945, 77] width 63 height 13
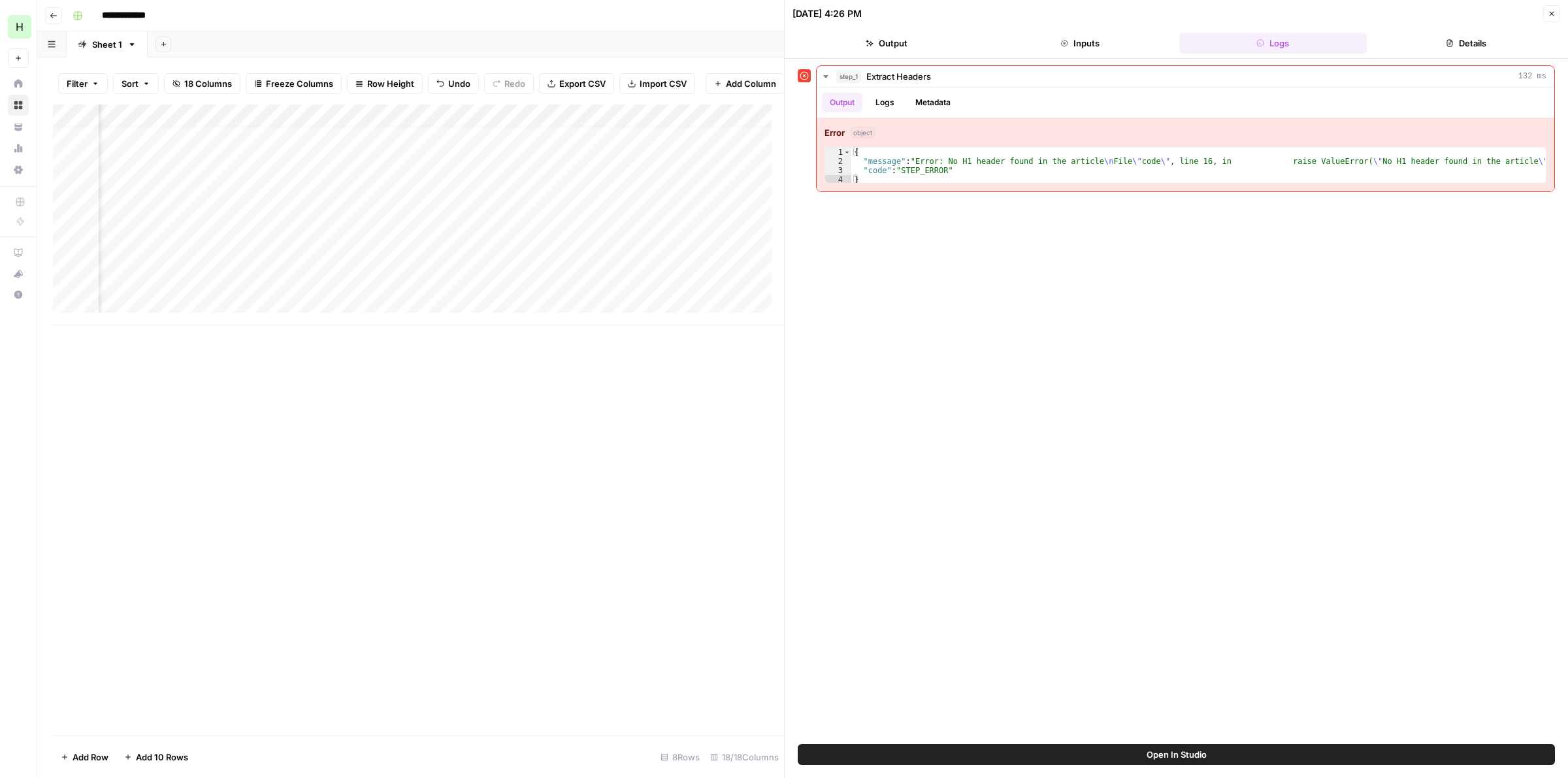
click at [1546, 21] on button "Close" at bounding box center [1552, 14] width 17 height 17
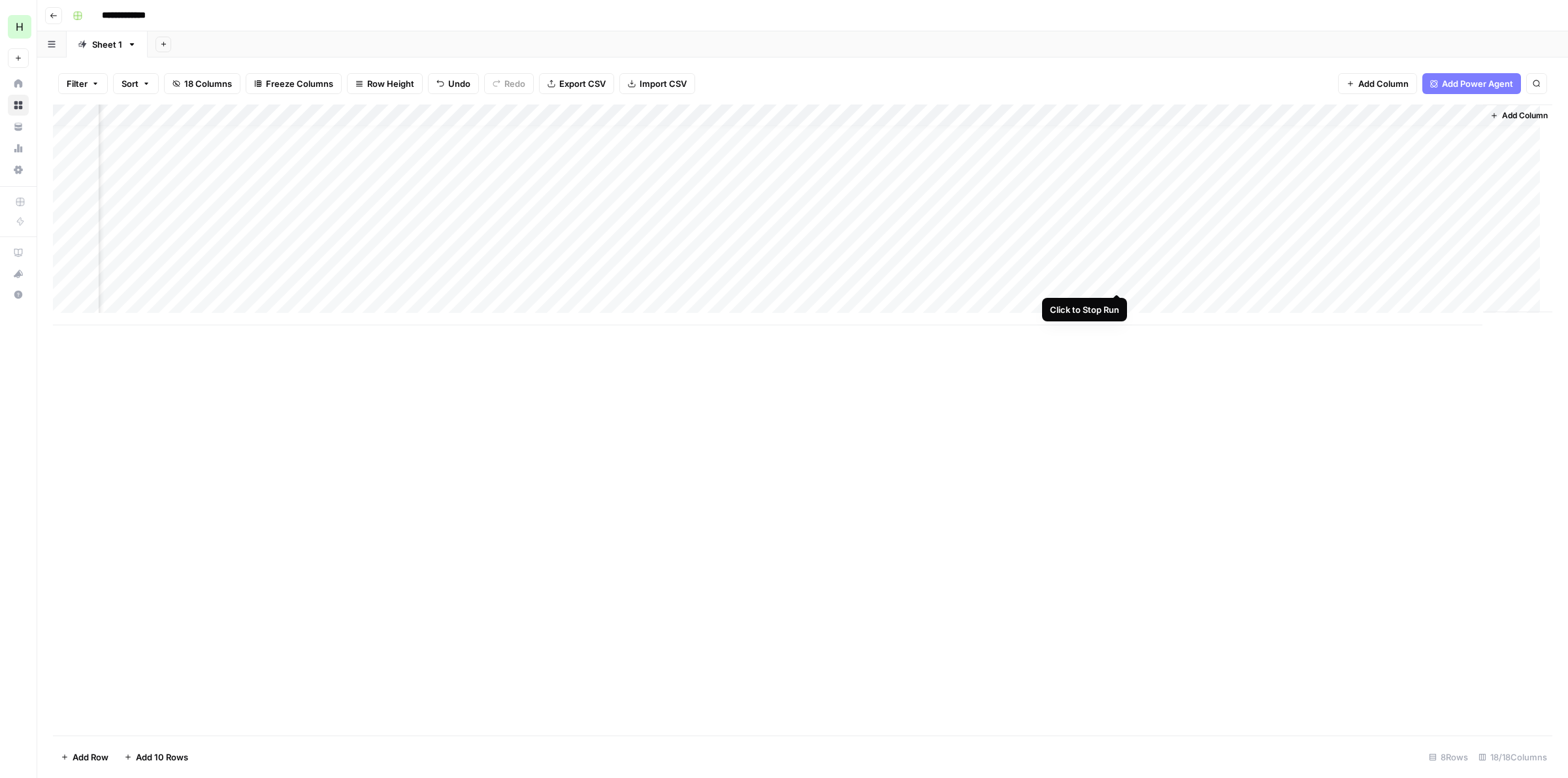
click at [1117, 278] on div "Add Column" at bounding box center [802, 214] width 1499 height 221
click at [746, 281] on div "Add Column" at bounding box center [802, 214] width 1499 height 221
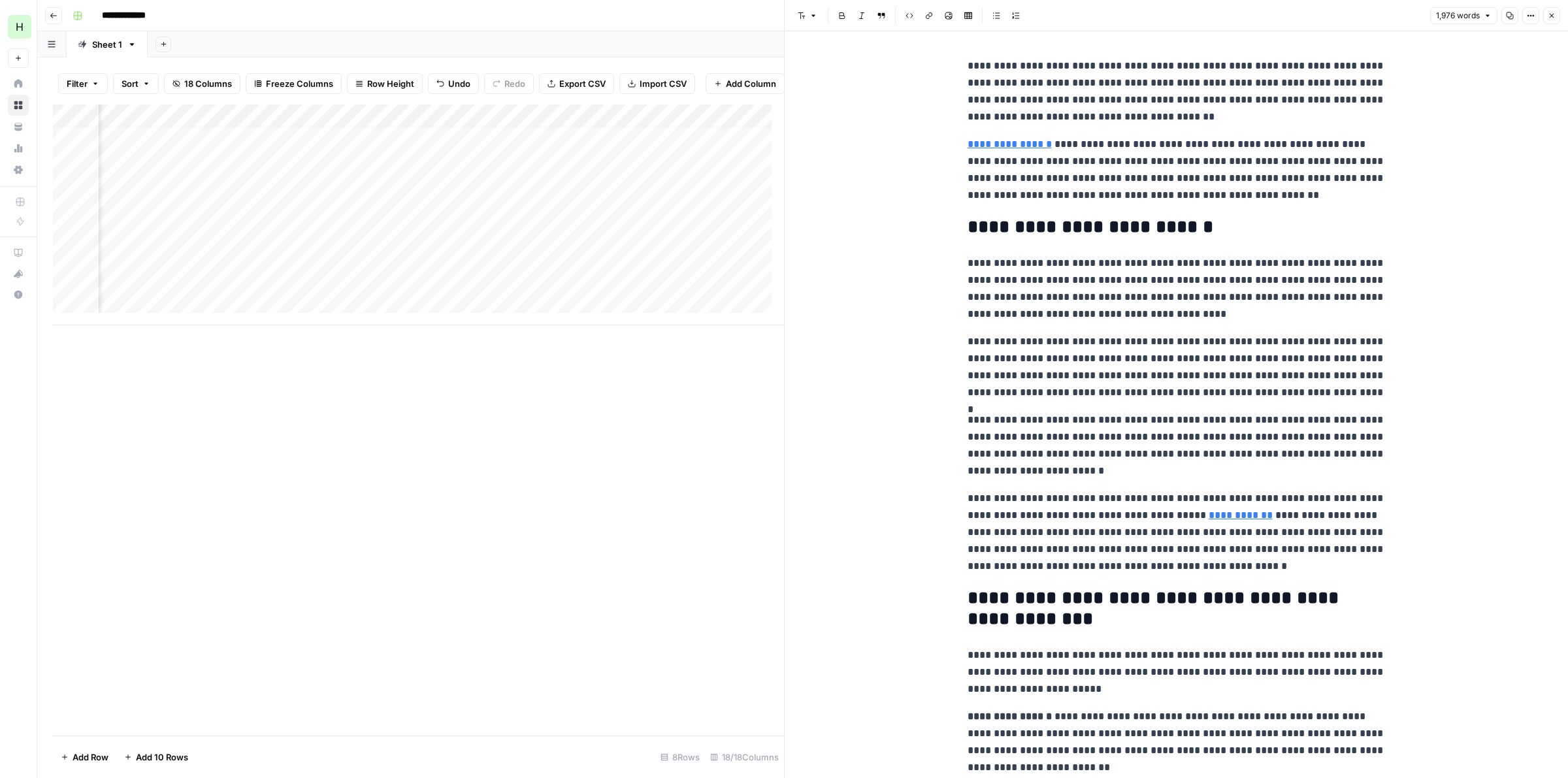
click at [1061, 138] on p "**********" at bounding box center [1176, 169] width 418 height 68
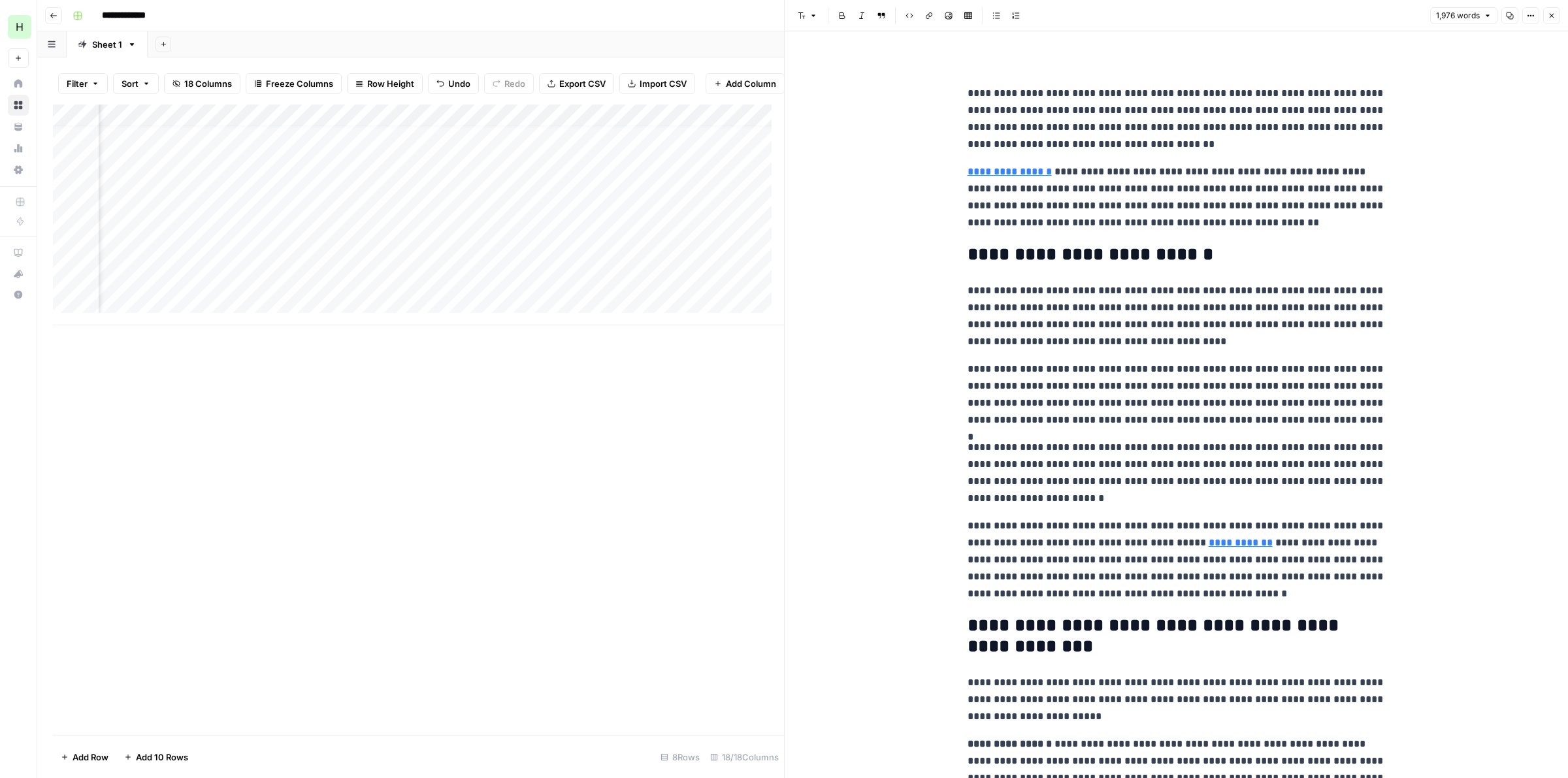
paste div
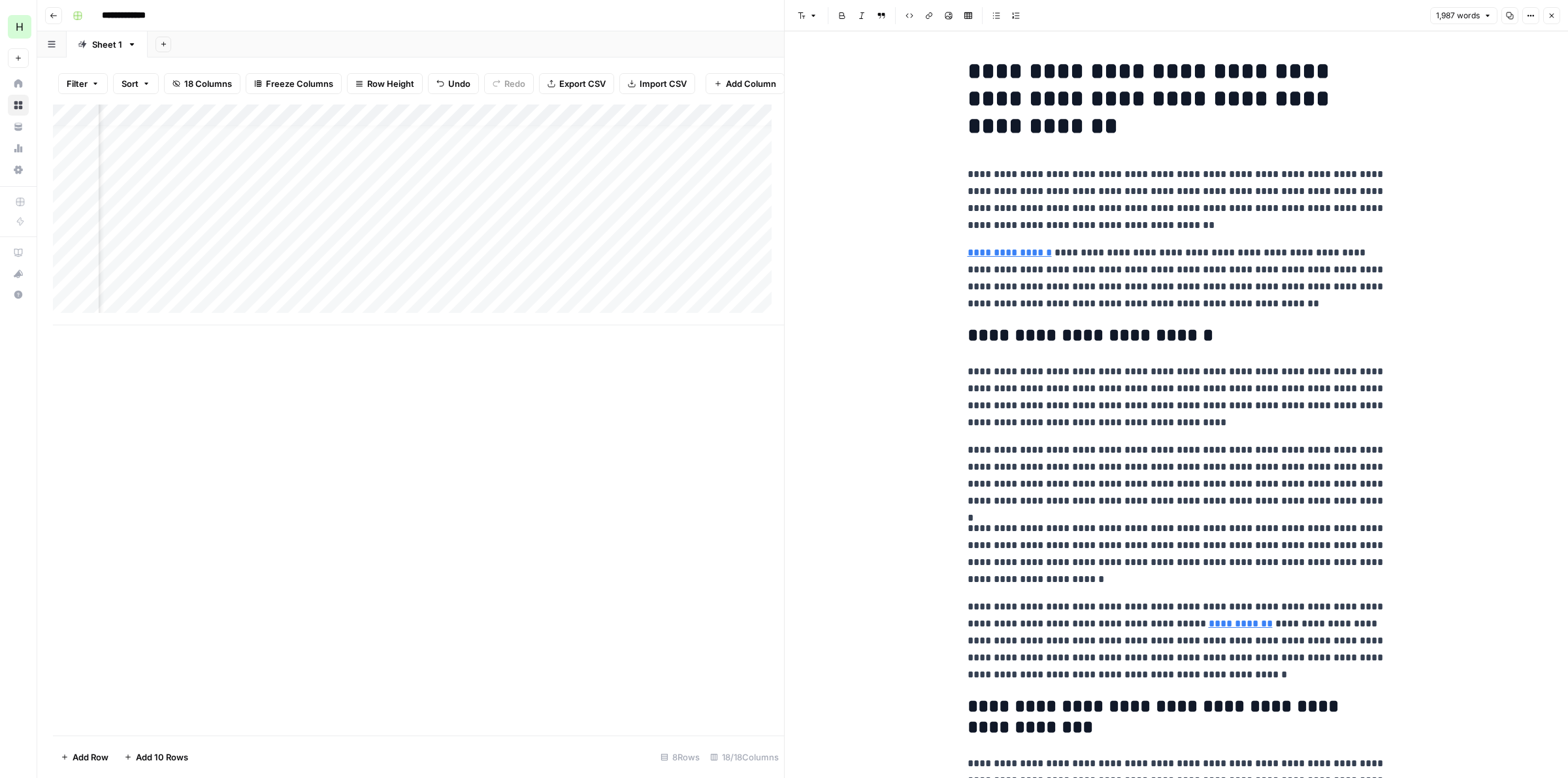
click at [1548, 16] on icon "button" at bounding box center [1552, 15] width 8 height 8
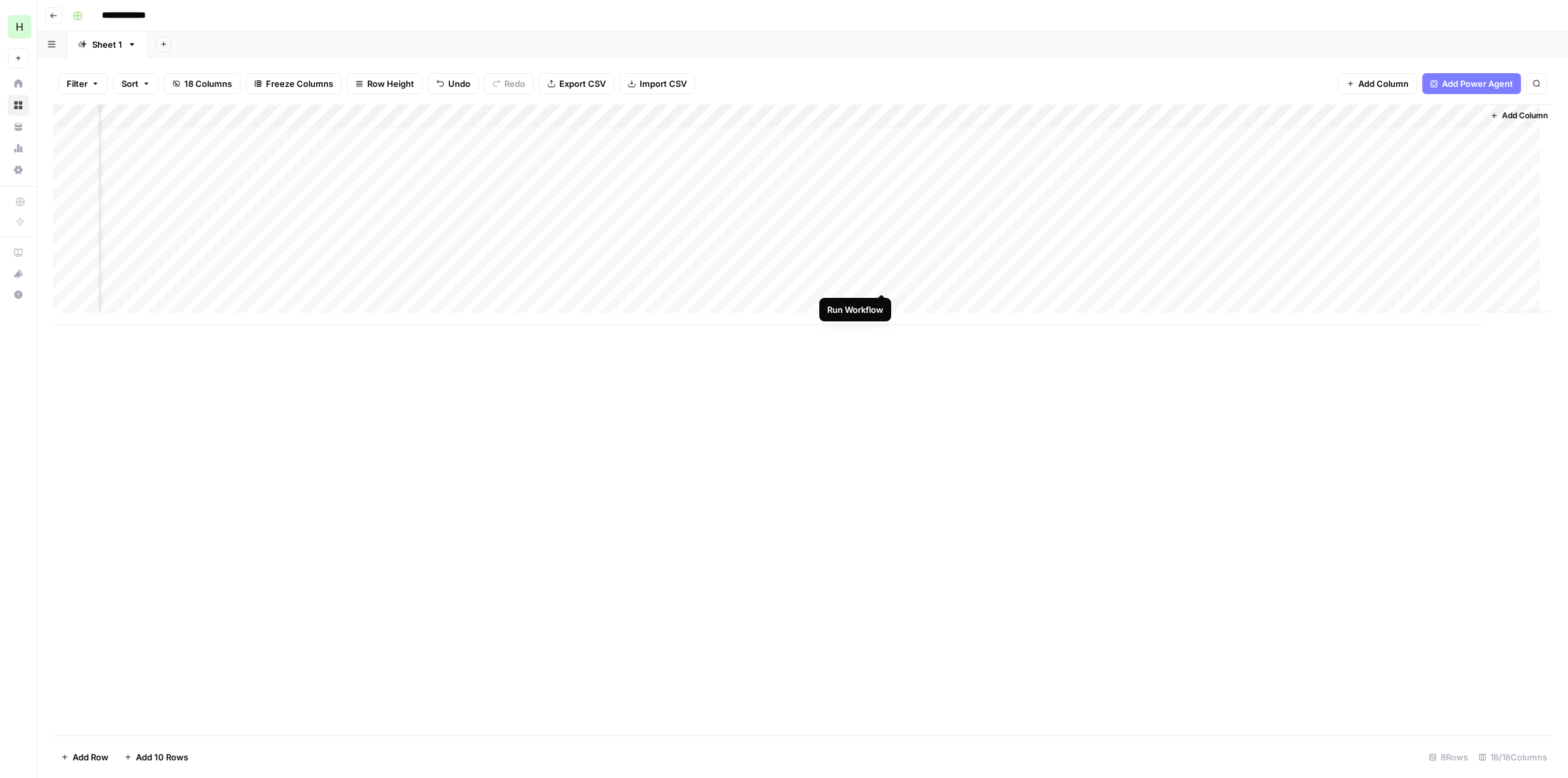
click at [880, 278] on div "Add Column" at bounding box center [802, 214] width 1499 height 221
click at [1114, 281] on div "Add Column" at bounding box center [802, 214] width 1499 height 221
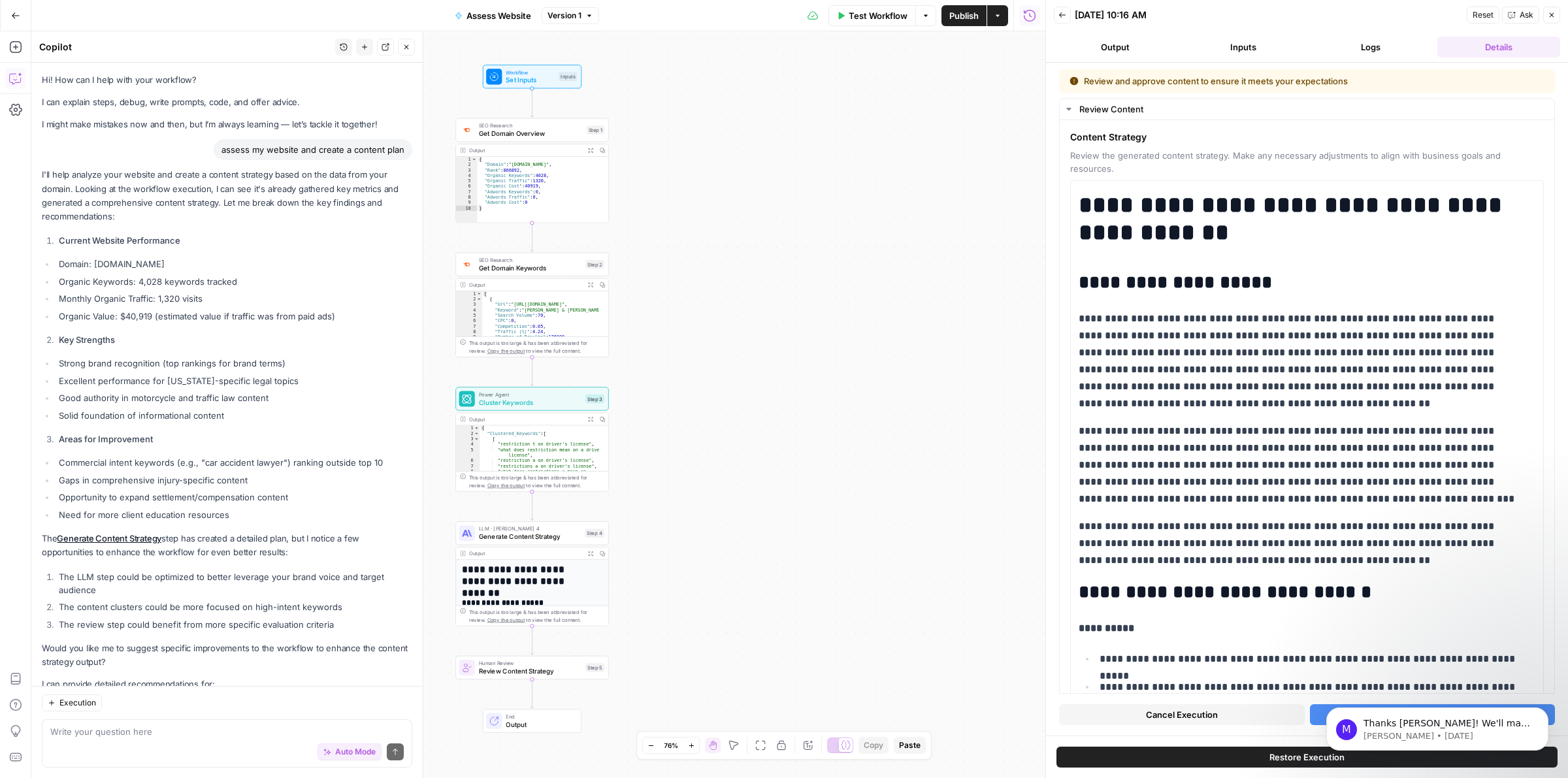
scroll to position [134, 0]
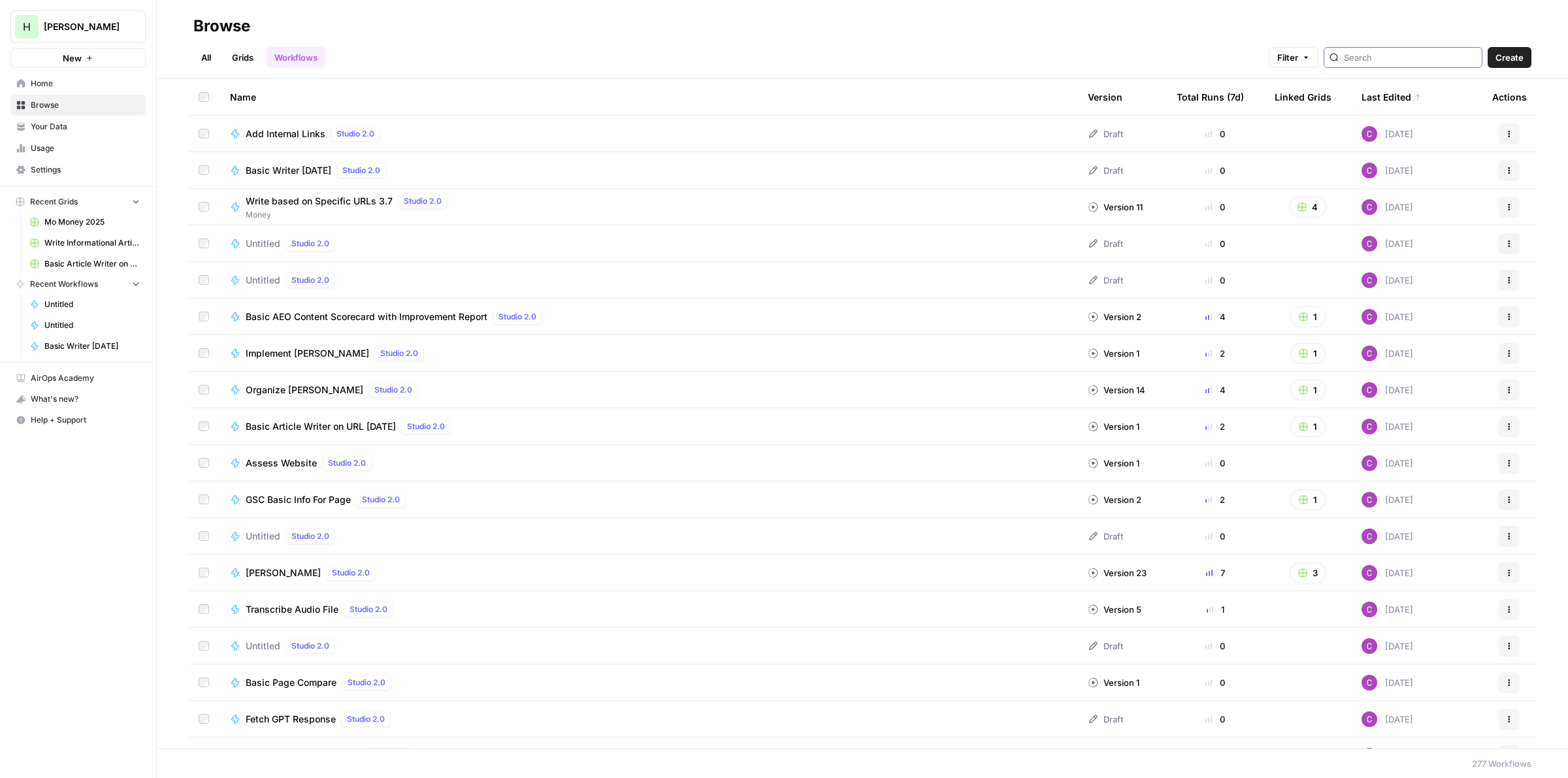
click at [1382, 53] on input "search" at bounding box center [1410, 57] width 133 height 13
type input "image"
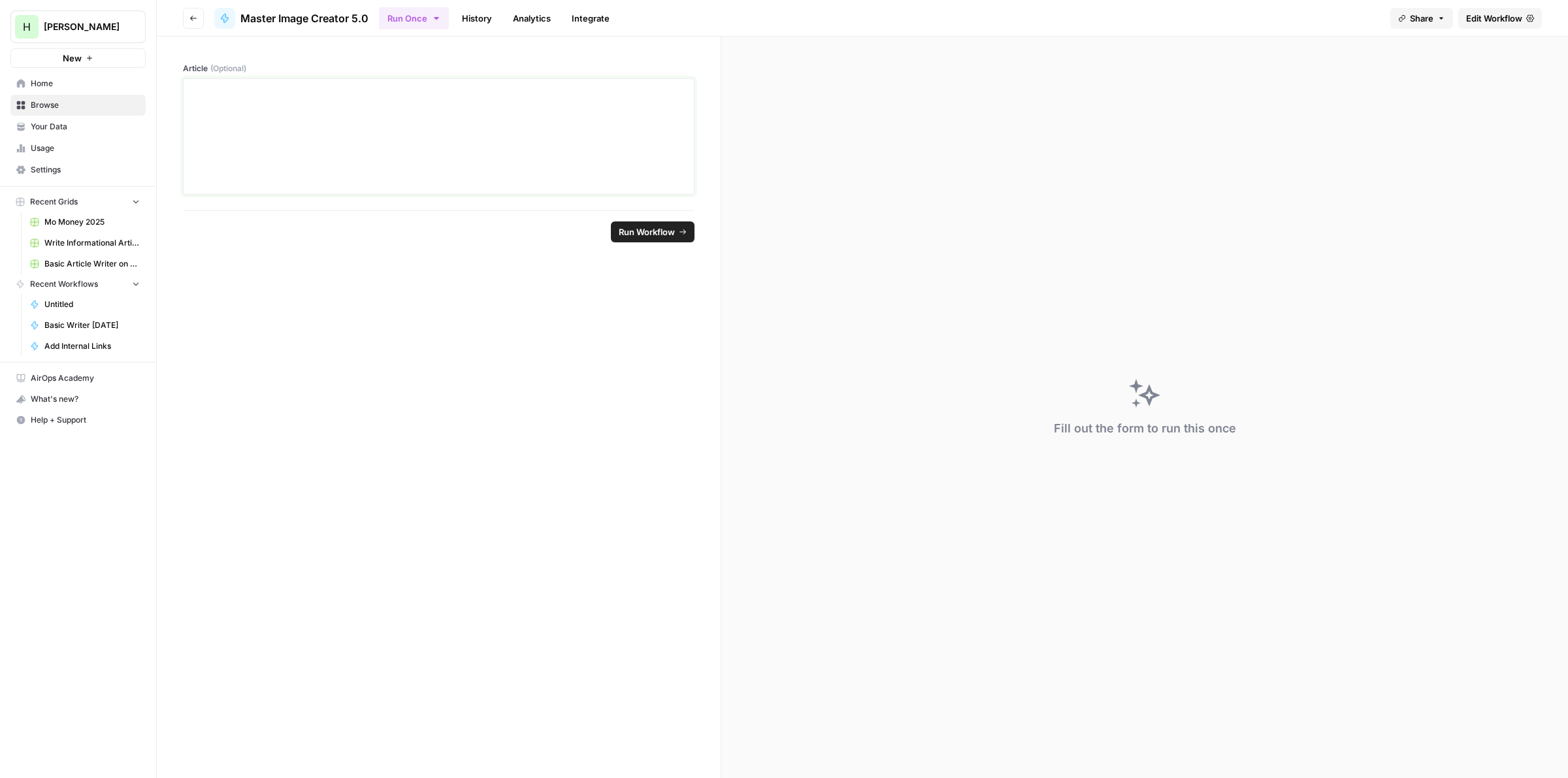
click at [373, 140] on div at bounding box center [439, 136] width 495 height 104
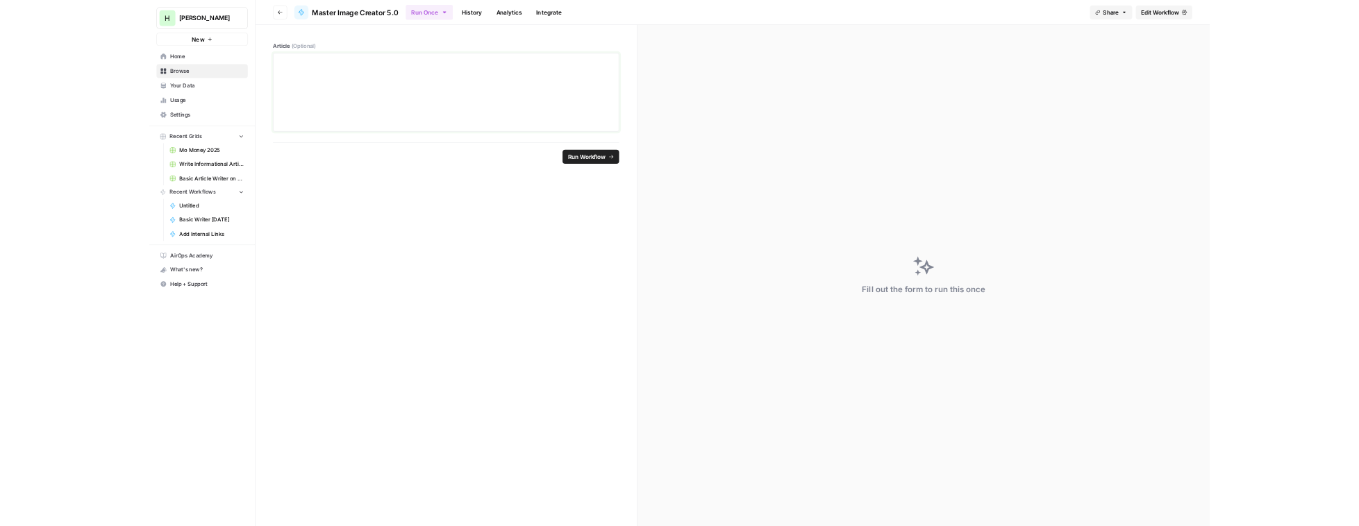
scroll to position [1643, 0]
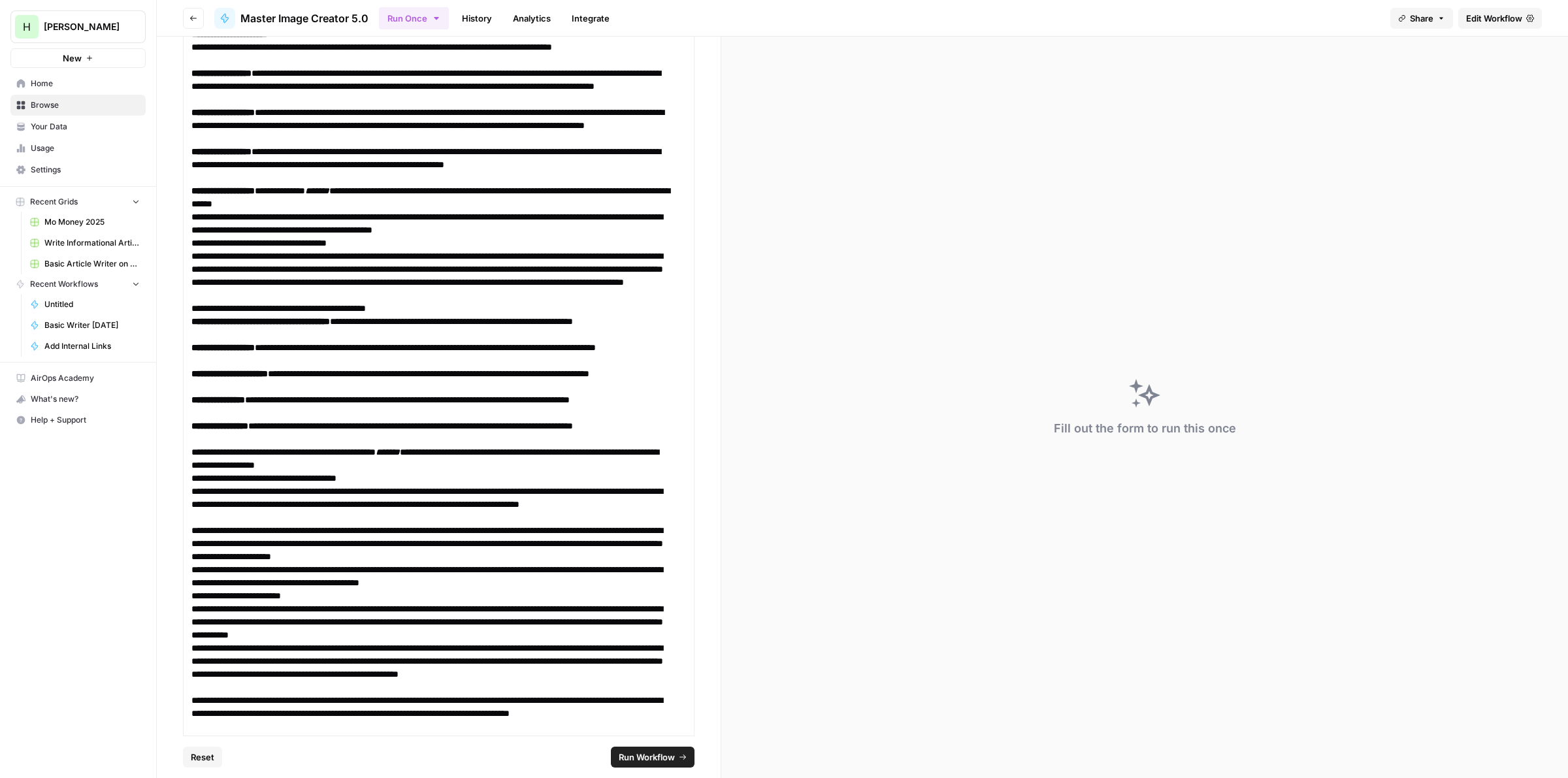
click at [638, 753] on span "Run Workflow" at bounding box center [647, 757] width 56 height 13
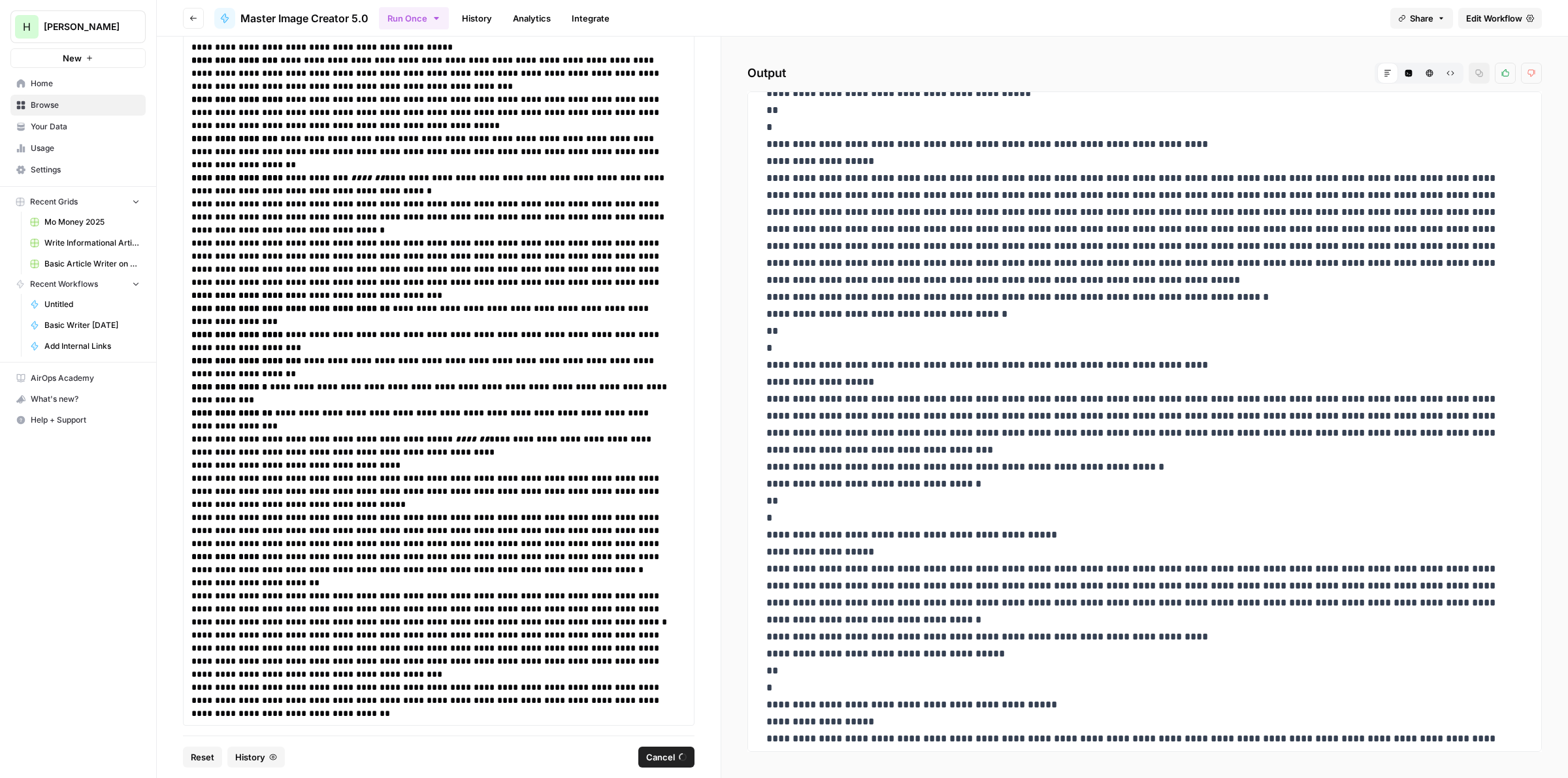
scroll to position [0, 0]
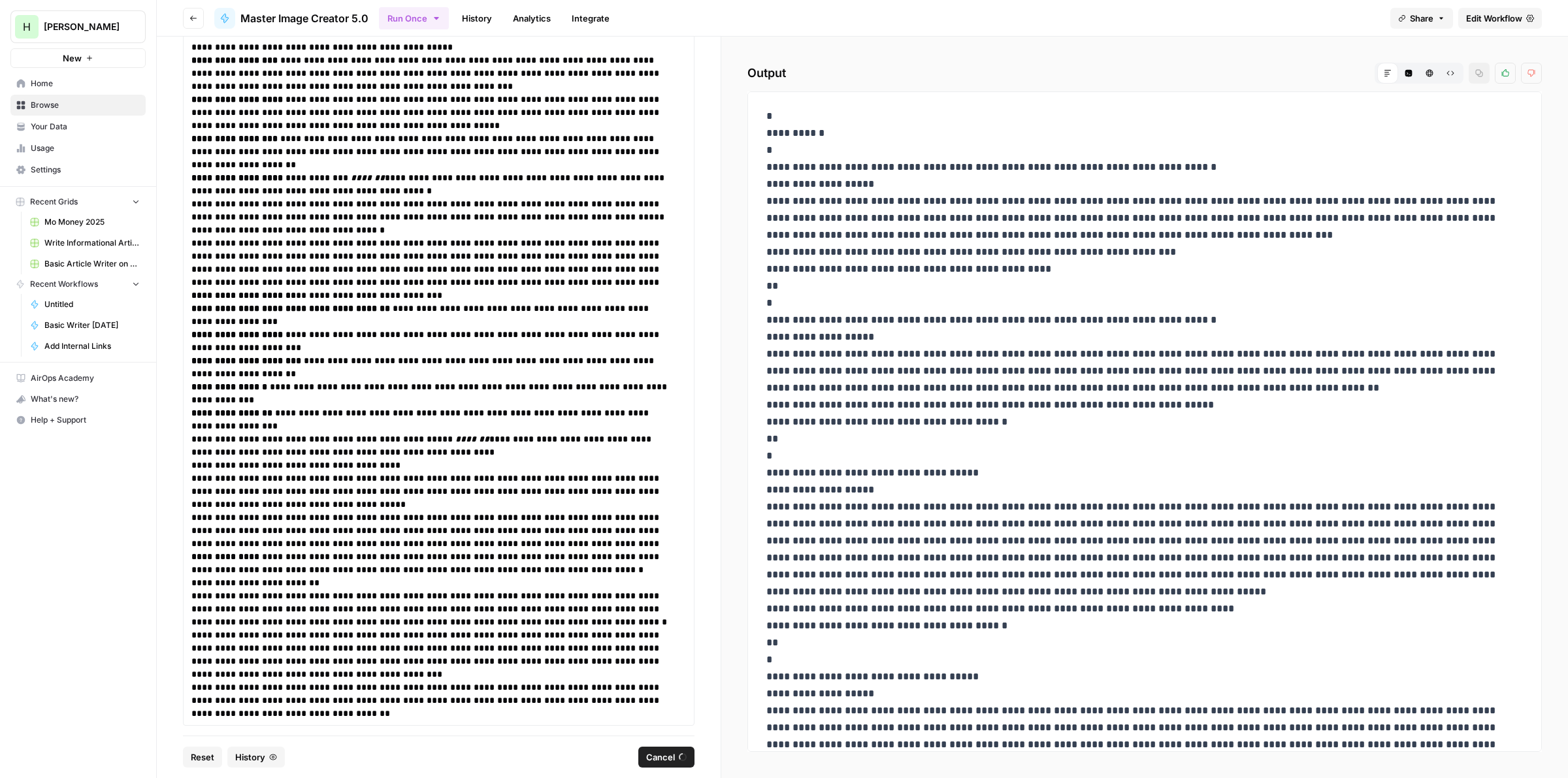
drag, startPoint x: 956, startPoint y: 563, endPoint x: 952, endPoint y: 287, distance: 276.0
click at [684, 754] on circle "button" at bounding box center [683, 757] width 9 height 9
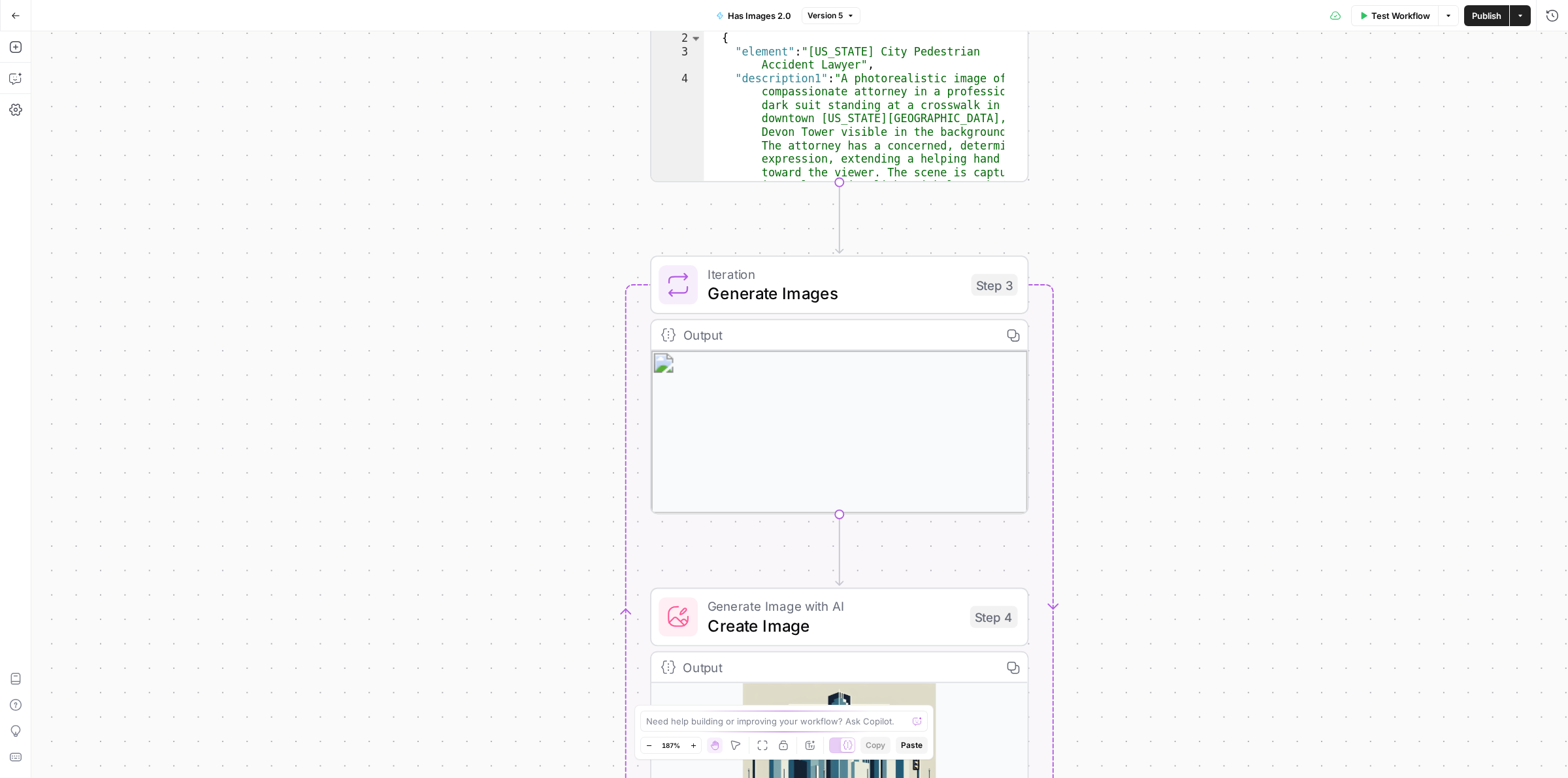
drag, startPoint x: 715, startPoint y: 278, endPoint x: 375, endPoint y: 408, distance: 364.0
click at [376, 408] on div "**********" at bounding box center [799, 405] width 1537 height 747
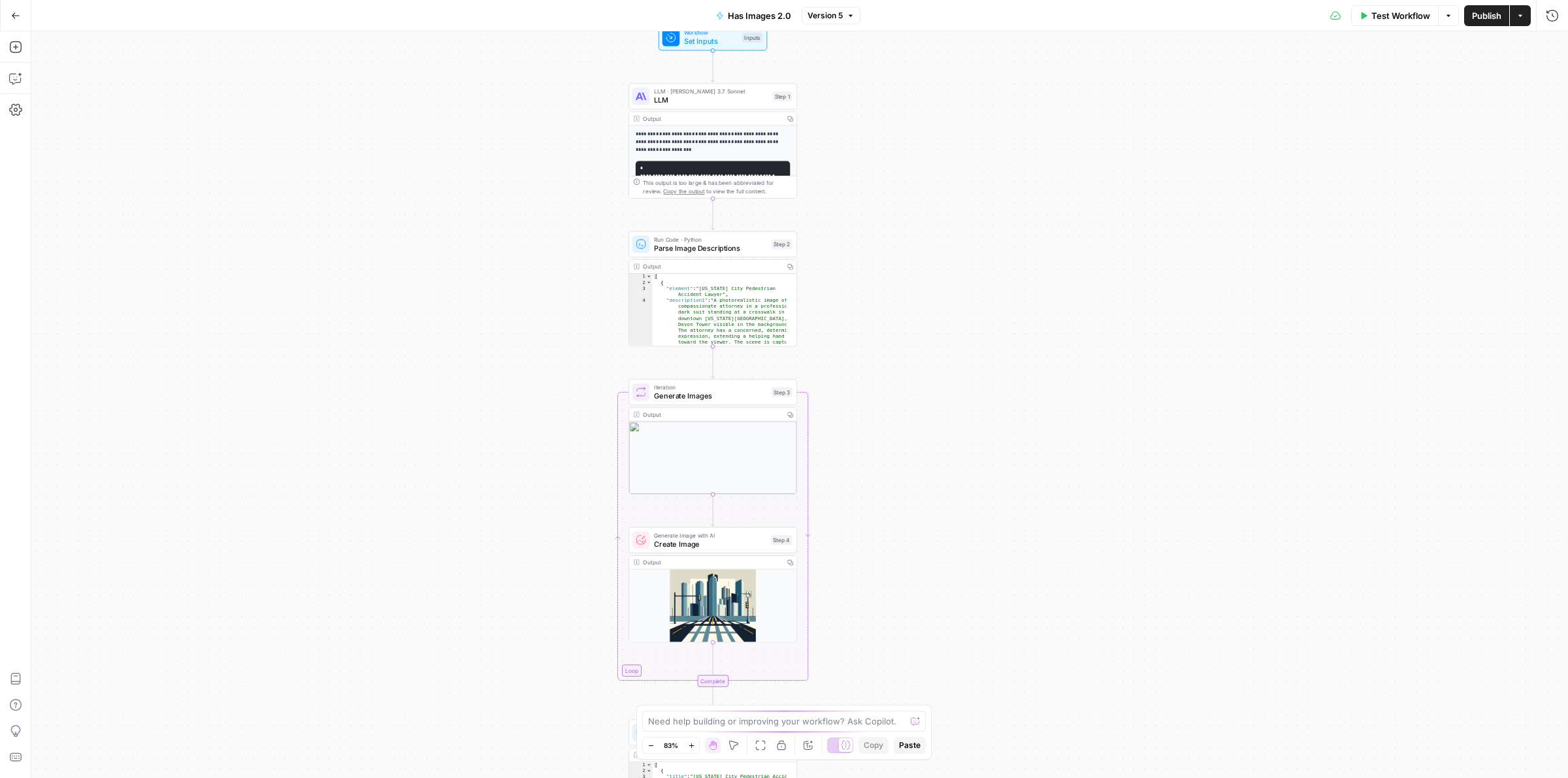
drag, startPoint x: 480, startPoint y: 201, endPoint x: 559, endPoint y: 317, distance: 140.3
click at [559, 317] on div "**********" at bounding box center [799, 405] width 1537 height 747
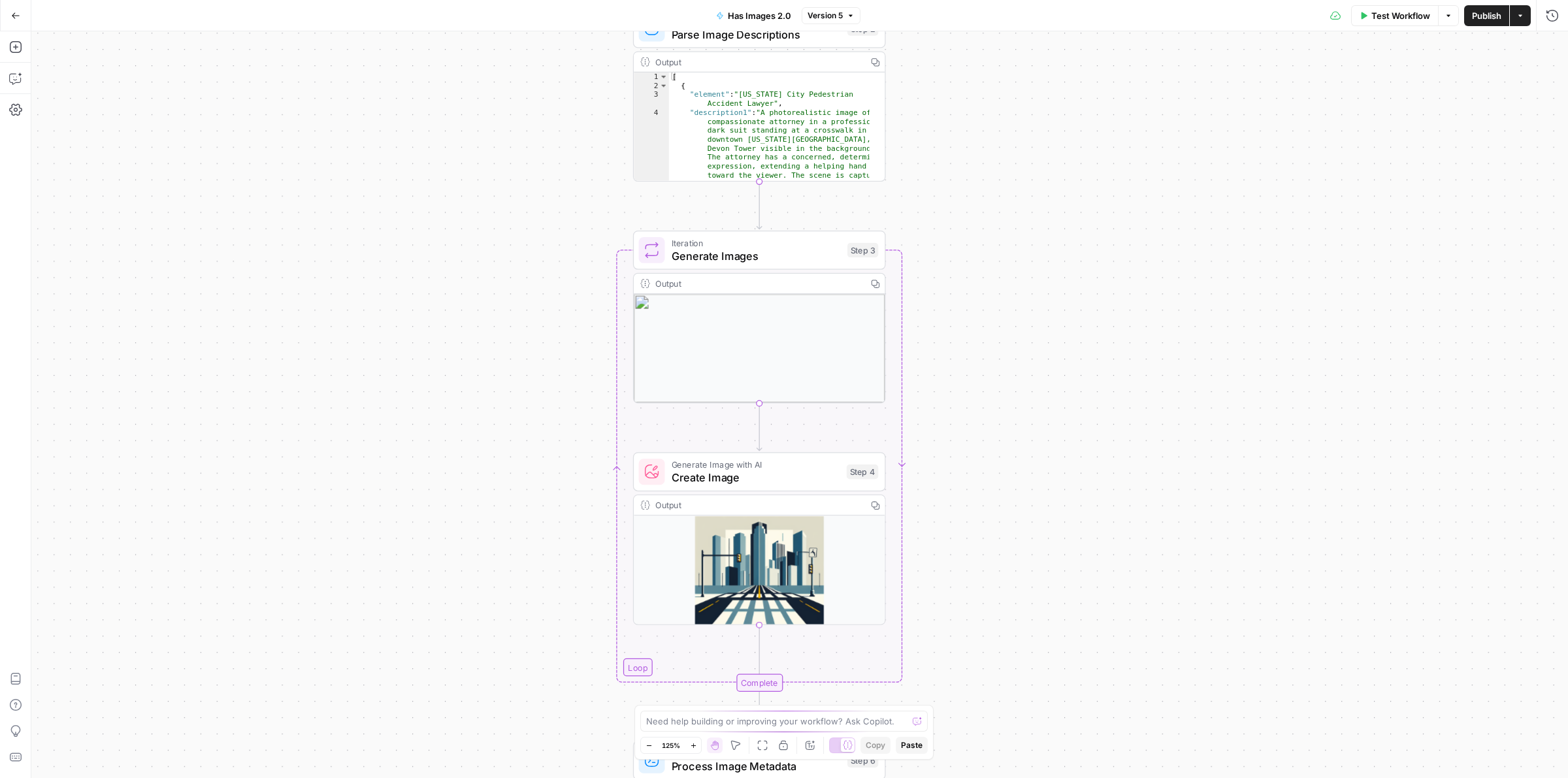
drag, startPoint x: 567, startPoint y: 381, endPoint x: 555, endPoint y: 305, distance: 76.9
click at [546, 310] on div "**********" at bounding box center [799, 405] width 1537 height 747
click at [732, 477] on span "Create Image" at bounding box center [755, 476] width 168 height 16
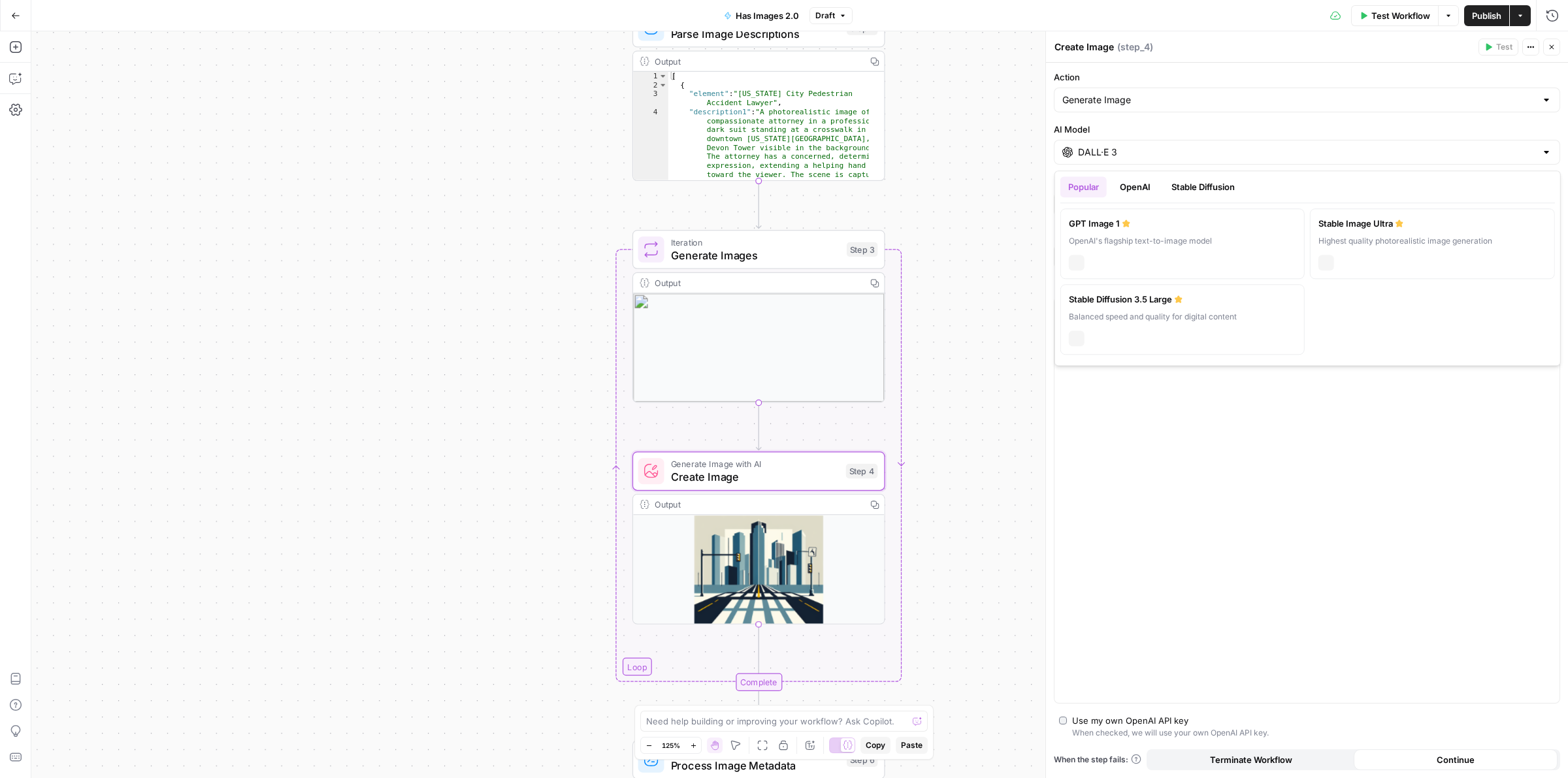
click at [1200, 157] on input "DALL·E 3" at bounding box center [1306, 152] width 458 height 13
click at [1151, 183] on button "OpenAI" at bounding box center [1135, 186] width 46 height 21
click at [1187, 189] on button "Stable Diffusion" at bounding box center [1203, 186] width 79 height 21
click at [1133, 189] on button "OpenAI" at bounding box center [1135, 186] width 46 height 21
click at [1134, 246] on div "OpenAI's flagship text-to-image model" at bounding box center [1183, 241] width 228 height 11
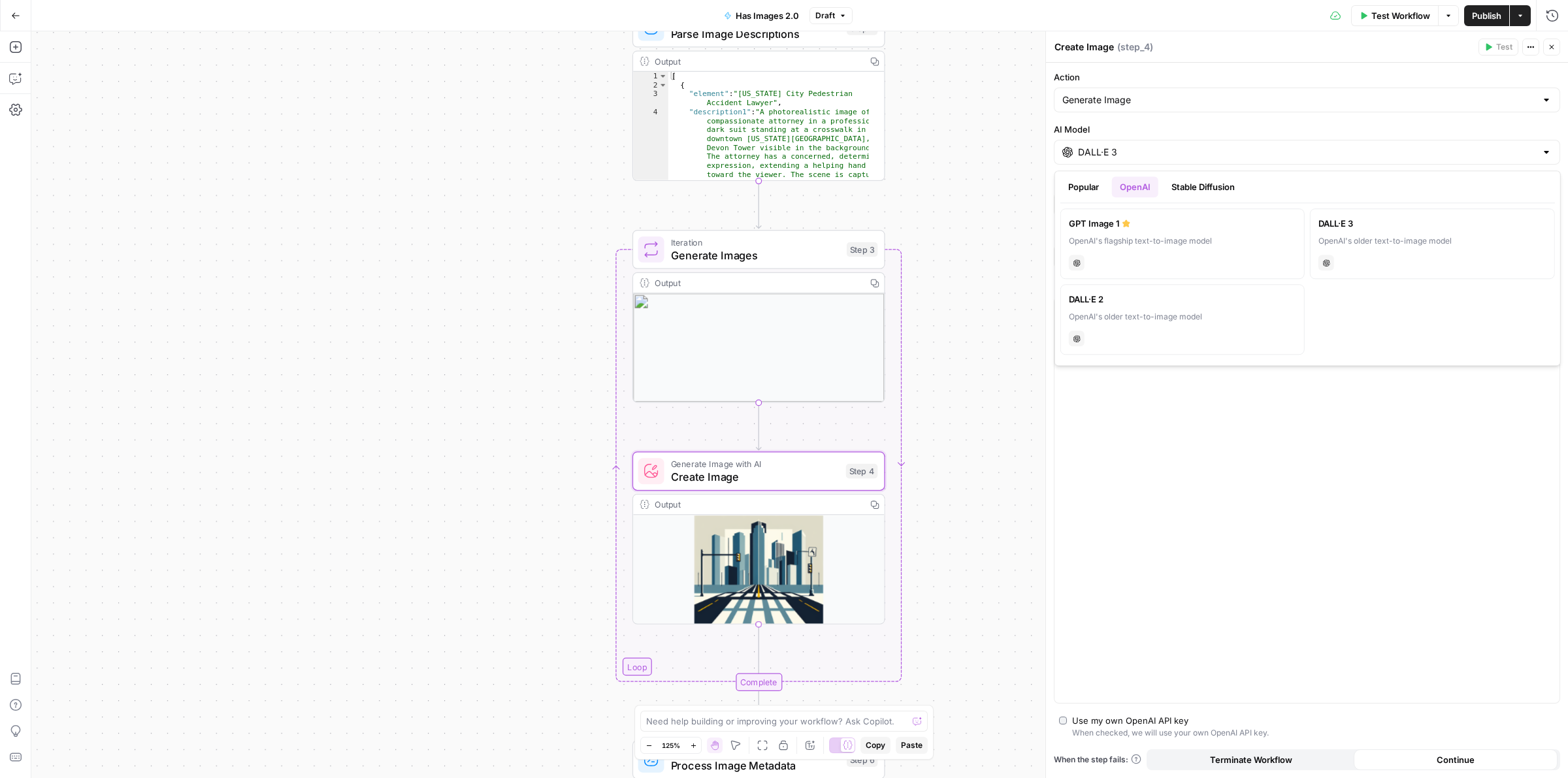
type input "GPT Image 1"
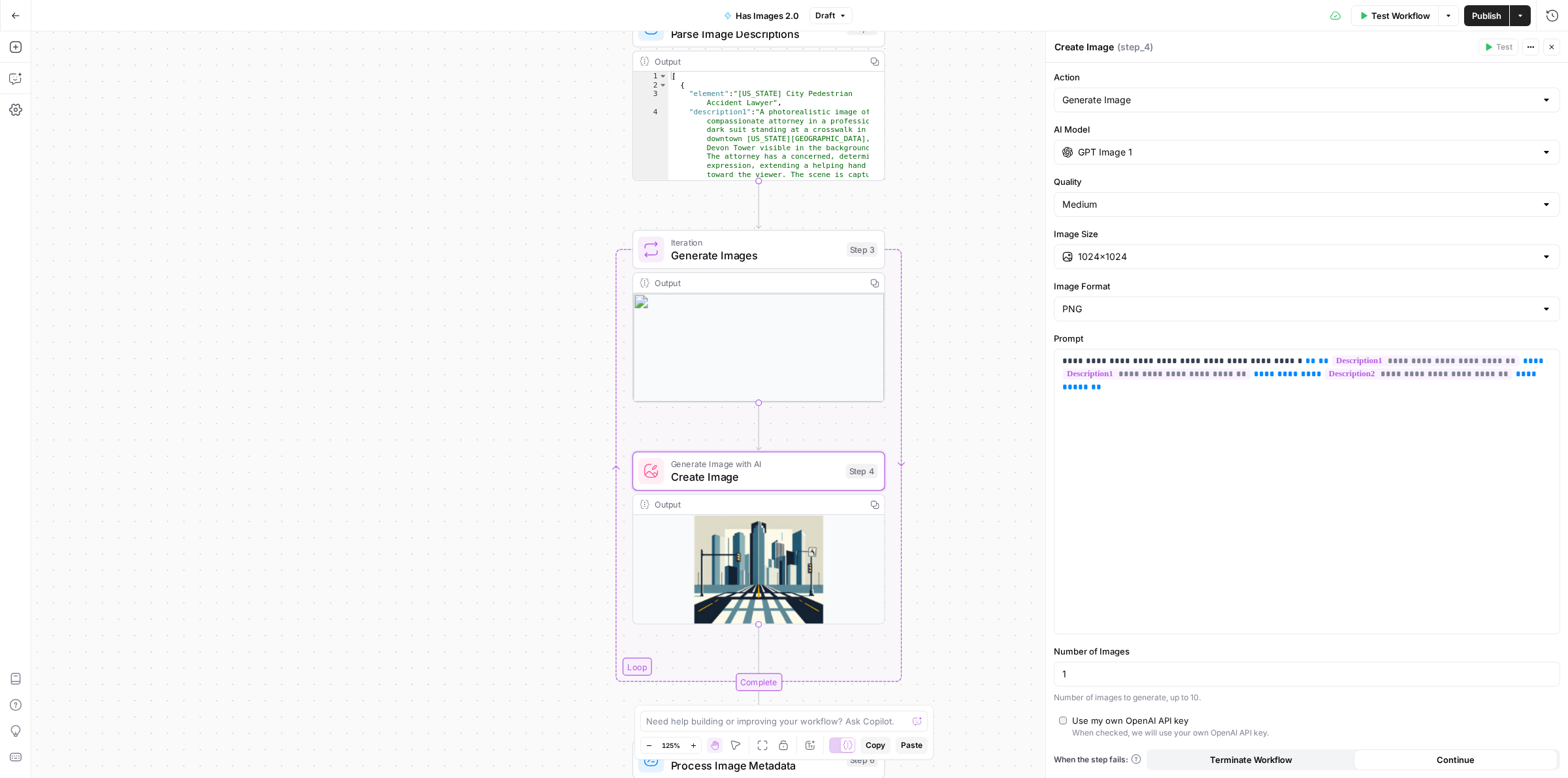
click at [1552, 49] on icon "button" at bounding box center [1552, 47] width 8 height 8
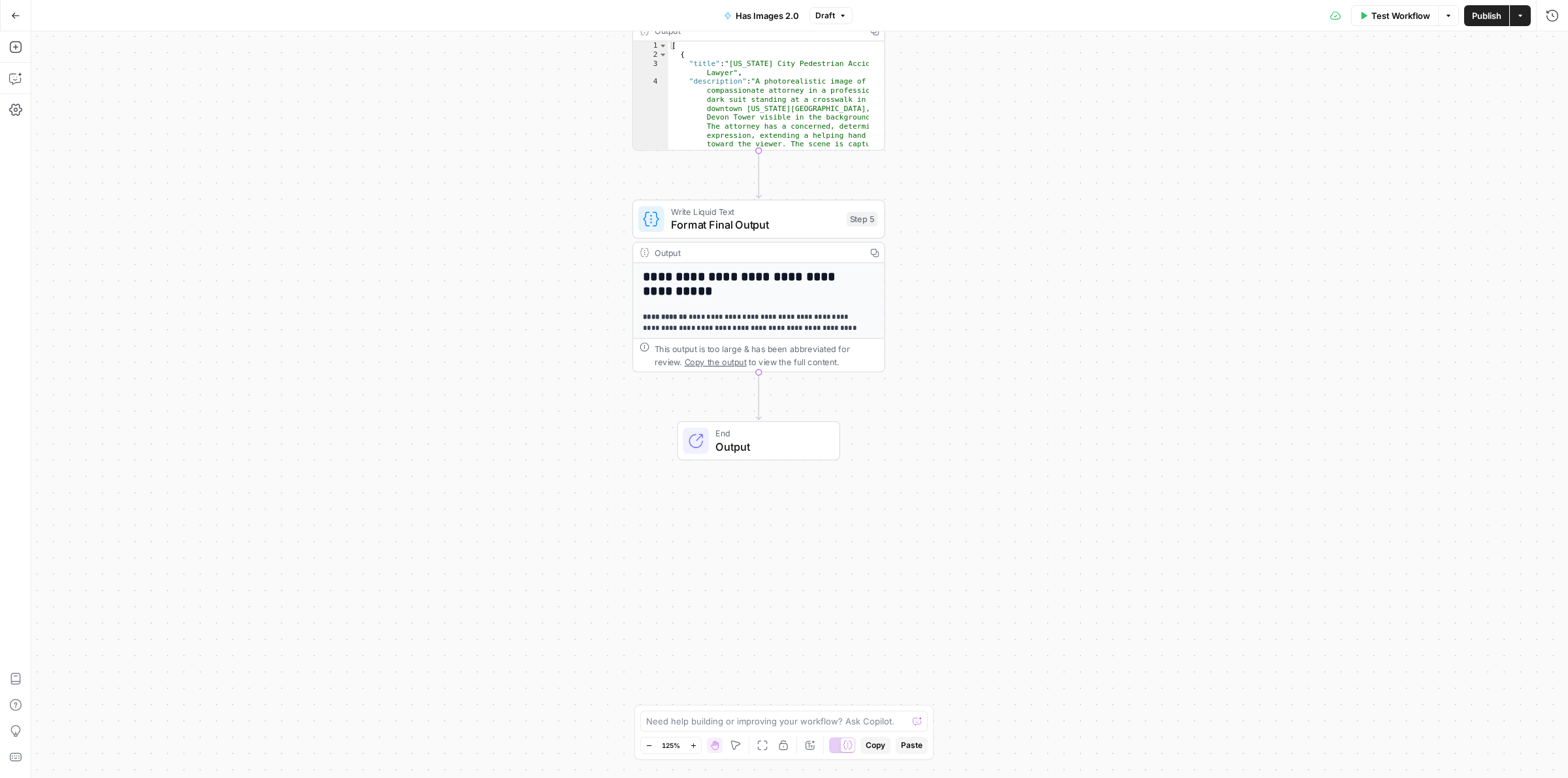
click at [1491, 26] on div "Test Workflow Options Publish Actions Run History" at bounding box center [1210, 15] width 716 height 31
click at [1486, 22] on button "Publish" at bounding box center [1487, 16] width 45 height 21
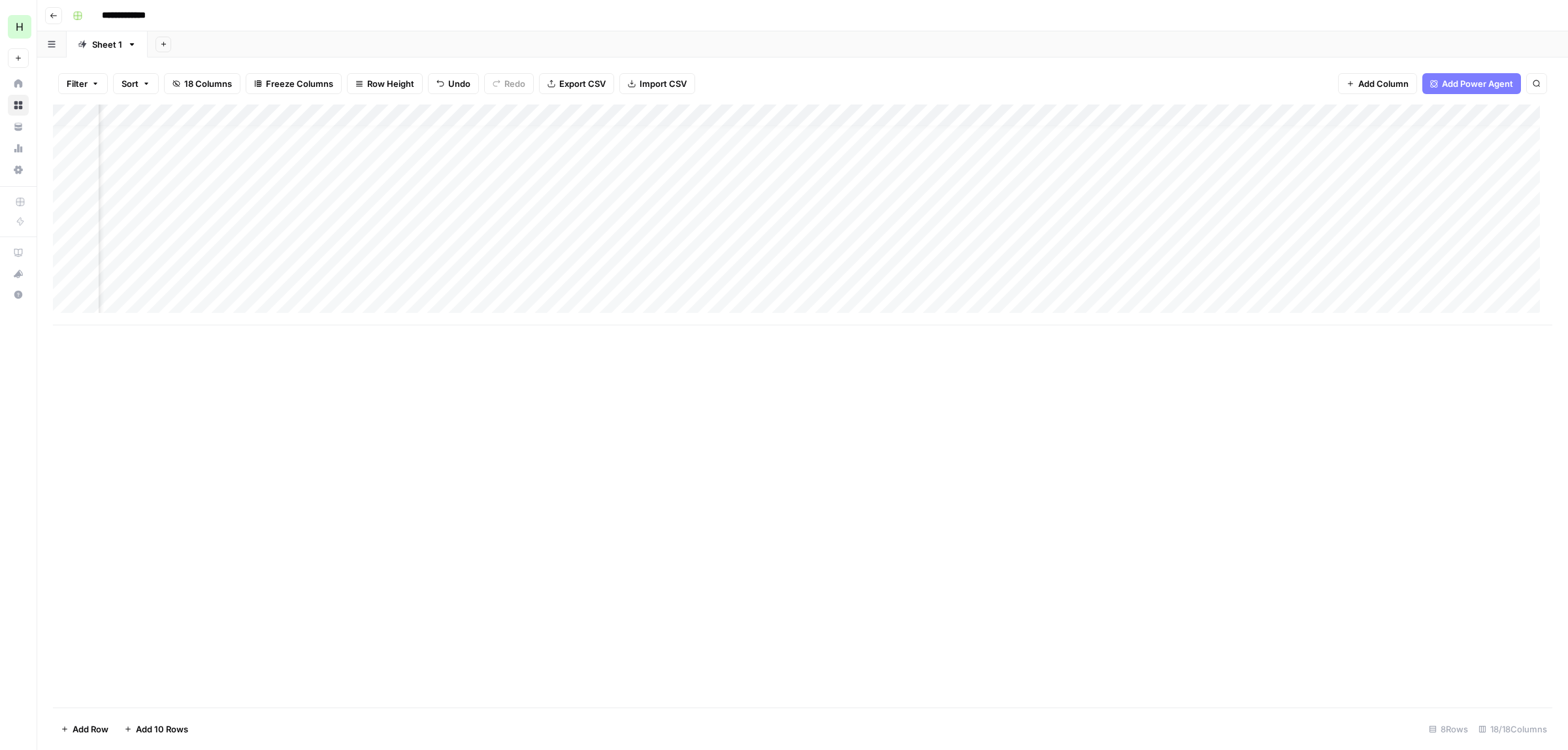
scroll to position [11, 711]
click at [999, 281] on div "Add Column" at bounding box center [802, 215] width 1499 height 221
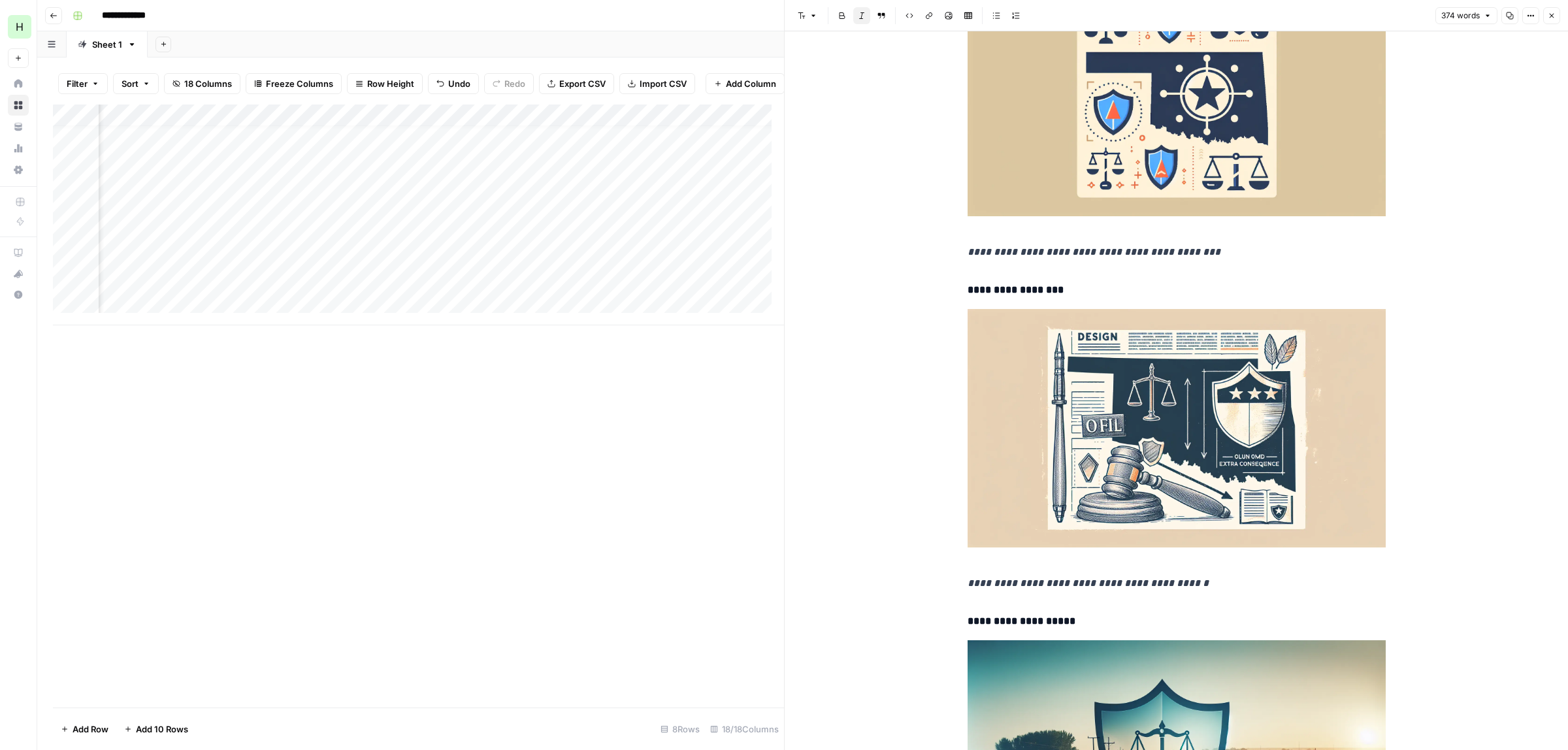
drag, startPoint x: 1416, startPoint y: 191, endPoint x: 1375, endPoint y: 420, distance: 232.6
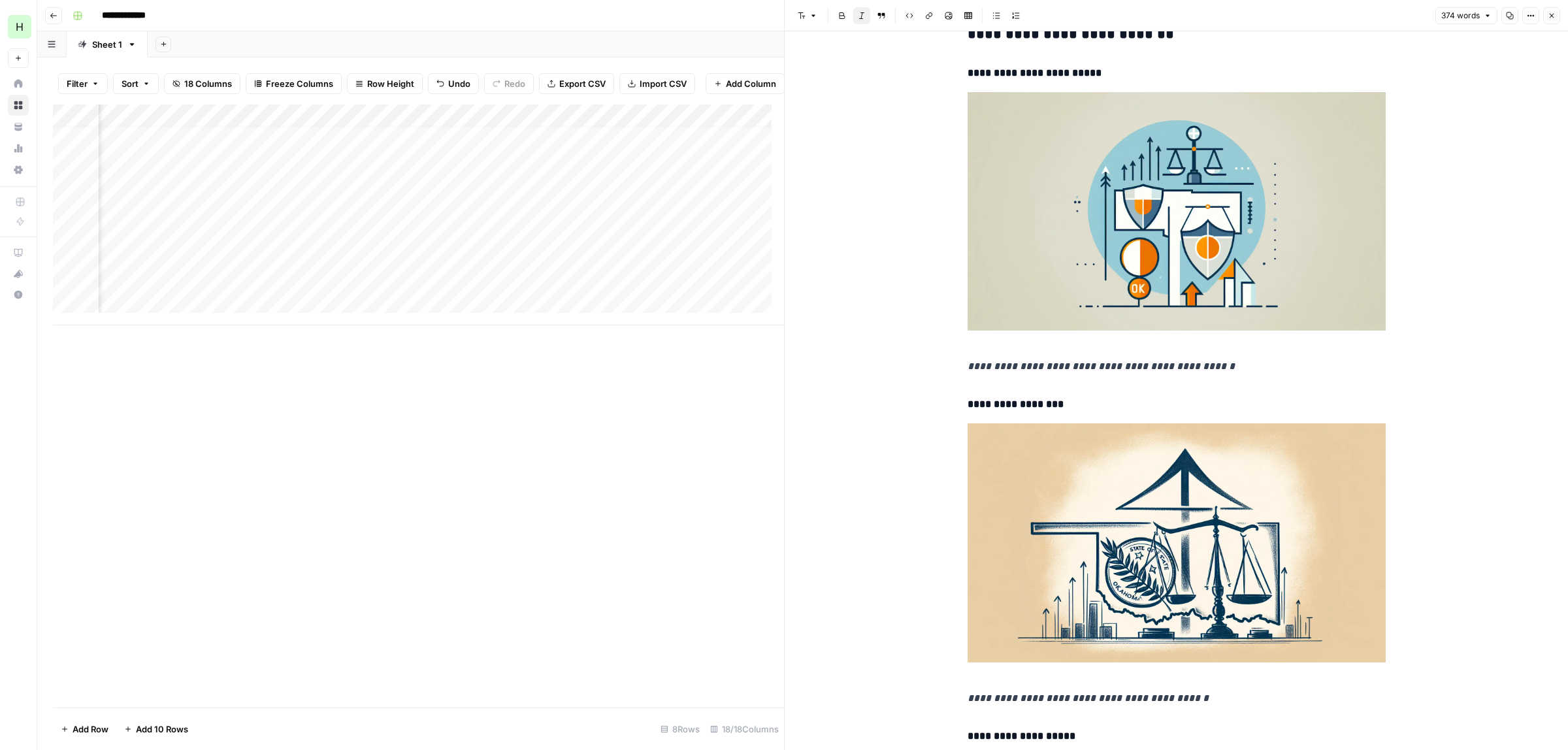
scroll to position [9859, 0]
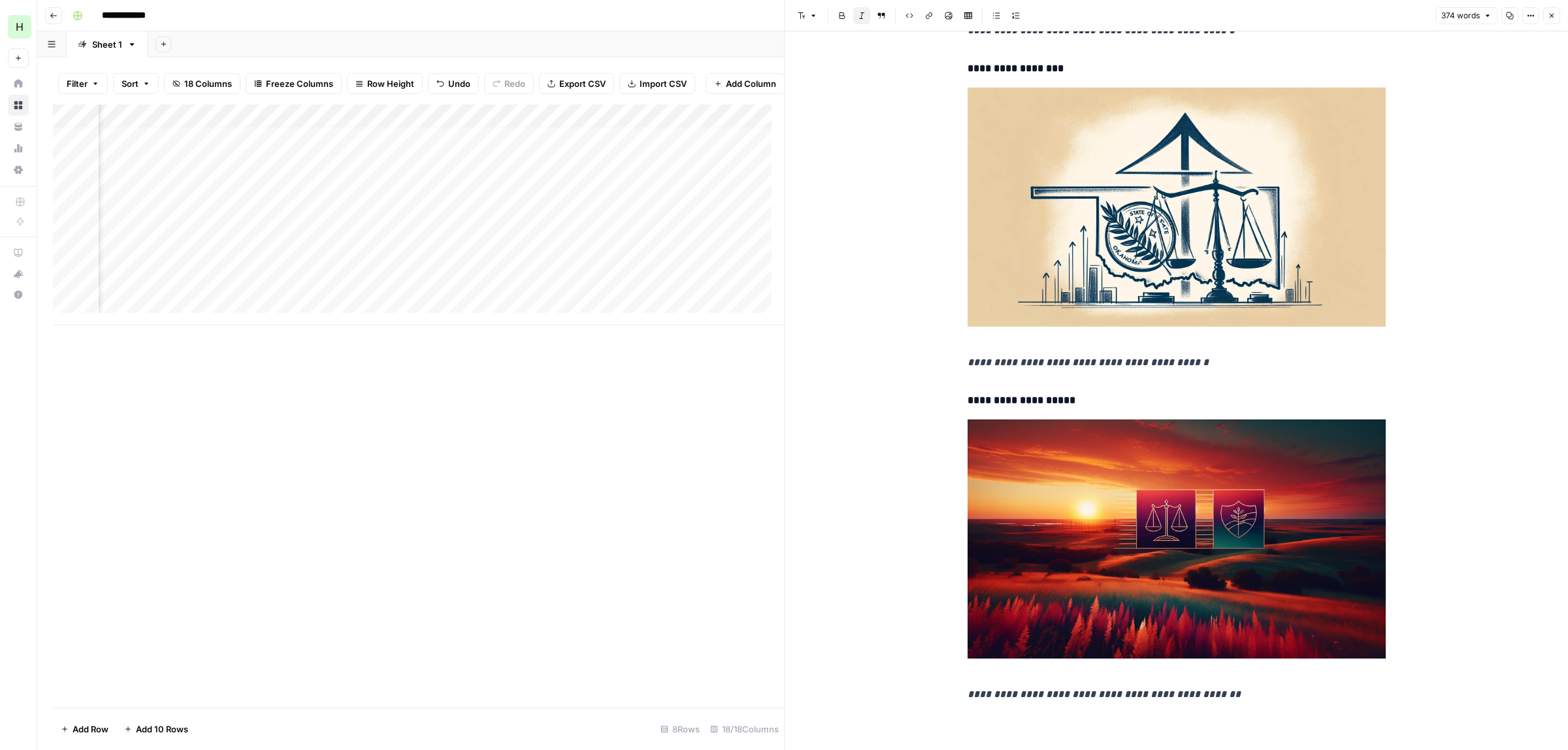
click at [1550, 24] on button "Close" at bounding box center [1552, 16] width 17 height 17
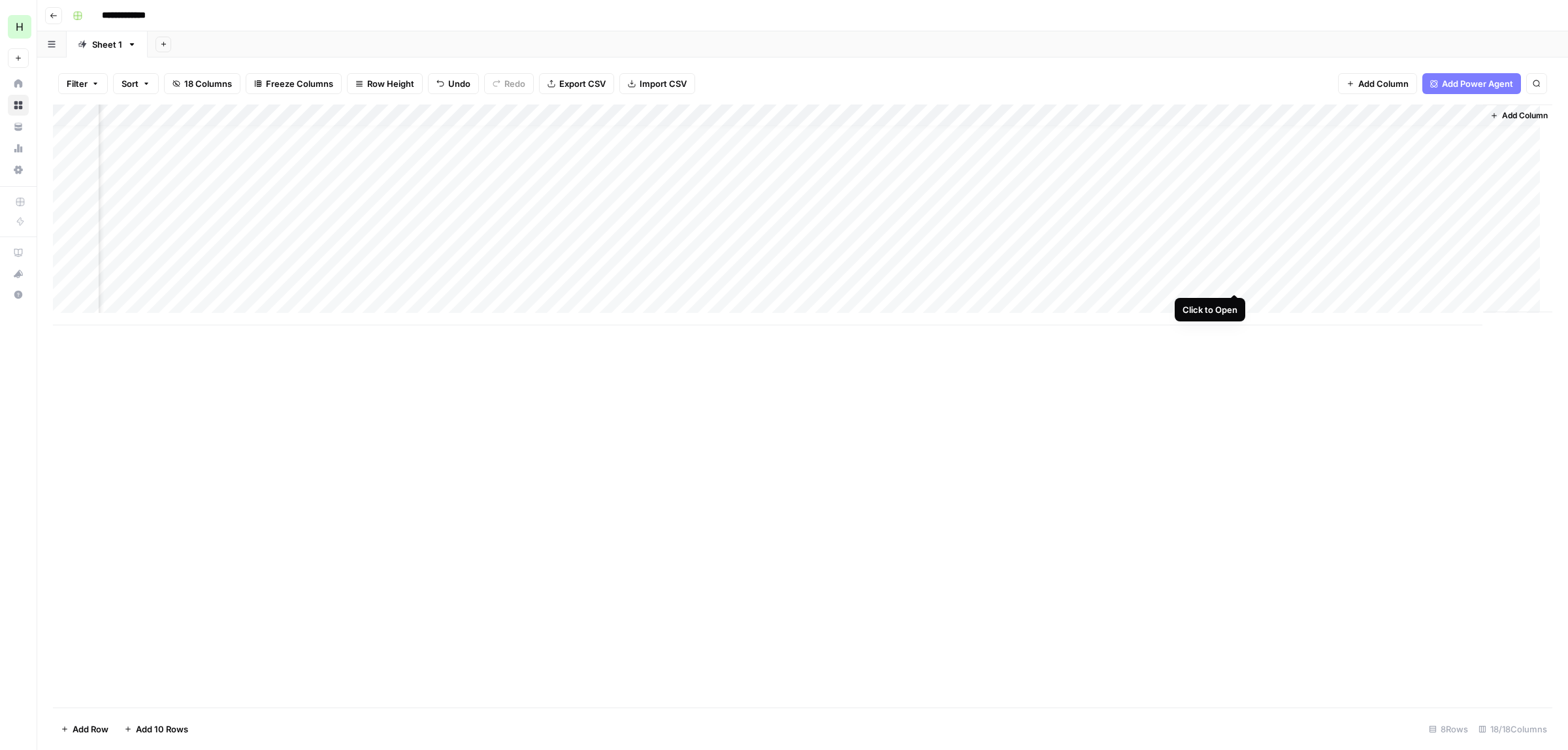
click at [1229, 278] on div "Add Column" at bounding box center [802, 215] width 1499 height 221
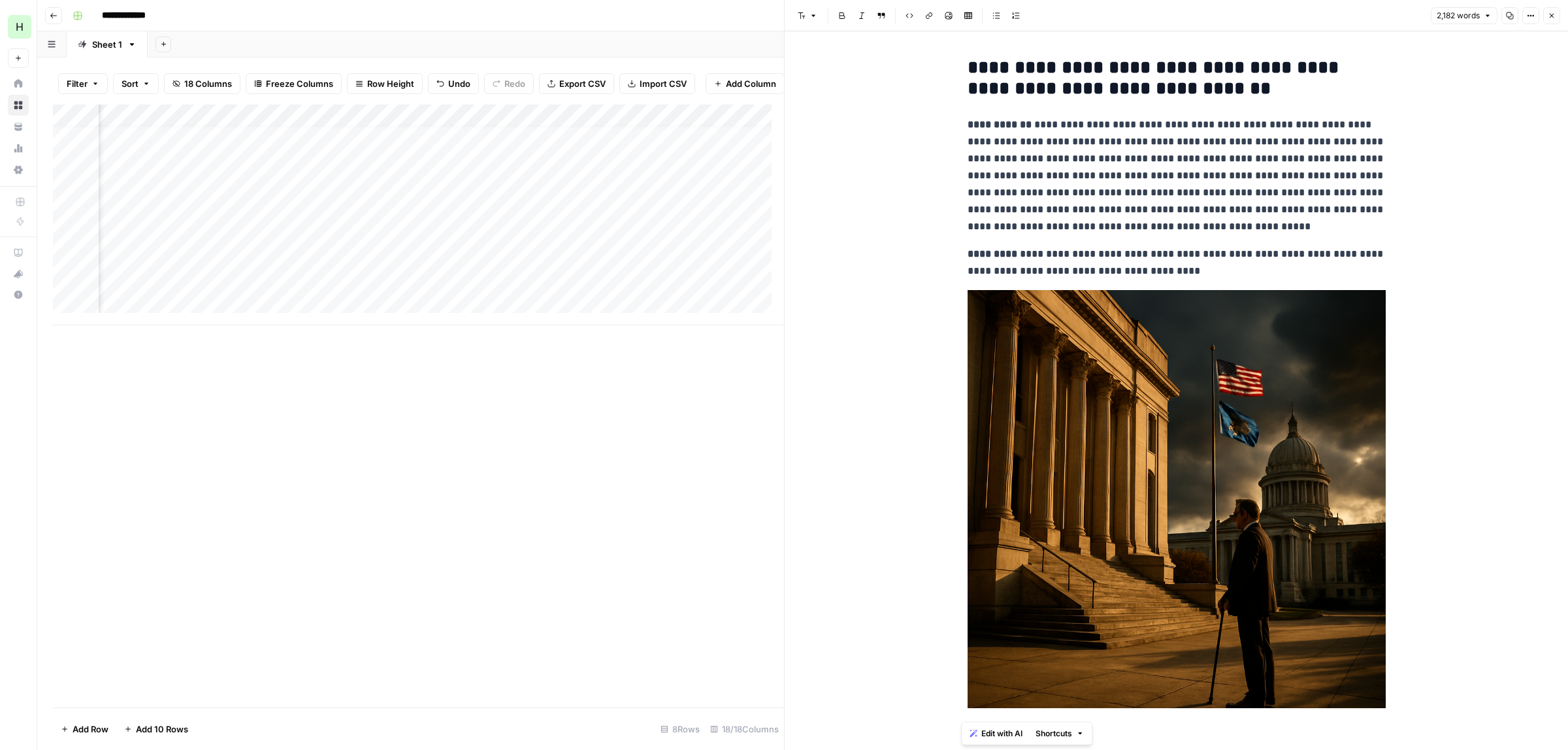
drag, startPoint x: 1461, startPoint y: 160, endPoint x: 1452, endPoint y: 273, distance: 113.4
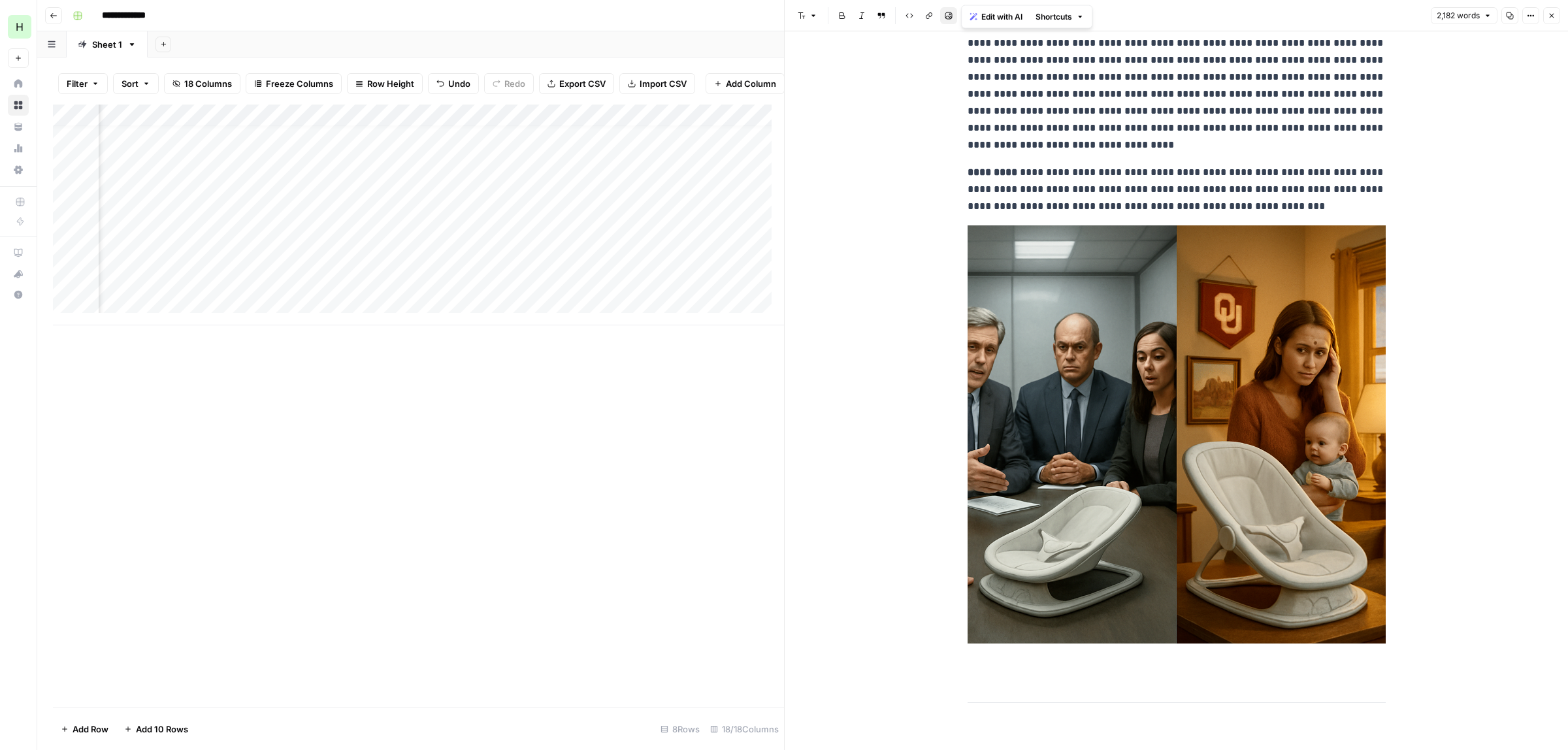
scroll to position [12743, 0]
